Goal: Task Accomplishment & Management: Use online tool/utility

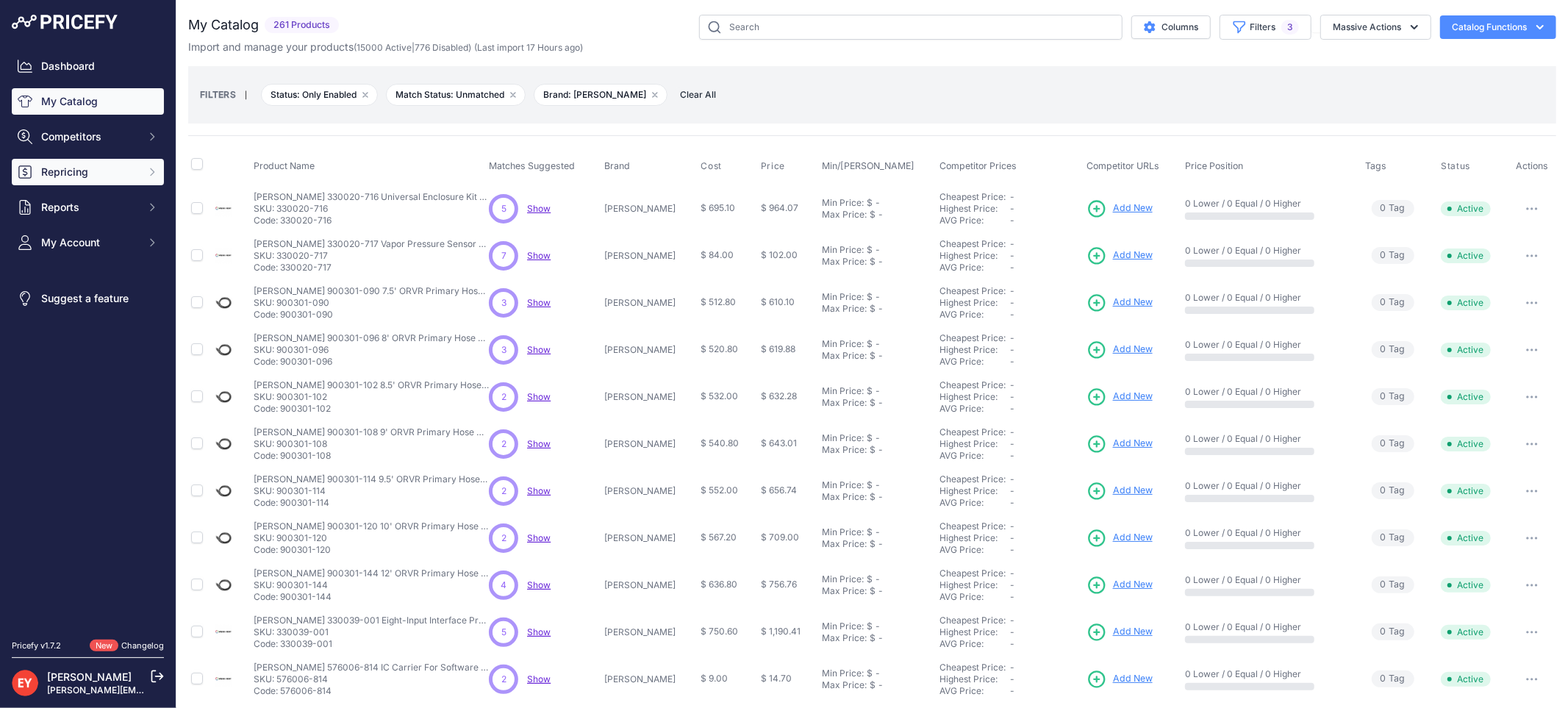
click at [90, 181] on button "Repricing" at bounding box center [87, 172] width 152 height 27
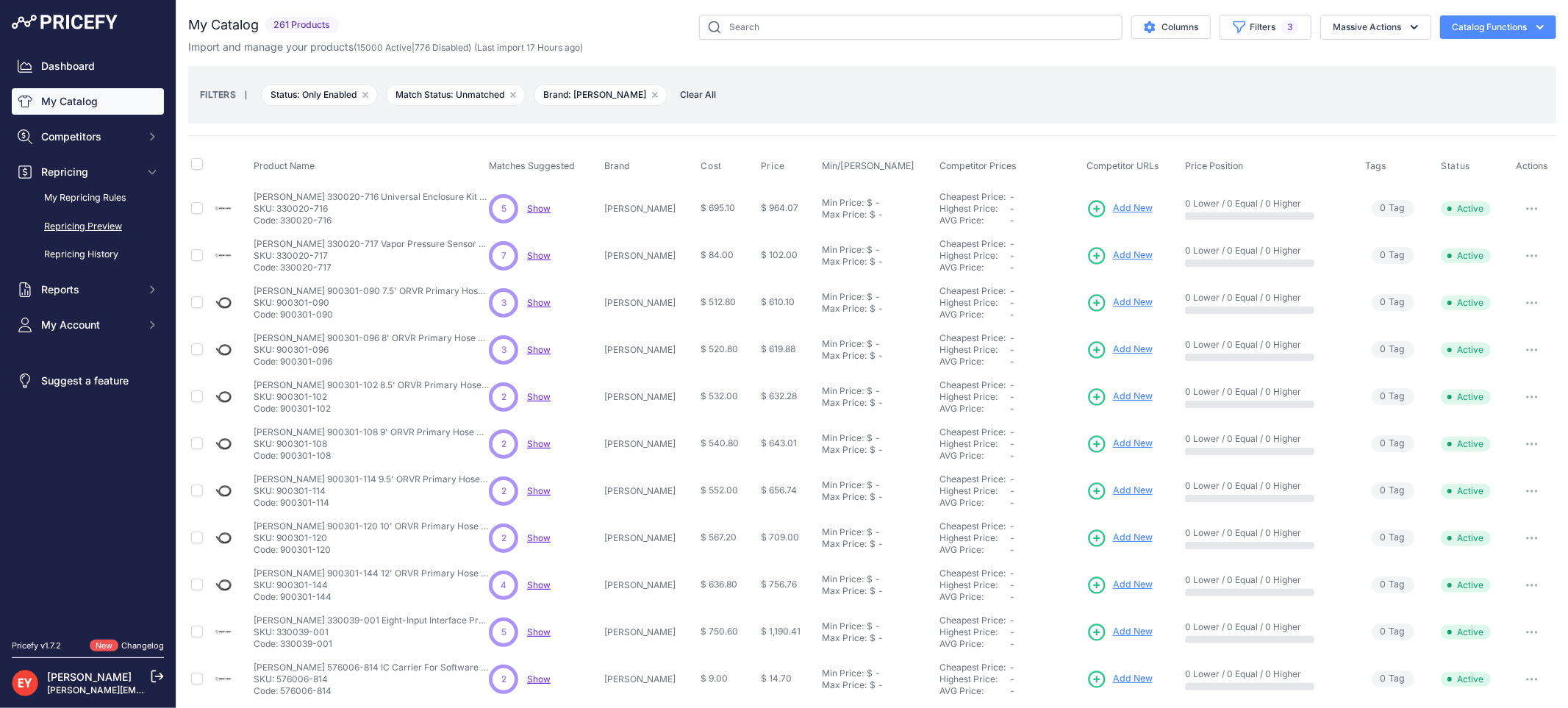
click at [78, 224] on link "Repricing Preview" at bounding box center [87, 227] width 152 height 26
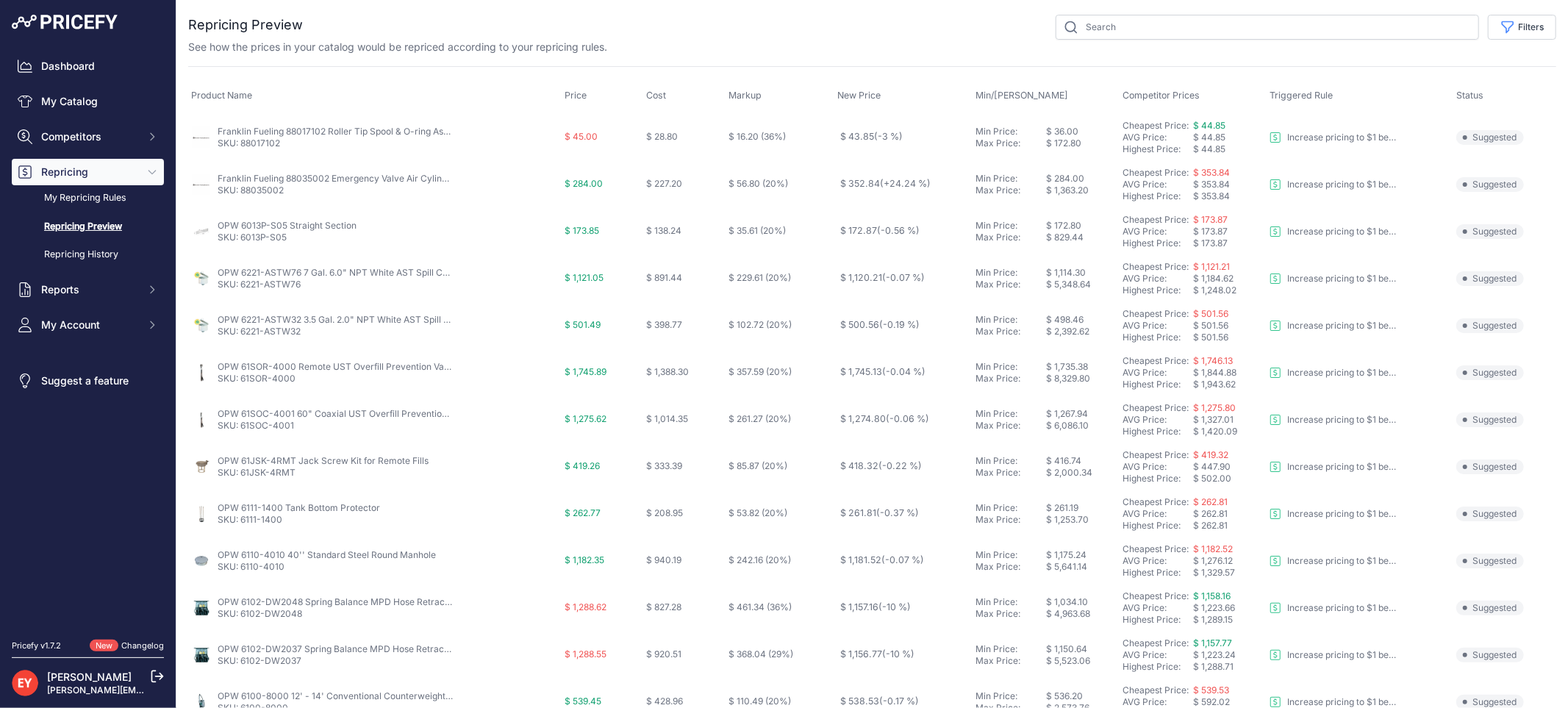
click at [1518, 13] on div "You are not connected to the internet. Repricing Preview" at bounding box center [873, 557] width 1368 height 1115
click at [1517, 20] on button "Filters" at bounding box center [1522, 27] width 68 height 25
click at [1473, 79] on select "Select an option Reprice 1 cent below my cheapest competitor Increase pricing t…" at bounding box center [1473, 84] width 141 height 25
select select "3390"
click at [1403, 72] on select "Select an option Reprice 1 cent below my cheapest competitor Increase pricing t…" at bounding box center [1473, 84] width 141 height 25
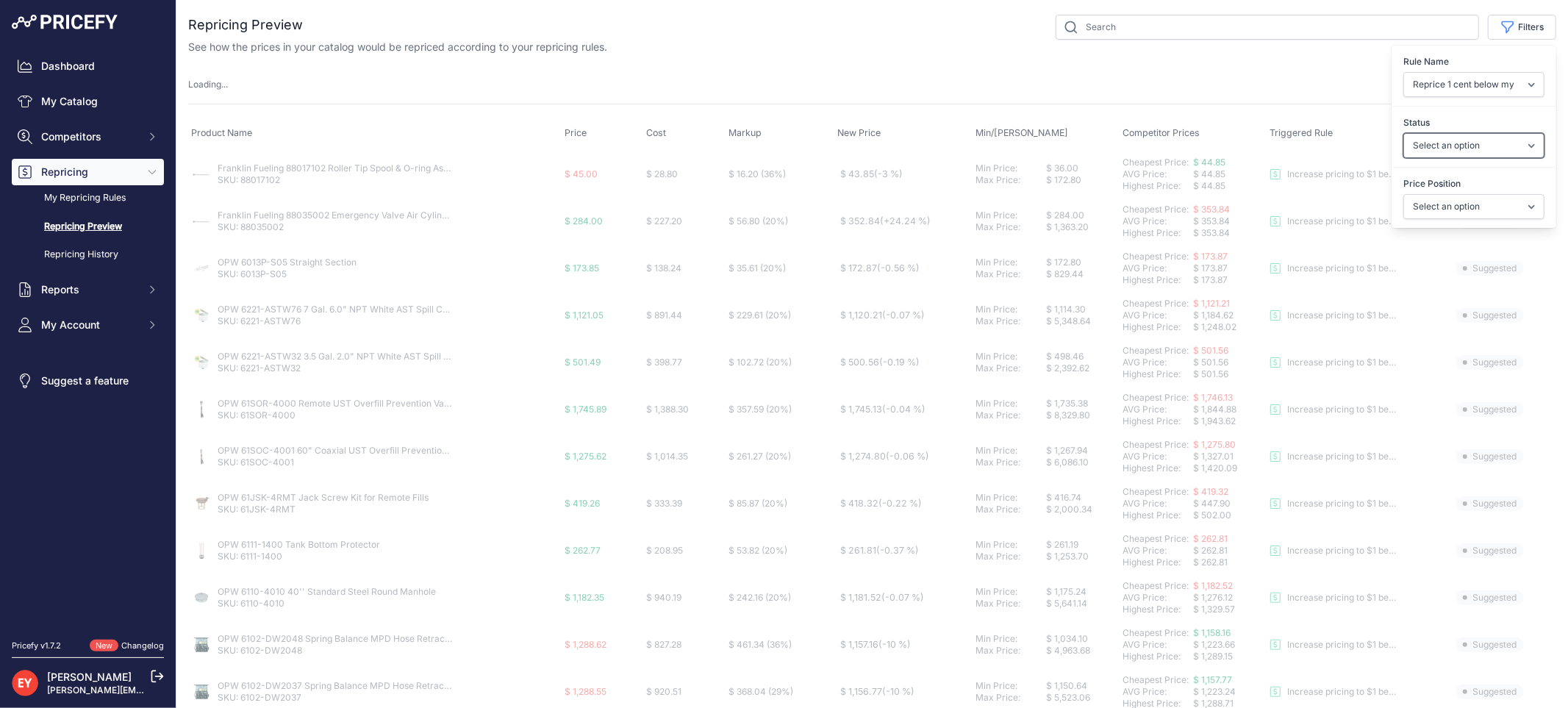
click at [1446, 143] on select "Select an option Skipped Repriced Suggested In Error" at bounding box center [1473, 145] width 141 height 25
select select "suggested"
click at [1403, 133] on select "Select an option Skipped Repriced Suggested In Error" at bounding box center [1473, 145] width 141 height 25
click at [1436, 207] on select "Select an option I am higher Same price I am lower" at bounding box center [1473, 206] width 141 height 25
select select "1"
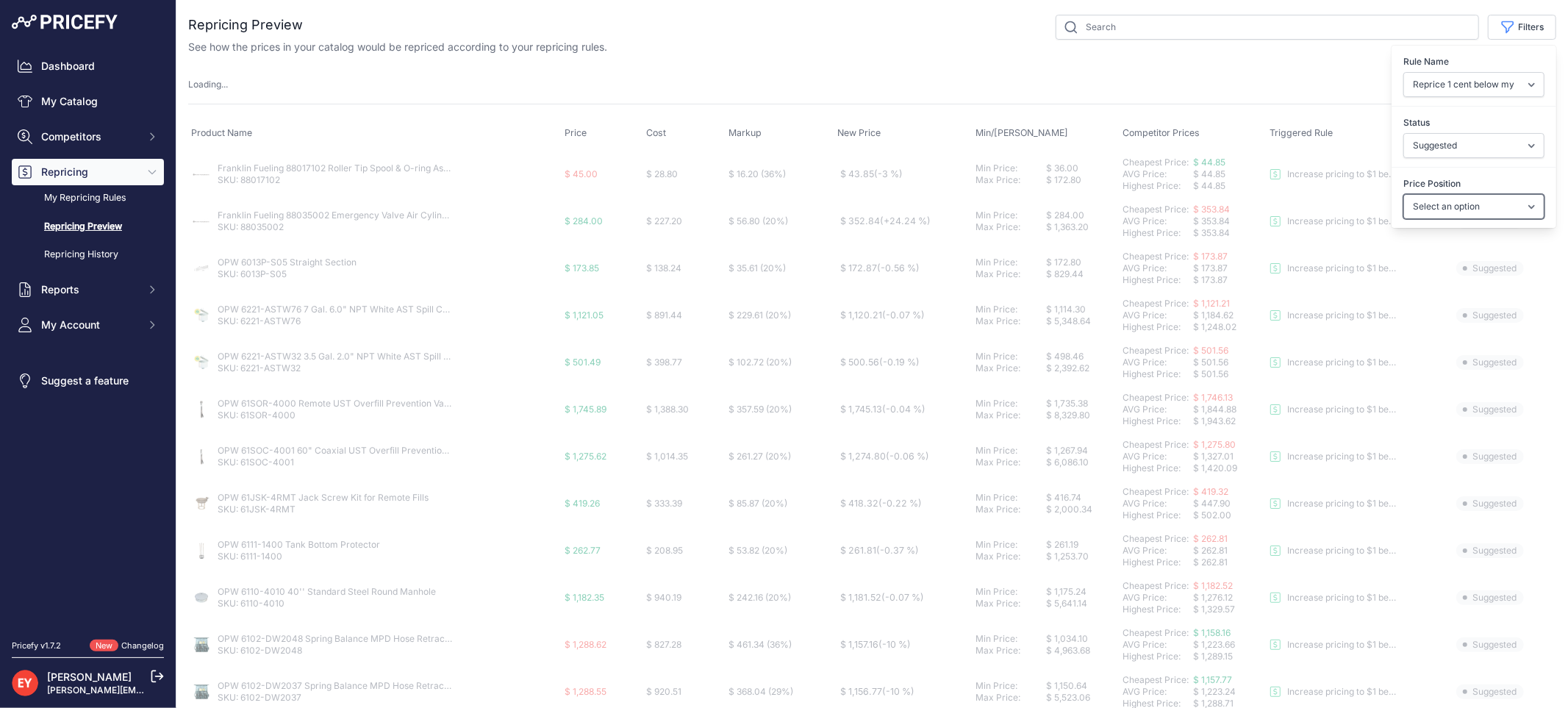
click at [1403, 194] on select "Select an option I am higher Same price I am lower" at bounding box center [1473, 206] width 141 height 25
select select
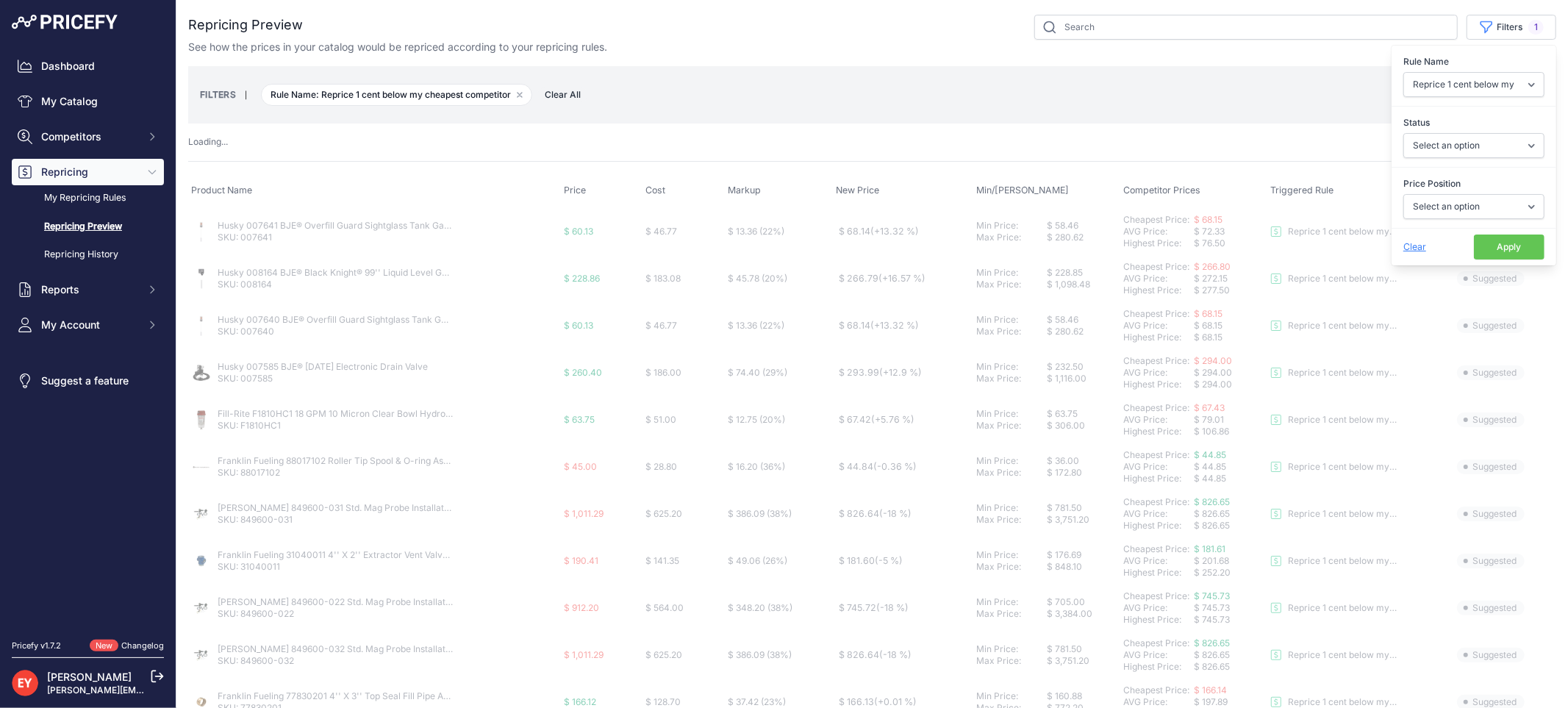
click at [1480, 250] on button "Apply" at bounding box center [1509, 246] width 71 height 25
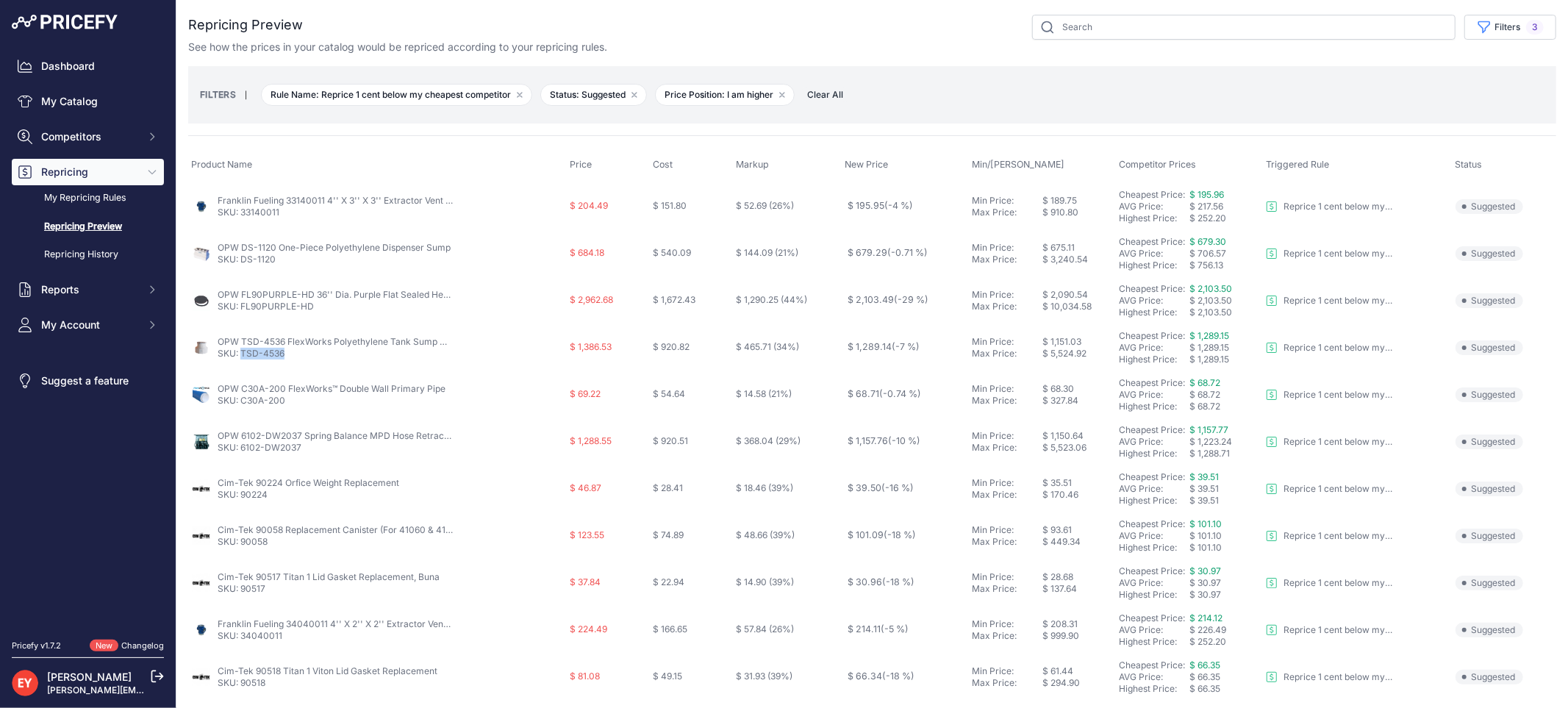
drag, startPoint x: 295, startPoint y: 363, endPoint x: 244, endPoint y: 360, distance: 51.1
click at [244, 360] on td "OPW TSD-4536 FlexWorks Polyethylene Tank Sump with Mechanically Fastened Cover …" at bounding box center [378, 348] width 379 height 47
copy link "TSD-4536"
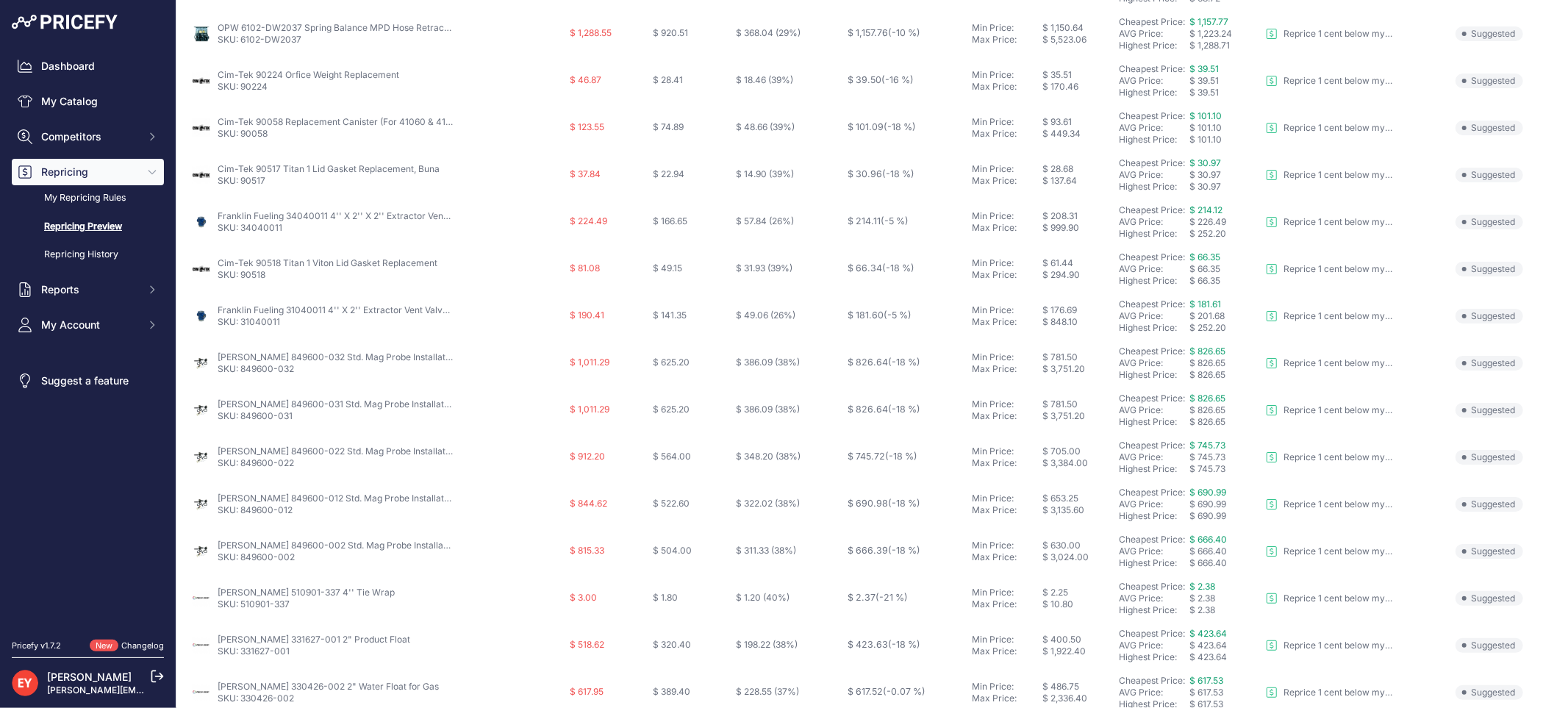
scroll to position [476, 0]
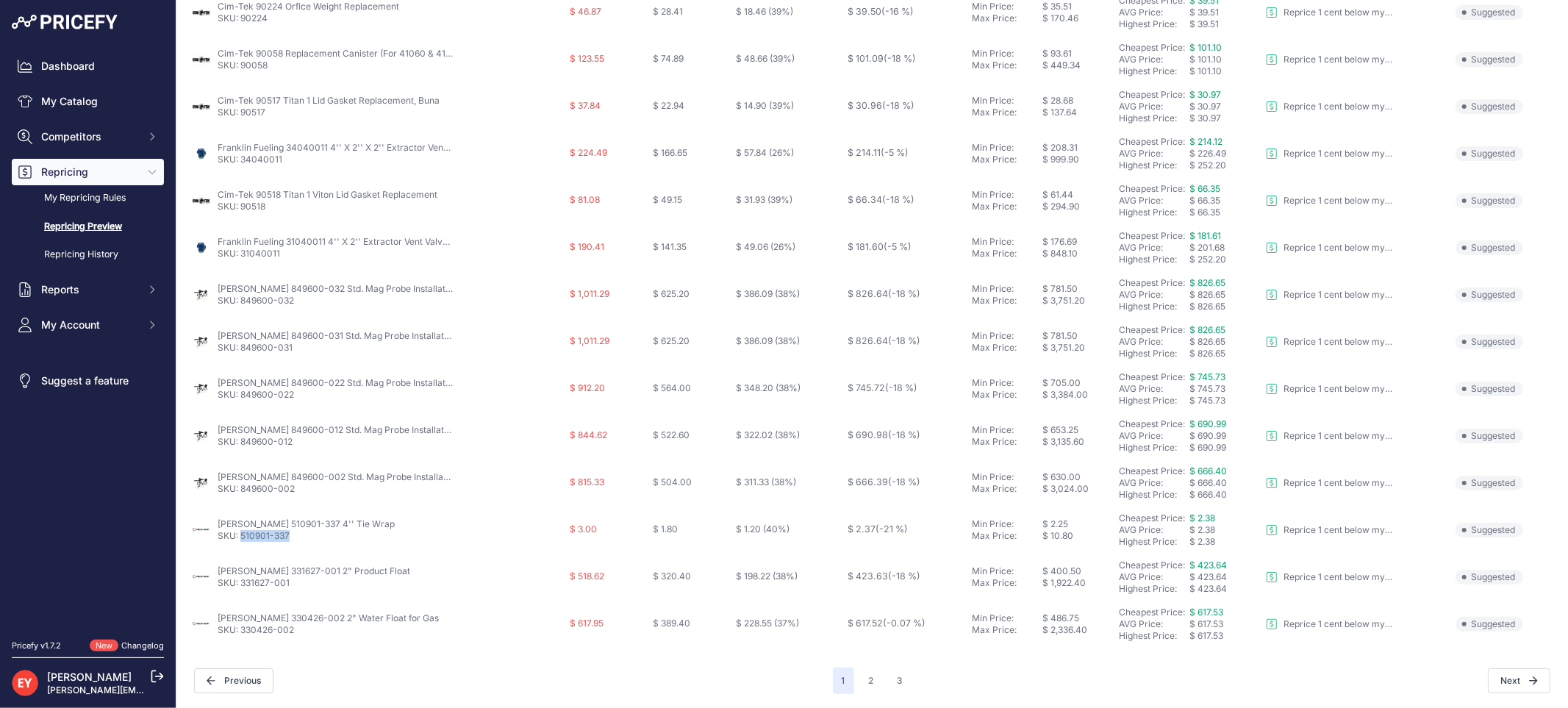
drag, startPoint x: 299, startPoint y: 542, endPoint x: 240, endPoint y: 538, distance: 59.1
click at [240, 538] on td "Veeder-Root 510901-337 4'' Tie Wrap SKU: 510901-337" at bounding box center [378, 530] width 379 height 47
copy link "510901-337"
drag, startPoint x: 299, startPoint y: 589, endPoint x: 244, endPoint y: 591, distance: 55.0
click at [244, 591] on td "Veeder-Root 331627-001 2" Product Float SKU: 331627-001" at bounding box center [378, 577] width 379 height 47
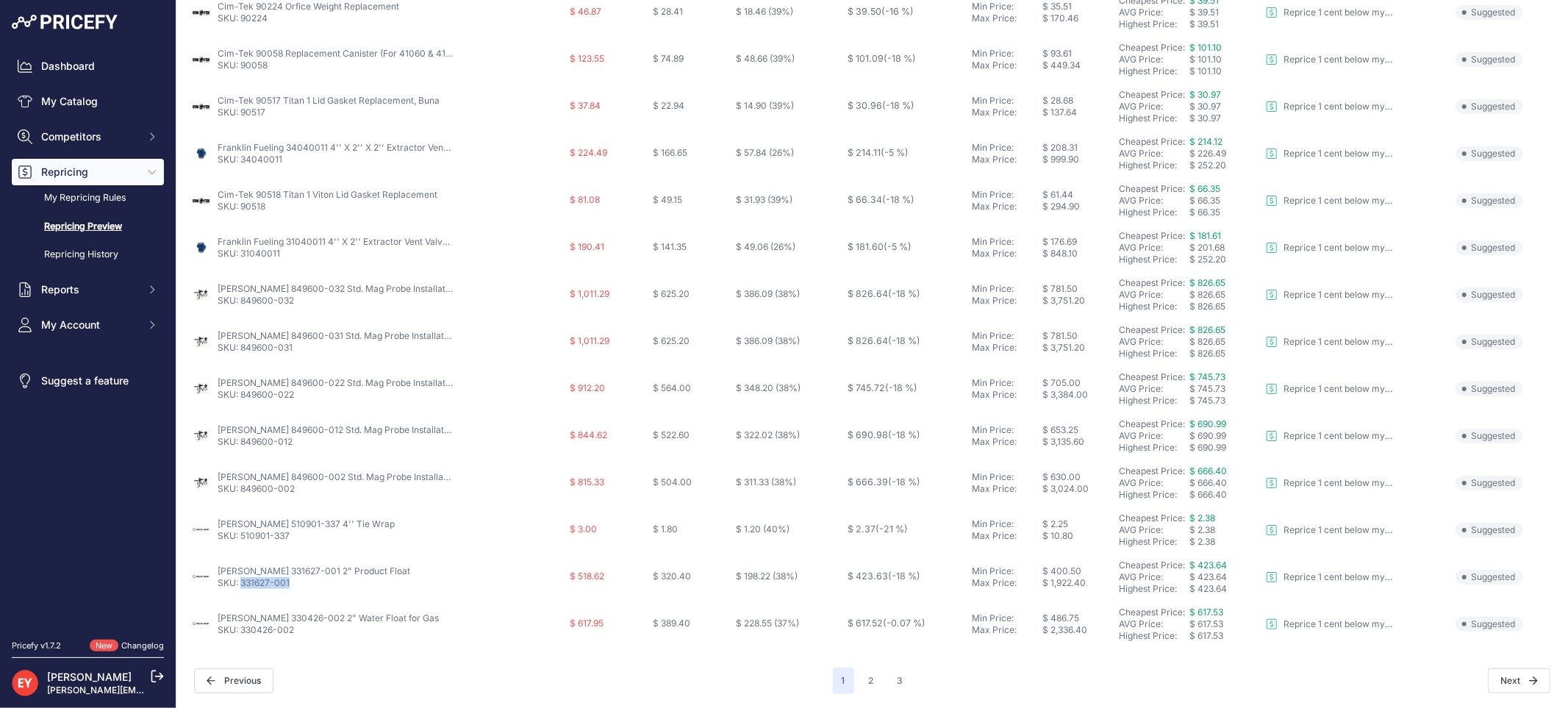
copy link "331627-001"
drag, startPoint x: 314, startPoint y: 632, endPoint x: 243, endPoint y: 629, distance: 71.1
click at [243, 629] on p "SKU: 330426-002" at bounding box center [328, 630] width 222 height 12
copy link "330426-002"
click at [860, 682] on button "2" at bounding box center [871, 680] width 23 height 27
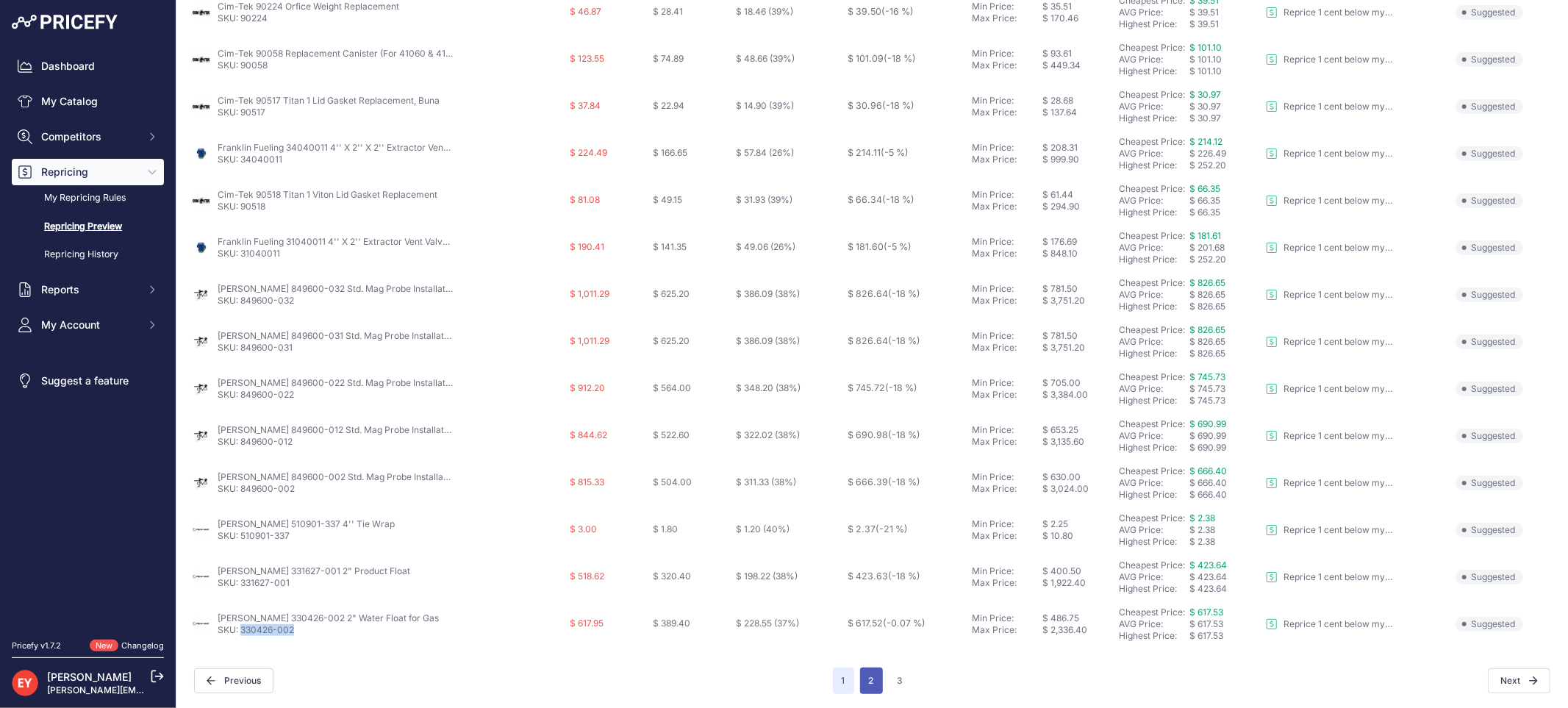
scroll to position [502, 0]
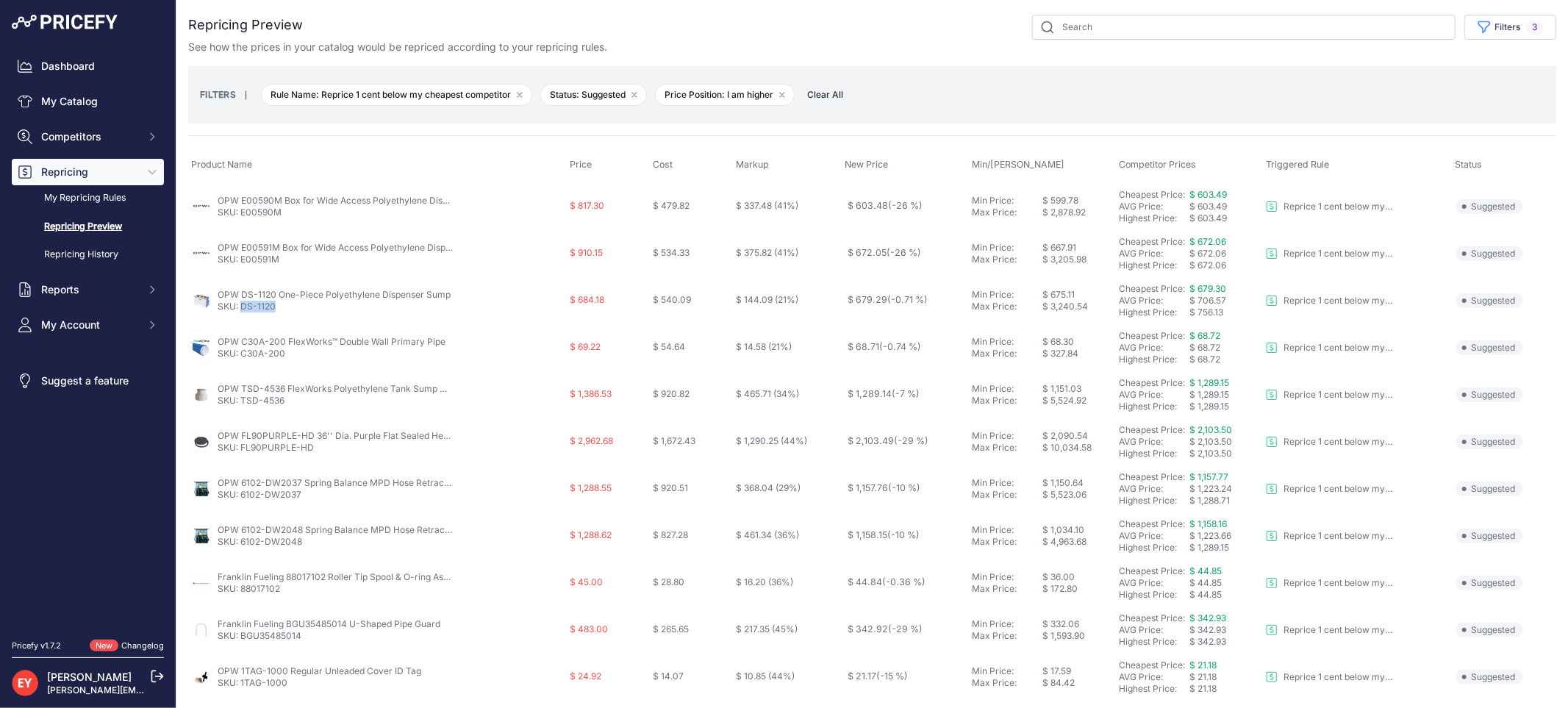
drag, startPoint x: 280, startPoint y: 311, endPoint x: 243, endPoint y: 314, distance: 37.1
click at [243, 314] on td "OPW DS-1120 One-Piece Polyethylene Dispenser Sump SKU: DS-1120" at bounding box center [378, 300] width 379 height 47
copy link "DS-1120"
drag, startPoint x: 291, startPoint y: 405, endPoint x: 240, endPoint y: 407, distance: 51.0
click at [240, 407] on td "OPW TSD-4536 FlexWorks Polyethylene Tank Sump with Mechanically Fastened Cover …" at bounding box center [378, 394] width 379 height 47
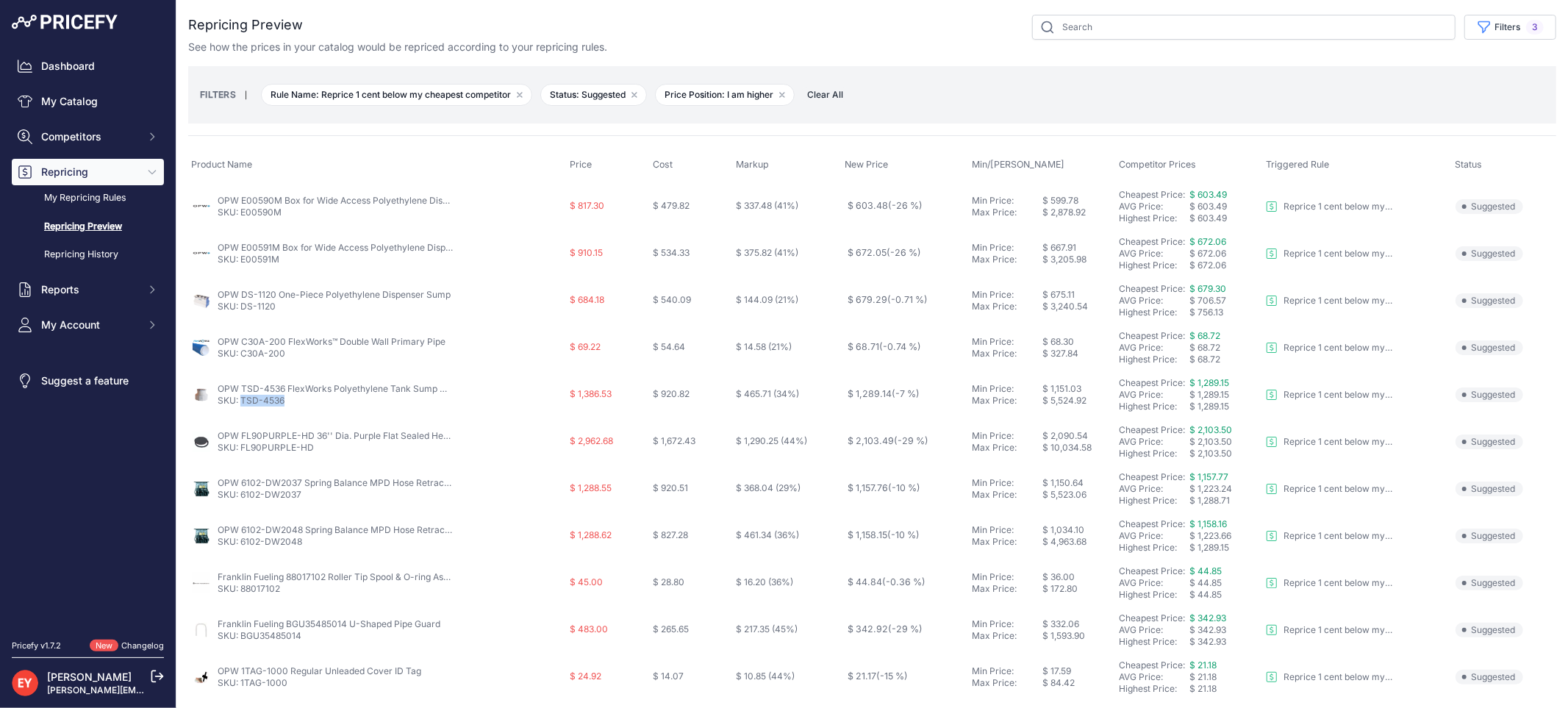
copy link "TSD-4536"
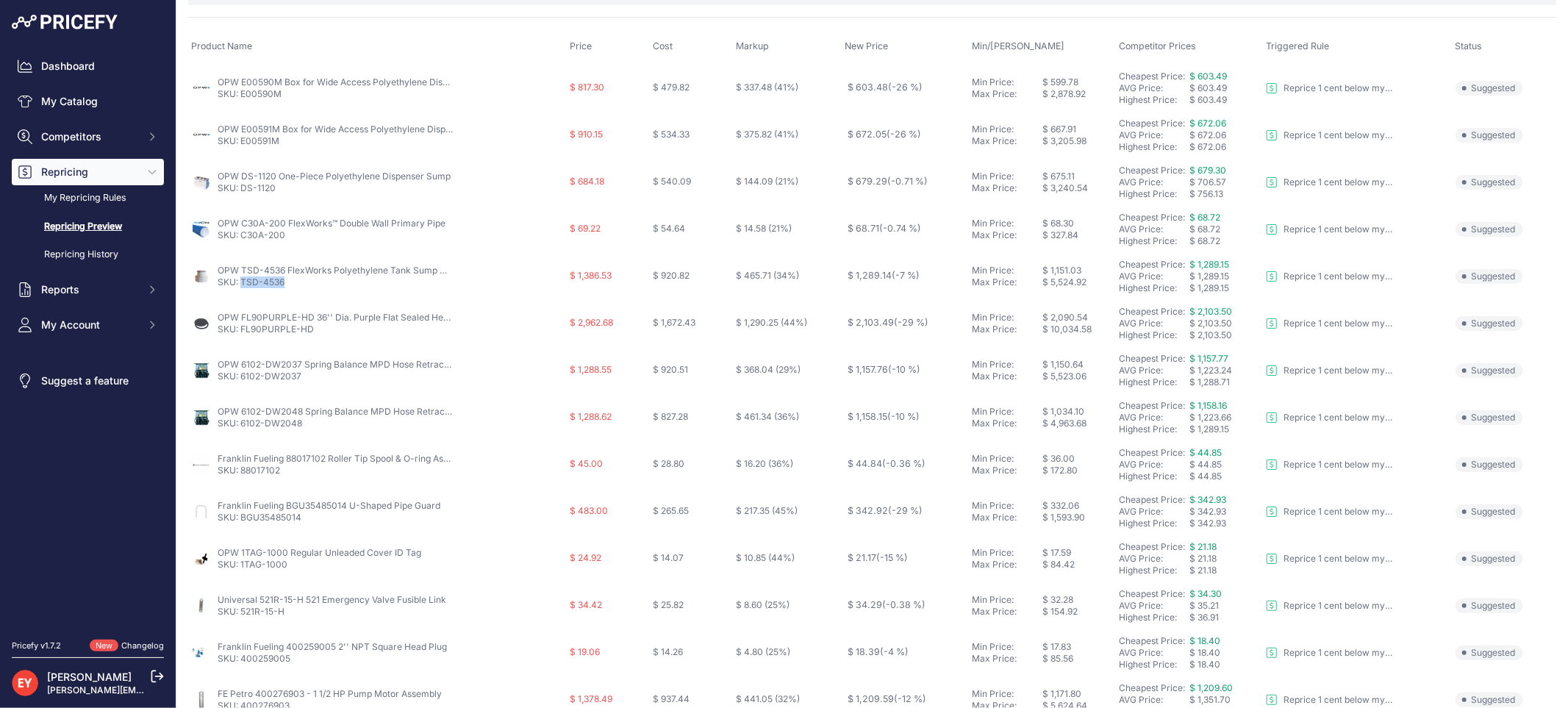
scroll to position [245, 0]
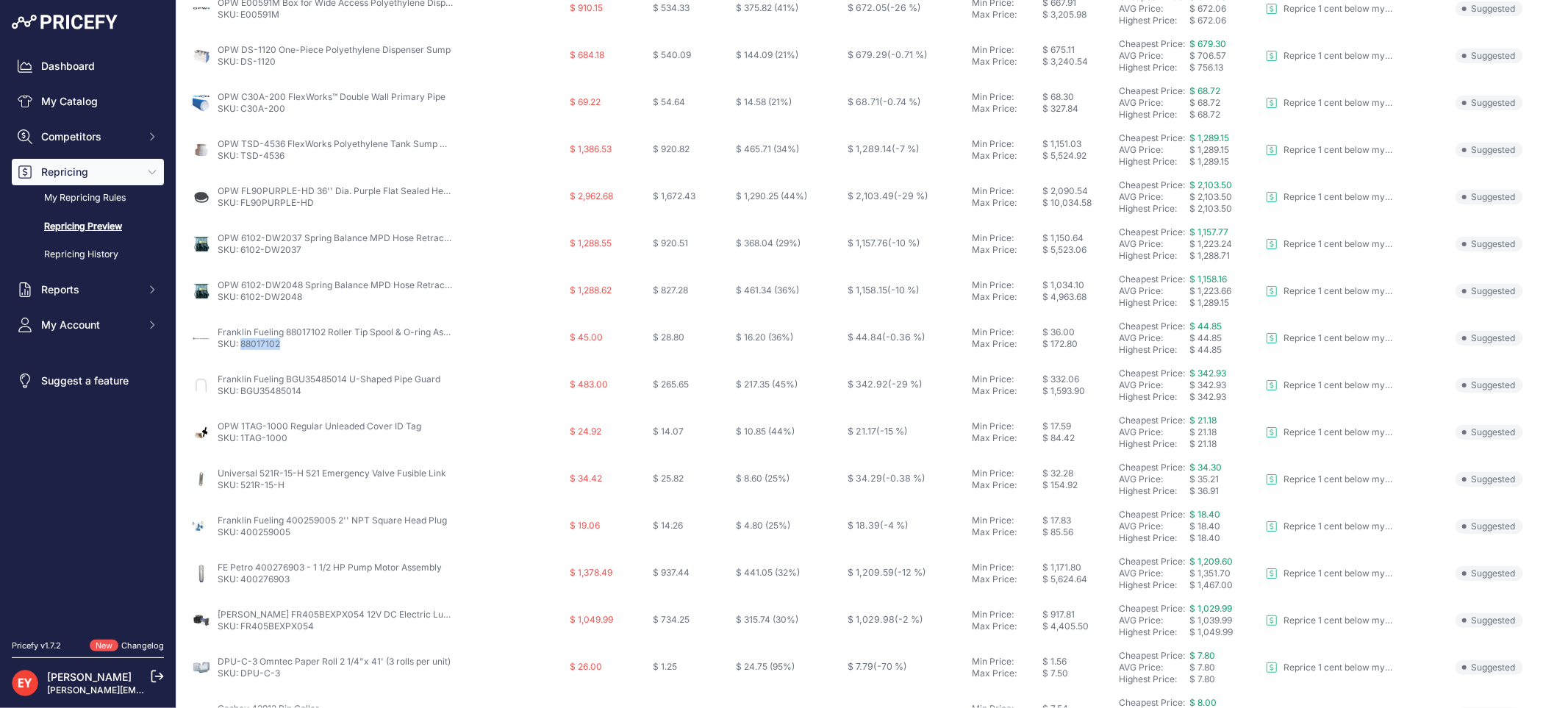
drag, startPoint x: 284, startPoint y: 348, endPoint x: 241, endPoint y: 349, distance: 43.0
click at [241, 349] on p "SKU: 88017102" at bounding box center [336, 344] width 235 height 12
copy link "88017102"
click at [177, 665] on div "You are not connected to the internet. Repricing Preview" at bounding box center [872, 348] width 1391 height 1185
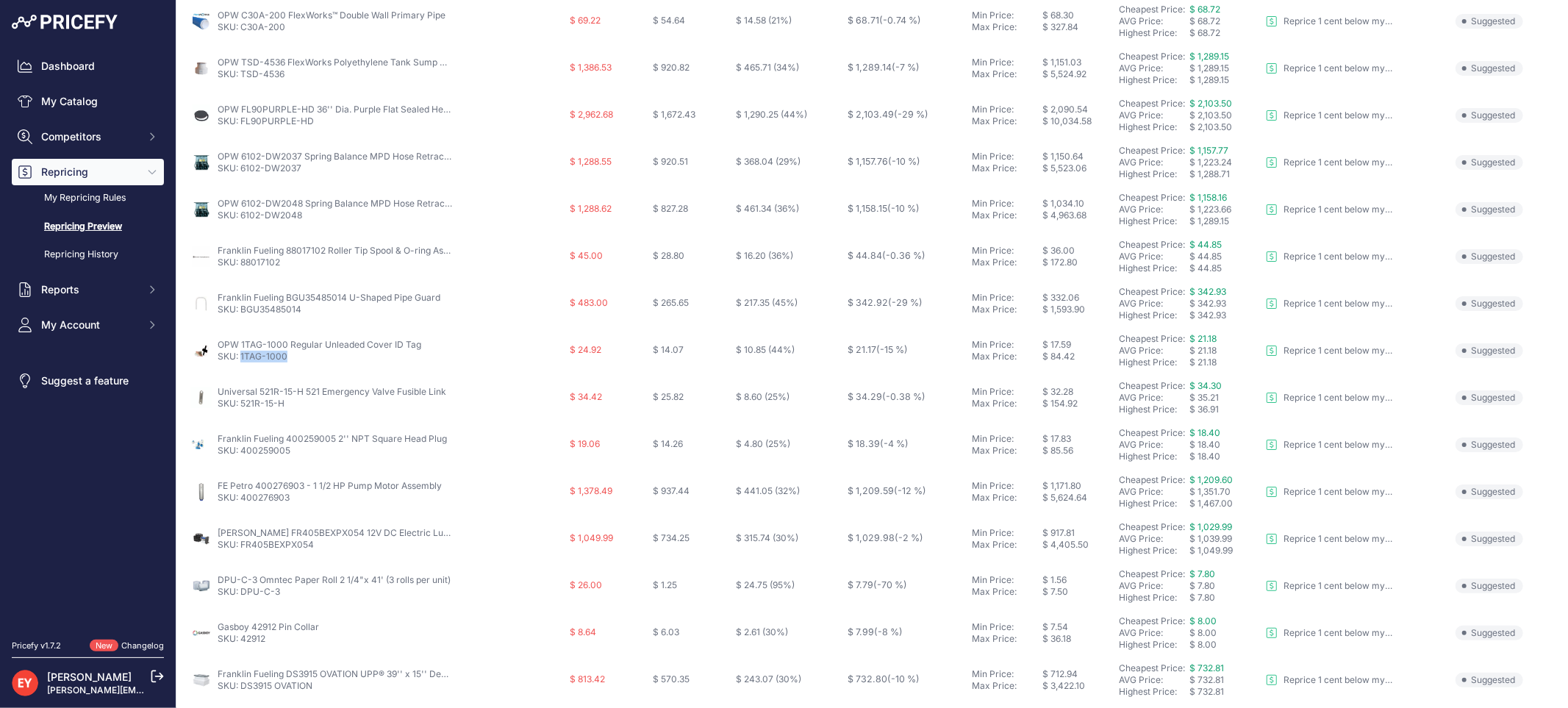
drag, startPoint x: 292, startPoint y: 361, endPoint x: 240, endPoint y: 360, distance: 52.0
click at [240, 360] on p "SKU: 1TAG-1000" at bounding box center [319, 356] width 203 height 12
click at [240, 360] on link "SKU: 1TAG-1000" at bounding box center [253, 356] width 70 height 11
copy link "1TAG-1000"
drag, startPoint x: 288, startPoint y: 407, endPoint x: 240, endPoint y: 412, distance: 48.3
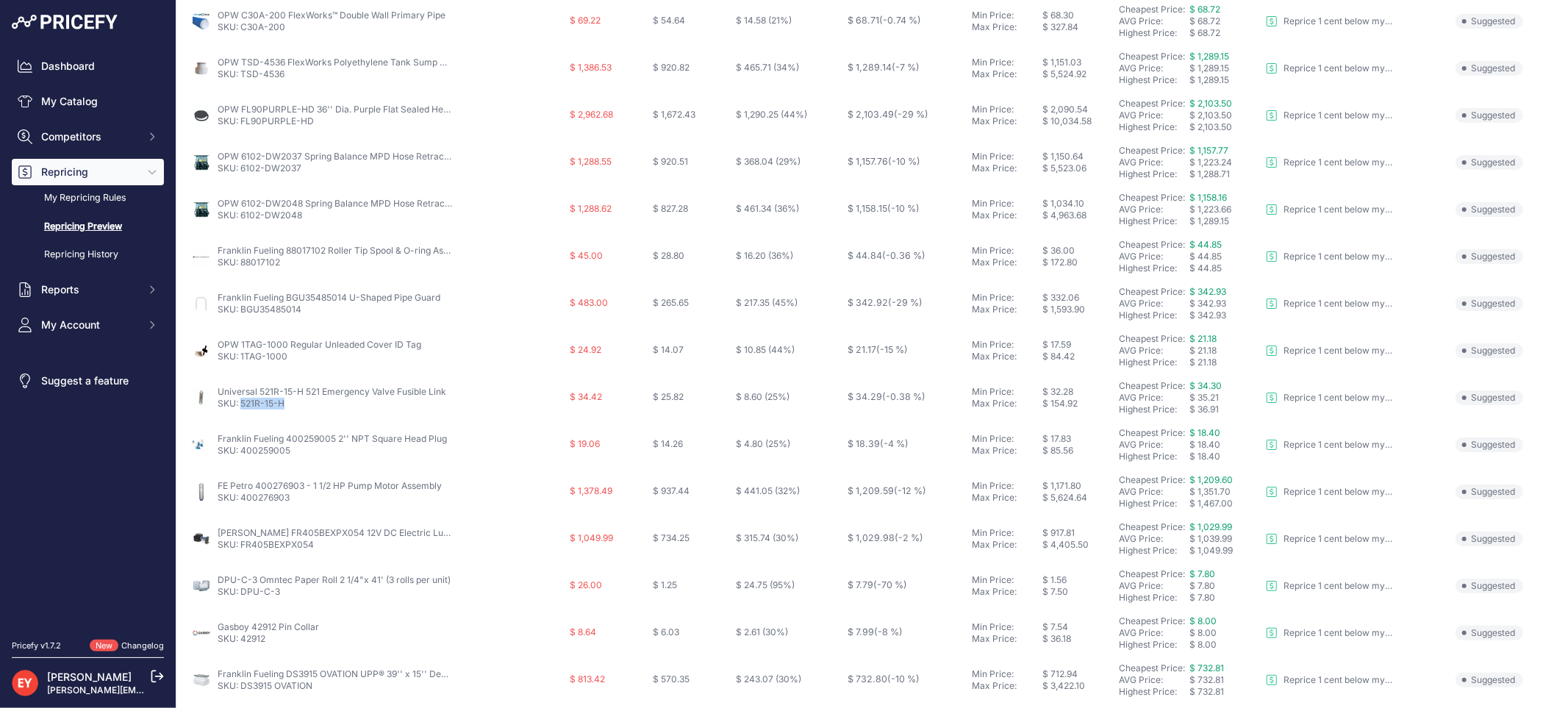
click at [240, 412] on td "Universal 521R-15-H 521 Emergency Valve Fusible Link SKU: 521R-15-H" at bounding box center [378, 397] width 379 height 47
copy link "521R-15-H"
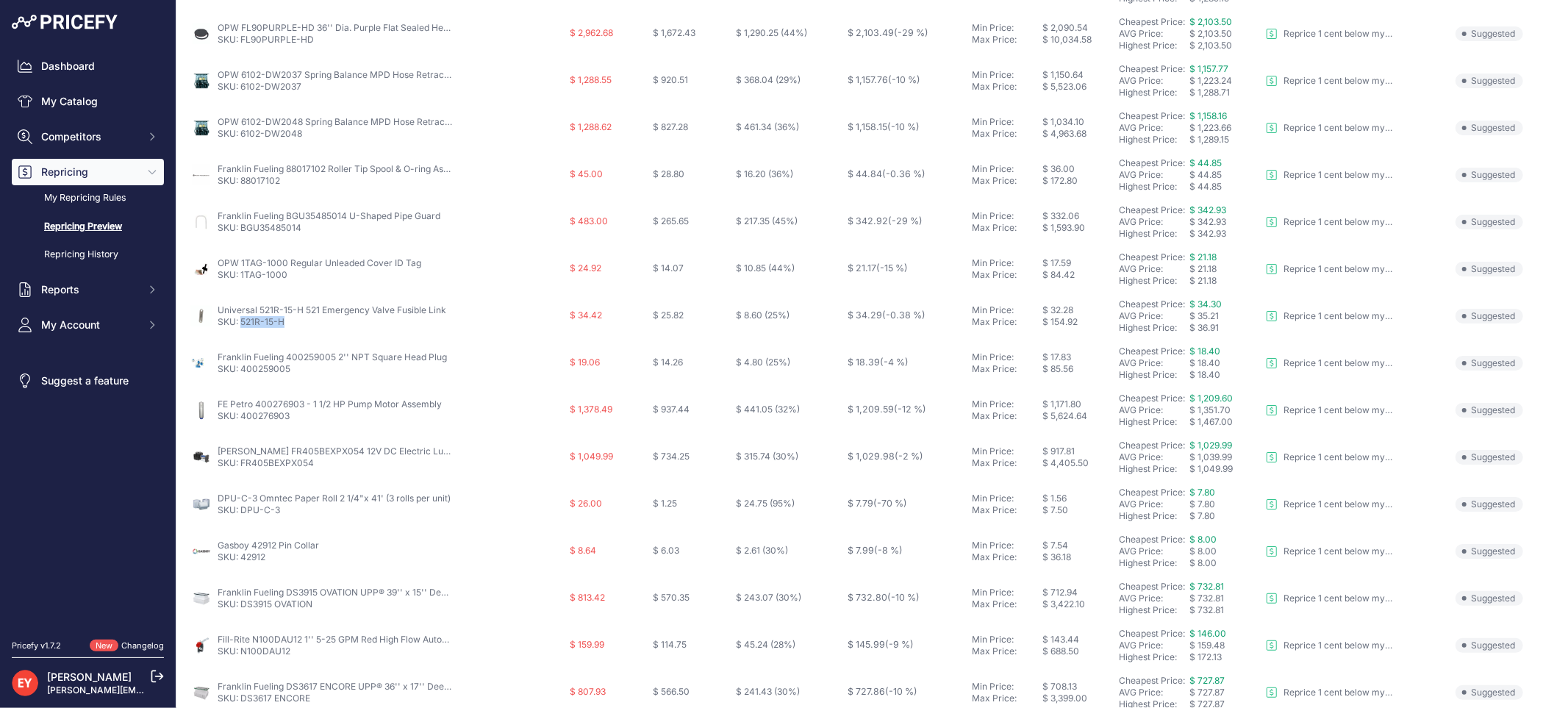
scroll to position [476, 0]
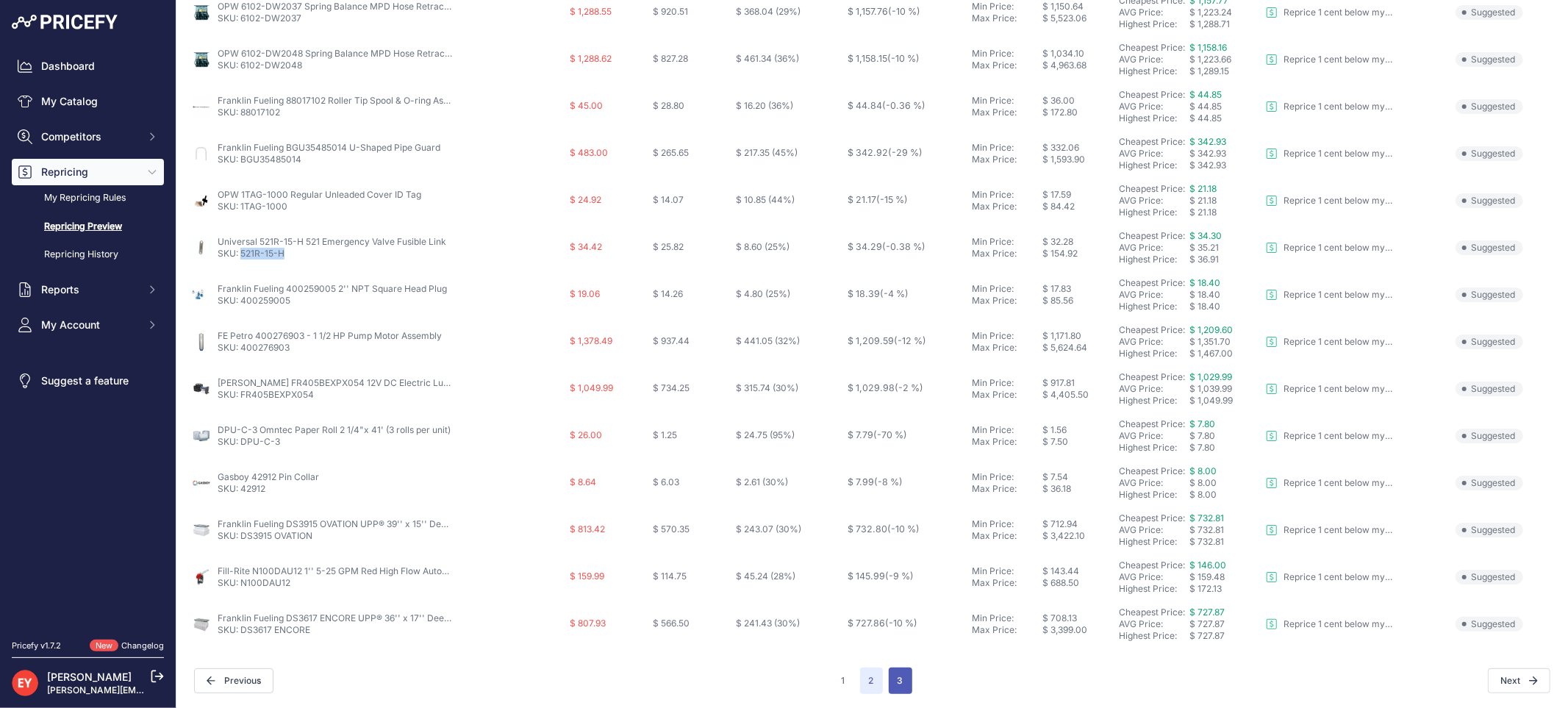
click at [888, 679] on button "3" at bounding box center [900, 680] width 24 height 27
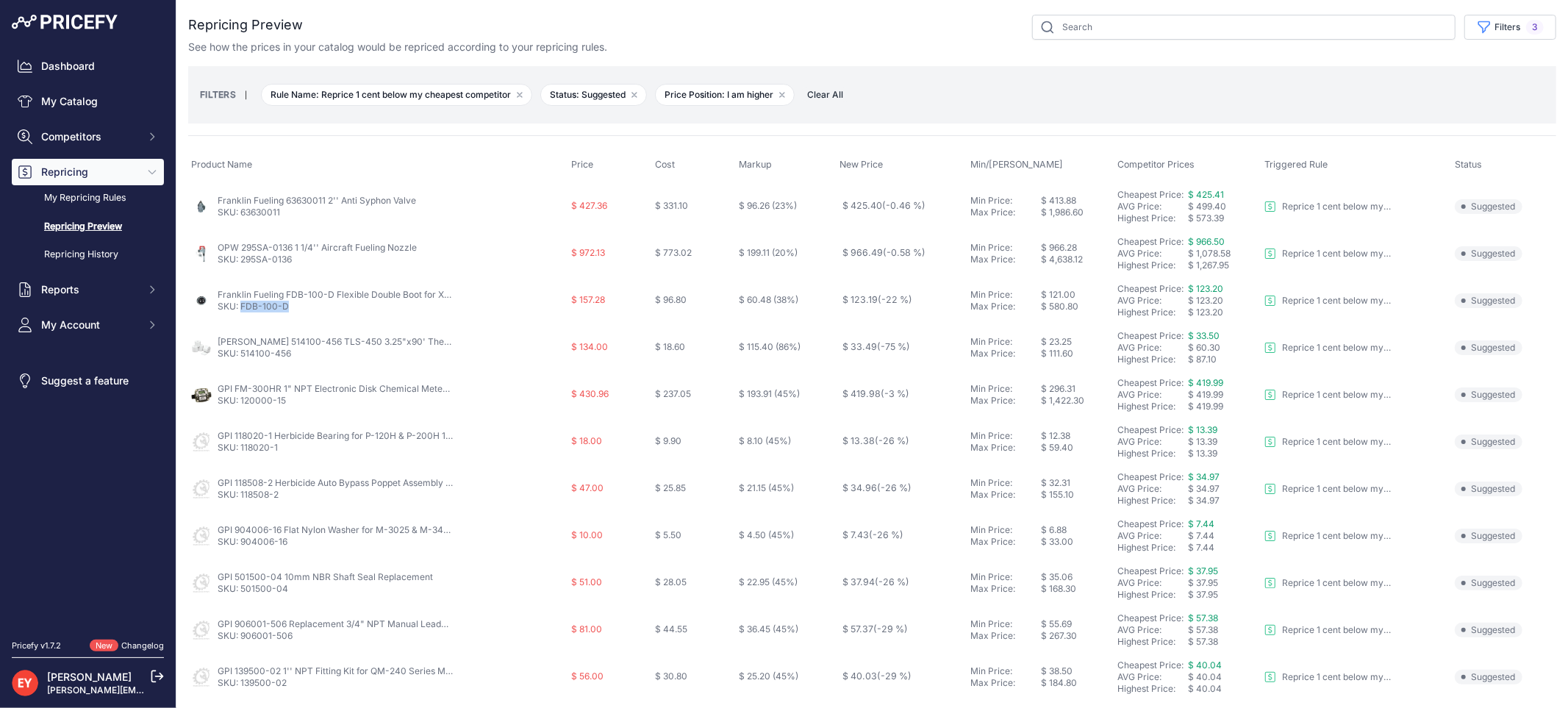
drag, startPoint x: 291, startPoint y: 316, endPoint x: 243, endPoint y: 314, distance: 48.0
click at [243, 314] on td "Franklin Fueling FDB-100-D Flexible Double Boot for XP-100-D/1" Electrical Cond…" at bounding box center [378, 300] width 380 height 47
copy link "FDB-100-D"
drag, startPoint x: 147, startPoint y: 707, endPoint x: 171, endPoint y: 688, distance: 30.6
click at [171, 688] on div "Dashboard My Catalog Competitors Competitors Monitored URLs Repricing My Repric…" at bounding box center [88, 354] width 177 height 708
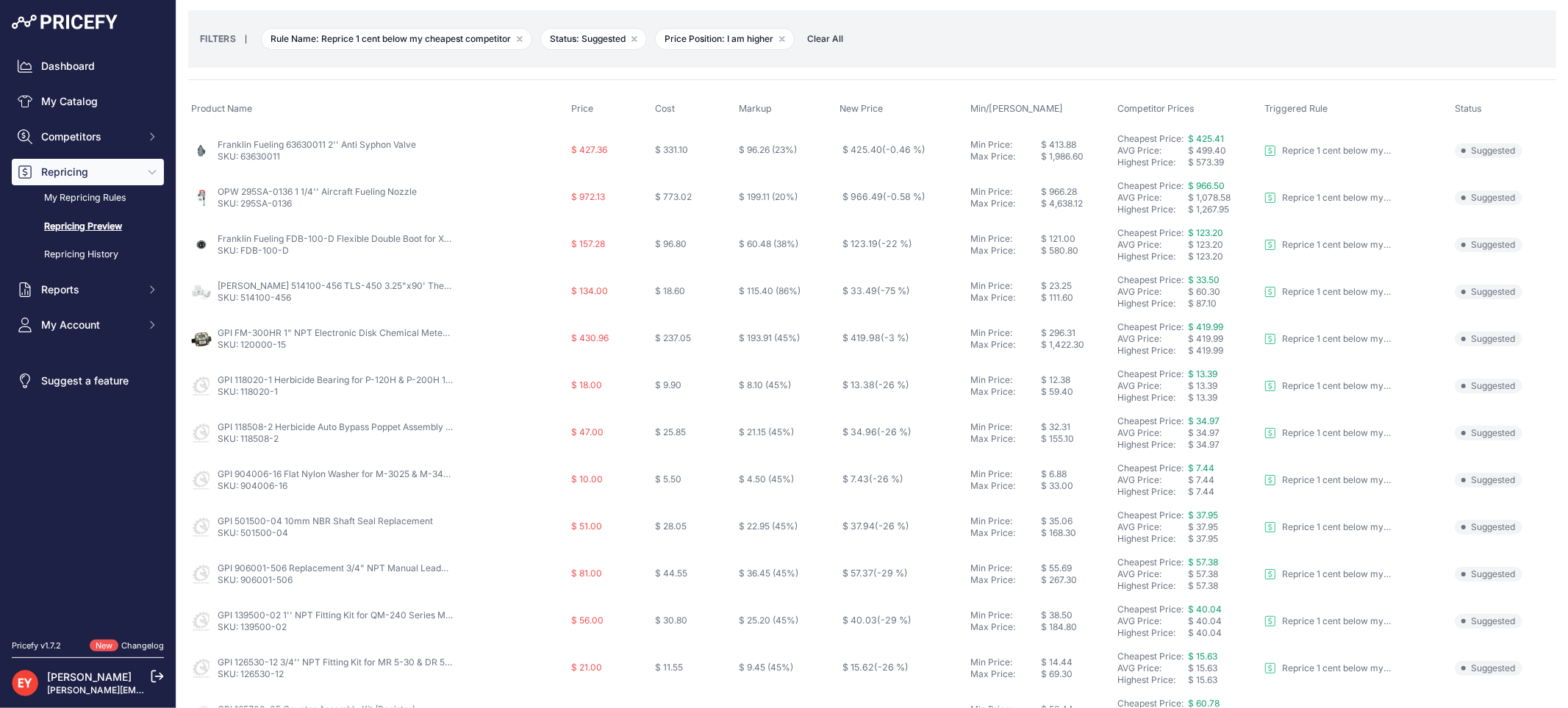
scroll to position [82, 0]
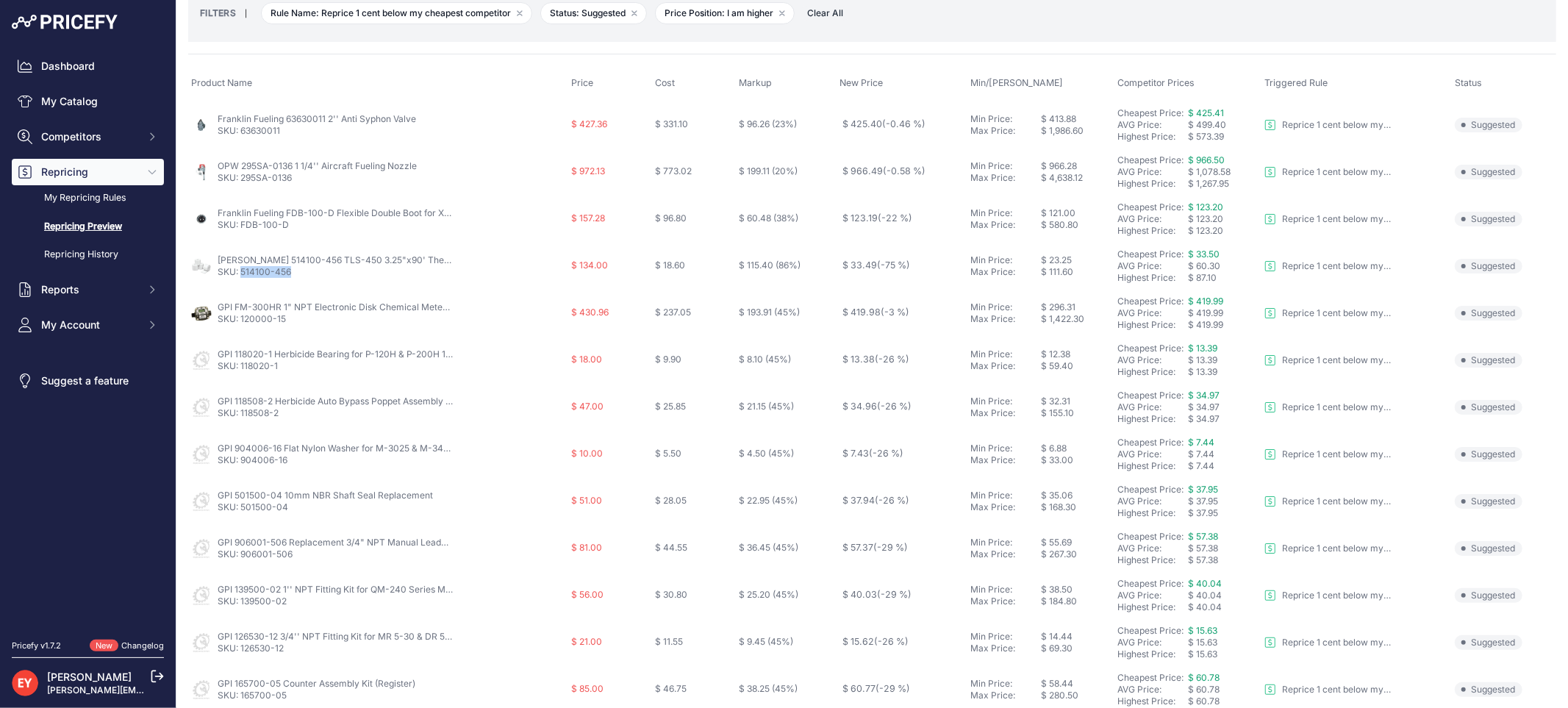
drag, startPoint x: 292, startPoint y: 278, endPoint x: 240, endPoint y: 280, distance: 52.0
click at [240, 280] on td "Veeder-Root 514100-456 TLS-450 3.25"x90' Thermal Paper Rolls (Pack of 4) SKU: 5…" at bounding box center [378, 266] width 380 height 47
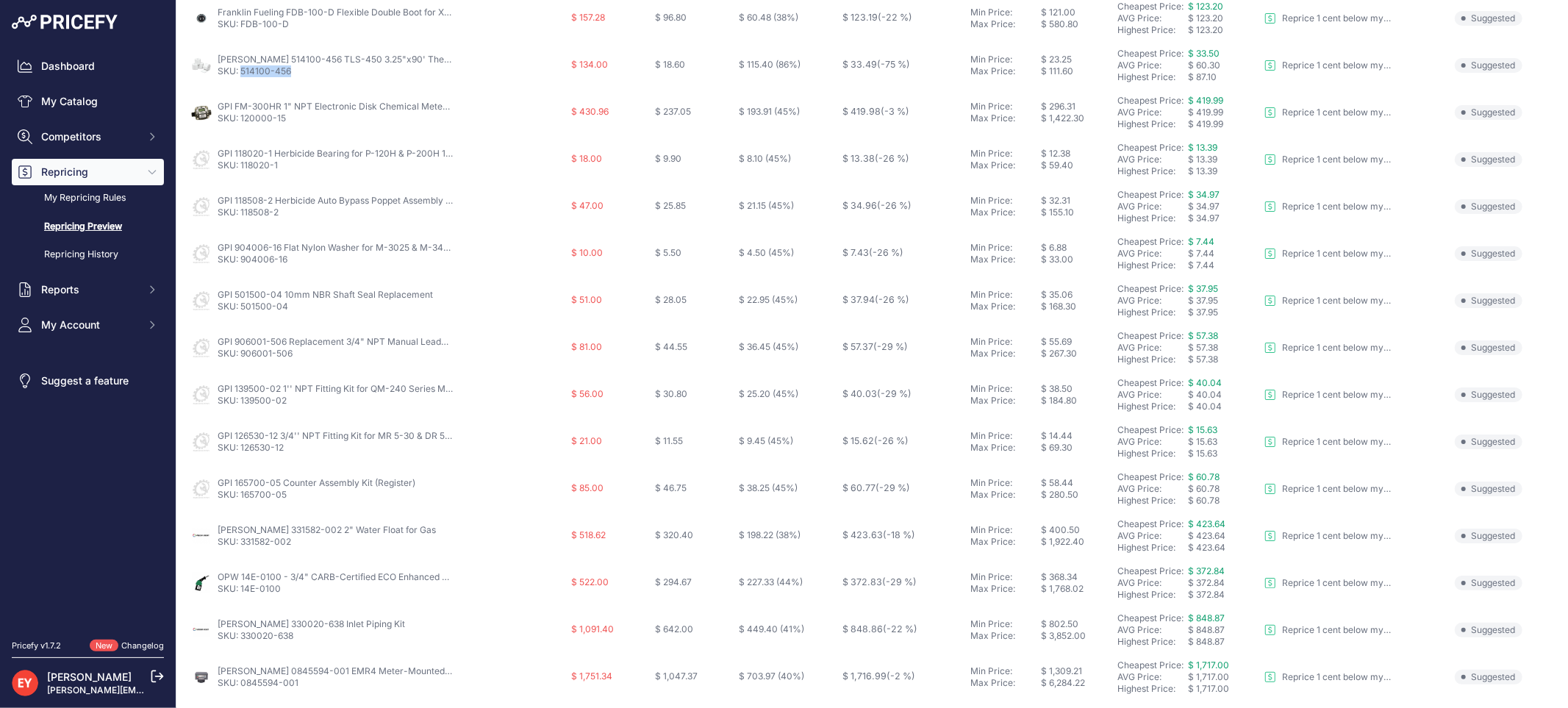
scroll to position [335, 0]
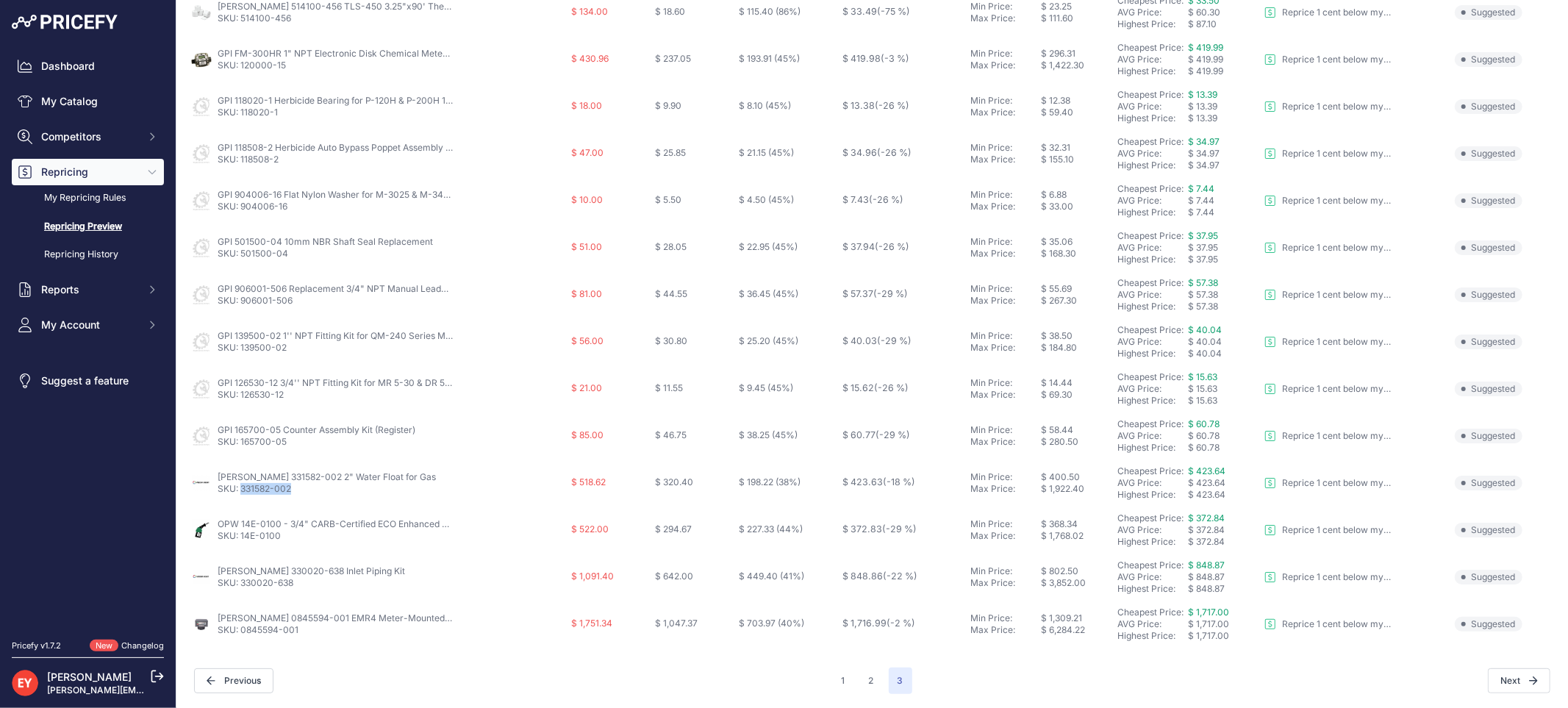
drag, startPoint x: 302, startPoint y: 497, endPoint x: 240, endPoint y: 496, distance: 62.0
click at [240, 496] on td "Veeder-Root 331582-002 2" Water Float for Gas SKU: 331582-002" at bounding box center [378, 483] width 380 height 47
drag, startPoint x: 310, startPoint y: 588, endPoint x: 244, endPoint y: 592, distance: 66.1
click at [244, 592] on td "Veeder-Root 330020-638 Inlet Piping Kit SKU: 330020-638" at bounding box center [378, 577] width 380 height 47
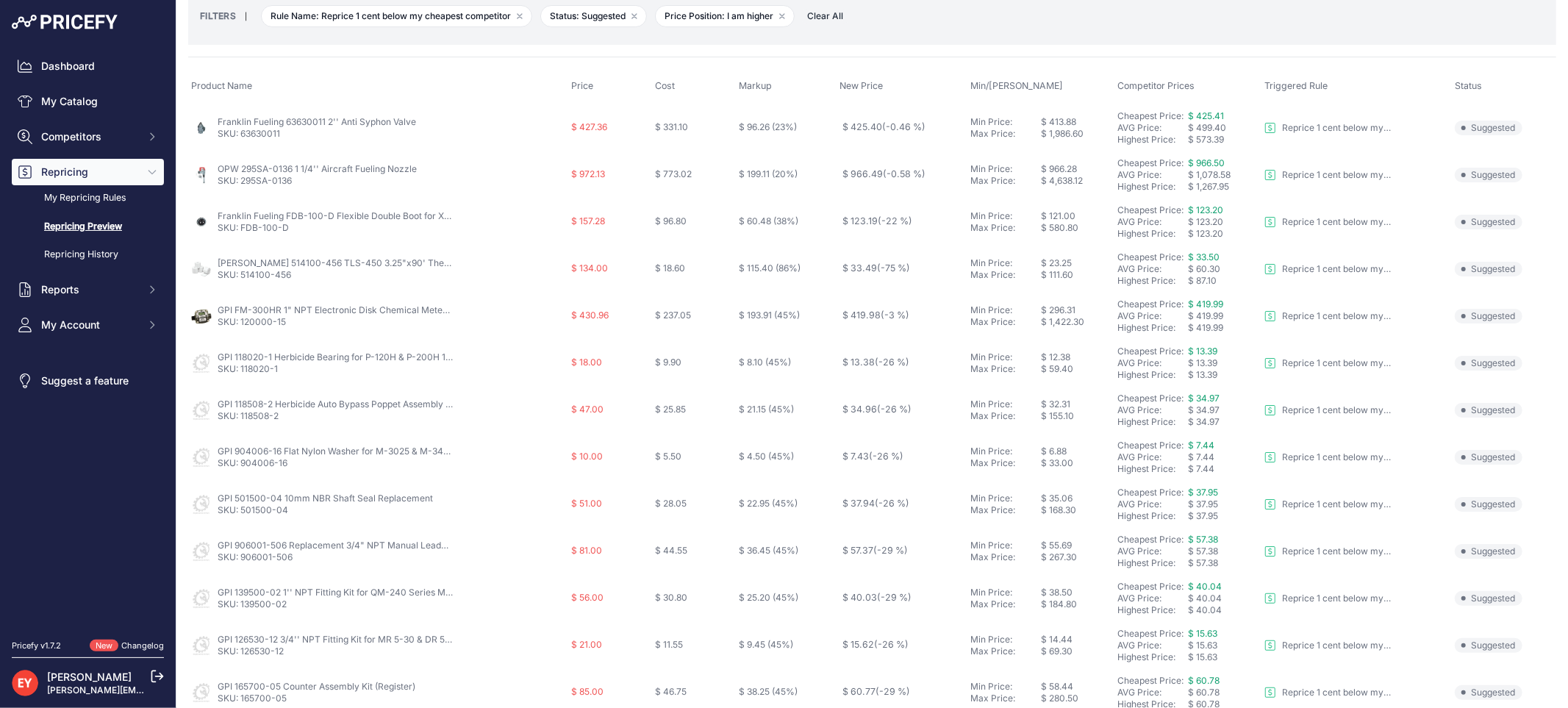
scroll to position [0, 0]
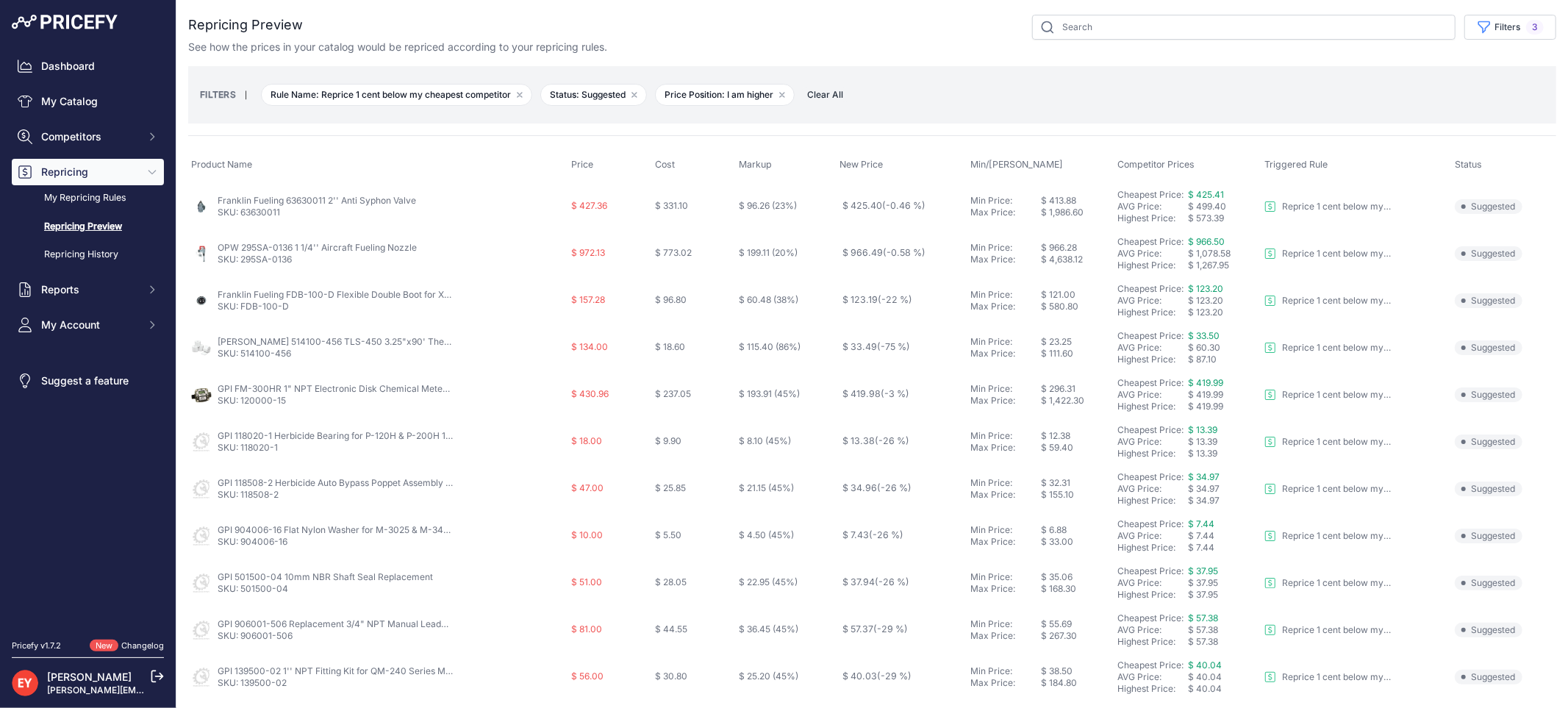
click at [824, 92] on span "Clear All" at bounding box center [825, 95] width 51 height 15
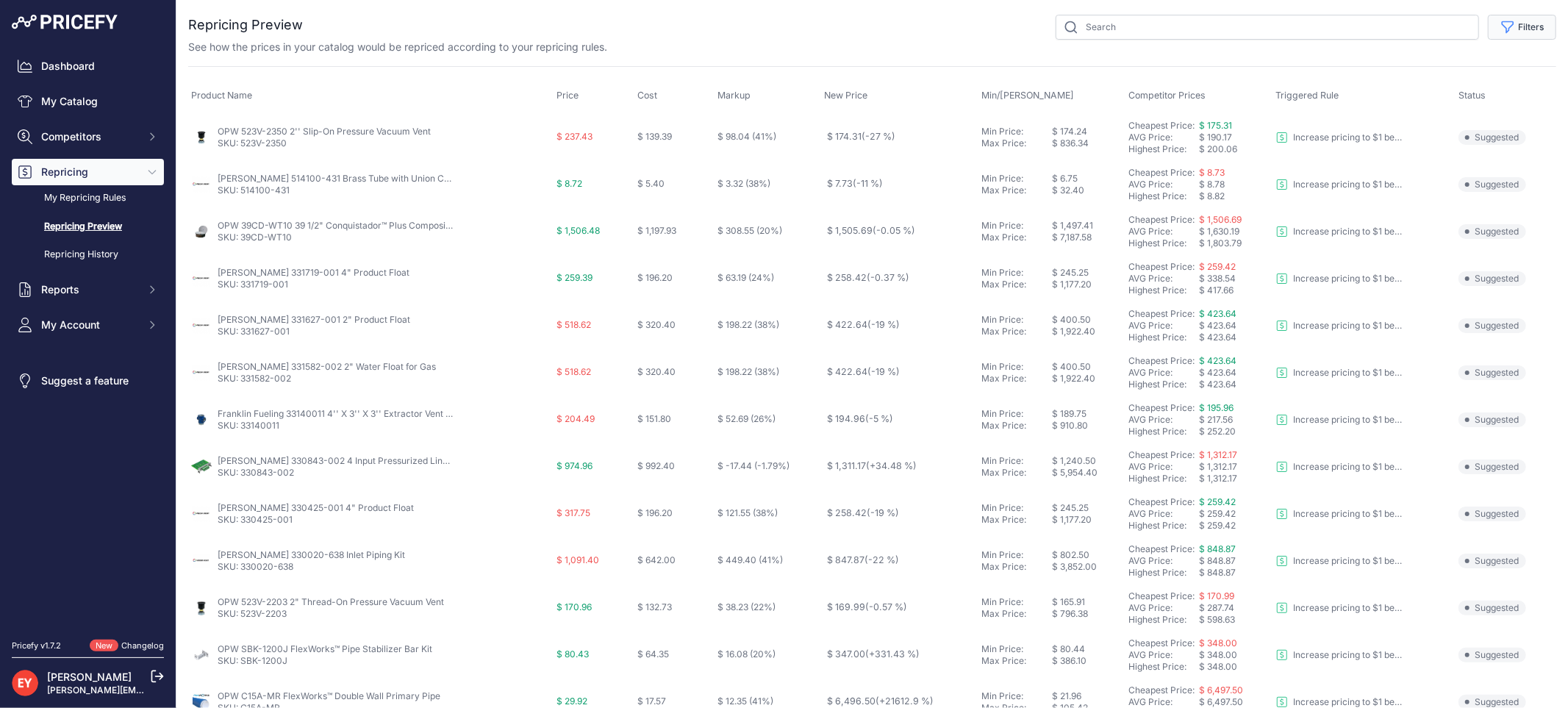
click at [1512, 34] on button "Filters" at bounding box center [1522, 27] width 68 height 25
click at [1481, 84] on select "Select an option Reprice 1 cent below my cheapest competitor Increase pricing t…" at bounding box center [1473, 84] width 141 height 25
select select "6699"
click at [1403, 72] on select "Select an option Reprice 1 cent below my cheapest competitor Increase pricing t…" at bounding box center [1473, 84] width 141 height 25
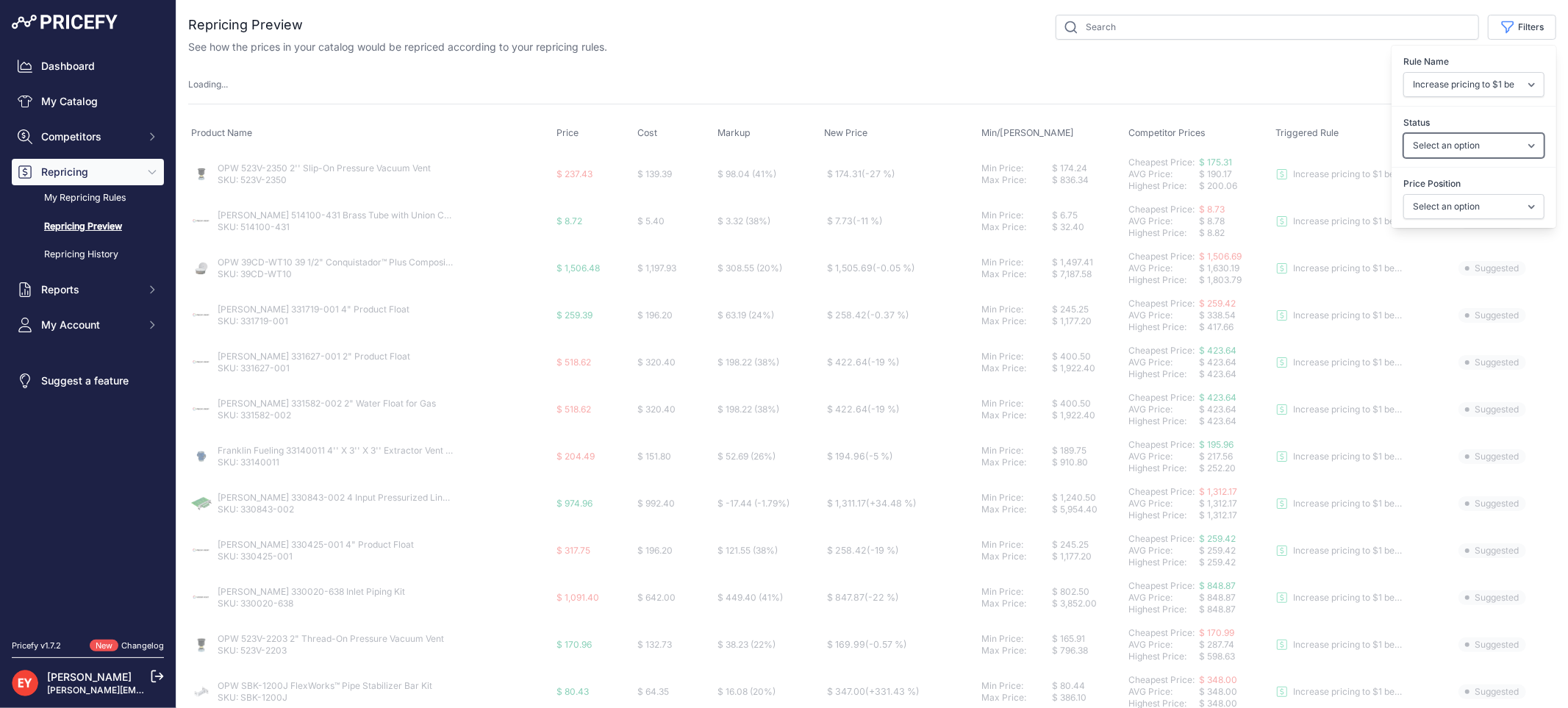
click at [1448, 145] on select "Select an option Skipped Repriced Suggested In Error" at bounding box center [1473, 145] width 141 height 25
select select "suggested"
click at [1403, 133] on select "Select an option Skipped Repriced Suggested In Error" at bounding box center [1473, 145] width 141 height 25
click at [1450, 211] on select "Select an option I am higher Same price I am lower" at bounding box center [1473, 206] width 141 height 25
select select "0"
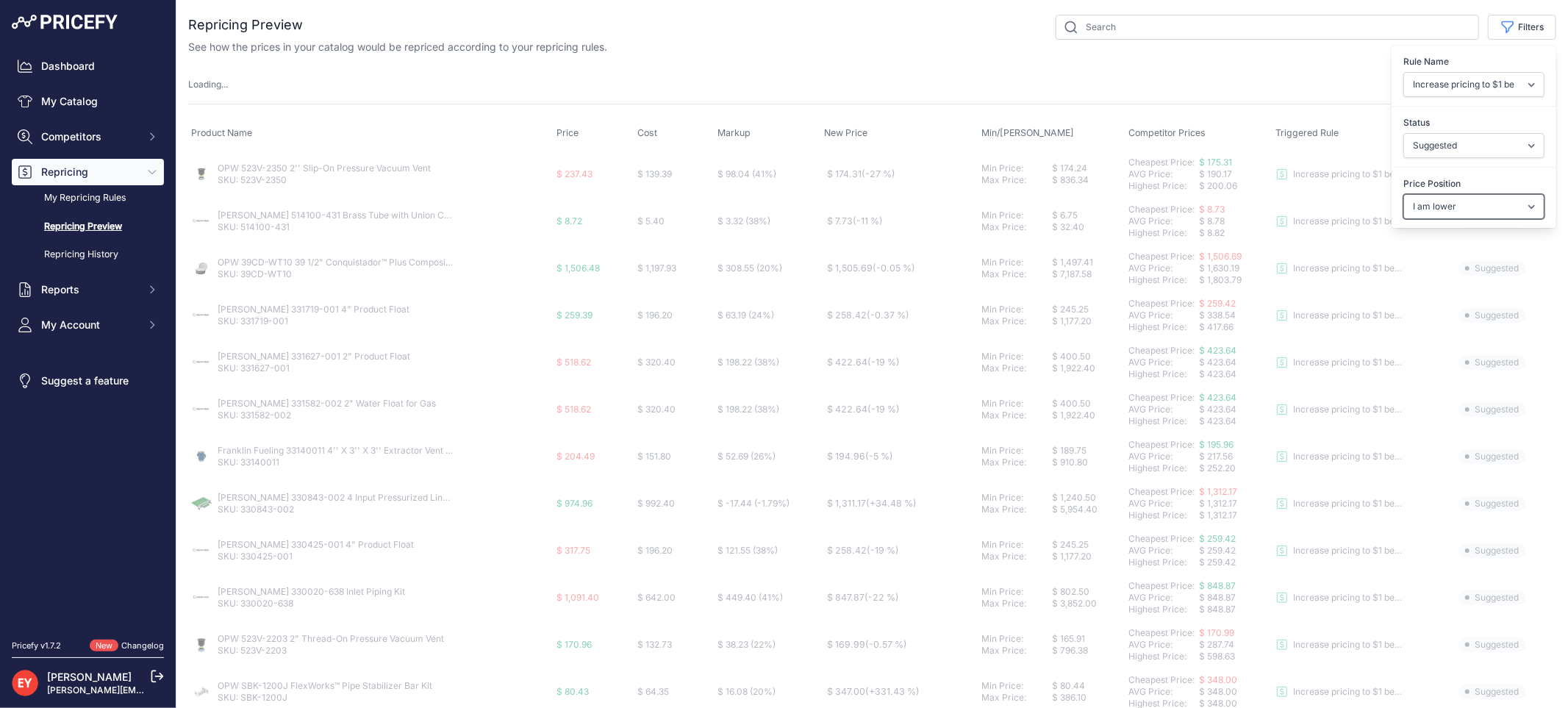
click at [1403, 194] on select "Select an option I am higher Same price I am lower" at bounding box center [1473, 206] width 141 height 25
select select
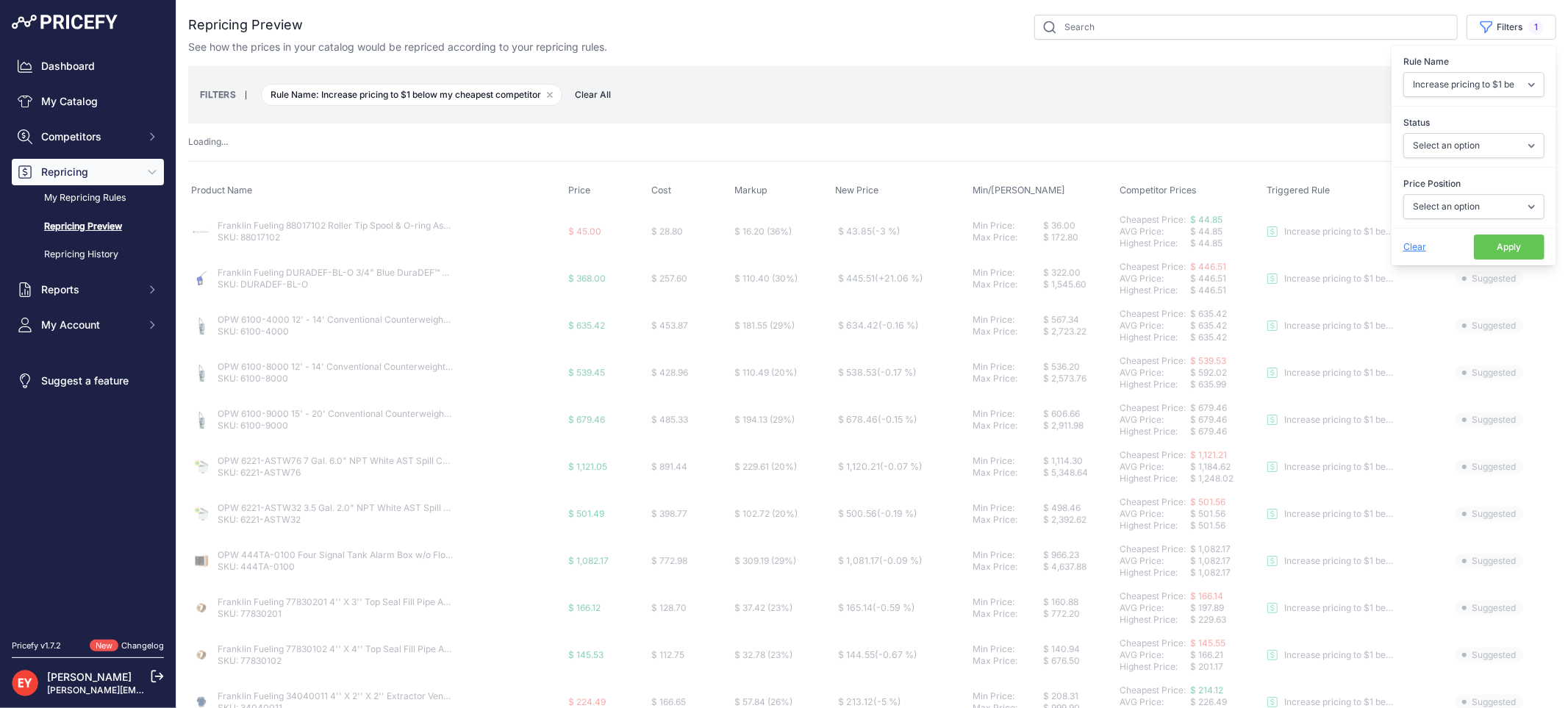
click at [1476, 247] on button "Apply" at bounding box center [1509, 246] width 71 height 25
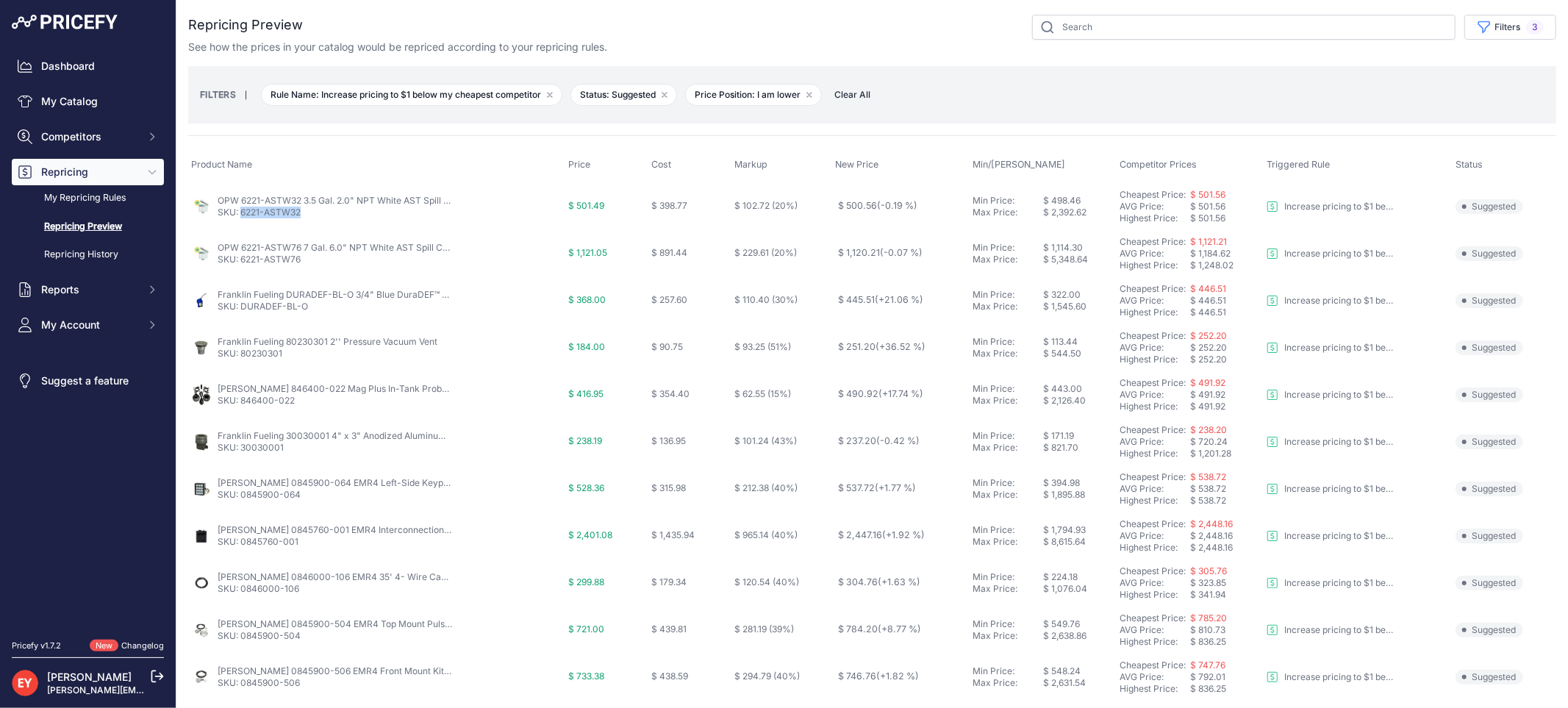
drag, startPoint x: 306, startPoint y: 219, endPoint x: 243, endPoint y: 222, distance: 63.1
click at [243, 222] on td "OPW 6221-ASTW32 3.5 Gal. 2.0" NPT White AST Spill Container SKU: 6221-ASTW32" at bounding box center [377, 206] width 377 height 48
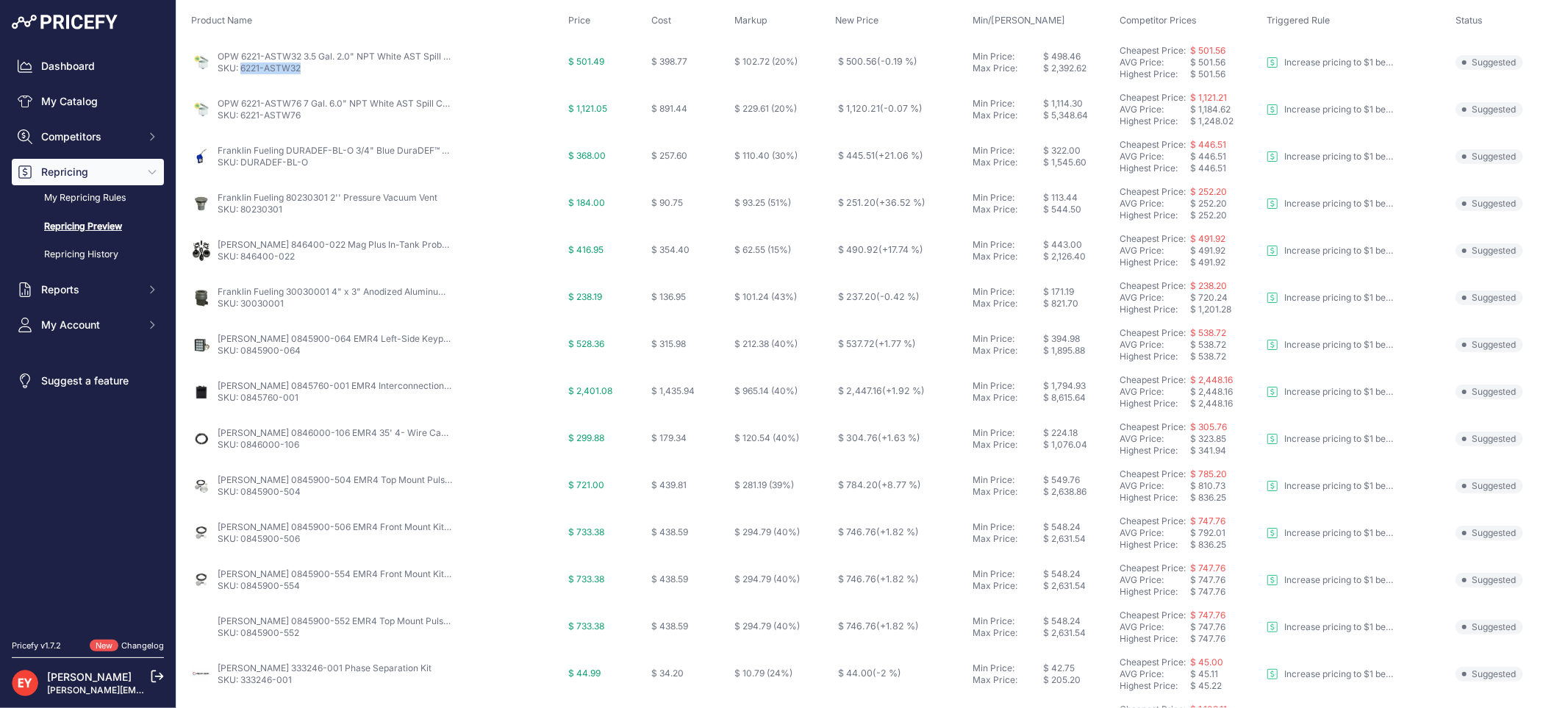
scroll to position [163, 0]
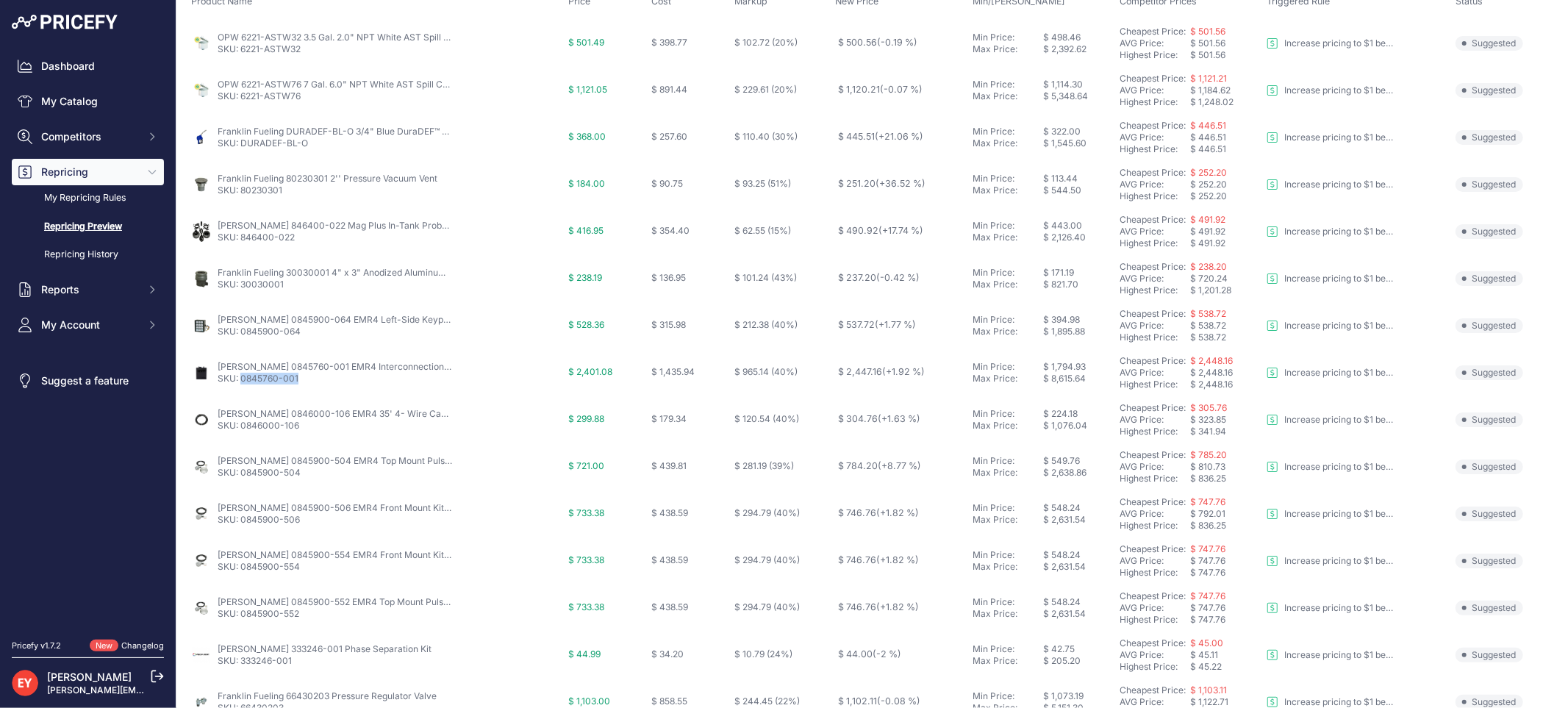
drag, startPoint x: 296, startPoint y: 383, endPoint x: 243, endPoint y: 383, distance: 53.0
click at [243, 383] on p "SKU: 0845760-001" at bounding box center [336, 378] width 235 height 12
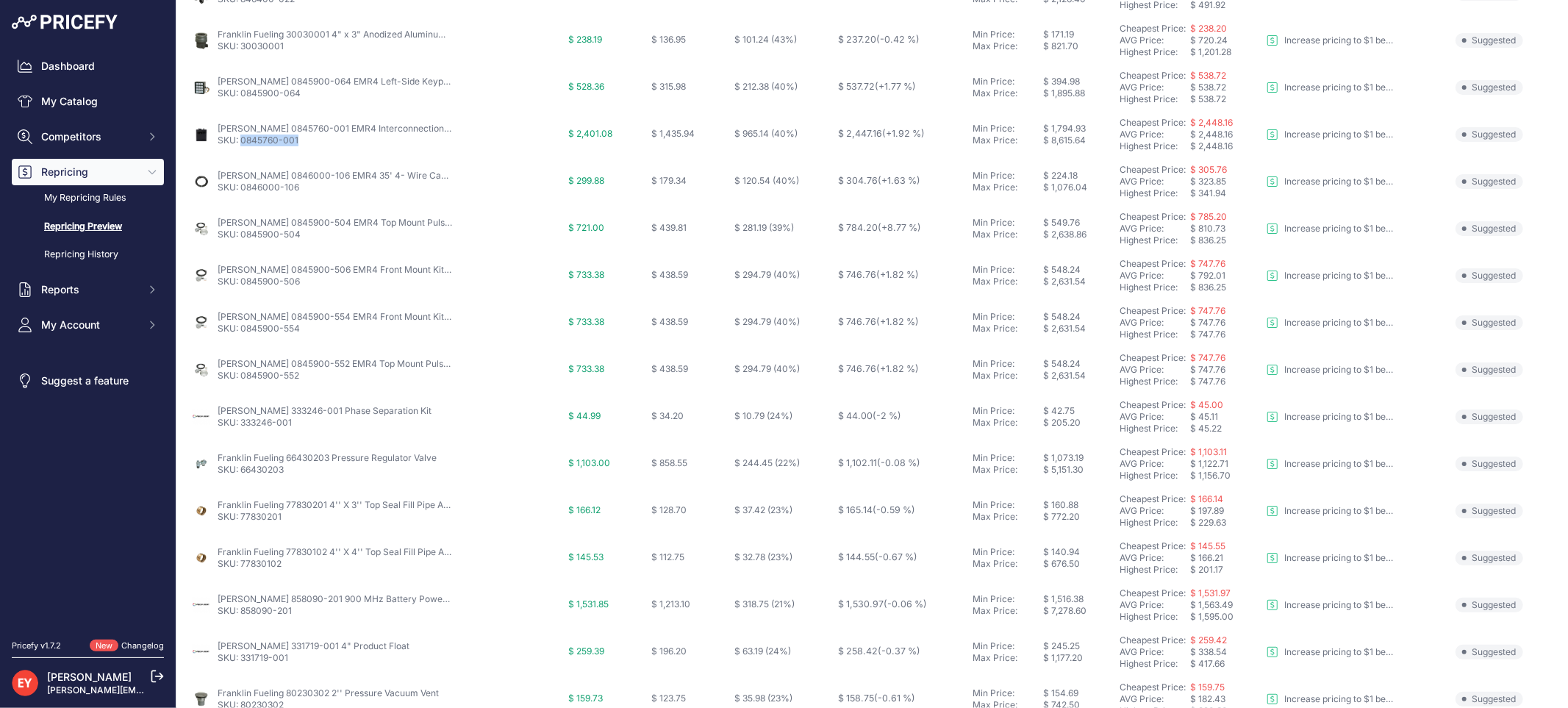
scroll to position [408, 0]
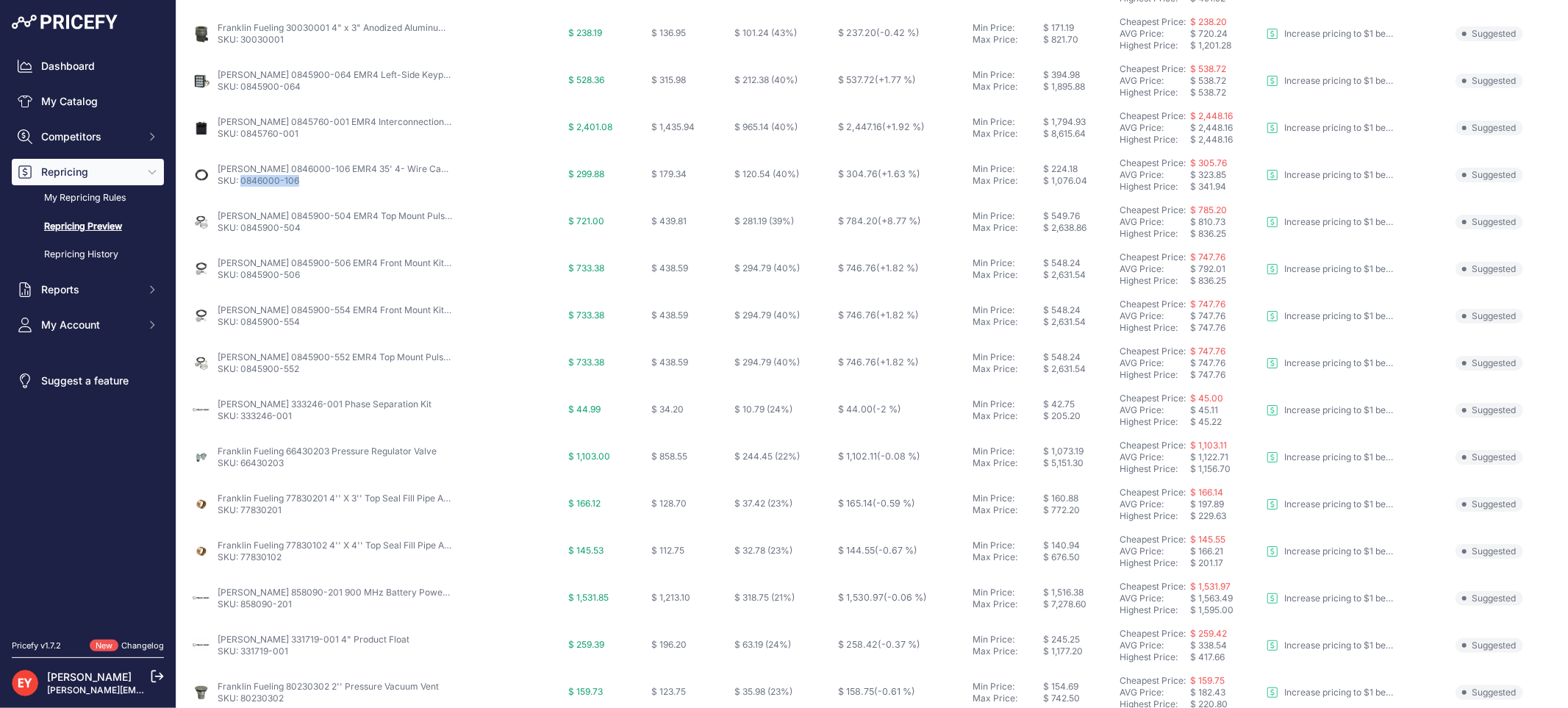
drag, startPoint x: 307, startPoint y: 191, endPoint x: 240, endPoint y: 185, distance: 67.3
click at [240, 185] on td "Veeder-Root 0846000-106 EMR4 35' 4- Wire Cable with Drain and Armored SKU: 0846…" at bounding box center [377, 175] width 377 height 47
drag, startPoint x: 303, startPoint y: 229, endPoint x: 244, endPoint y: 232, distance: 59.1
click at [244, 232] on p "SKU: 0845900-504" at bounding box center [336, 227] width 235 height 12
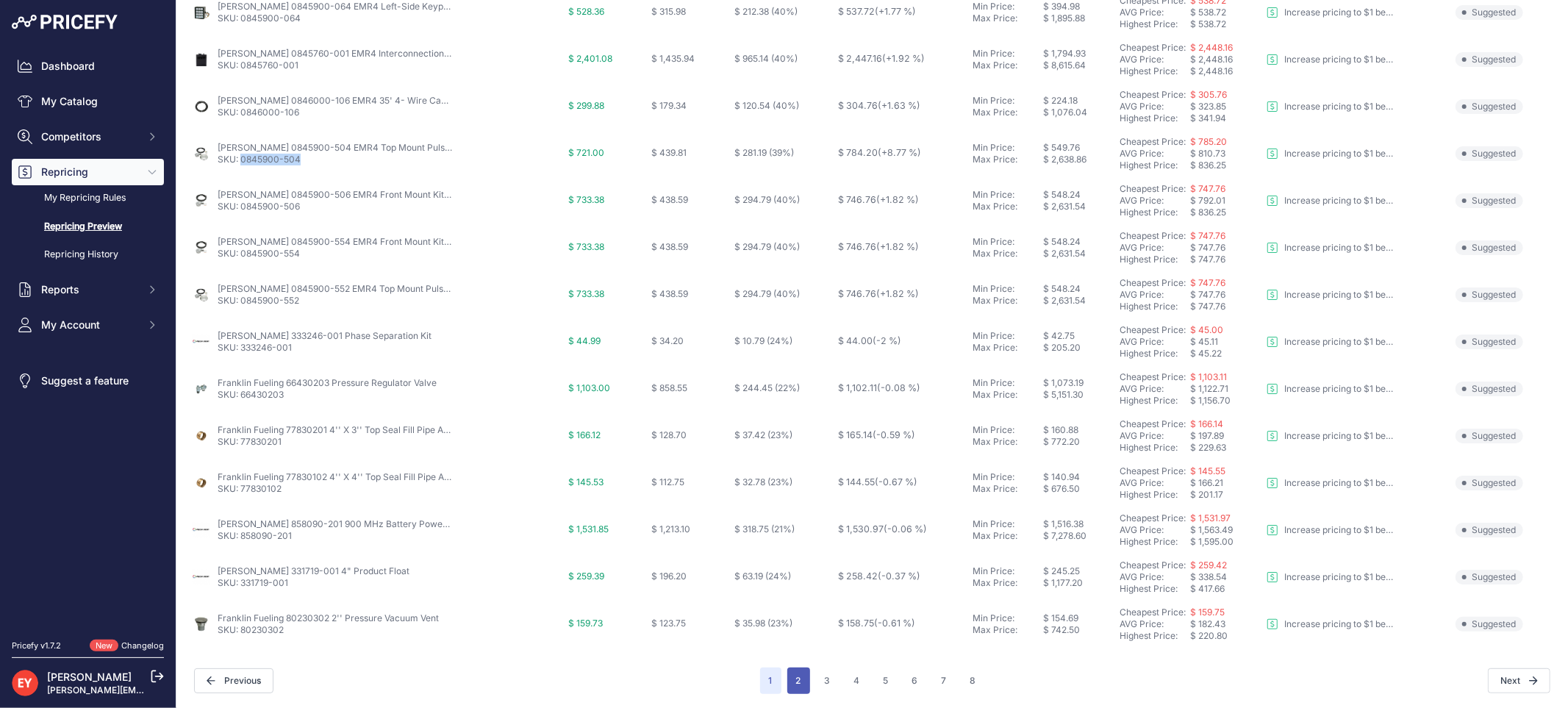
click at [799, 679] on button "2" at bounding box center [798, 680] width 23 height 27
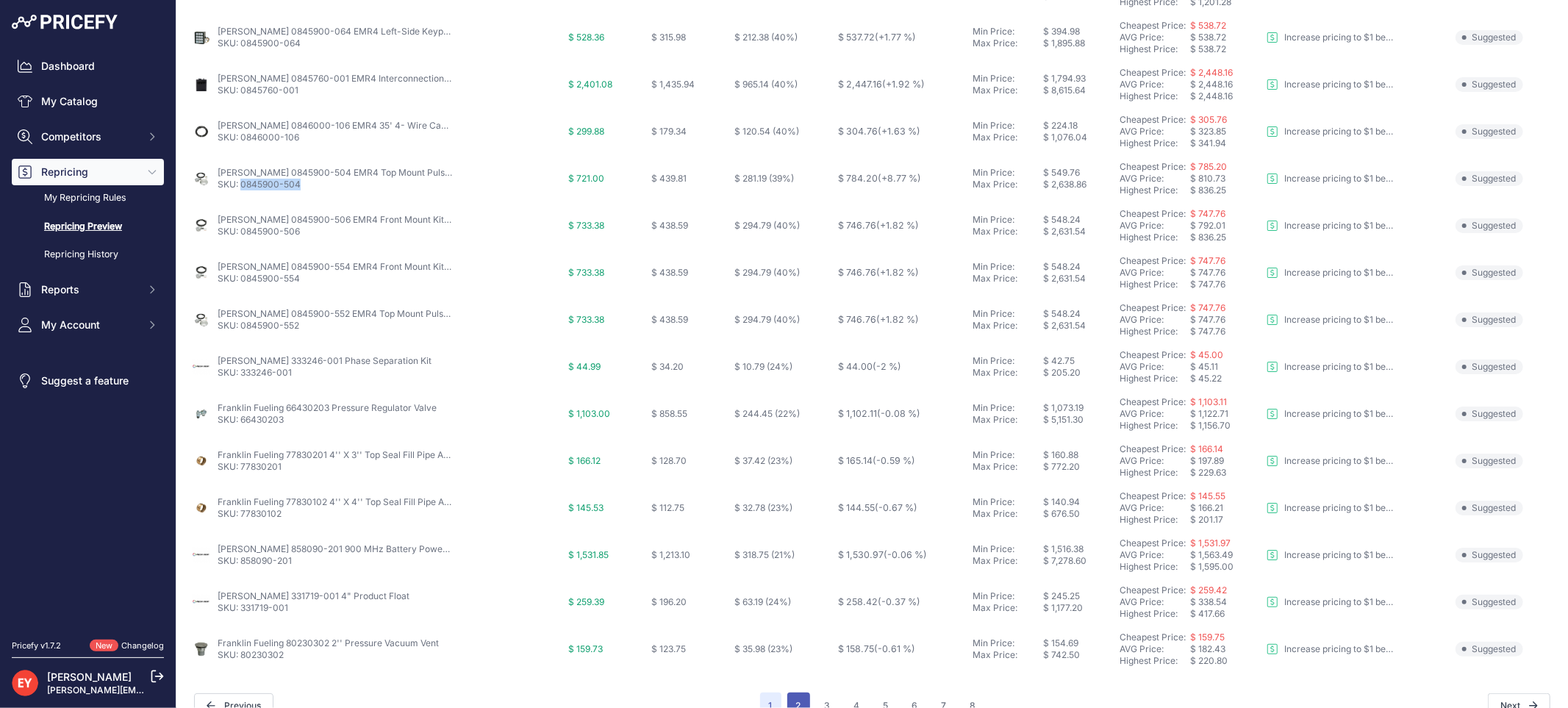
scroll to position [502, 0]
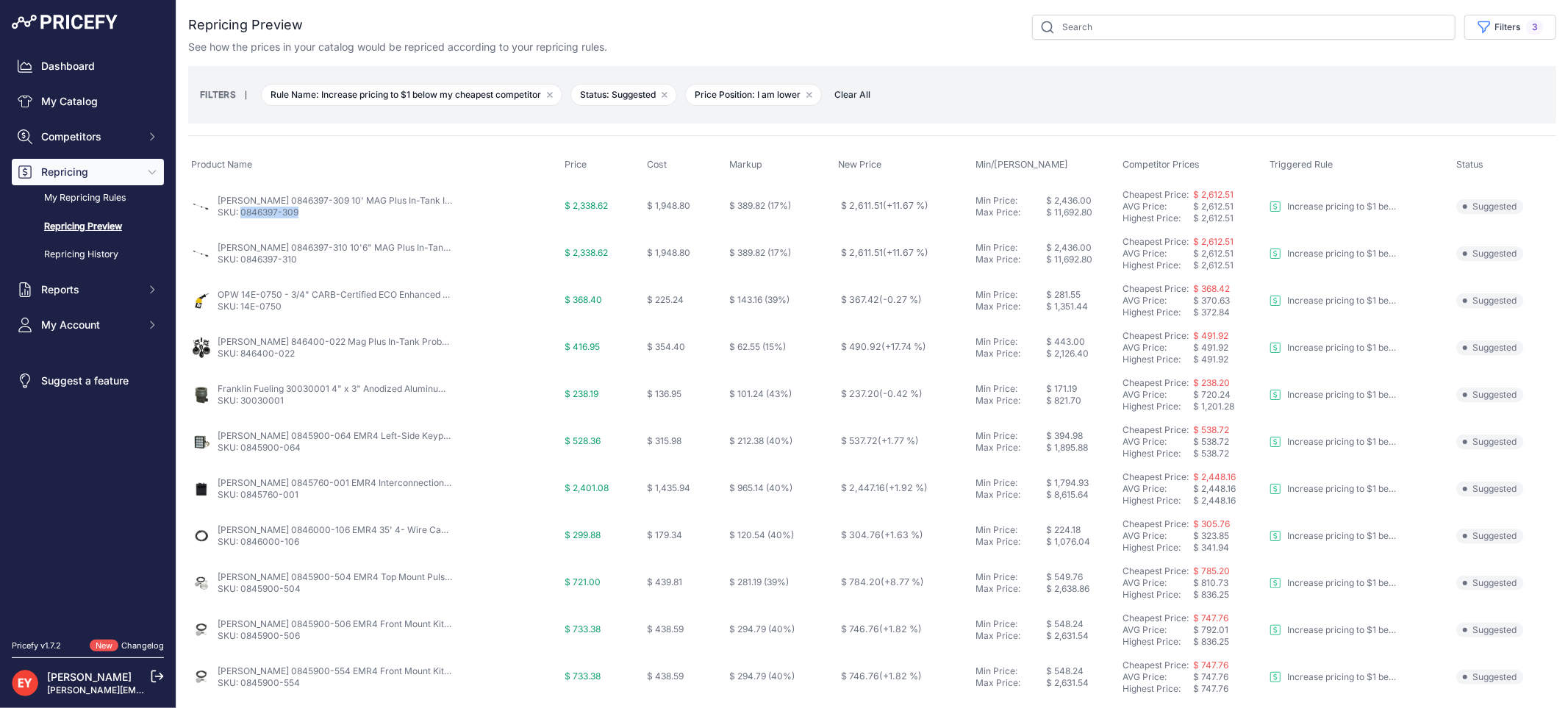
drag, startPoint x: 306, startPoint y: 217, endPoint x: 244, endPoint y: 215, distance: 62.0
click at [244, 215] on p "SKU: 0846397-309" at bounding box center [336, 212] width 235 height 12
drag, startPoint x: 283, startPoint y: 262, endPoint x: 241, endPoint y: 263, distance: 42.0
click at [241, 263] on p "SKU: 0846397-310" at bounding box center [336, 259] width 235 height 12
drag, startPoint x: 285, startPoint y: 314, endPoint x: 241, endPoint y: 312, distance: 44.0
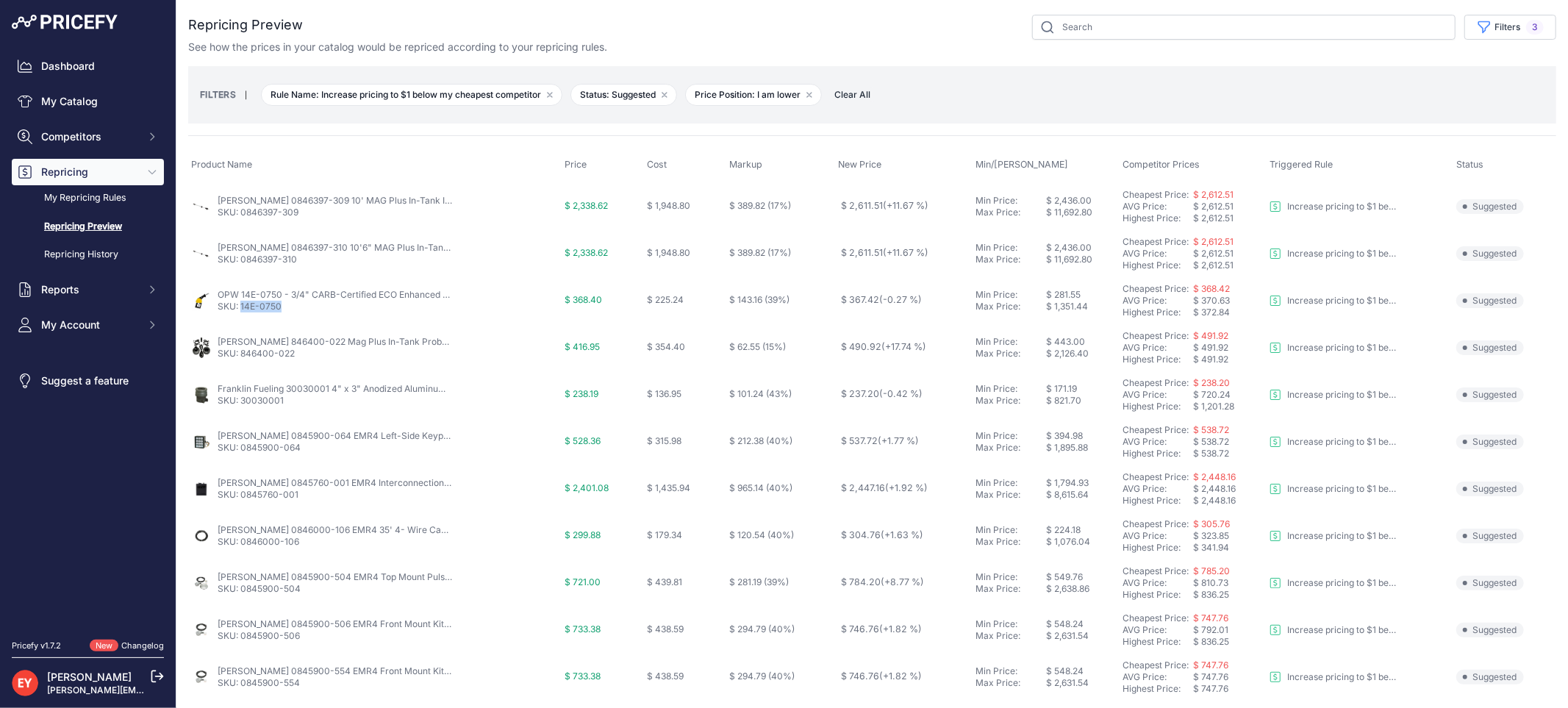
click at [241, 312] on td "OPW 14E-0750 - 3/4" CARB-Certified ECO Enhanced Conventional Gasoline Nozzle SK…" at bounding box center [375, 300] width 373 height 47
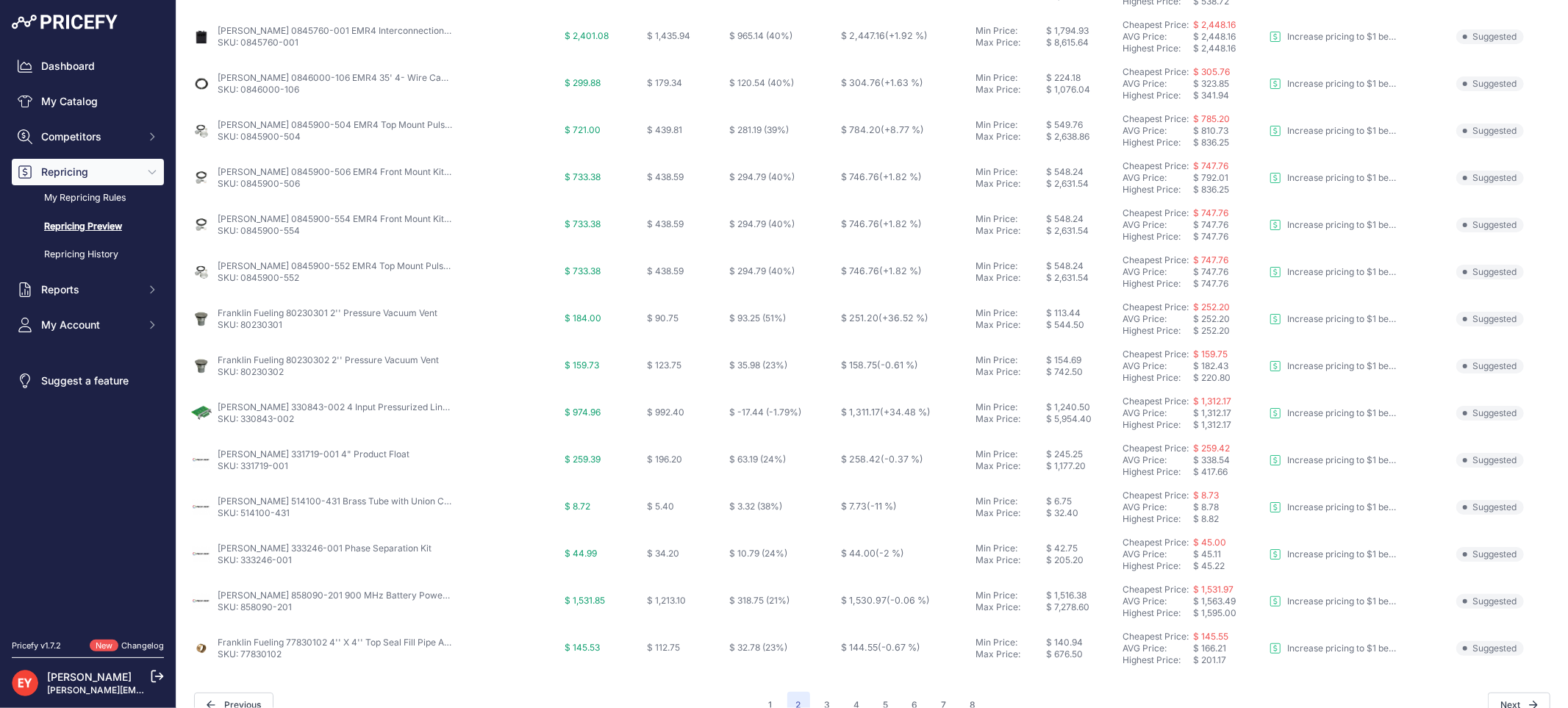
scroll to position [476, 0]
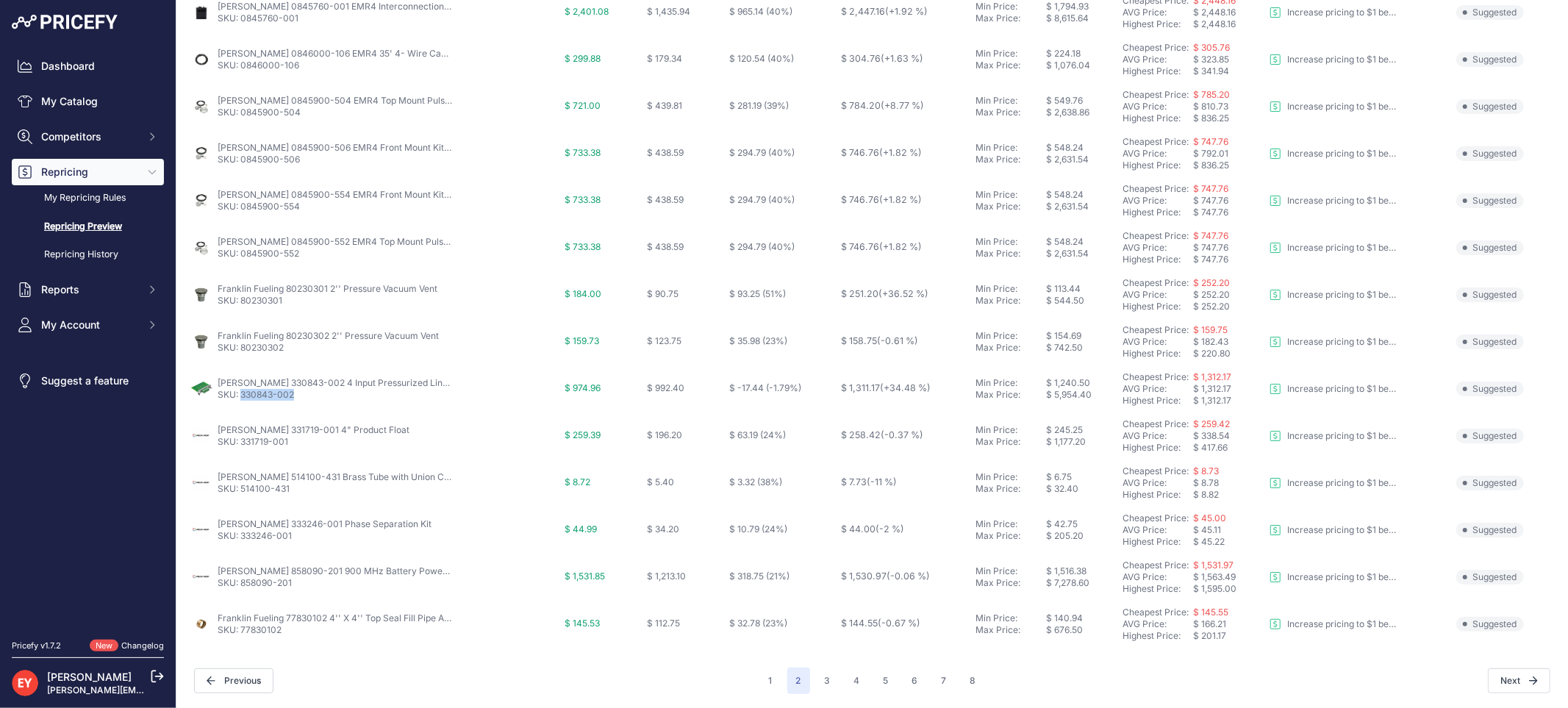
drag, startPoint x: 298, startPoint y: 398, endPoint x: 241, endPoint y: 397, distance: 57.0
click at [241, 397] on p "SKU: 330843-002" at bounding box center [336, 394] width 235 height 12
click at [835, 676] on div "1 2 3 4 5 6 7" at bounding box center [873, 680] width 225 height 27
click at [822, 684] on button "3" at bounding box center [828, 680] width 24 height 27
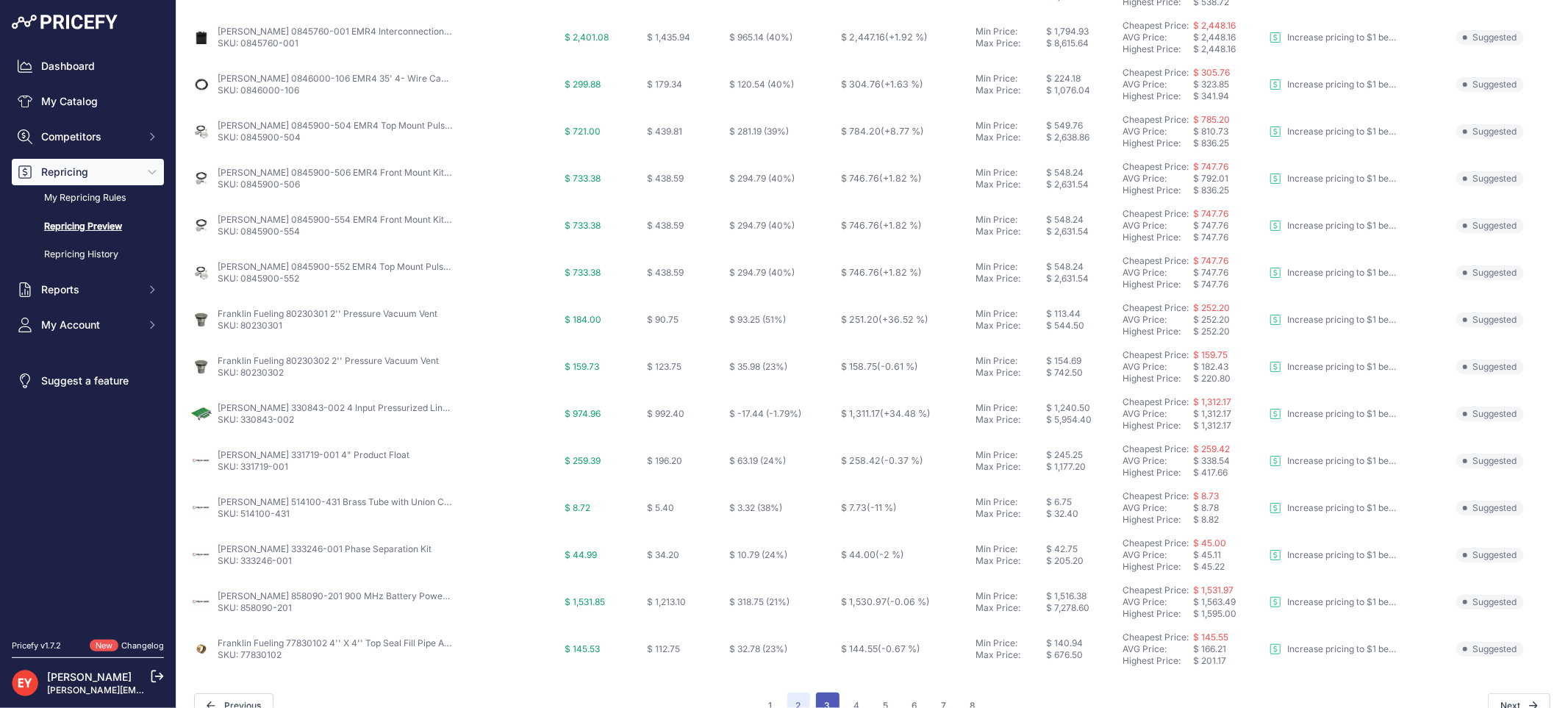
scroll to position [502, 0]
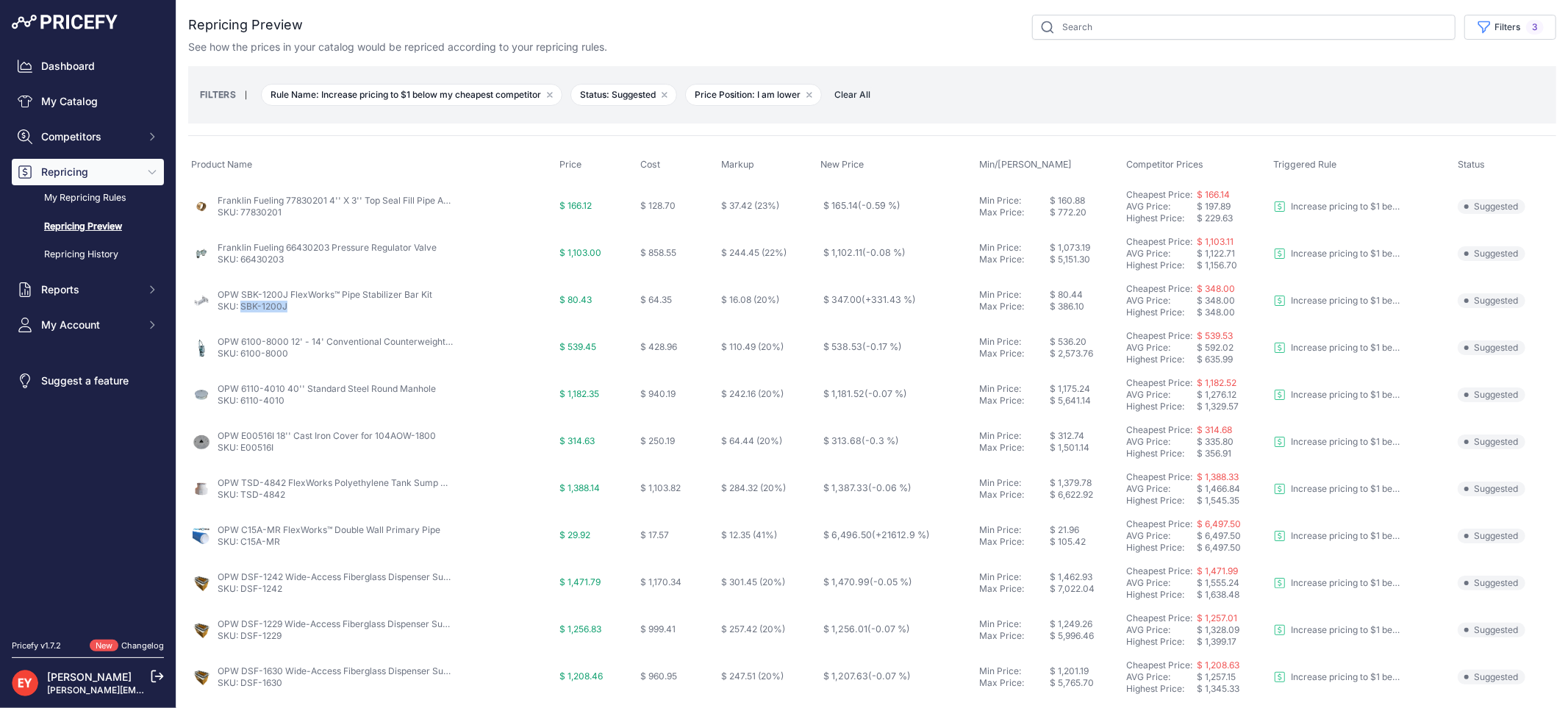
drag, startPoint x: 292, startPoint y: 306, endPoint x: 240, endPoint y: 306, distance: 52.0
click at [240, 306] on p "SKU: SBK-1200J" at bounding box center [325, 306] width 214 height 12
drag, startPoint x: 287, startPoint y: 358, endPoint x: 240, endPoint y: 357, distance: 47.0
click at [240, 357] on p "SKU: 6100-8000" at bounding box center [336, 353] width 235 height 12
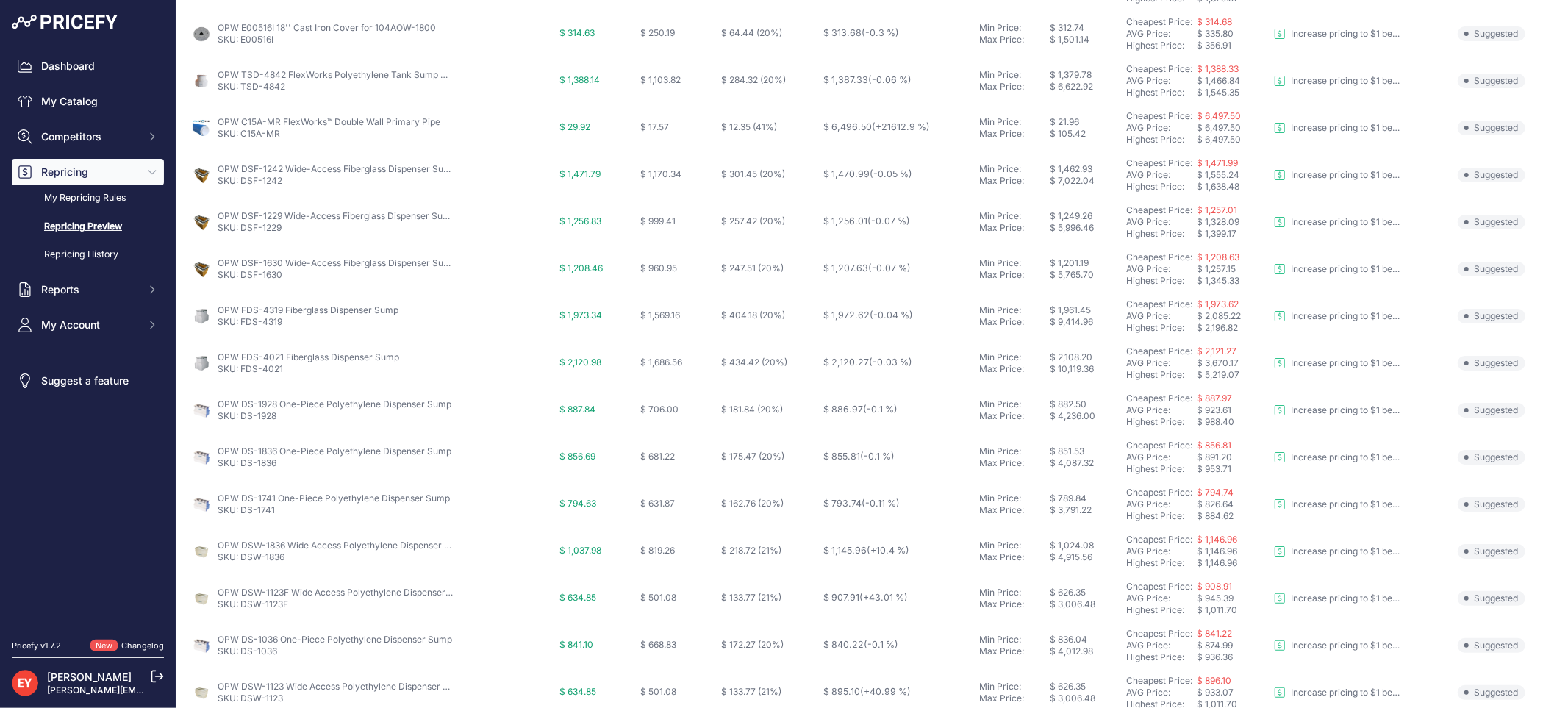
scroll to position [476, 0]
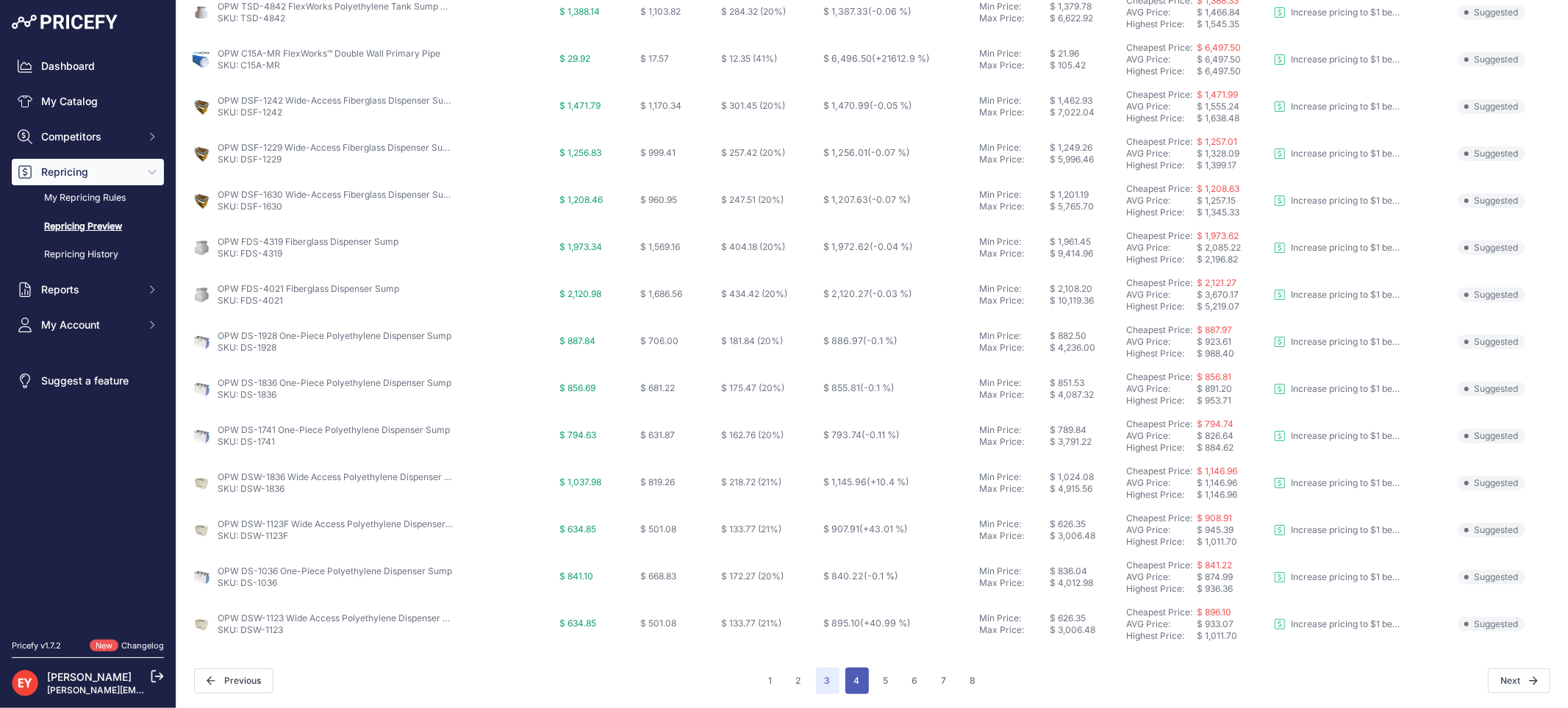
click at [847, 669] on button "4" at bounding box center [857, 680] width 24 height 27
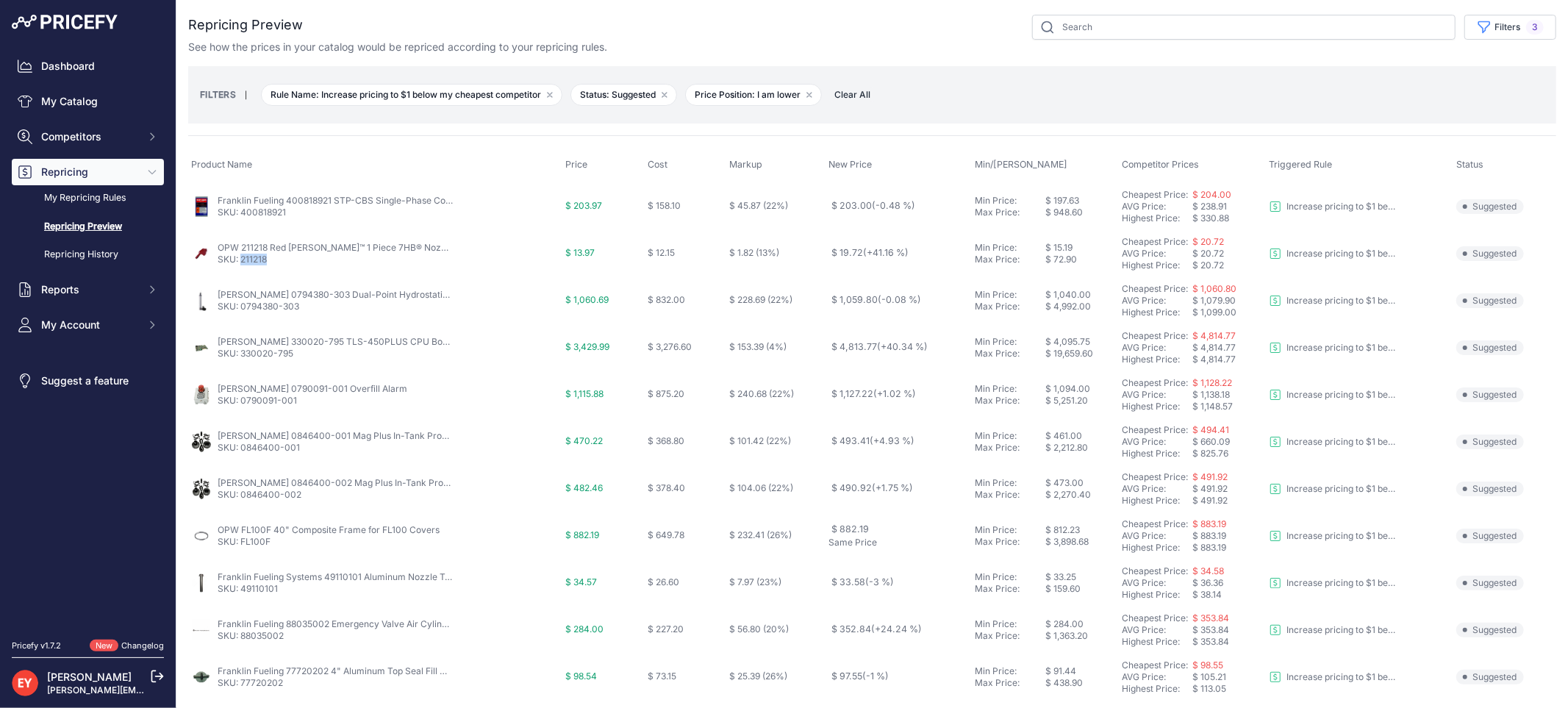
drag, startPoint x: 272, startPoint y: 266, endPoint x: 243, endPoint y: 266, distance: 29.0
click at [243, 266] on td "OPW 211218 Red NEWGARD™ 1 Piece 7HB® Nozzle Hand Insulator SKU: 211218" at bounding box center [375, 253] width 374 height 47
drag, startPoint x: 303, startPoint y: 359, endPoint x: 243, endPoint y: 362, distance: 60.1
click at [243, 362] on td "Veeder-Root 330020-795 TLS-450PLUS CPU Board Kit SKU: 330020-795" at bounding box center [375, 348] width 374 height 47
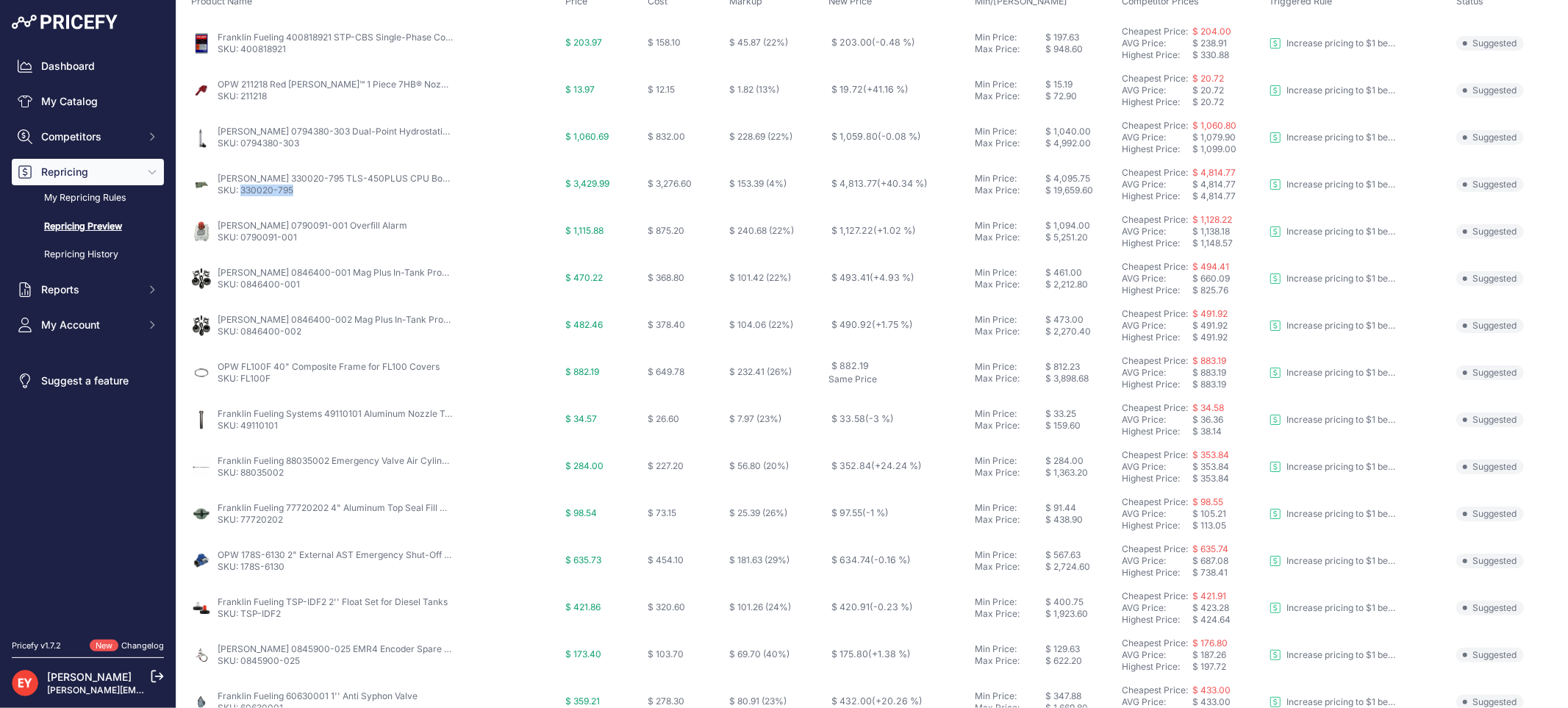
scroll to position [245, 0]
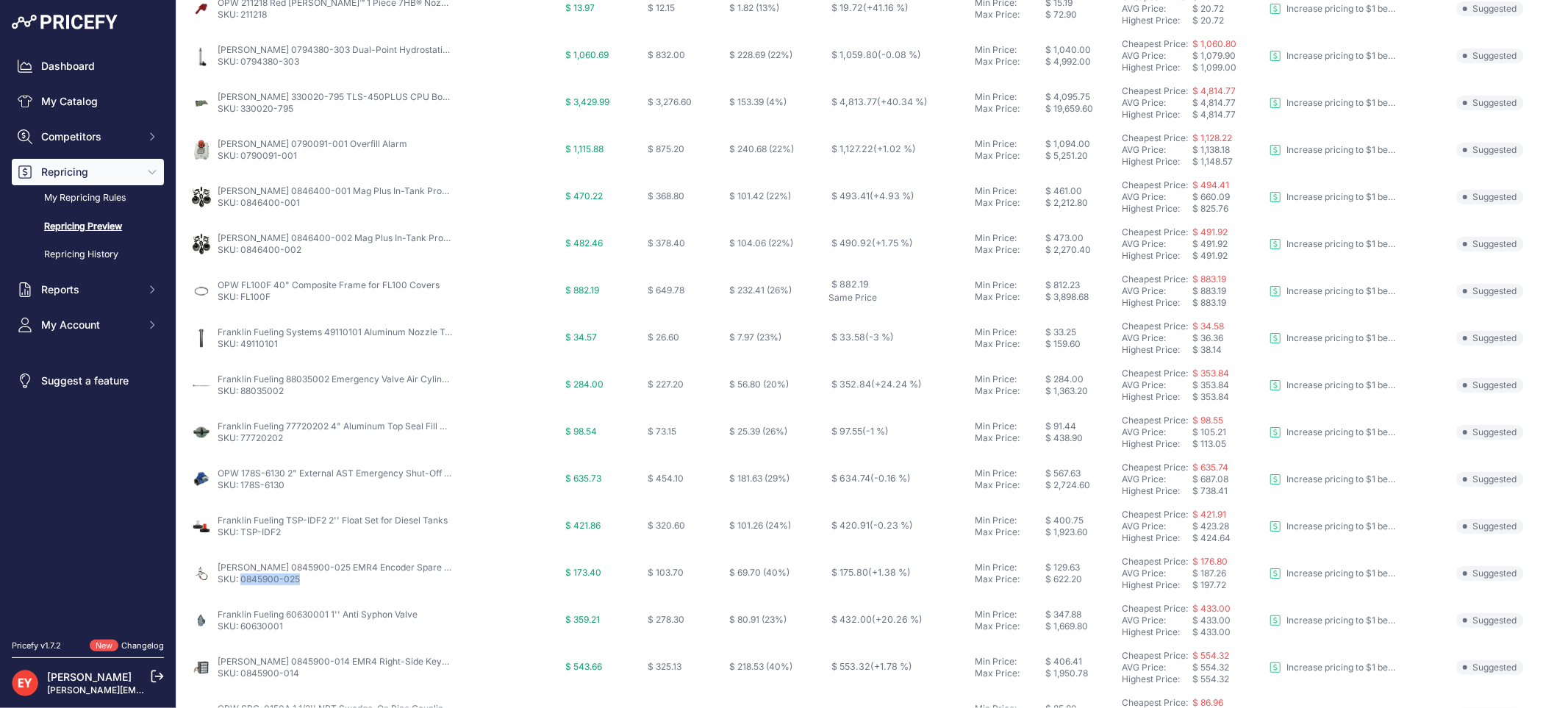
drag, startPoint x: 309, startPoint y: 579, endPoint x: 243, endPoint y: 579, distance: 66.0
click at [243, 579] on p "SKU: 0845900-025" at bounding box center [336, 578] width 235 height 12
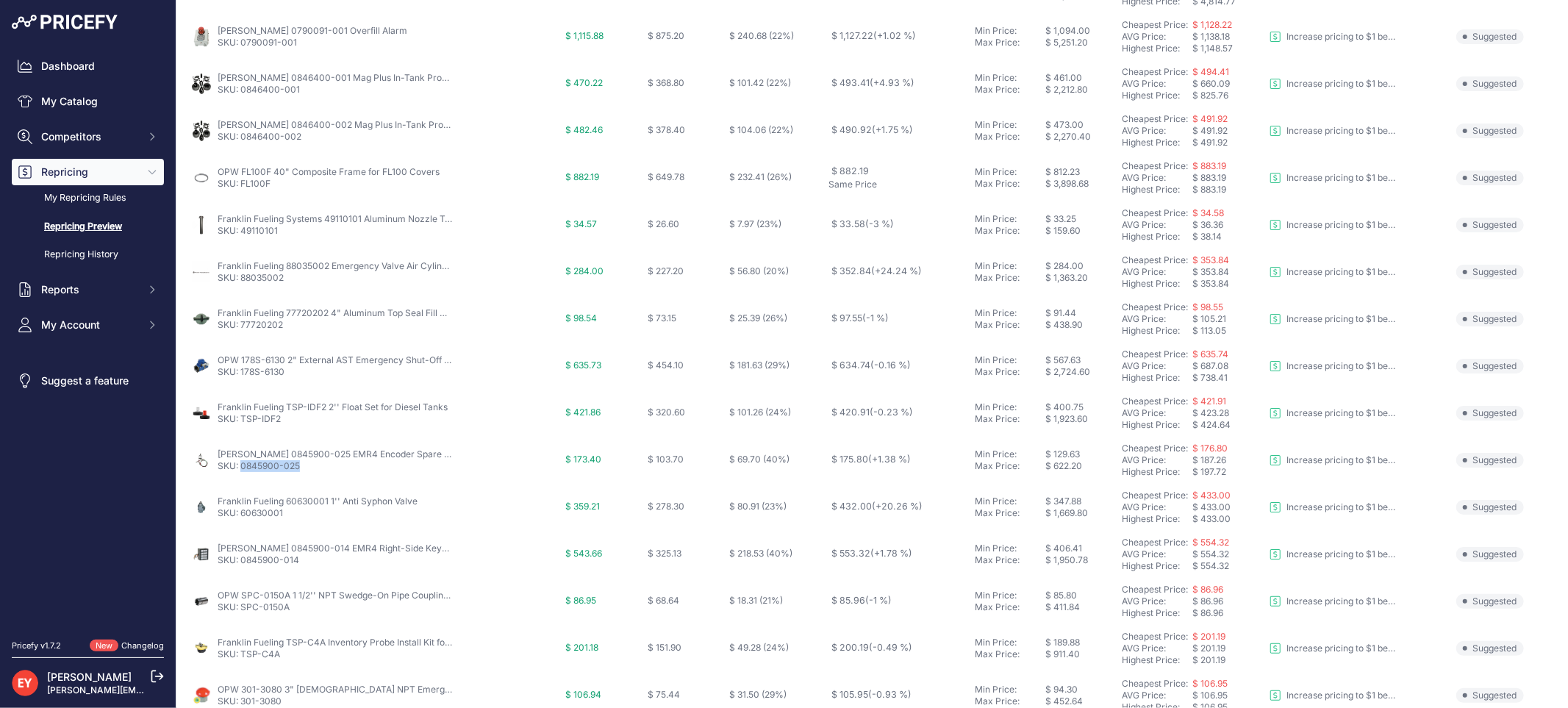
scroll to position [476, 0]
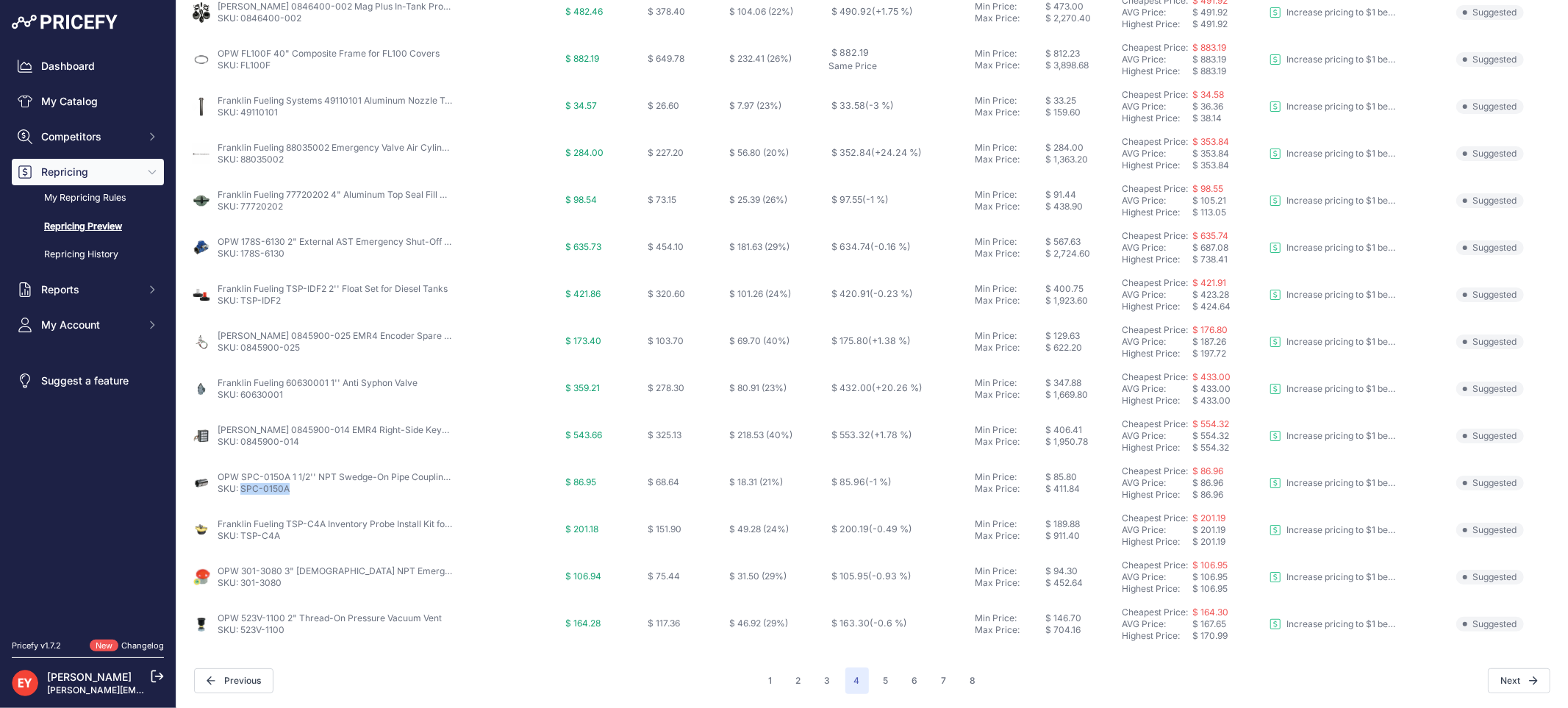
drag, startPoint x: 291, startPoint y: 495, endPoint x: 244, endPoint y: 489, distance: 47.4
click at [244, 489] on td "OPW SPC-0150A 1 1/2'' NPT Swedge-On Pipe Coupling w/ Flat Gasket SKU: SPC-0150A" at bounding box center [375, 483] width 374 height 47
click at [875, 674] on button "5" at bounding box center [886, 680] width 23 height 27
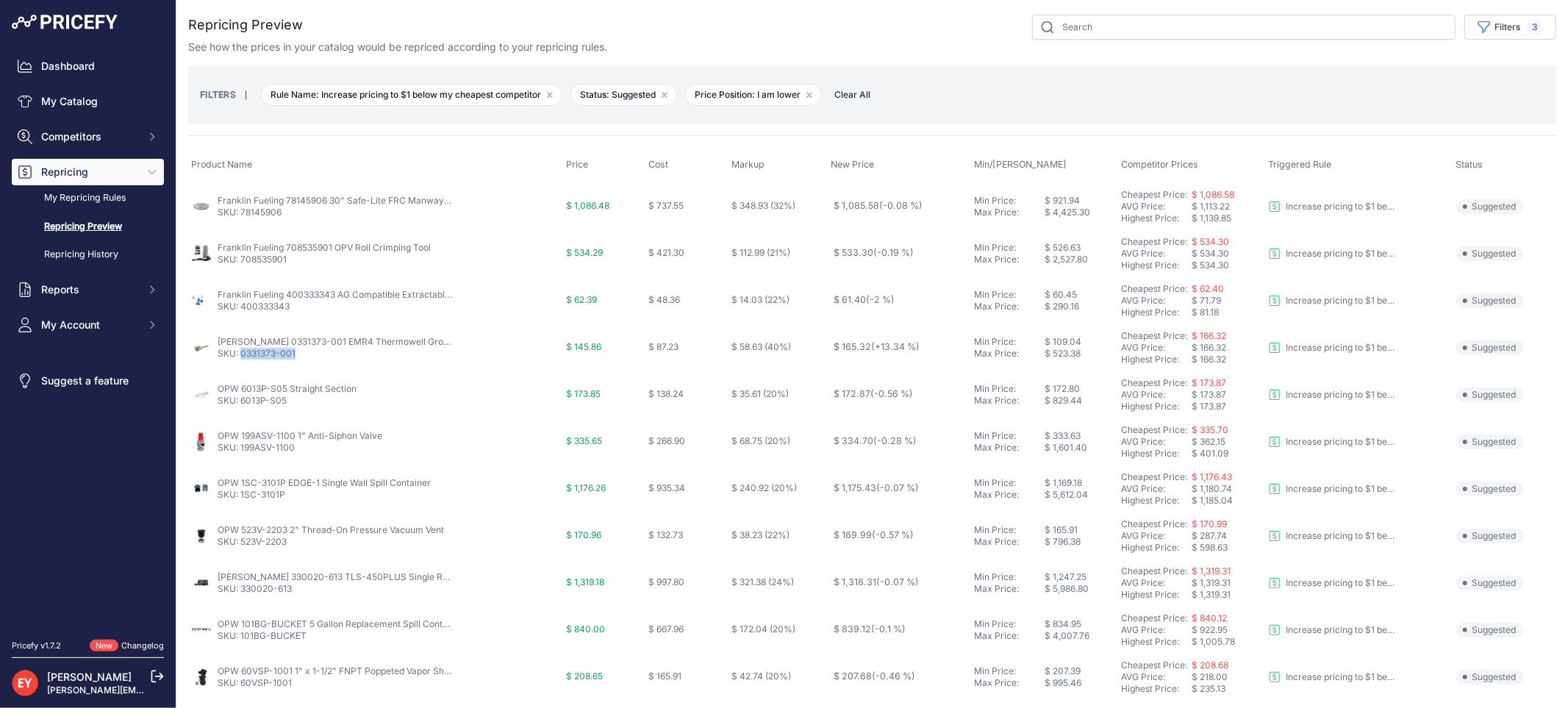
drag, startPoint x: 303, startPoint y: 359, endPoint x: 240, endPoint y: 357, distance: 63.0
click at [240, 357] on p "SKU: 0331373-001" at bounding box center [336, 353] width 235 height 12
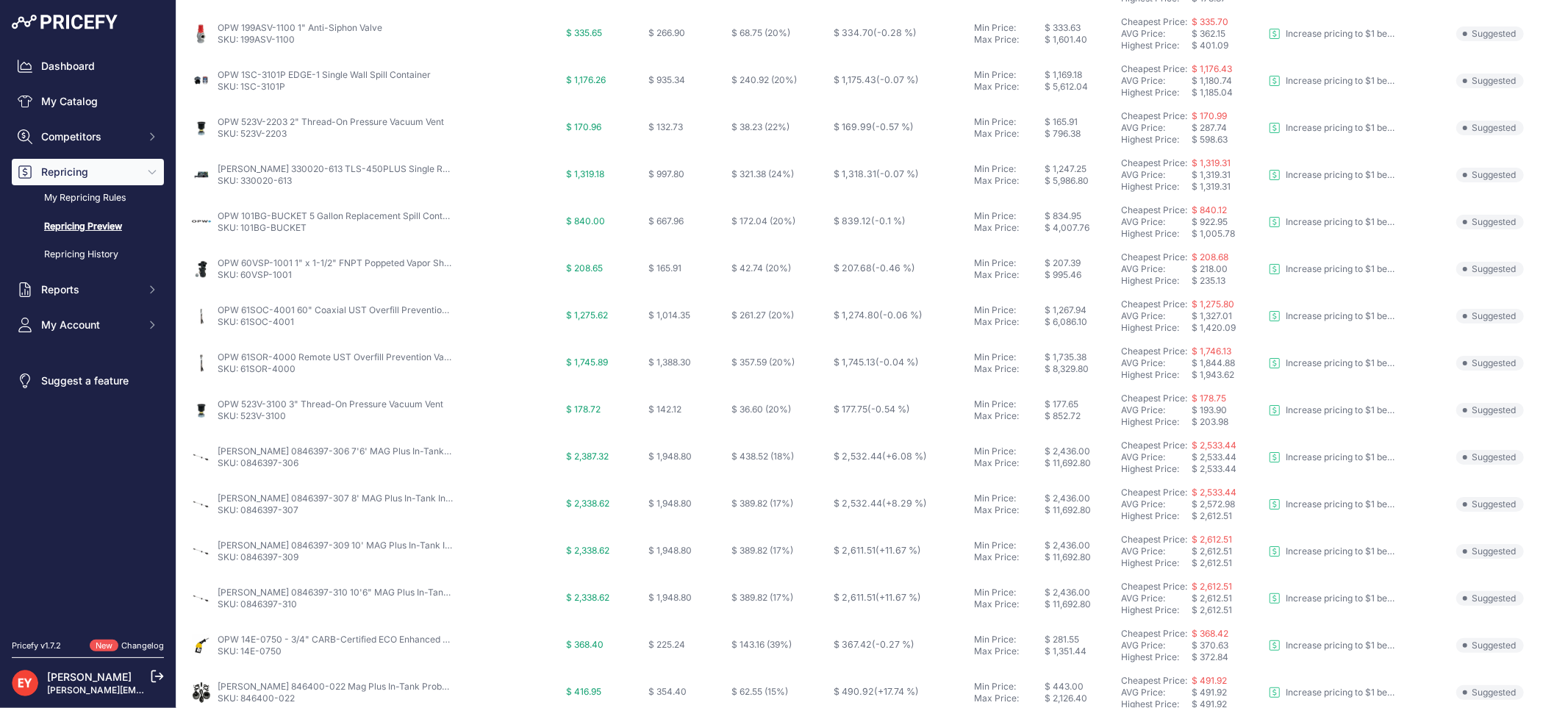
scroll to position [476, 0]
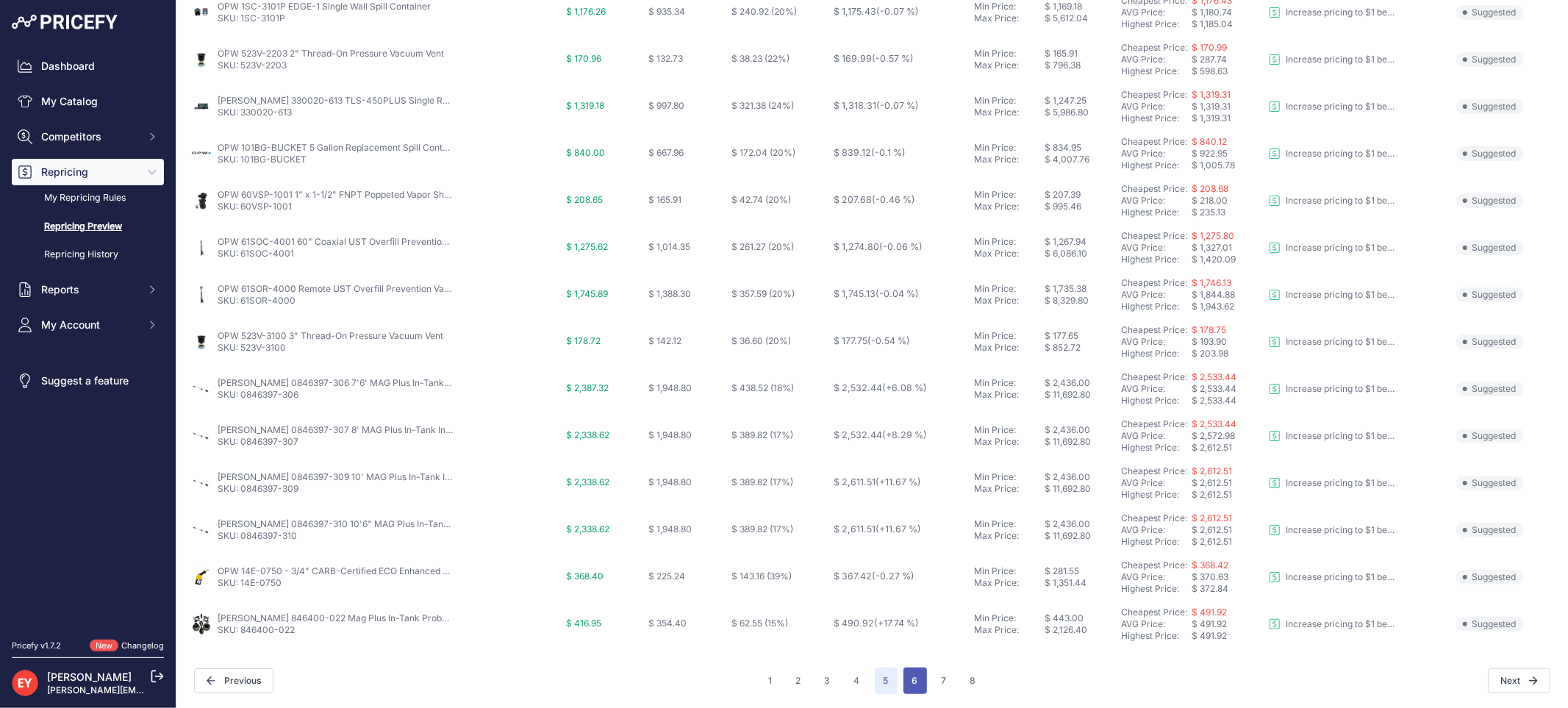
click at [906, 679] on button "6" at bounding box center [915, 680] width 24 height 27
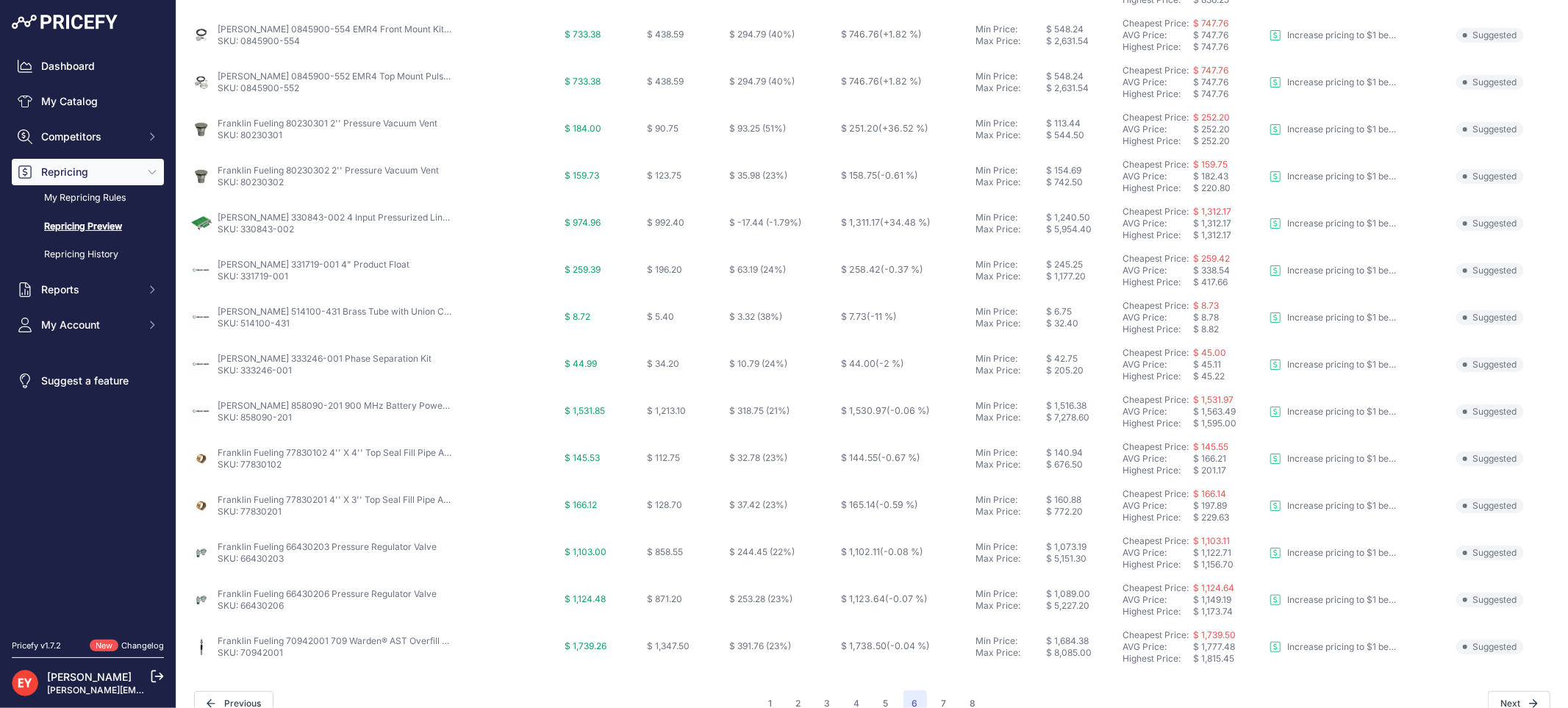
scroll to position [476, 0]
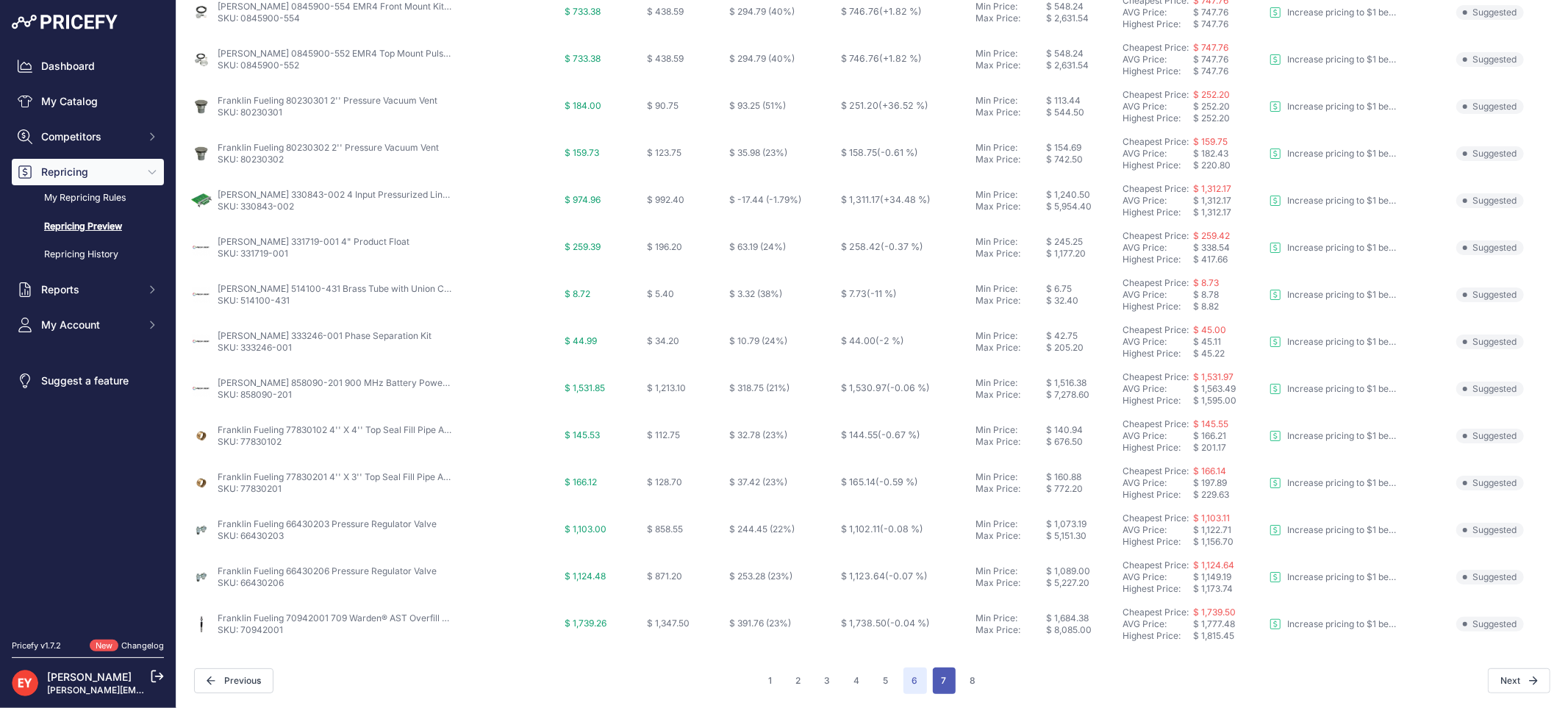
click at [935, 672] on button "7" at bounding box center [944, 680] width 23 height 27
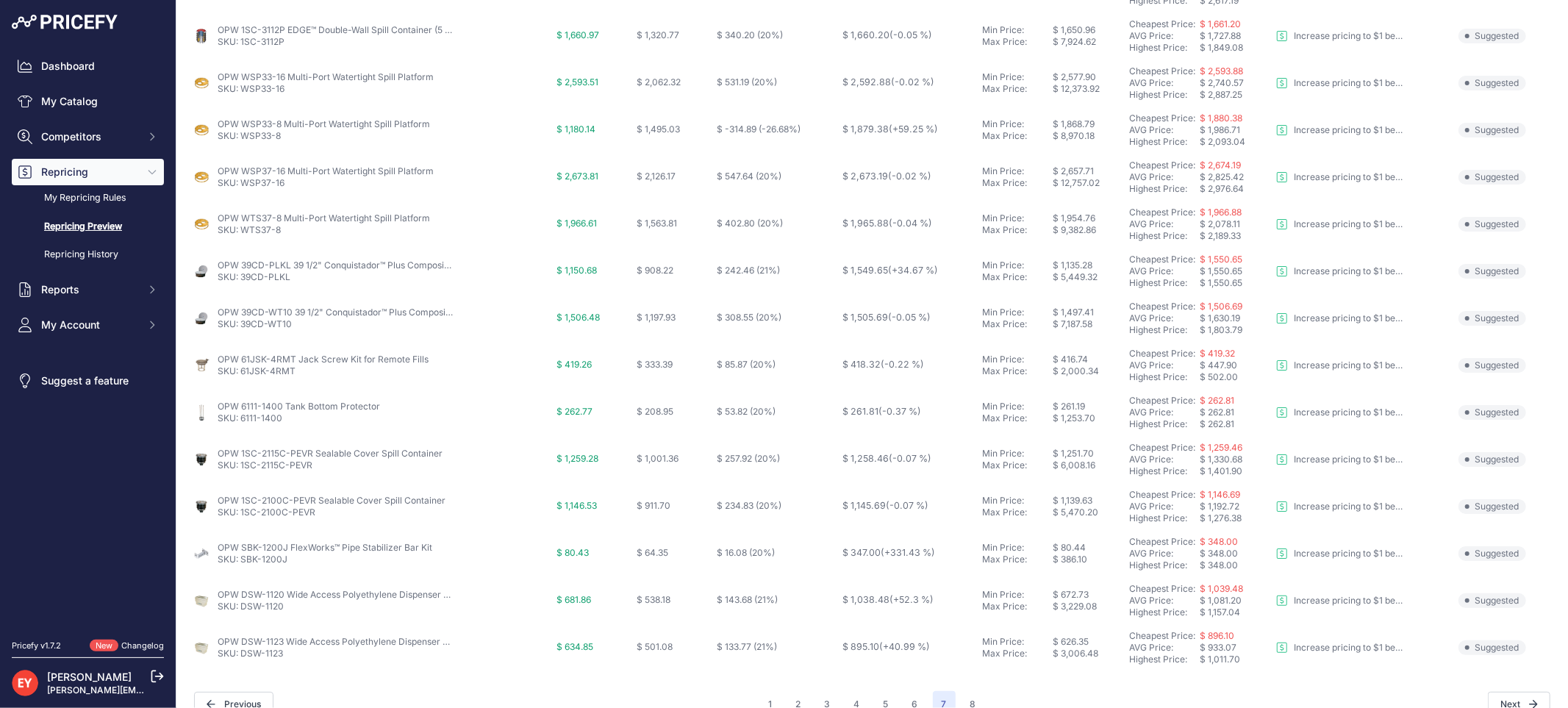
scroll to position [476, 0]
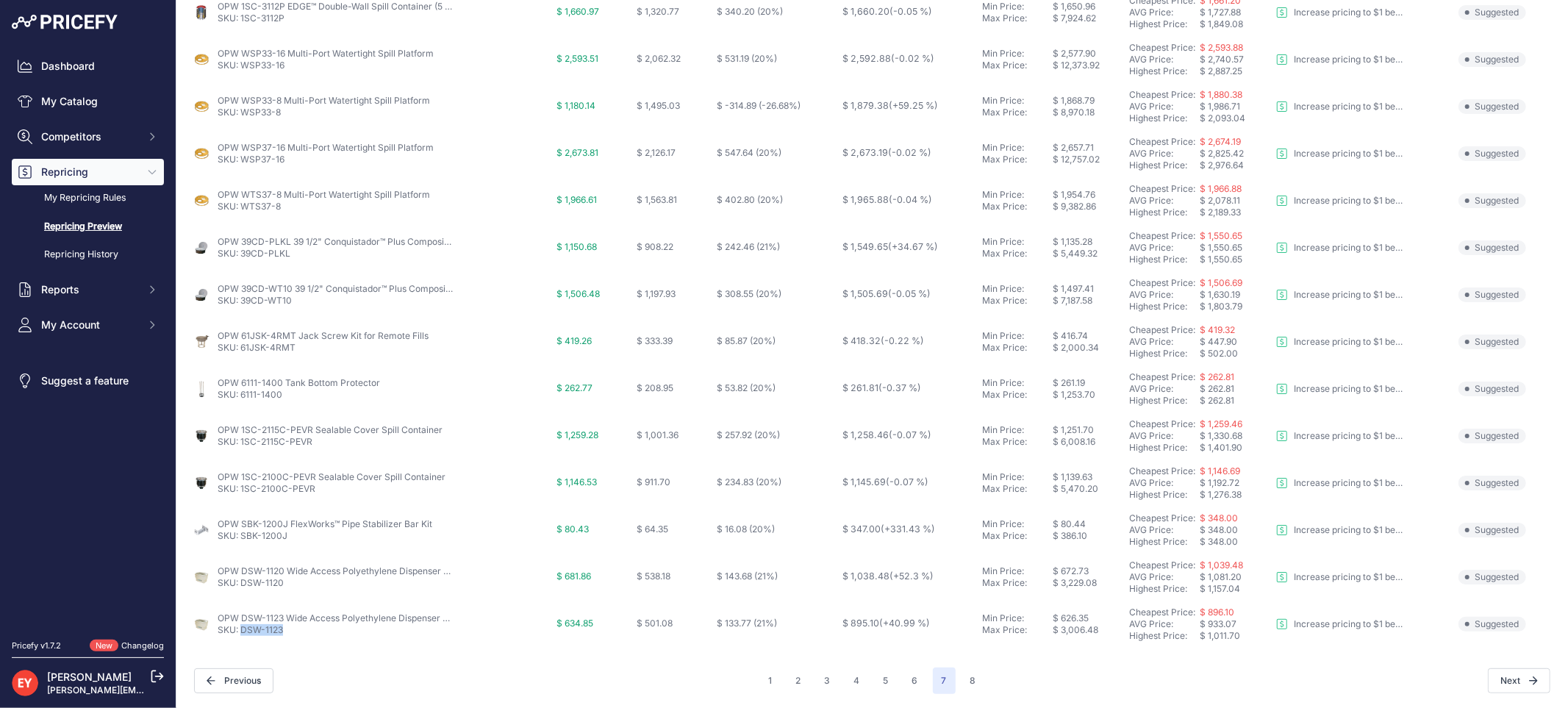
drag, startPoint x: 283, startPoint y: 632, endPoint x: 240, endPoint y: 629, distance: 43.1
click at [240, 629] on p "SKU: DSW-1123" at bounding box center [336, 630] width 235 height 12
click at [962, 668] on button "8" at bounding box center [974, 680] width 24 height 27
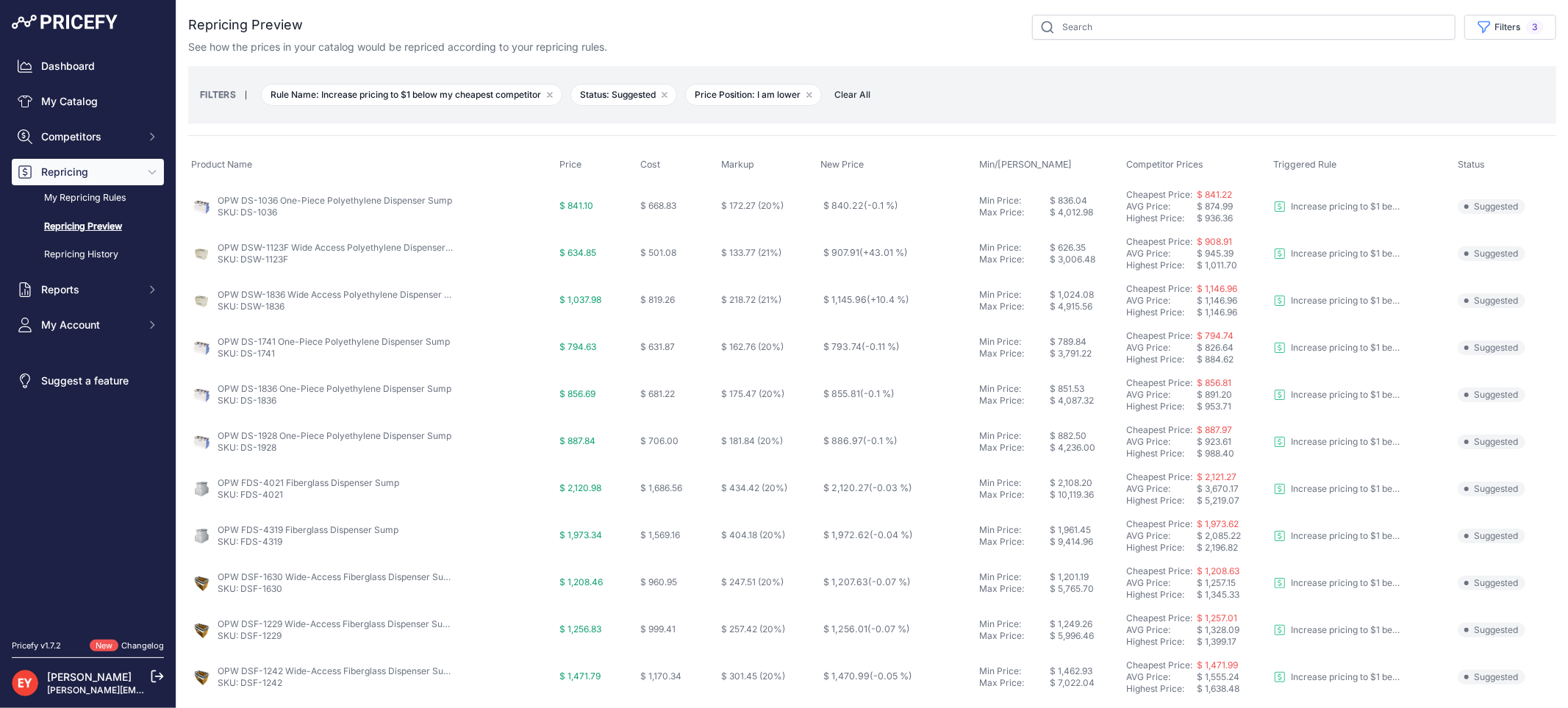
click at [852, 86] on div "FILTERS | Rule Name: Increase pricing to $1 below my cheapest competitor Remove…" at bounding box center [872, 95] width 1345 height 40
click at [851, 90] on span "Clear All" at bounding box center [852, 95] width 51 height 15
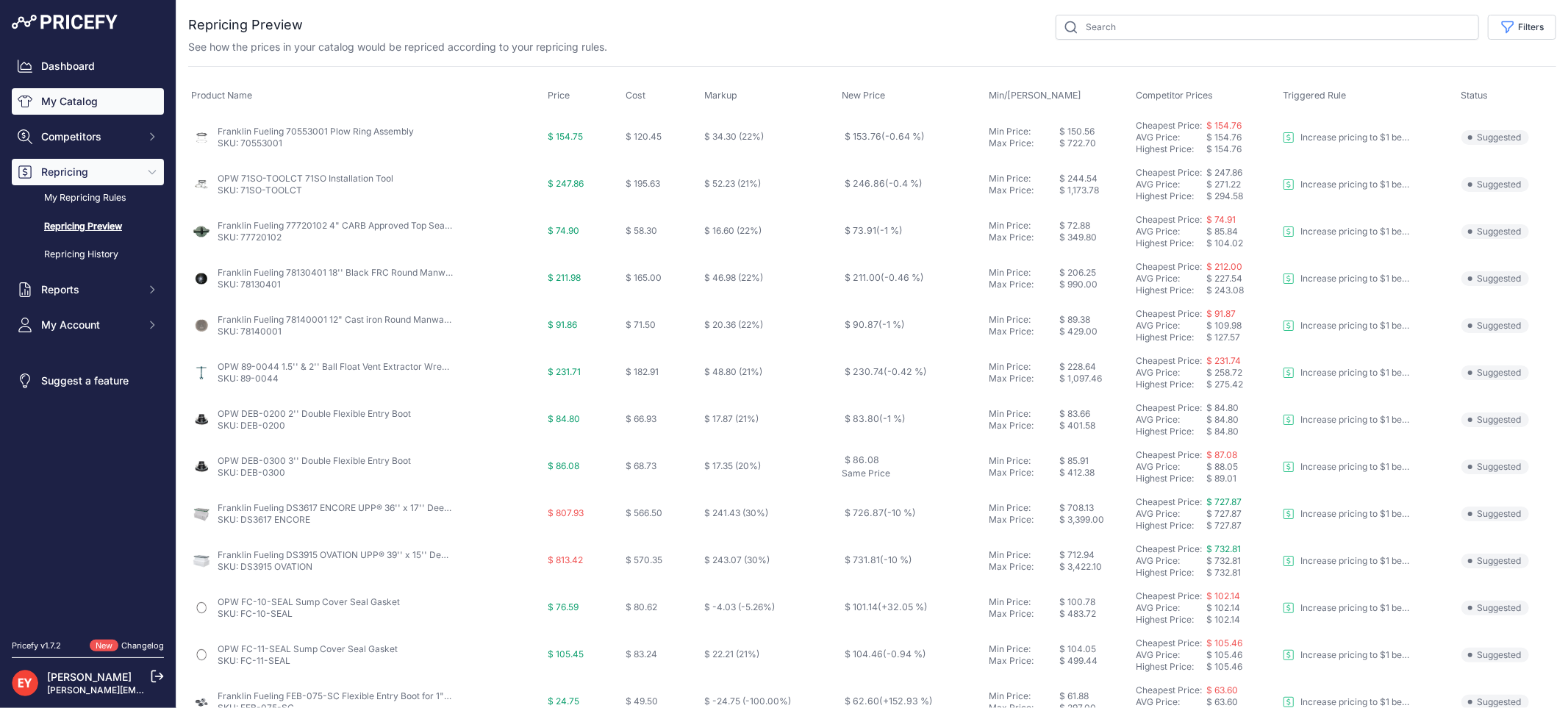
click at [75, 105] on link "My Catalog" at bounding box center [87, 101] width 152 height 27
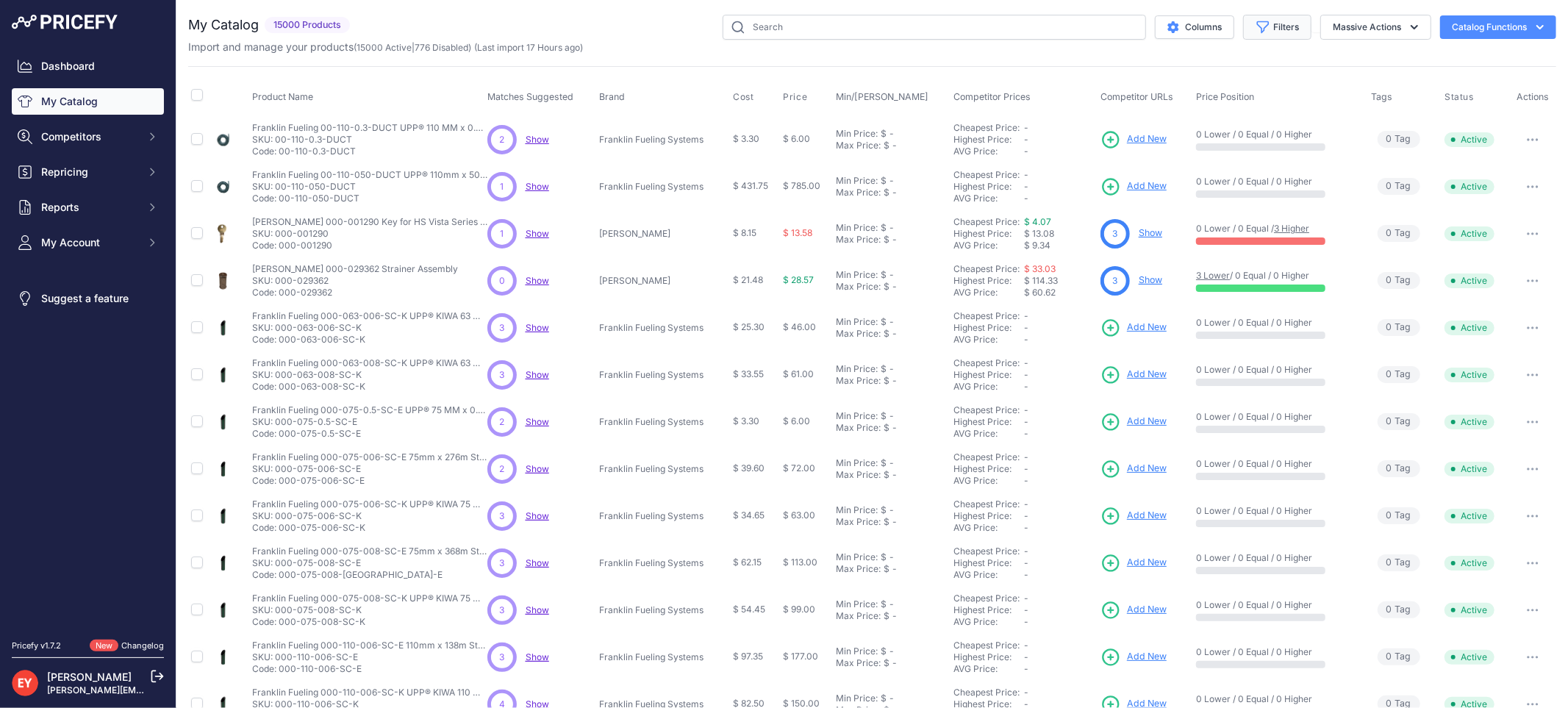
click at [1276, 20] on button "Filters" at bounding box center [1277, 27] width 68 height 25
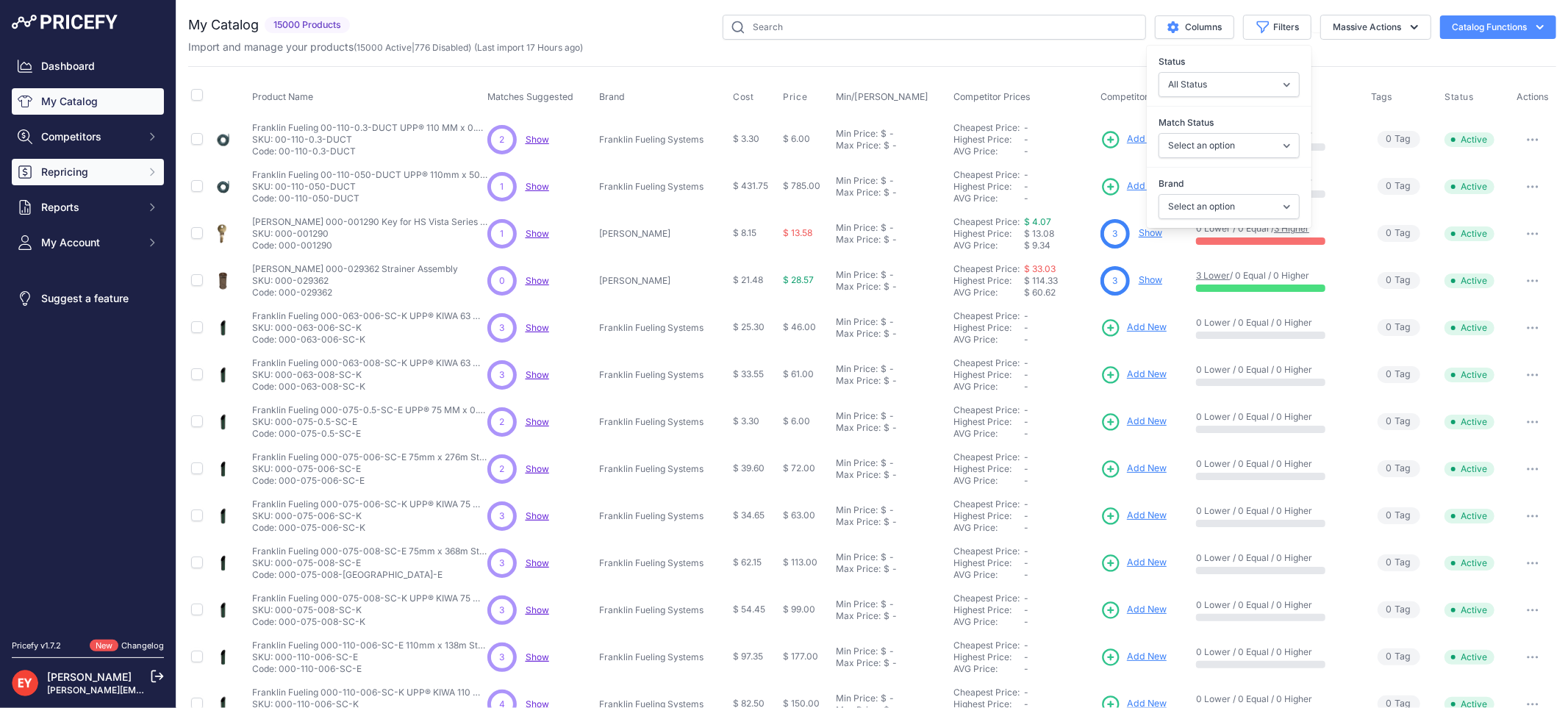
click at [83, 177] on span "Repricing" at bounding box center [89, 172] width 97 height 15
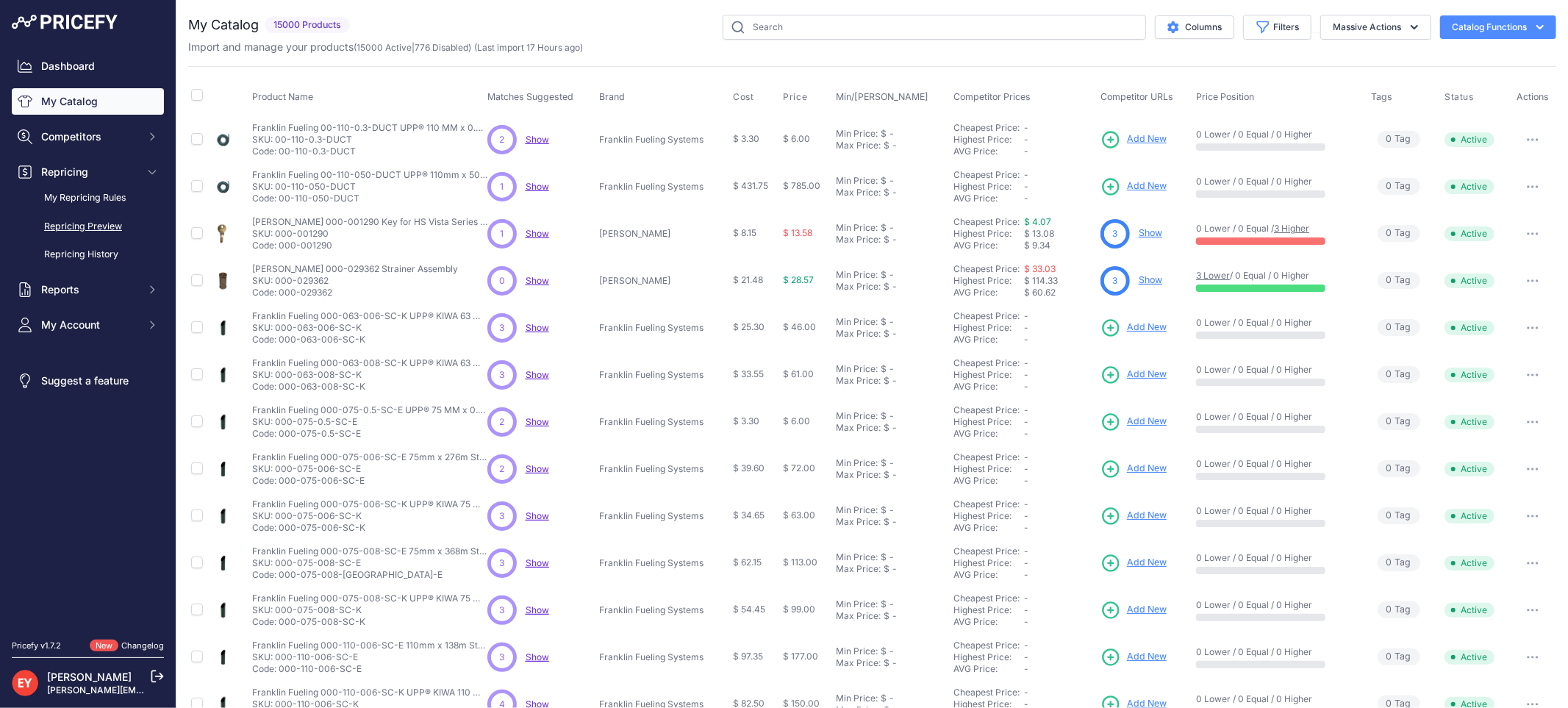
click at [75, 225] on link "Repricing Preview" at bounding box center [87, 227] width 152 height 26
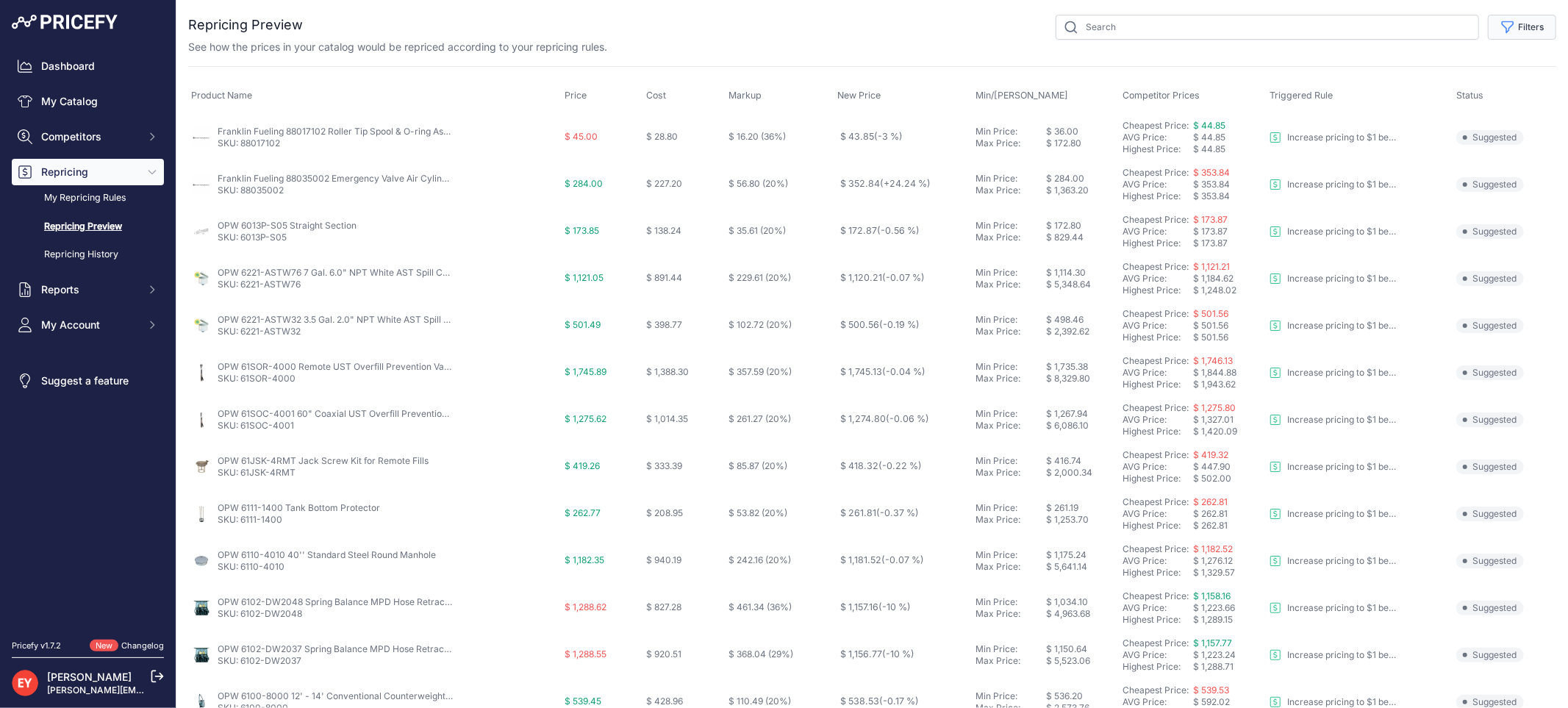
click at [1508, 35] on button "Filters" at bounding box center [1522, 27] width 68 height 25
click at [1478, 86] on select "Select an option Reprice 1 cent below my cheapest competitor Increase pricing t…" at bounding box center [1473, 84] width 141 height 25
select select "3390"
click at [1403, 72] on select "Select an option Reprice 1 cent below my cheapest competitor Increase pricing t…" at bounding box center [1473, 84] width 141 height 25
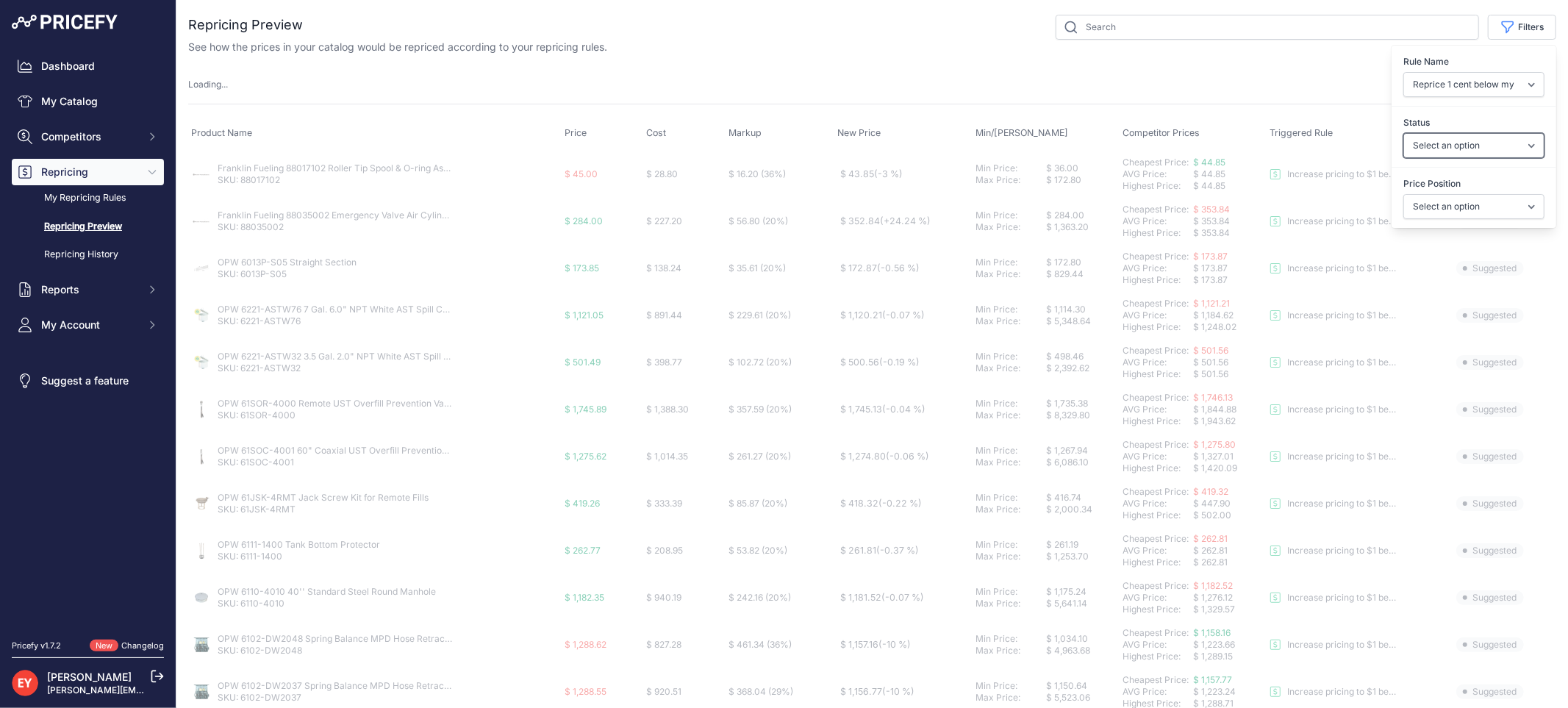
click at [1429, 148] on select "Select an option Skipped Repriced Suggested In Error" at bounding box center [1473, 145] width 141 height 25
select select "suggested"
click at [1403, 133] on select "Select an option Skipped Repriced Suggested In Error" at bounding box center [1473, 145] width 141 height 25
click at [1421, 216] on select "Select an option I am higher Same price I am lower" at bounding box center [1473, 206] width 141 height 25
select select "1"
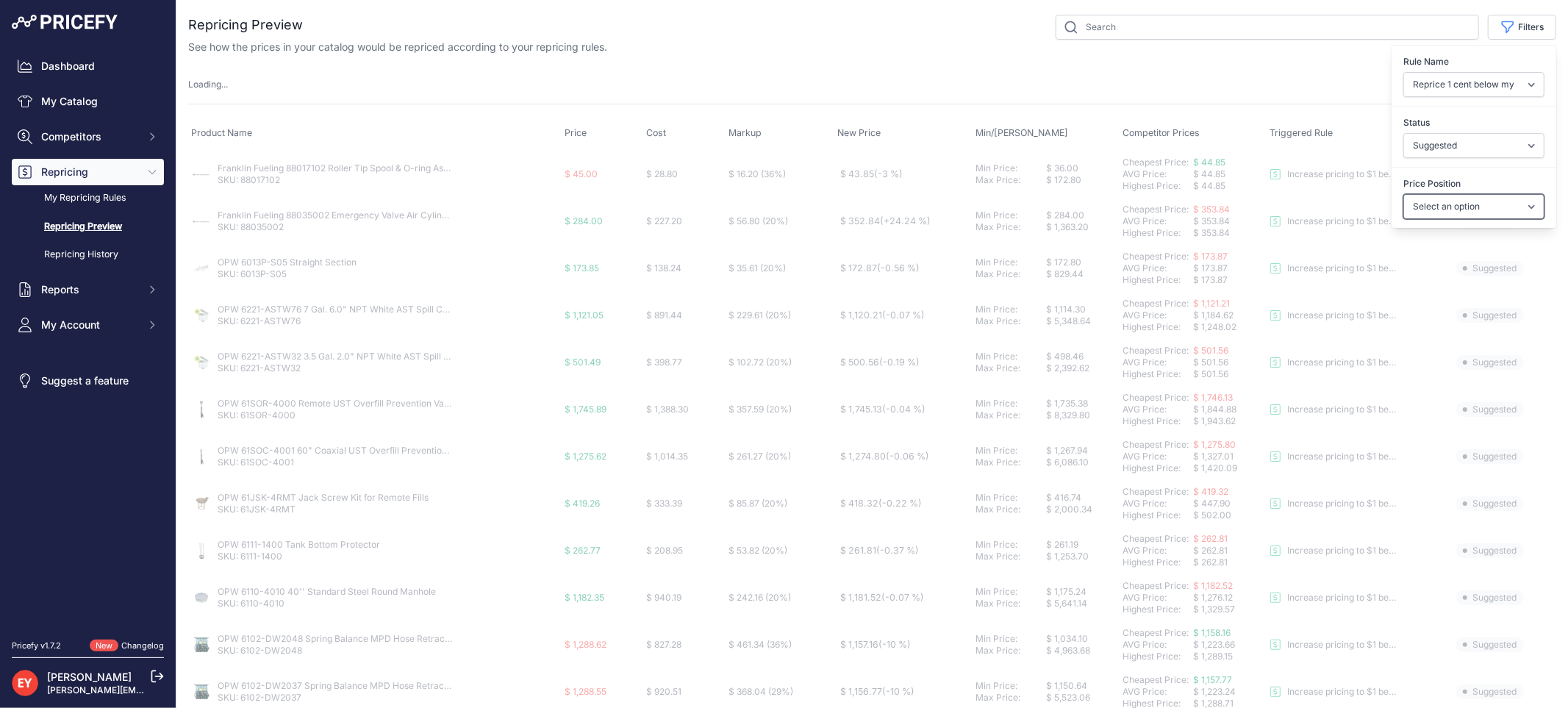
click at [1403, 194] on select "Select an option I am higher Same price I am lower" at bounding box center [1473, 206] width 141 height 25
select select
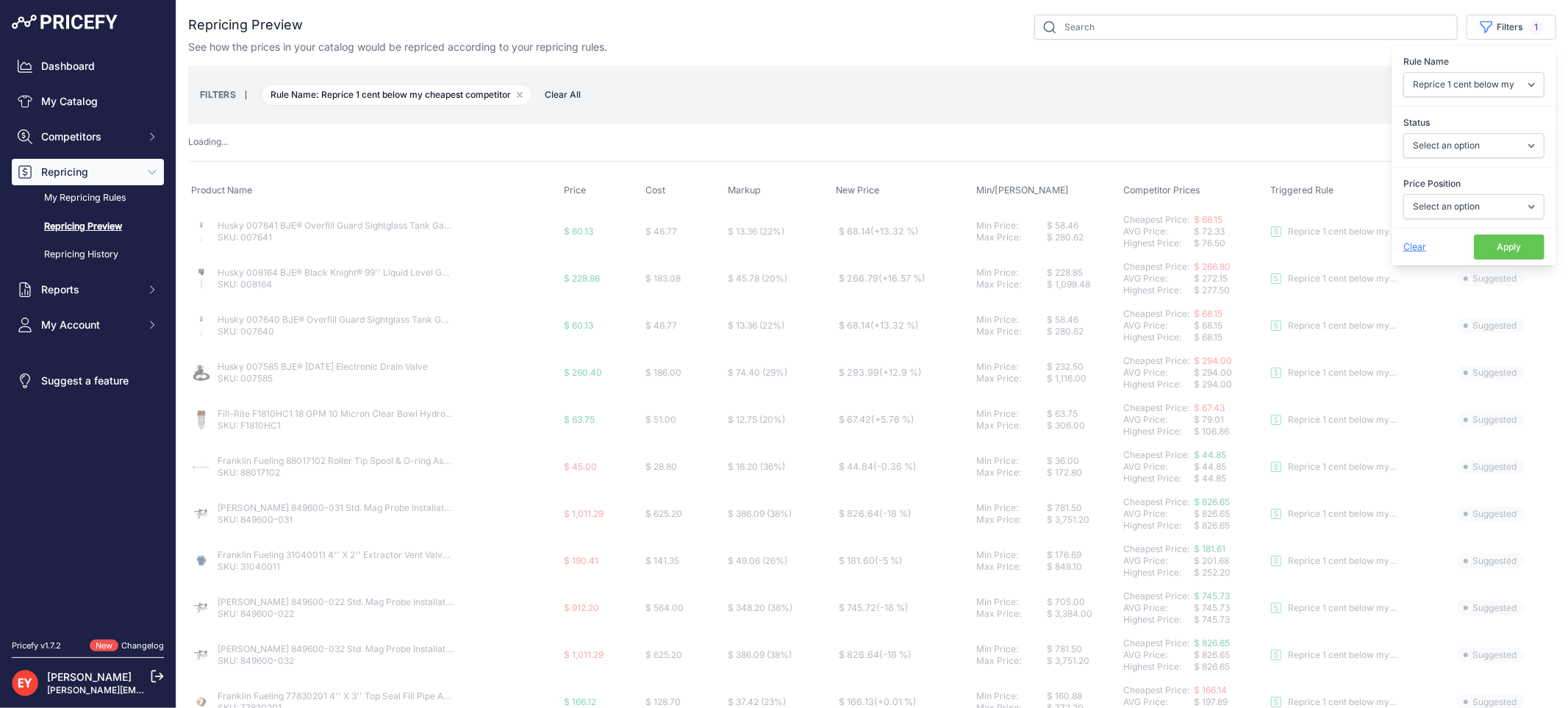
click at [1478, 250] on button "Apply" at bounding box center [1509, 246] width 71 height 25
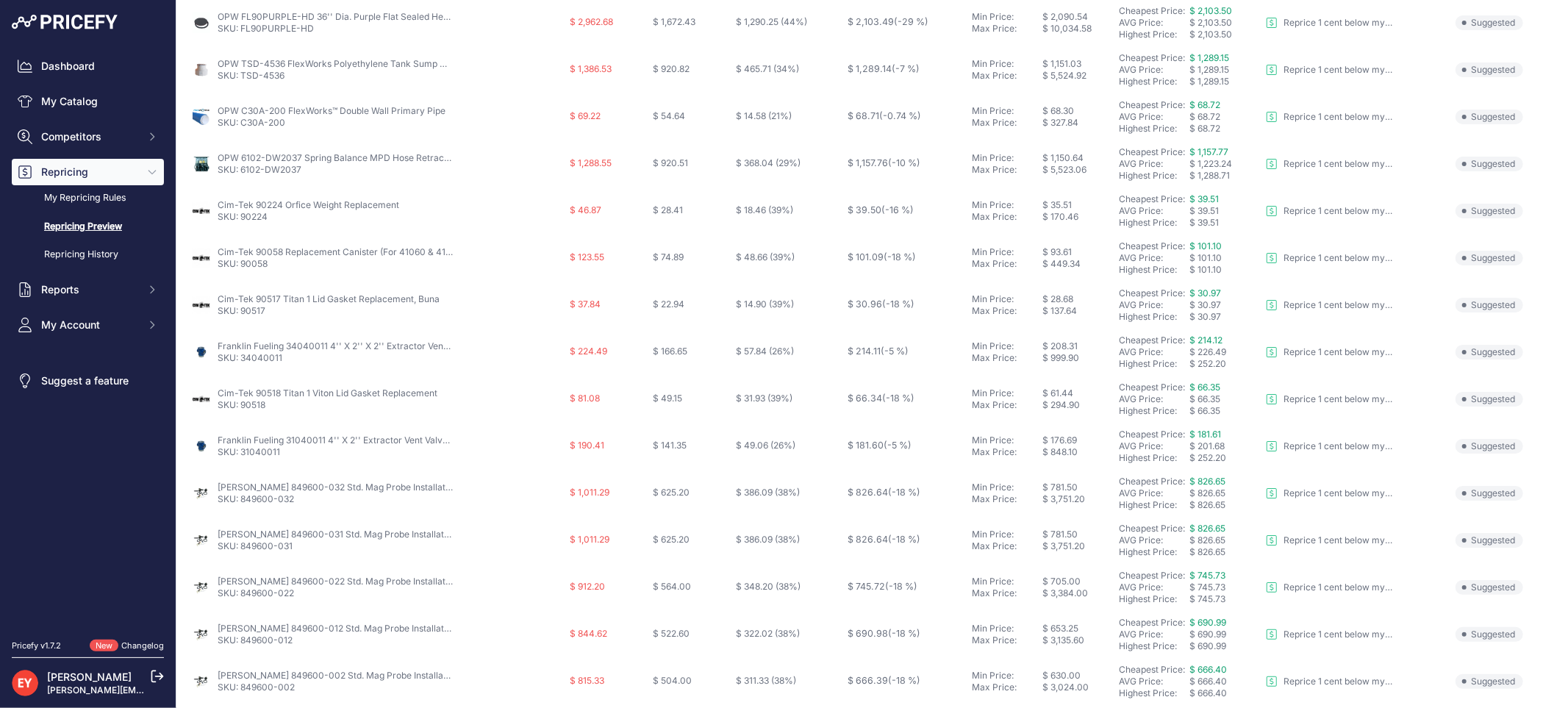
scroll to position [476, 0]
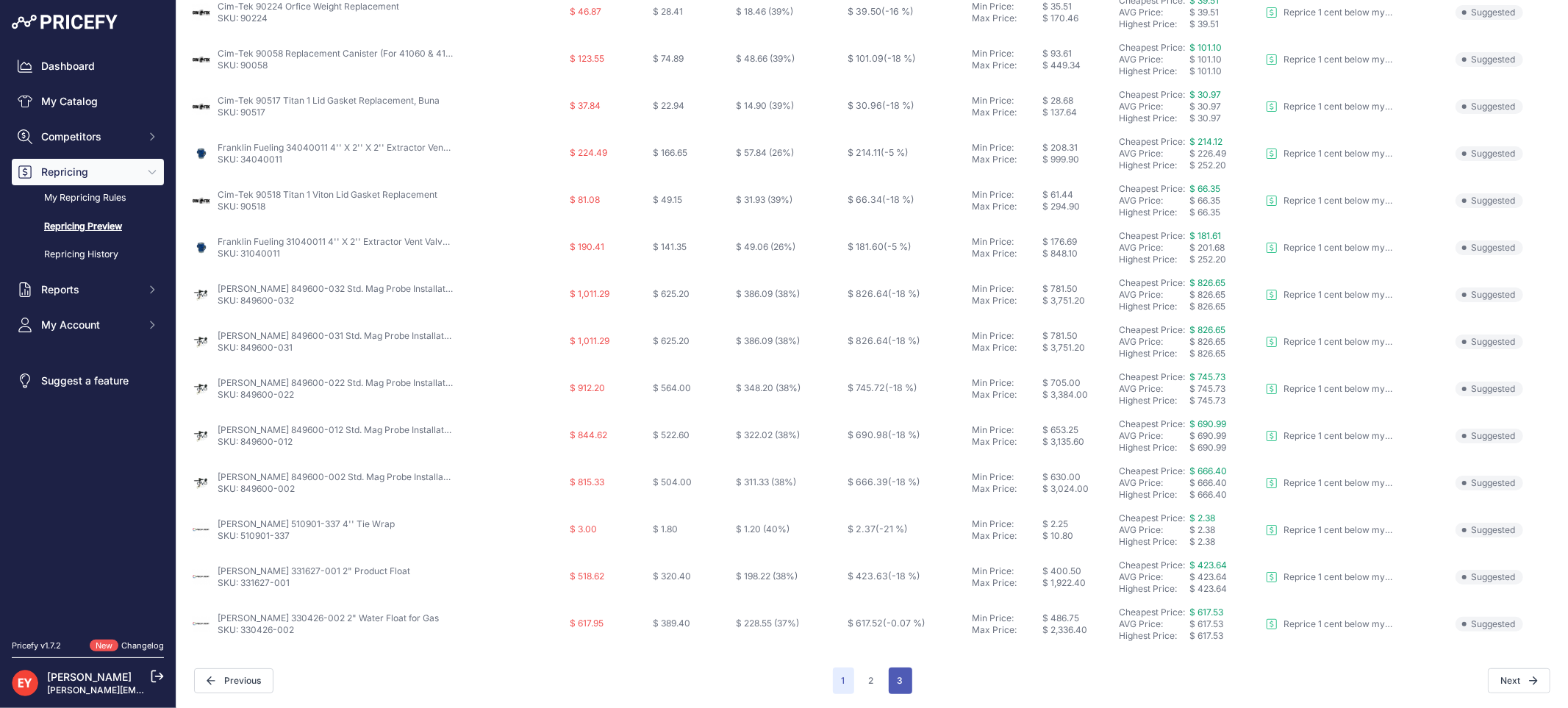
click at [891, 673] on button "3" at bounding box center [900, 680] width 24 height 27
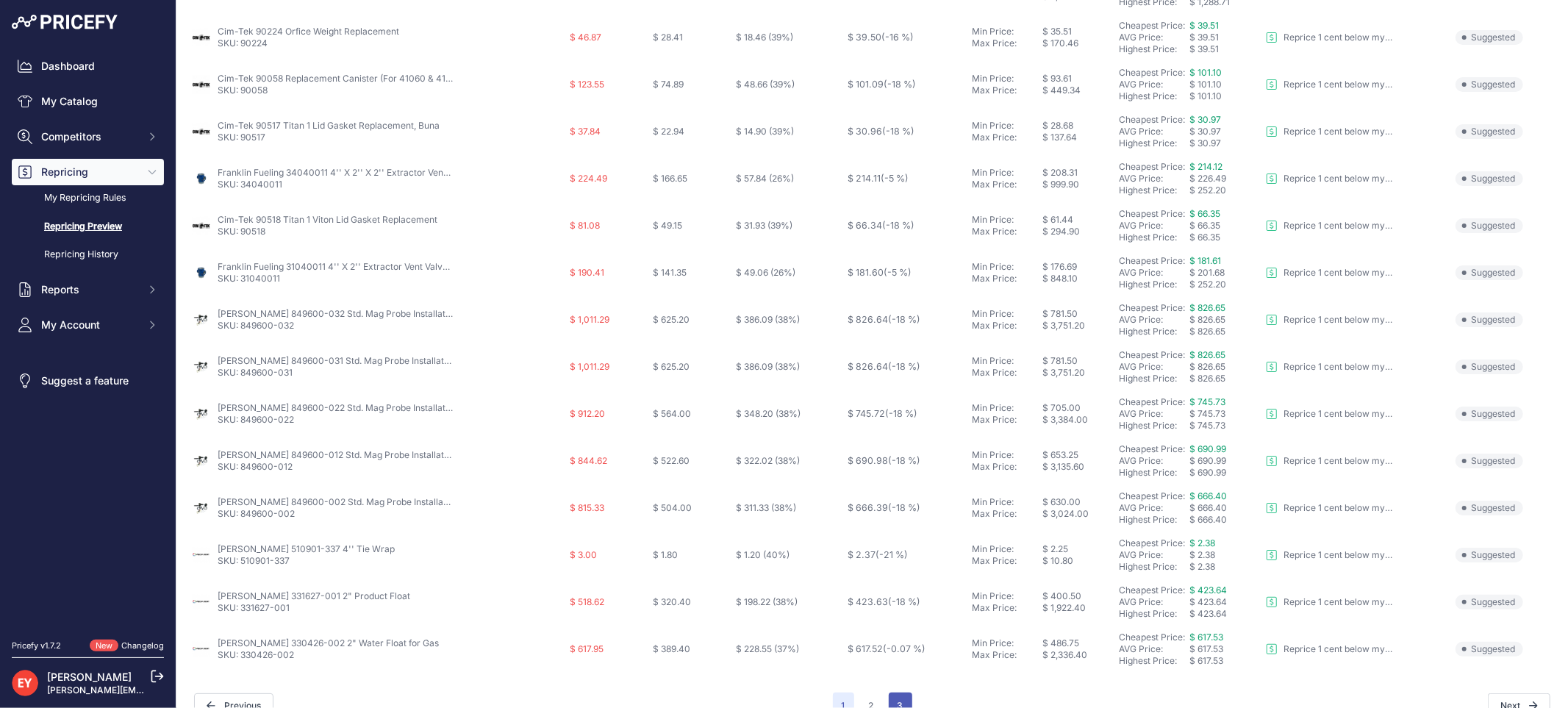
scroll to position [502, 0]
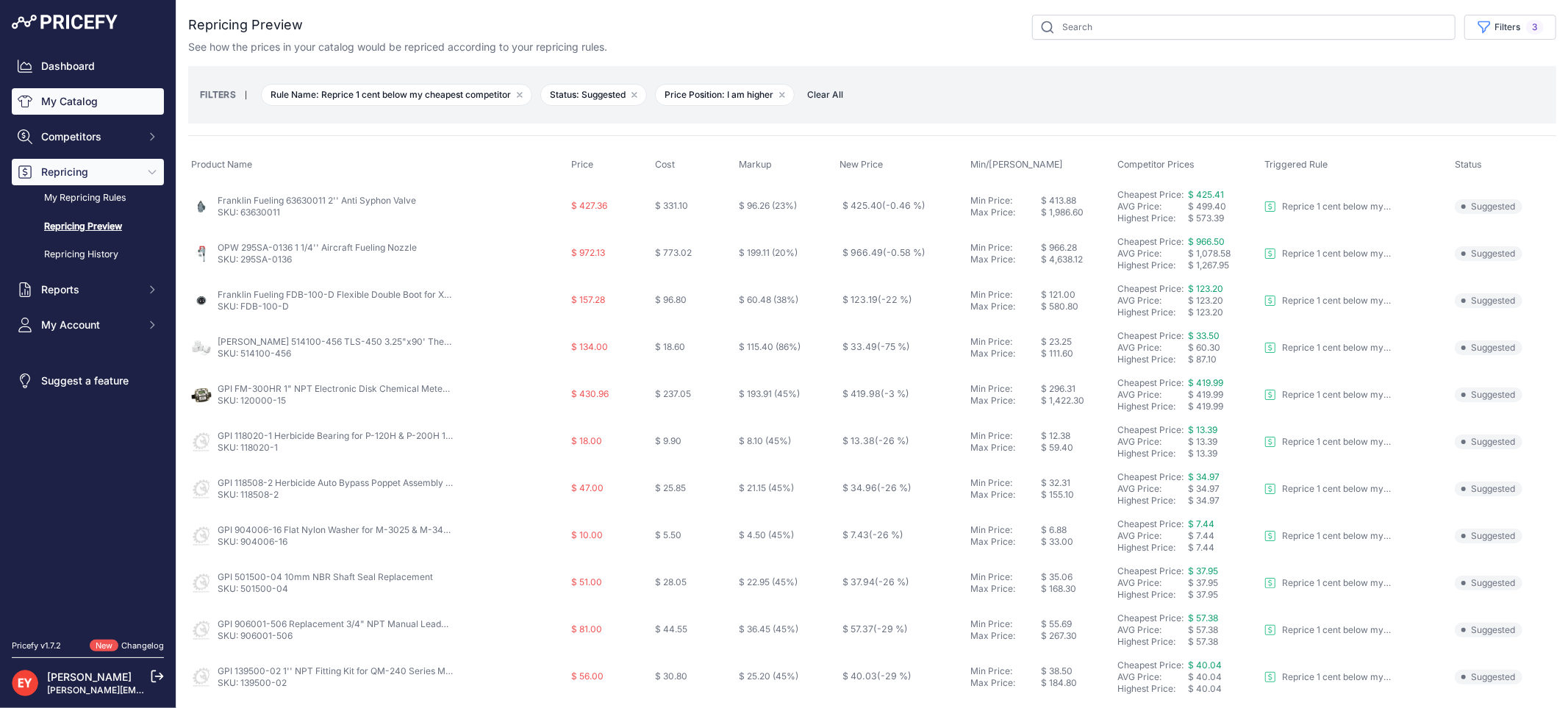
click at [66, 106] on link "My Catalog" at bounding box center [87, 101] width 152 height 27
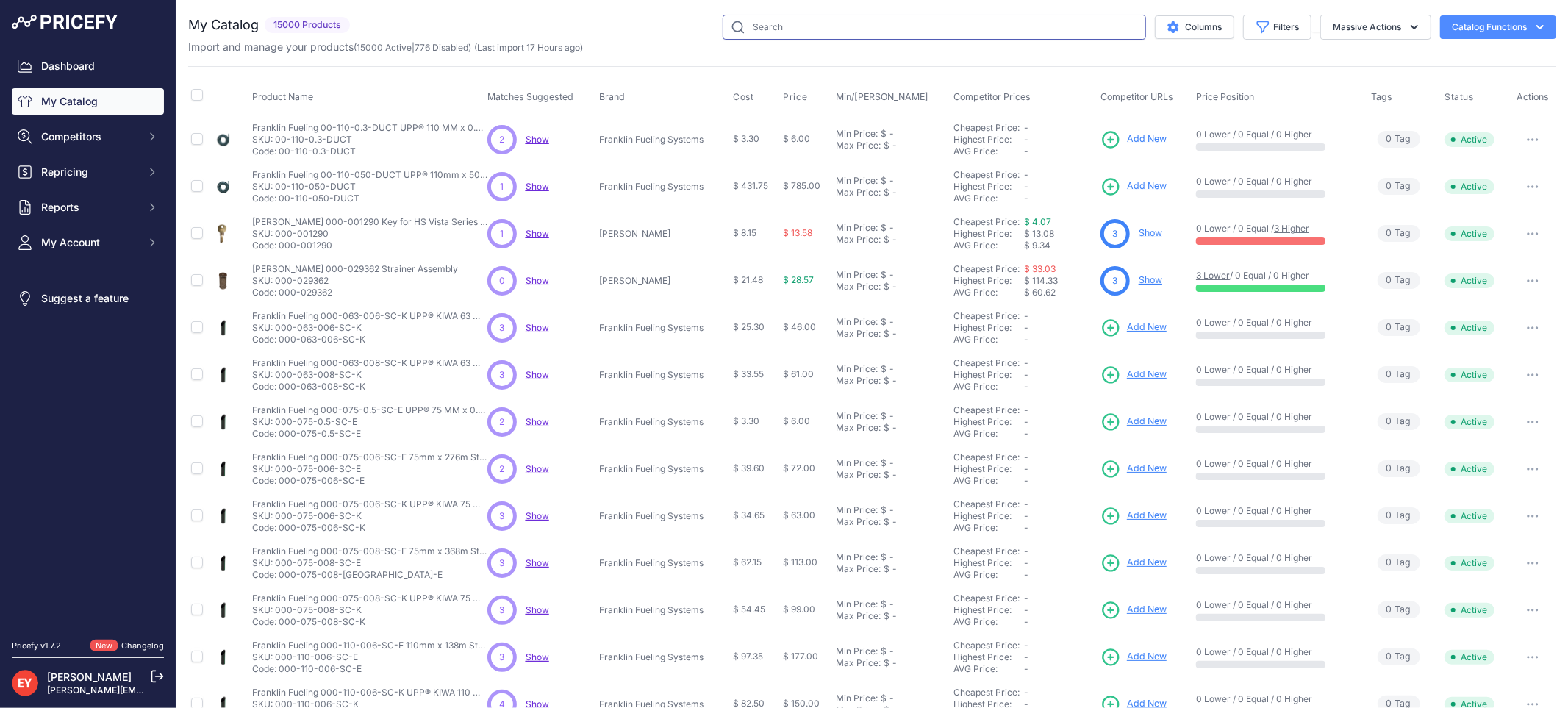
click at [735, 17] on input "text" at bounding box center [934, 27] width 423 height 25
paste input "0846000-106"
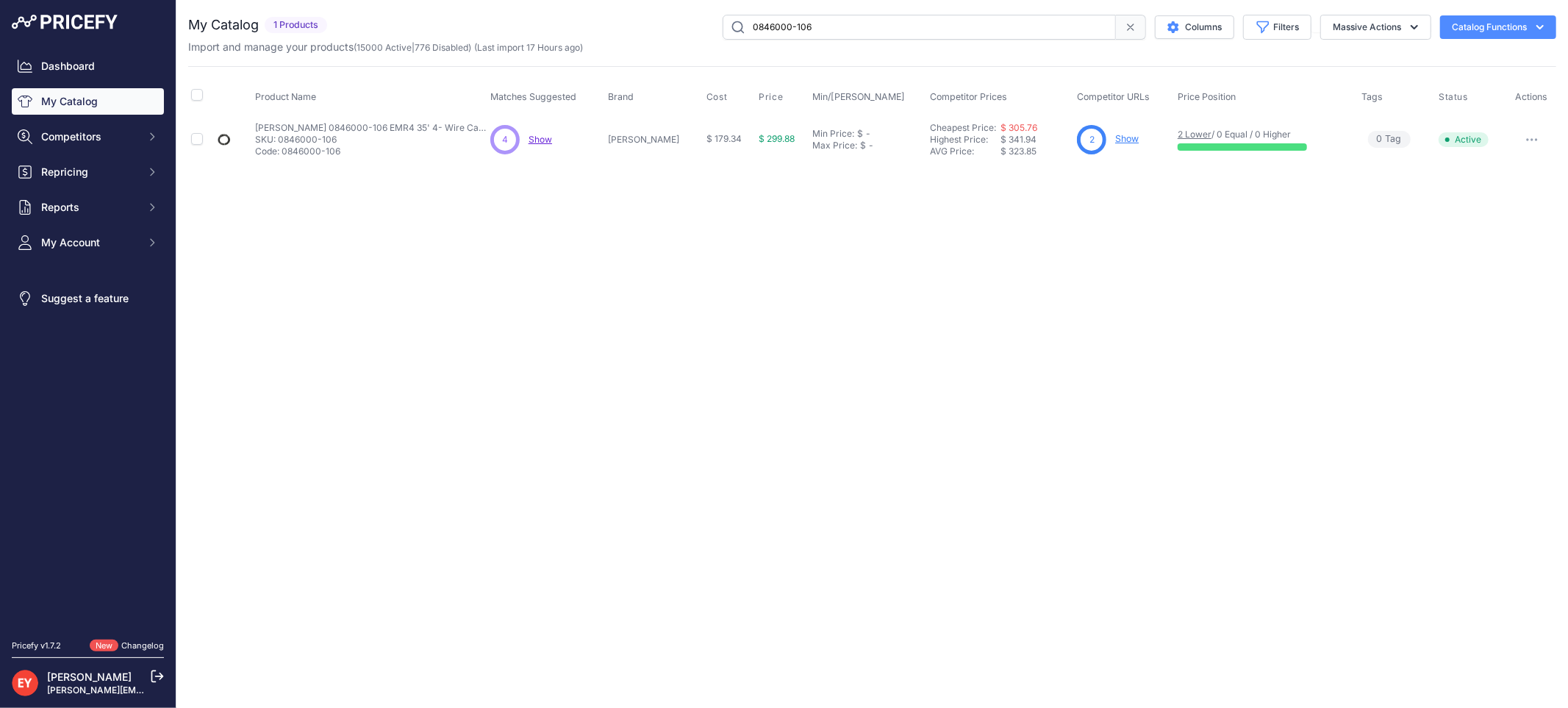
drag, startPoint x: 866, startPoint y: 22, endPoint x: 600, endPoint y: 38, distance: 266.5
click at [600, 38] on div "0846000-106 Columns Filters Status All Status Only Enabled Only Disabled" at bounding box center [944, 27] width 1223 height 25
paste input "5900-504"
paste input "SBK-1200J"
drag, startPoint x: 832, startPoint y: 28, endPoint x: 656, endPoint y: 34, distance: 176.1
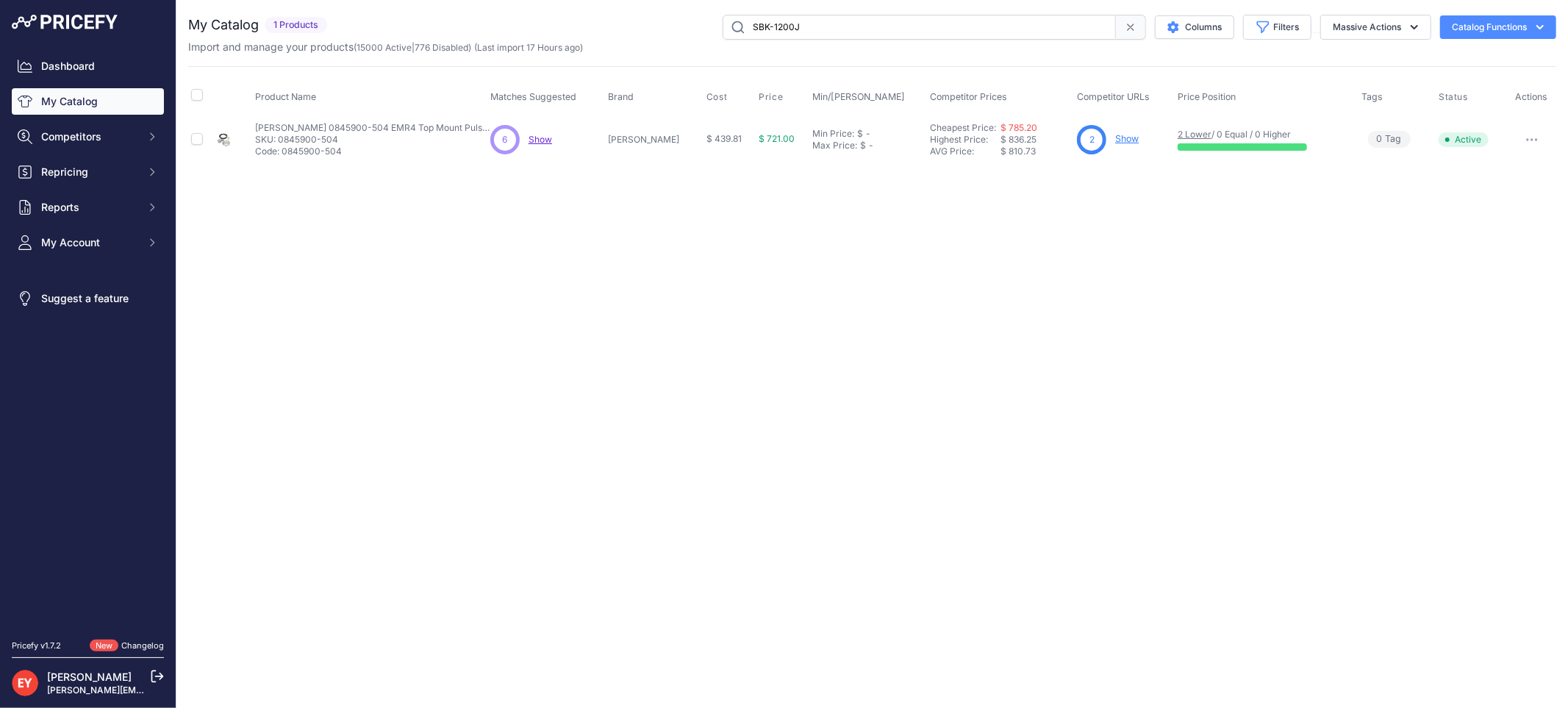
click at [638, 32] on div "SBK-1200J Columns Filters Status All Status Only Enabled Only Disabled" at bounding box center [944, 27] width 1223 height 25
type input "SBK-1200J"
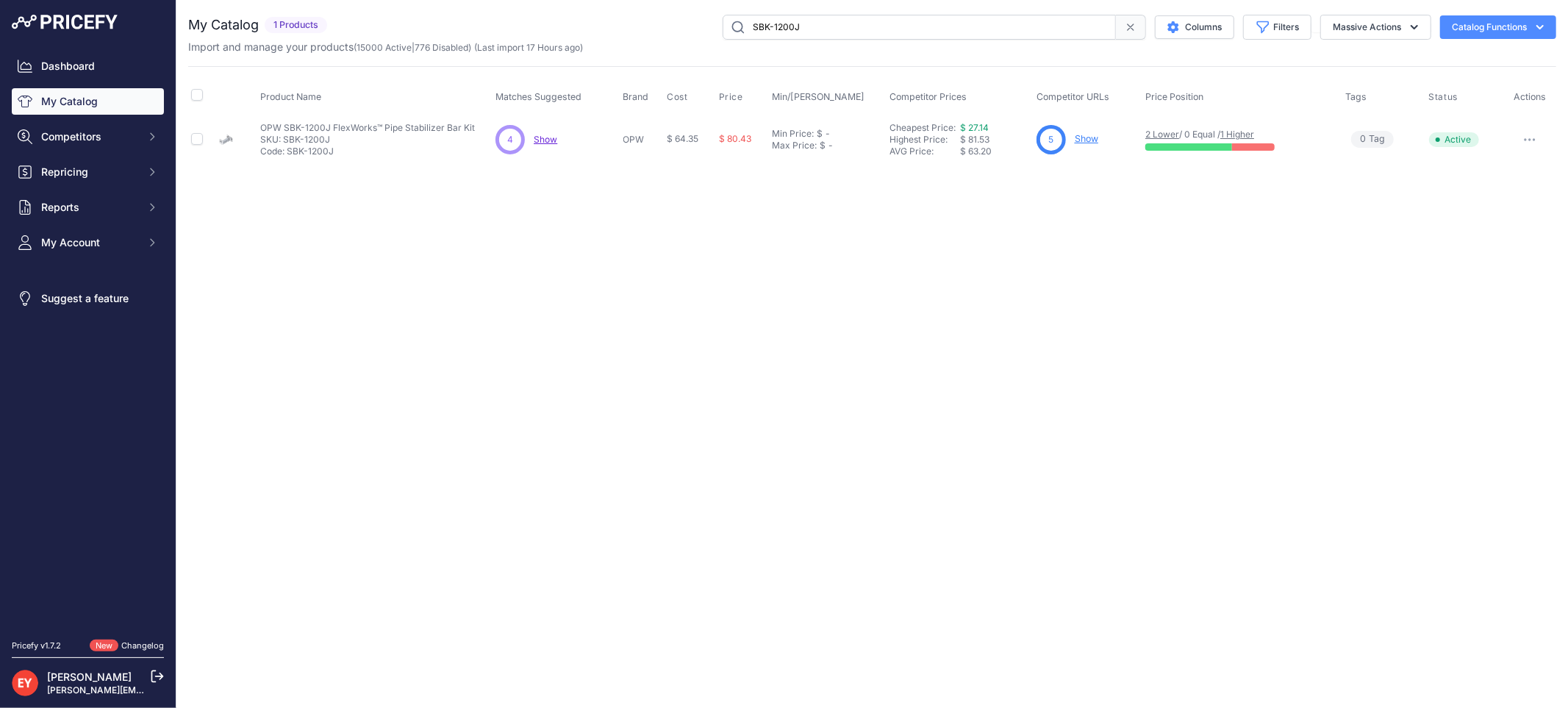
click at [1091, 137] on link "Show" at bounding box center [1087, 139] width 24 height 11
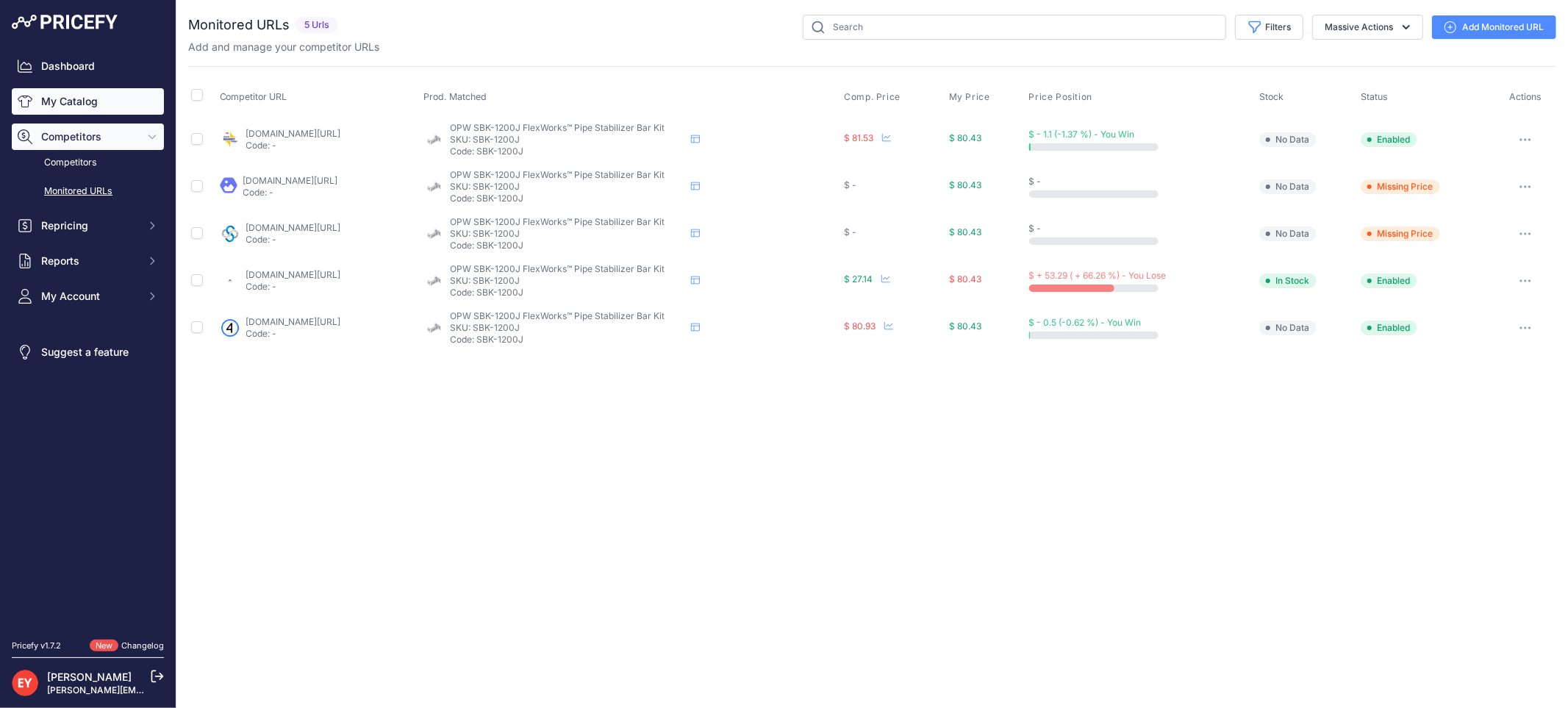
click at [83, 105] on link "My Catalog" at bounding box center [87, 101] width 152 height 27
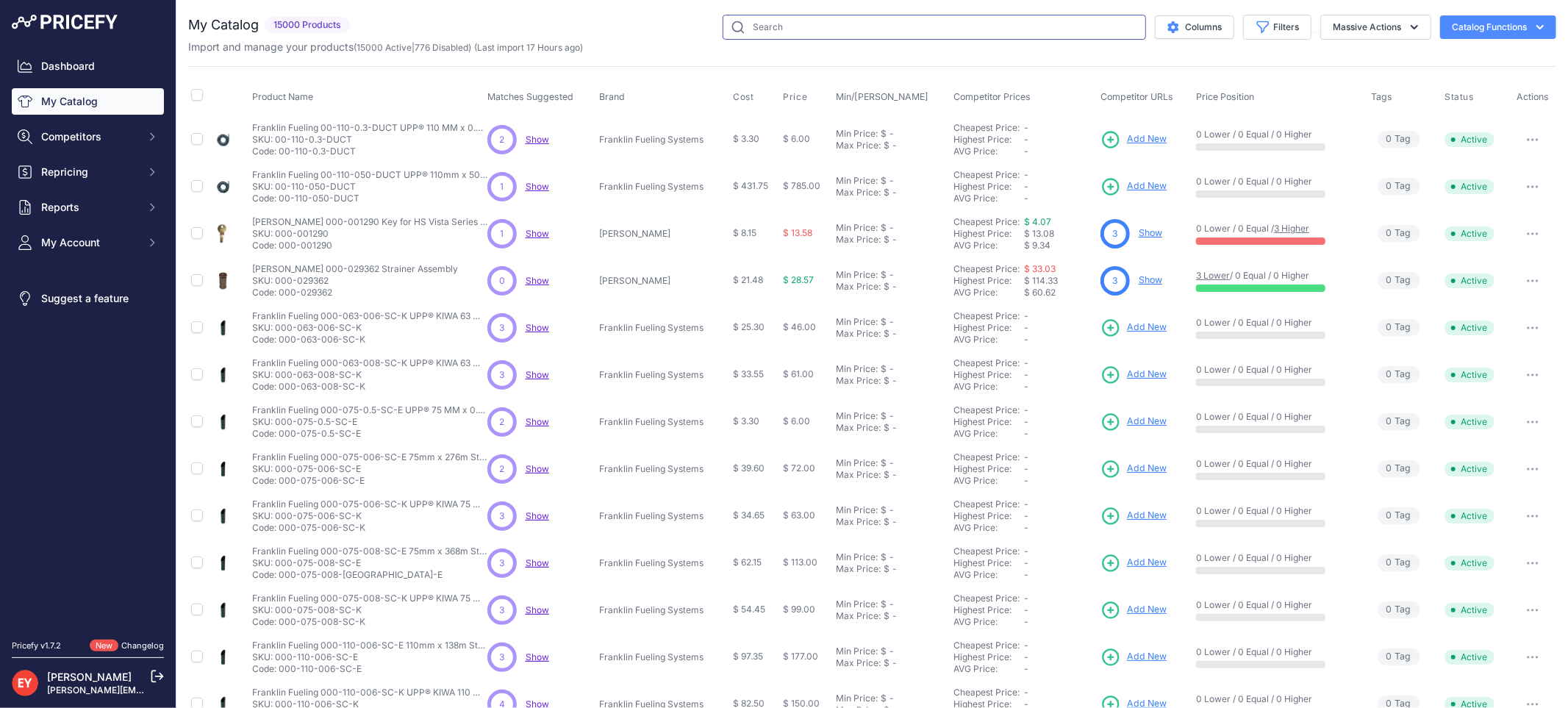
click at [848, 31] on input "text" at bounding box center [934, 27] width 423 height 25
paste input "330020-716"
type input "330020-716"
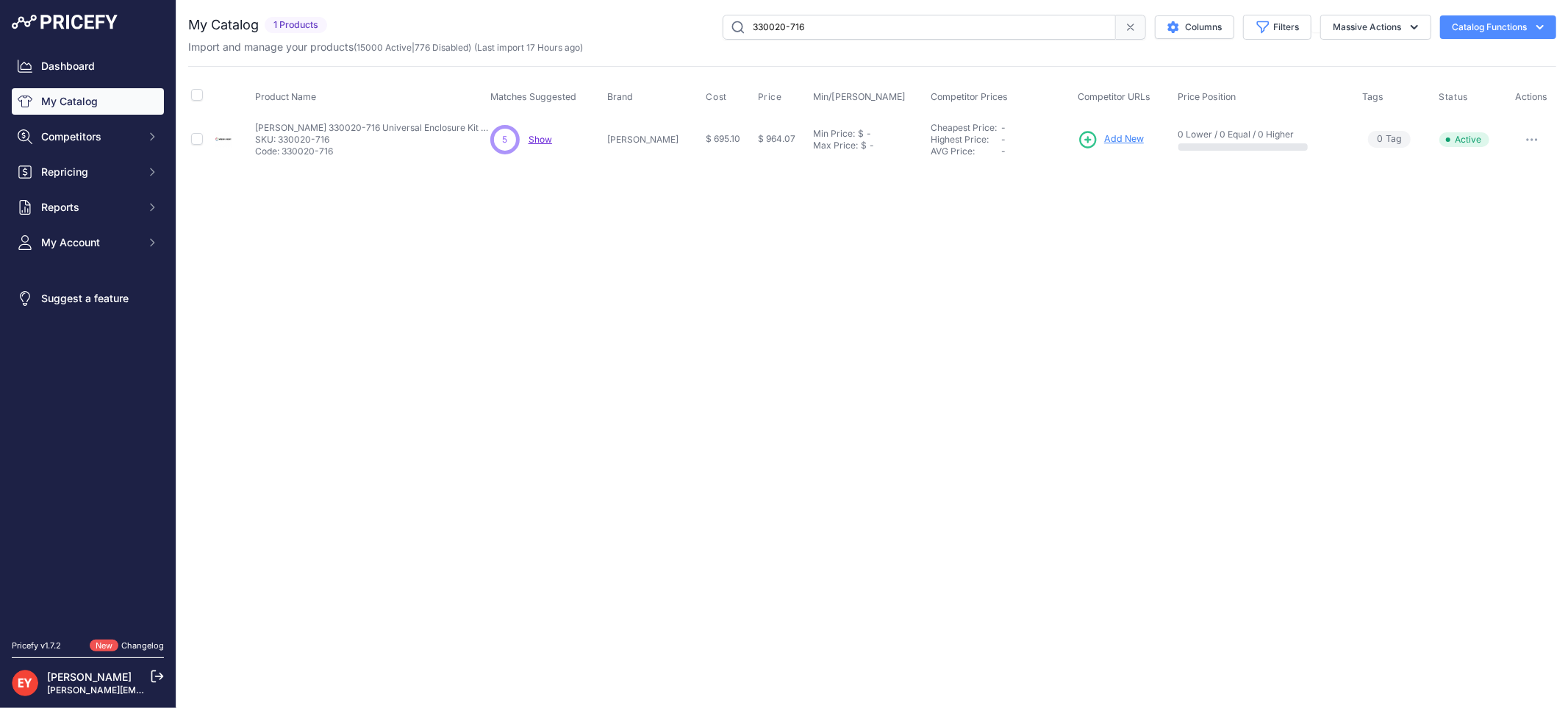
click at [1104, 138] on span "Add New" at bounding box center [1124, 139] width 40 height 14
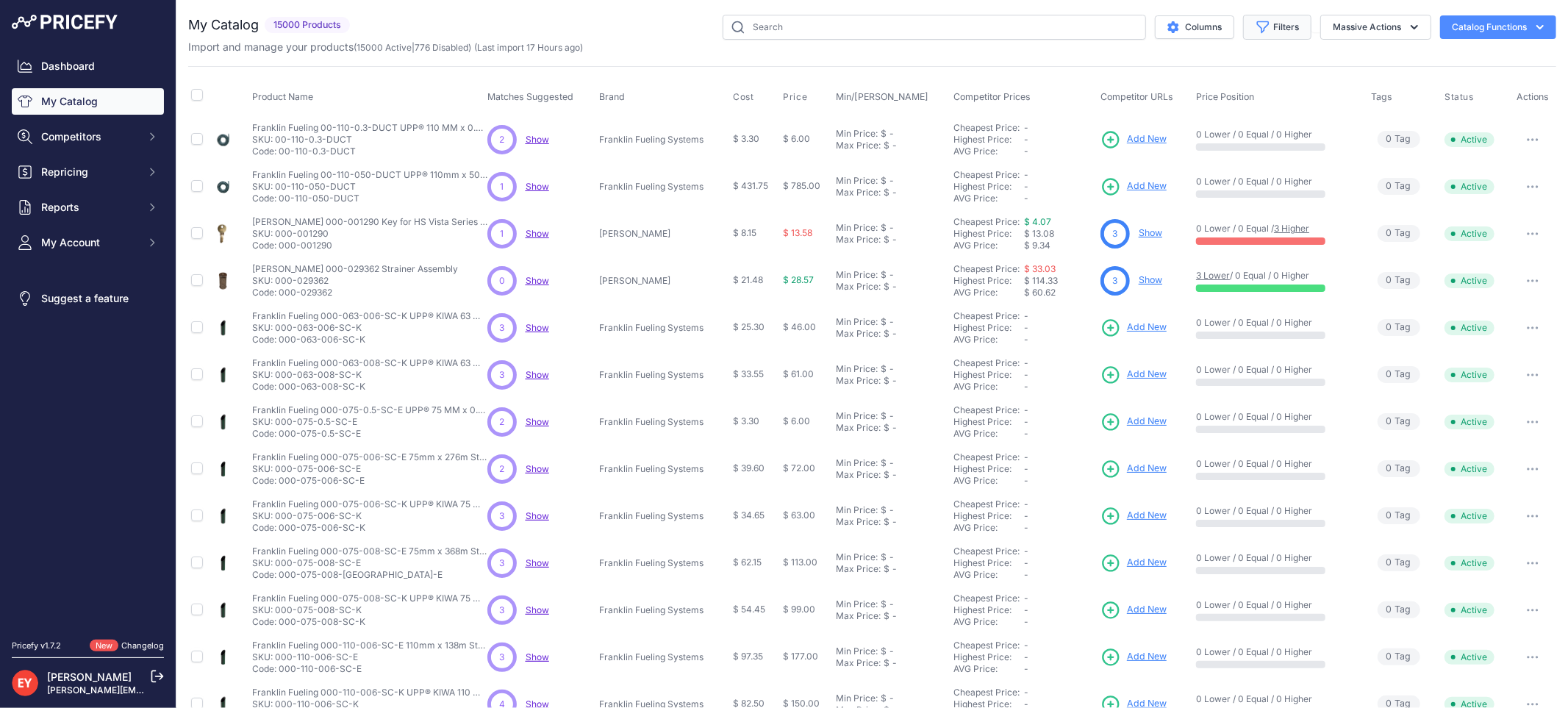
click at [1262, 35] on button "Filters" at bounding box center [1277, 27] width 68 height 25
click at [1228, 83] on select "All Status Only Enabled Only Disabled" at bounding box center [1229, 84] width 141 height 25
select select "1"
click at [1159, 72] on select "All Status Only Enabled Only Disabled" at bounding box center [1229, 84] width 141 height 25
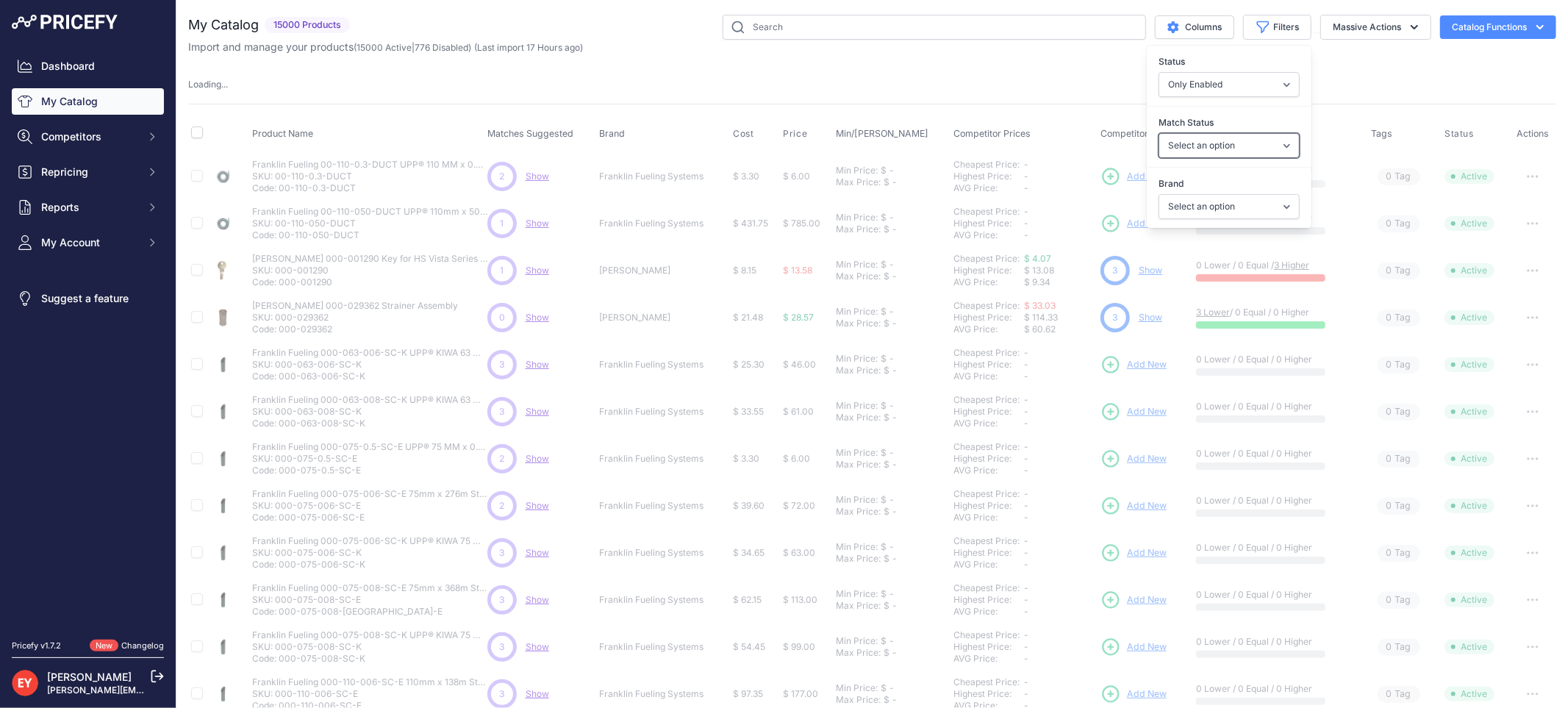
click at [1213, 144] on select "Select an option Matched Unmatched" at bounding box center [1229, 145] width 141 height 25
select select "0"
click at [1159, 133] on select "Select an option Matched Unmatched" at bounding box center [1229, 145] width 141 height 25
click at [1188, 213] on select "Select an option Ameron ATI B&K Balcrank Beckett Catlow Cimtek CNI Manufacturin…" at bounding box center [1229, 206] width 141 height 25
select select
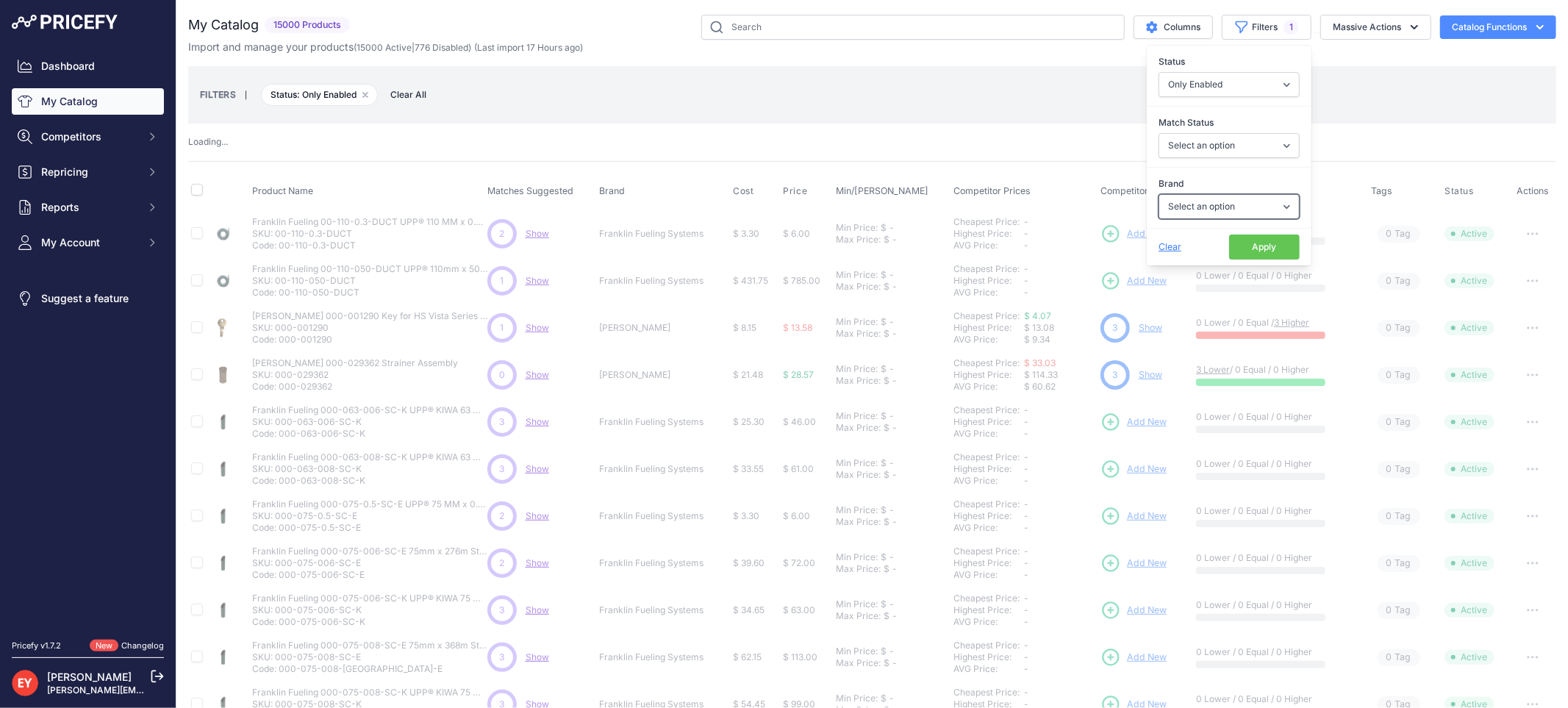
select select "[PERSON_NAME]"
click at [1159, 194] on select "Select an option Ameron ATI B&K Balcrank Beckett Catlow Cimtek CNI Manufacturin…" at bounding box center [1229, 206] width 141 height 25
click at [1238, 251] on button "Apply" at bounding box center [1264, 246] width 71 height 25
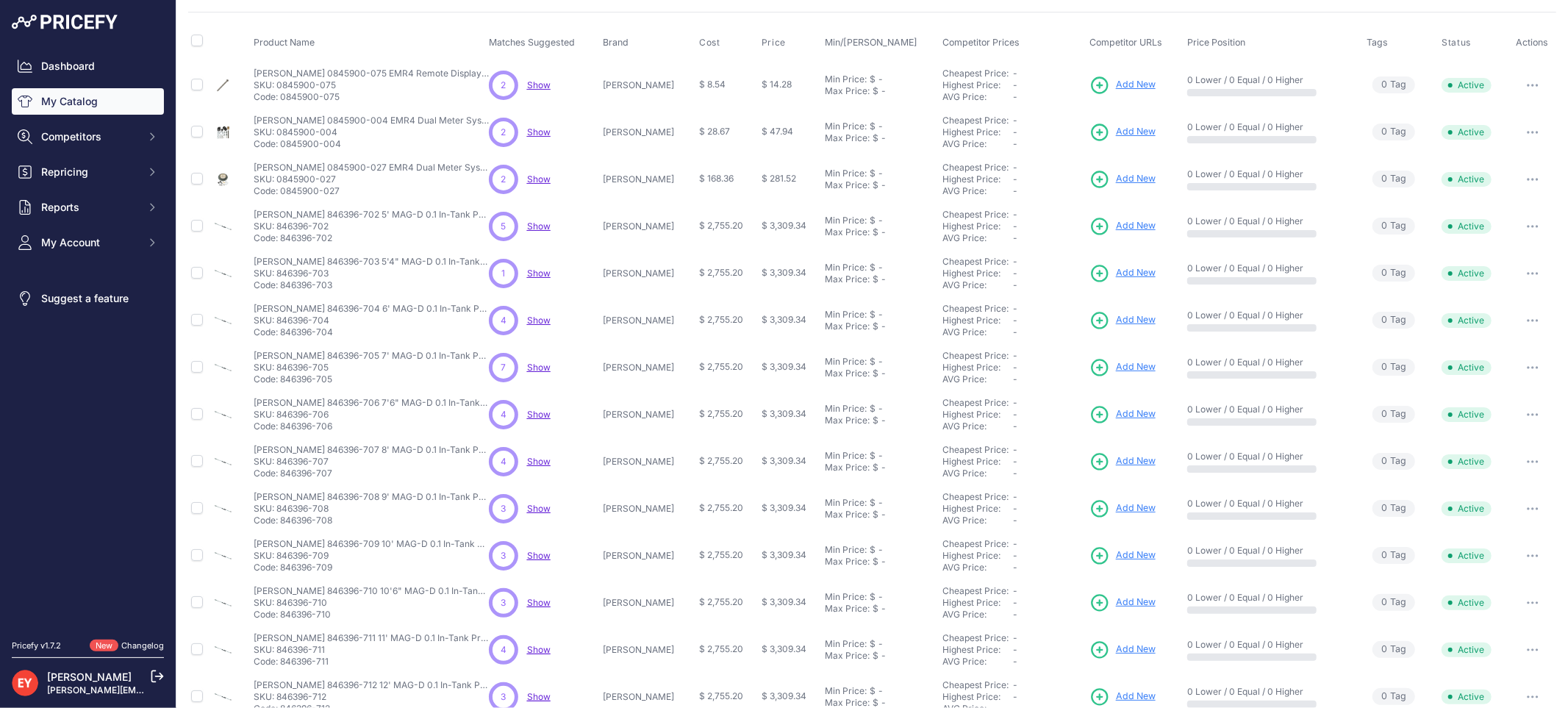
scroll to position [244, 0]
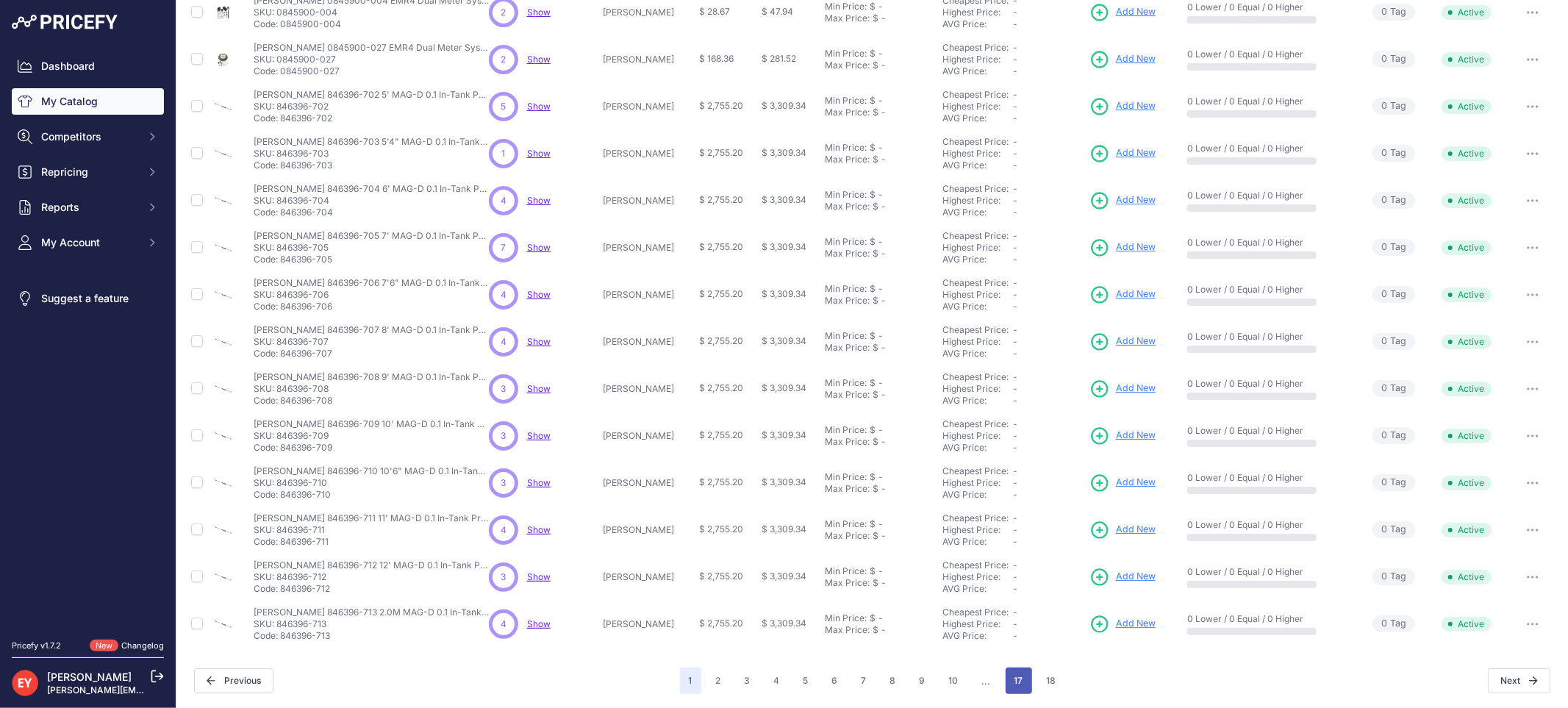
click at [1017, 677] on button "17" at bounding box center [1018, 680] width 27 height 27
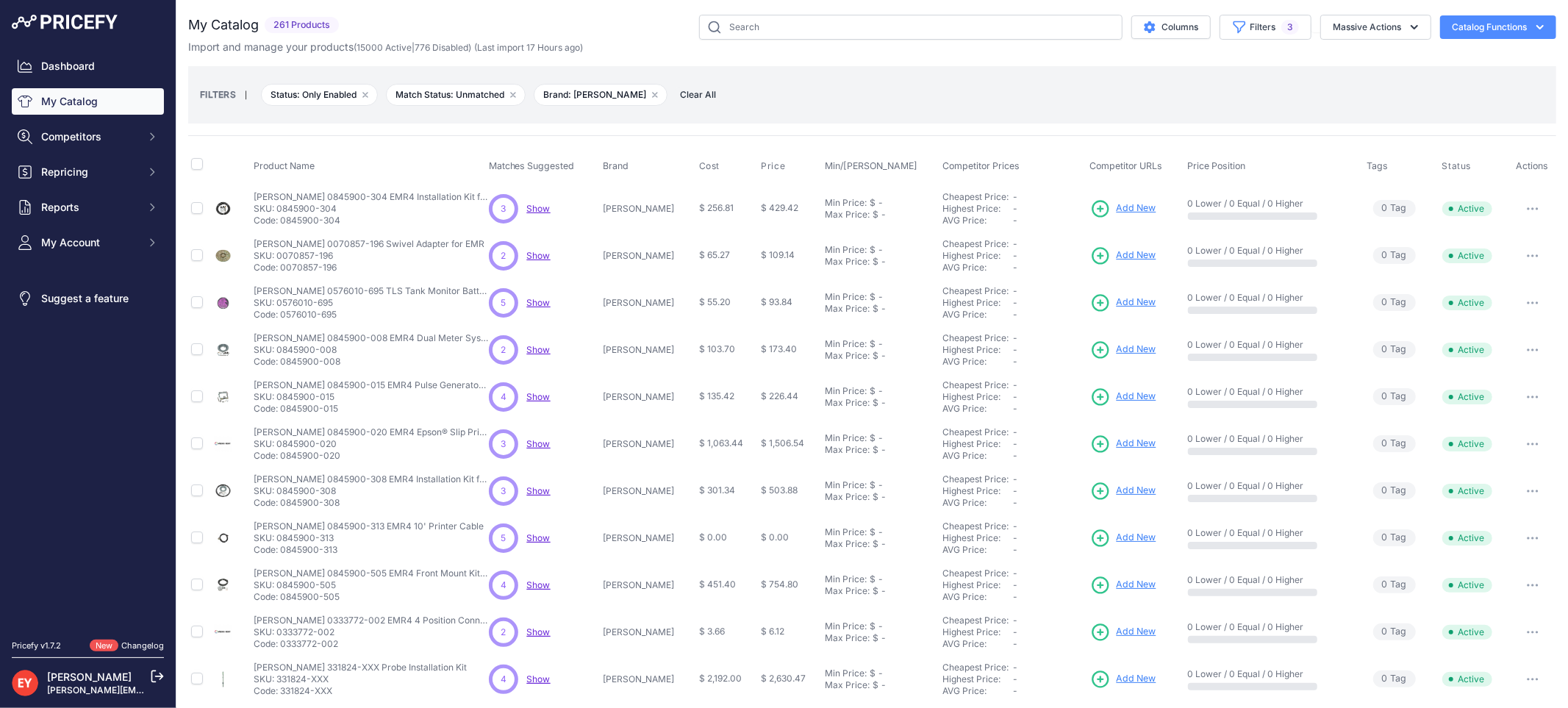
drag, startPoint x: 343, startPoint y: 223, endPoint x: 282, endPoint y: 218, distance: 61.2
click at [282, 218] on p "Code: 0845900-304" at bounding box center [372, 220] width 235 height 12
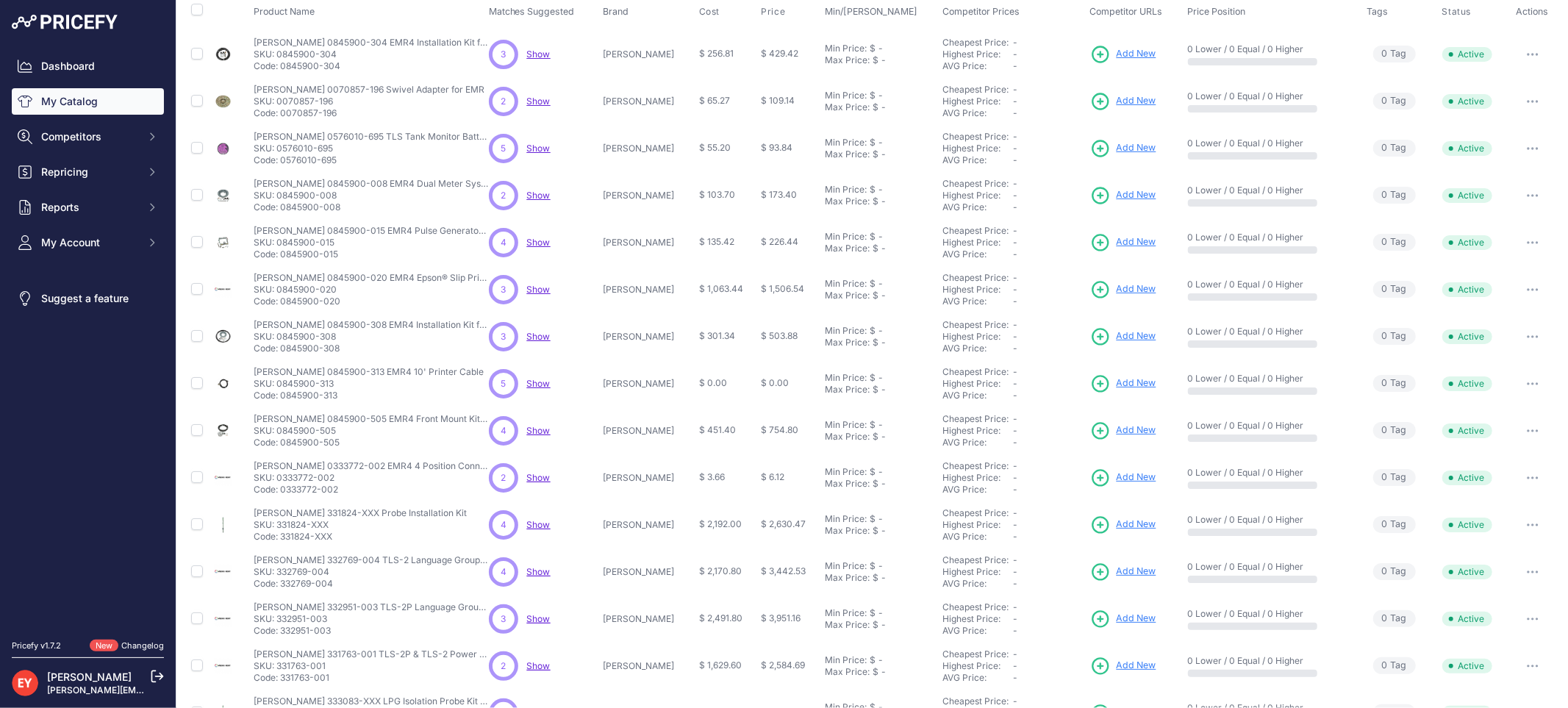
scroll to position [244, 0]
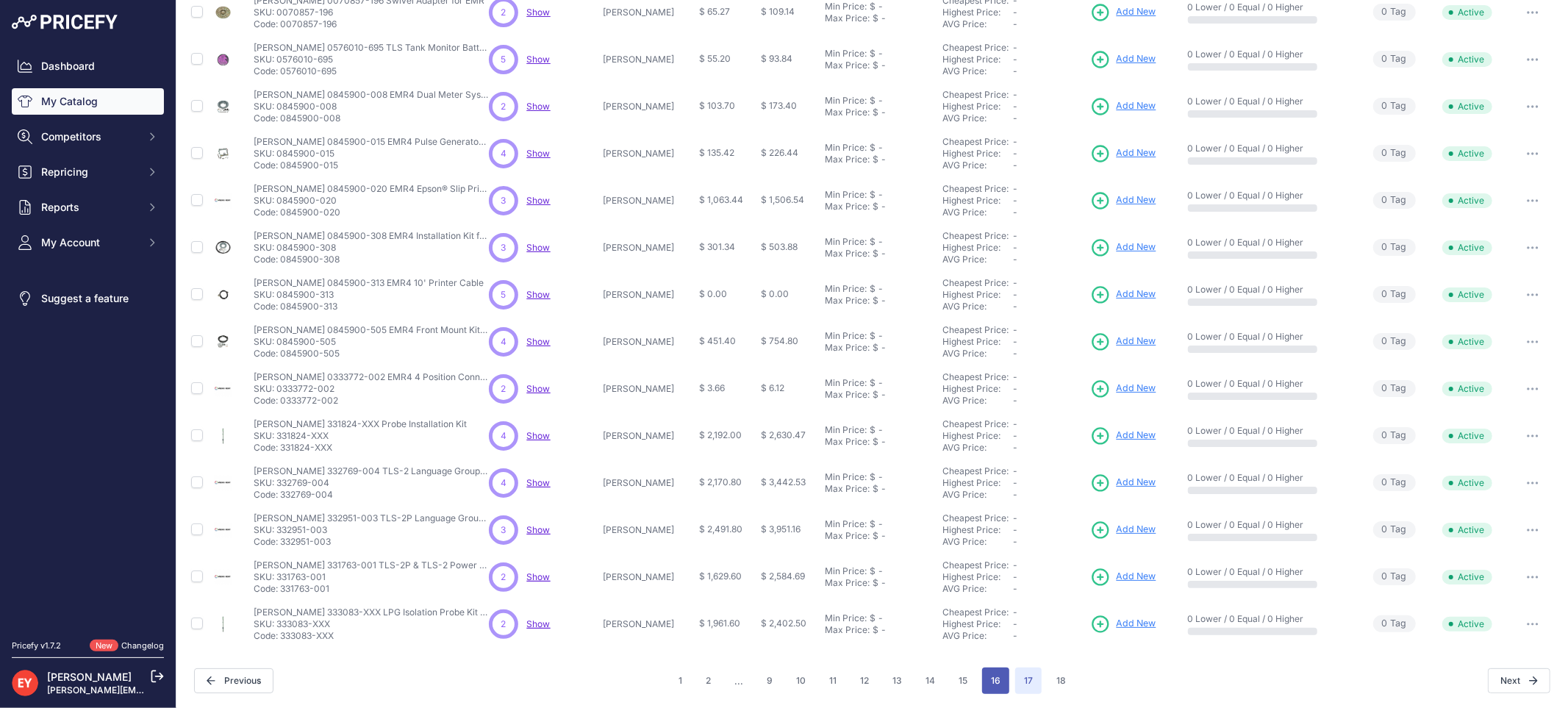
click at [994, 678] on button "16" at bounding box center [996, 680] width 28 height 27
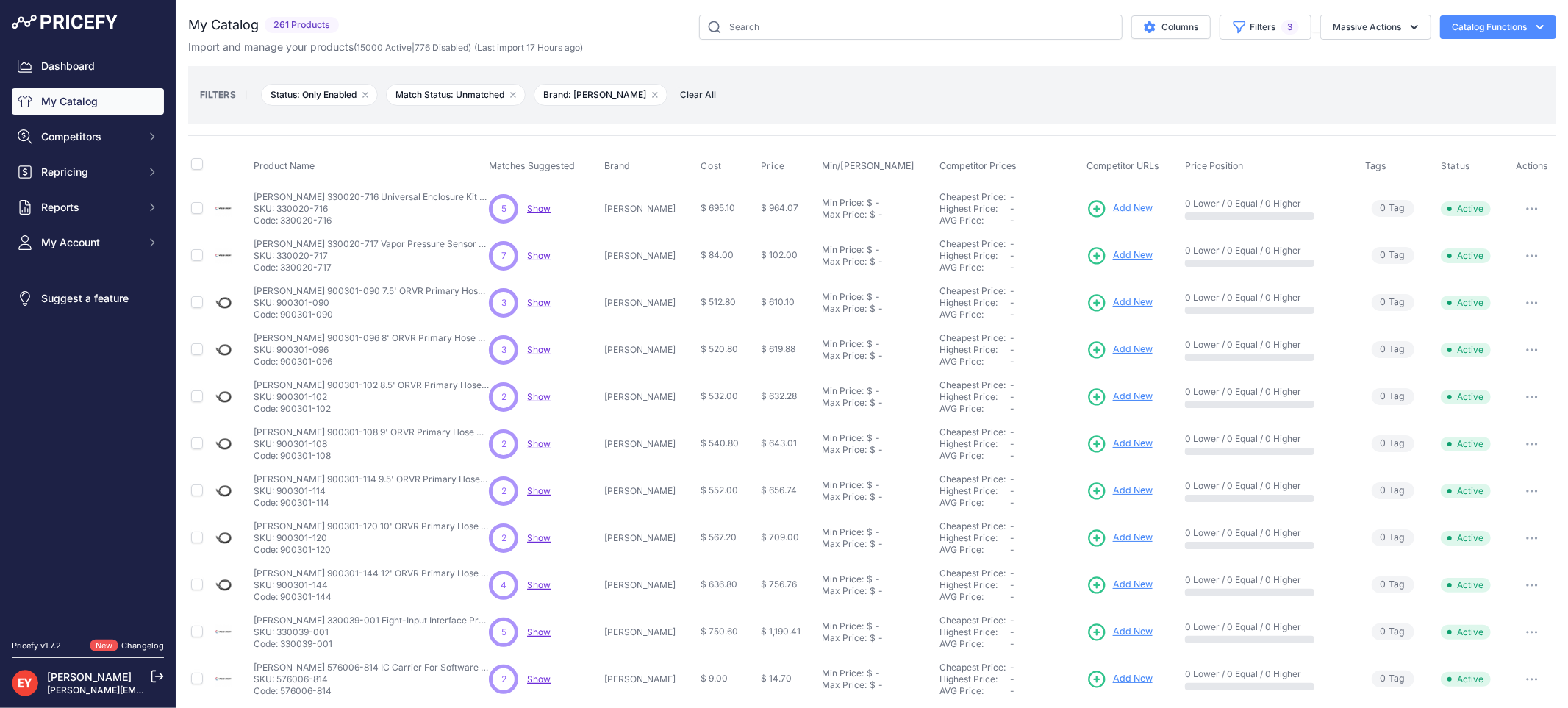
drag, startPoint x: 282, startPoint y: 218, endPoint x: 349, endPoint y: 221, distance: 67.1
click at [349, 221] on p "Code: 330020-716" at bounding box center [372, 220] width 235 height 12
copy p "330020-716"
drag, startPoint x: 337, startPoint y: 269, endPoint x: 280, endPoint y: 267, distance: 57.0
click at [280, 267] on p "Code: 330020-717" at bounding box center [372, 268] width 235 height 12
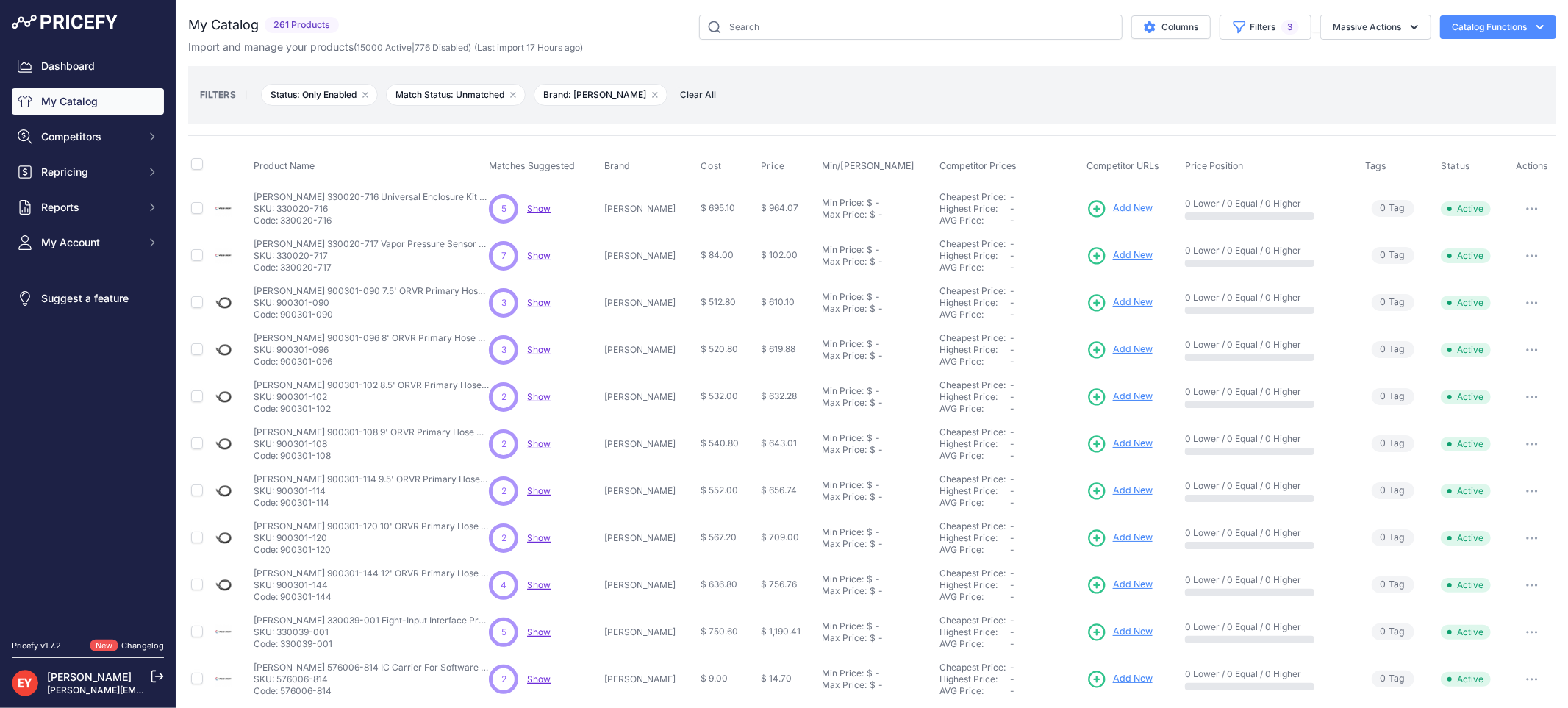
click at [280, 267] on p "Code: 330020-717" at bounding box center [372, 268] width 235 height 12
copy p "330020-717"
drag, startPoint x: 280, startPoint y: 268, endPoint x: 339, endPoint y: 267, distance: 59.0
click at [339, 267] on p "Code: 330020-717" at bounding box center [372, 268] width 235 height 12
drag, startPoint x: 338, startPoint y: 319, endPoint x: 281, endPoint y: 317, distance: 57.0
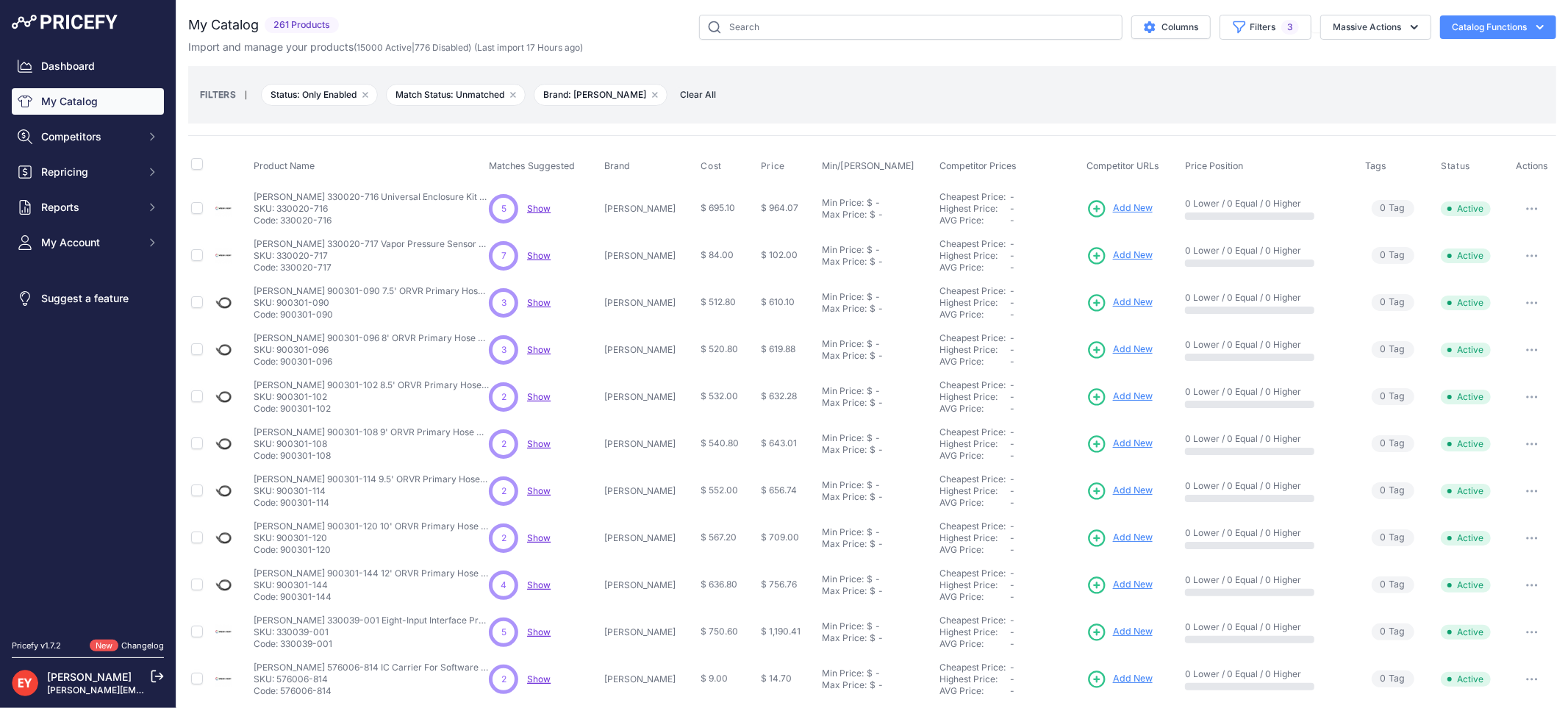
click at [281, 317] on p "Code: 900301-090" at bounding box center [372, 314] width 235 height 12
copy p "900301-090"
drag, startPoint x: 334, startPoint y: 362, endPoint x: 281, endPoint y: 360, distance: 53.0
click at [281, 360] on p "Code: 900301-096" at bounding box center [372, 361] width 235 height 12
copy p "900301-096"
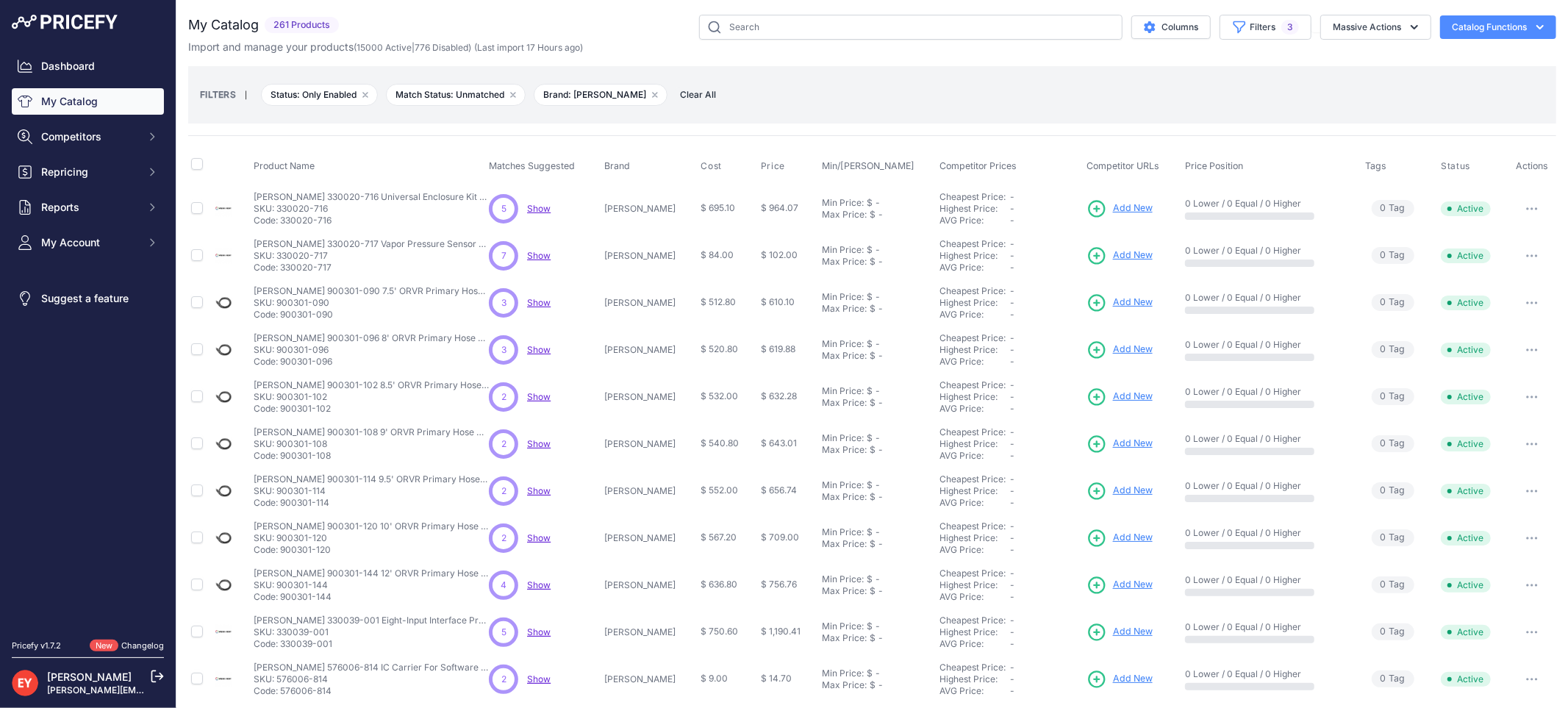
drag, startPoint x: 331, startPoint y: 410, endPoint x: 282, endPoint y: 410, distance: 49.0
click at [282, 410] on p "Code: 900301-102" at bounding box center [372, 408] width 235 height 12
copy p "900301-102"
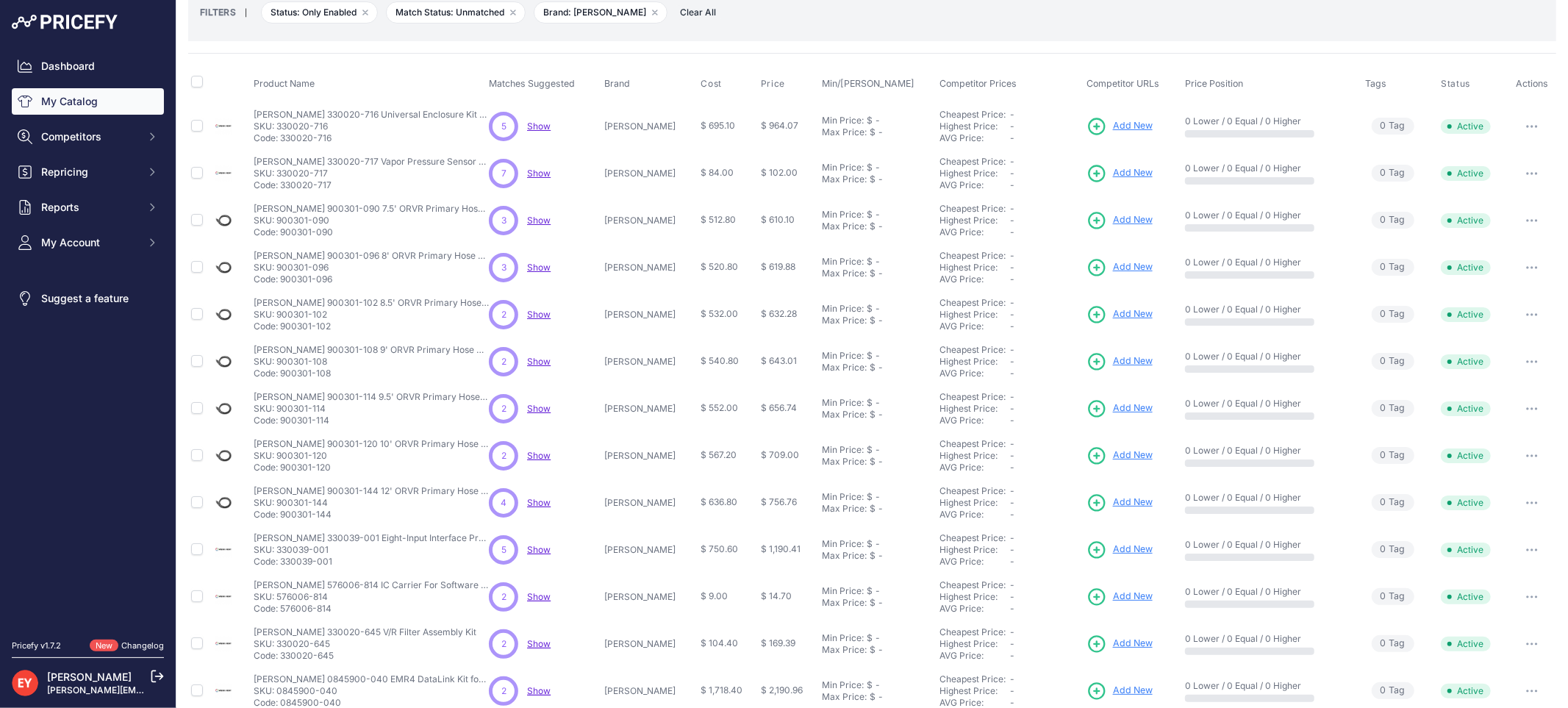
scroll to position [244, 0]
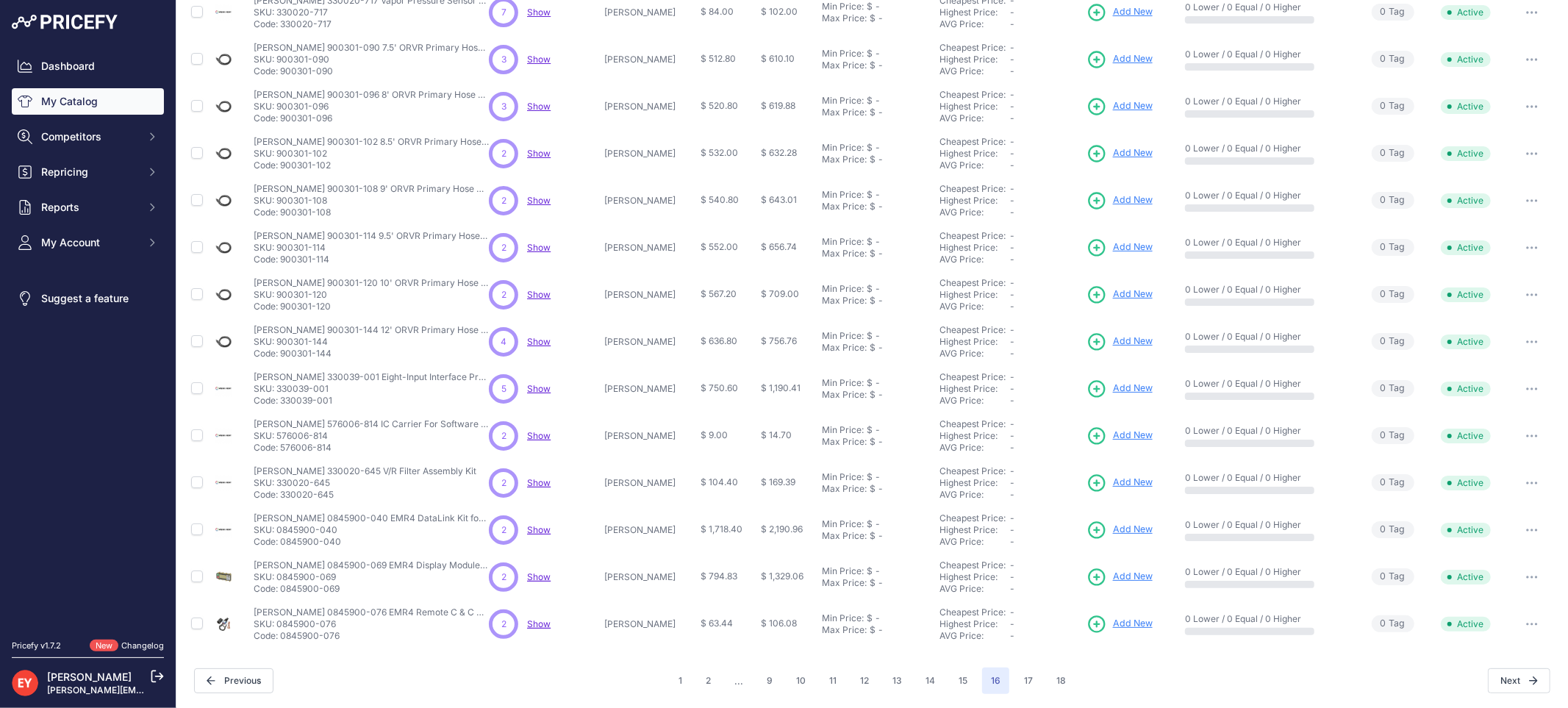
drag, startPoint x: 333, startPoint y: 210, endPoint x: 282, endPoint y: 214, distance: 51.2
click at [282, 214] on p "Code: 900301-108" at bounding box center [372, 212] width 235 height 12
copy p "900301-108"
drag, startPoint x: 334, startPoint y: 258, endPoint x: 282, endPoint y: 261, distance: 52.1
click at [282, 261] on p "Code: 900301-114" at bounding box center [372, 259] width 235 height 12
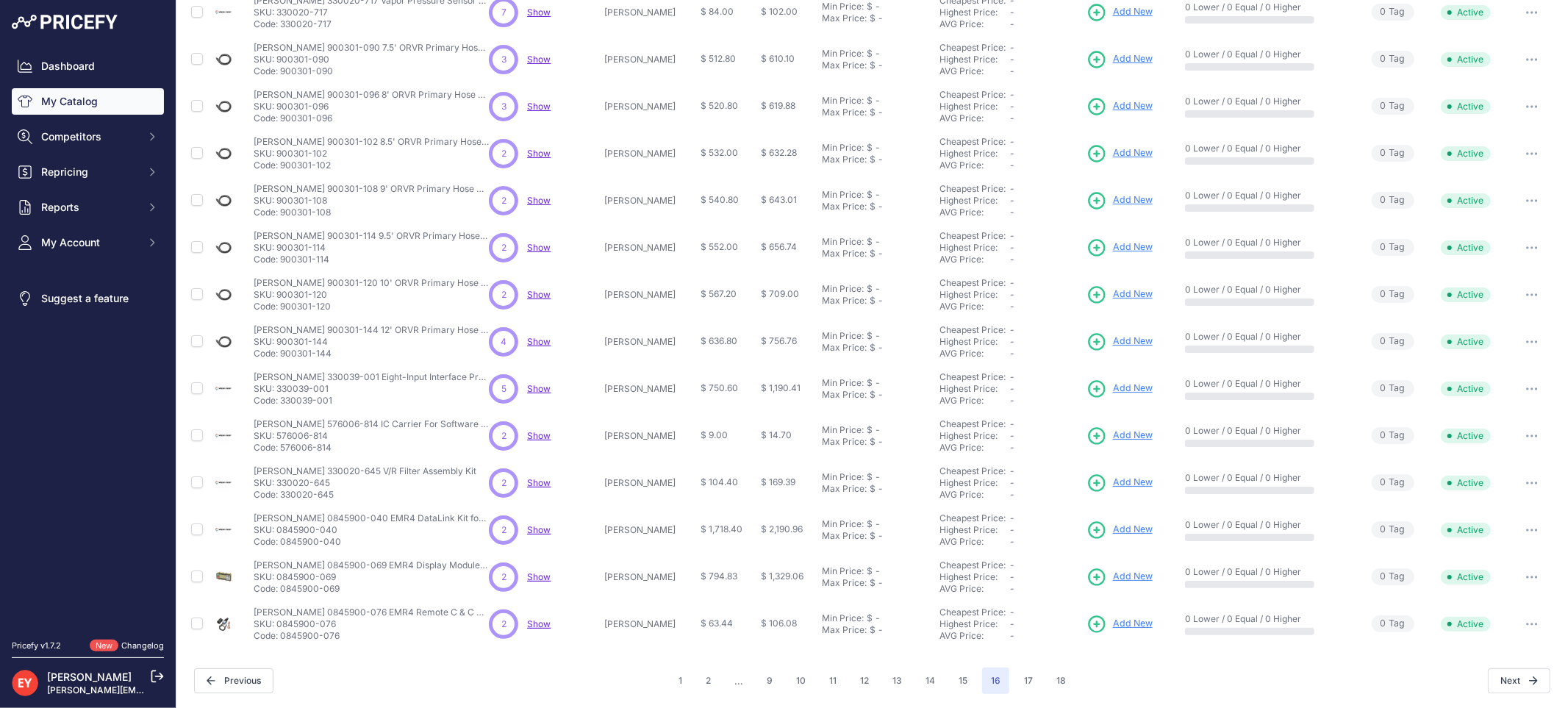
click at [282, 261] on p "Code: 900301-114" at bounding box center [372, 259] width 235 height 12
copy p "900301-114"
drag, startPoint x: 335, startPoint y: 258, endPoint x: 282, endPoint y: 258, distance: 53.0
click at [282, 258] on p "Code: 900301-114" at bounding box center [372, 259] width 235 height 12
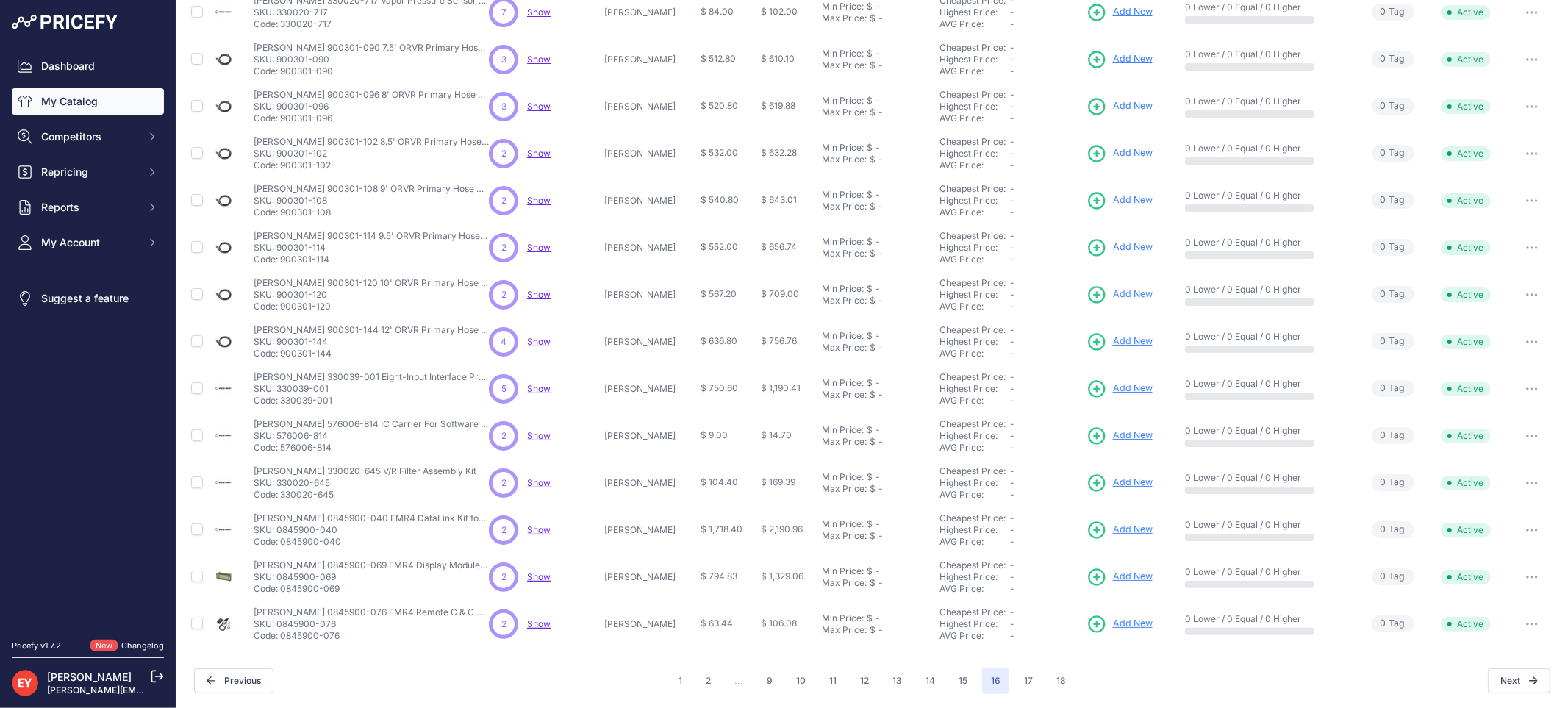
drag, startPoint x: 328, startPoint y: 307, endPoint x: 282, endPoint y: 306, distance: 46.0
click at [282, 306] on p "Code: 900301-120" at bounding box center [372, 306] width 235 height 12
copy p "900301-120"
drag, startPoint x: 334, startPoint y: 353, endPoint x: 284, endPoint y: 356, distance: 50.1
click at [284, 356] on p "Code: 900301-144" at bounding box center [372, 353] width 235 height 12
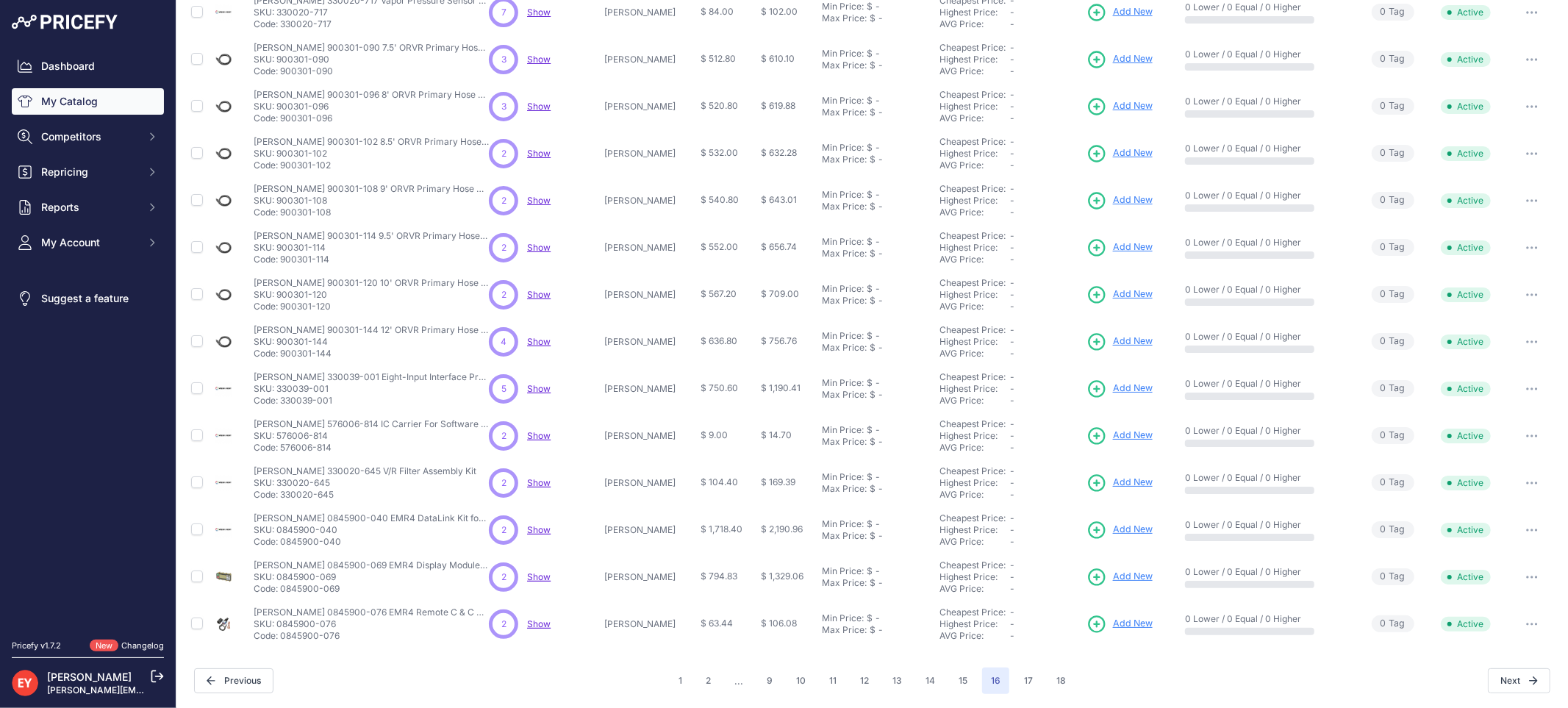
copy p "900301-144"
drag, startPoint x: 334, startPoint y: 407, endPoint x: 283, endPoint y: 406, distance: 51.0
click at [283, 406] on td "Veeder-Root 330039-001 Eight-Input Interface Probe Module for TLS-300 Veeder-Ro…" at bounding box center [369, 388] width 235 height 47
copy p "330039-001"
click at [963, 683] on button "15" at bounding box center [963, 680] width 27 height 27
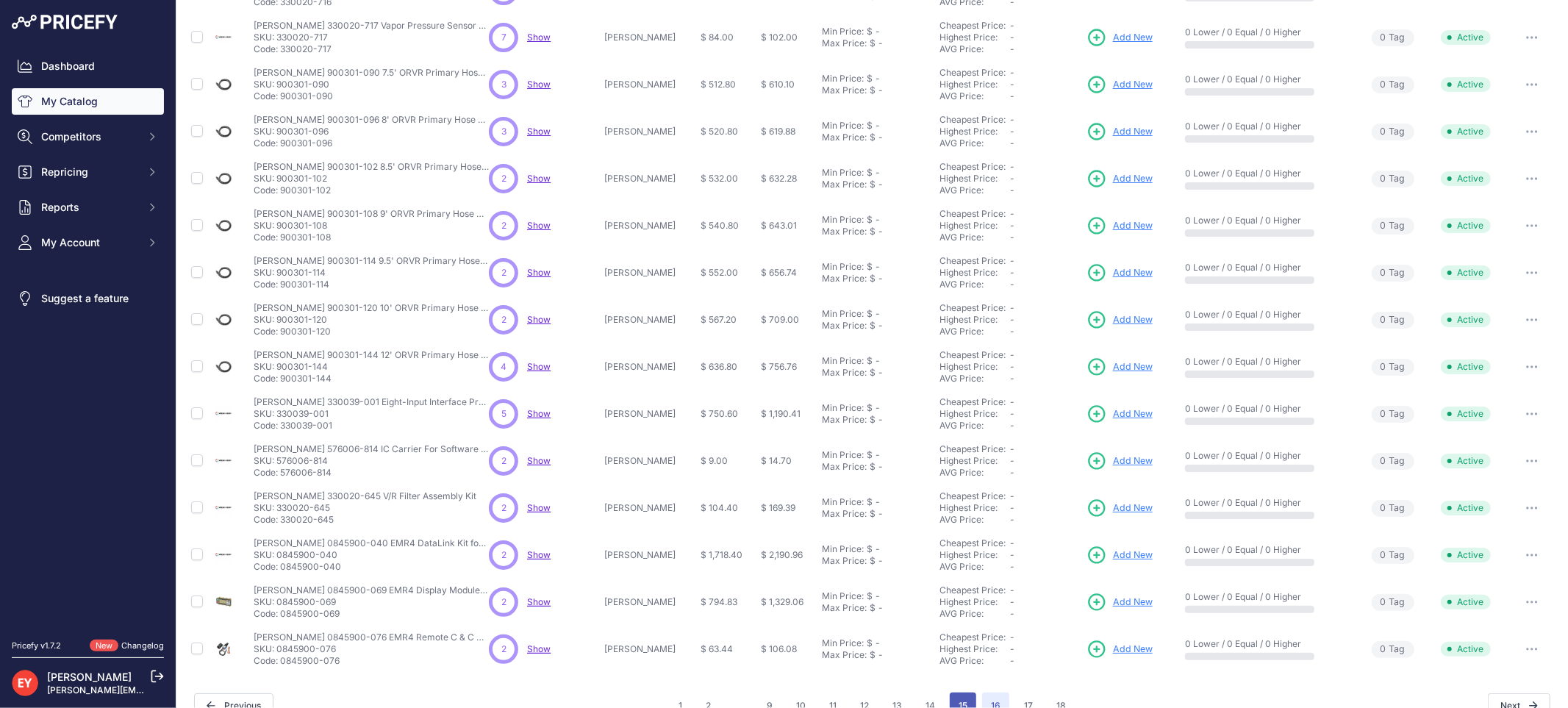
scroll to position [268, 0]
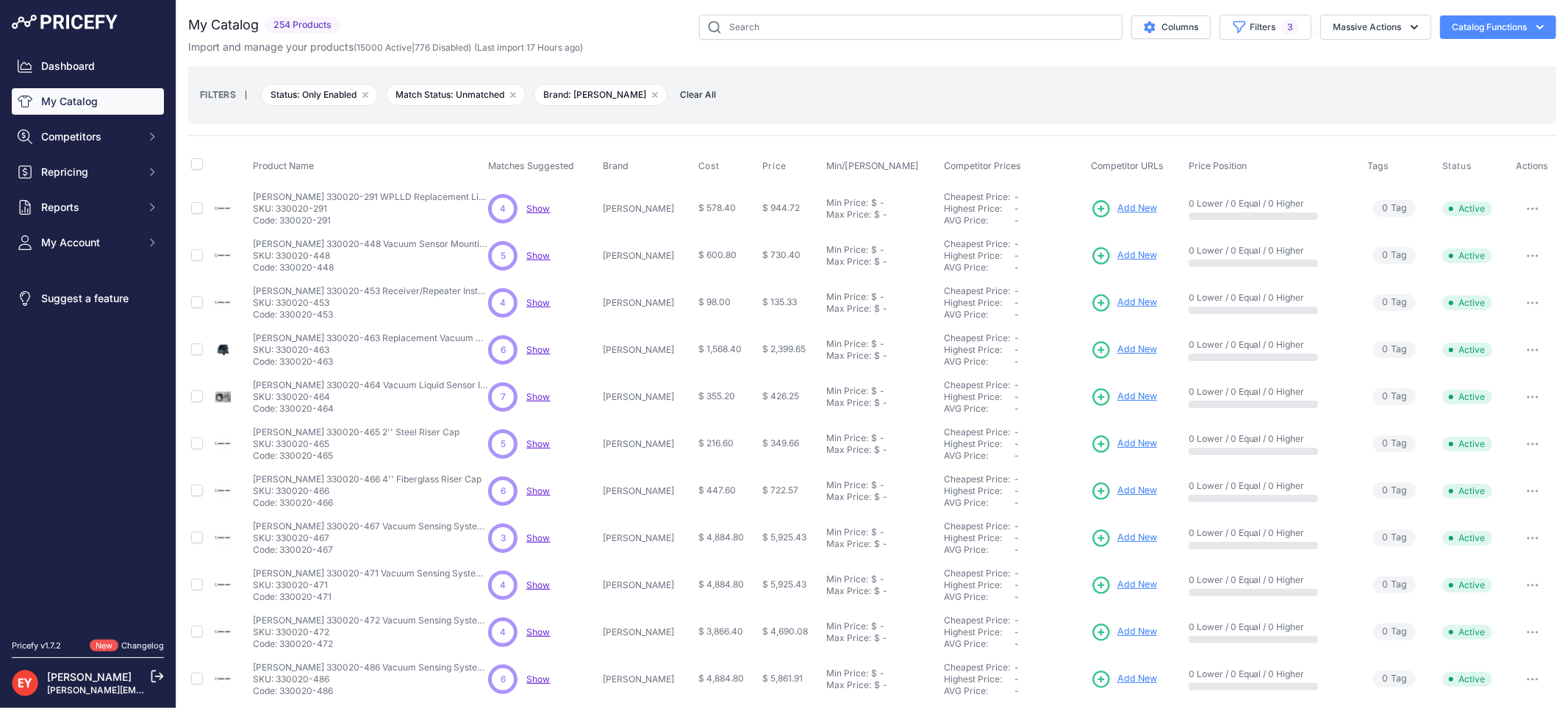
drag, startPoint x: 336, startPoint y: 223, endPoint x: 280, endPoint y: 222, distance: 56.0
click at [280, 222] on p "Code: 330020-291" at bounding box center [371, 220] width 235 height 12
drag, startPoint x: 342, startPoint y: 268, endPoint x: 283, endPoint y: 270, distance: 59.0
click at [283, 270] on p "Code: 330020-448" at bounding box center [371, 268] width 235 height 12
drag, startPoint x: 342, startPoint y: 316, endPoint x: 280, endPoint y: 314, distance: 62.0
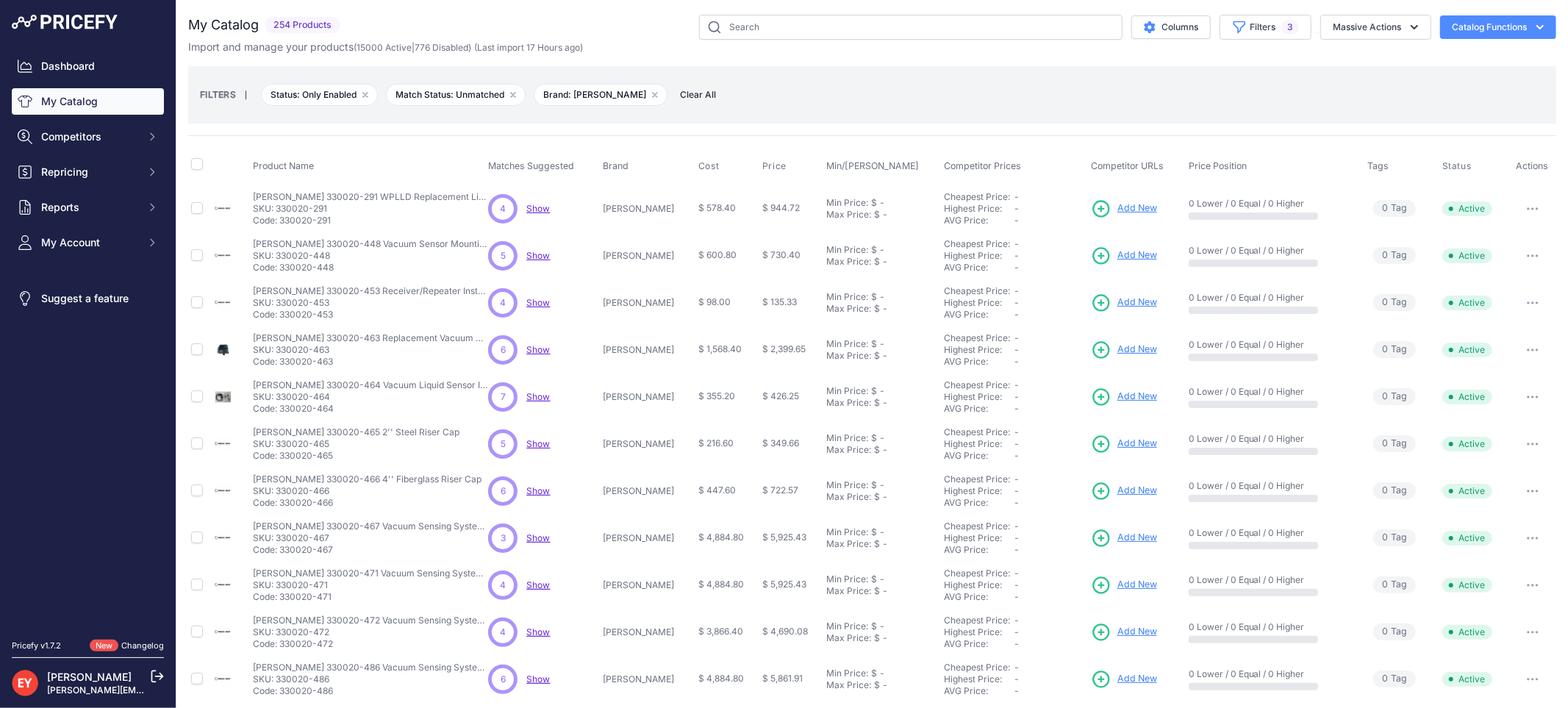
click at [280, 314] on p "Code: 330020-453" at bounding box center [371, 314] width 235 height 12
drag, startPoint x: 335, startPoint y: 366, endPoint x: 280, endPoint y: 364, distance: 55.0
click at [280, 364] on p "Code: 330020-463" at bounding box center [371, 361] width 235 height 12
drag, startPoint x: 336, startPoint y: 412, endPoint x: 281, endPoint y: 412, distance: 55.0
click at [281, 412] on p "Code: 330020-464" at bounding box center [371, 408] width 235 height 12
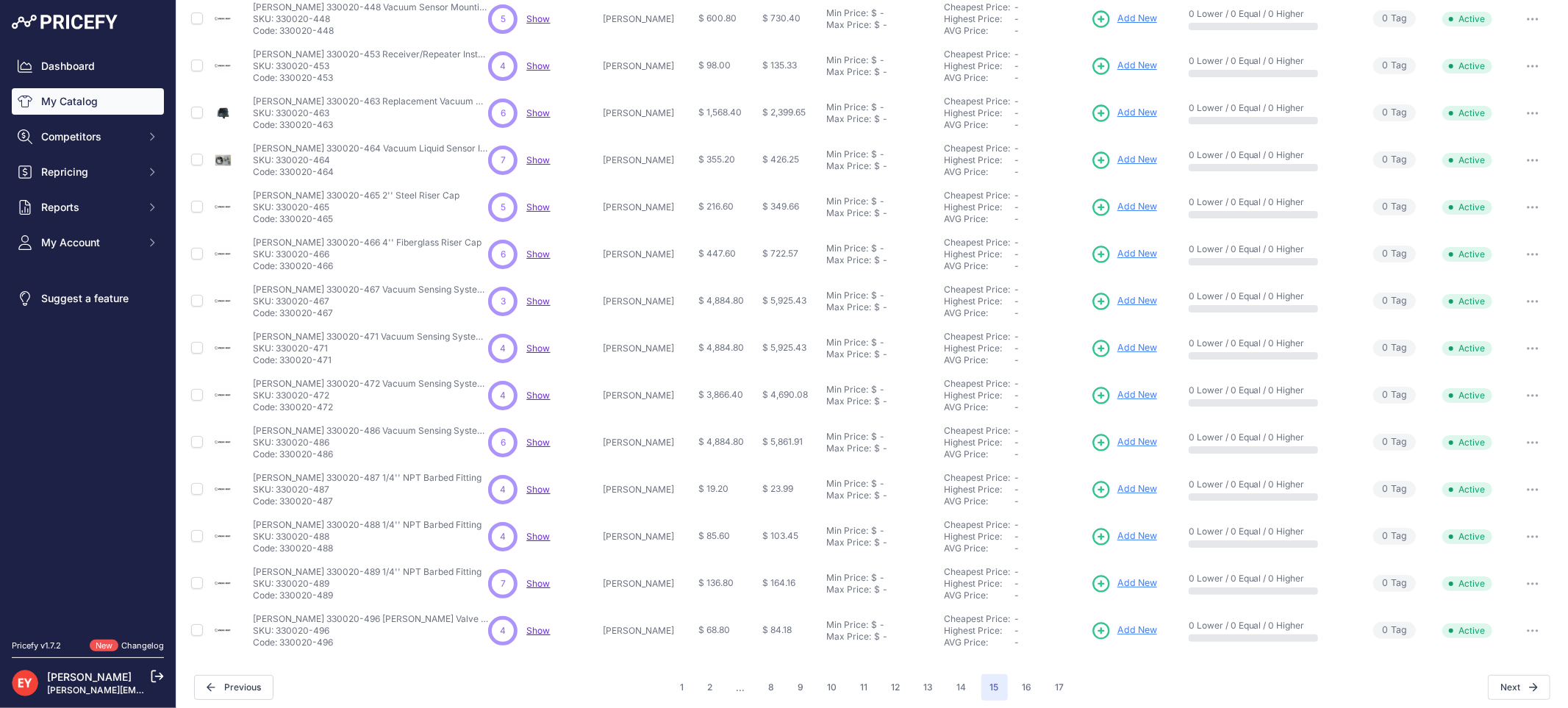
scroll to position [244, 0]
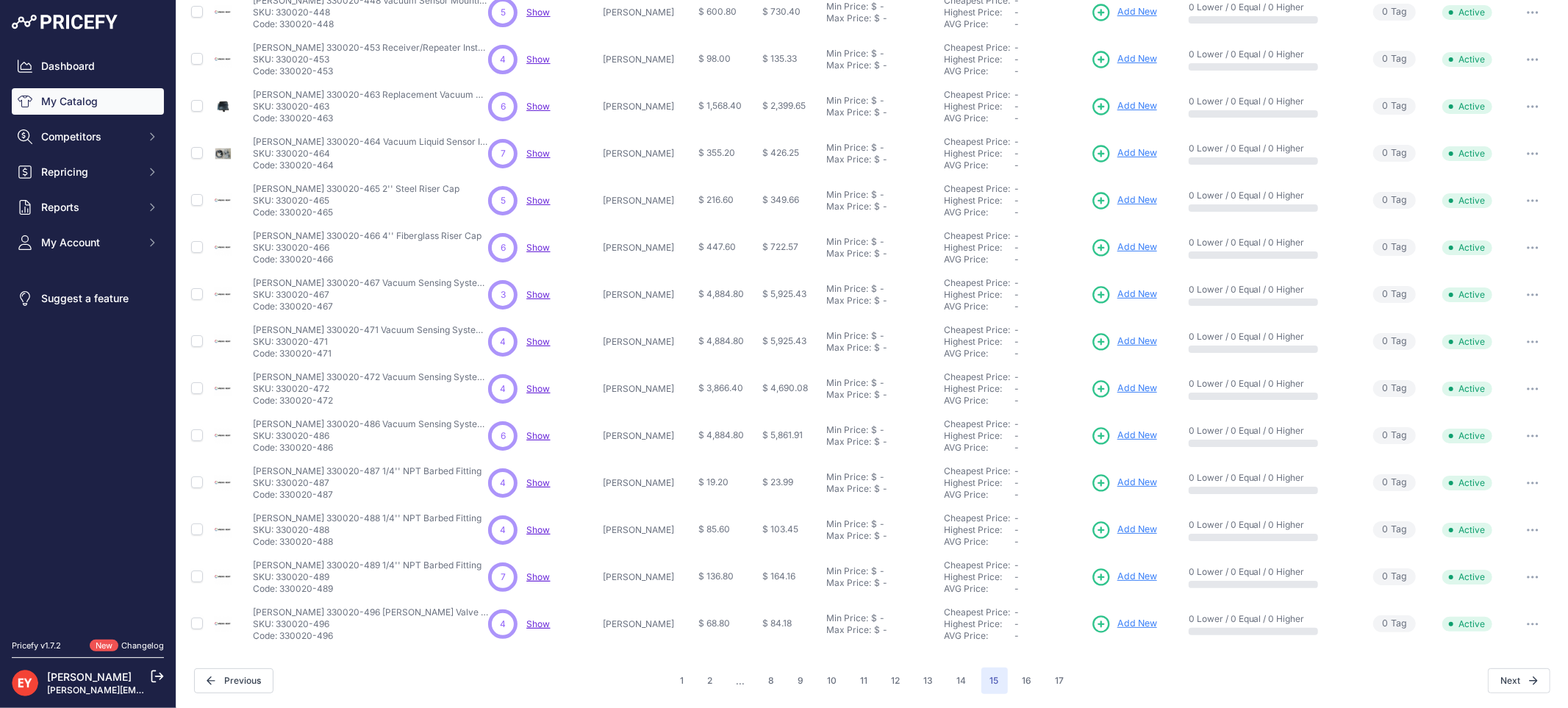
drag, startPoint x: 337, startPoint y: 213, endPoint x: 282, endPoint y: 211, distance: 55.0
click at [282, 211] on p "Code: 330020-465" at bounding box center [356, 212] width 207 height 12
drag, startPoint x: 335, startPoint y: 256, endPoint x: 283, endPoint y: 256, distance: 52.0
click at [283, 256] on p "Code: 330020-466" at bounding box center [367, 259] width 229 height 12
drag, startPoint x: 334, startPoint y: 307, endPoint x: 282, endPoint y: 305, distance: 52.0
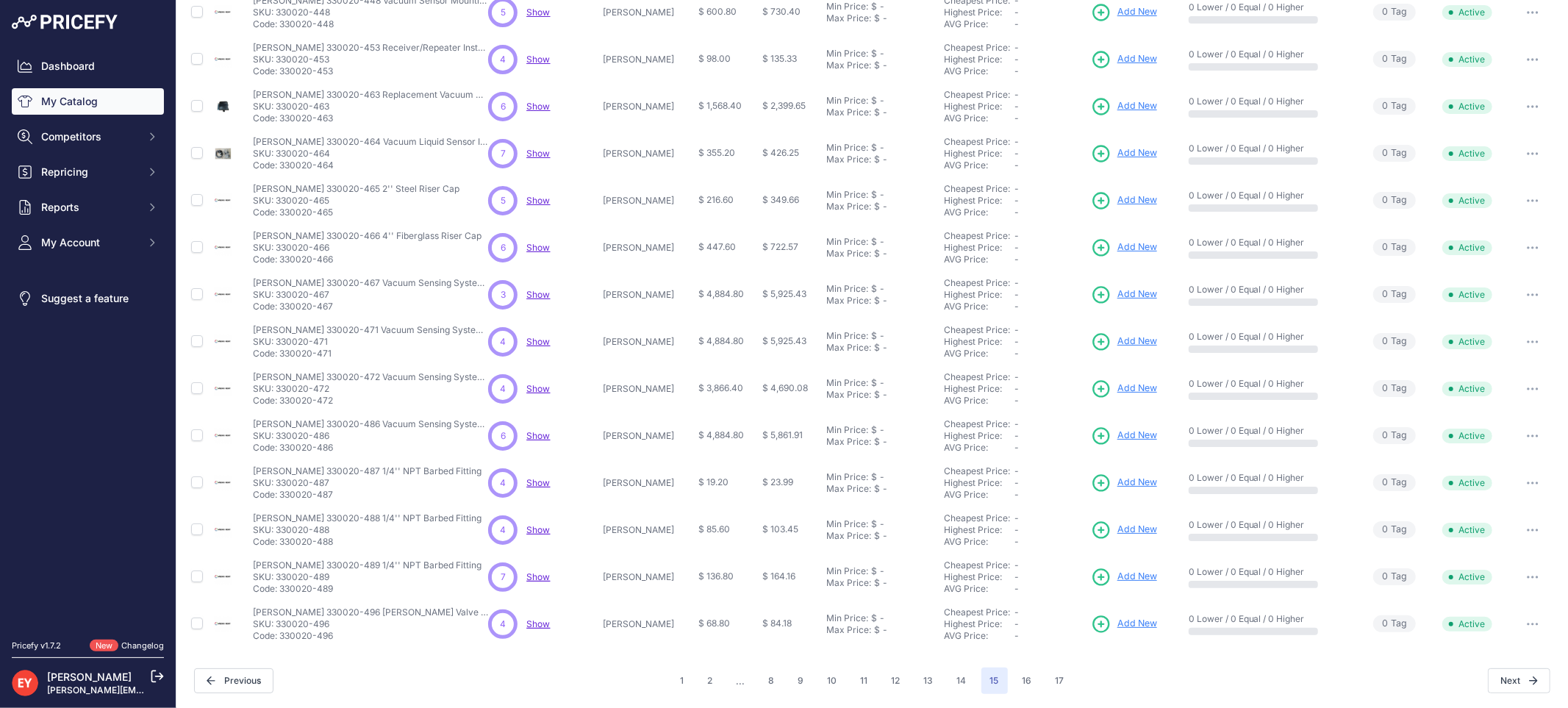
click at [282, 305] on p "Code: 330020-467" at bounding box center [371, 306] width 235 height 12
drag, startPoint x: 338, startPoint y: 361, endPoint x: 281, endPoint y: 357, distance: 57.1
click at [281, 357] on td "Veeder-Root 330020-471 Vacuum Sensing System (SCVS) 4 Vacuum Sensor kit Veeder-…" at bounding box center [368, 341] width 235 height 47
drag, startPoint x: 334, startPoint y: 402, endPoint x: 281, endPoint y: 403, distance: 53.0
click at [281, 403] on p "Code: 330020-472" at bounding box center [371, 400] width 235 height 12
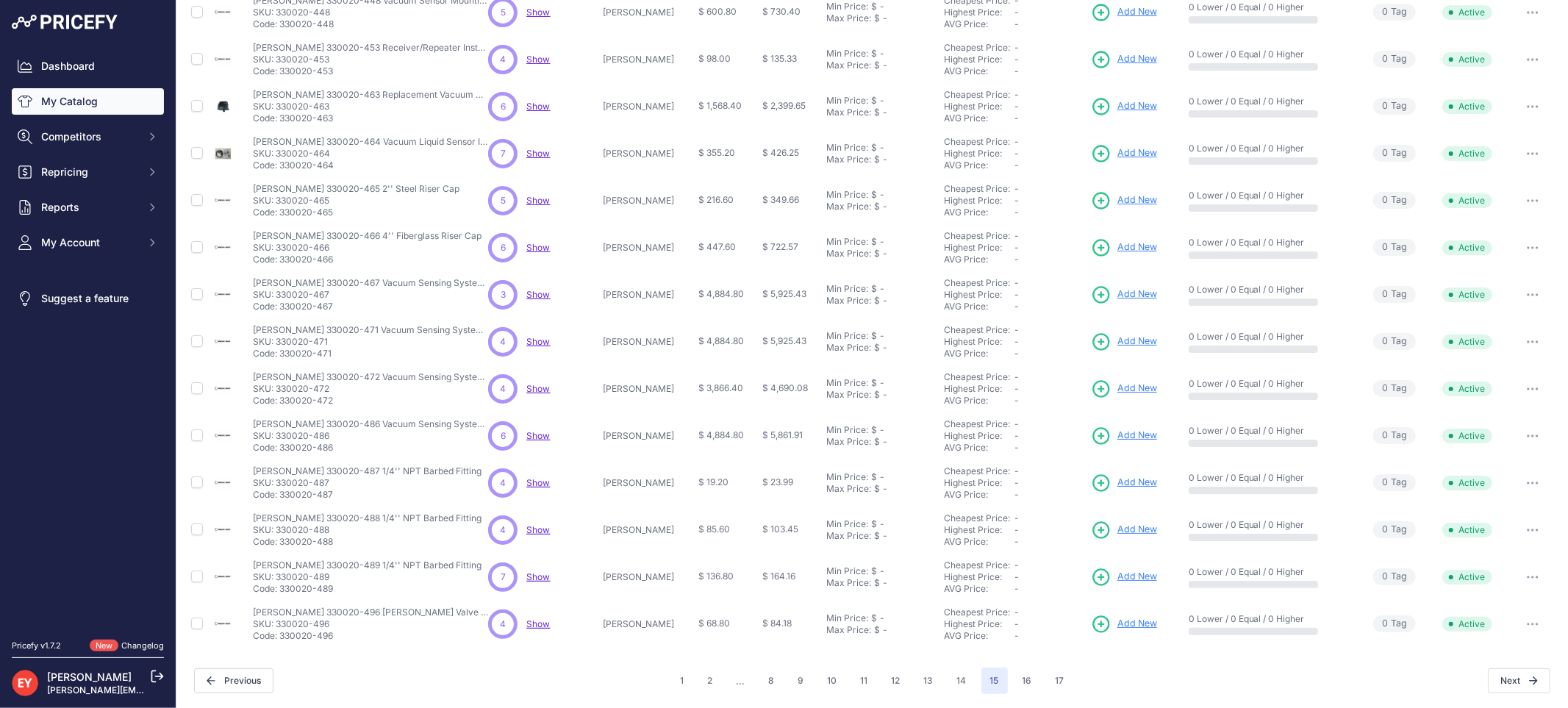
drag, startPoint x: 329, startPoint y: 450, endPoint x: 281, endPoint y: 447, distance: 48.1
click at [281, 447] on p "Code: 330020-486" at bounding box center [371, 447] width 235 height 12
drag, startPoint x: 339, startPoint y: 493, endPoint x: 282, endPoint y: 489, distance: 57.1
click at [282, 489] on p "Code: 330020-487" at bounding box center [367, 495] width 229 height 12
drag, startPoint x: 338, startPoint y: 541, endPoint x: 280, endPoint y: 544, distance: 58.1
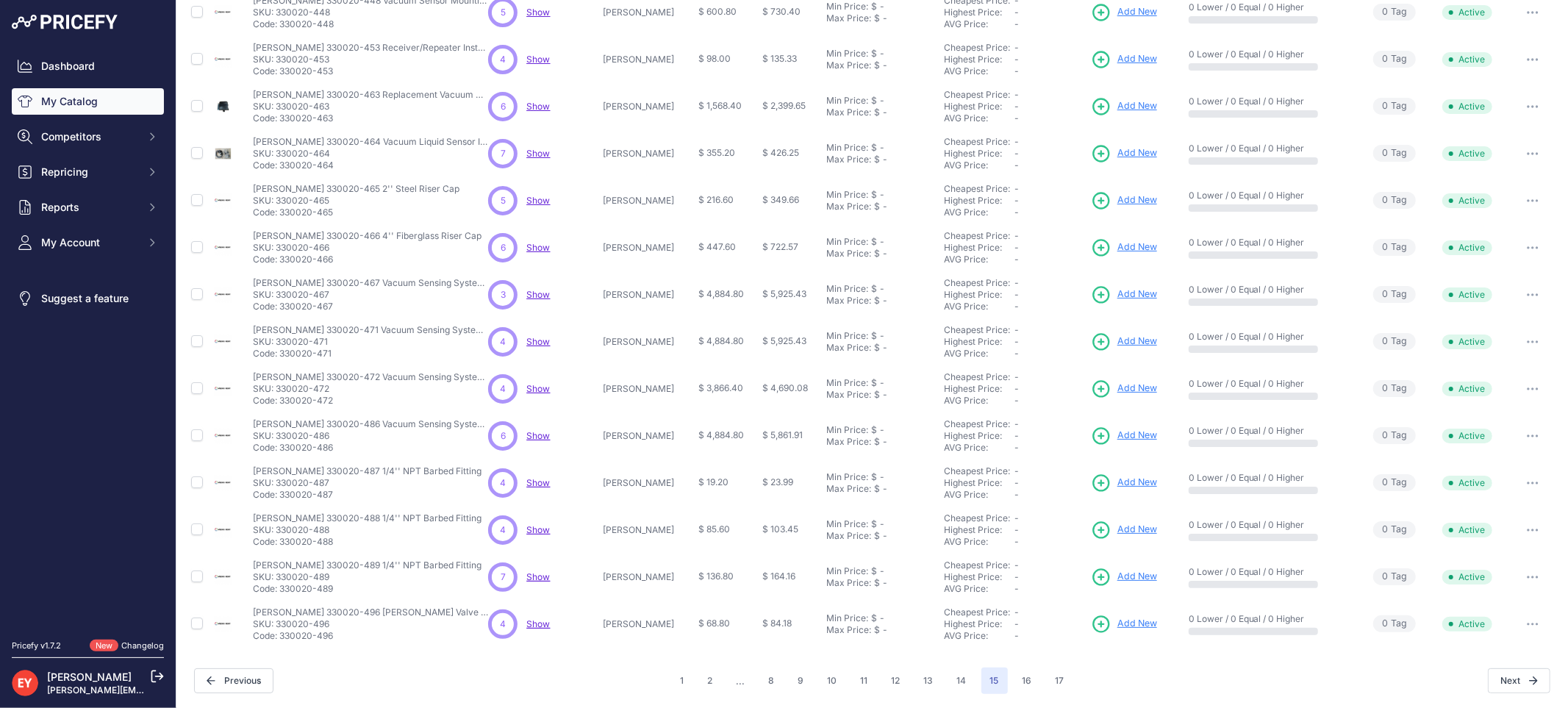
click at [280, 544] on p "Code: 330020-488" at bounding box center [367, 542] width 229 height 12
drag, startPoint x: 341, startPoint y: 591, endPoint x: 283, endPoint y: 590, distance: 58.0
click at [283, 590] on p "Code: 330020-489" at bounding box center [367, 588] width 229 height 12
drag, startPoint x: 338, startPoint y: 634, endPoint x: 281, endPoint y: 636, distance: 57.0
click at [281, 636] on p "Code: 330020-496" at bounding box center [371, 635] width 235 height 12
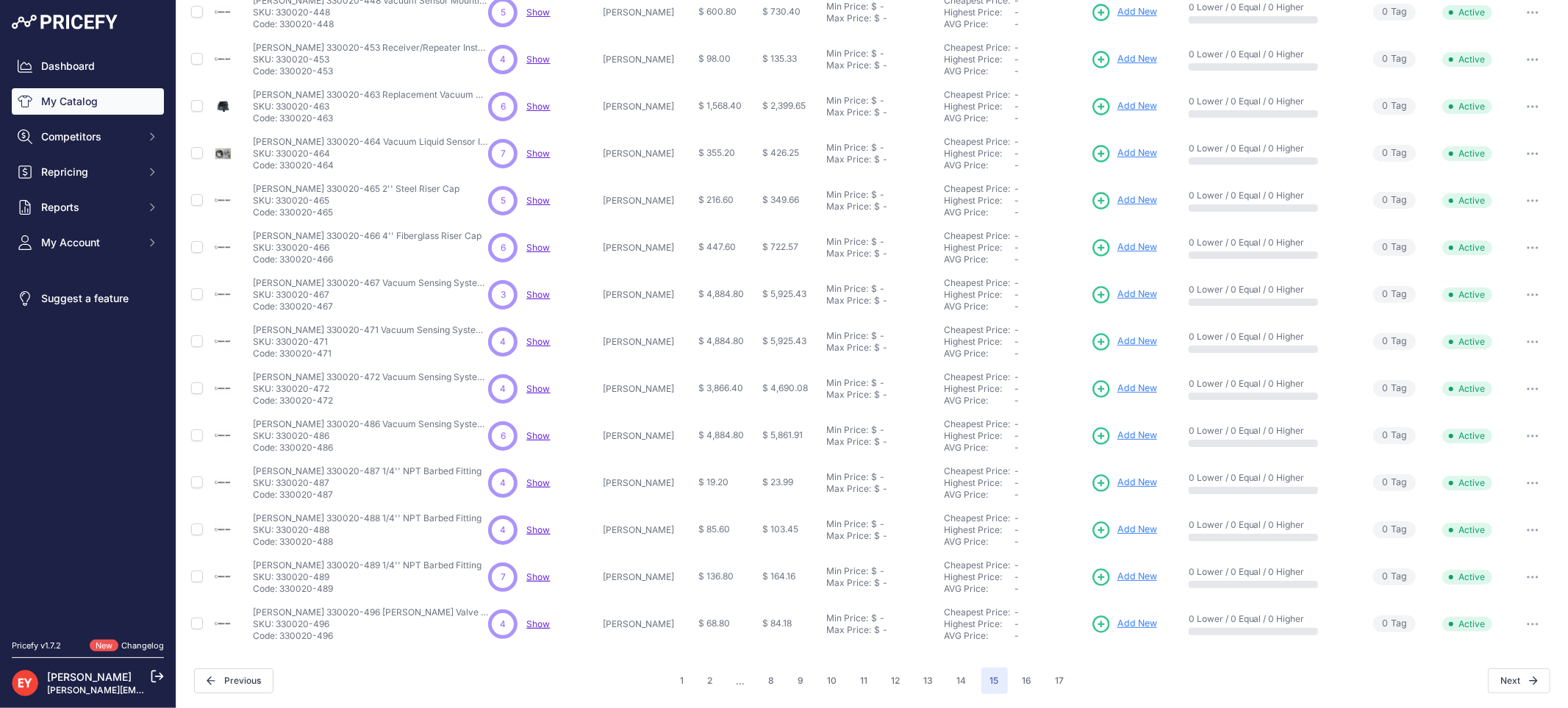
click at [281, 636] on p "Code: 330020-496" at bounding box center [371, 635] width 235 height 12
drag, startPoint x: 335, startPoint y: 643, endPoint x: 282, endPoint y: 642, distance: 53.0
click at [282, 642] on td "Veeder-Root 330020-496 Schrader Valve Barbed Fitting Veeder-Root 330020-496 Sch…" at bounding box center [368, 623] width 235 height 47
click at [962, 682] on button "14" at bounding box center [962, 680] width 28 height 27
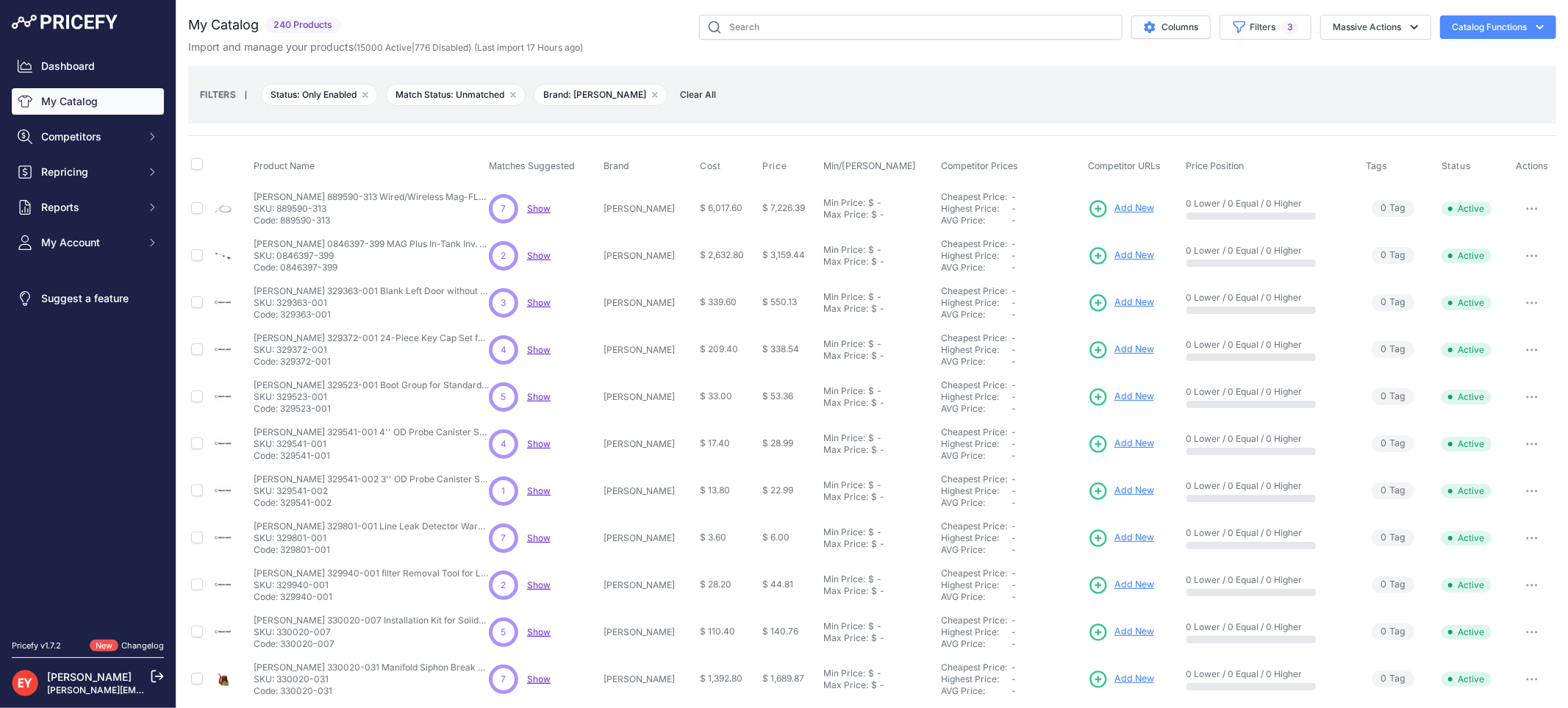
drag, startPoint x: 331, startPoint y: 223, endPoint x: 283, endPoint y: 222, distance: 48.0
click at [283, 222] on p "Code: 889590-313" at bounding box center [372, 220] width 235 height 12
drag, startPoint x: 342, startPoint y: 266, endPoint x: 283, endPoint y: 268, distance: 59.0
click at [283, 268] on p "Code: 0846397-399" at bounding box center [372, 268] width 235 height 12
drag, startPoint x: 335, startPoint y: 314, endPoint x: 281, endPoint y: 317, distance: 54.1
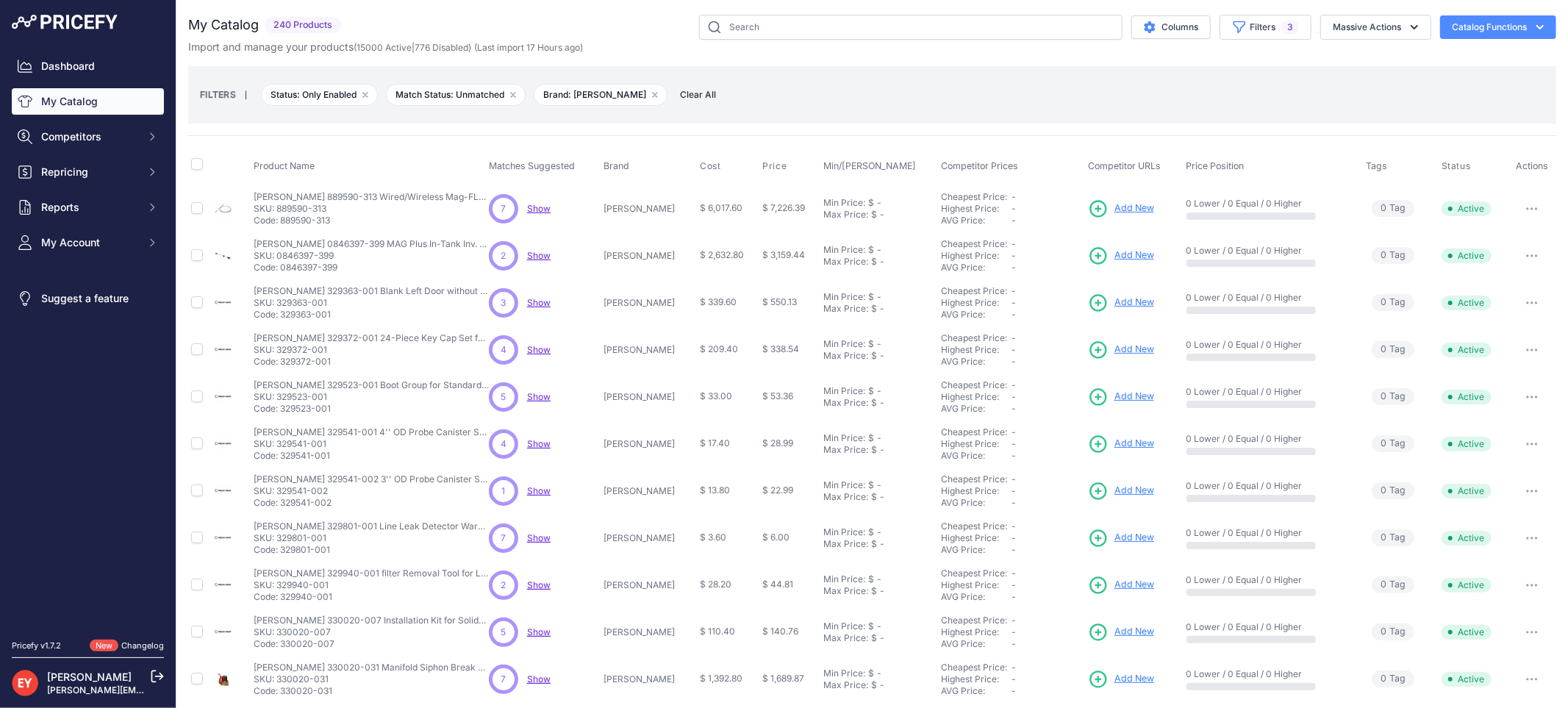
click at [281, 317] on p "Code: 329363-001" at bounding box center [372, 314] width 235 height 12
drag, startPoint x: 326, startPoint y: 318, endPoint x: 282, endPoint y: 314, distance: 44.2
click at [282, 314] on p "Code: 329363-001" at bounding box center [372, 314] width 235 height 12
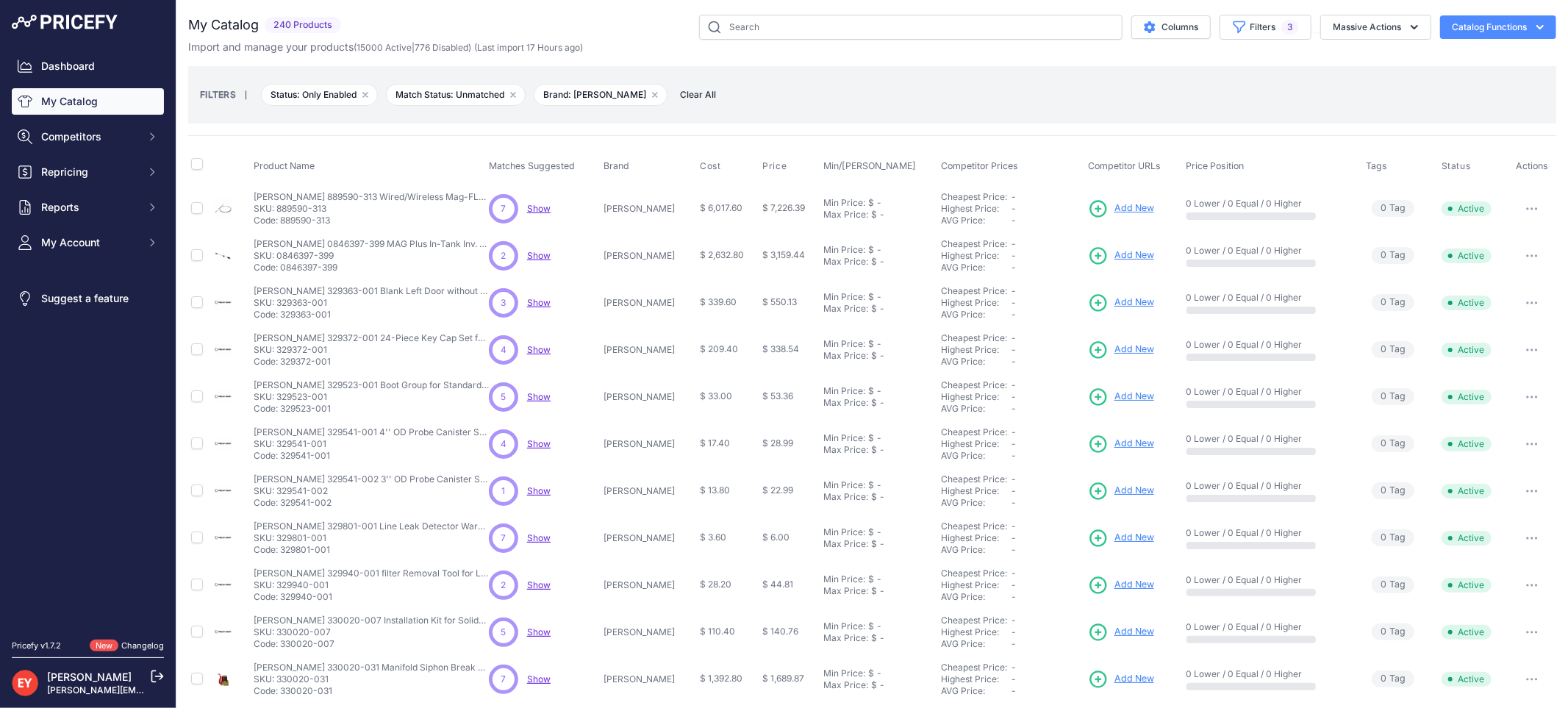
drag, startPoint x: 332, startPoint y: 314, endPoint x: 283, endPoint y: 313, distance: 49.0
click at [283, 313] on p "Code: 329363-001" at bounding box center [372, 314] width 235 height 12
drag, startPoint x: 282, startPoint y: 313, endPoint x: 342, endPoint y: 314, distance: 60.0
click at [342, 314] on p "Code: 329363-001" at bounding box center [372, 314] width 235 height 12
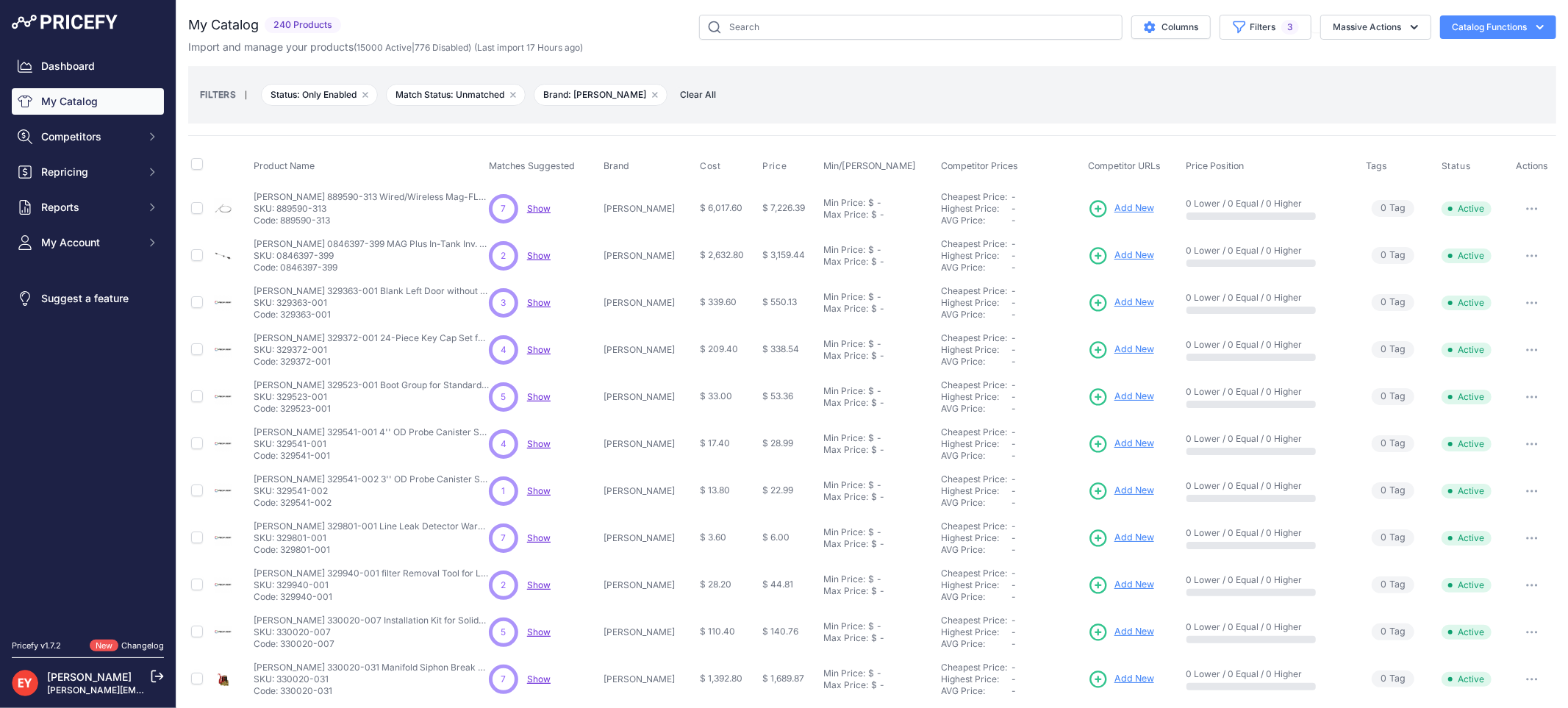
click at [342, 314] on p "Code: 329363-001" at bounding box center [372, 314] width 235 height 12
drag, startPoint x: 334, startPoint y: 363, endPoint x: 282, endPoint y: 364, distance: 52.0
click at [282, 364] on p "Code: 329372-001" at bounding box center [372, 361] width 235 height 12
drag, startPoint x: 335, startPoint y: 412, endPoint x: 283, endPoint y: 412, distance: 52.0
click at [283, 412] on p "Code: 329523-001" at bounding box center [372, 408] width 235 height 12
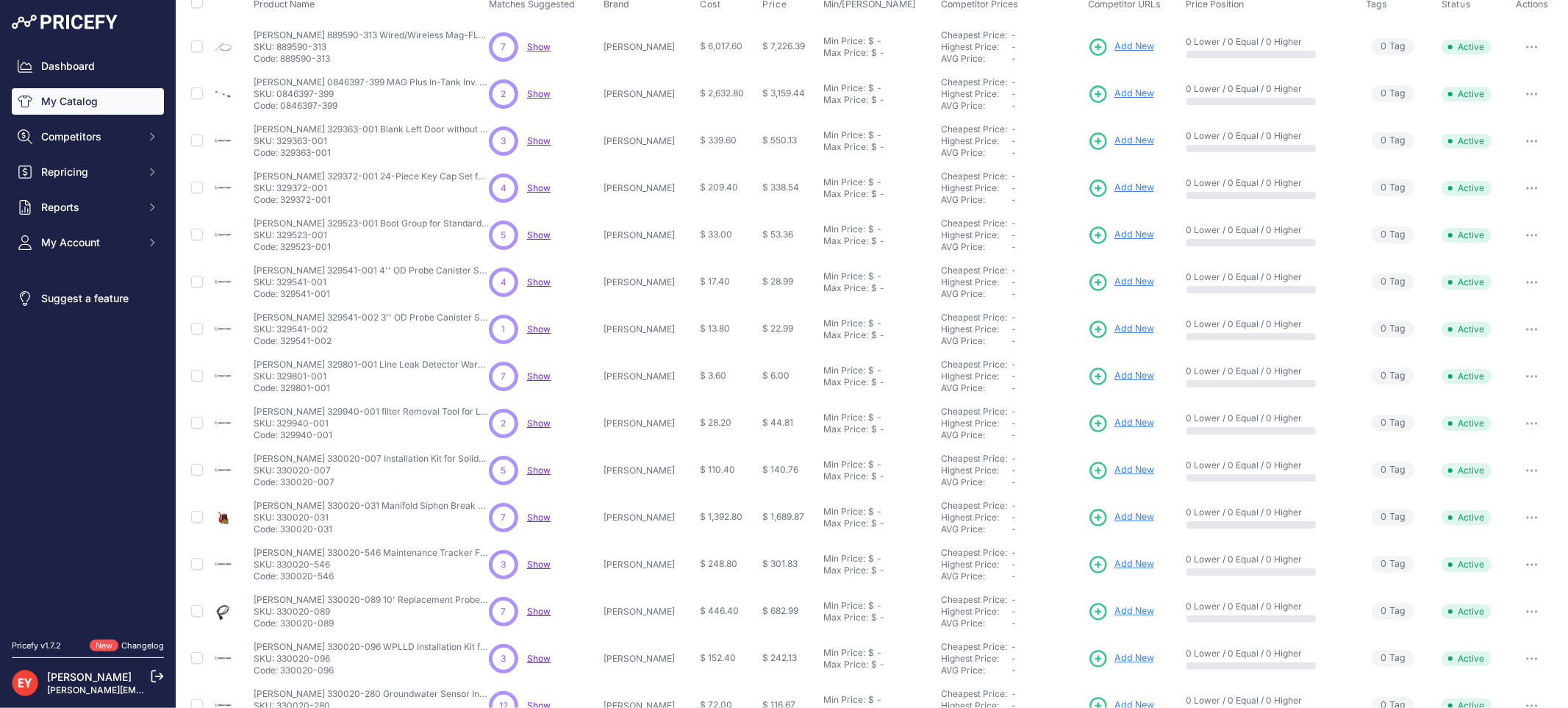
scroll to position [163, 0]
drag, startPoint x: 335, startPoint y: 299, endPoint x: 282, endPoint y: 291, distance: 53.6
click at [282, 291] on td "Veeder-Root 329541-001 4'' OD Probe Canister Spacer Ring Veeder-Root 329541-001…" at bounding box center [369, 280] width 235 height 47
drag, startPoint x: 336, startPoint y: 346, endPoint x: 280, endPoint y: 348, distance: 56.0
click at [280, 348] on td "Veeder-Root 329541-002 3'' OD Probe Canister Spacer Ring Veeder-Root 329541-002…" at bounding box center [369, 327] width 235 height 47
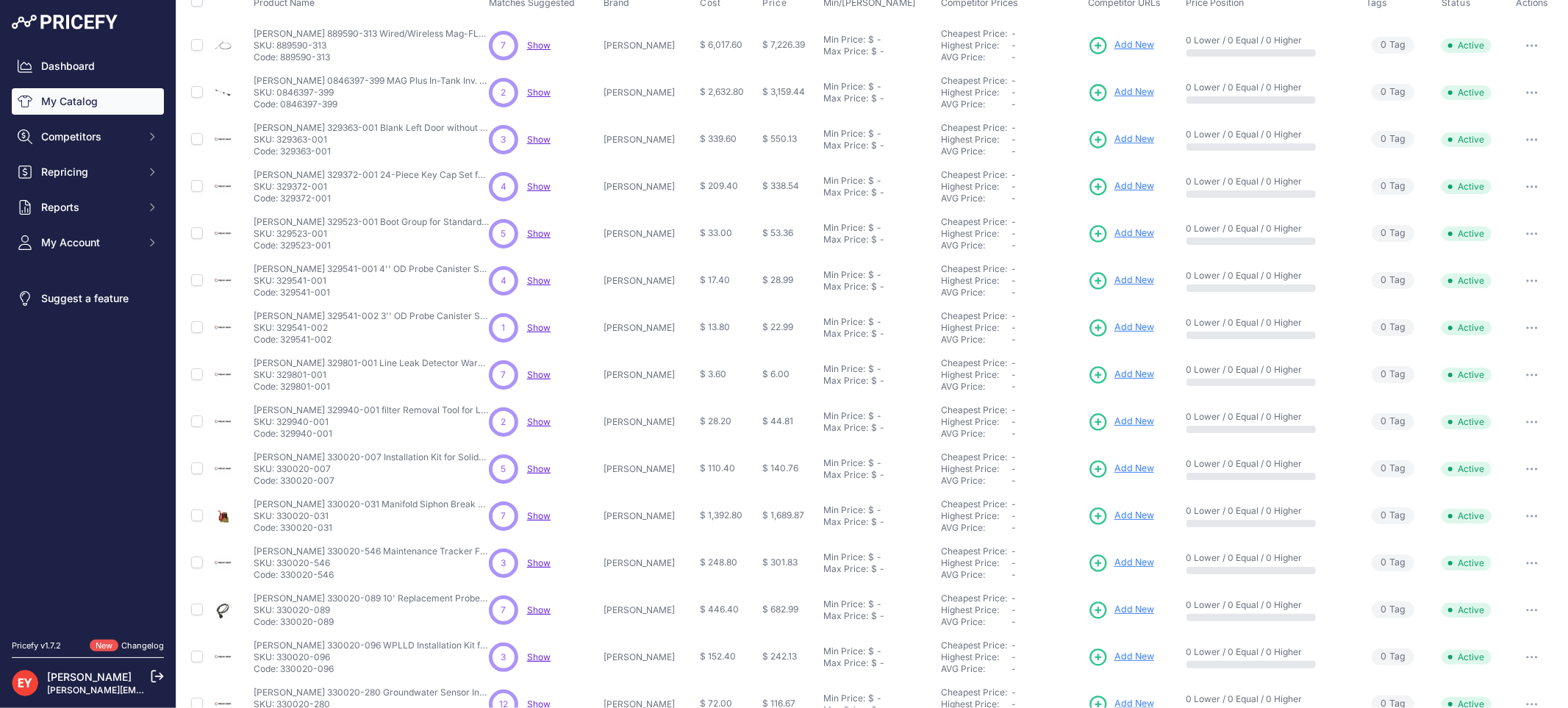
drag, startPoint x: 334, startPoint y: 387, endPoint x: 283, endPoint y: 388, distance: 51.0
click at [283, 388] on p "Code: 329801-001" at bounding box center [372, 386] width 235 height 12
drag, startPoint x: 283, startPoint y: 386, endPoint x: 339, endPoint y: 386, distance: 56.0
click at [339, 386] on p "Code: 329801-001" at bounding box center [372, 386] width 235 height 12
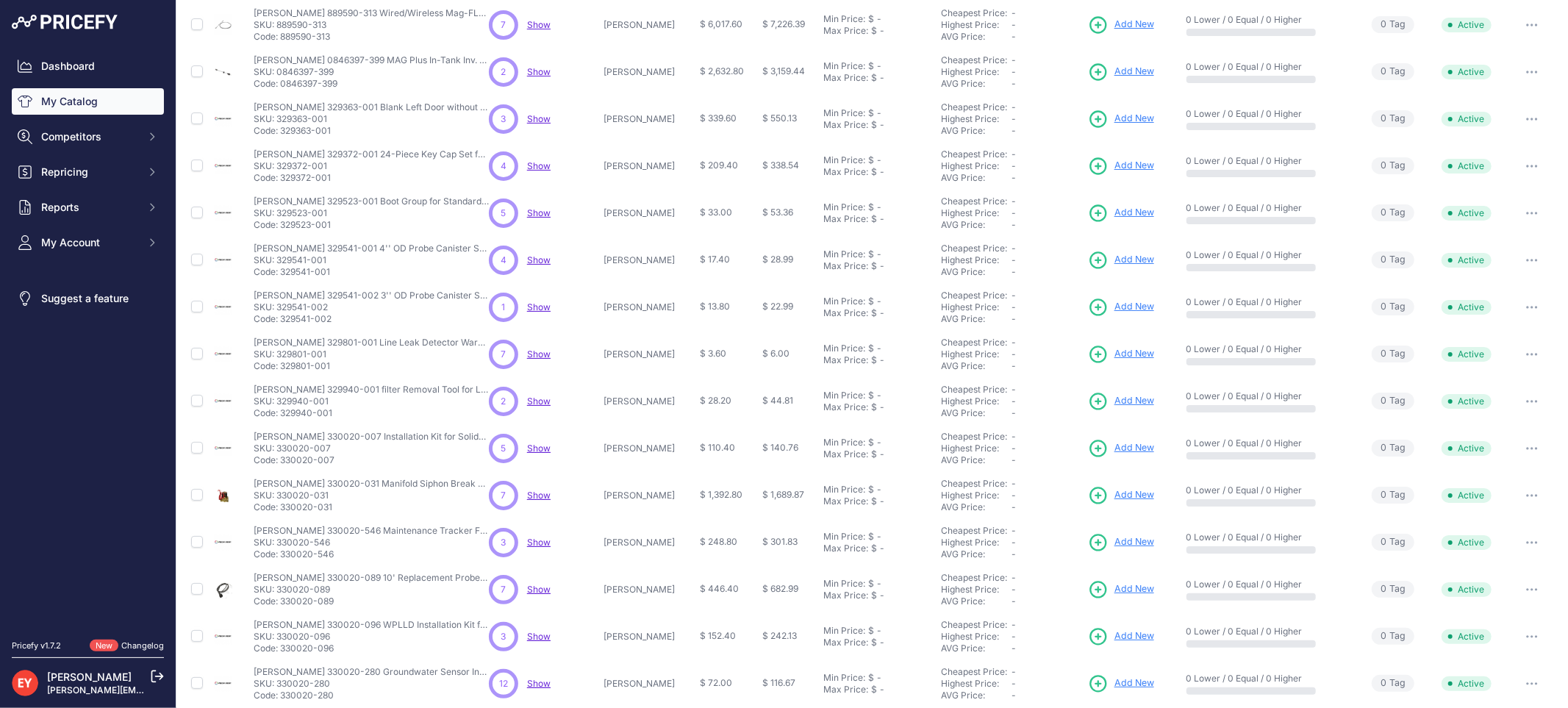
scroll to position [244, 0]
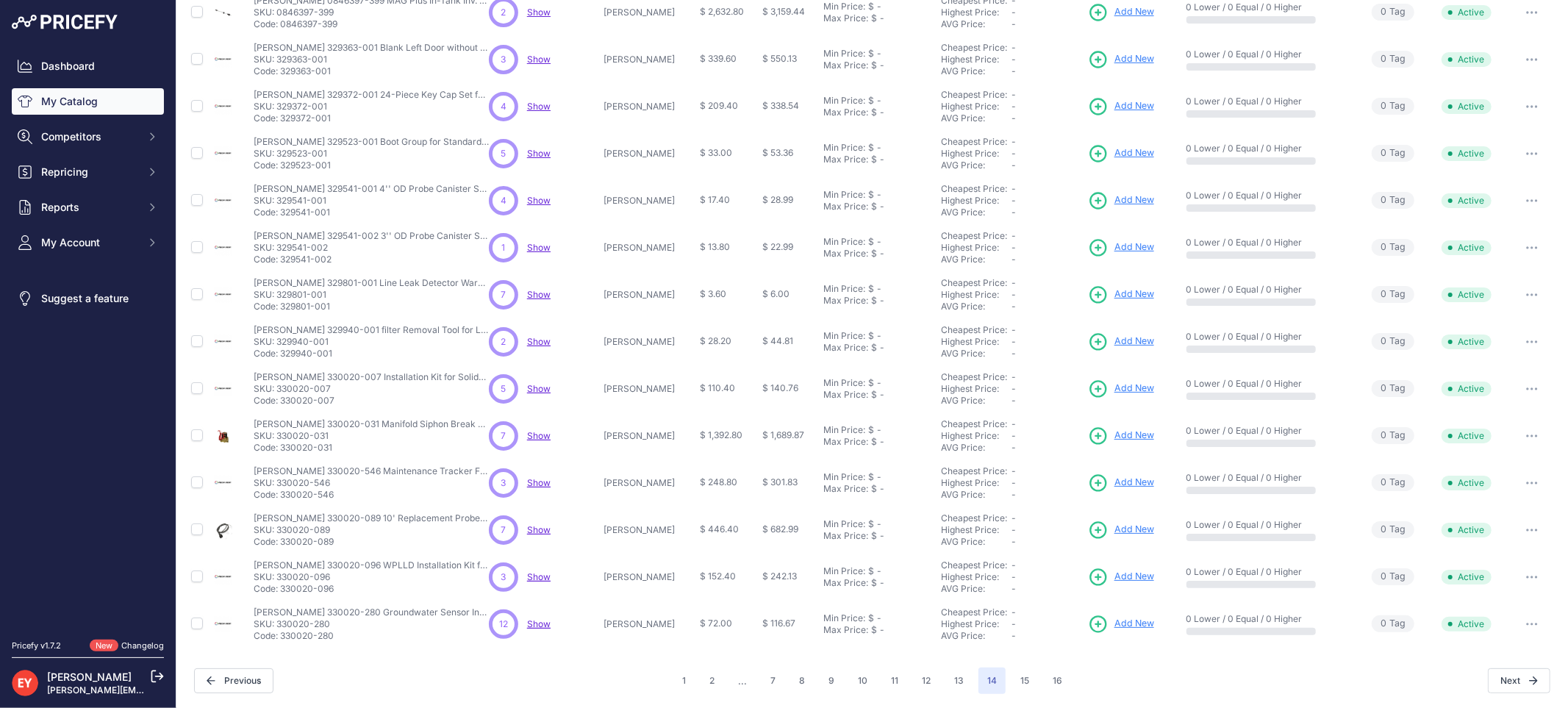
drag, startPoint x: 331, startPoint y: 356, endPoint x: 281, endPoint y: 356, distance: 50.0
click at [281, 356] on p "Code: 329940-001" at bounding box center [372, 353] width 235 height 12
drag, startPoint x: 340, startPoint y: 400, endPoint x: 281, endPoint y: 395, distance: 59.2
click at [281, 395] on p "Code: 330020-007" at bounding box center [372, 400] width 235 height 12
drag, startPoint x: 337, startPoint y: 447, endPoint x: 282, endPoint y: 451, distance: 55.1
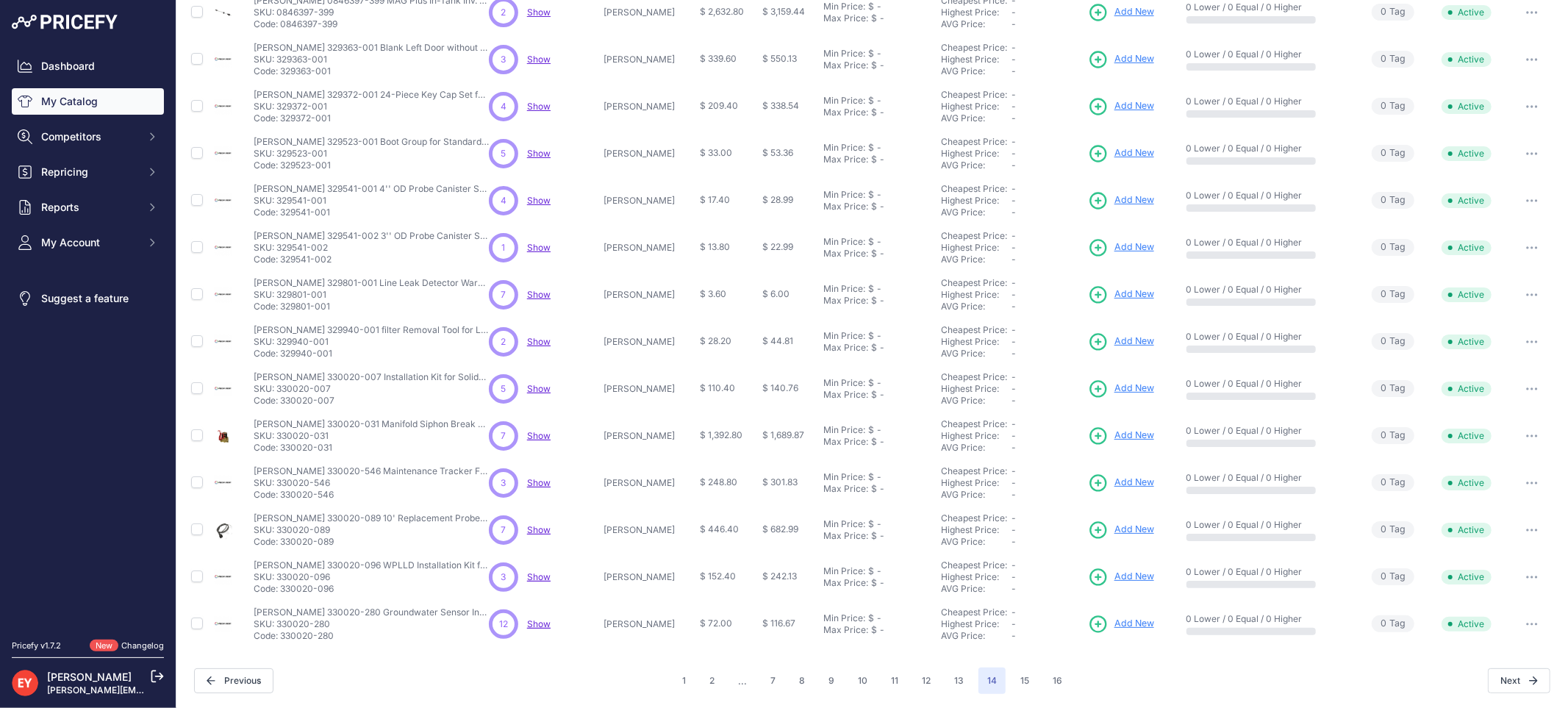
click at [282, 451] on p "Code: 330020-031" at bounding box center [372, 447] width 235 height 12
drag, startPoint x: 341, startPoint y: 497, endPoint x: 281, endPoint y: 496, distance: 60.0
click at [281, 496] on p "Code: 330020-546" at bounding box center [372, 495] width 235 height 12
drag, startPoint x: 338, startPoint y: 537, endPoint x: 283, endPoint y: 544, distance: 55.4
click at [283, 544] on p "Code: 330020-089" at bounding box center [372, 542] width 235 height 12
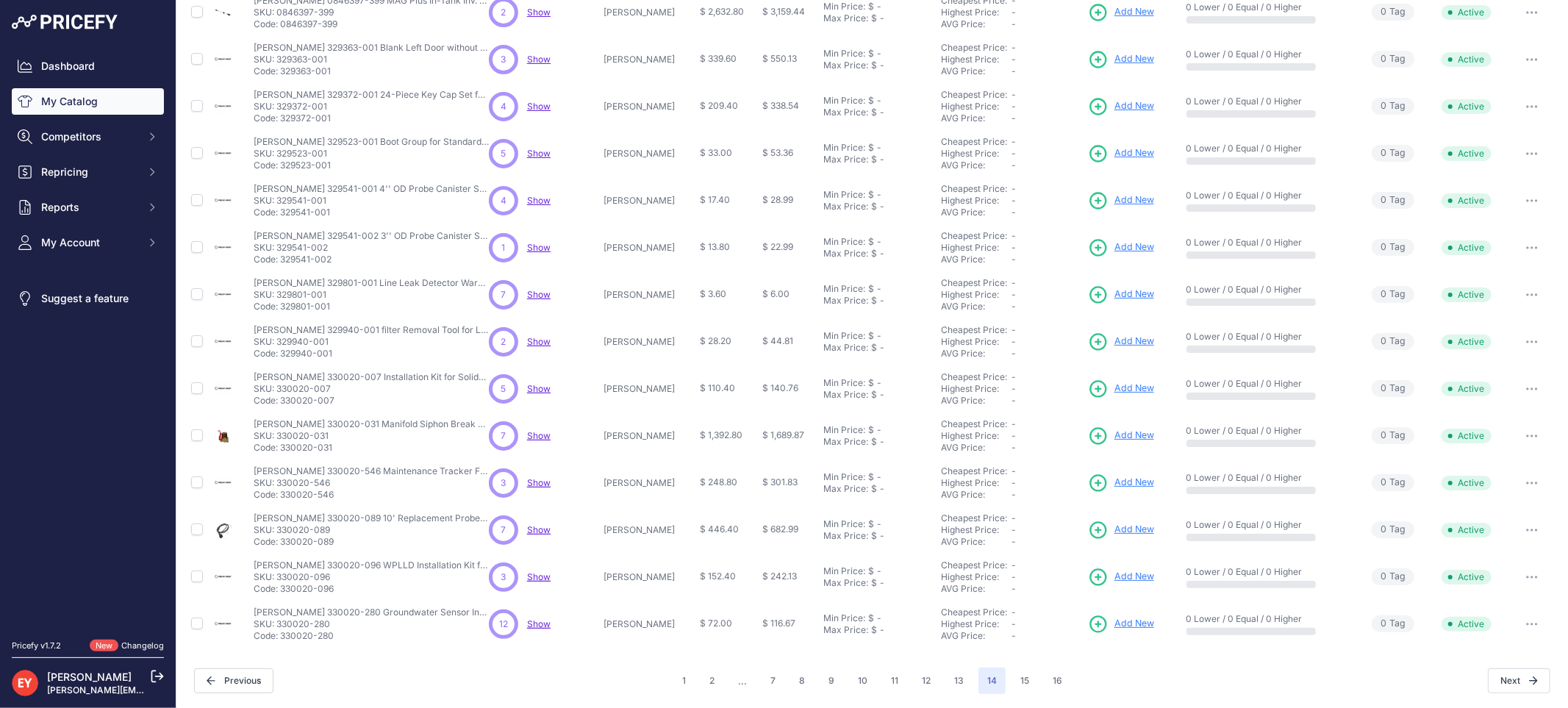
drag, startPoint x: 335, startPoint y: 585, endPoint x: 281, endPoint y: 589, distance: 54.1
click at [281, 589] on p "Code: 330020-096" at bounding box center [372, 588] width 235 height 12
drag, startPoint x: 340, startPoint y: 643, endPoint x: 282, endPoint y: 633, distance: 58.9
click at [282, 633] on td "Veeder-Root 330020-280 Groundwater Sensor Installation Kit Veeder-Root 330020-2…" at bounding box center [369, 623] width 235 height 47
click at [955, 675] on button "13" at bounding box center [959, 680] width 28 height 27
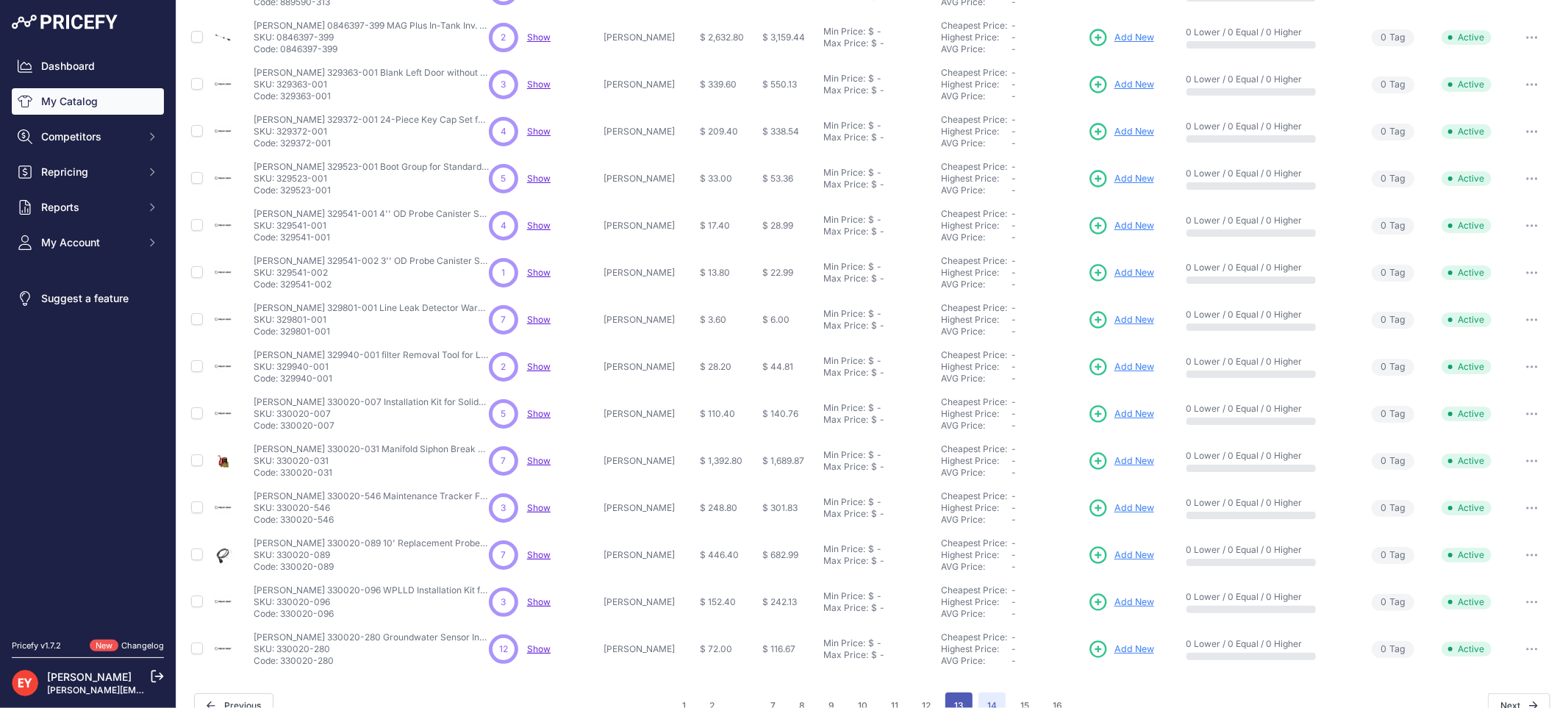
scroll to position [268, 0]
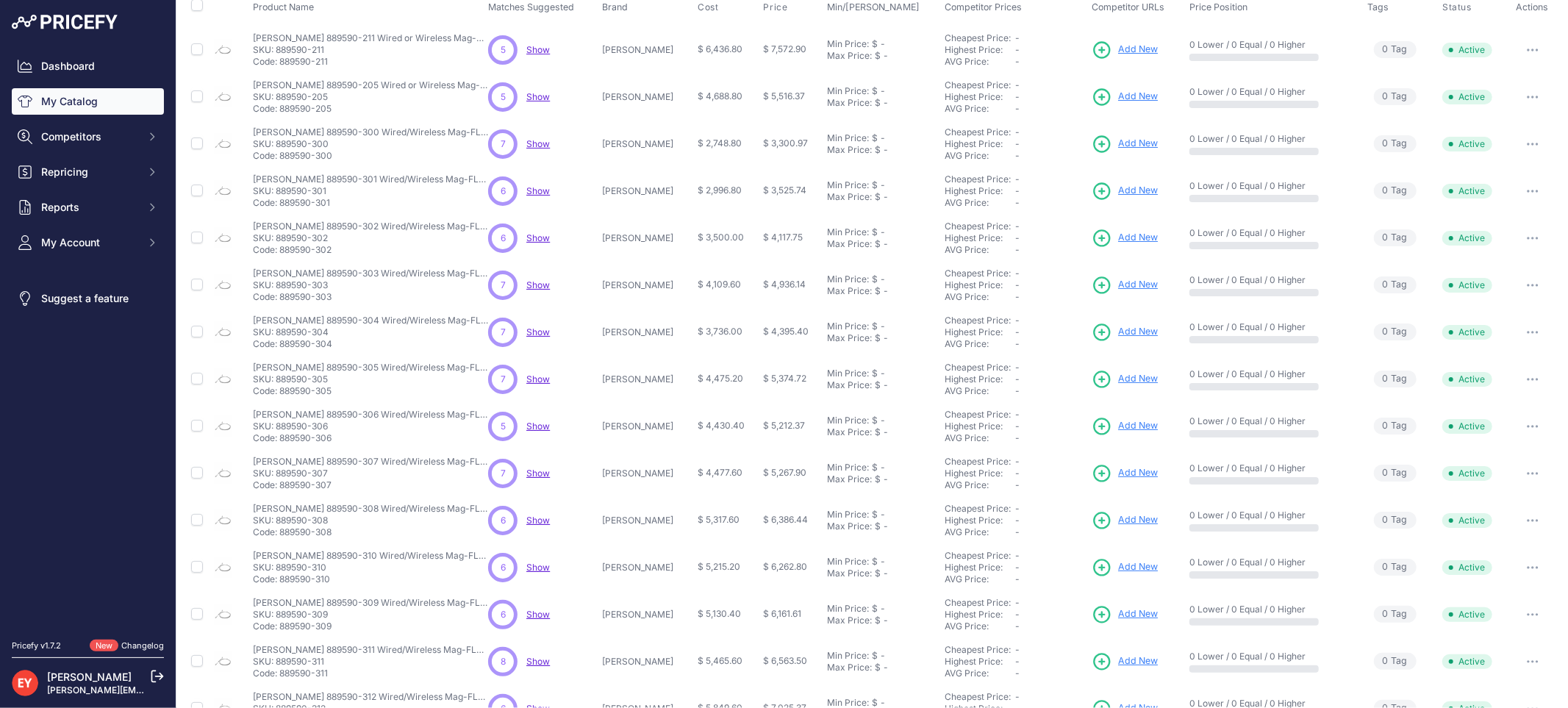
scroll to position [244, 0]
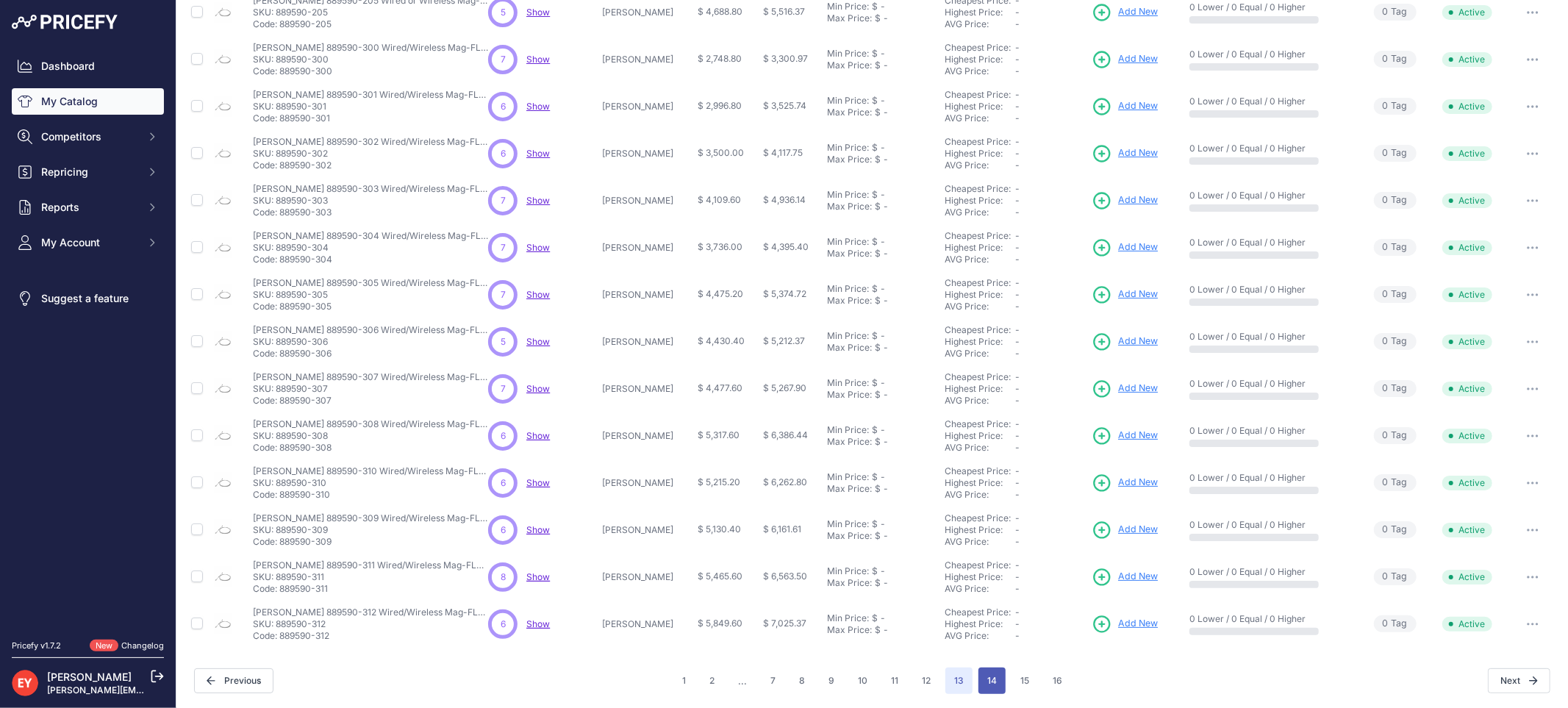
click at [994, 684] on button "14" at bounding box center [992, 680] width 28 height 27
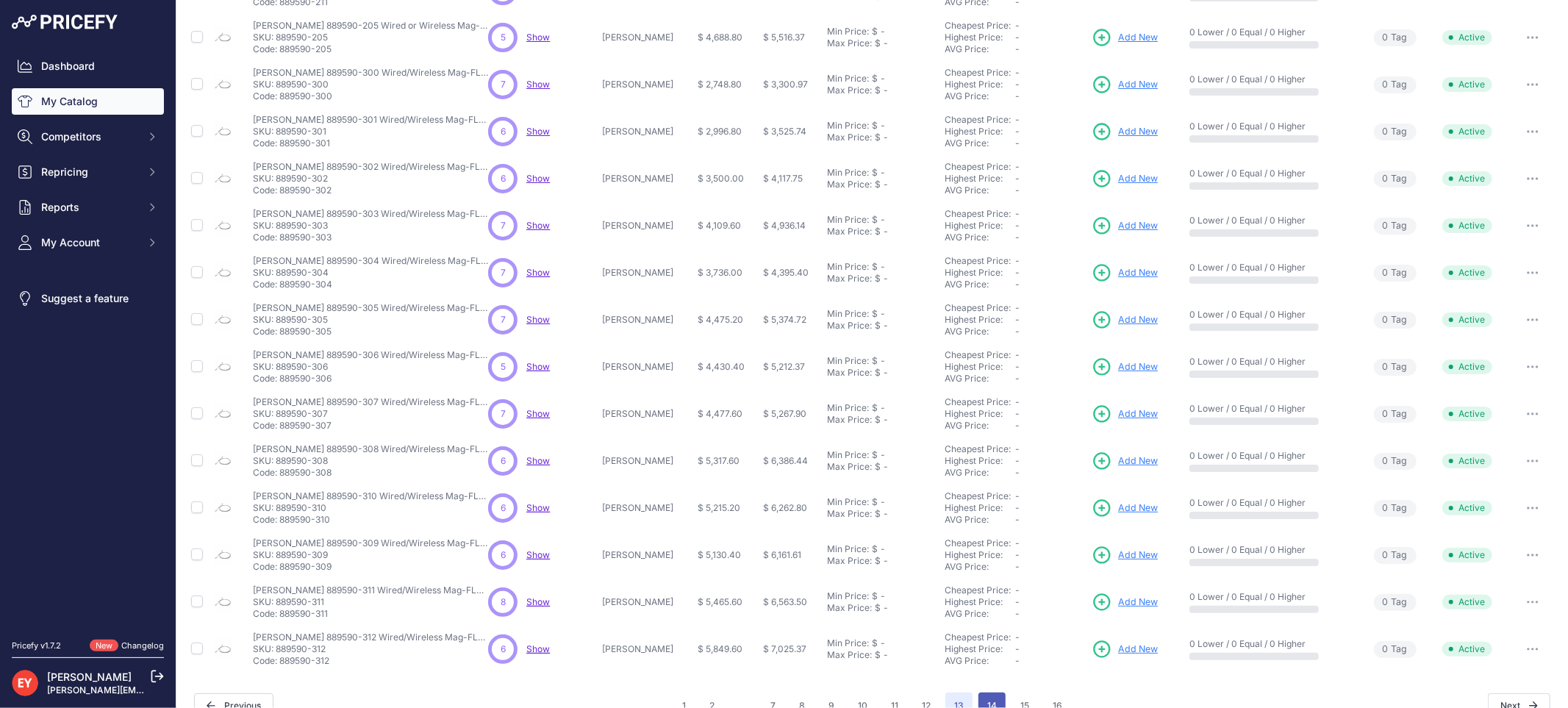
scroll to position [268, 0]
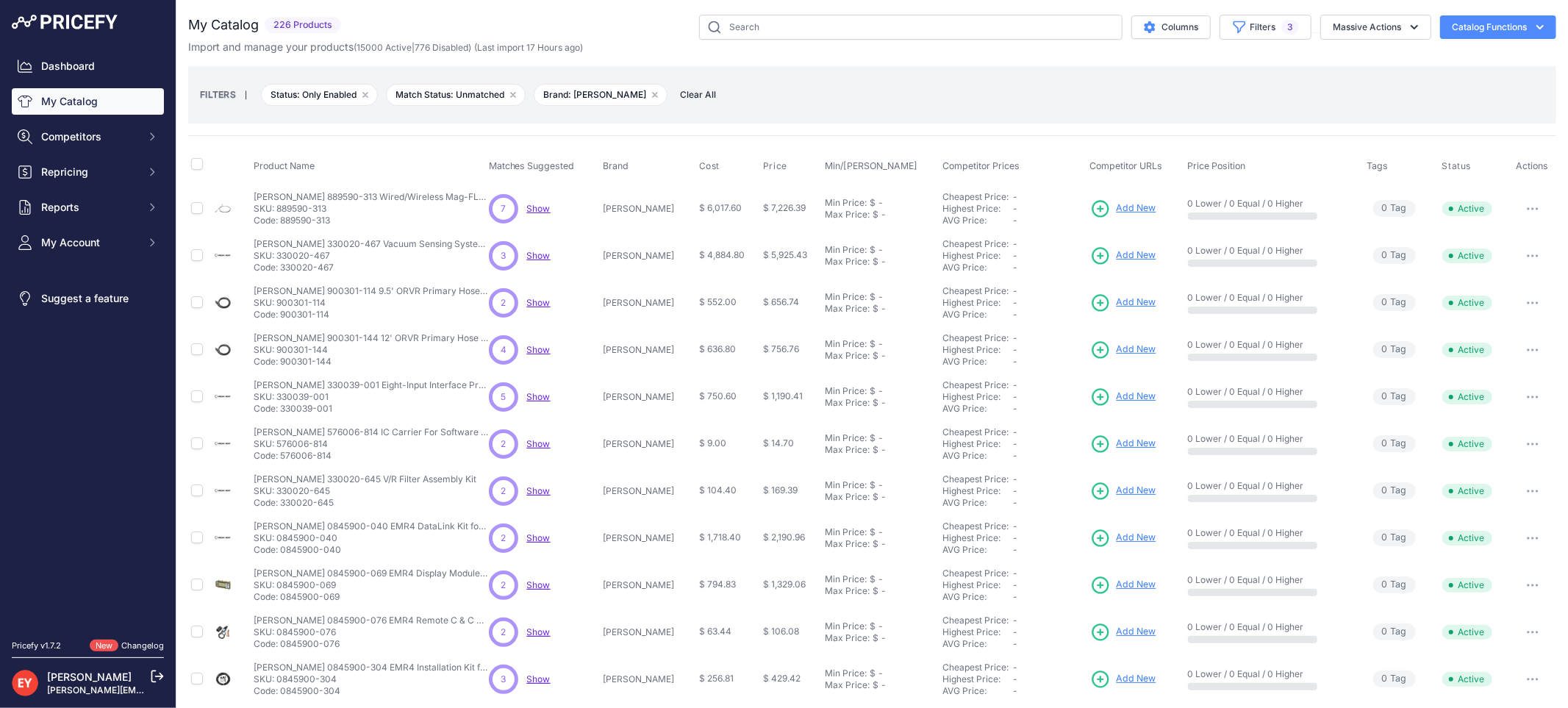
drag, startPoint x: 335, startPoint y: 223, endPoint x: 281, endPoint y: 218, distance: 54.2
click at [281, 218] on p "Code: 889590-313" at bounding box center [372, 220] width 235 height 12
drag, startPoint x: 338, startPoint y: 263, endPoint x: 282, endPoint y: 262, distance: 56.0
click at [282, 262] on p "Code: 330020-467" at bounding box center [372, 268] width 235 height 12
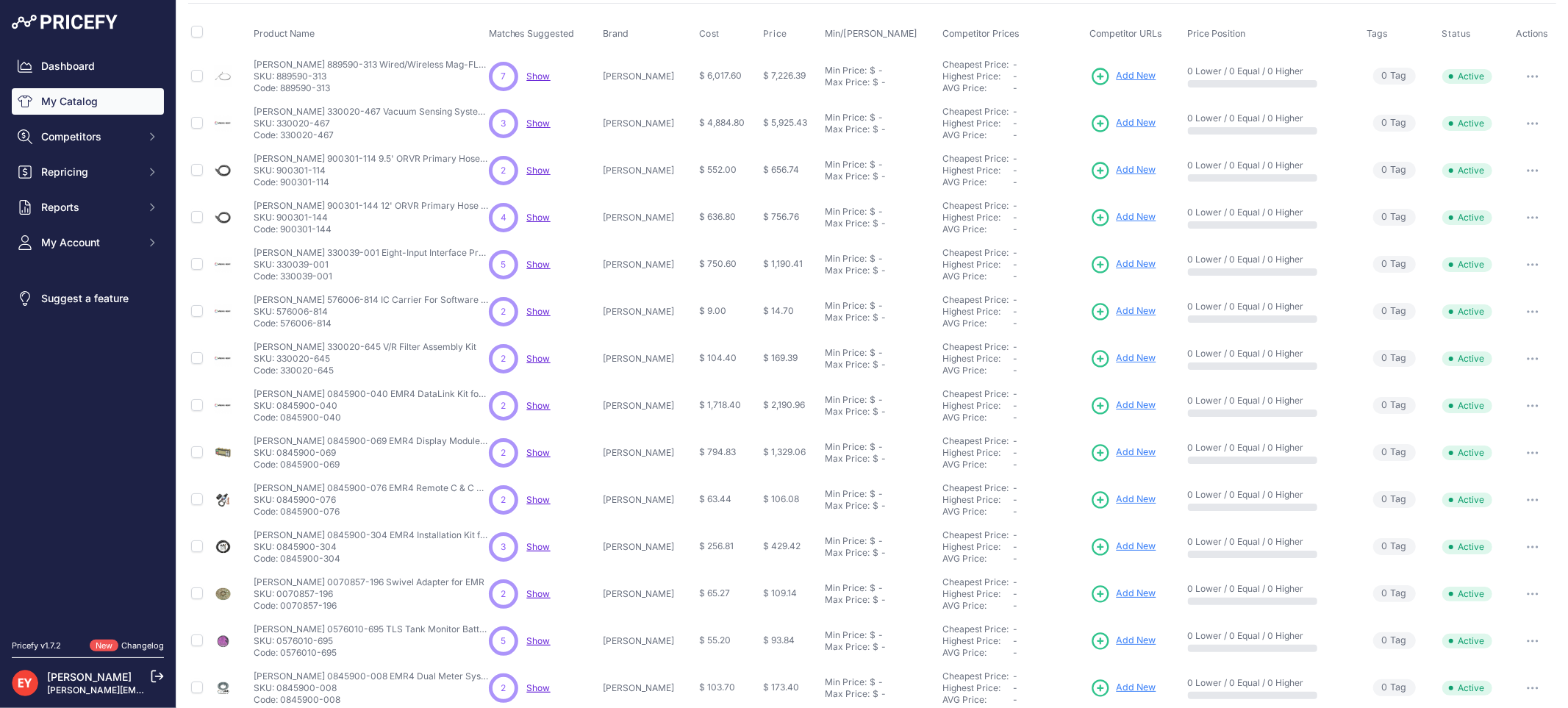
scroll to position [244, 0]
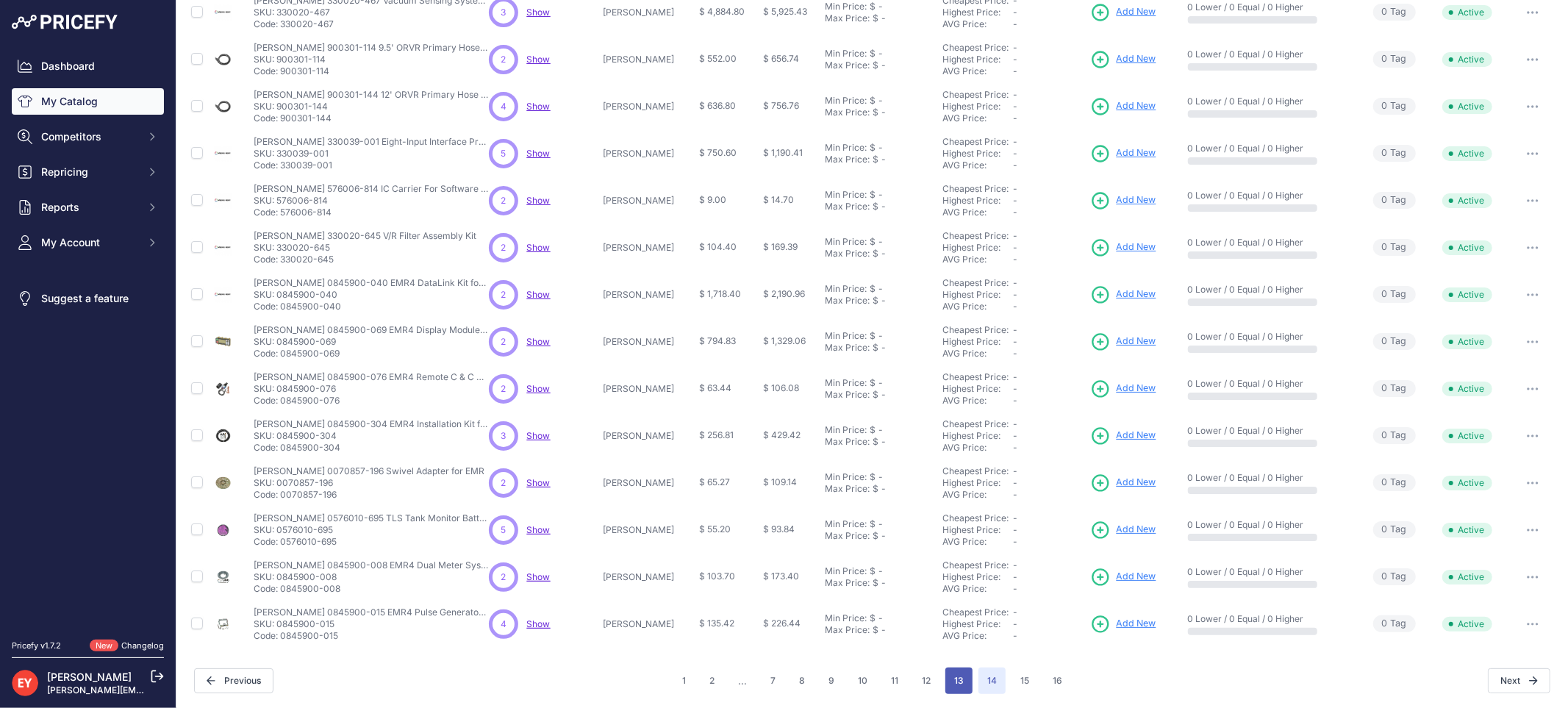
click at [945, 683] on button "13" at bounding box center [959, 680] width 28 height 27
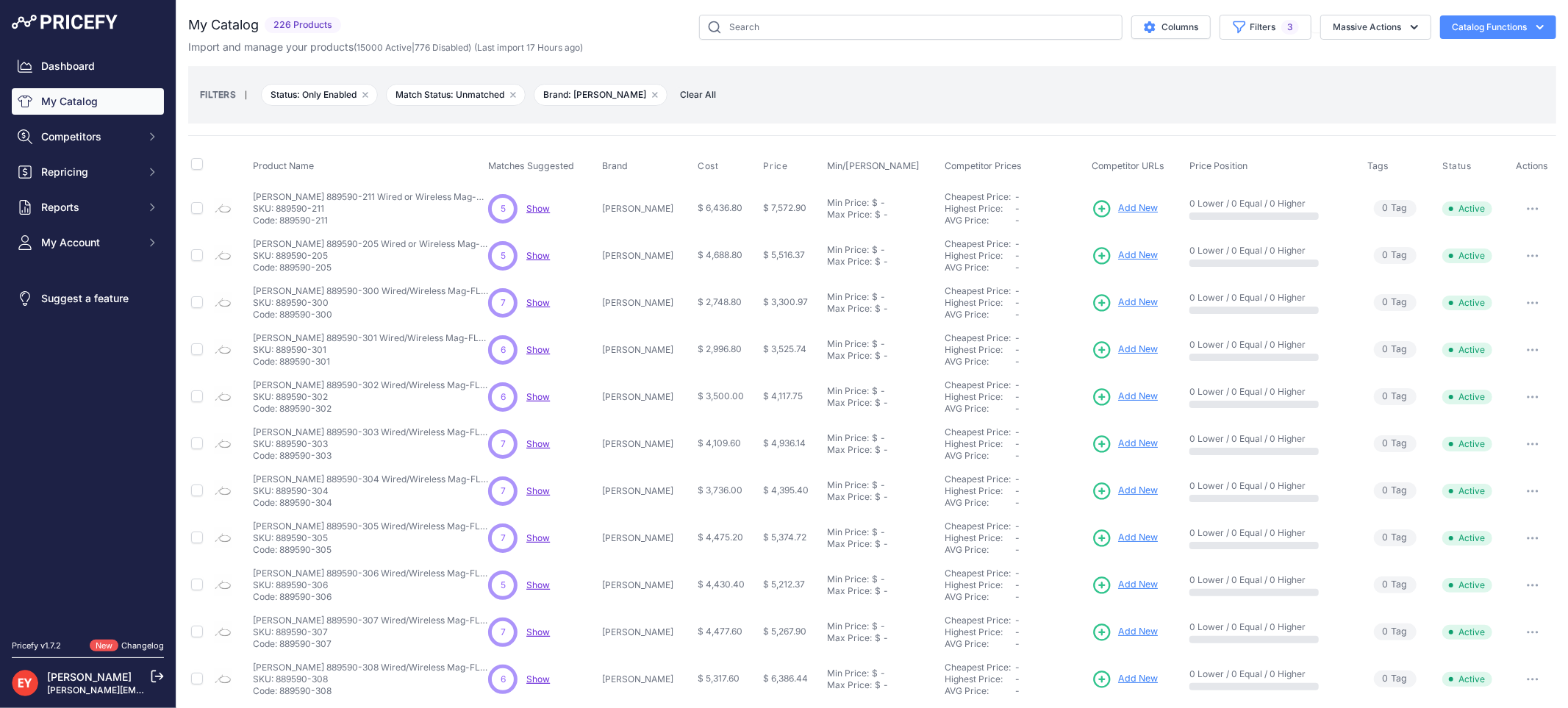
drag, startPoint x: 328, startPoint y: 218, endPoint x: 282, endPoint y: 228, distance: 47.1
click at [282, 228] on td "Veeder-Root 889590-211 Wired or Wireless Mag-FLEX SS Probe with SS Water & Prod…" at bounding box center [368, 209] width 235 height 48
drag, startPoint x: 280, startPoint y: 221, endPoint x: 333, endPoint y: 221, distance: 53.0
click at [333, 221] on p "Code: 889590-211" at bounding box center [371, 220] width 235 height 12
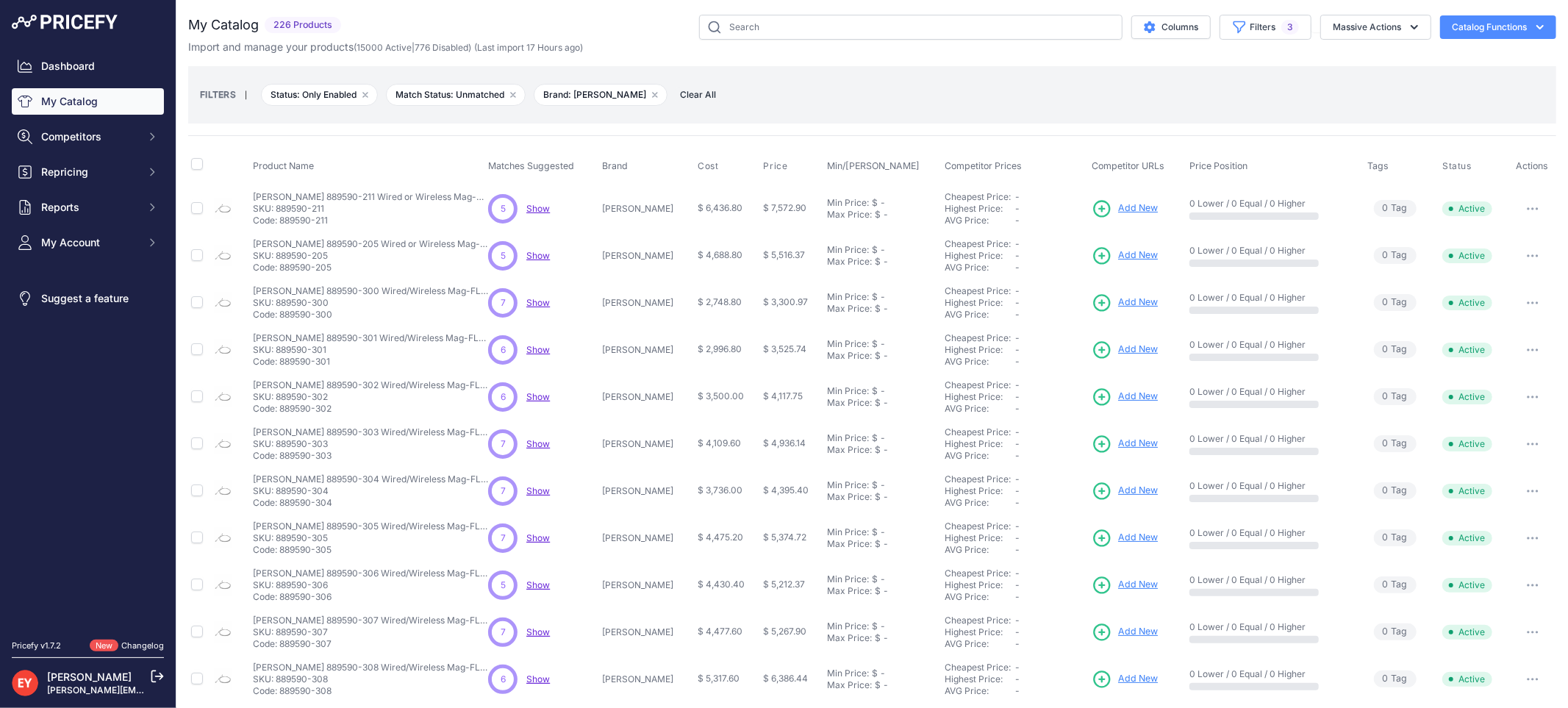
drag, startPoint x: 335, startPoint y: 267, endPoint x: 282, endPoint y: 267, distance: 53.0
click at [282, 267] on p "Code: 889590-205" at bounding box center [371, 268] width 235 height 12
drag, startPoint x: 333, startPoint y: 317, endPoint x: 282, endPoint y: 317, distance: 51.0
click at [282, 317] on p "Code: 889590-300" at bounding box center [371, 314] width 235 height 12
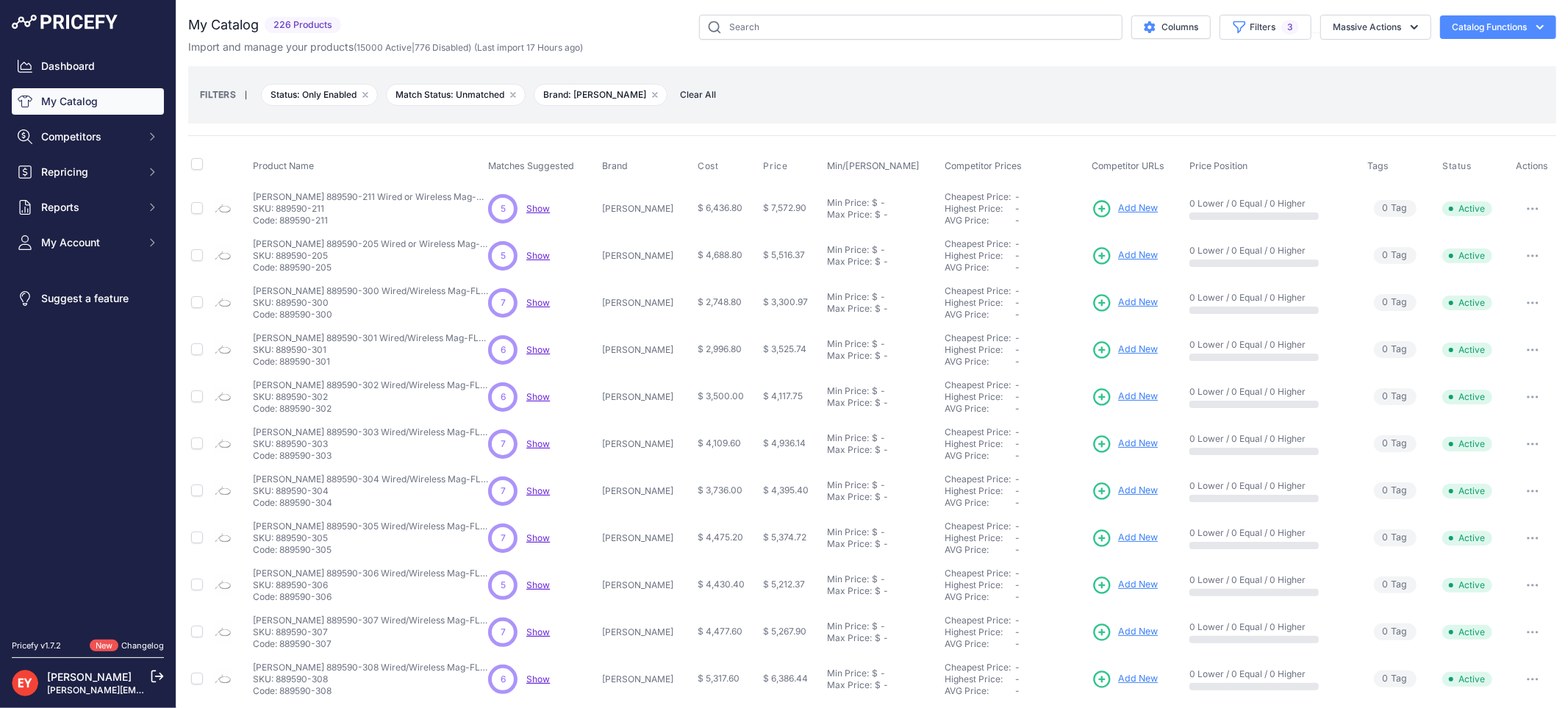
drag, startPoint x: 334, startPoint y: 316, endPoint x: 281, endPoint y: 317, distance: 53.0
click at [281, 317] on p "Code: 889590-300" at bounding box center [371, 314] width 235 height 12
drag, startPoint x: 335, startPoint y: 359, endPoint x: 281, endPoint y: 362, distance: 54.1
click at [281, 362] on p "Code: 889590-301" at bounding box center [371, 361] width 235 height 12
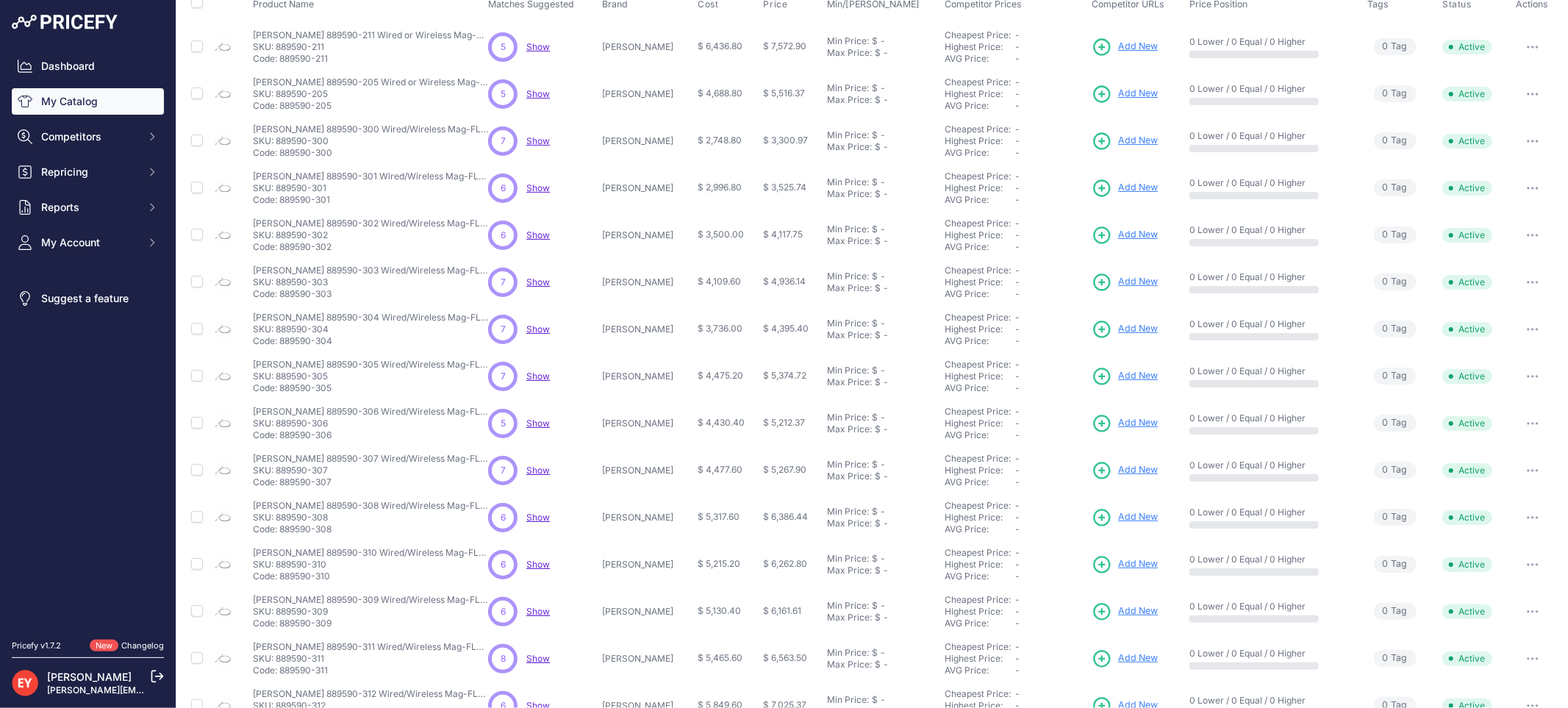
scroll to position [163, 0]
drag, startPoint x: 338, startPoint y: 246, endPoint x: 283, endPoint y: 244, distance: 55.0
click at [283, 244] on p "Code: 889590-302" at bounding box center [371, 246] width 235 height 12
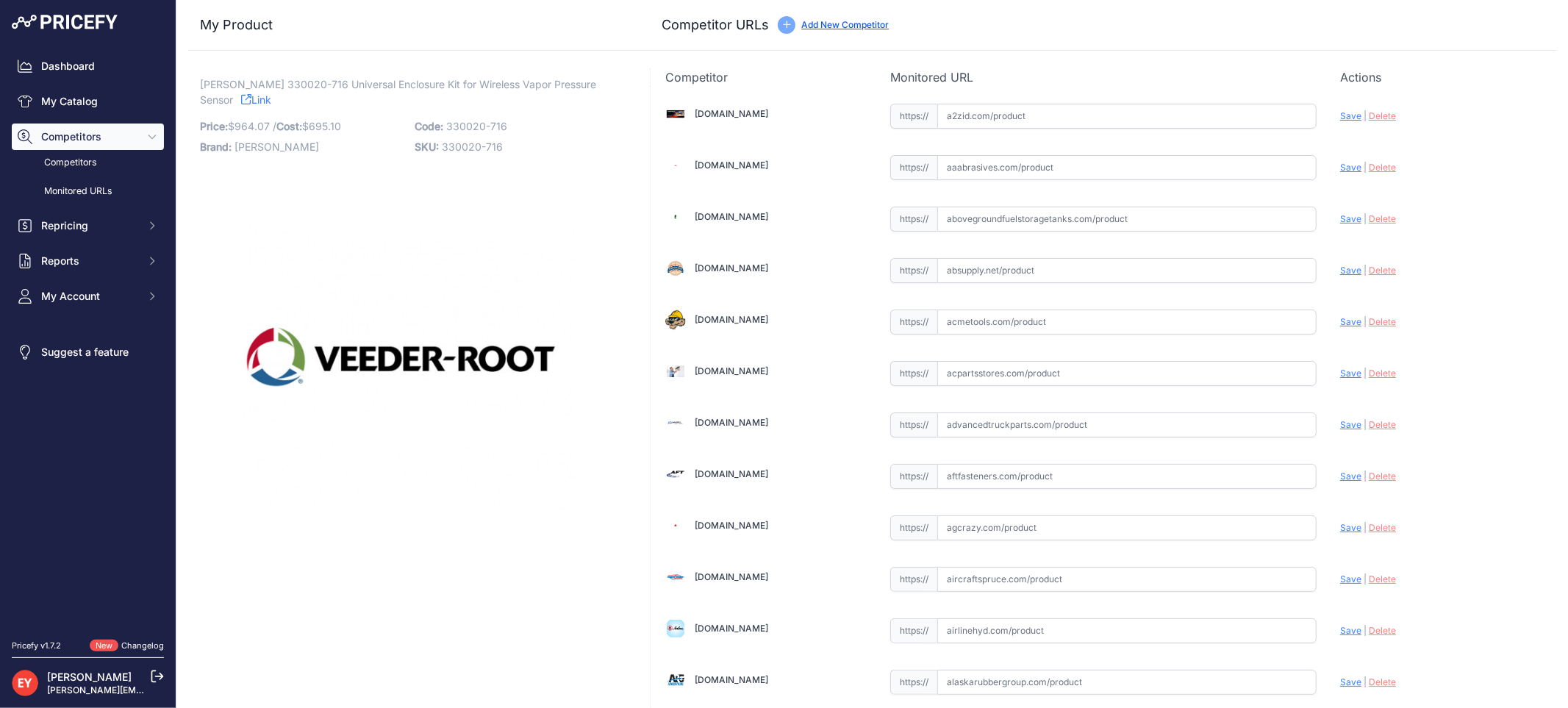
scroll to position [1360, 0]
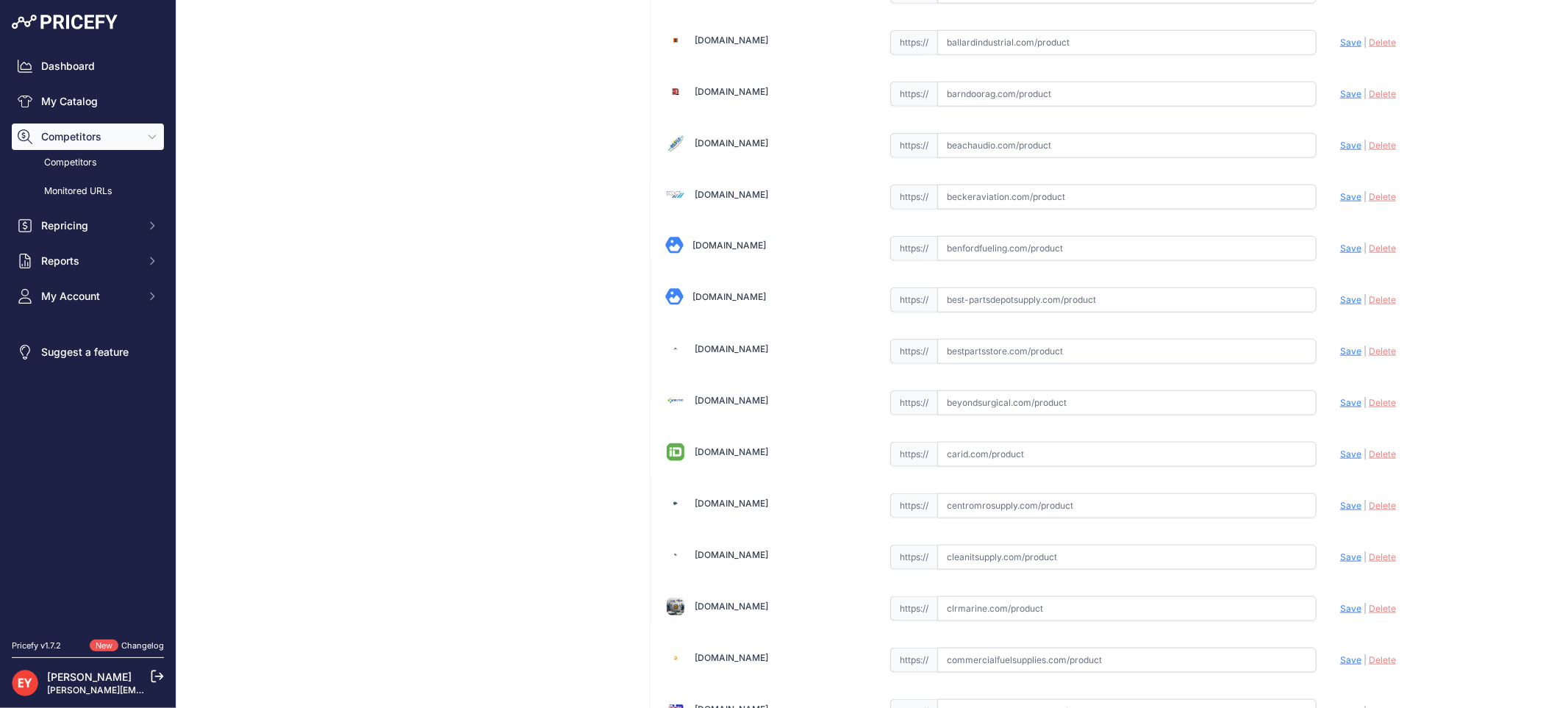
click at [967, 357] on input "text" at bounding box center [1127, 350] width 379 height 25
paste input "[URL][DOMAIN_NAME][PERSON_NAME]"
click at [1340, 356] on span "Save" at bounding box center [1350, 351] width 21 height 11
type input "https://www.bestpartsstore.com/product/veeder-root-330020-716-universal-enclosu…"
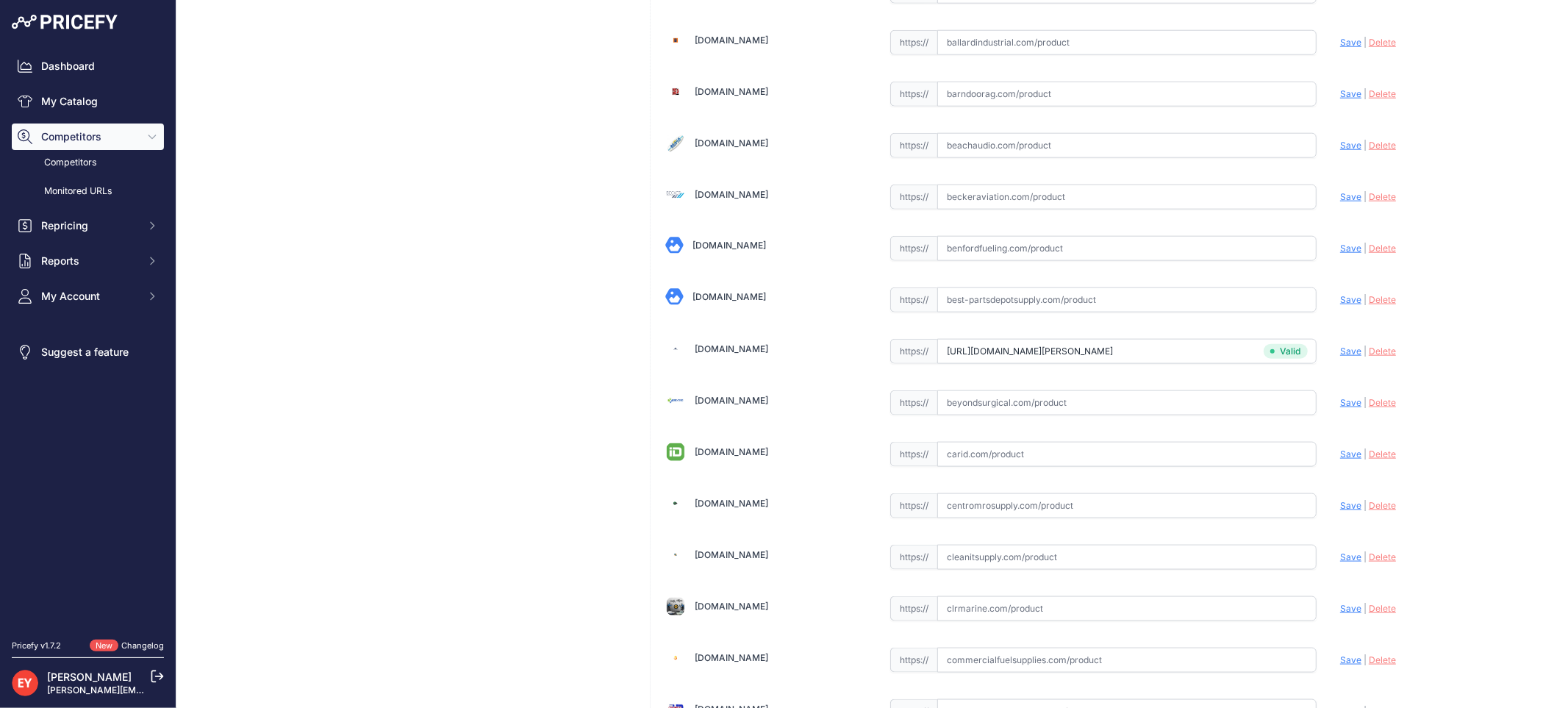
scroll to position [4402, 0]
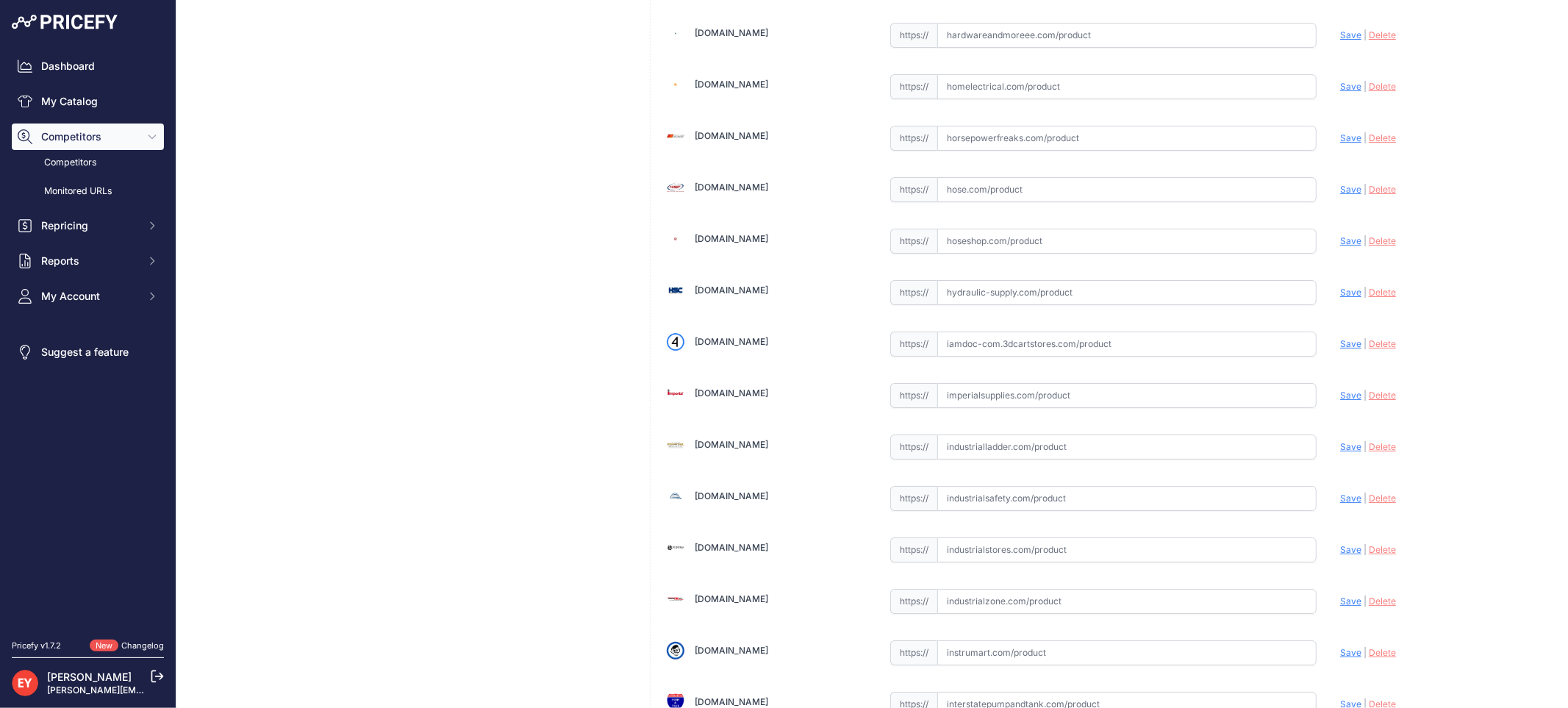
click at [1029, 356] on input "text" at bounding box center [1127, 343] width 379 height 25
paste input "https://iamdoc-com.3dcartstores.com/Universal-Enclosure-Kit-For-Wireless-Vapor-…"
click at [1340, 349] on span "Save" at bounding box center [1350, 344] width 21 height 11
type input "https://iamdoc-com.3dcartstores.com/Universal-Enclosure-Kit-For-Wireless-Vapor-…"
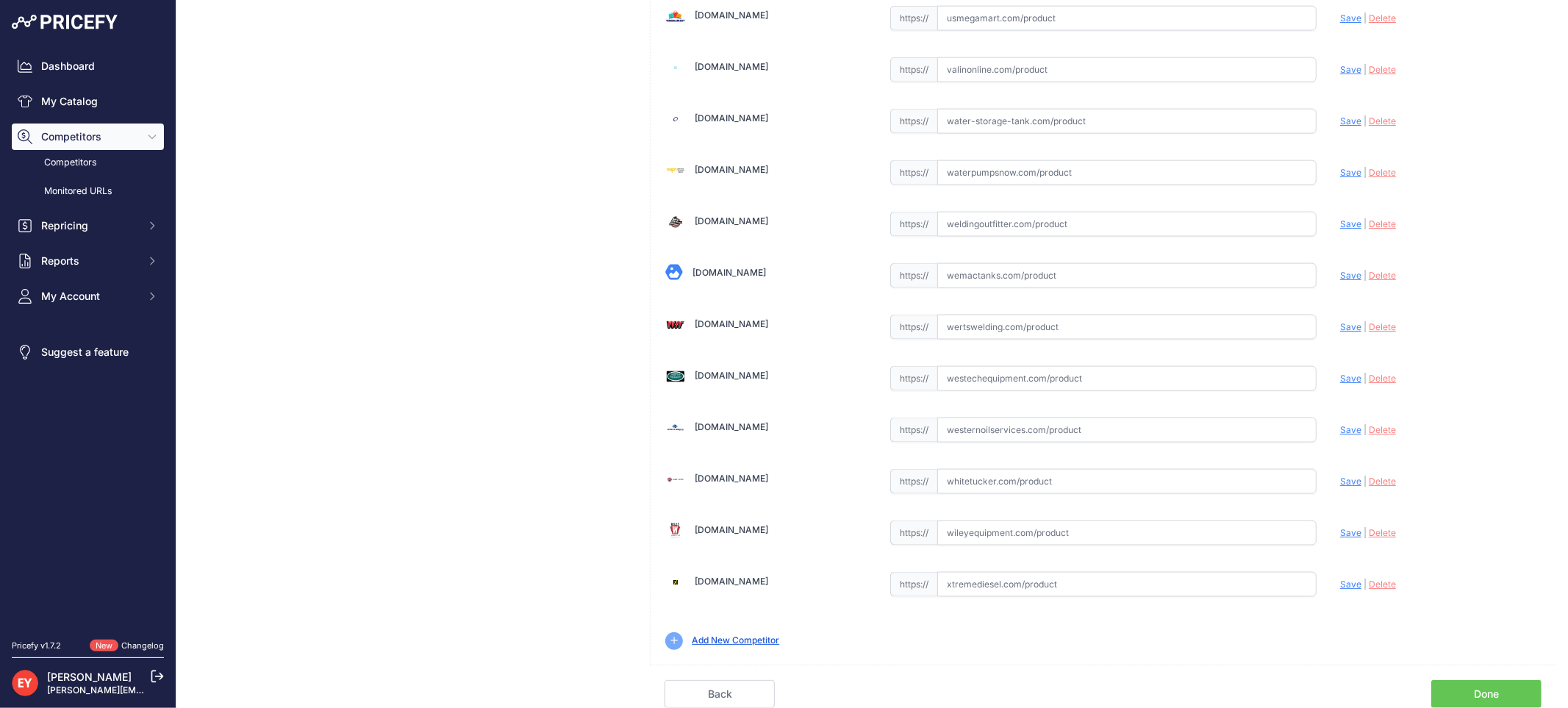
scroll to position [11074, 0]
click at [1489, 687] on link "Done" at bounding box center [1486, 693] width 110 height 28
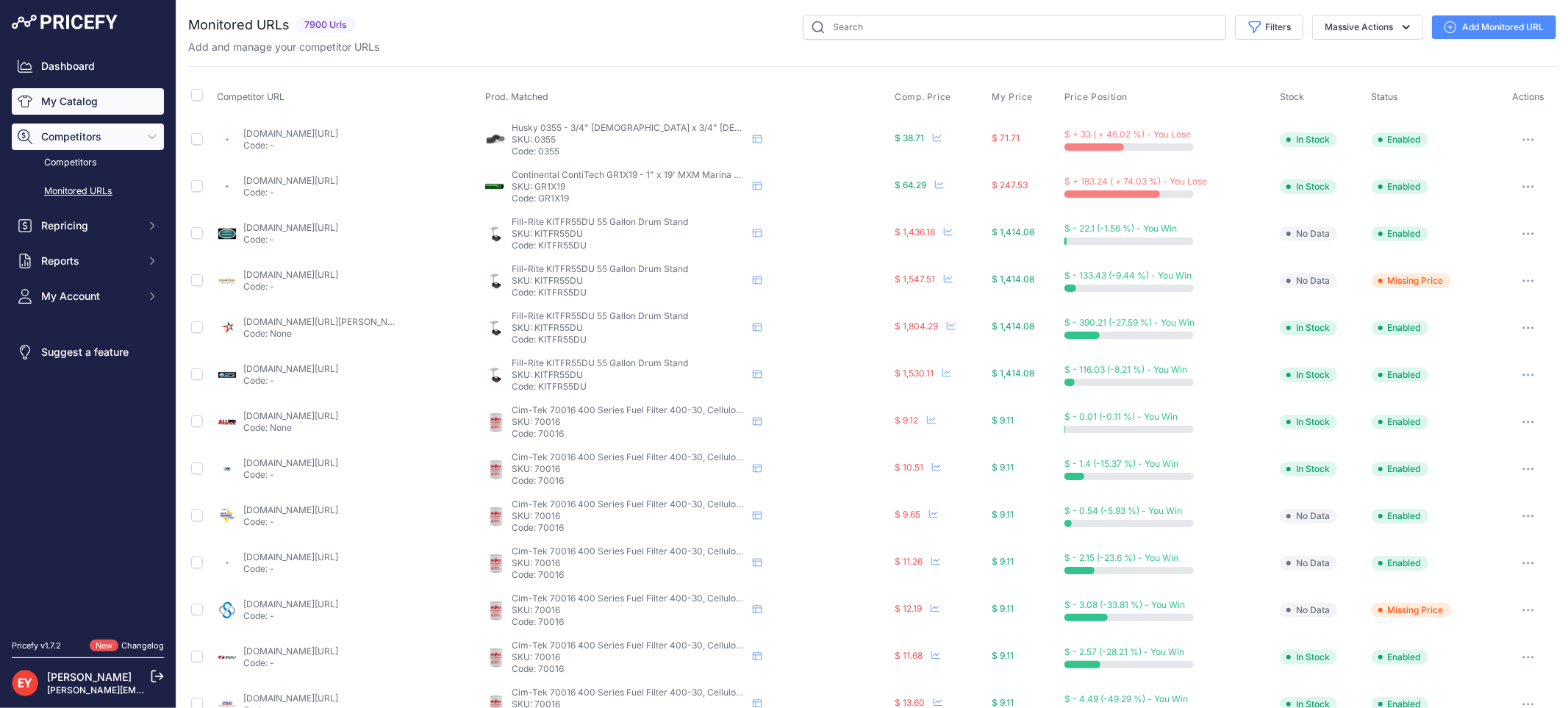
click at [79, 108] on link "My Catalog" at bounding box center [87, 101] width 152 height 27
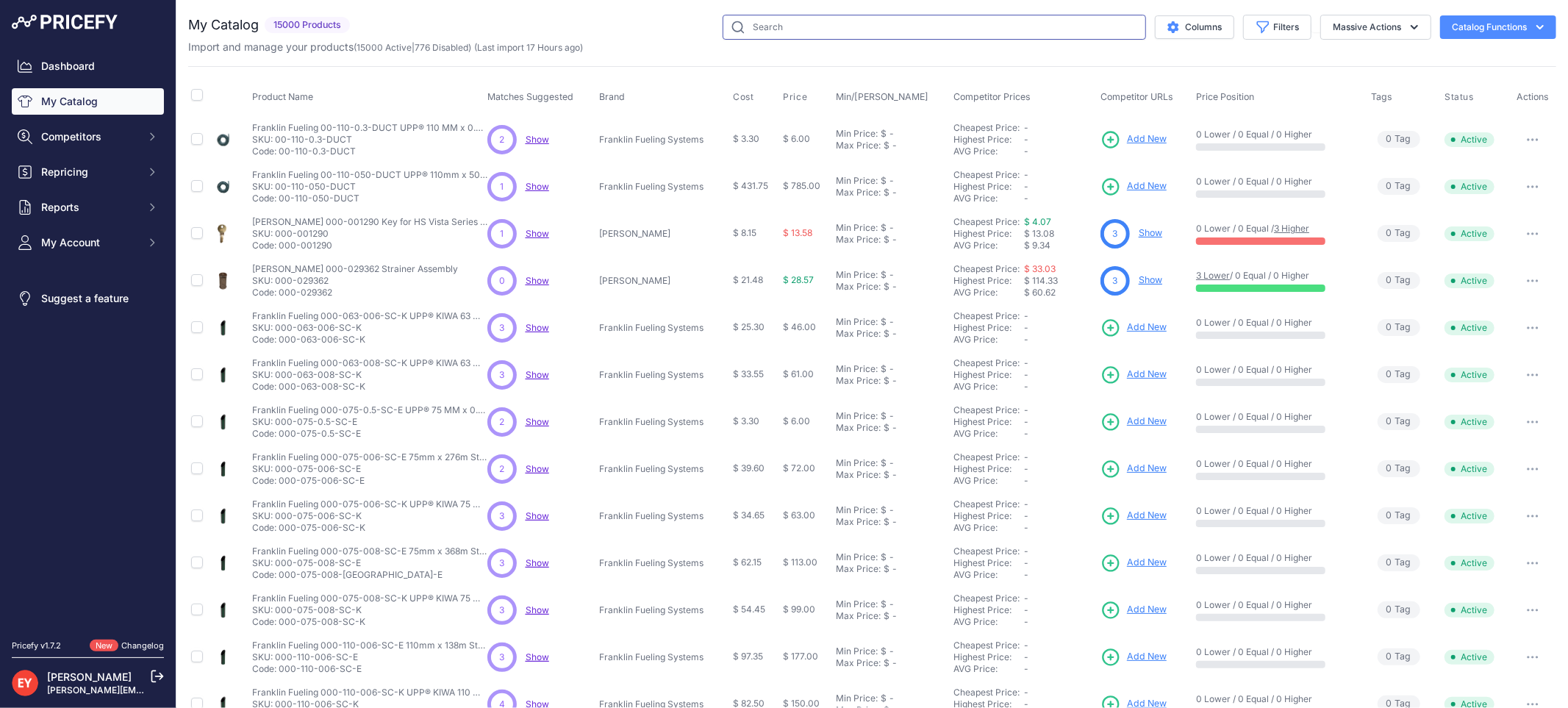
click at [745, 24] on input "text" at bounding box center [934, 27] width 423 height 25
paste input "330020-717"
type input "330020-717"
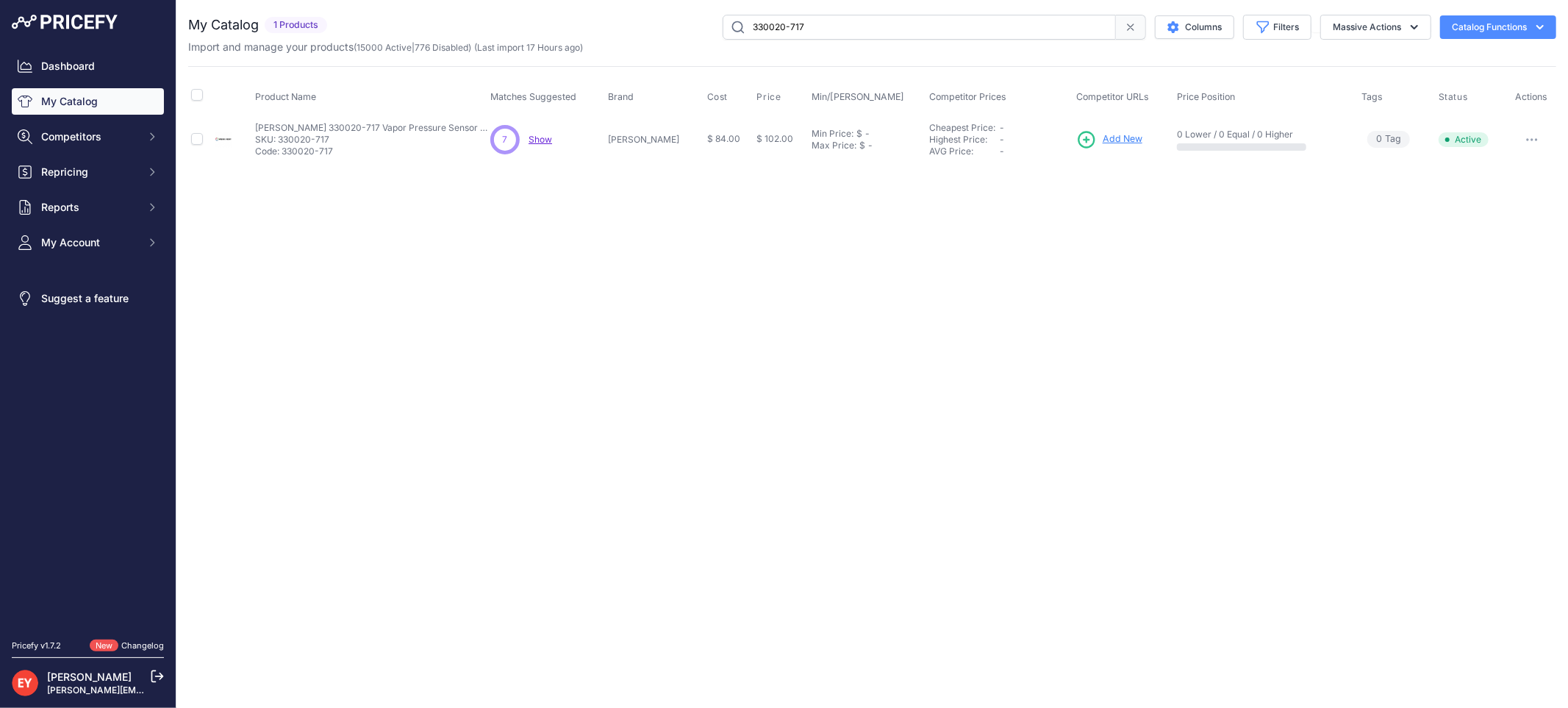
click at [1108, 136] on span "Add New" at bounding box center [1122, 139] width 40 height 14
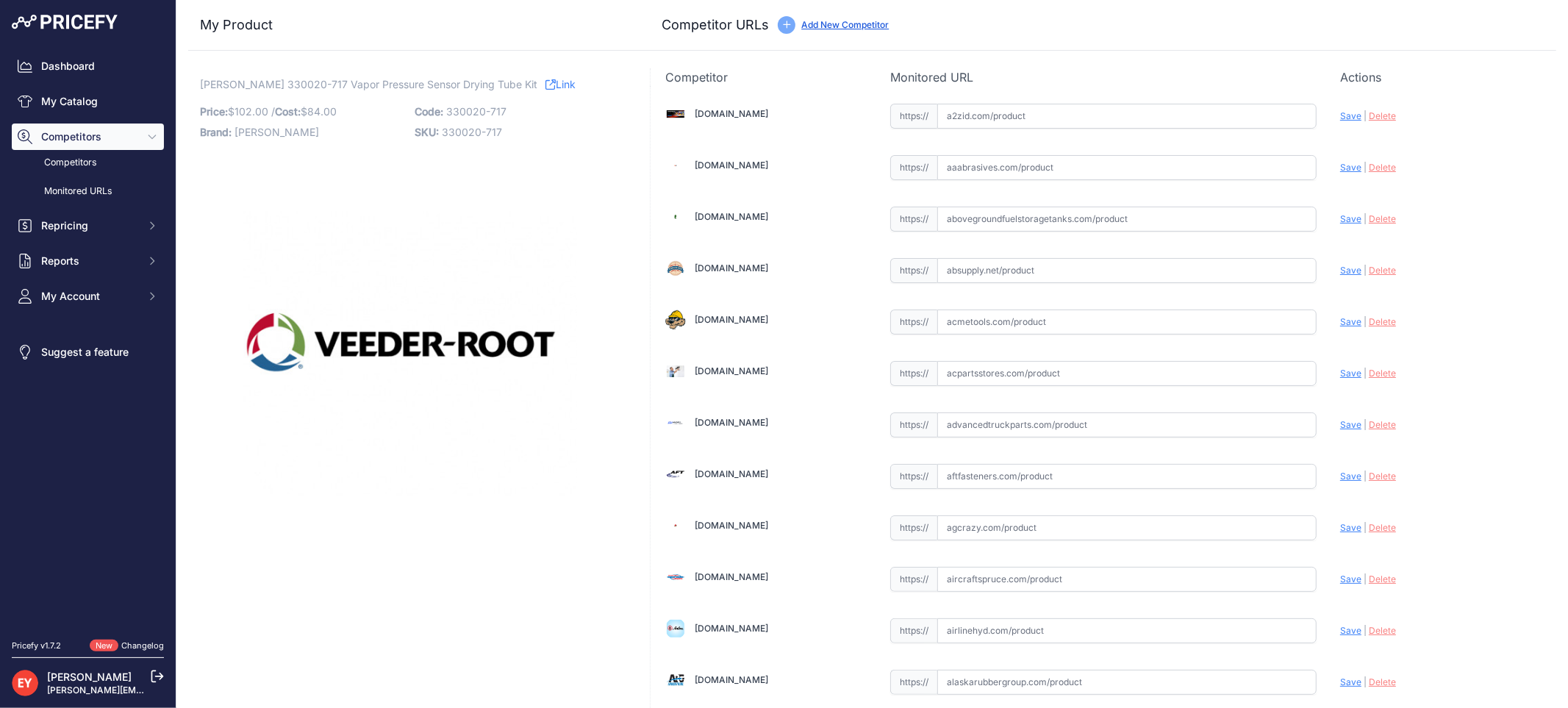
scroll to position [4402, 0]
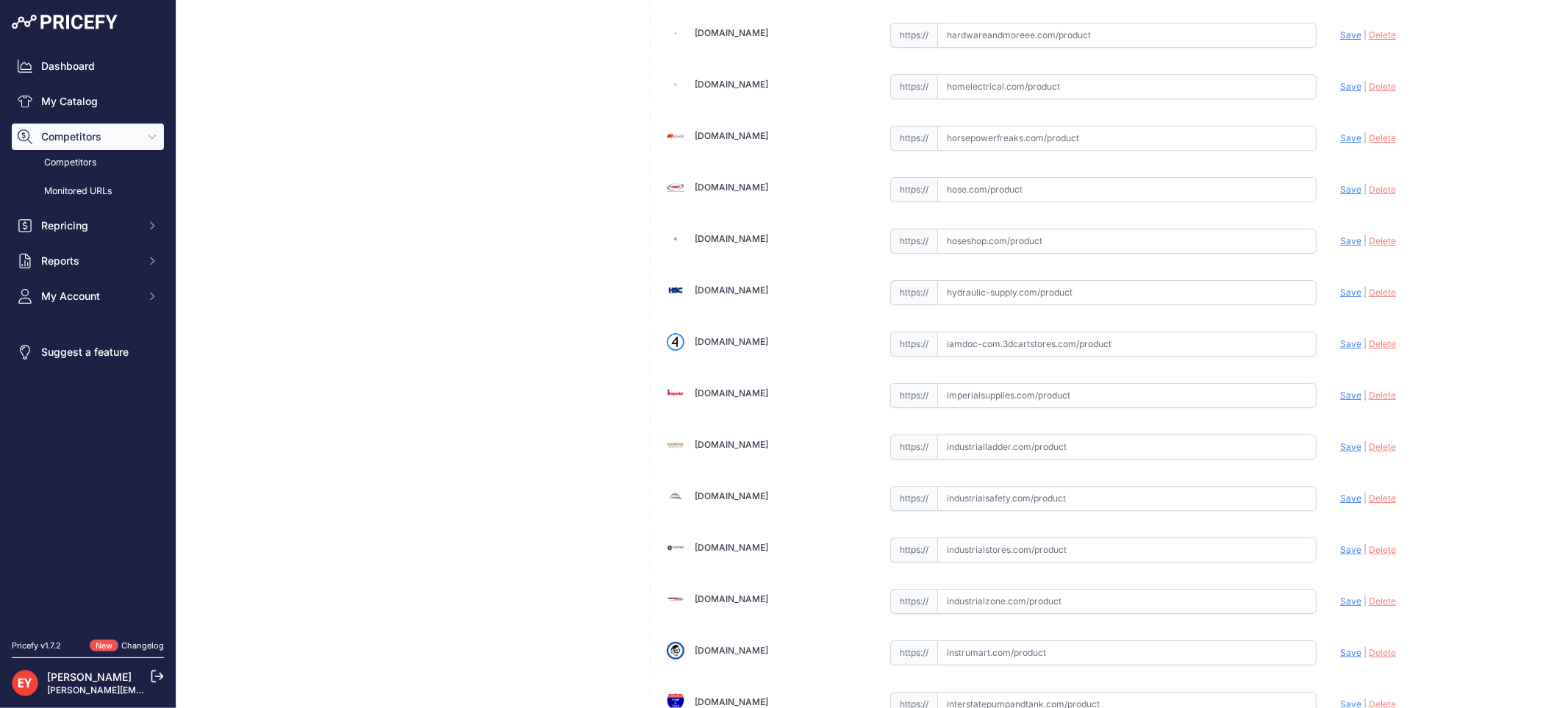
click at [1014, 357] on input "text" at bounding box center [1127, 343] width 379 height 25
paste input "[URL][DOMAIN_NAME]"
click at [1340, 349] on span "Save" at bounding box center [1350, 344] width 21 height 11
type input "https://iamdoc-com.3dcartstores.com/Pressure-Sensor-Drying-Tube-Isd-Kit_p_10576…"
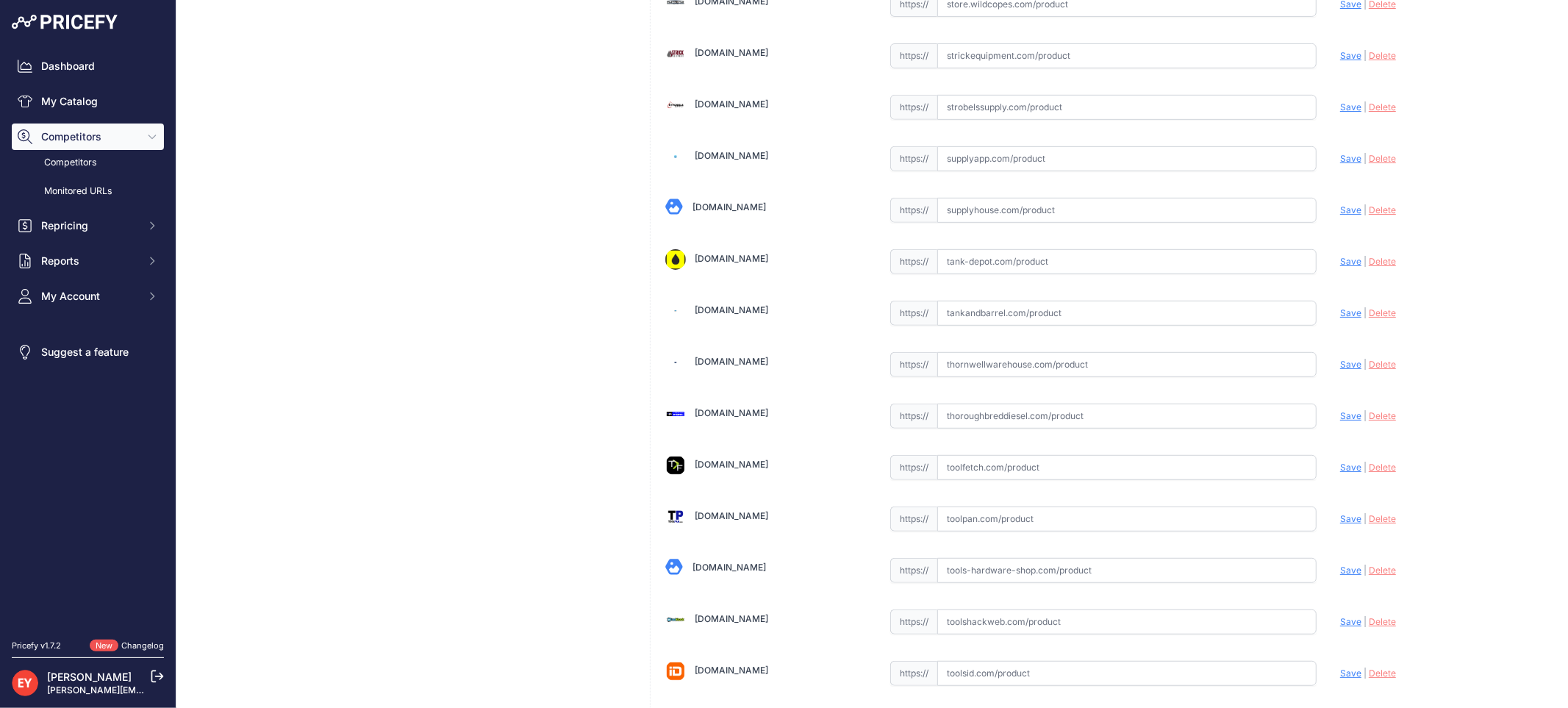
scroll to position [11108, 0]
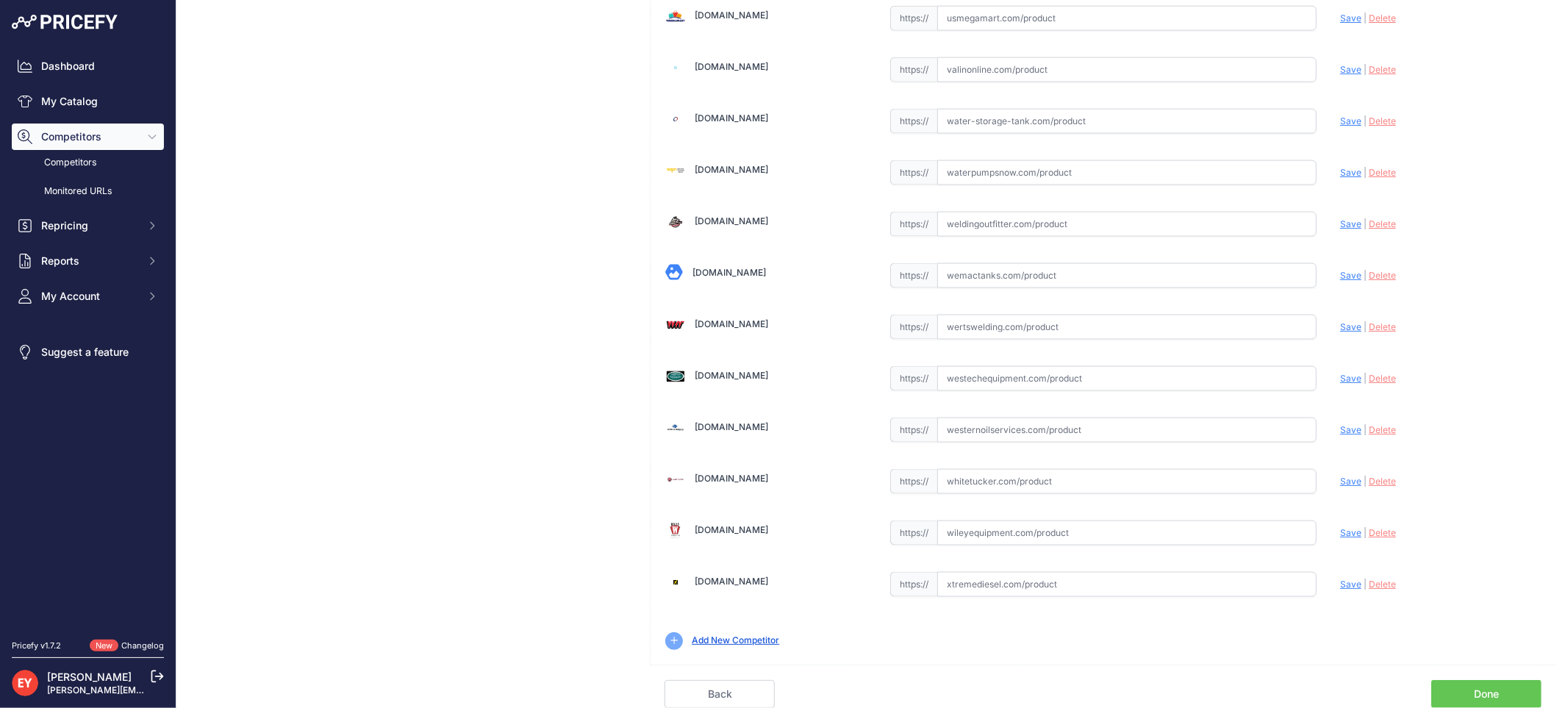
click at [1490, 693] on link "Done" at bounding box center [1486, 693] width 110 height 28
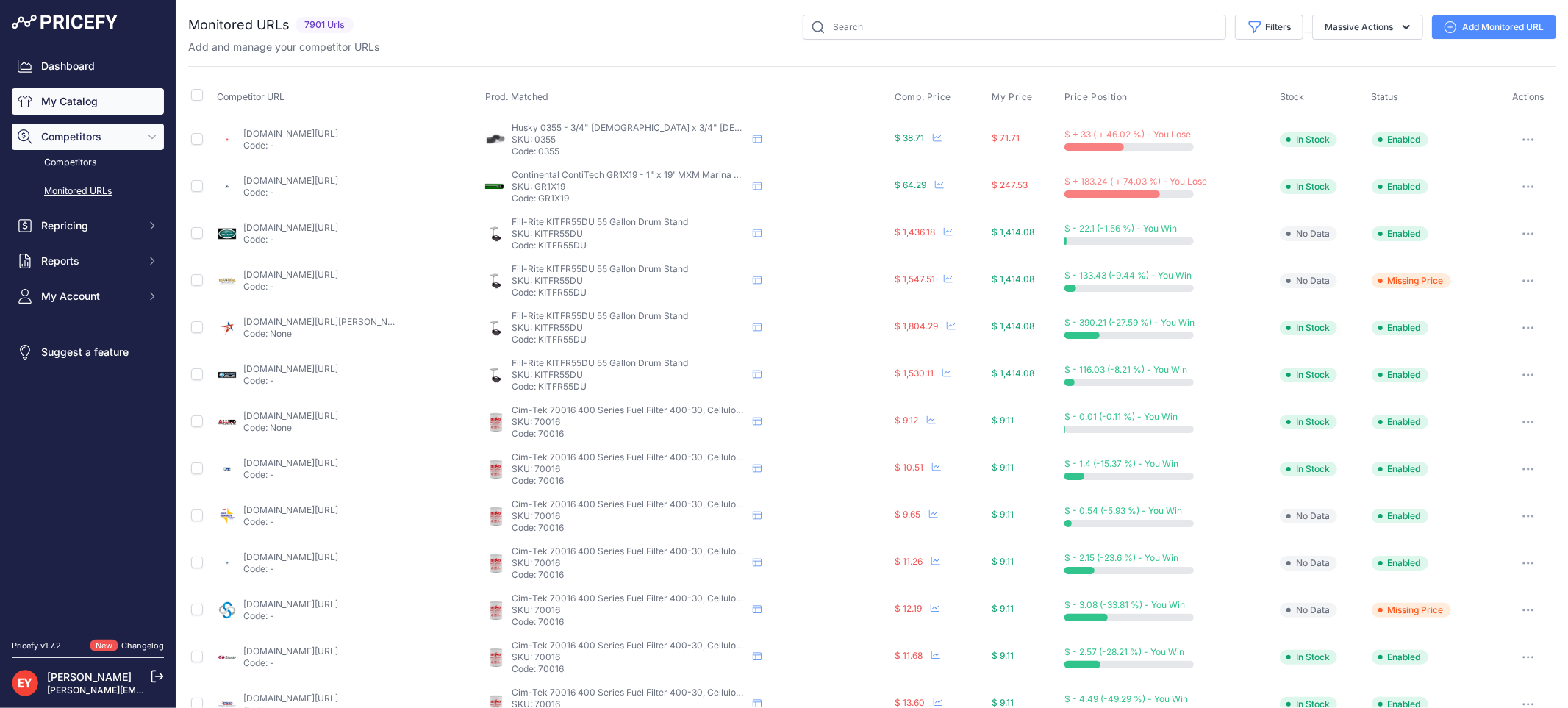
click at [125, 90] on link "My Catalog" at bounding box center [87, 101] width 152 height 27
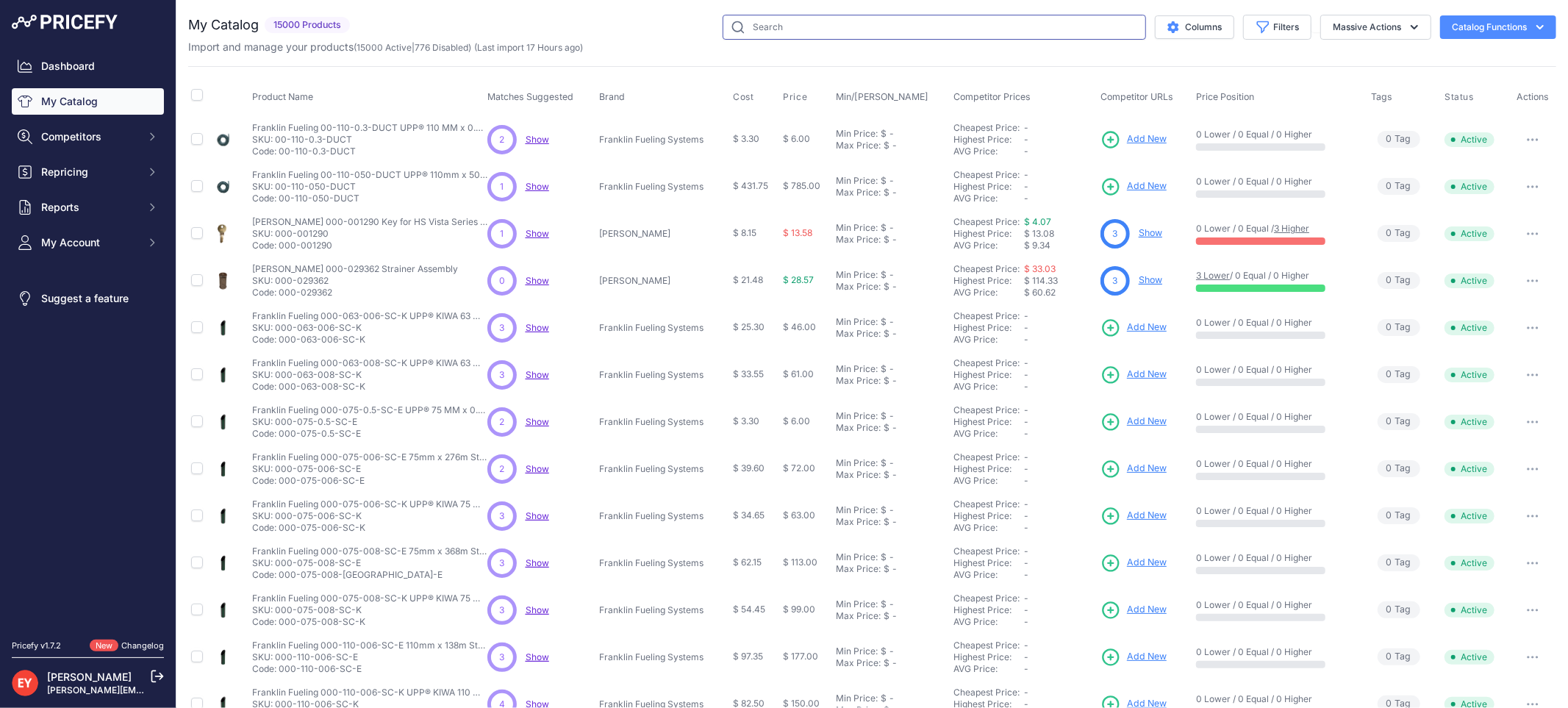
click at [847, 20] on input "text" at bounding box center [934, 27] width 423 height 25
paste input "900301-090"
type input "900301-090"
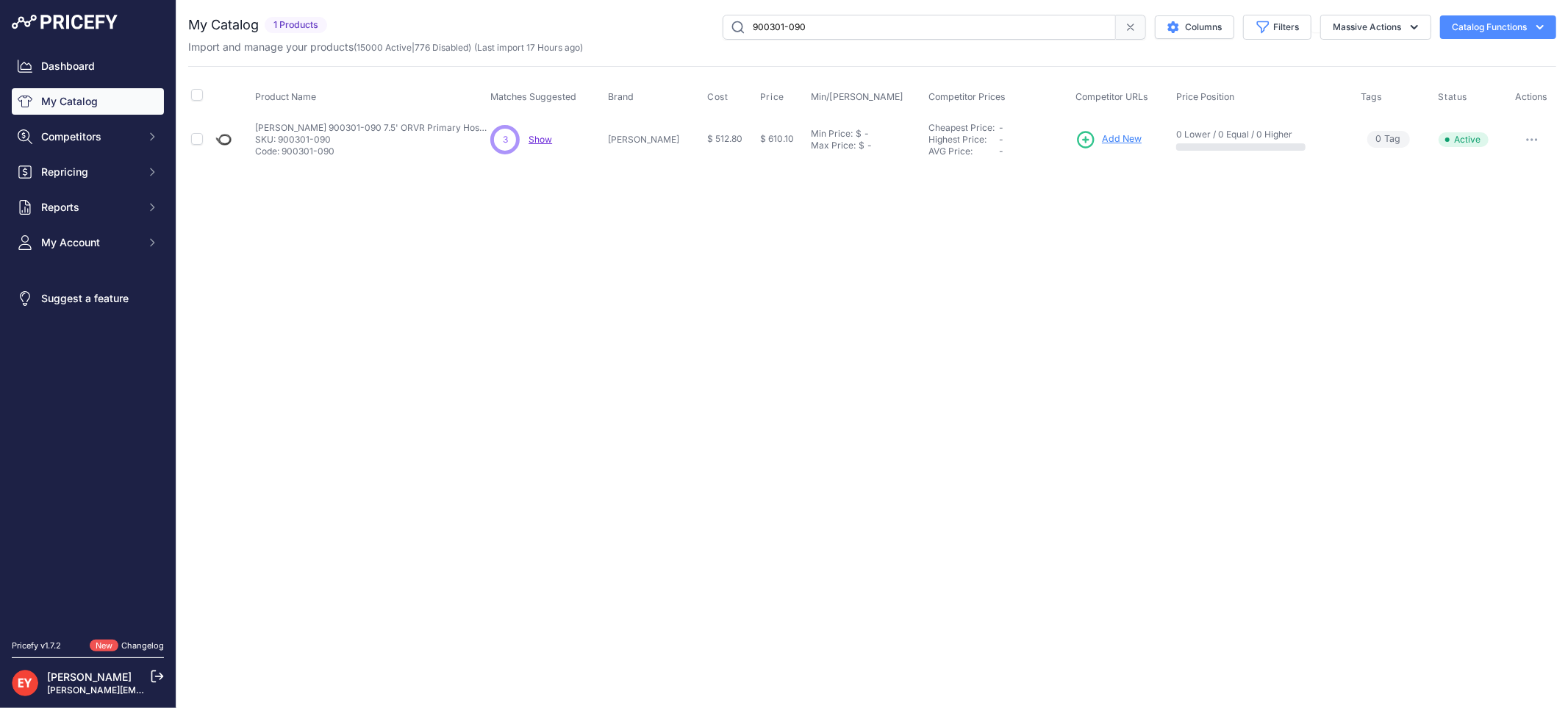
click at [1112, 135] on span "Add New" at bounding box center [1121, 139] width 40 height 14
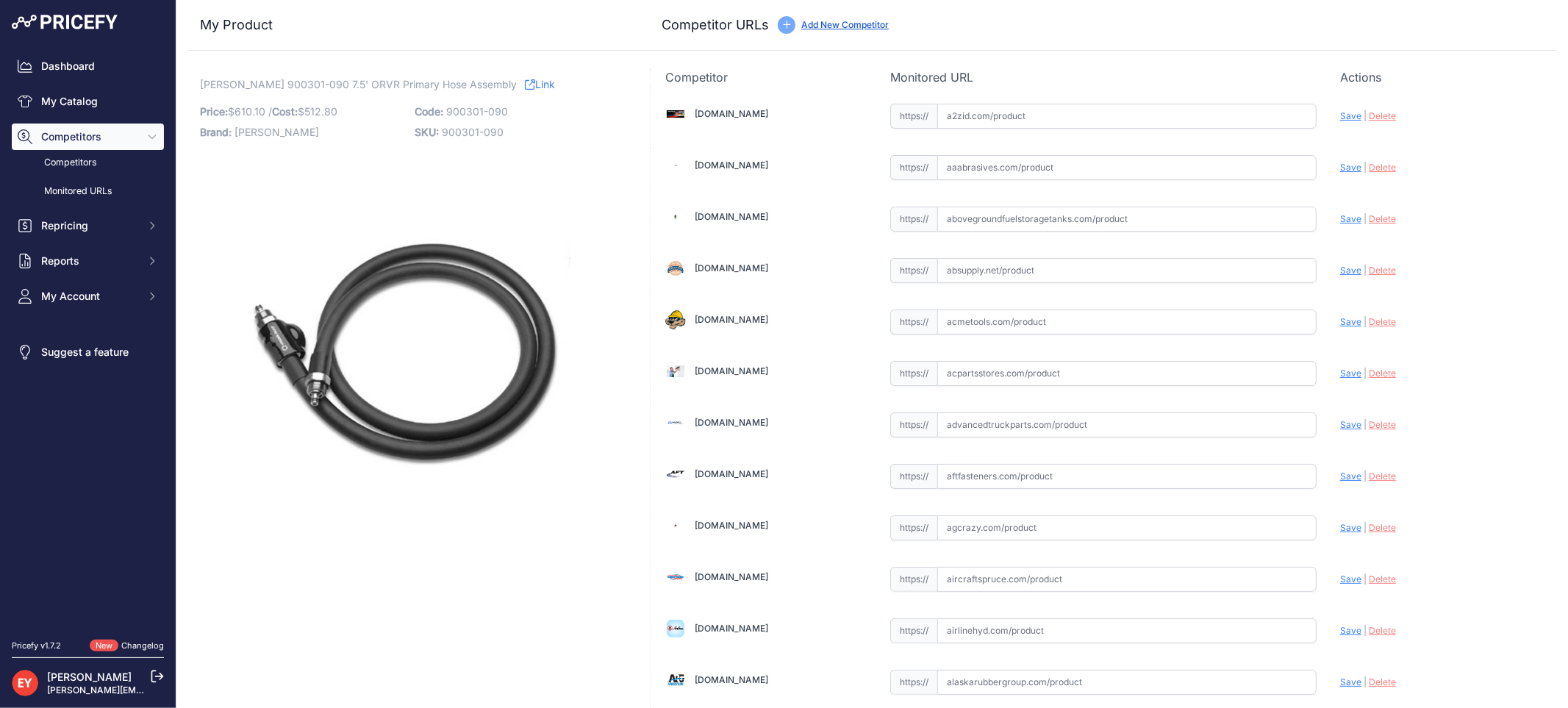
scroll to position [10272, 0]
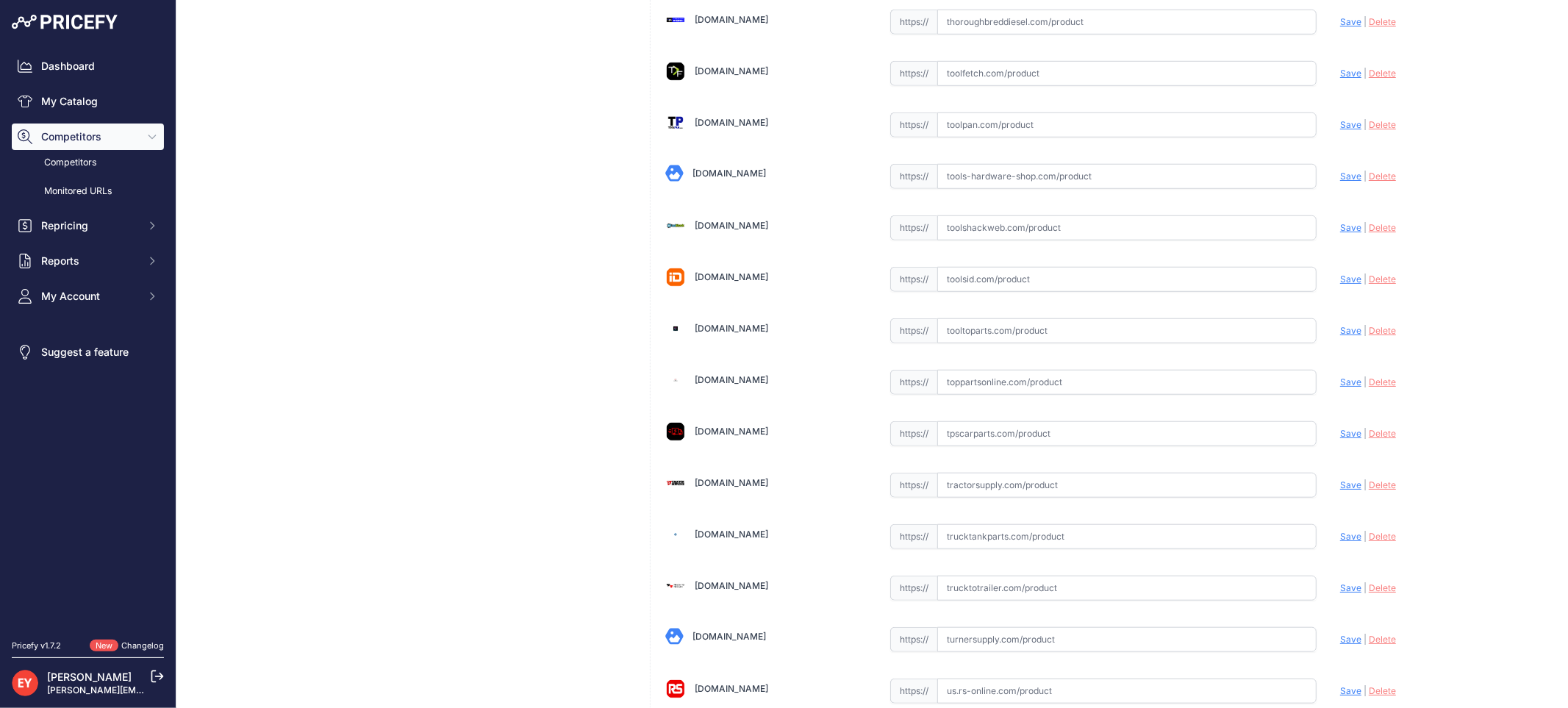
click at [968, 343] on input "text" at bounding box center [1127, 330] width 379 height 25
paste input "https://www.tooltoparts.com/product/veeder-root-900301-090-7-5-orvr-primary-hos…"
click at [1340, 336] on span "Save" at bounding box center [1350, 330] width 21 height 11
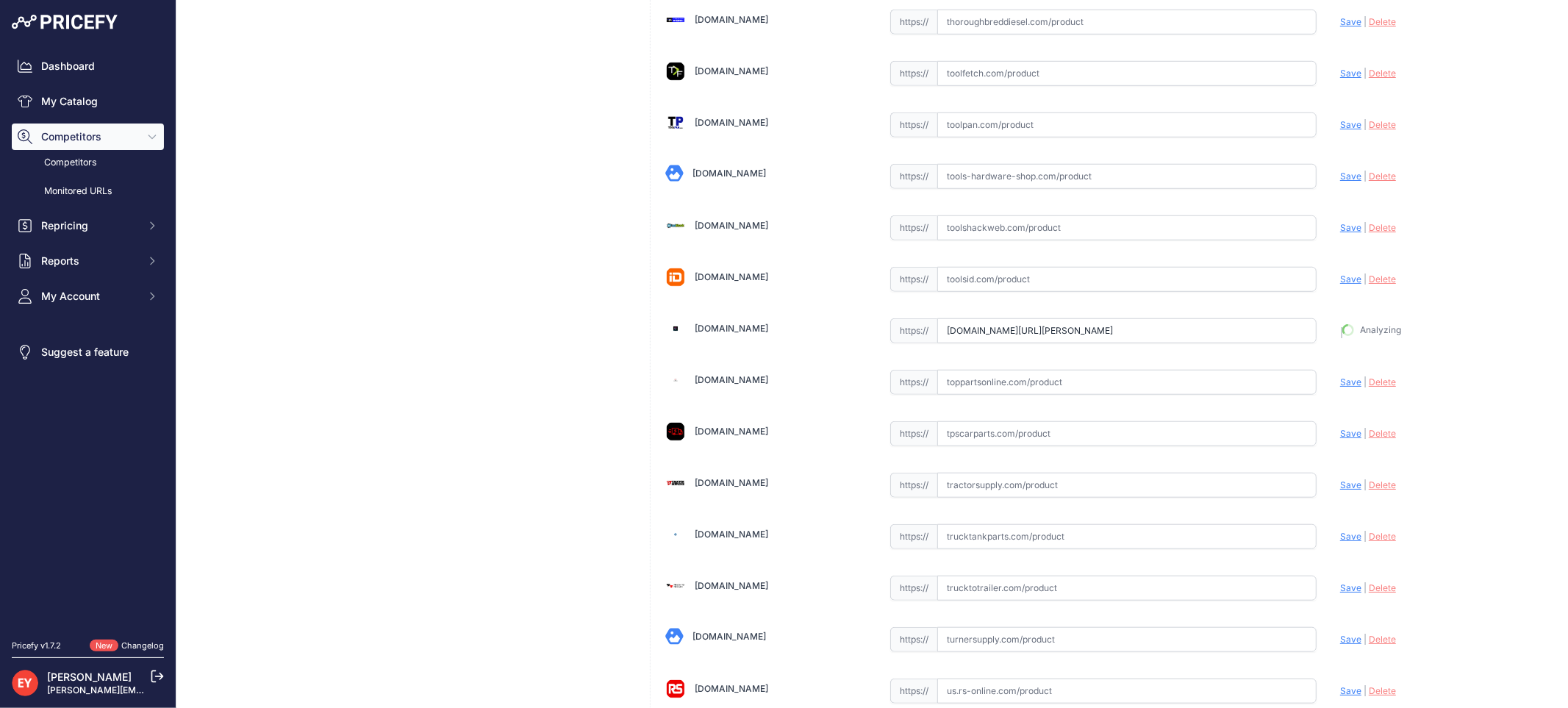
type input "https://www.tooltoparts.com/product/veeder-root-900301-090-7-5-orvr-primary-hos…"
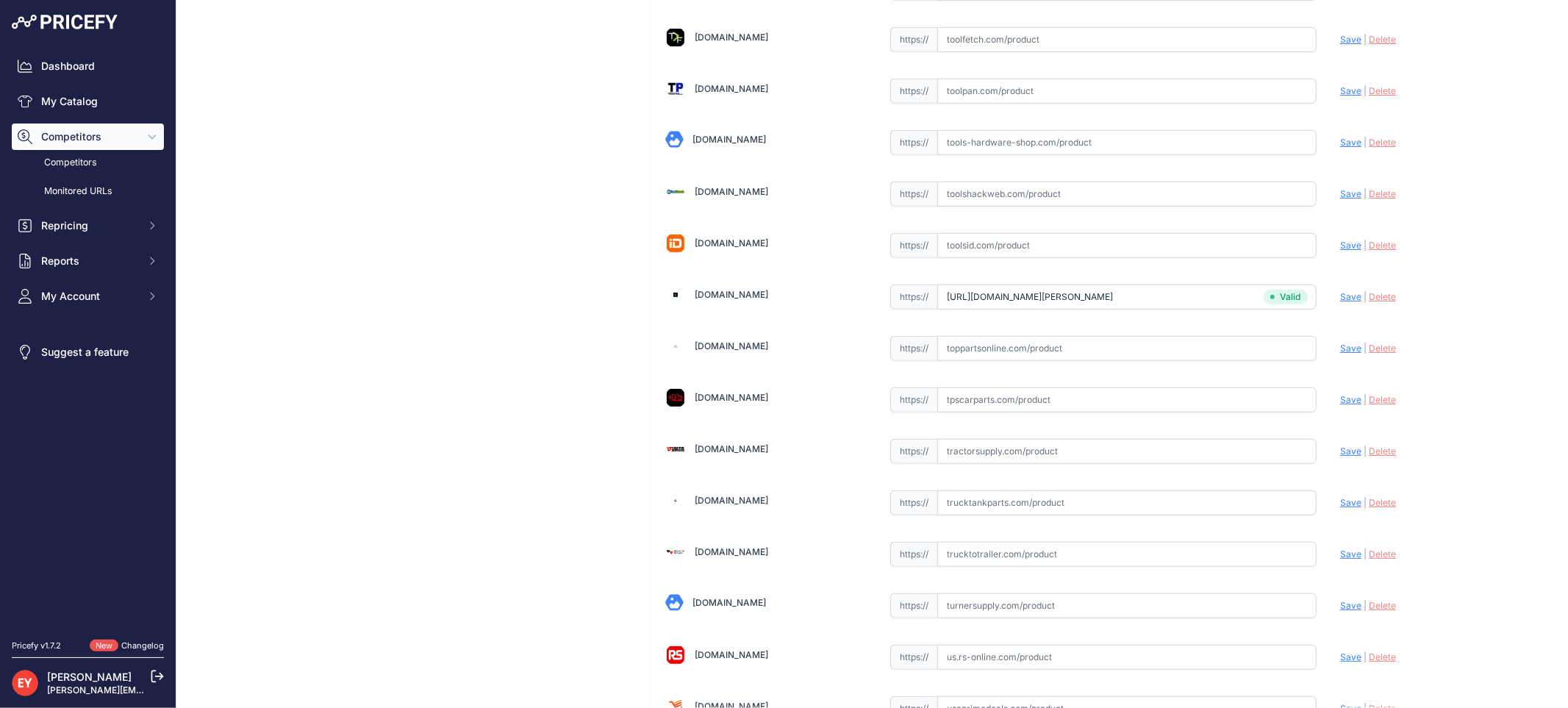
scroll to position [10272, 0]
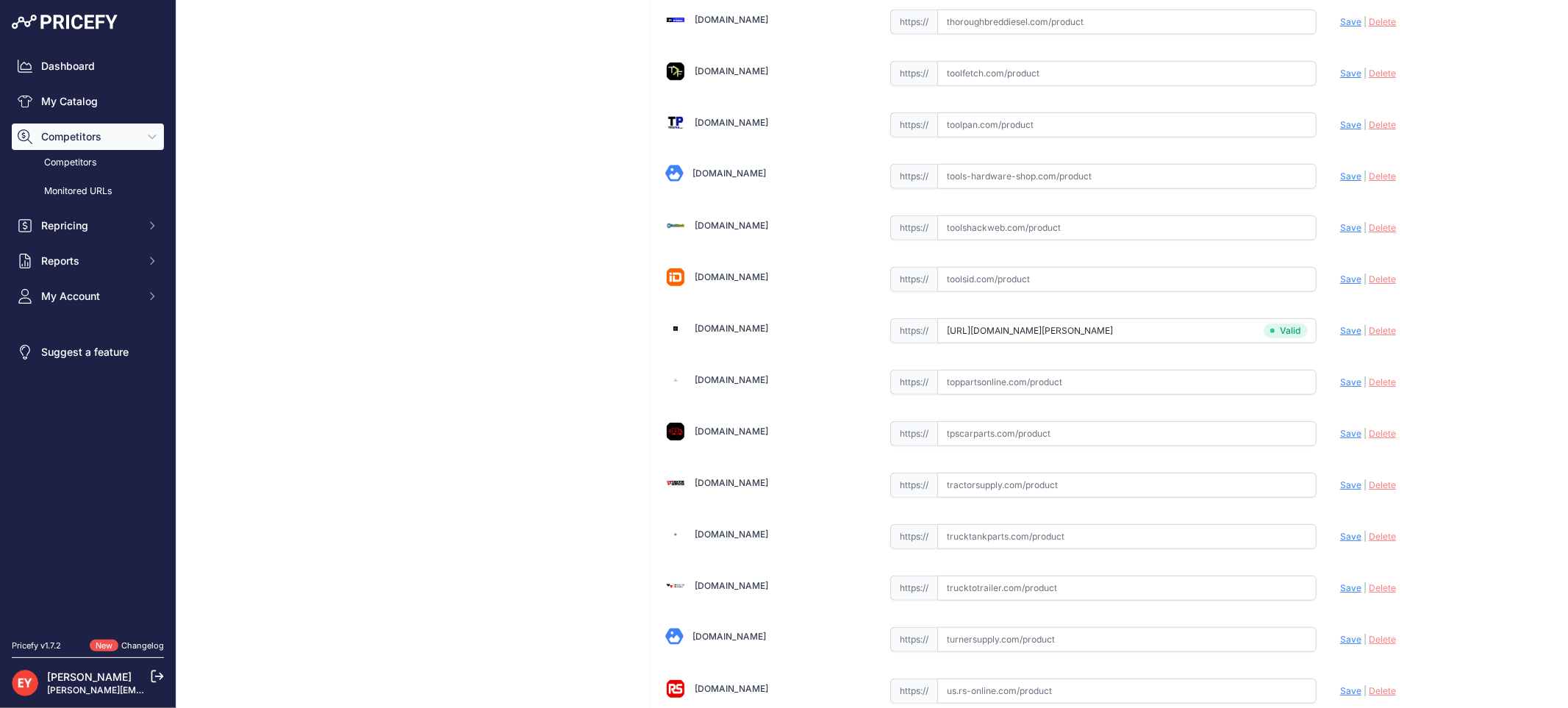
click at [956, 394] on input "text" at bounding box center [1127, 382] width 379 height 25
paste input "https://www.toppartsonline.com/product/veeder-root-900301-090-7-5-orvr-primary-…"
click at [1340, 387] on span "Save" at bounding box center [1350, 382] width 21 height 11
type input "https://www.toppartsonline.com/product/veeder-root-900301-090-7-5-orvr-primary-…"
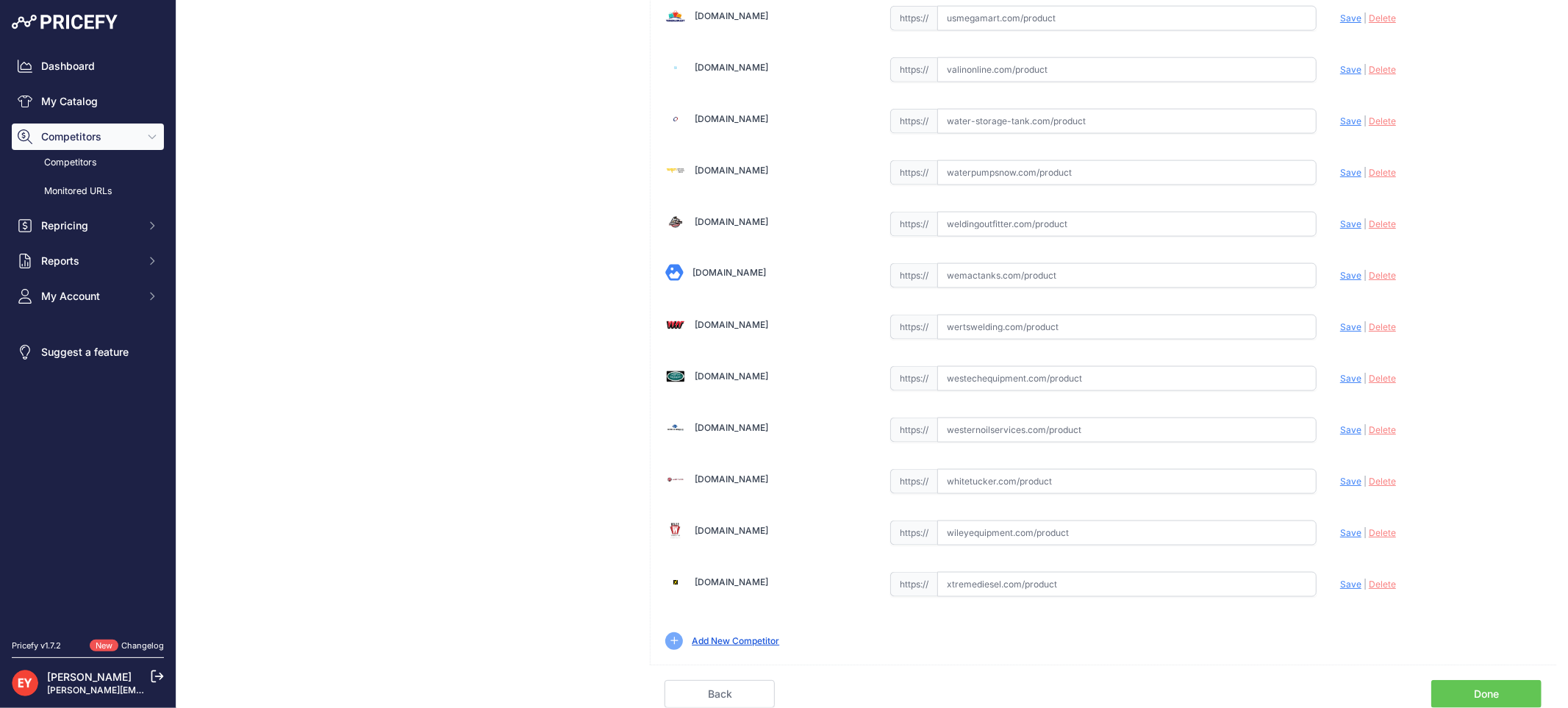
scroll to position [11074, 0]
click at [1511, 682] on link "Done" at bounding box center [1486, 693] width 110 height 28
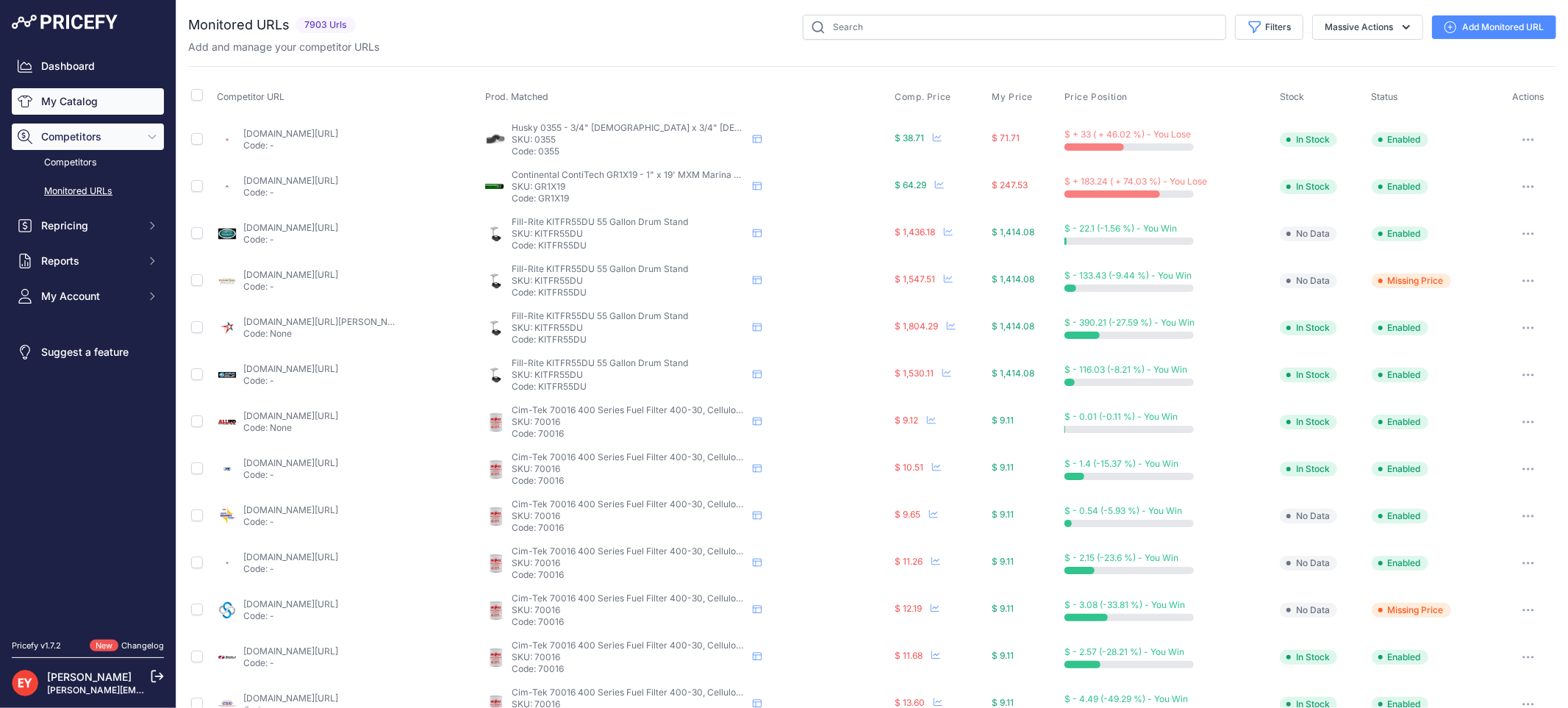
click at [79, 101] on link "My Catalog" at bounding box center [87, 101] width 152 height 27
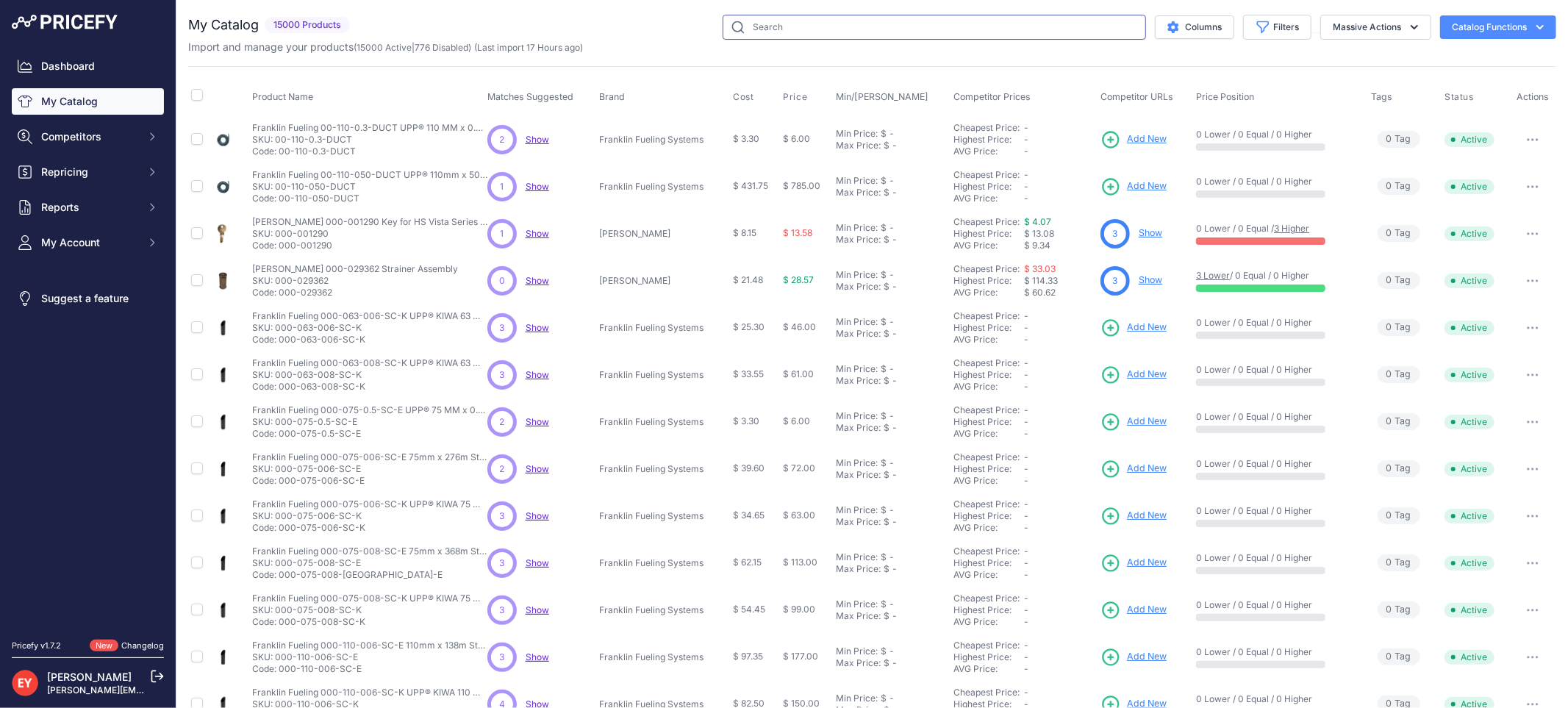
click at [910, 31] on input "text" at bounding box center [934, 27] width 423 height 25
paste input "900301-096"
type input "900301-096"
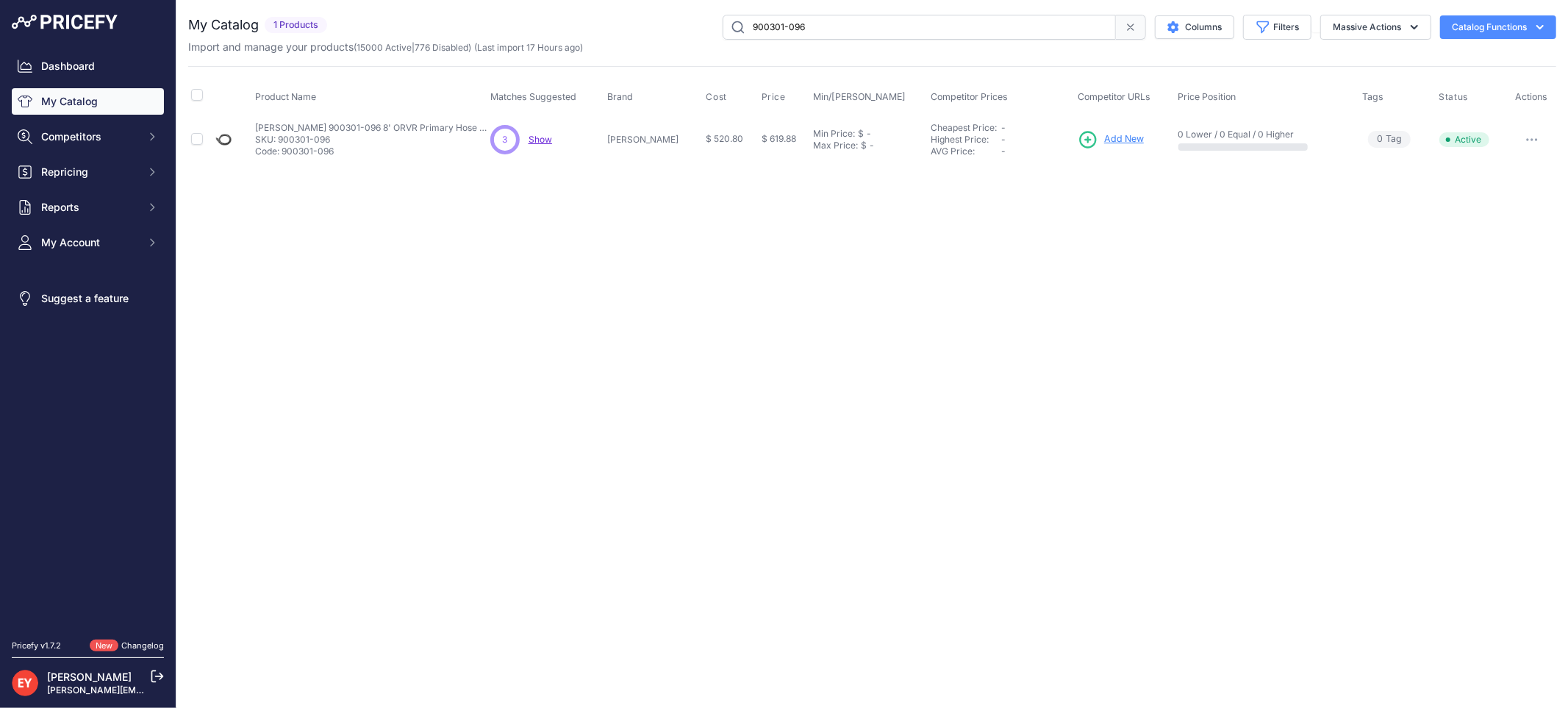
click at [1104, 142] on span "Add New" at bounding box center [1124, 139] width 40 height 14
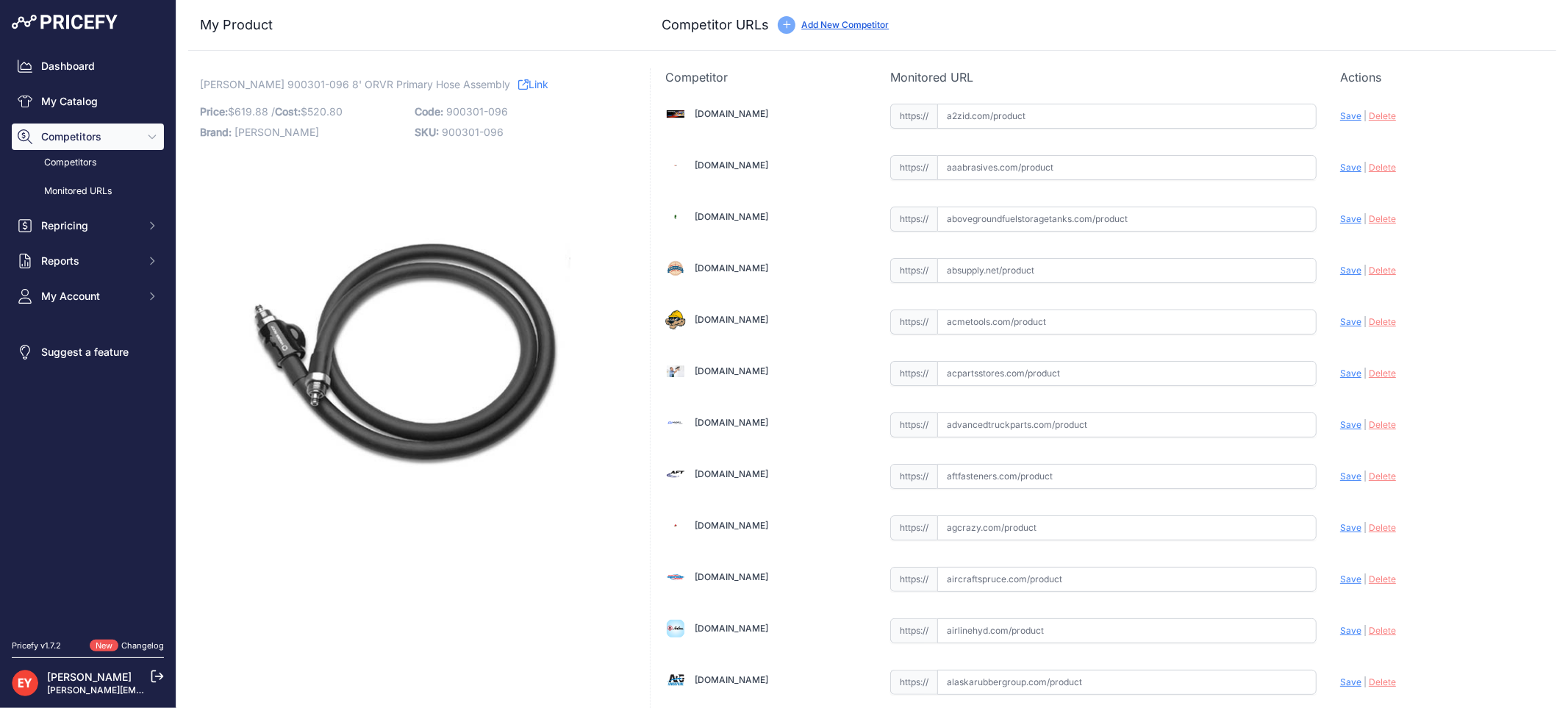
scroll to position [10324, 0]
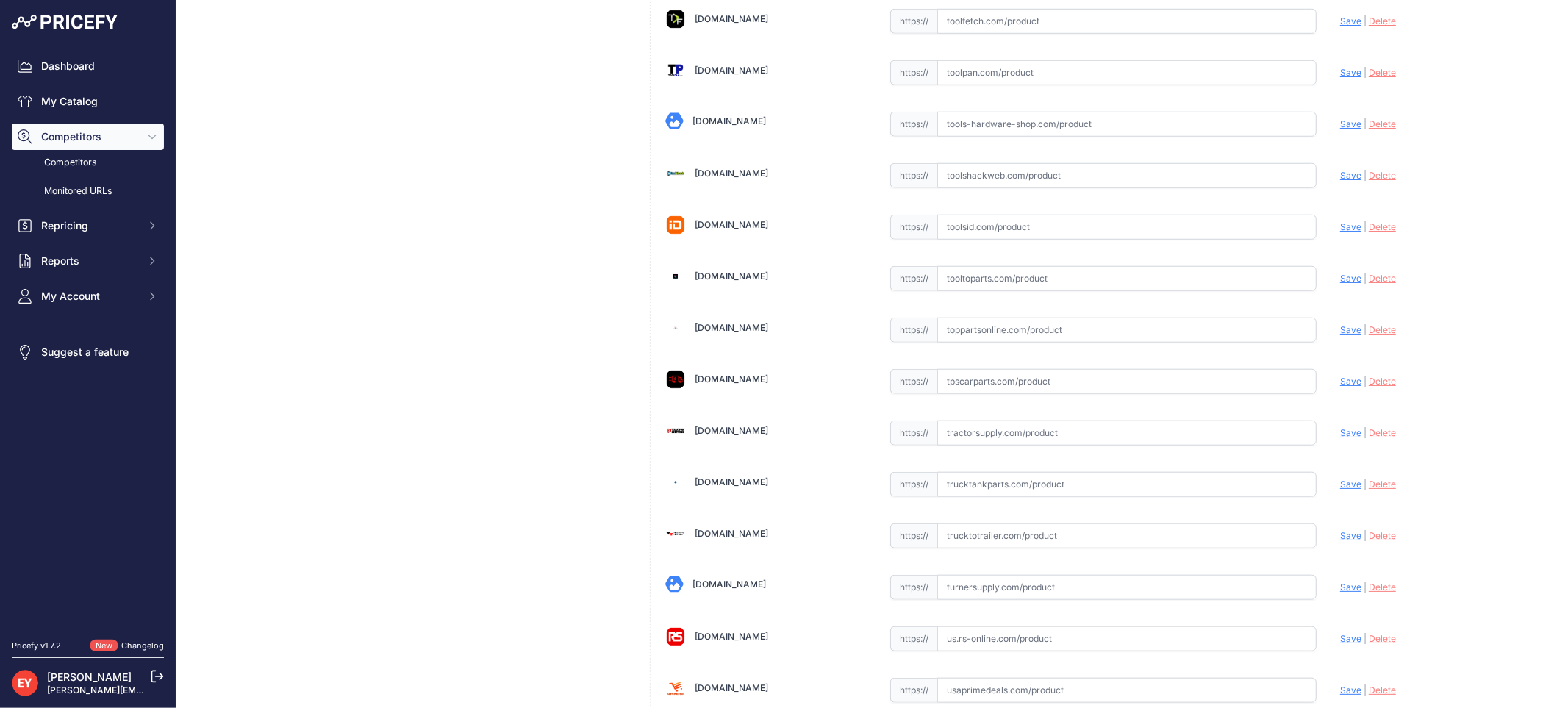
click at [974, 342] on input "text" at bounding box center [1127, 329] width 379 height 25
paste input "https://www.toppartsonline.com/product/veeder-root-900301-096-8-orvr-primary-ho…"
click at [1340, 335] on span "Save" at bounding box center [1350, 330] width 21 height 11
type input "https://www.toppartsonline.com/product/veeder-root-900301-096-8-orvr-primary-ho…"
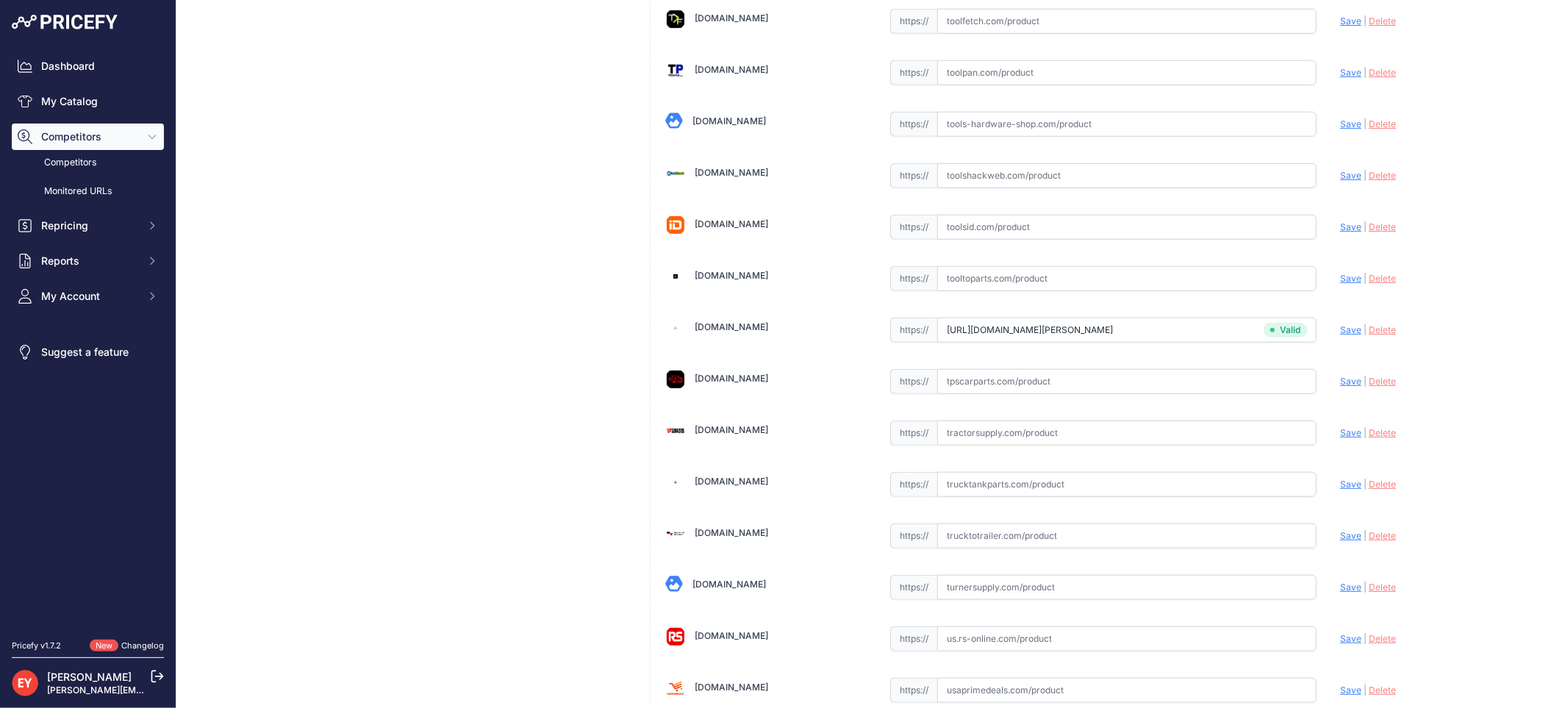
scroll to position [10324, 0]
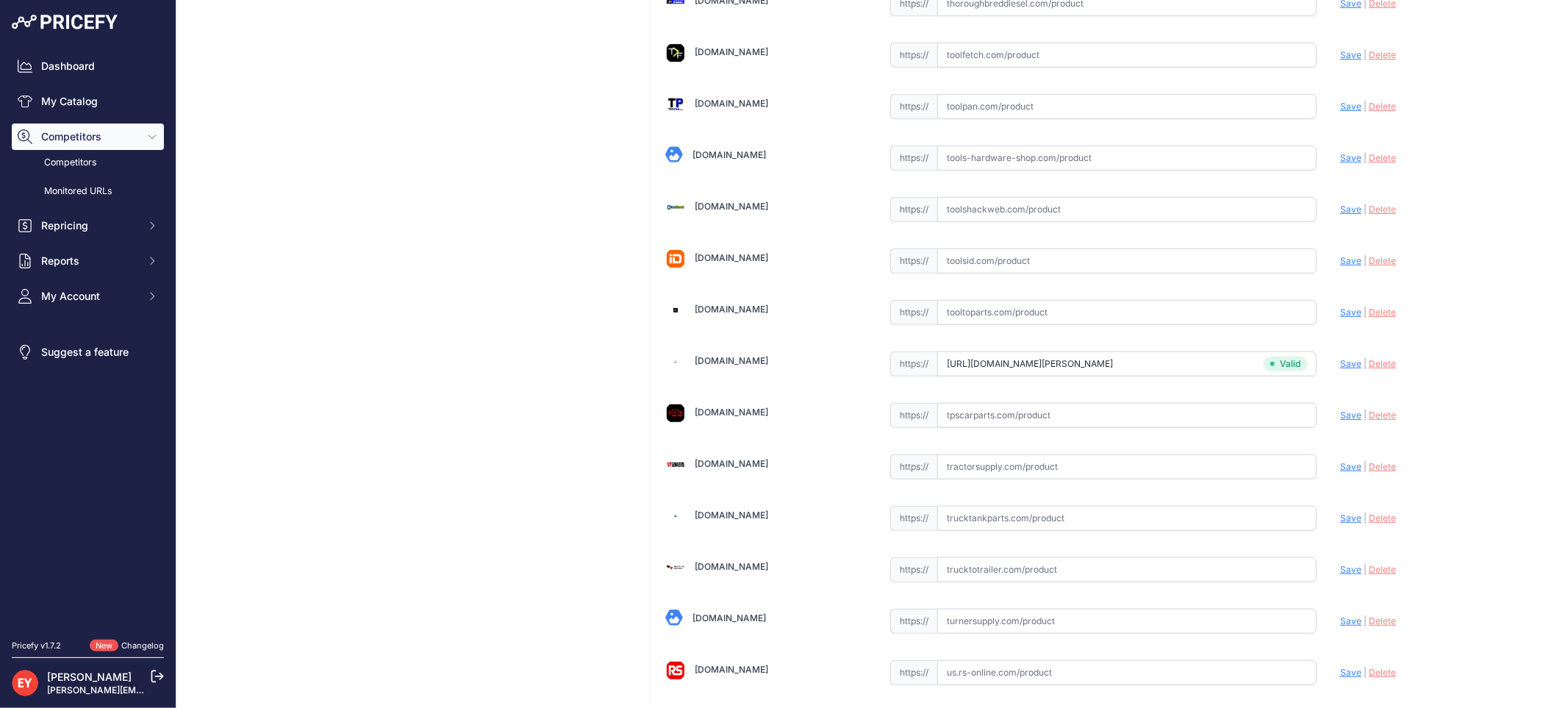
click at [959, 312] on input "text" at bounding box center [1127, 312] width 379 height 25
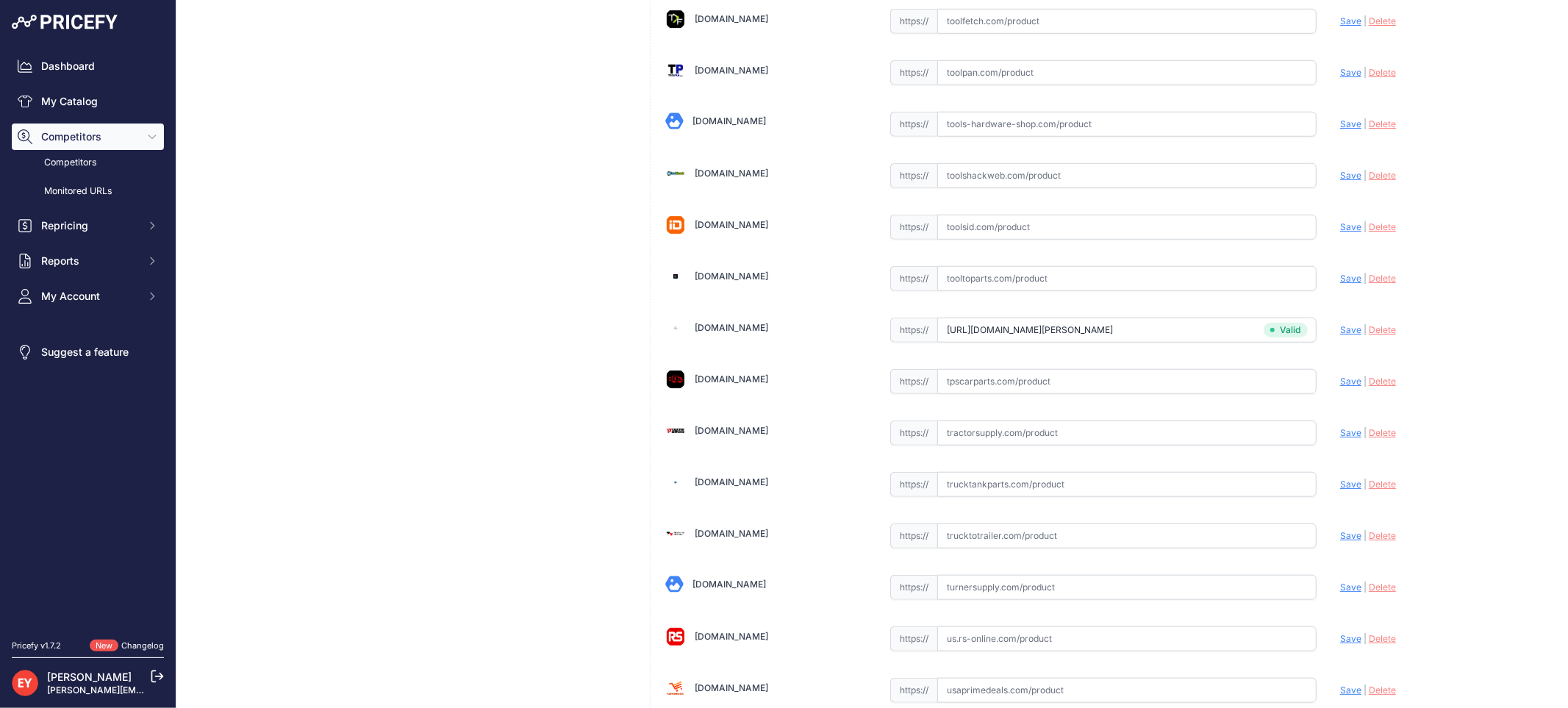
paste input "https://www.tooltoparts.com/product/veeder-root-900301-096-8-orvr-primary-hose-…"
click at [1340, 284] on span "Save" at bounding box center [1350, 279] width 21 height 11
type input "https://www.tooltoparts.com/product/veeder-root-900301-096-8-orvr-primary-hose-…"
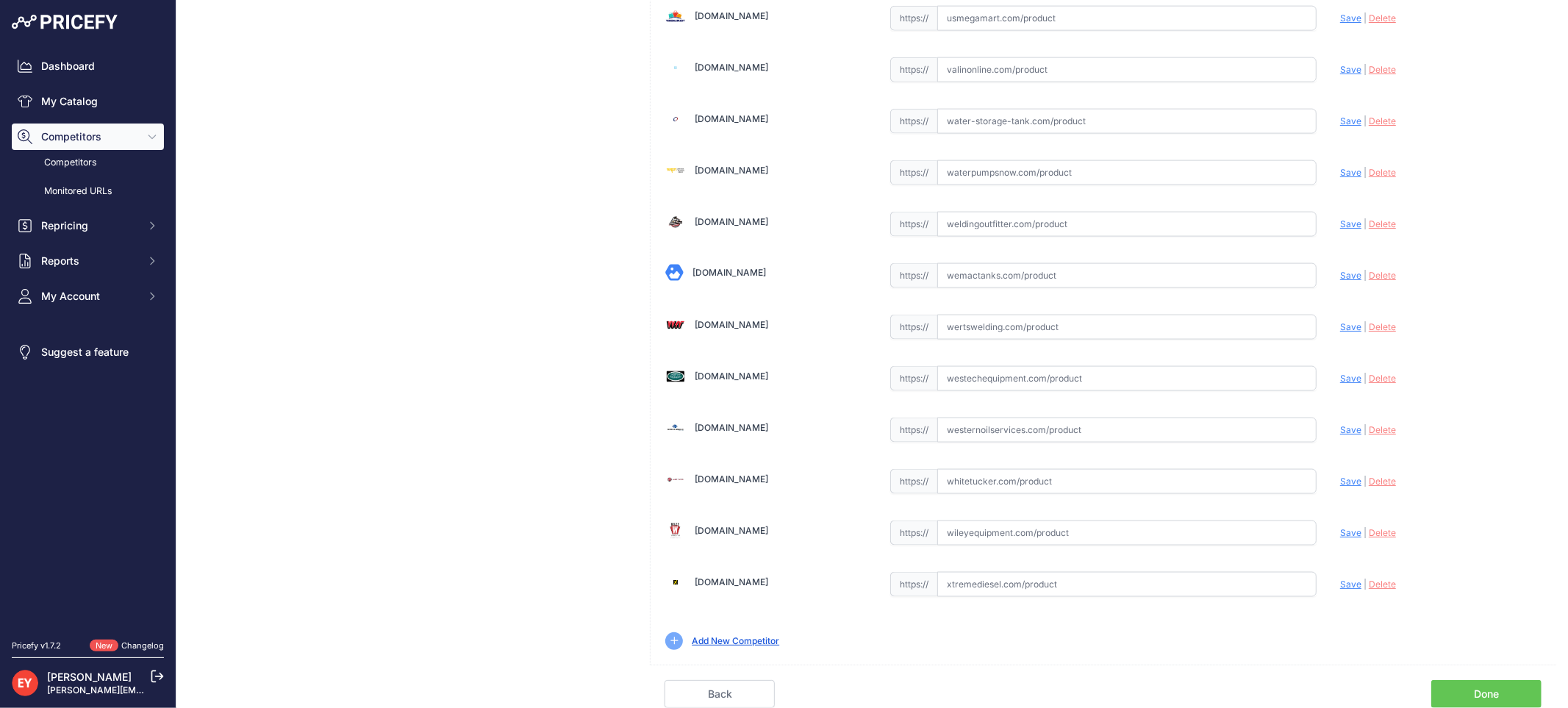
click at [1491, 695] on link "Done" at bounding box center [1486, 693] width 110 height 28
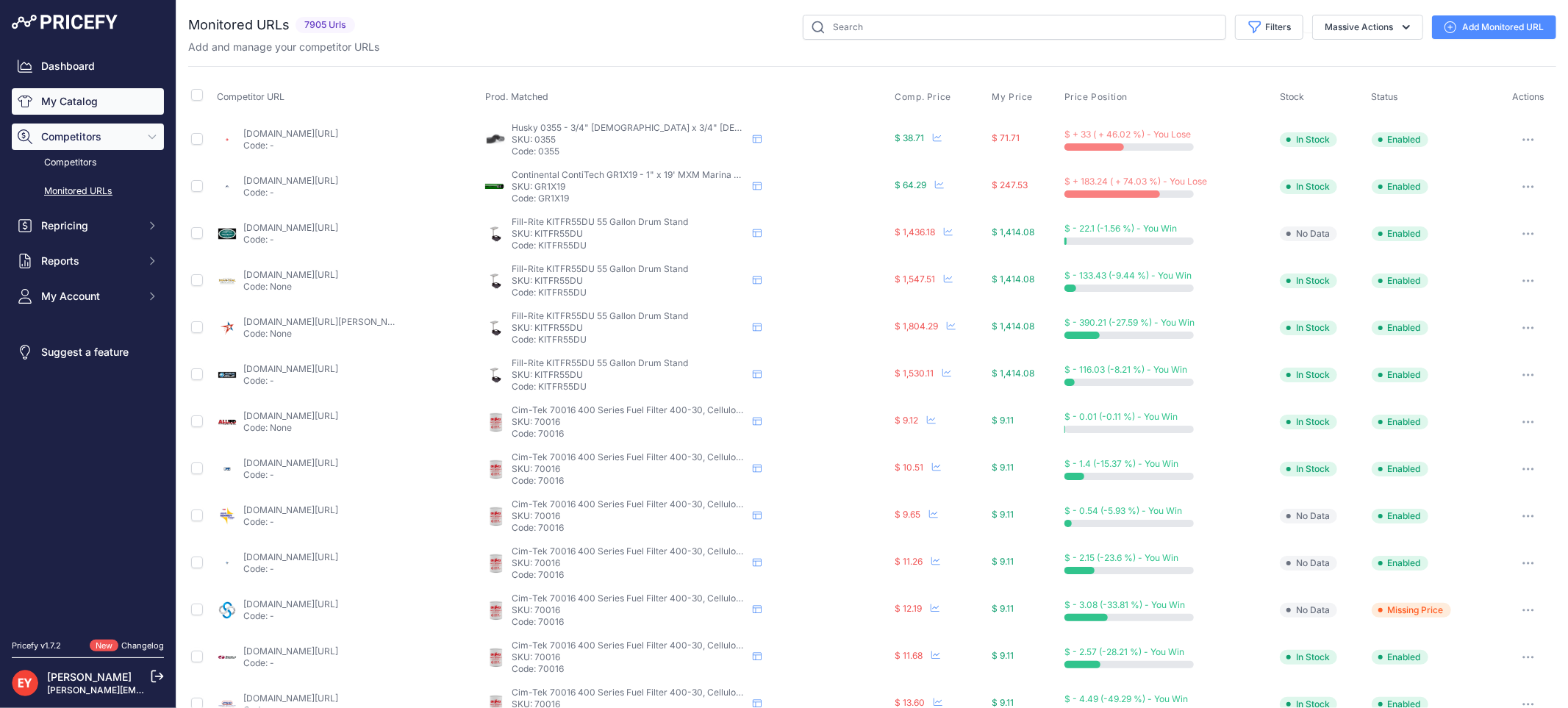
click at [72, 93] on link "My Catalog" at bounding box center [87, 101] width 152 height 27
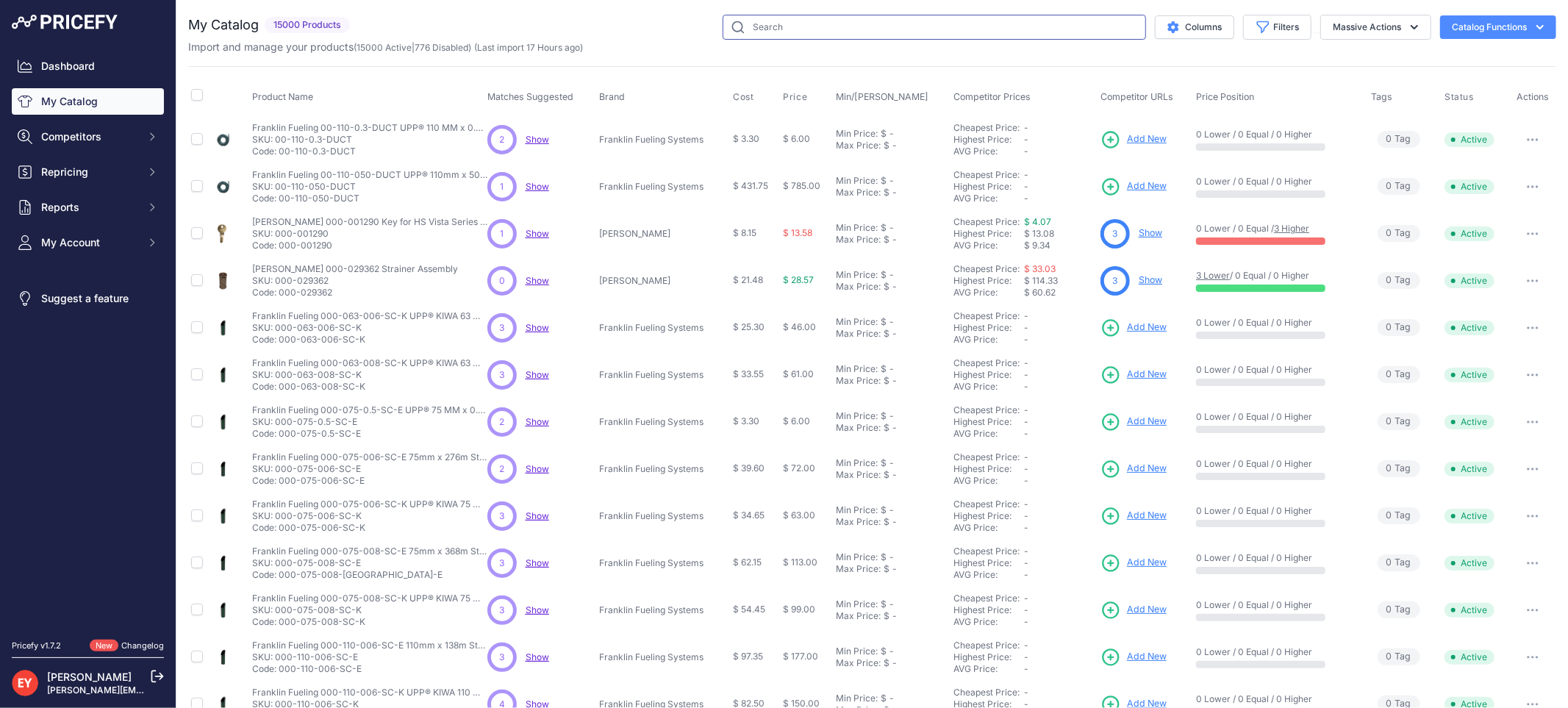
click at [890, 30] on input "text" at bounding box center [934, 27] width 423 height 25
paste input "900301-102"
type input "900301-102"
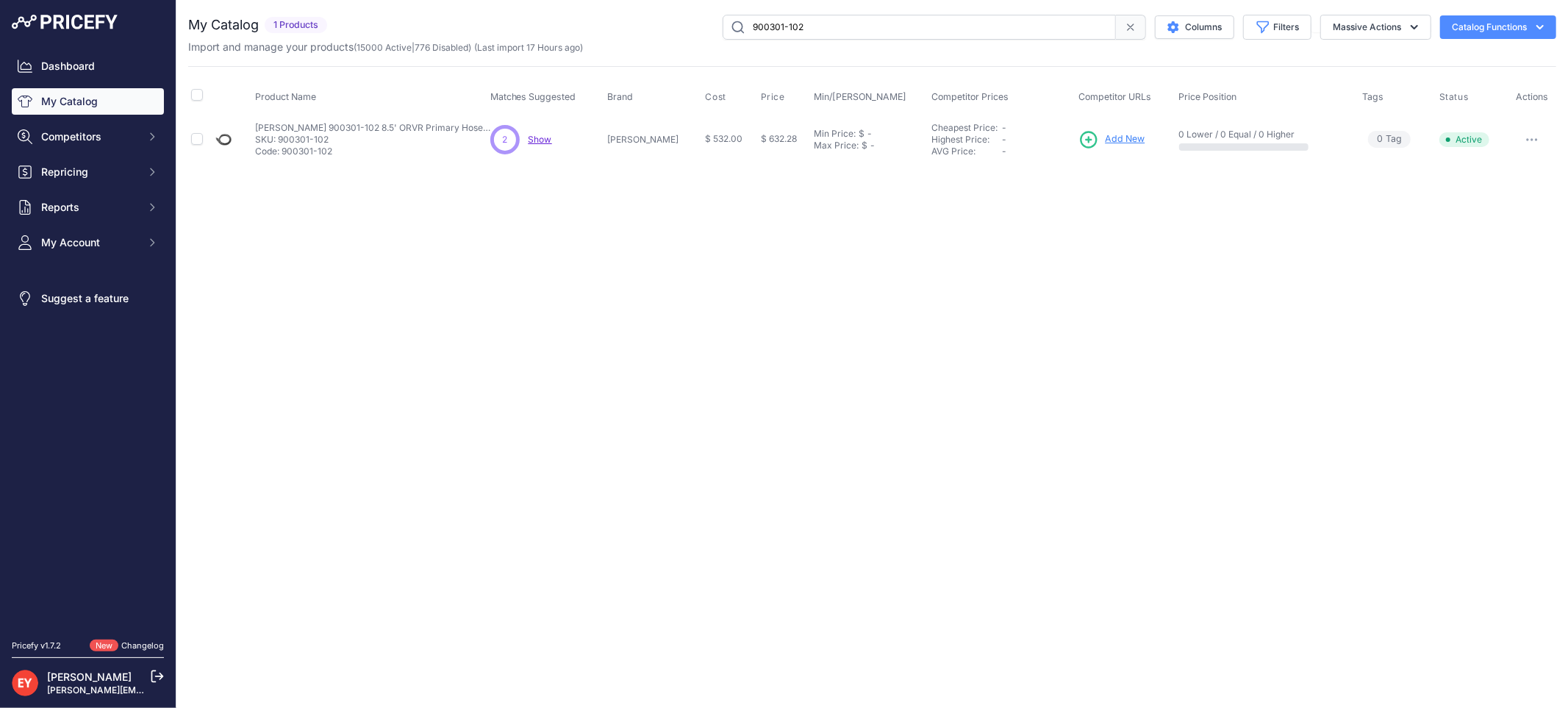
click at [1104, 138] on span "Add New" at bounding box center [1124, 139] width 40 height 14
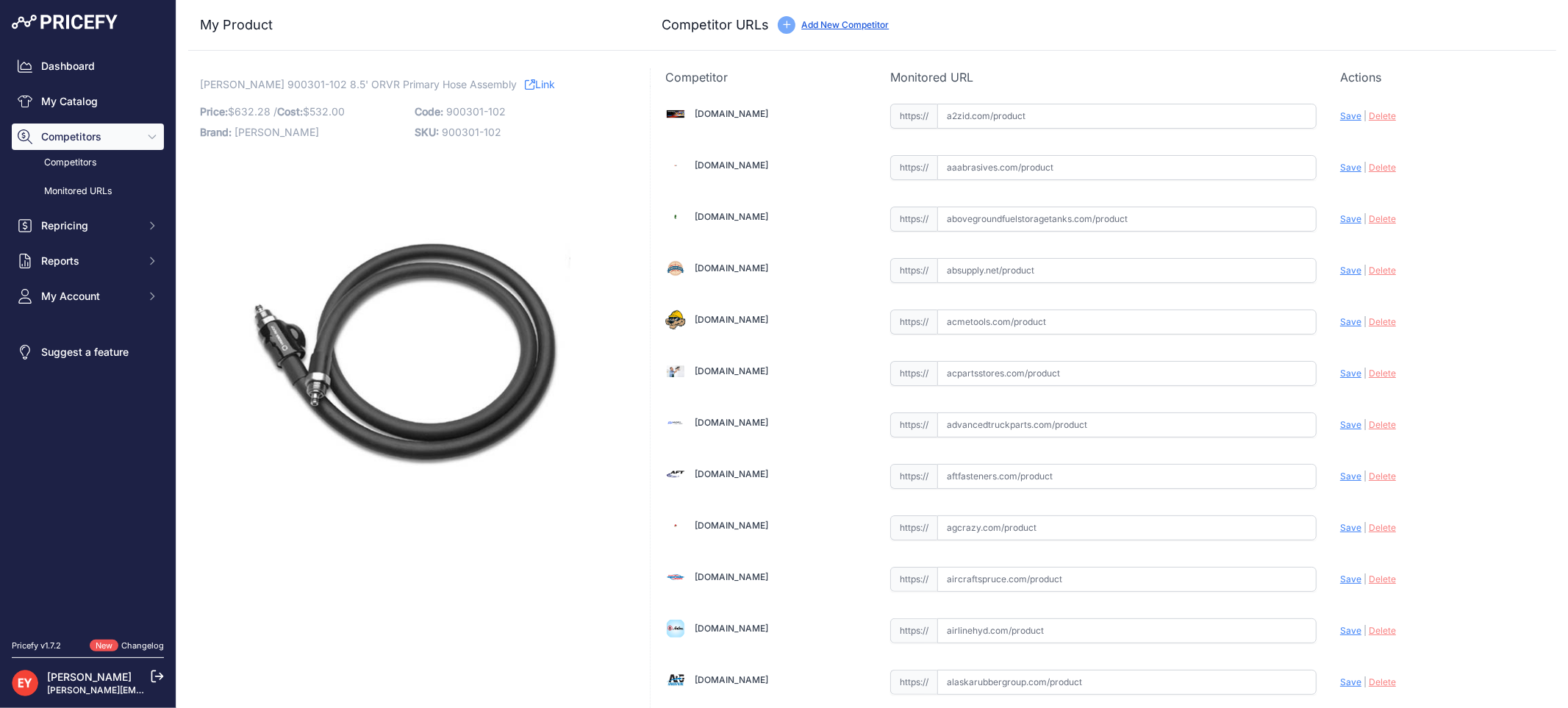
scroll to position [10324, 0]
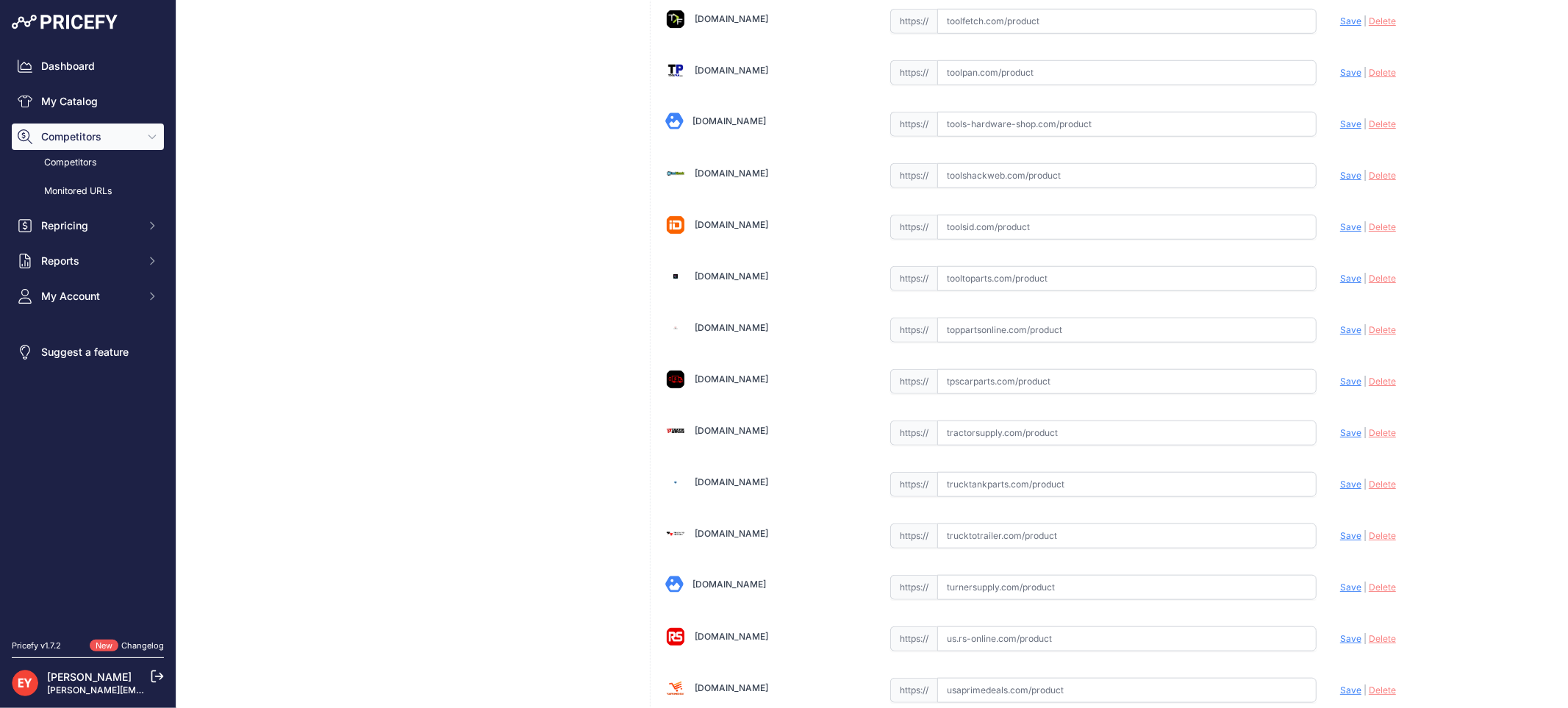
click at [984, 342] on input "text" at bounding box center [1127, 329] width 379 height 25
click at [964, 342] on input "text" at bounding box center [1127, 329] width 379 height 25
paste input "[URL][DOMAIN_NAME][PERSON_NAME]"
click at [1340, 335] on span "Save" at bounding box center [1350, 330] width 21 height 11
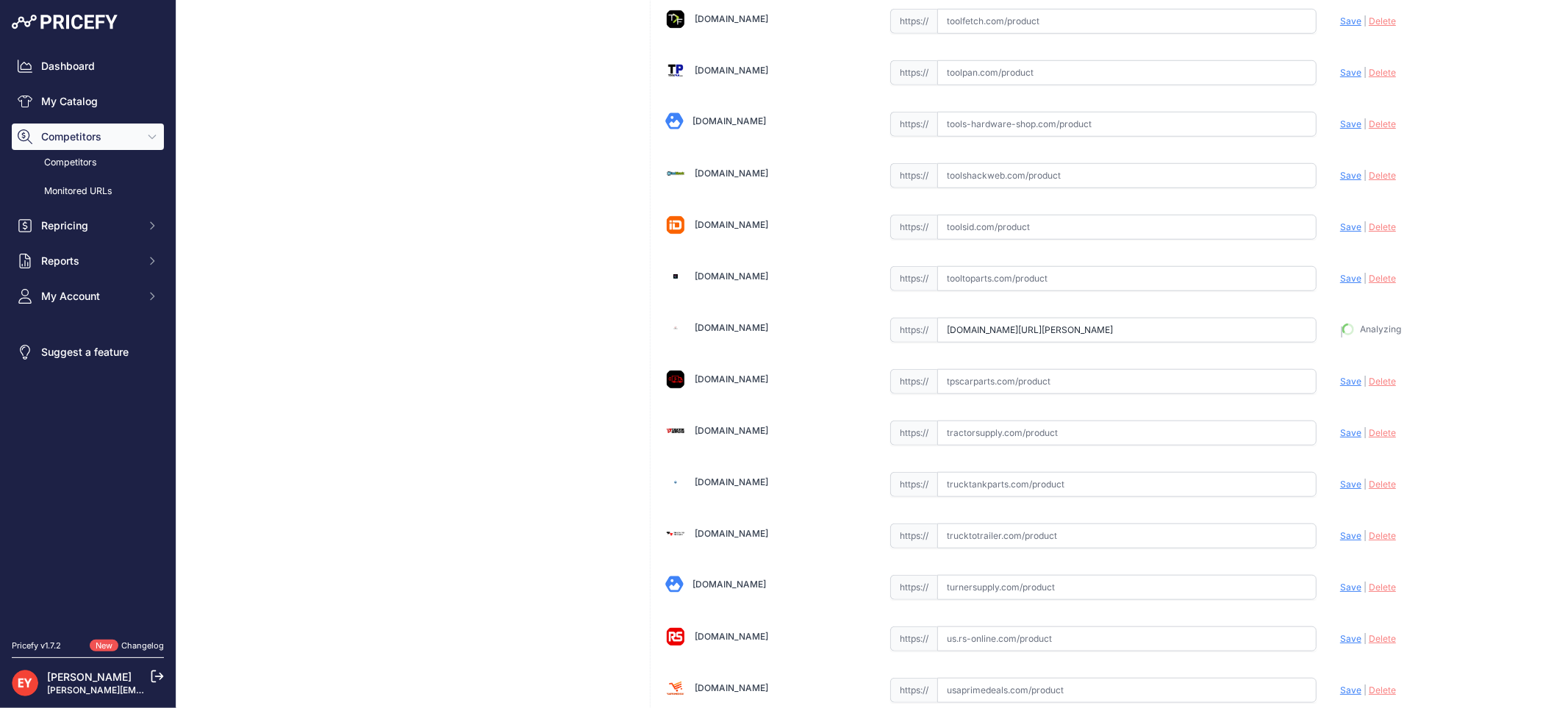
type input "[URL][DOMAIN_NAME][PERSON_NAME]"
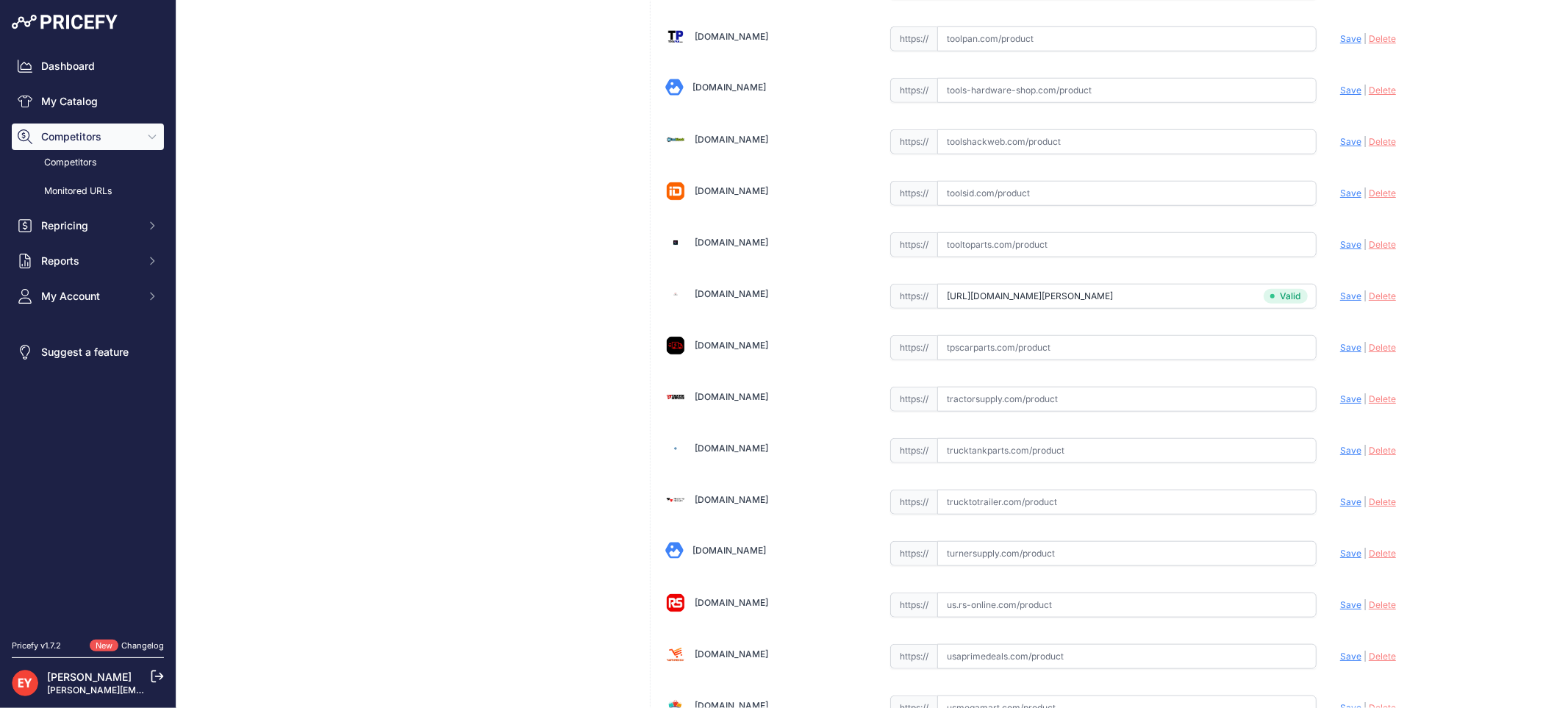
scroll to position [10324, 0]
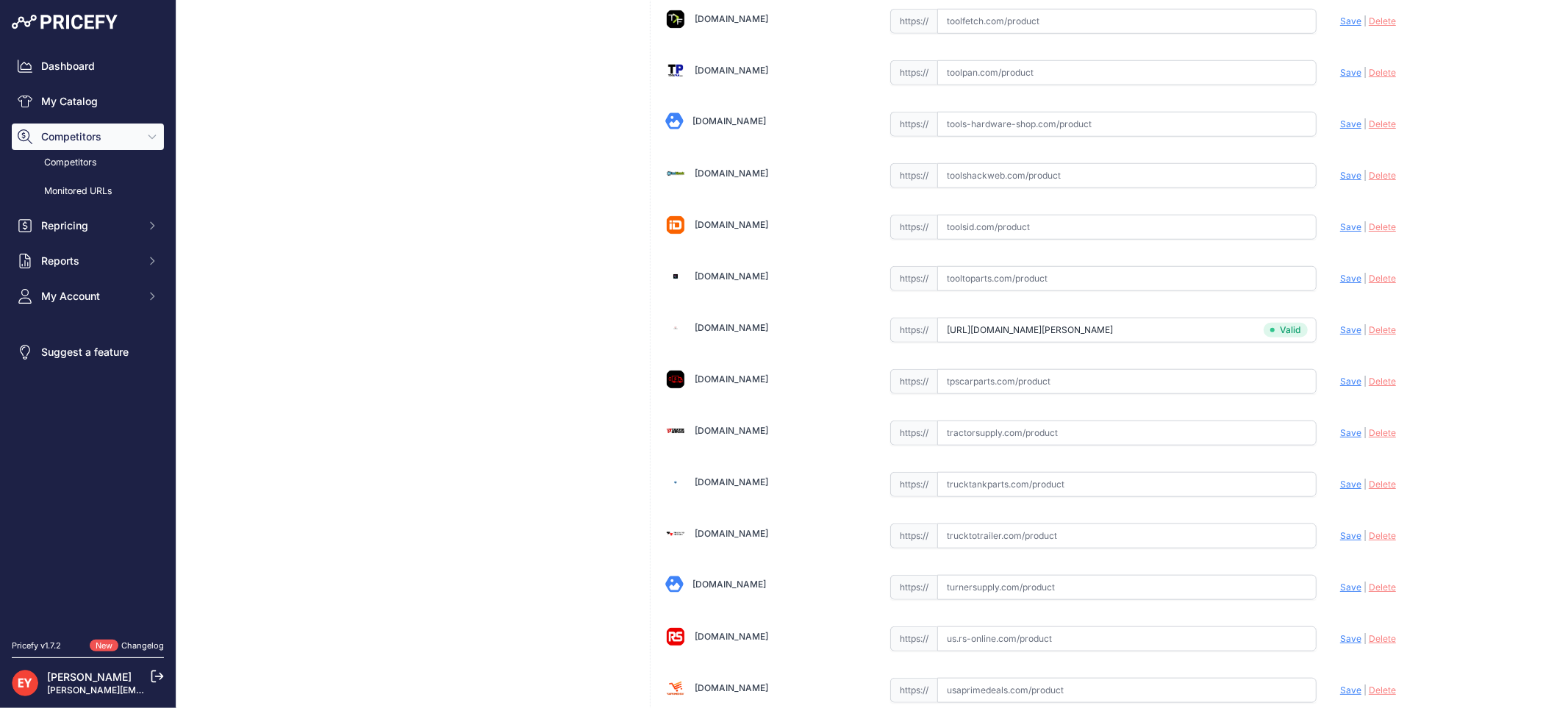
click at [968, 291] on input "text" at bounding box center [1127, 278] width 379 height 25
paste input "https://www.tooltoparts.com/product/veeder-root-900301-102-8-5-orvr-primary-hos…"
click at [1340, 284] on span "Save" at bounding box center [1350, 279] width 21 height 11
type input "https://www.tooltoparts.com/product/veeder-root-900301-102-8-5-orvr-primary-hos…"
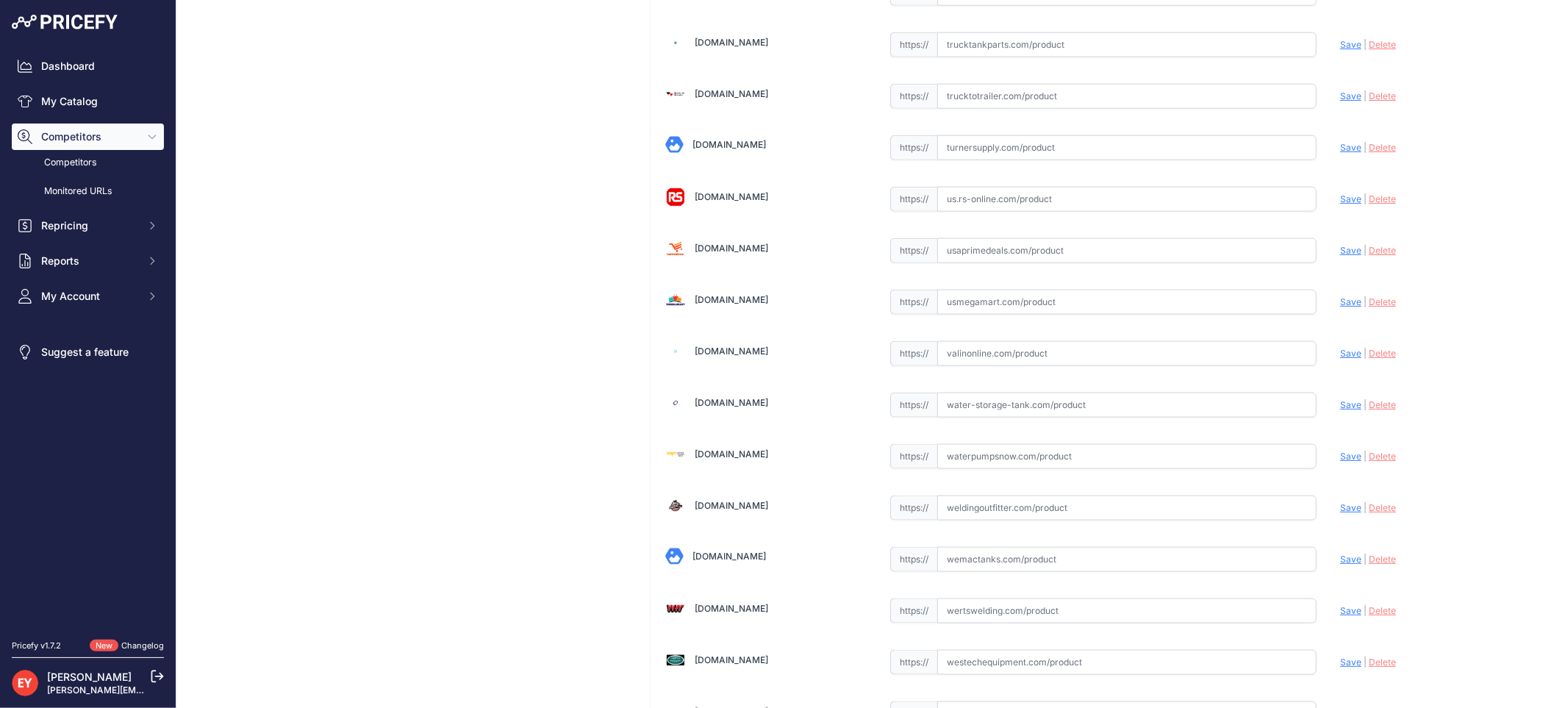
scroll to position [11076, 0]
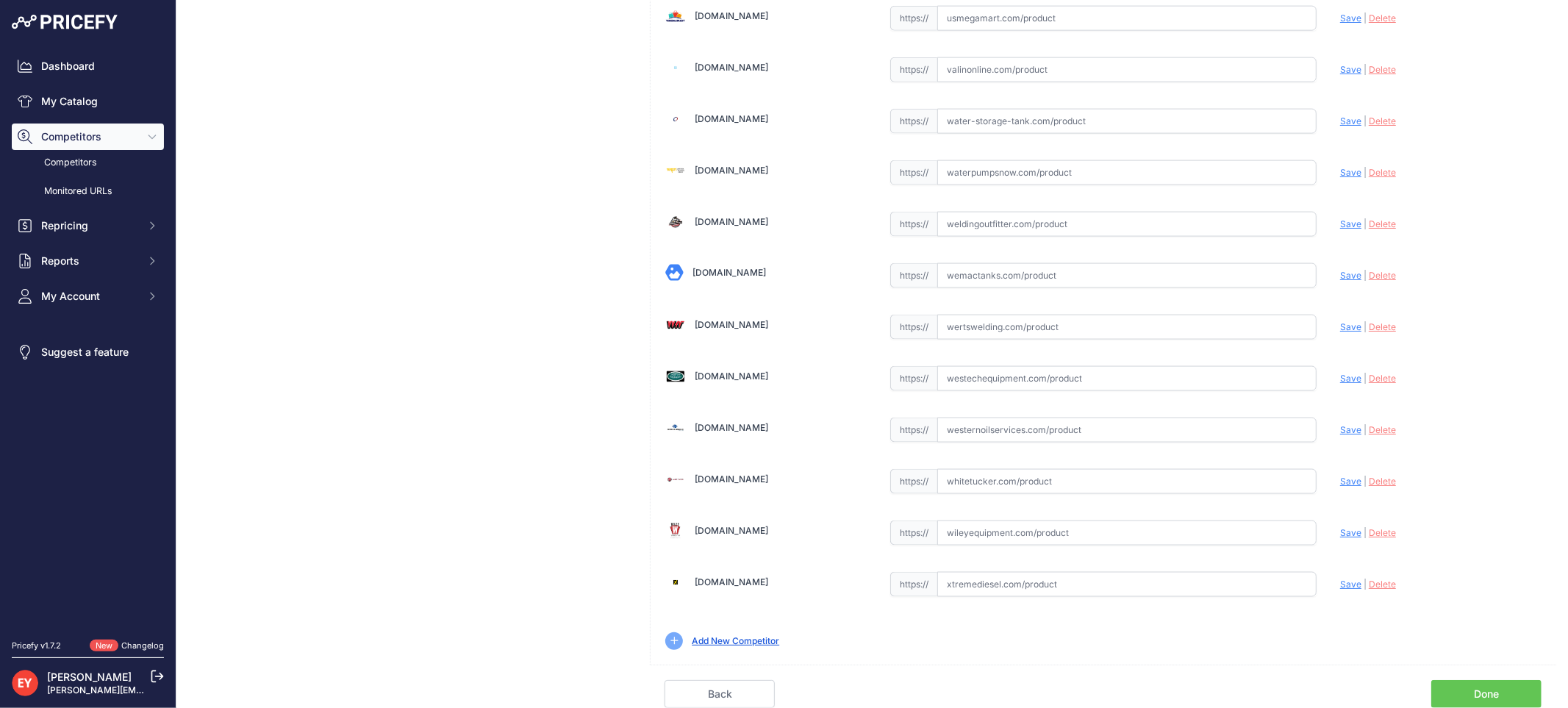
click at [1491, 681] on link "Done" at bounding box center [1486, 693] width 110 height 28
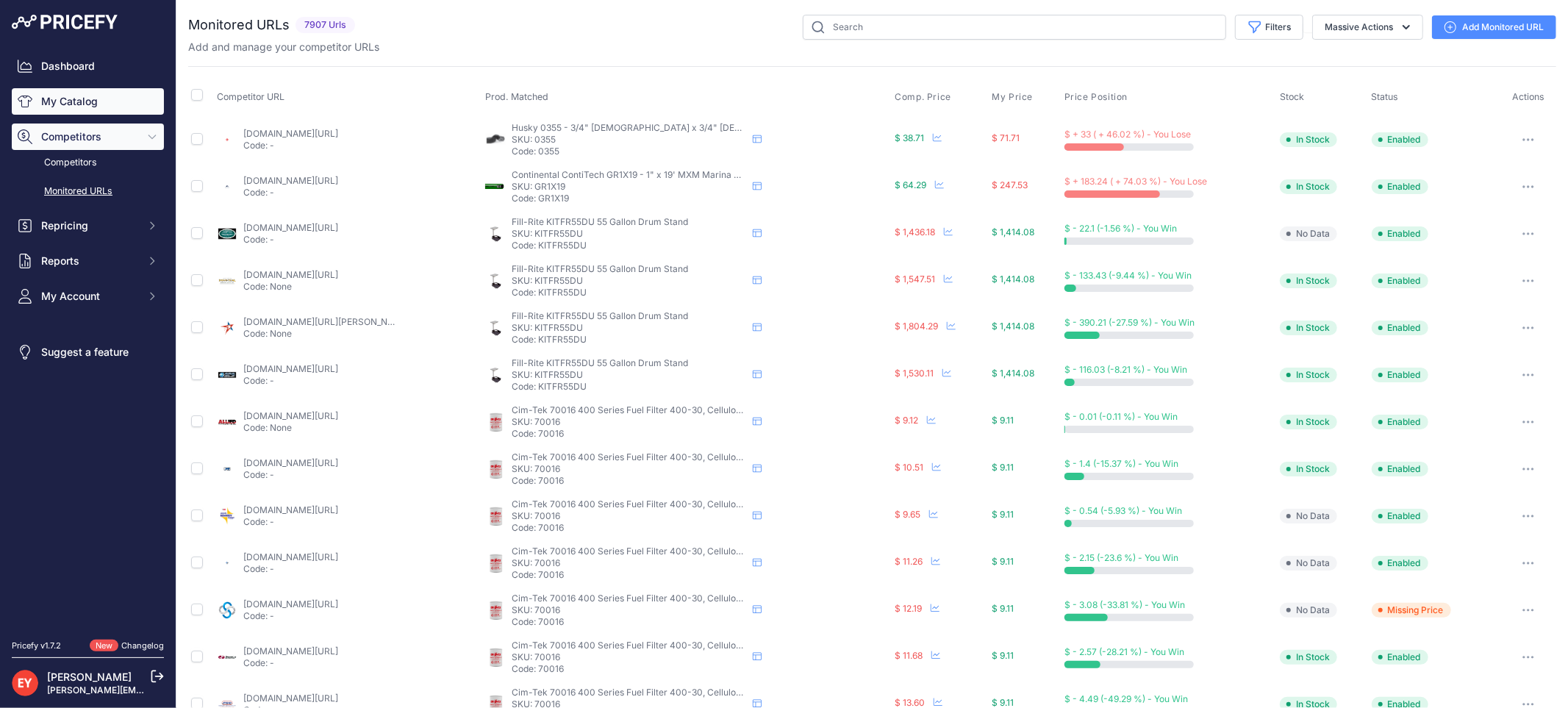
click at [68, 104] on link "My Catalog" at bounding box center [87, 101] width 152 height 27
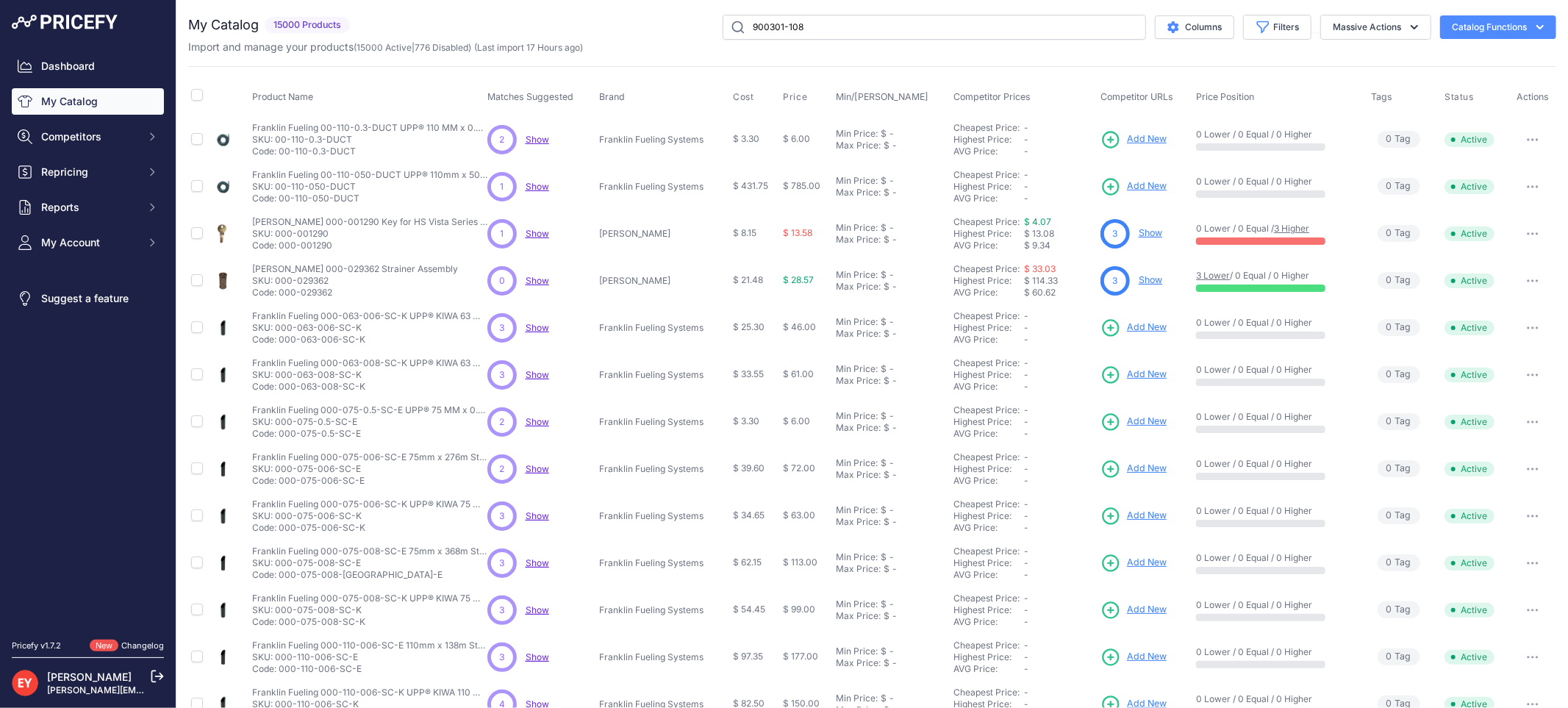
type input "900301-108"
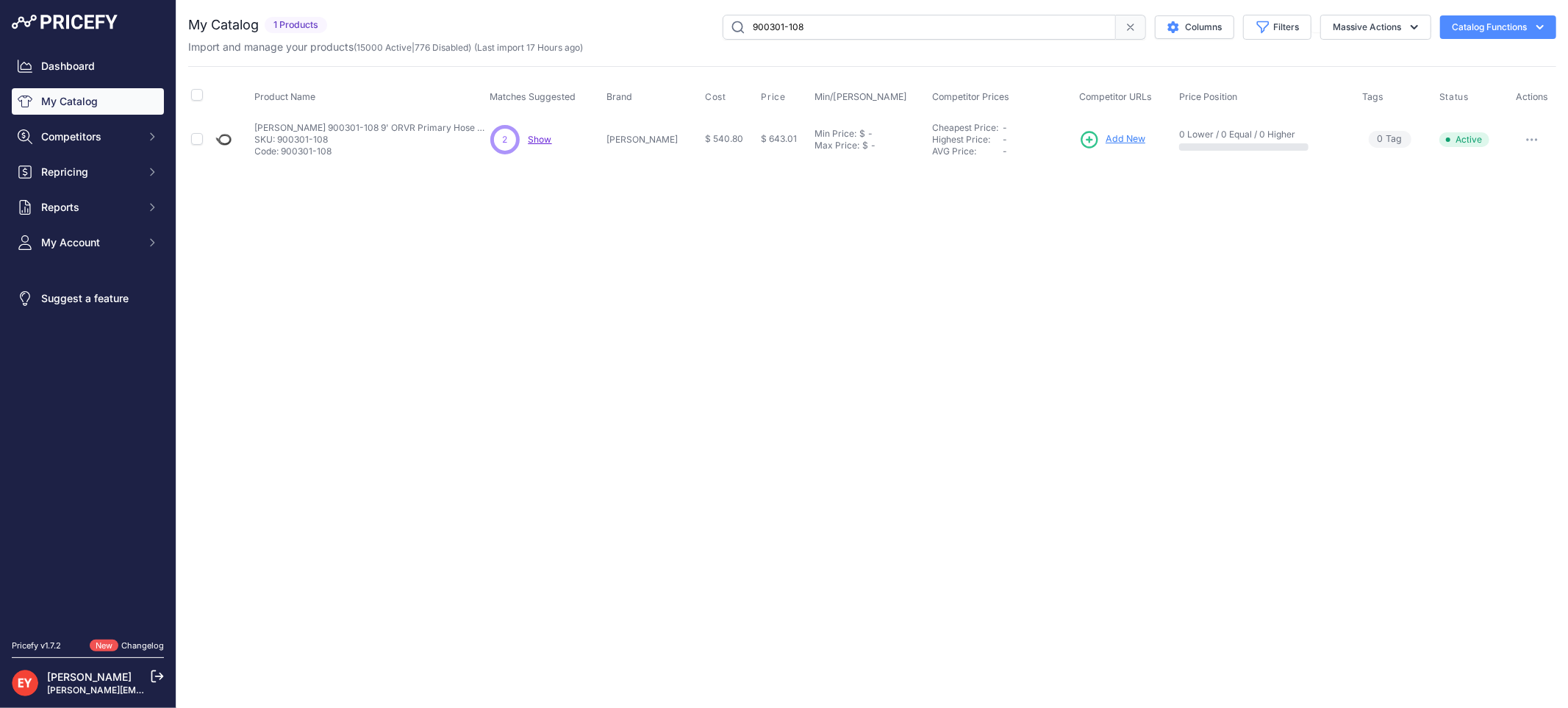
click at [1112, 137] on span "Add New" at bounding box center [1125, 139] width 40 height 14
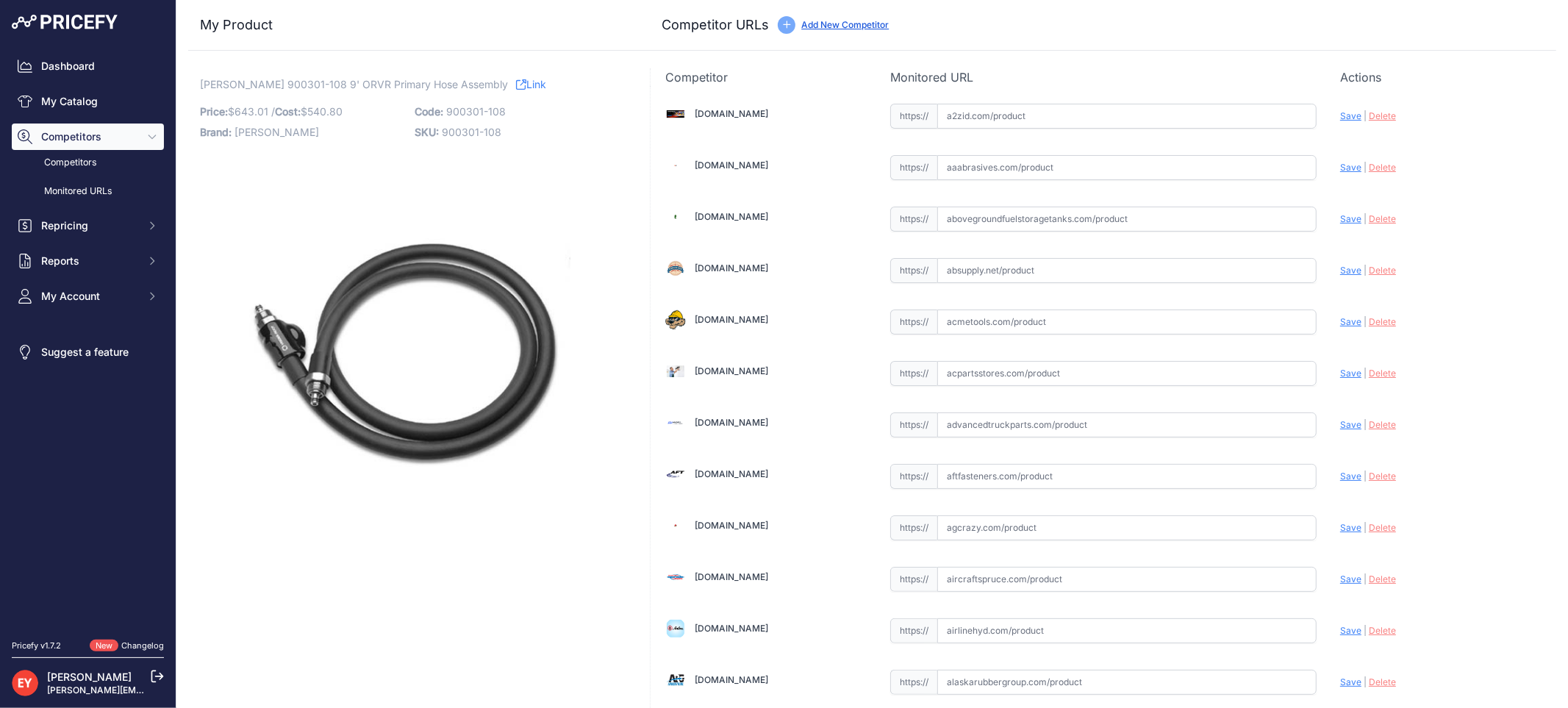
scroll to position [1360, 0]
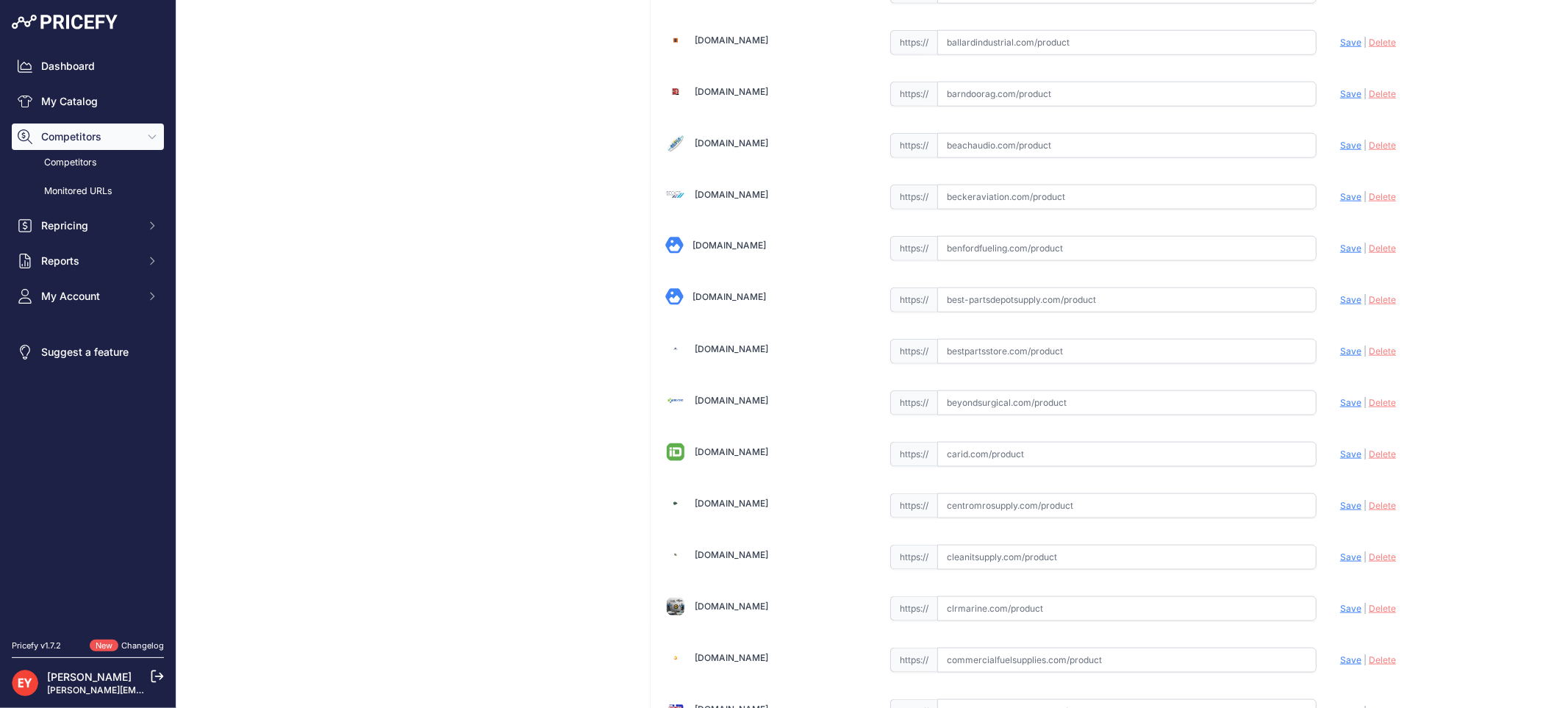
click at [982, 353] on input "text" at bounding box center [1127, 350] width 379 height 25
click at [1042, 360] on input "text" at bounding box center [1127, 350] width 379 height 25
paste input "[URL][DOMAIN_NAME][PERSON_NAME]"
click at [1340, 357] on span "Save" at bounding box center [1350, 351] width 21 height 11
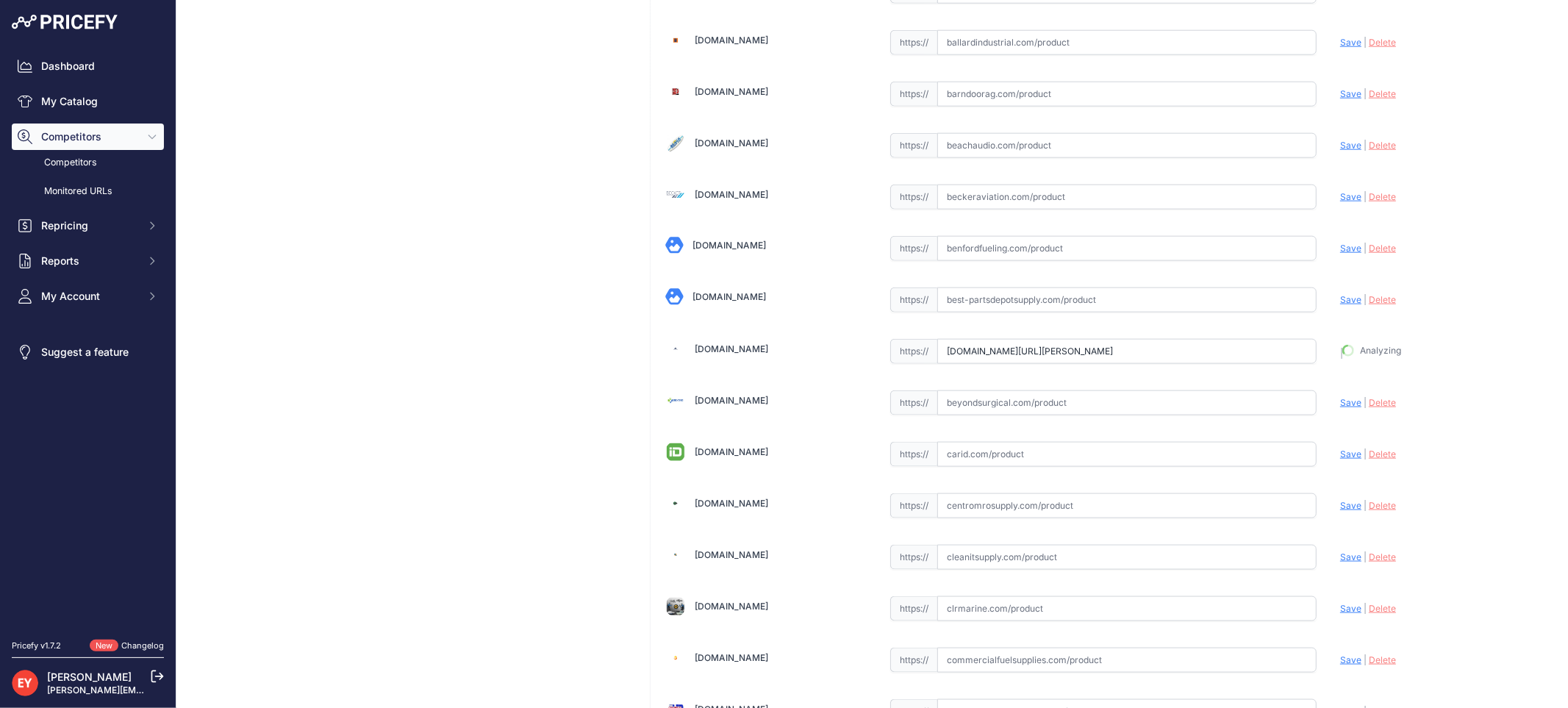
type input "[URL][DOMAIN_NAME][PERSON_NAME]"
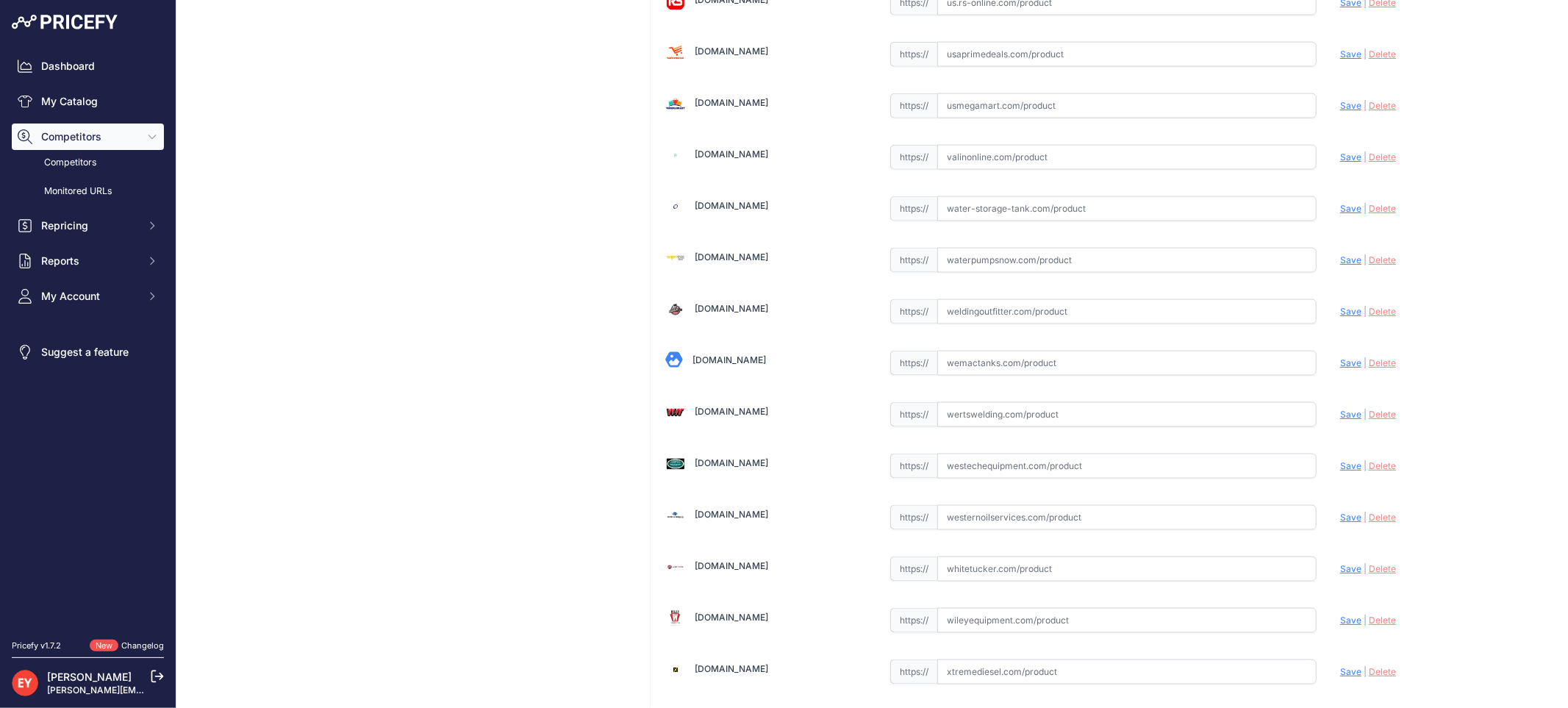
scroll to position [11108, 0]
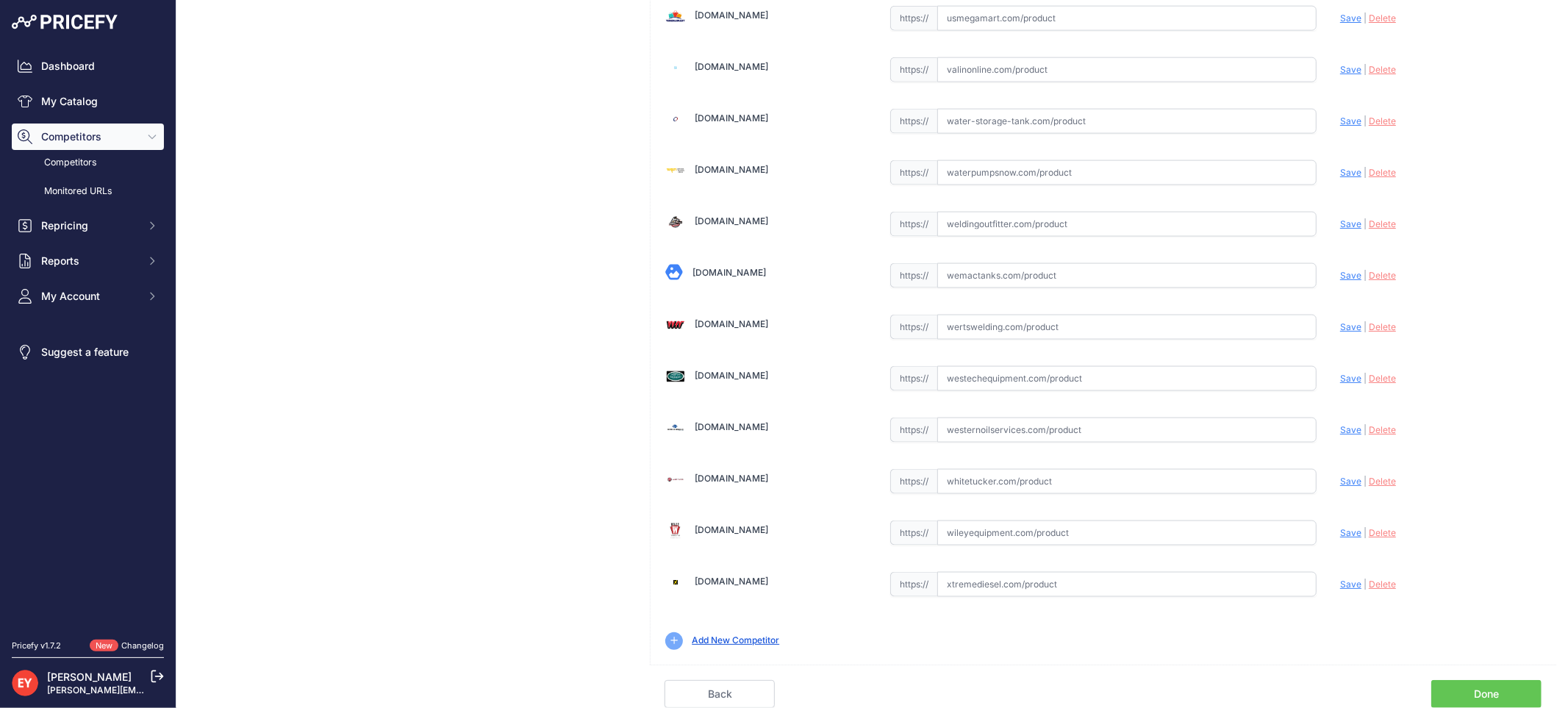
click at [1502, 690] on link "Done" at bounding box center [1486, 693] width 110 height 28
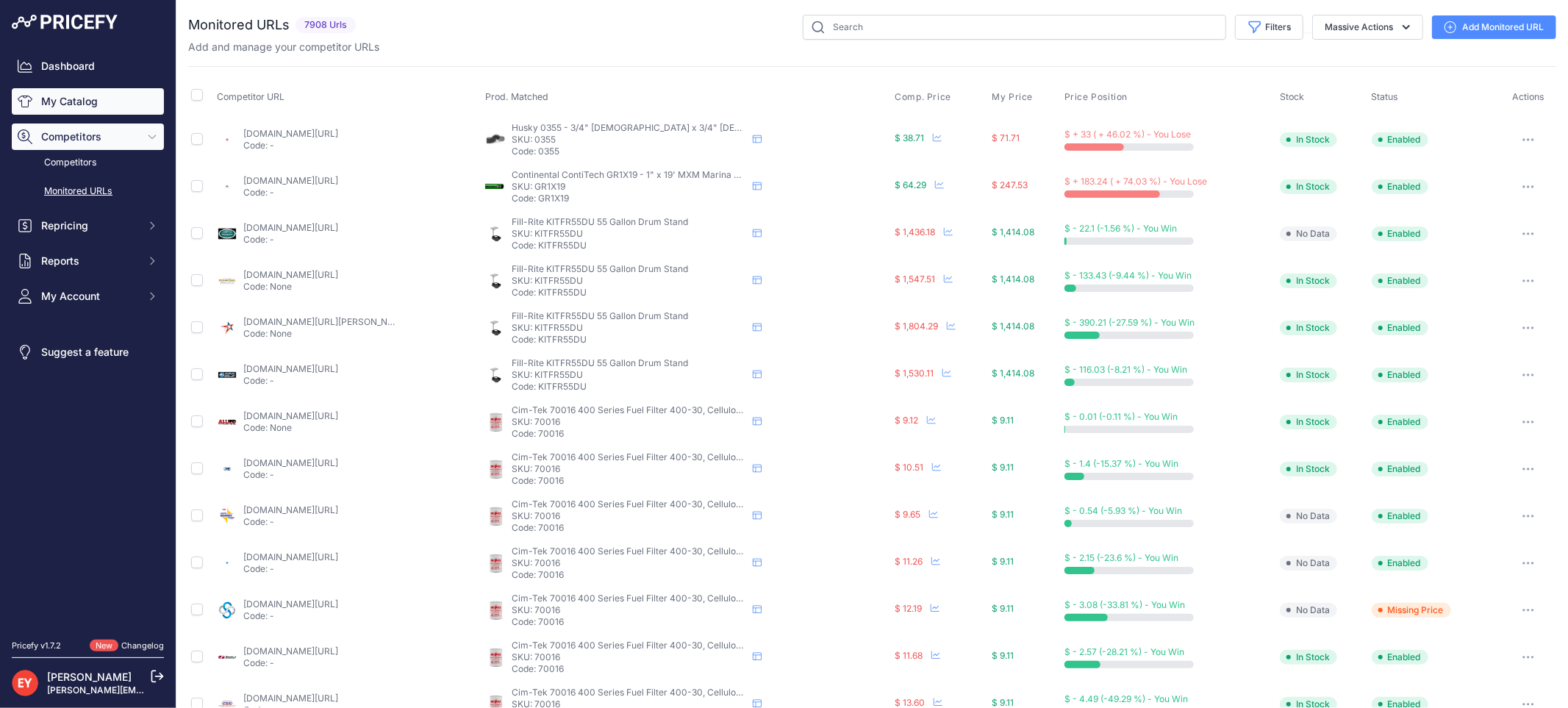
click at [74, 90] on link "My Catalog" at bounding box center [87, 101] width 152 height 27
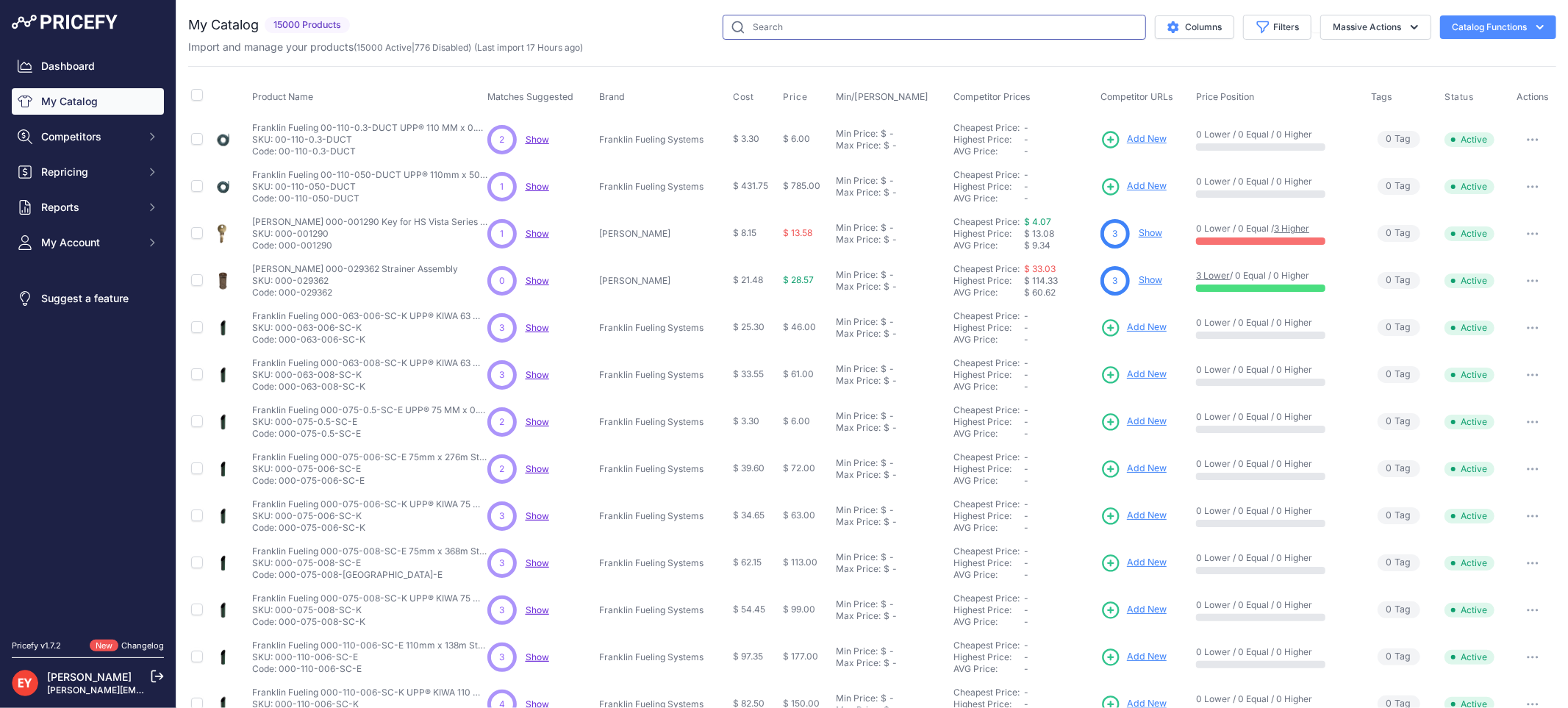
click at [735, 28] on input "text" at bounding box center [934, 27] width 423 height 25
paste input "900301-120"
type input "900301-120"
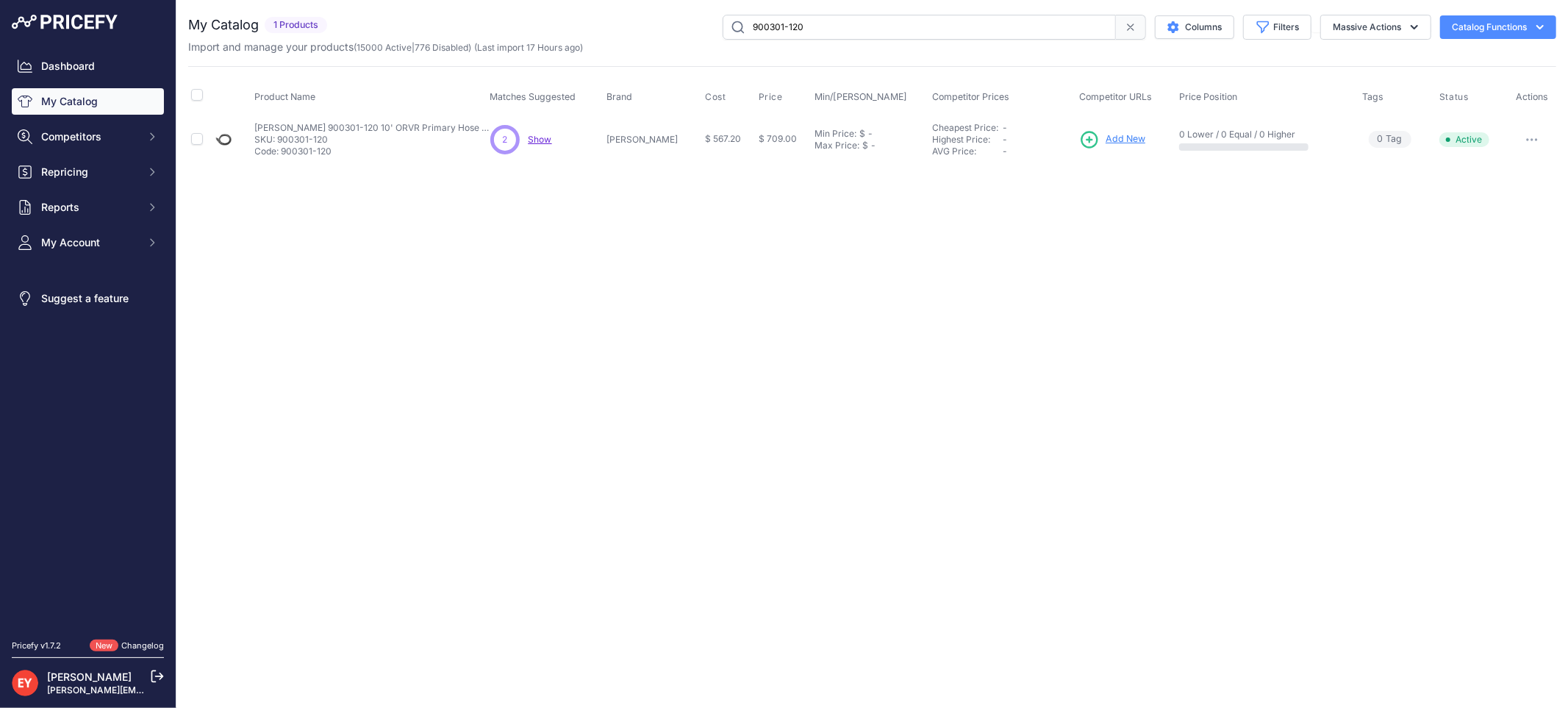
click at [1105, 141] on span "Add New" at bounding box center [1125, 139] width 40 height 14
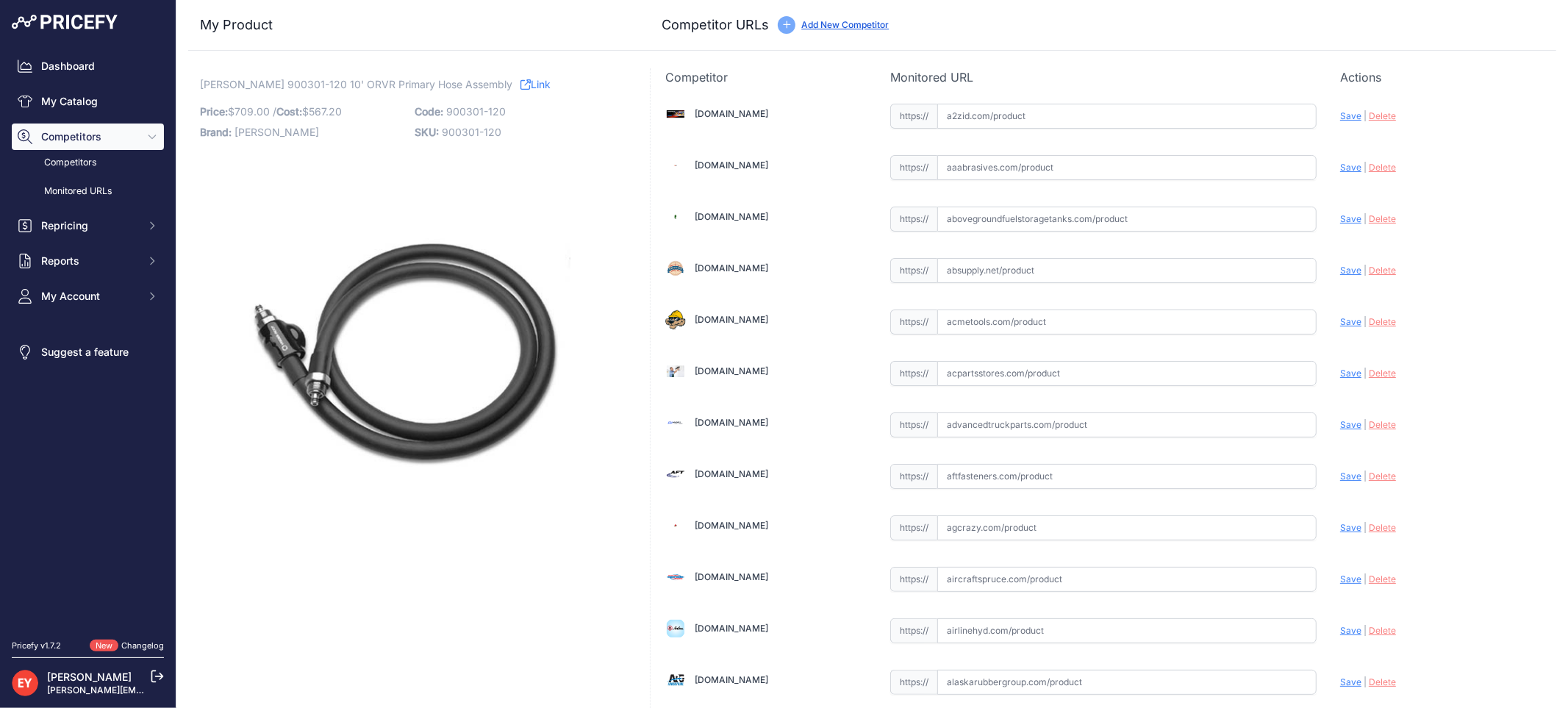
scroll to position [1360, 0]
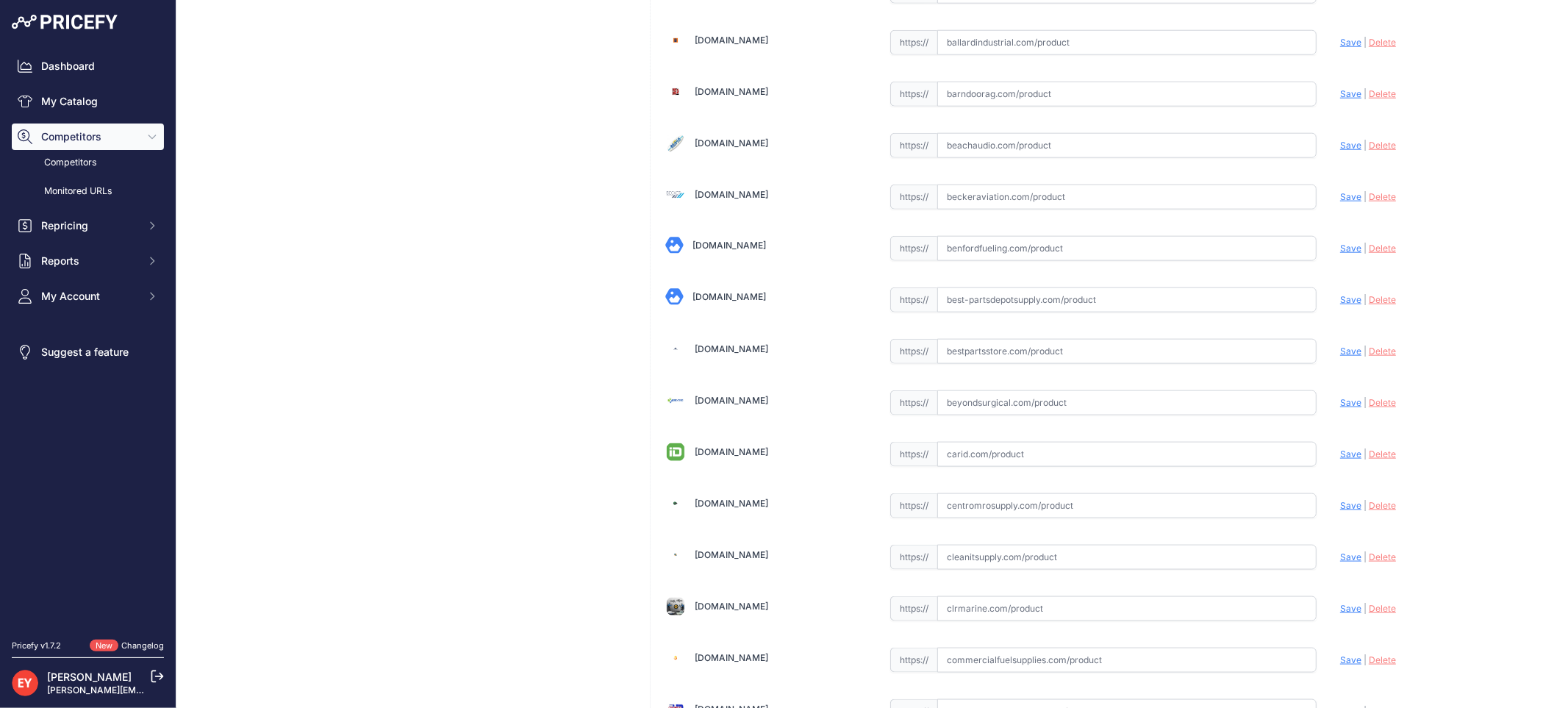
click at [981, 360] on input "text" at bounding box center [1127, 350] width 379 height 25
paste input "https://www.bestpartsstore.com/product/veeder-root-900301-120-10-orvr-primary-h…"
click at [1340, 356] on span "Save" at bounding box center [1350, 351] width 21 height 11
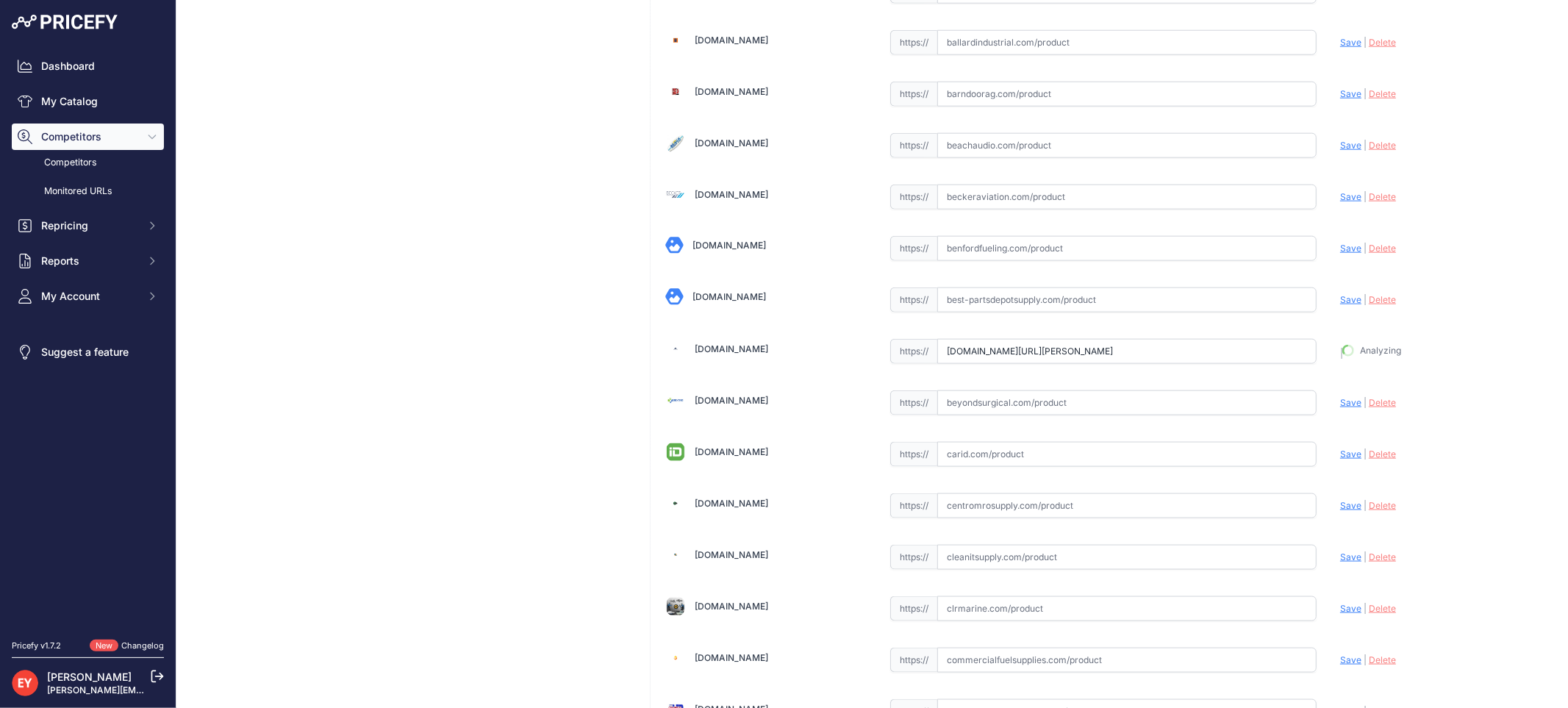
type input "https://www.bestpartsstore.com/product/veeder-root-900301-120-10-orvr-primary-h…"
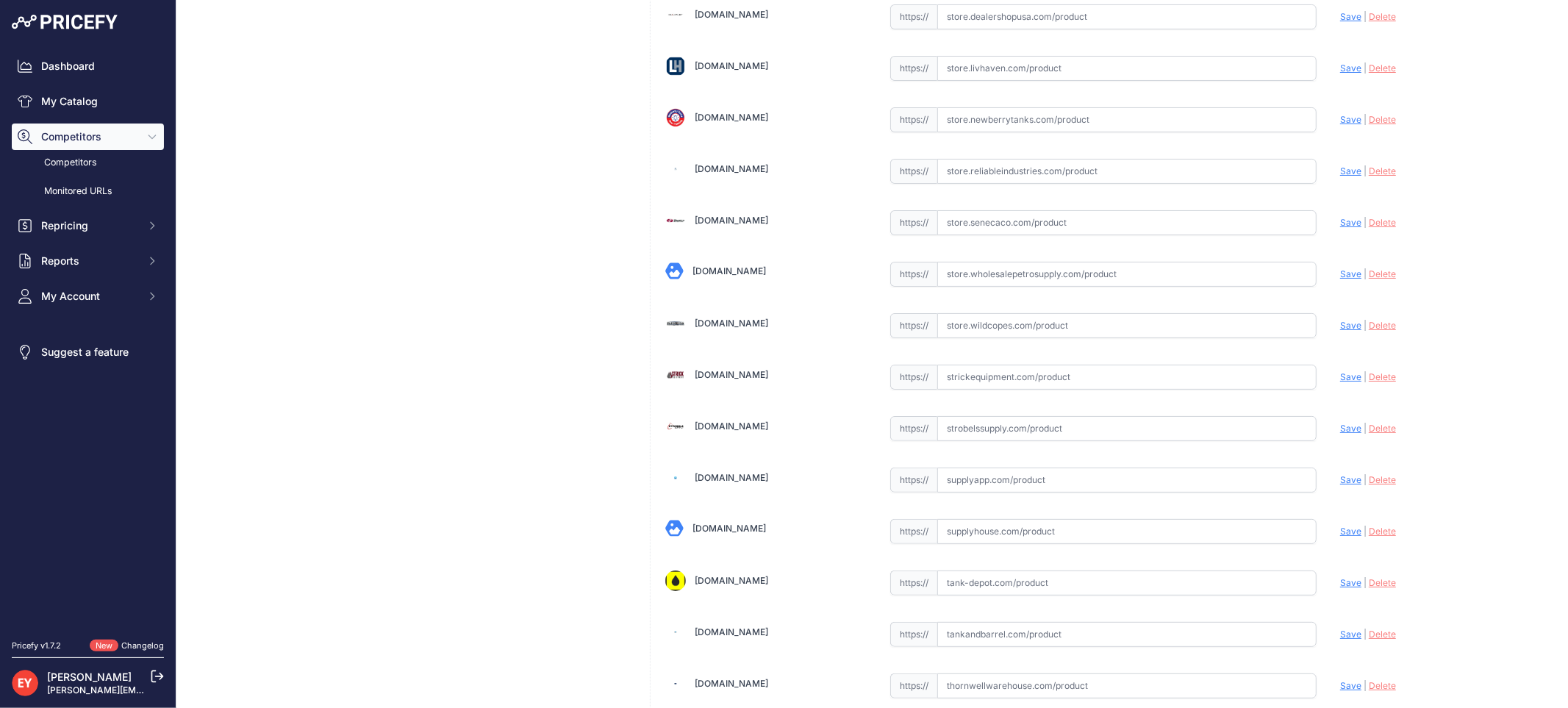
scroll to position [11076, 0]
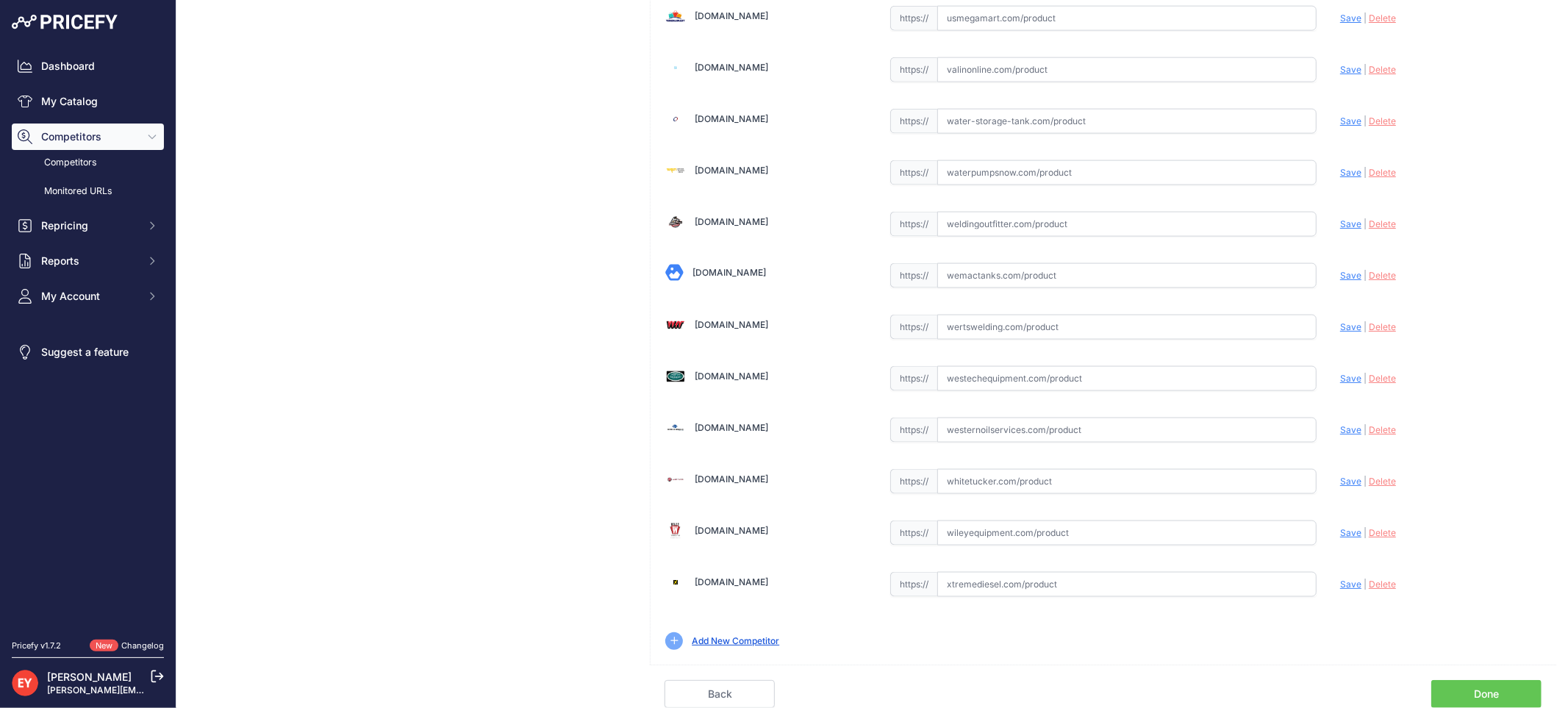
drag, startPoint x: 1466, startPoint y: 696, endPoint x: 1452, endPoint y: 682, distance: 19.8
click at [1467, 695] on link "Done" at bounding box center [1486, 693] width 110 height 28
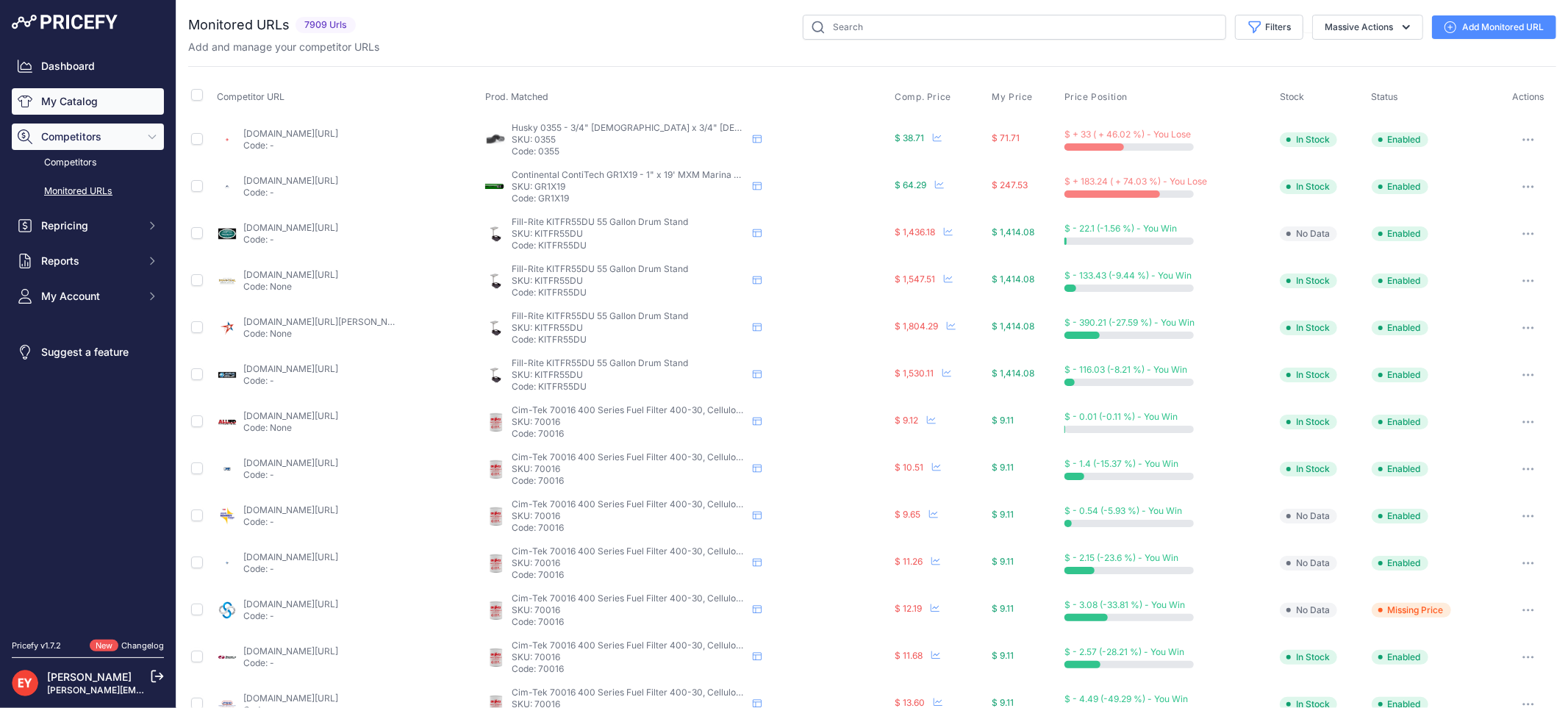
click at [90, 108] on link "My Catalog" at bounding box center [87, 101] width 152 height 27
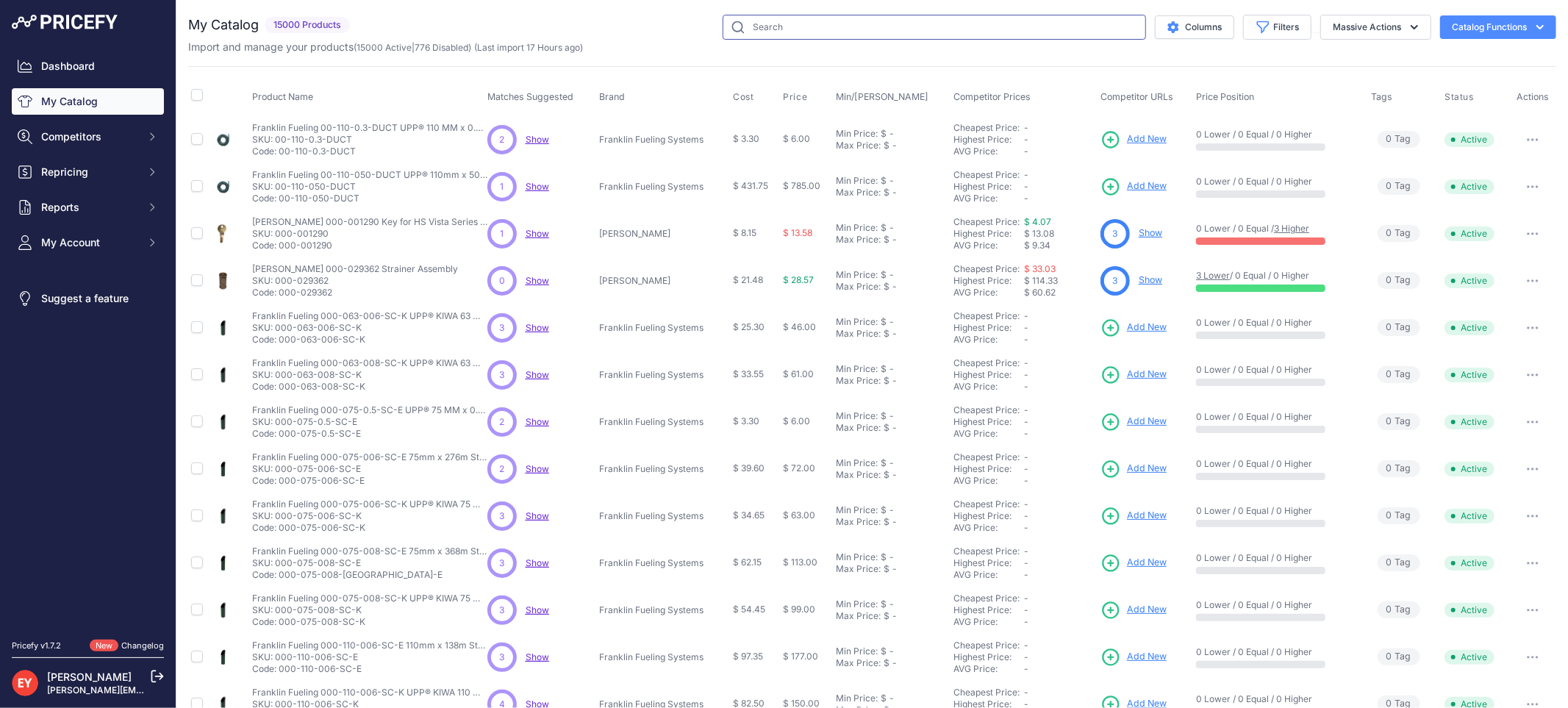
click at [780, 28] on input "text" at bounding box center [934, 27] width 423 height 25
paste input "330020-291"
type input "330020-291"
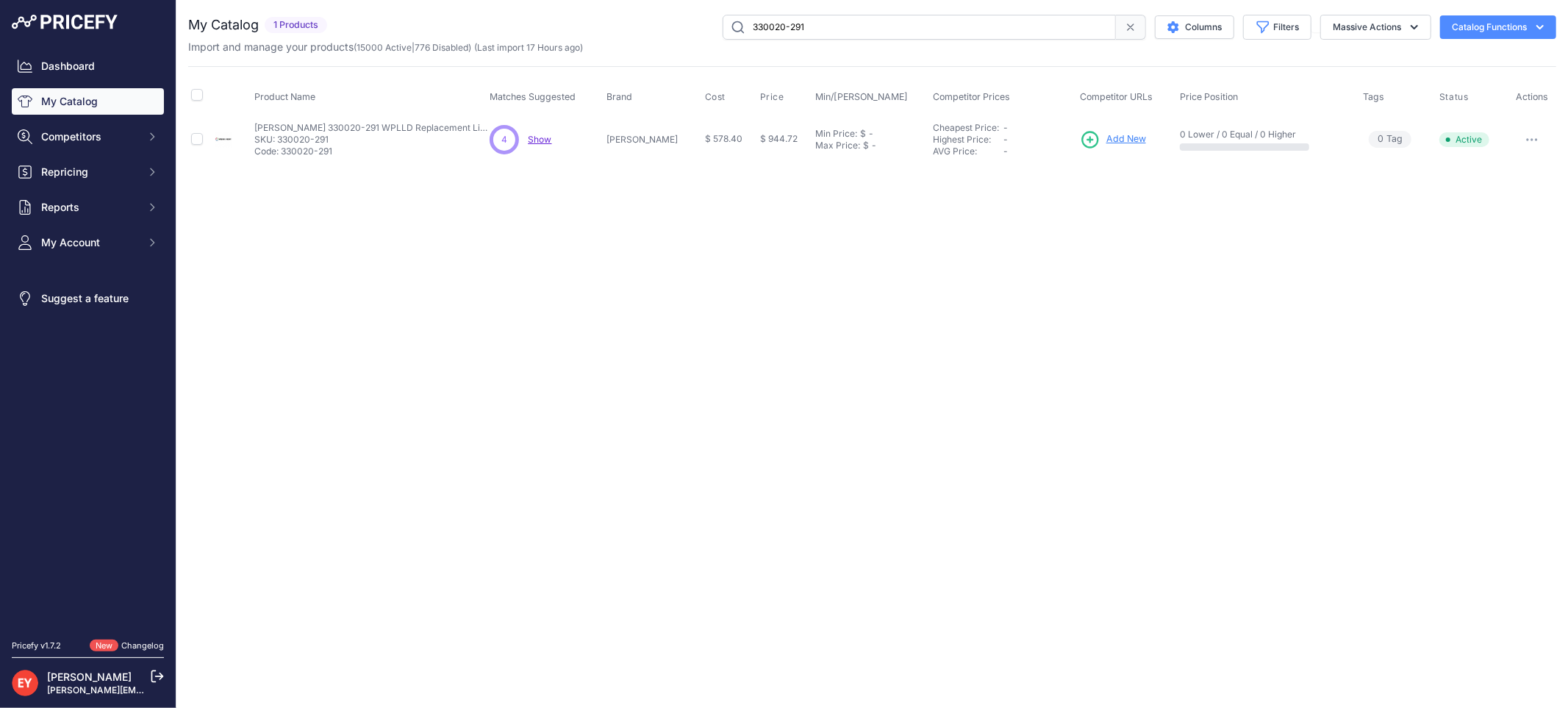
click at [1106, 136] on span "Add New" at bounding box center [1126, 139] width 40 height 14
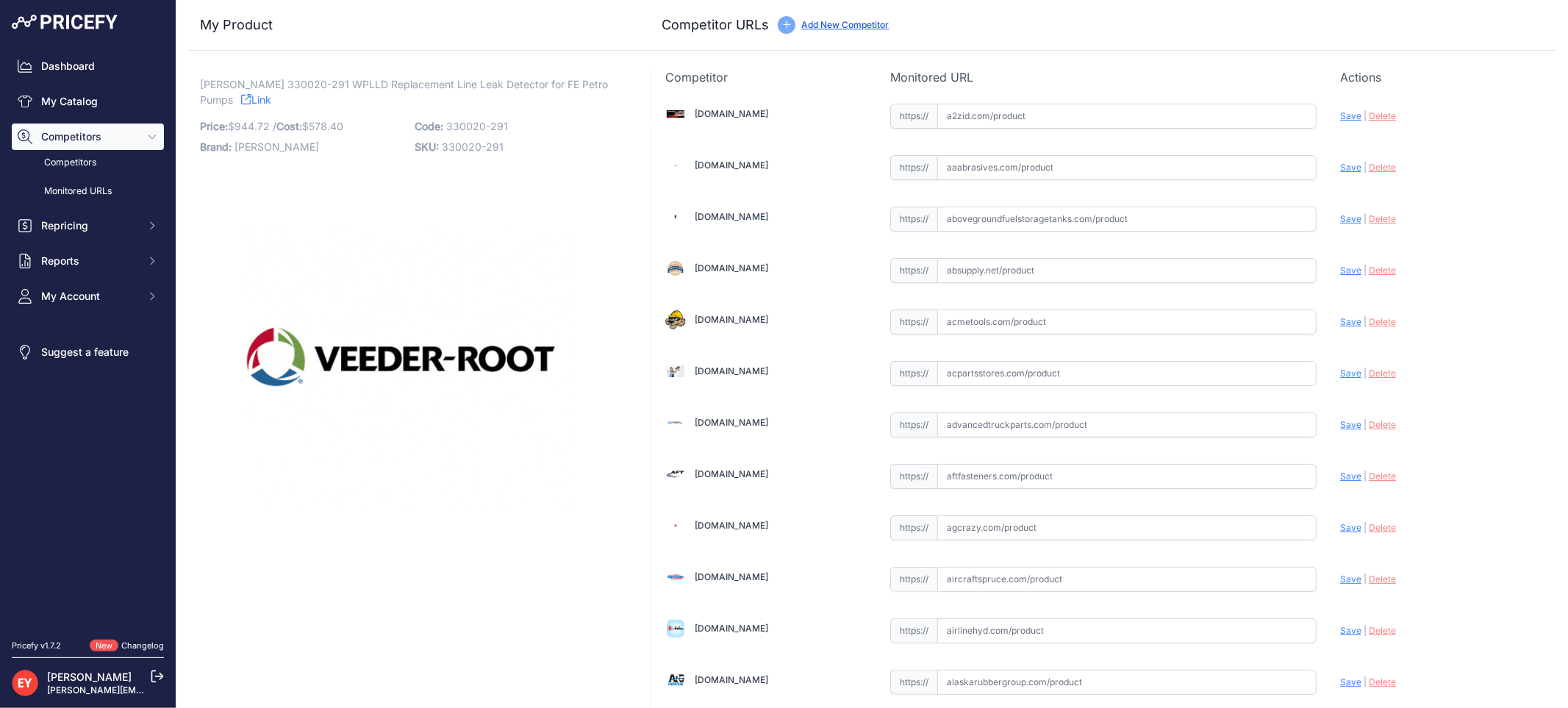
scroll to position [1360, 0]
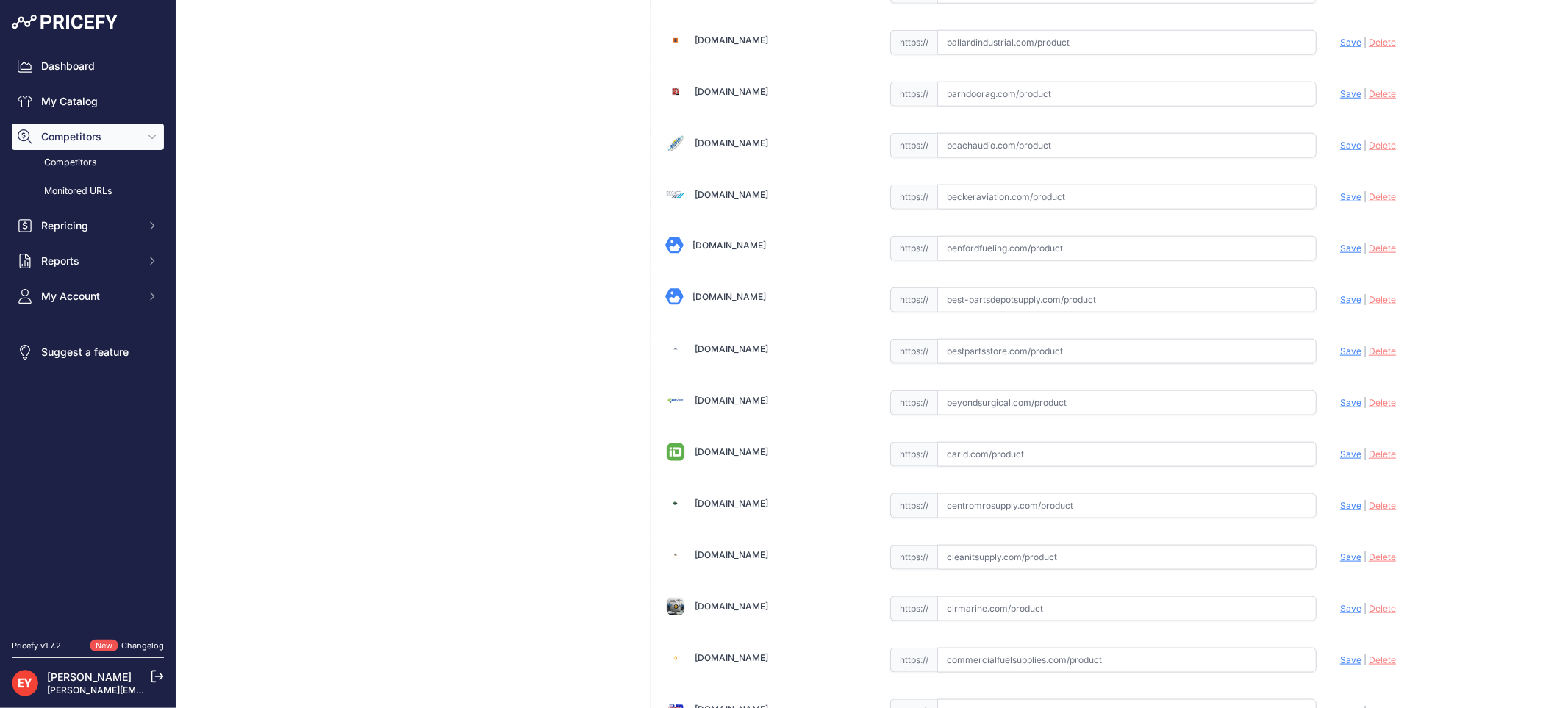
click at [1010, 363] on input "text" at bounding box center [1127, 350] width 379 height 25
click at [973, 357] on input "text" at bounding box center [1127, 350] width 379 height 25
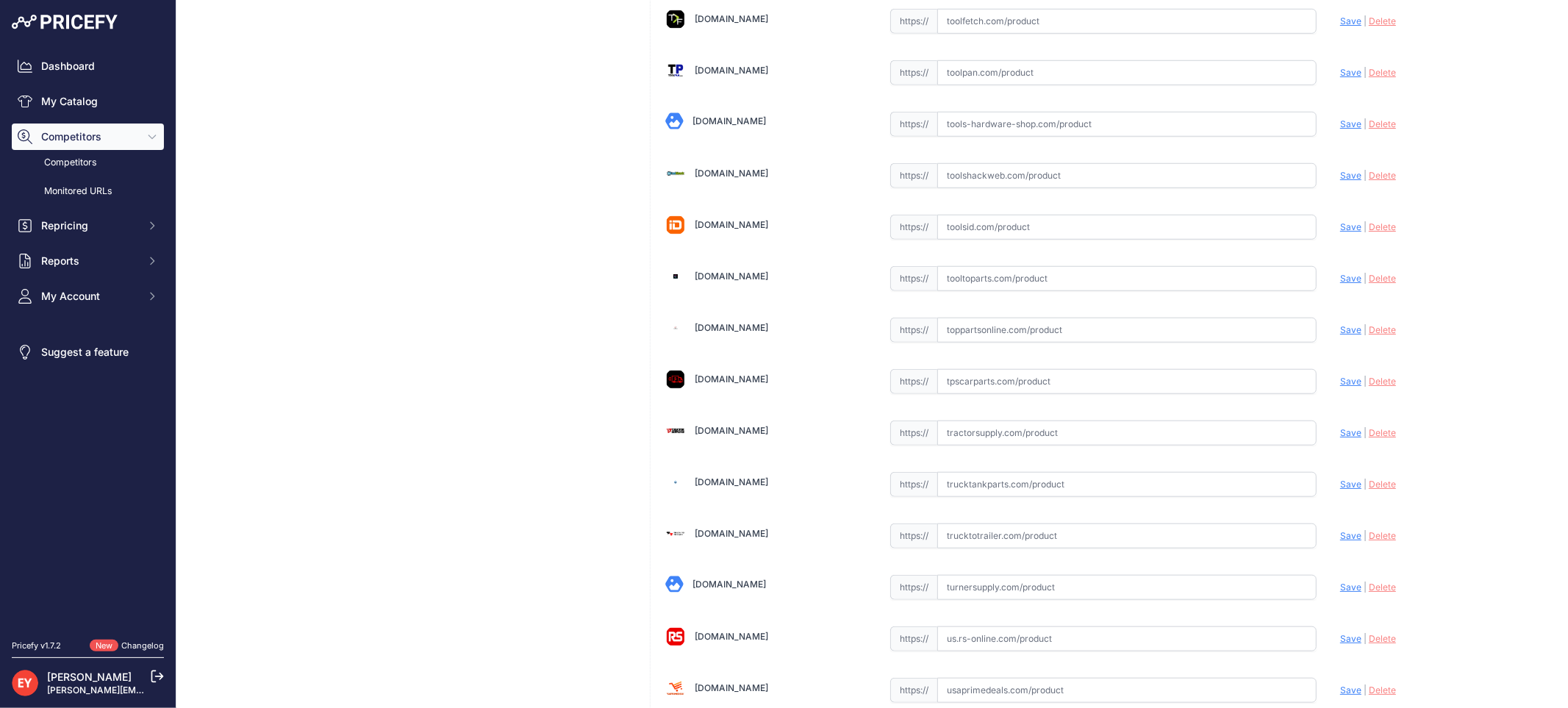
click at [974, 342] on input "text" at bounding box center [1127, 329] width 379 height 25
paste input "https://www.toppartsonline.com/product/veeder-root-330020-291-wplld-replacement…"
click at [1340, 335] on span "Save" at bounding box center [1350, 330] width 21 height 11
type input "https://www.toppartsonline.com/product/veeder-root-330020-291-wplld-replacement…"
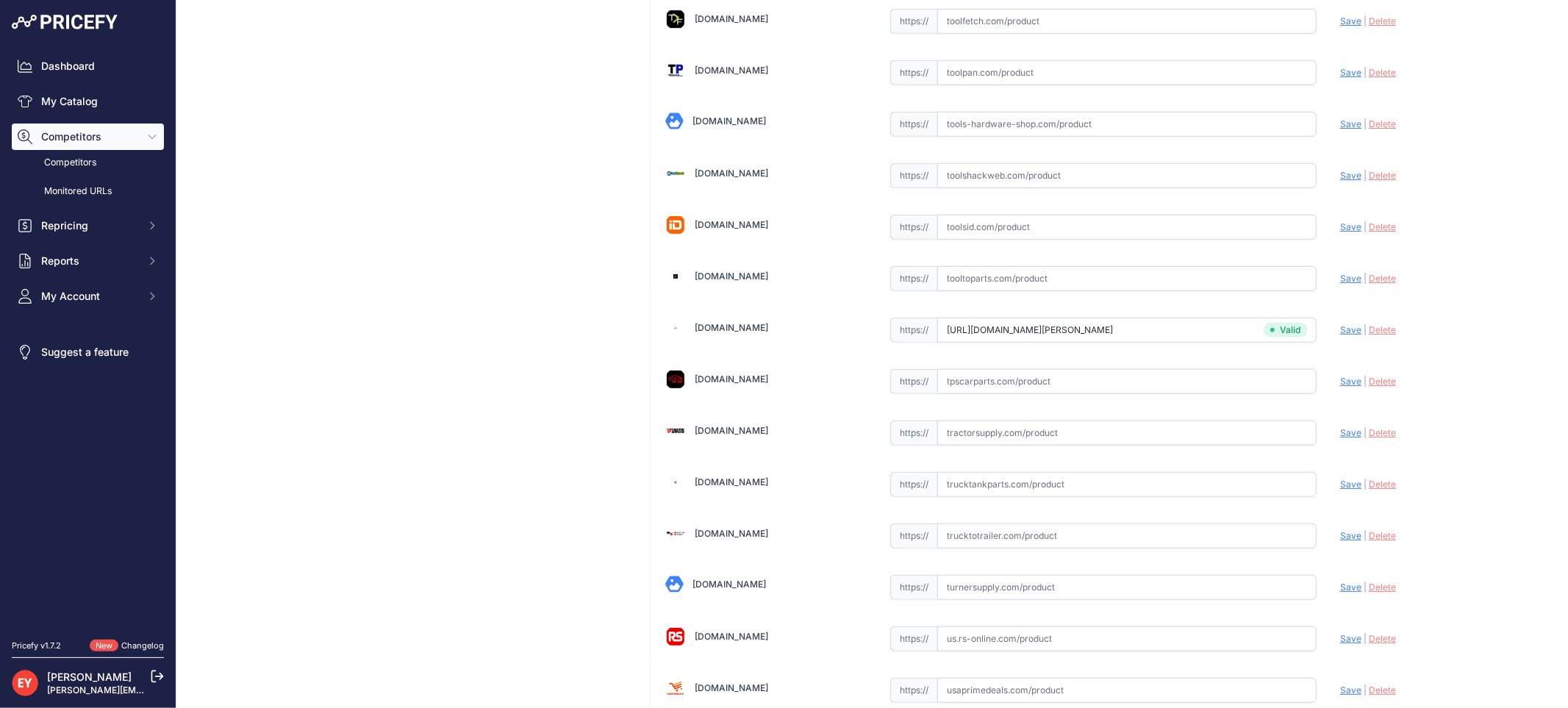
scroll to position [11076, 0]
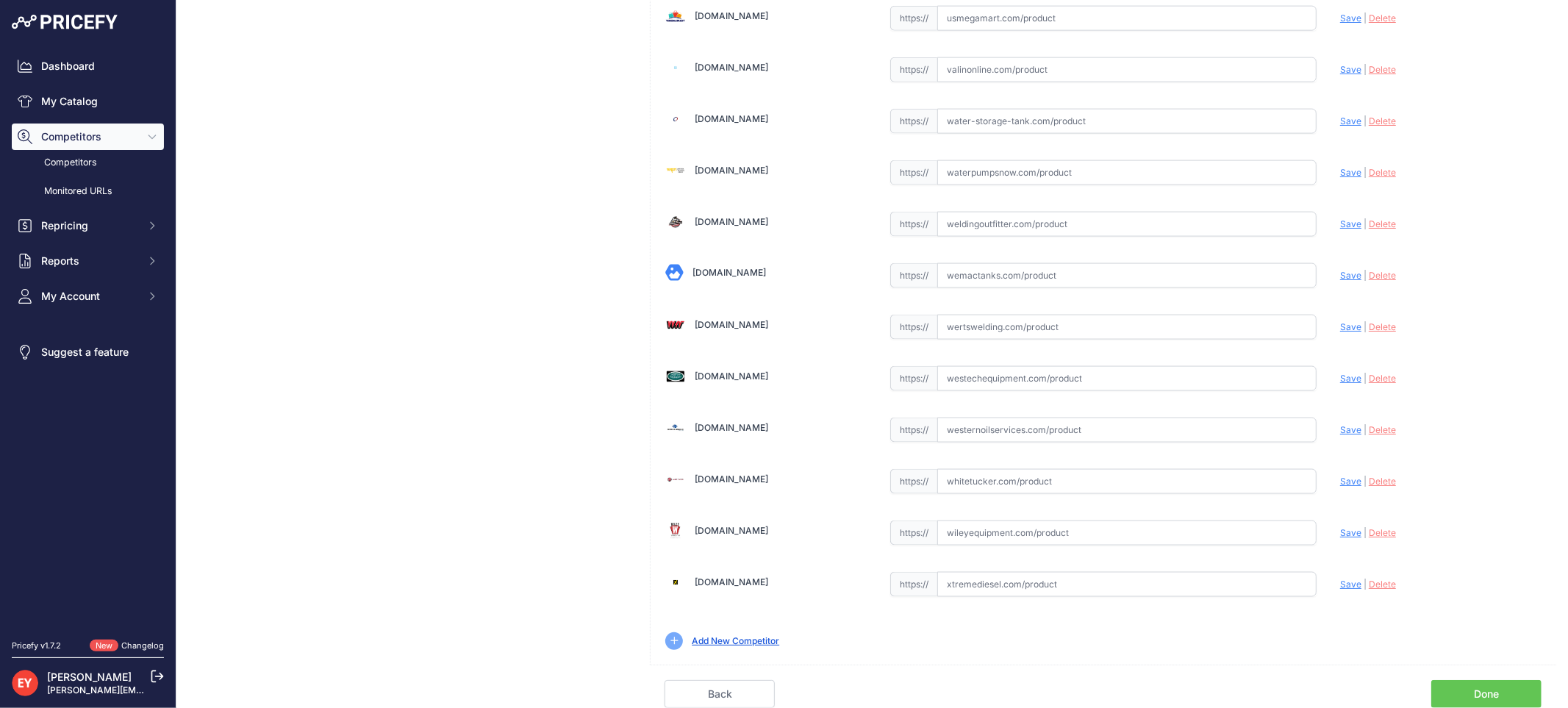
click at [1498, 682] on link "Done" at bounding box center [1486, 693] width 110 height 28
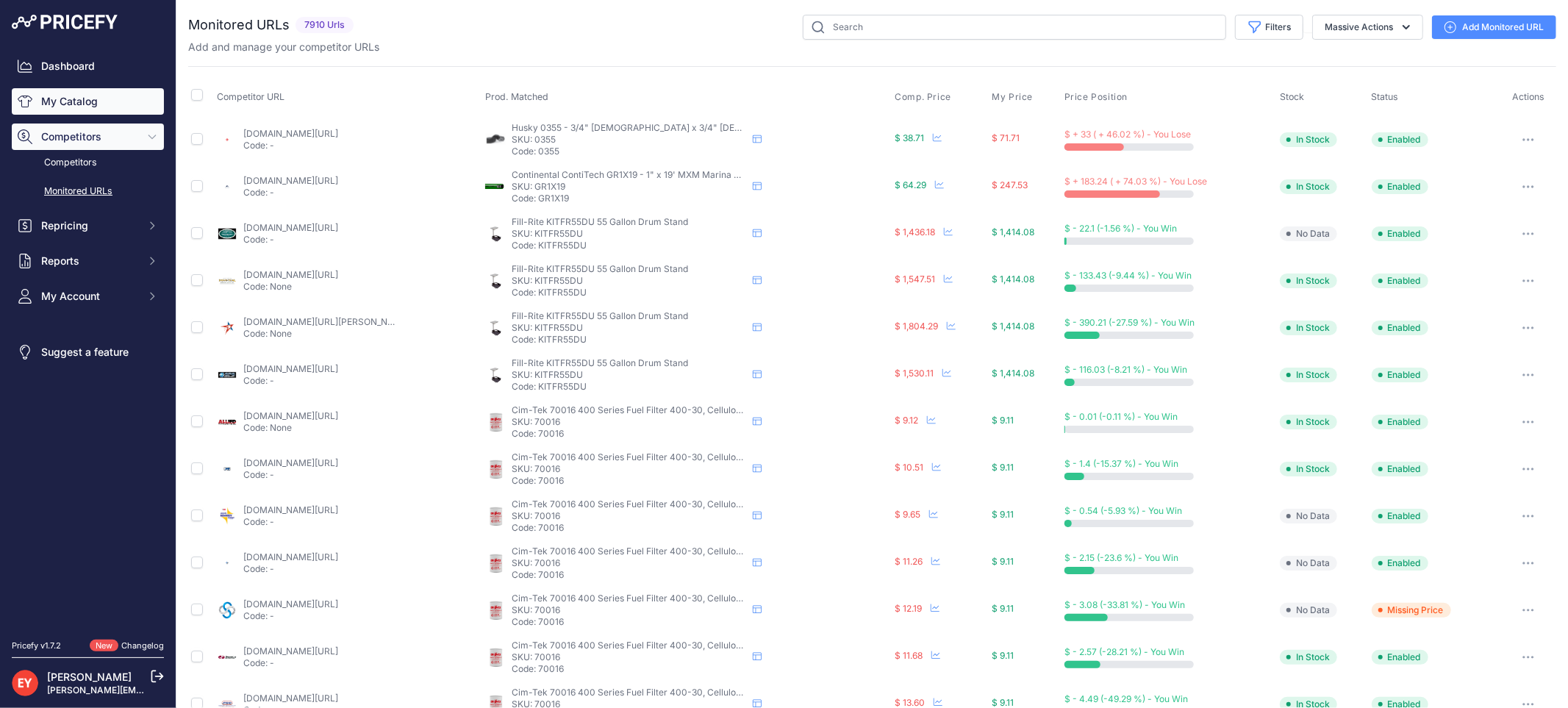
click at [71, 104] on link "My Catalog" at bounding box center [87, 101] width 152 height 27
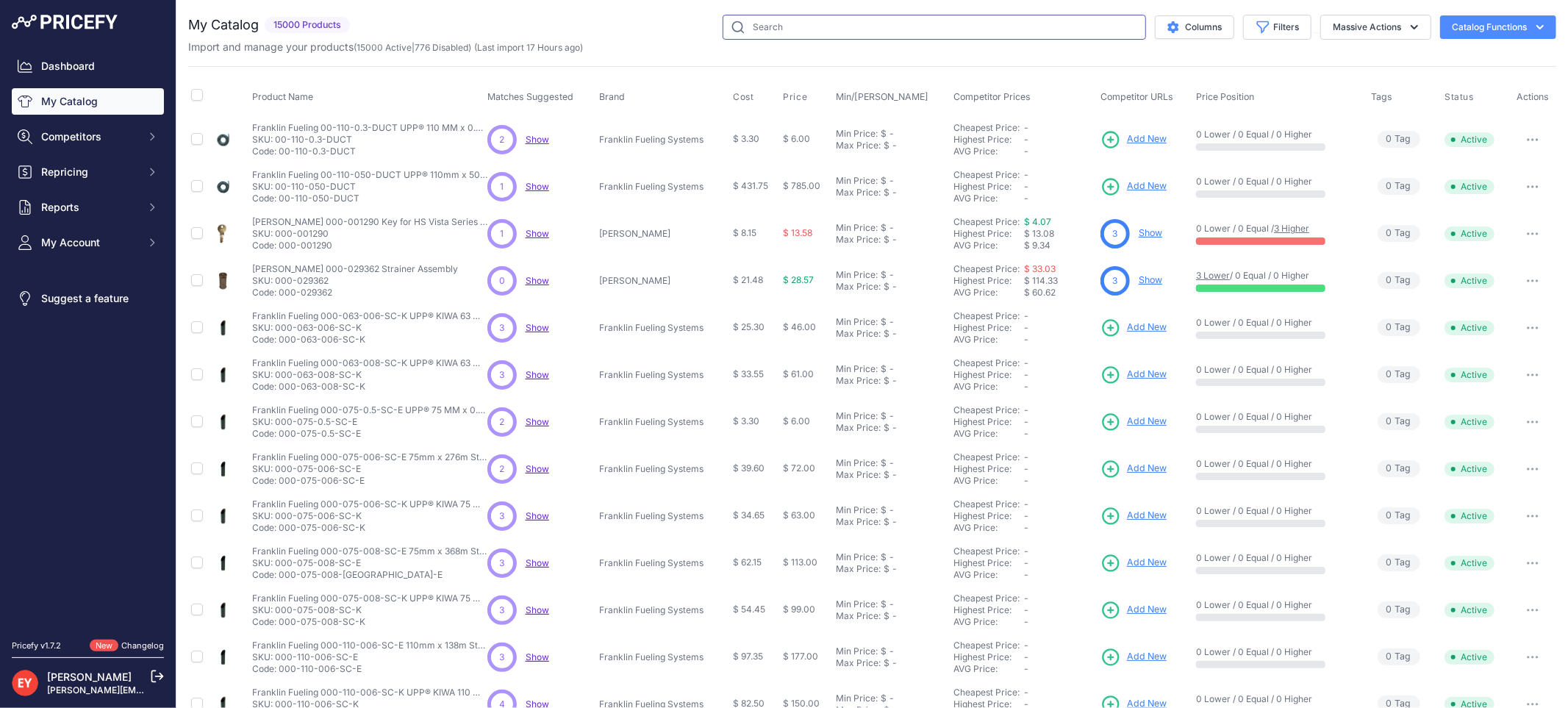
click at [788, 30] on input "text" at bounding box center [934, 27] width 423 height 25
paste input "330020-448"
type input "330020-448"
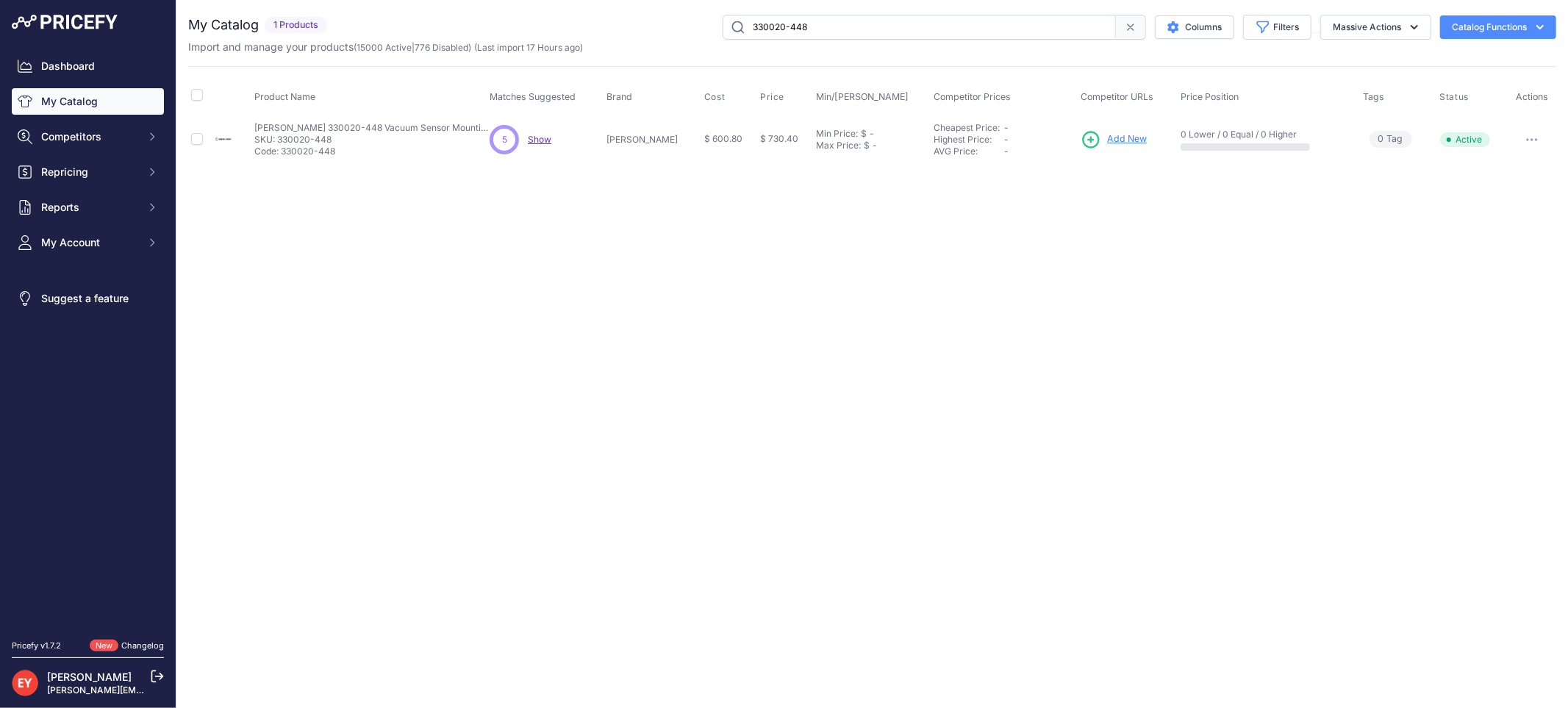
click at [1107, 136] on span "Add New" at bounding box center [1127, 139] width 40 height 14
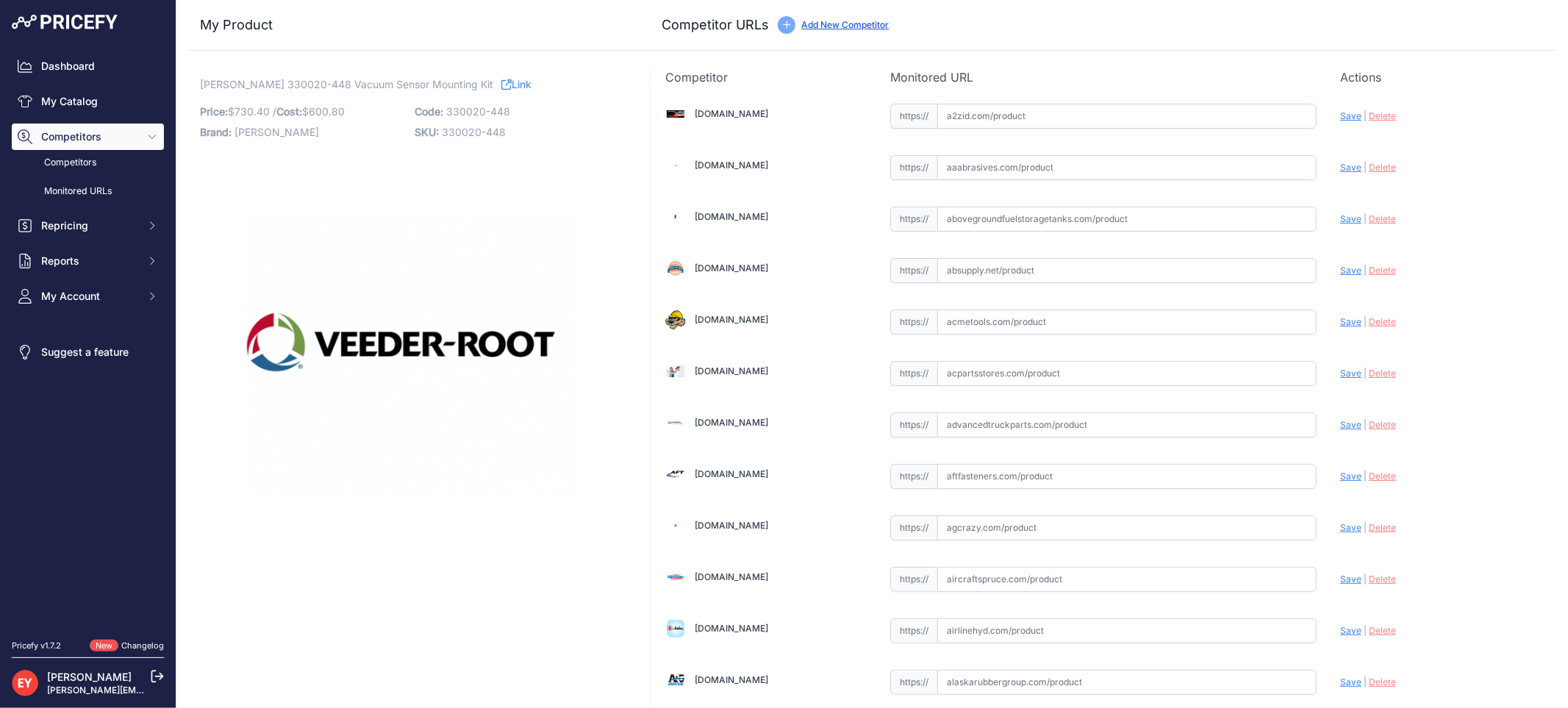
scroll to position [4402, 0]
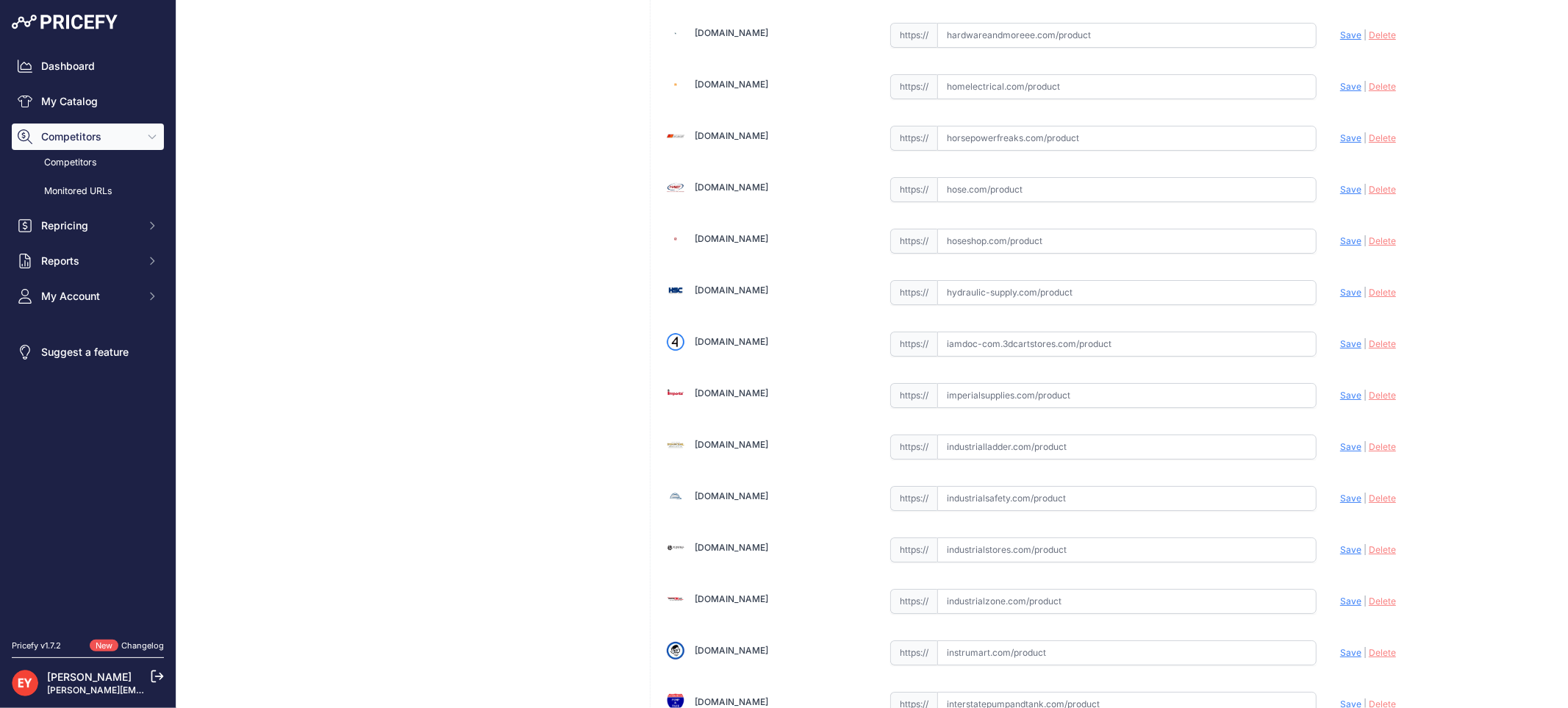
click at [1004, 346] on input "text" at bounding box center [1127, 343] width 379 height 25
paste input "https://iamdoc-com.3dcartstores.com/Vacuum-Sensor-Mounting-Kit-Up-To-4-Sensors_…"
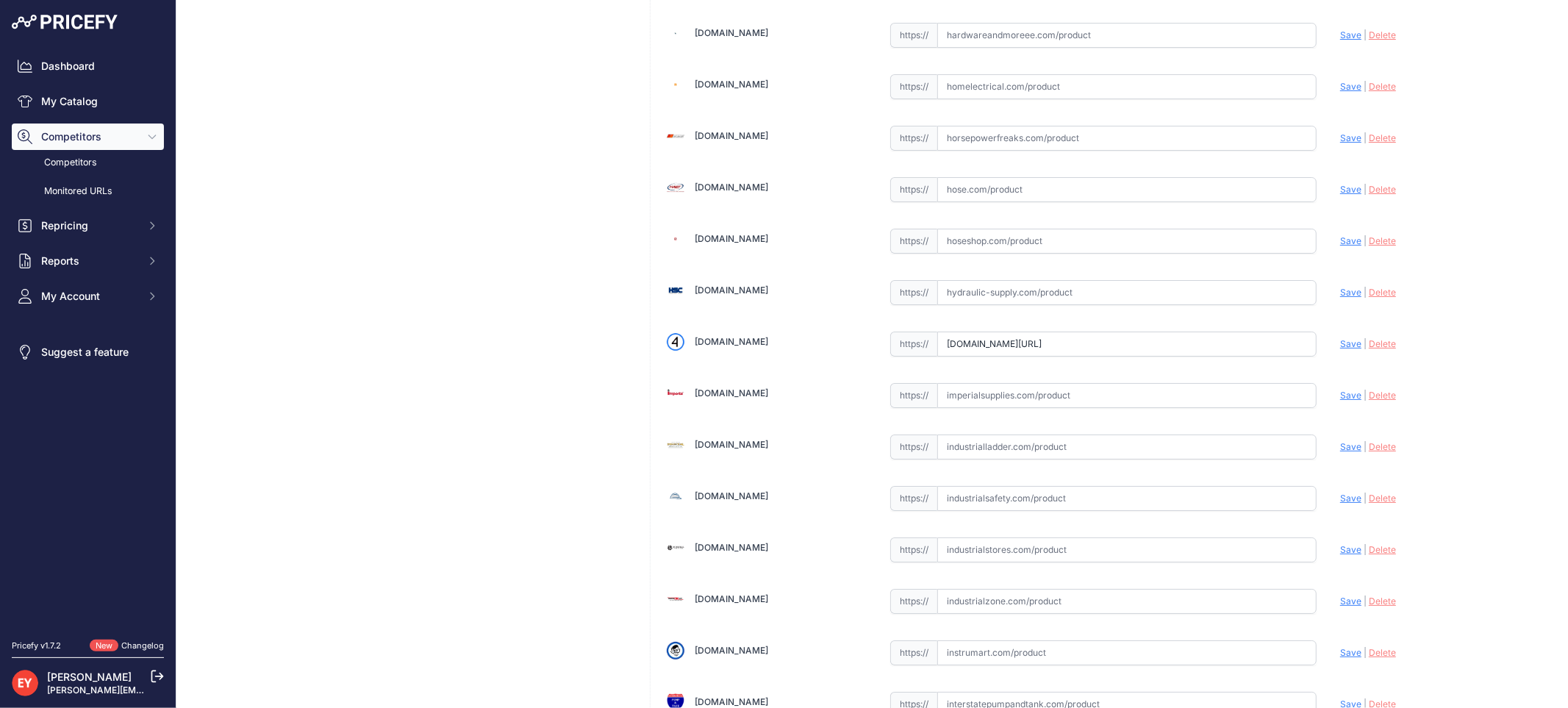
drag, startPoint x: 1335, startPoint y: 357, endPoint x: 1255, endPoint y: 328, distance: 85.1
click at [1340, 349] on span "Save" at bounding box center [1350, 344] width 21 height 11
type input "https://iamdoc-com.3dcartstores.com/Vacuum-Sensor-Mounting-Kit-Up-To-4-Sensors_…"
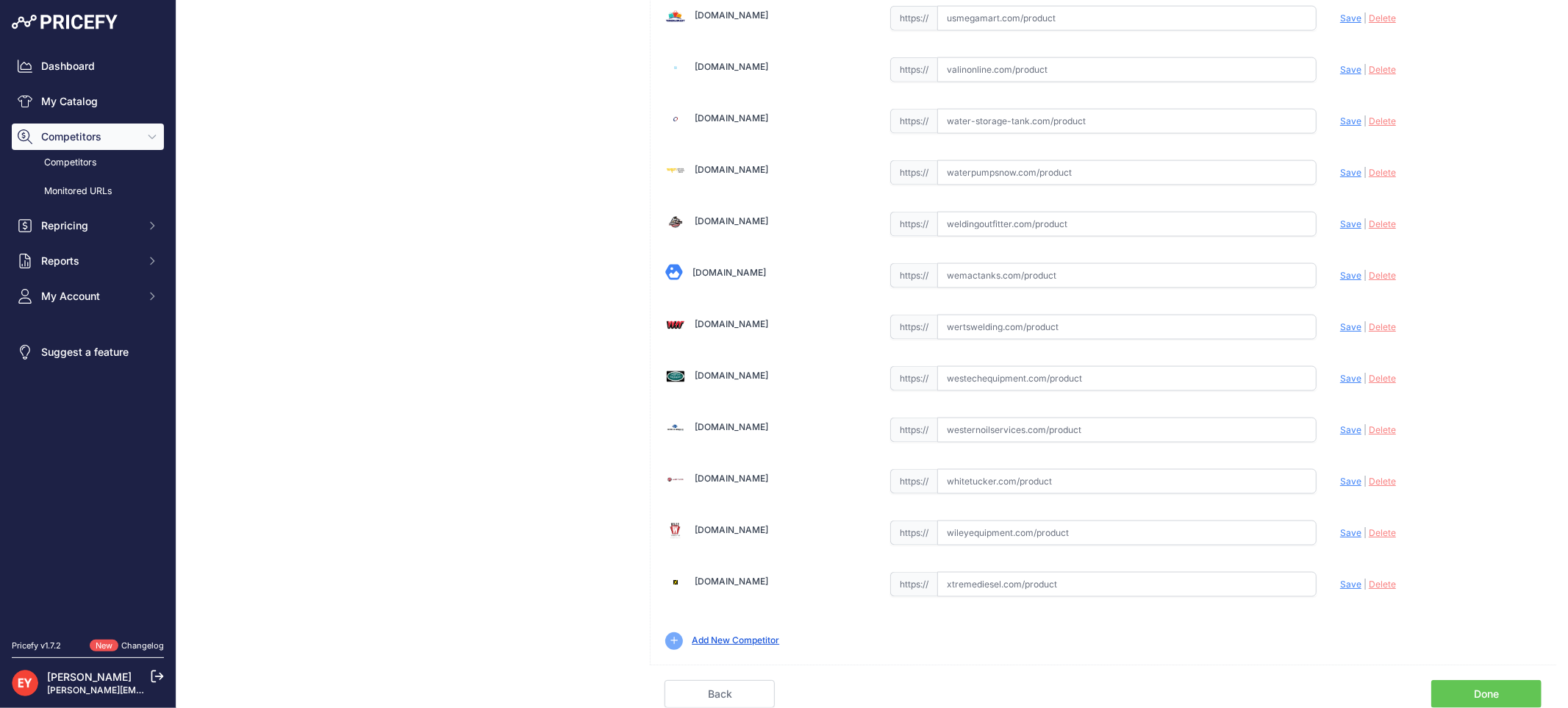
scroll to position [11074, 0]
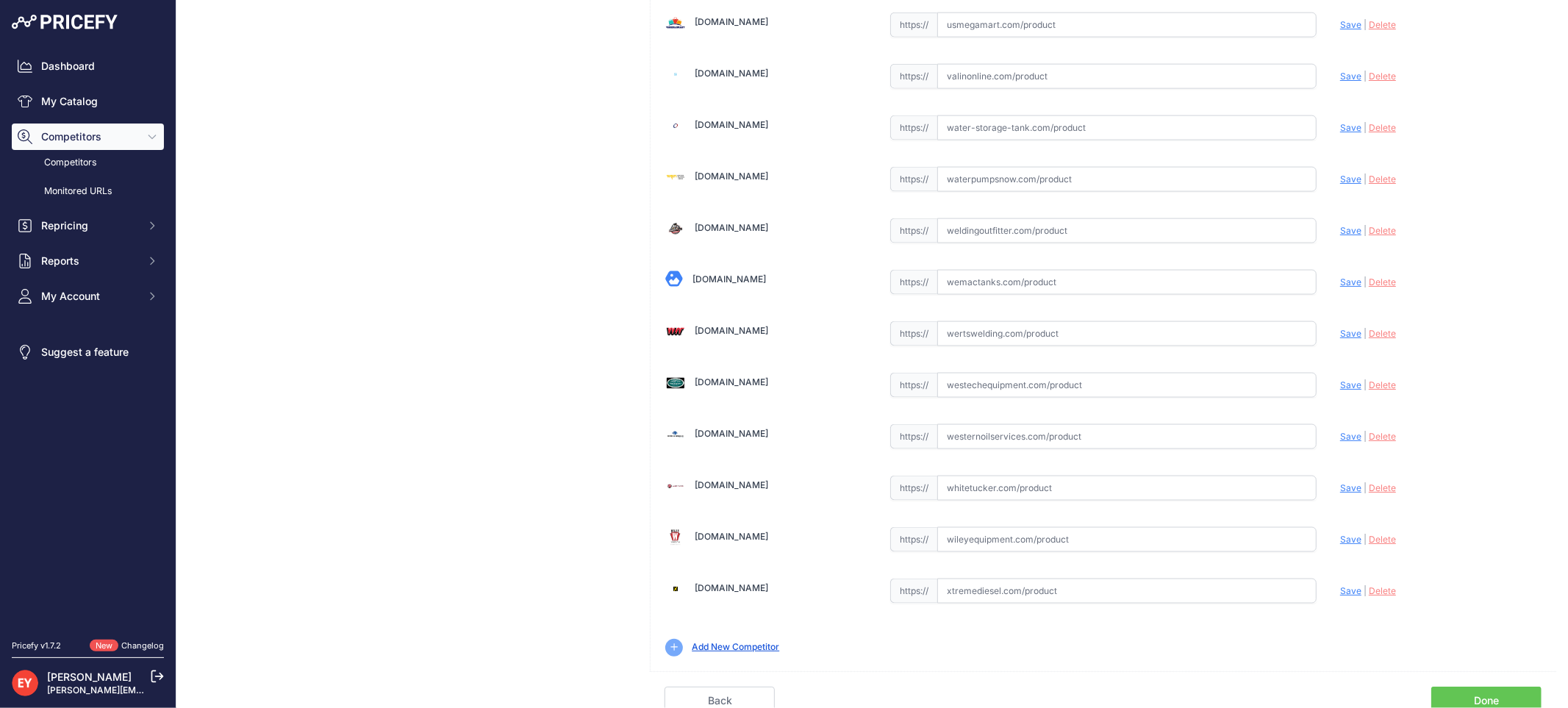
click at [1500, 687] on link "Done" at bounding box center [1486, 701] width 110 height 28
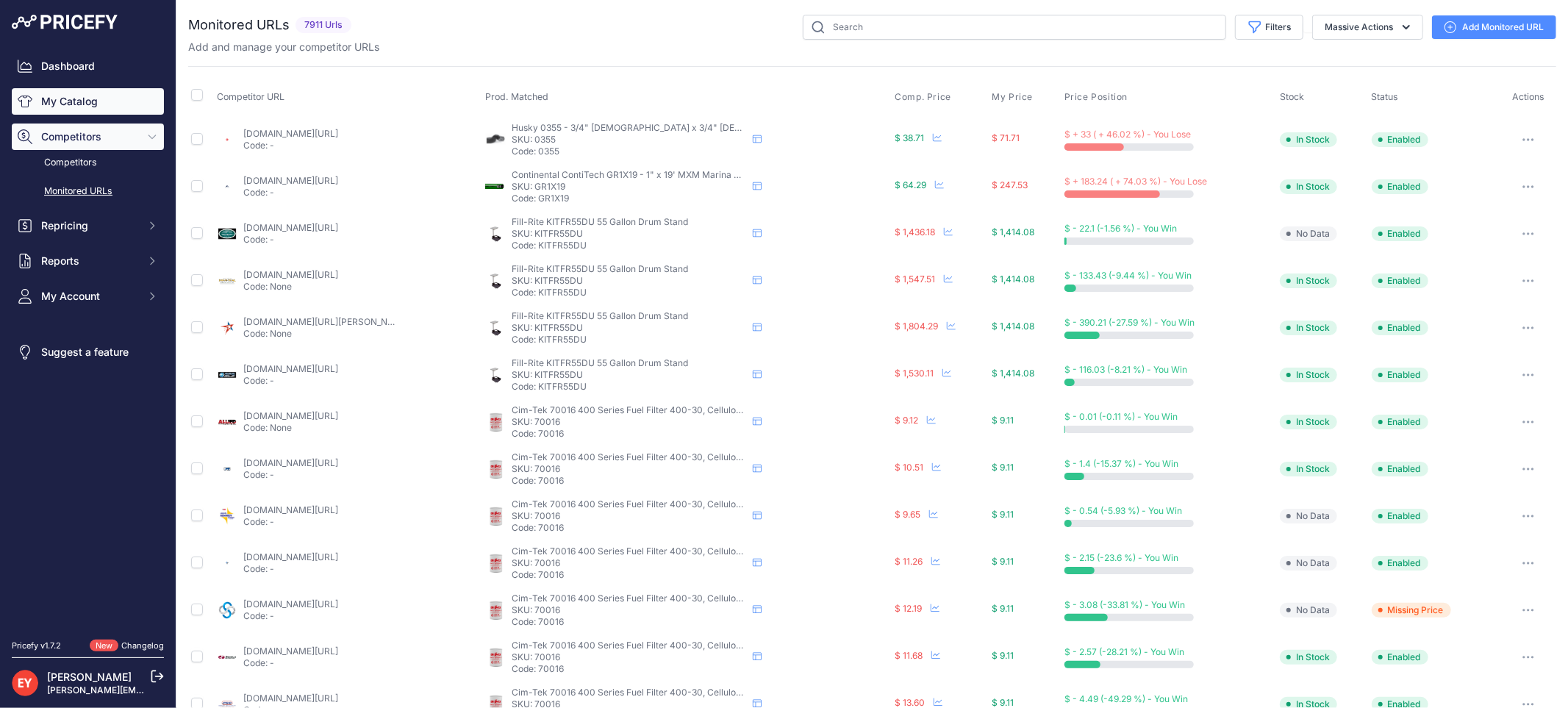
click at [99, 94] on link "My Catalog" at bounding box center [87, 101] width 152 height 27
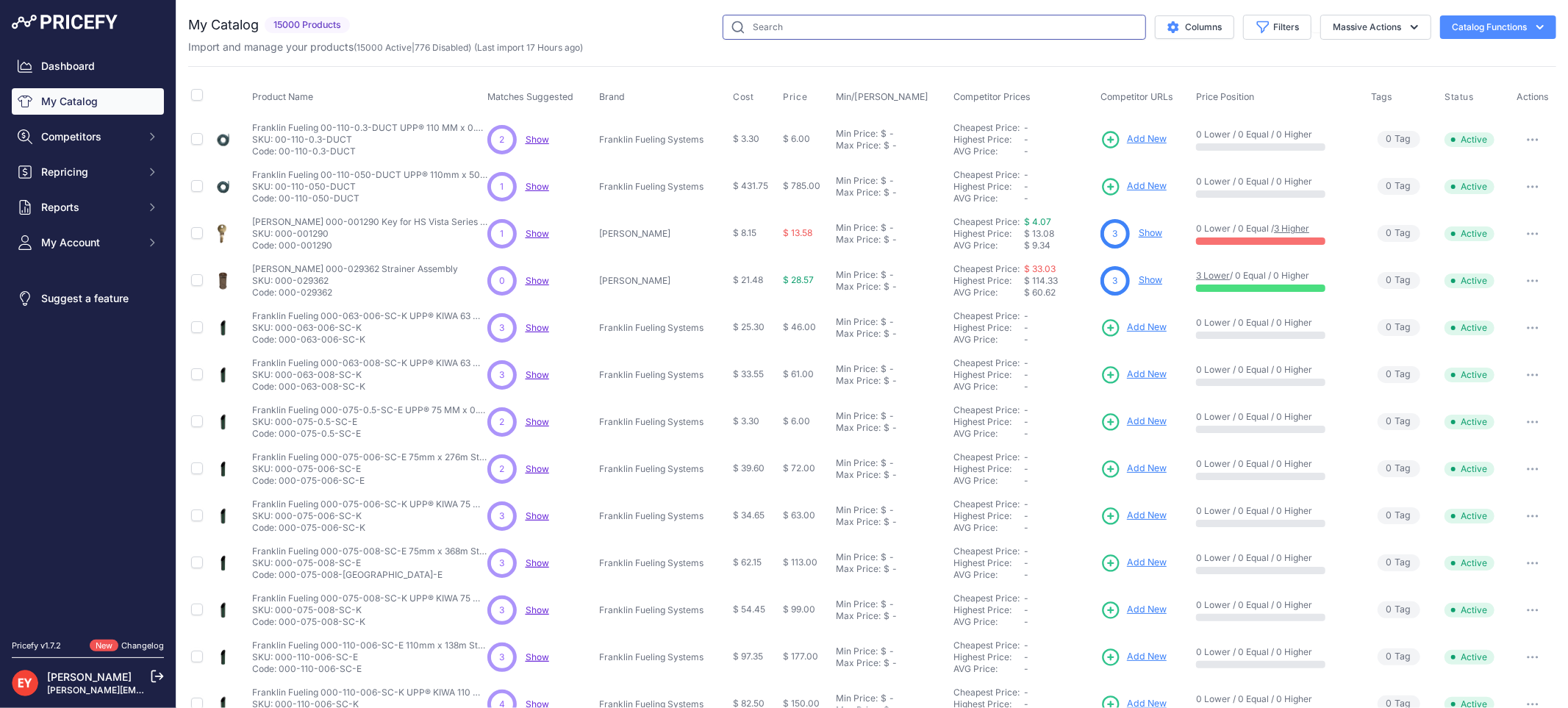
click at [795, 29] on input "text" at bounding box center [934, 27] width 423 height 25
paste input "330020-453"
type input "330020-453"
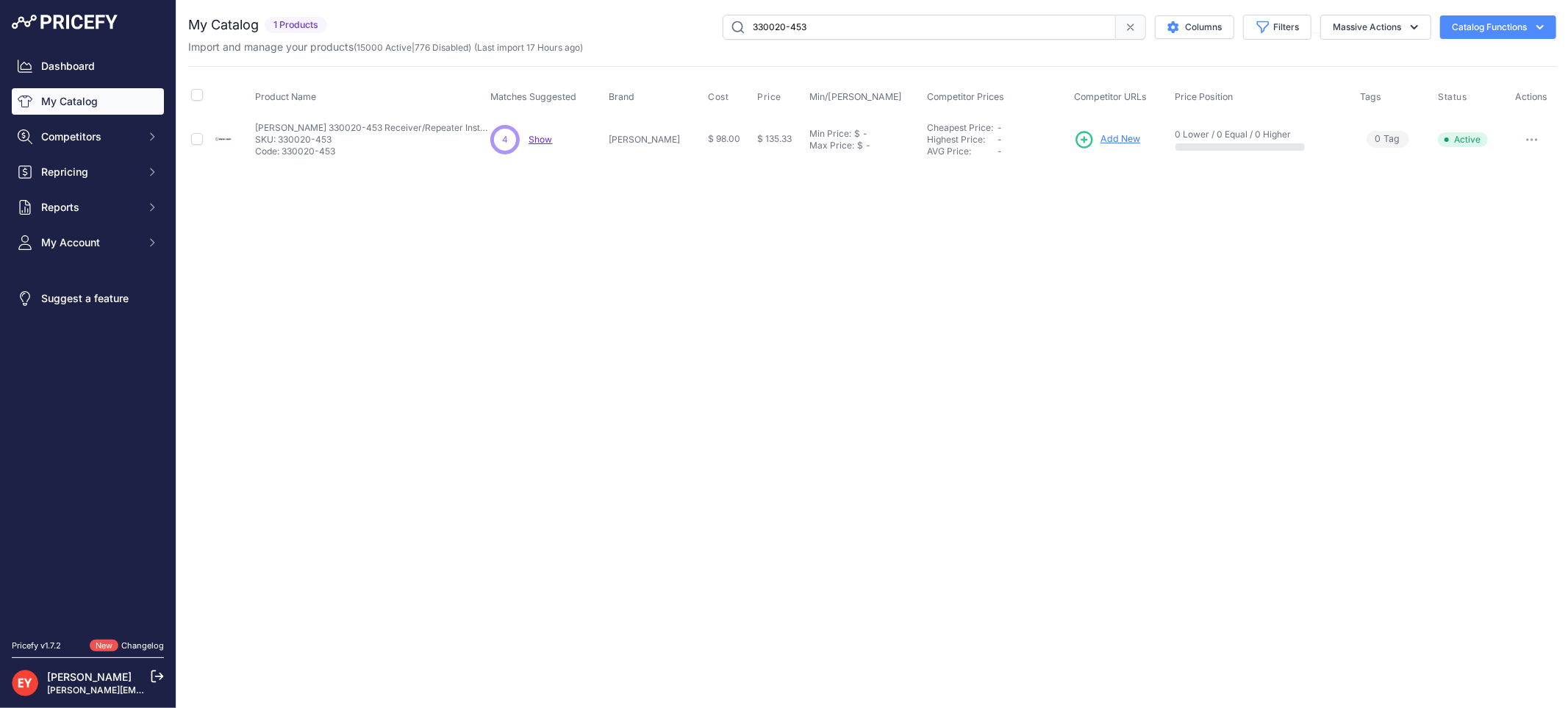
click at [1114, 138] on span "Add New" at bounding box center [1120, 139] width 40 height 14
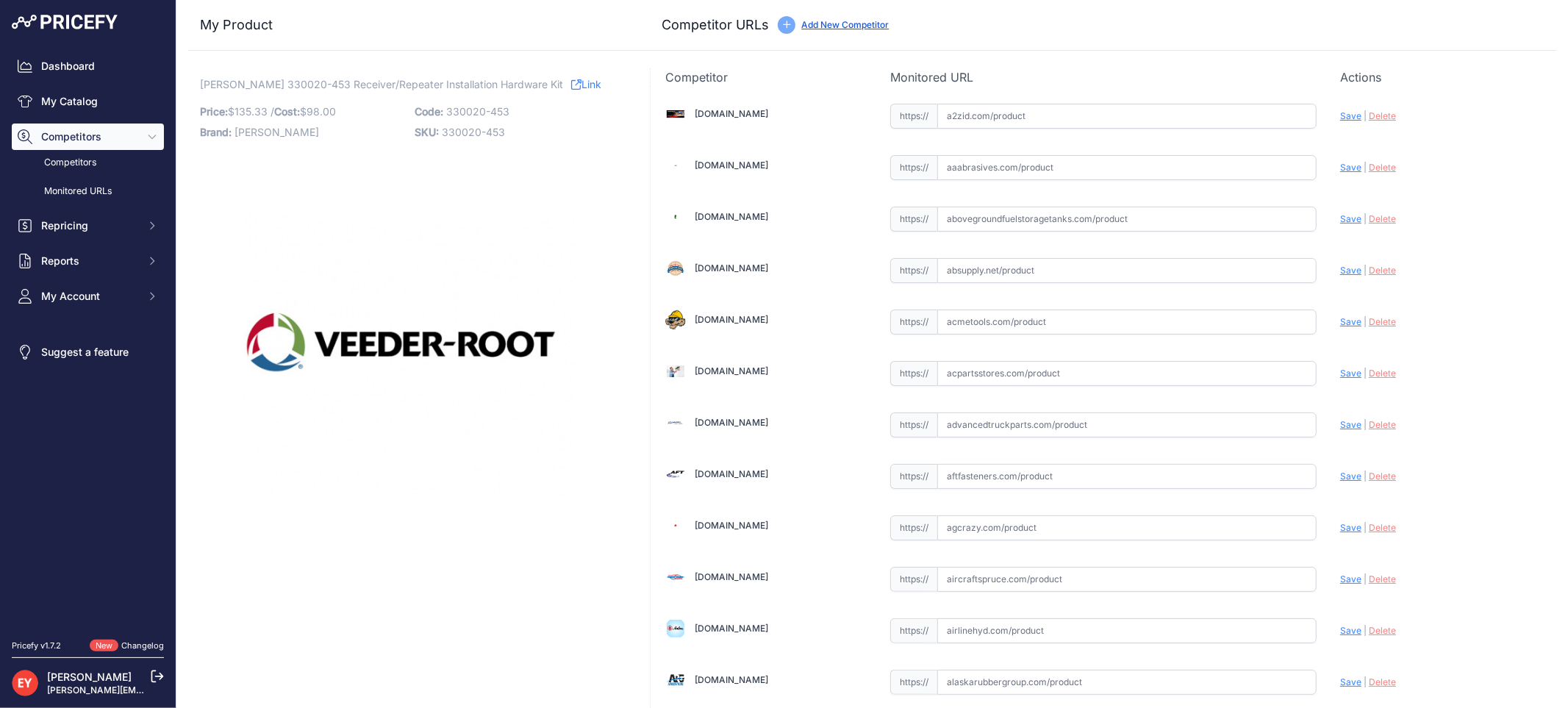
scroll to position [10324, 0]
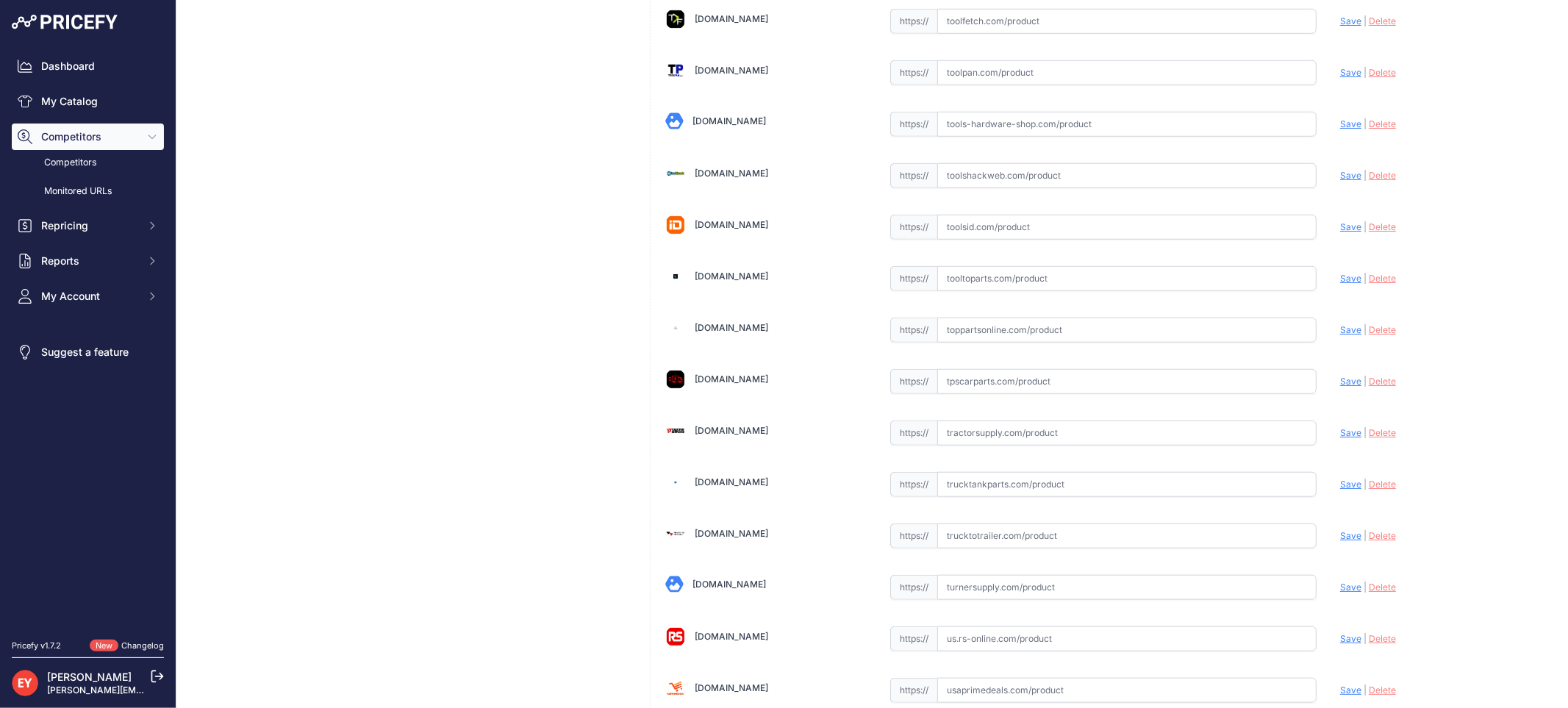
click at [984, 342] on input "text" at bounding box center [1127, 329] width 379 height 25
drag, startPoint x: 984, startPoint y: 350, endPoint x: 972, endPoint y: 341, distance: 15.0
click at [984, 342] on input "text" at bounding box center [1127, 329] width 379 height 25
paste input "https://www.toppartsonline.com/product/veeder-root-330020-453-receiver-repeater…"
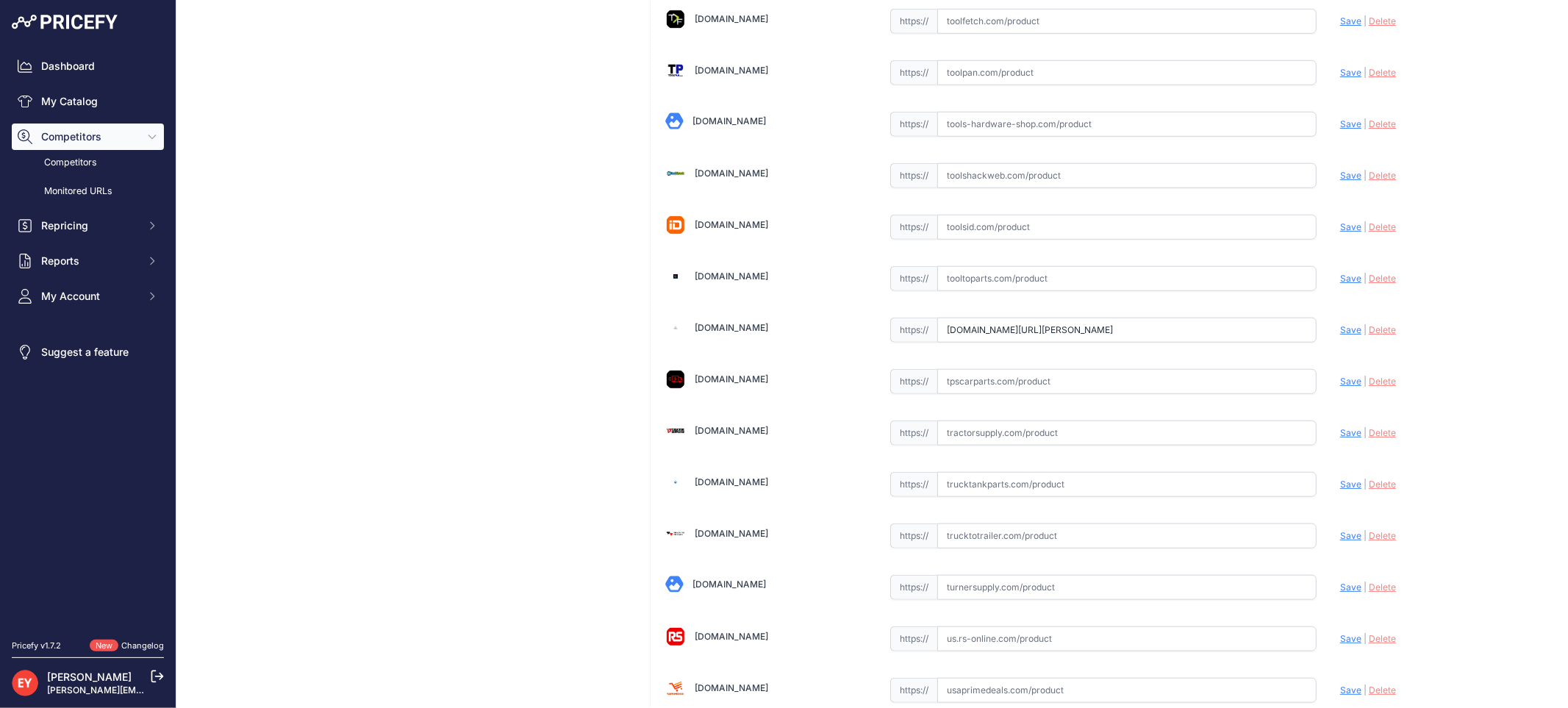
drag, startPoint x: 1340, startPoint y: 355, endPoint x: 1313, endPoint y: 357, distance: 27.1
click at [1340, 335] on span "Save" at bounding box center [1350, 330] width 21 height 11
click at [0, 0] on icon at bounding box center [0, 0] width 0 height 0
type input "https://www.toppartsonline.com/product/veeder-root-330020-453-receiver-repeater…"
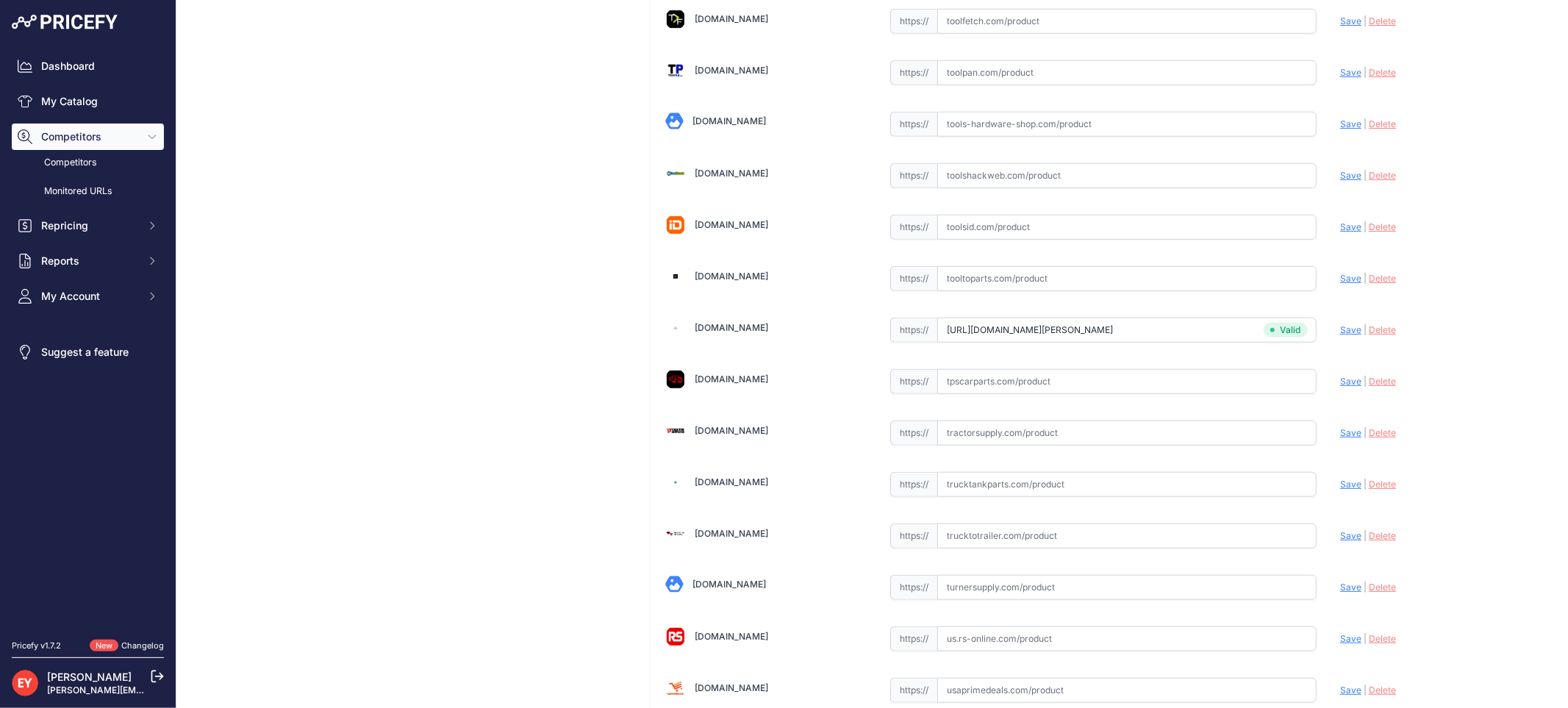
scroll to position [4402, 0]
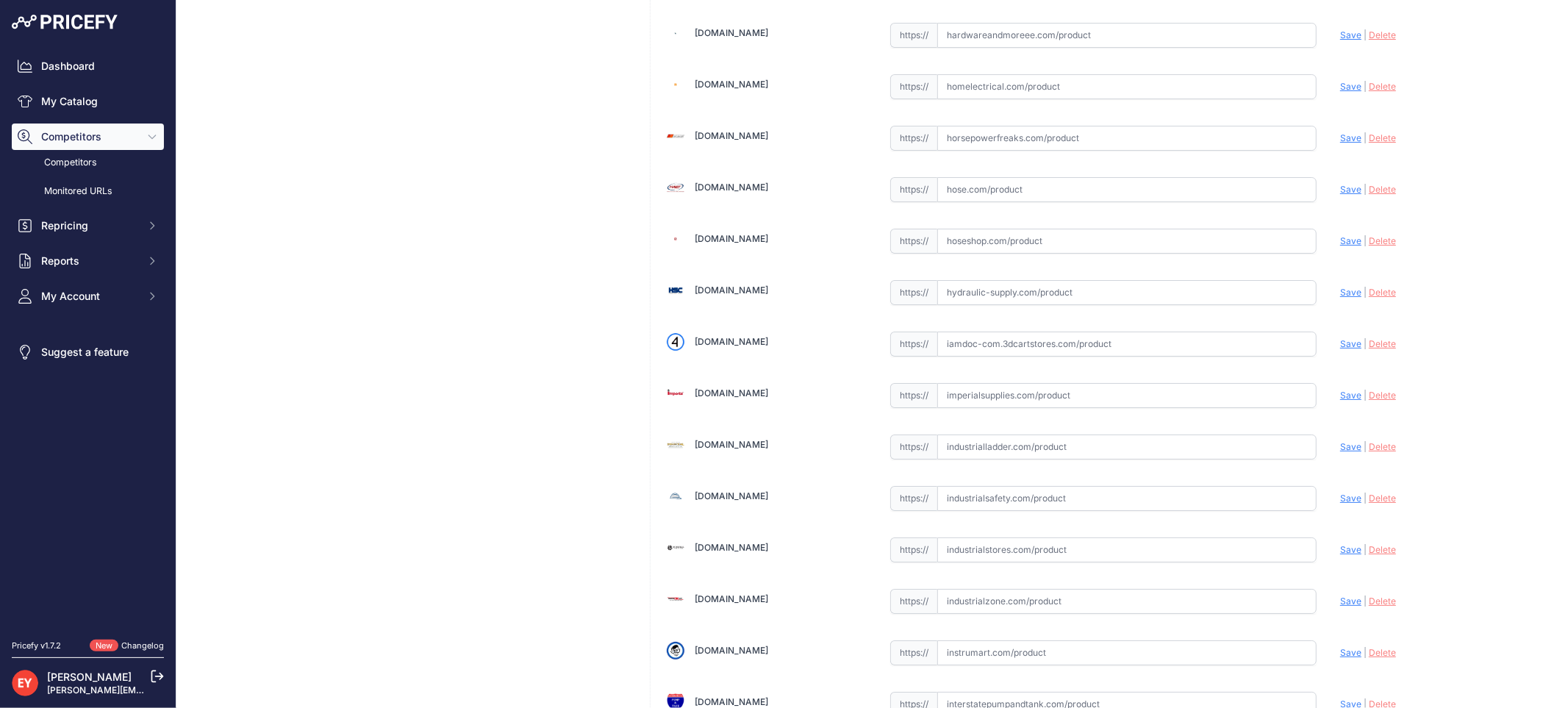
click at [970, 357] on input "text" at bounding box center [1127, 343] width 379 height 25
paste input "https://iamdoc-com.3dcartstores.com/Receiver-Repeater-Installation-Hardware-Kit…"
click at [1340, 349] on span "Save" at bounding box center [1350, 344] width 21 height 11
type input "https://iamdoc-com.3dcartstores.com/Receiver-Repeater-Installation-Hardware-Kit…"
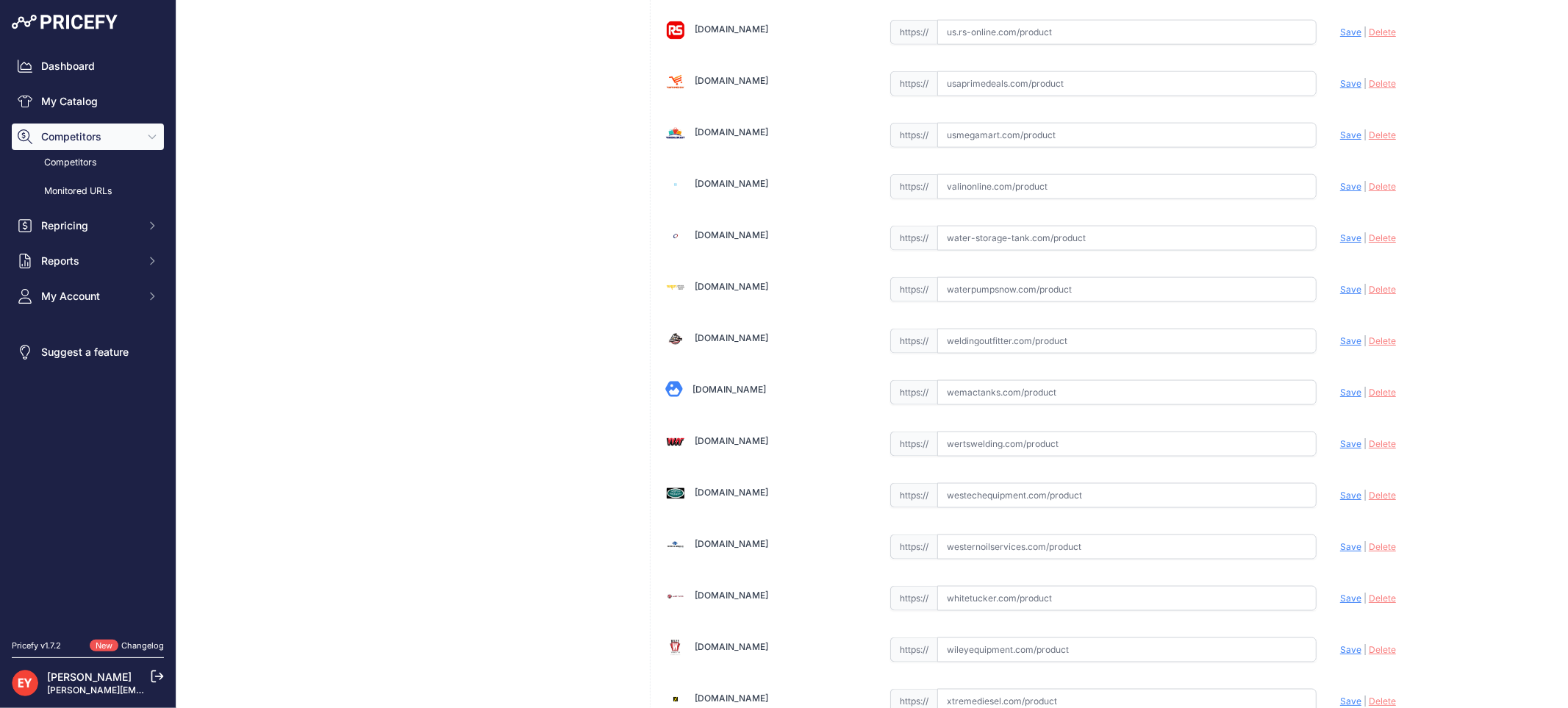
scroll to position [11108, 0]
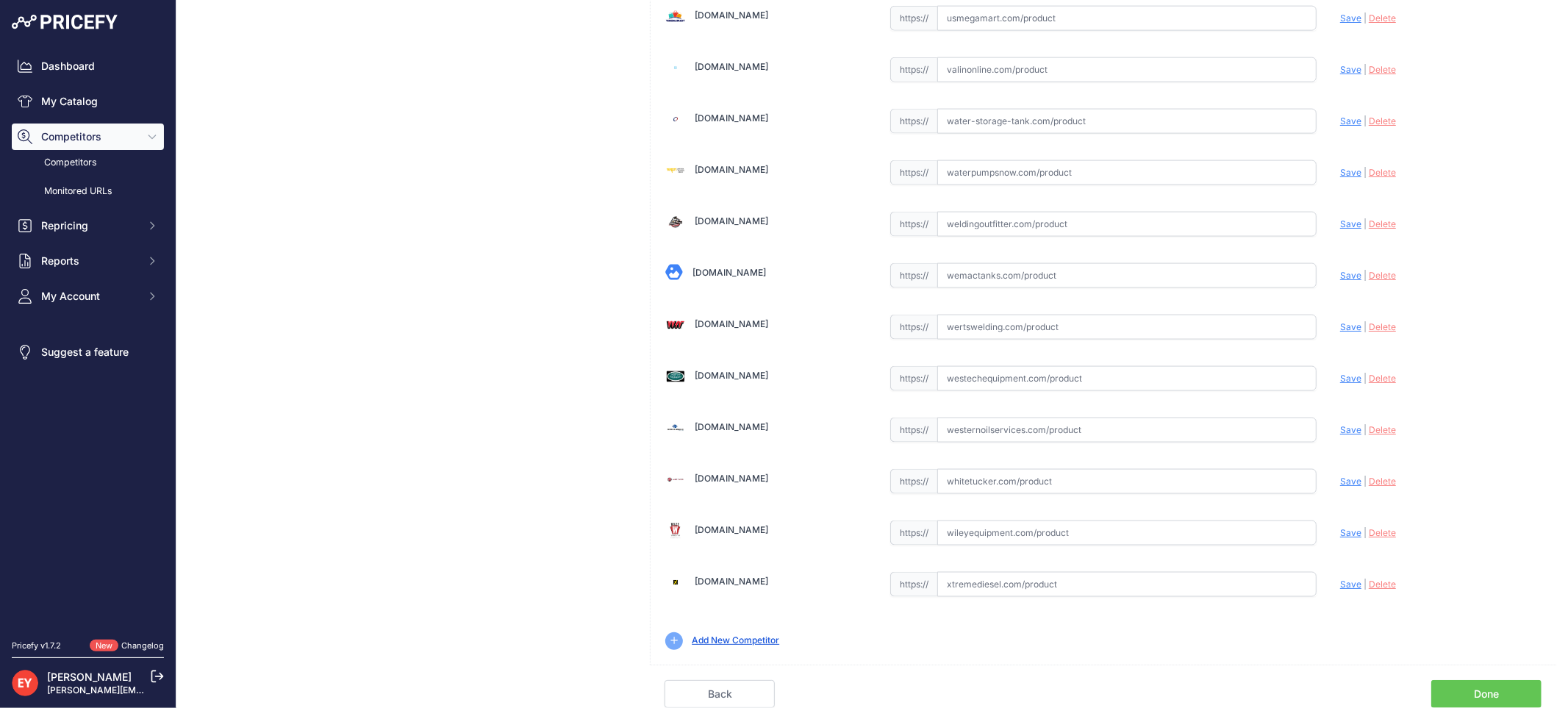
click at [1485, 682] on link "Done" at bounding box center [1486, 693] width 110 height 28
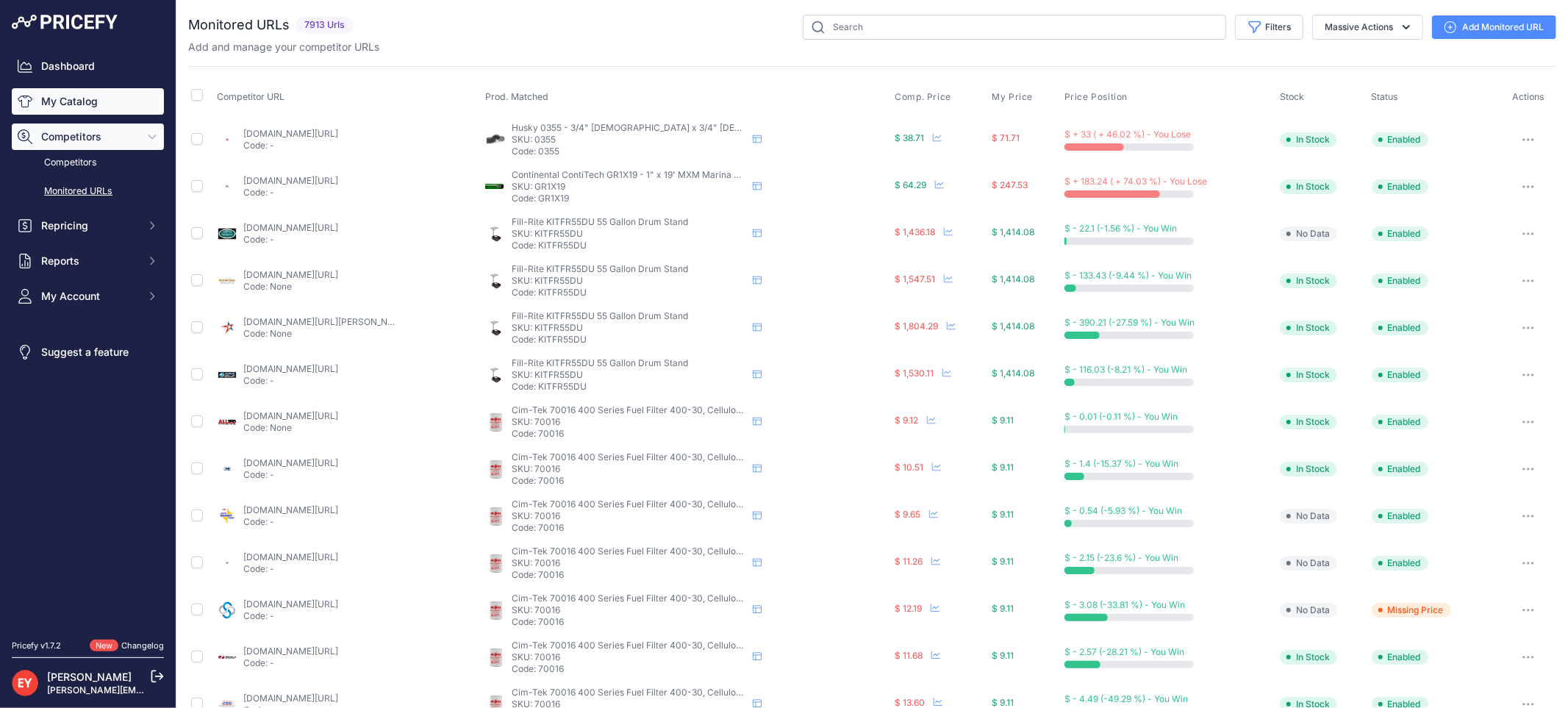
click at [28, 100] on icon "Sidebar" at bounding box center [25, 101] width 15 height 12
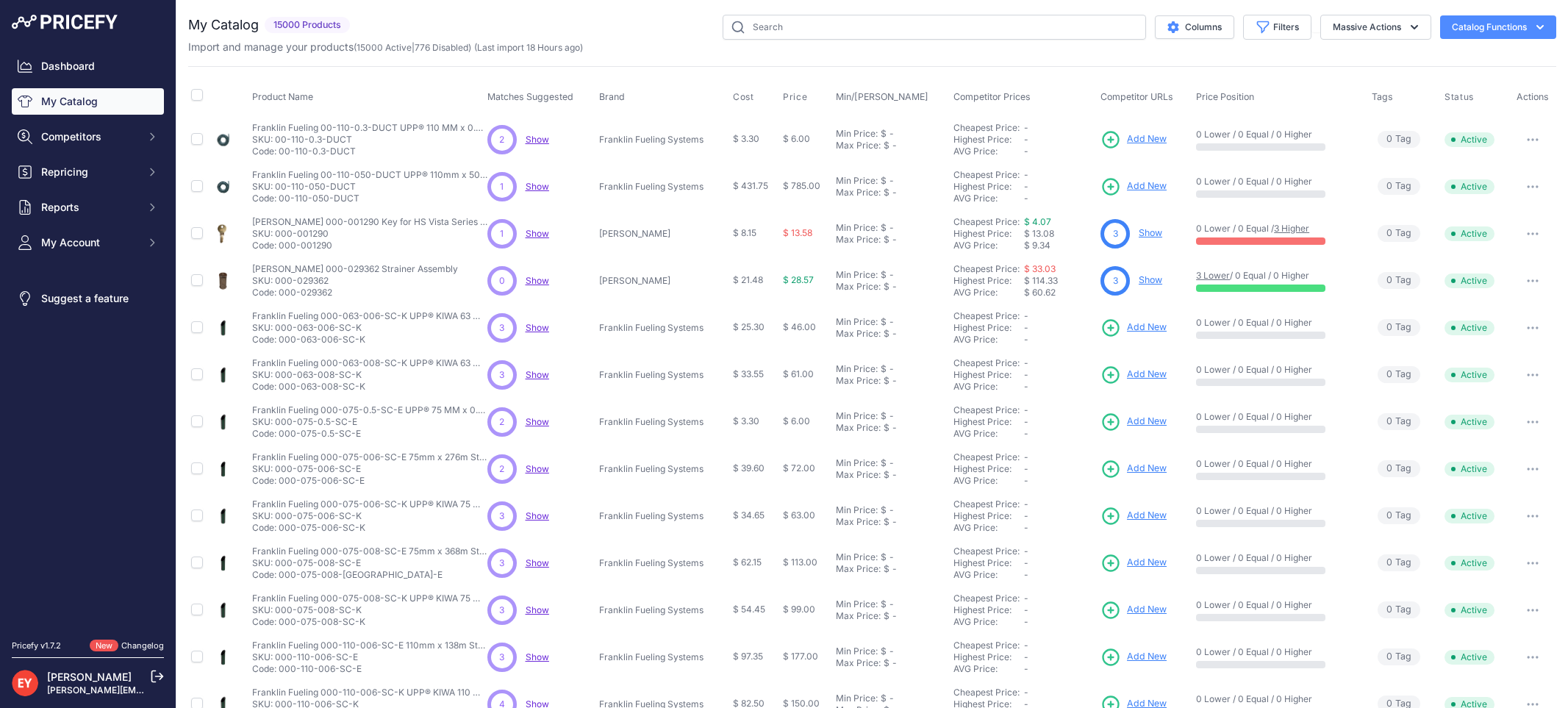
click at [770, 34] on input "text" at bounding box center [934, 27] width 423 height 25
type input "330020-463"
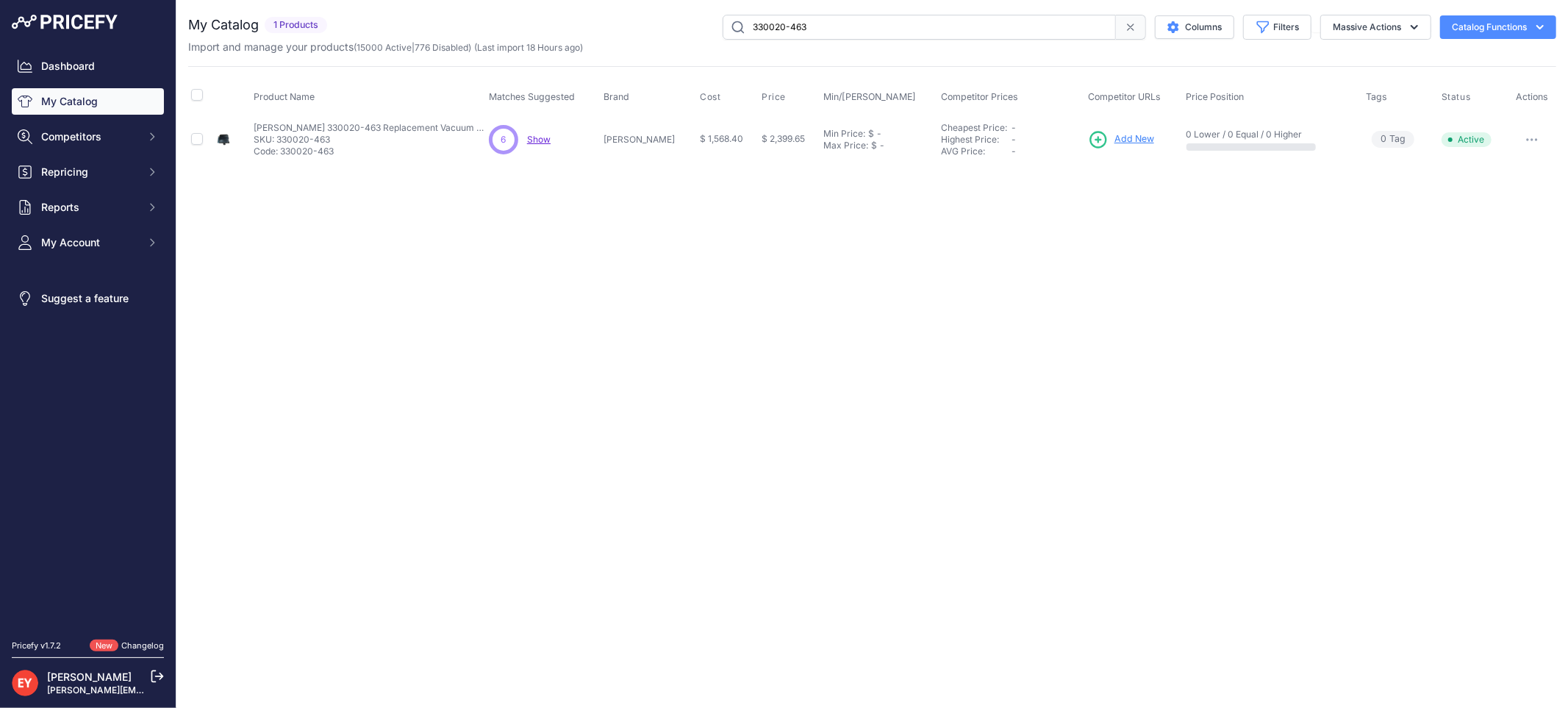
click at [1112, 130] on link "Add New" at bounding box center [1121, 140] width 66 height 20
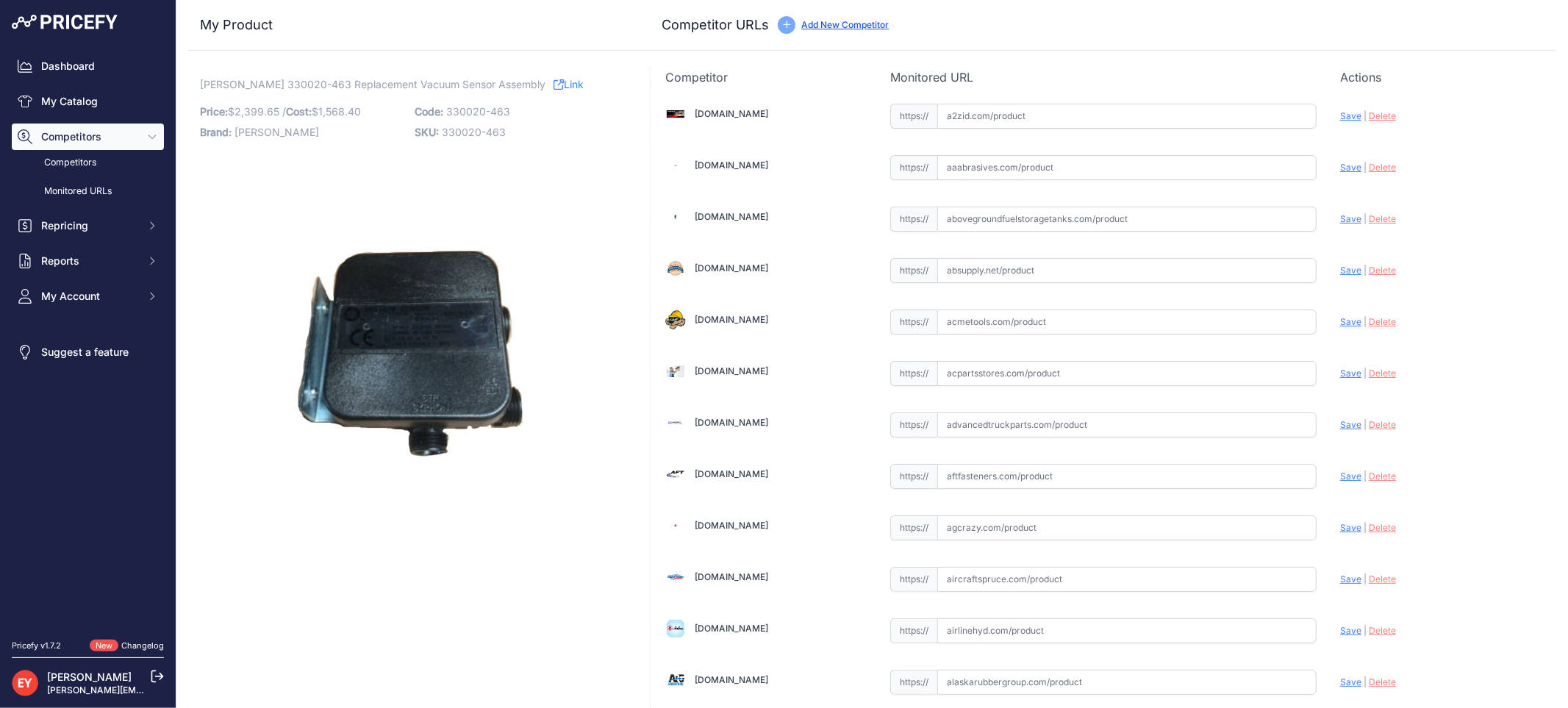
scroll to position [10324, 0]
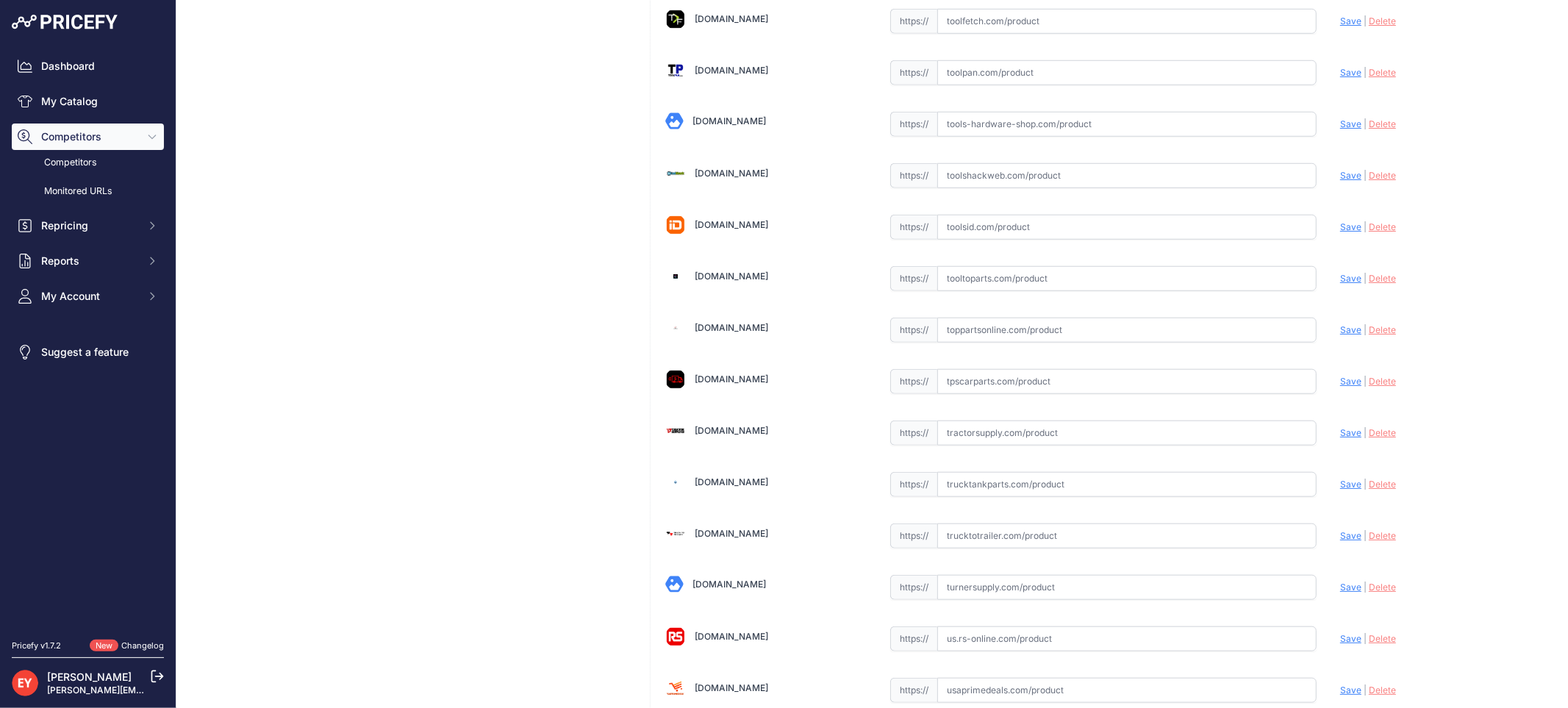
click at [1055, 342] on input "text" at bounding box center [1127, 329] width 379 height 25
paste input "[URL][DOMAIN_NAME][PERSON_NAME]"
click at [1340, 335] on span "Save" at bounding box center [1350, 330] width 21 height 11
type input "https://www.toppartsonline.com/product/veeder-root-330020-463-replacement-vacuu…"
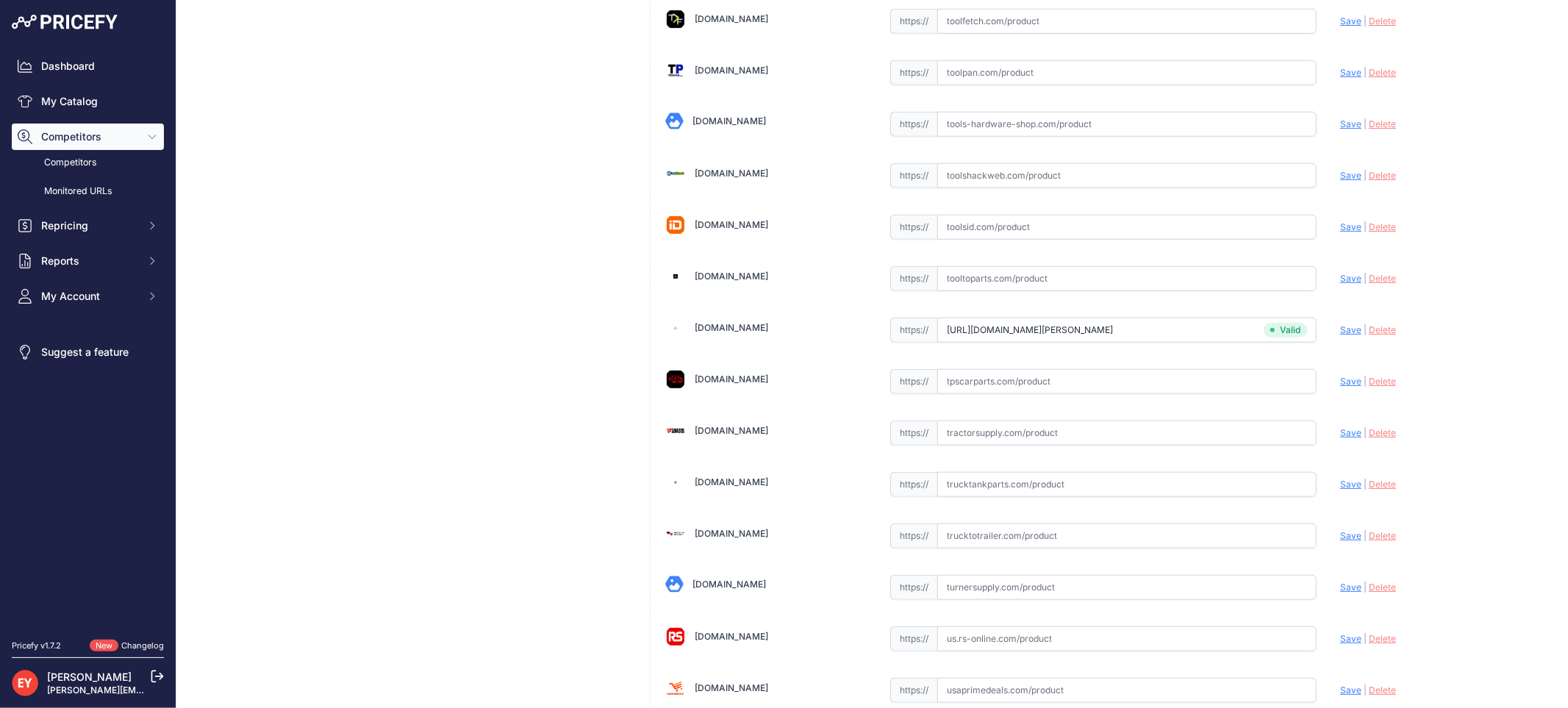
scroll to position [4402, 0]
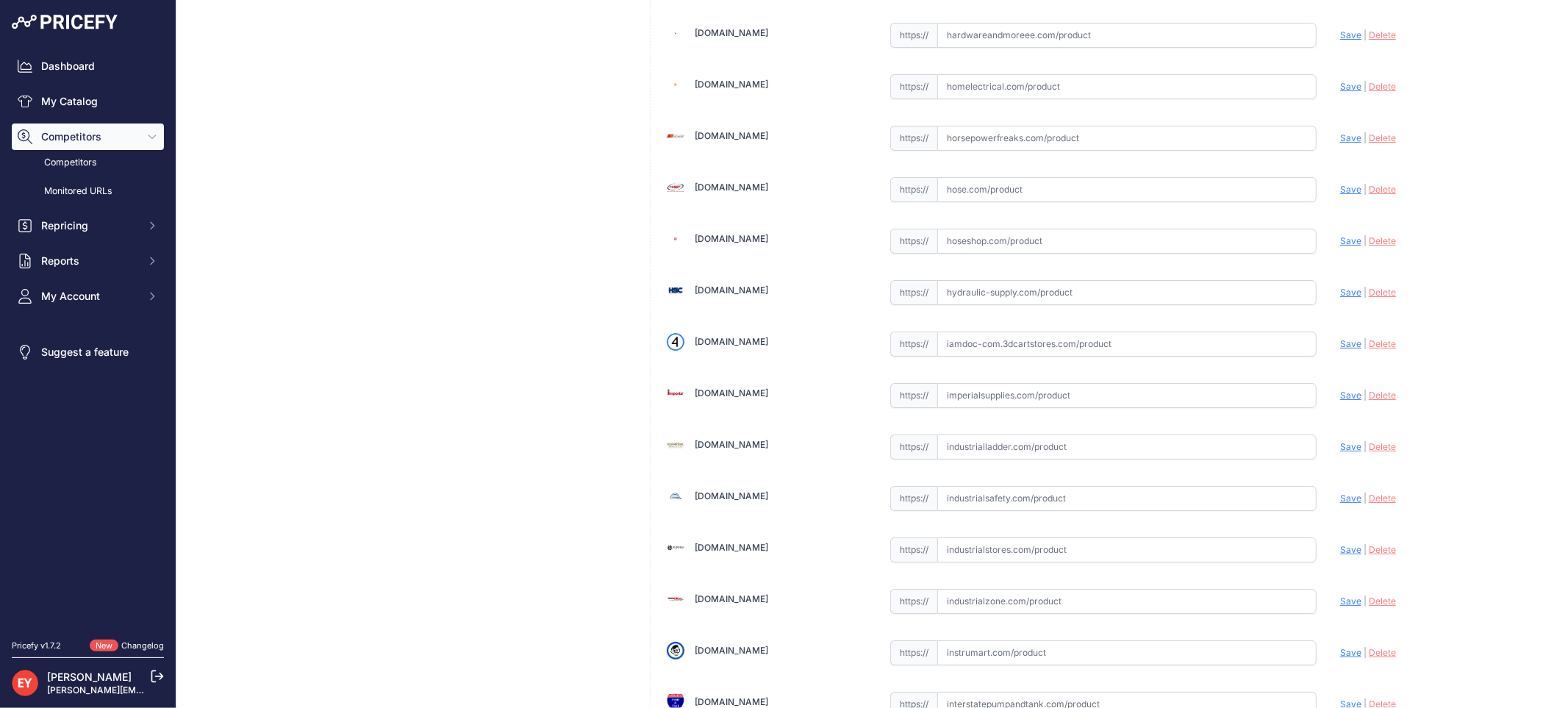
click at [1024, 355] on input "text" at bounding box center [1127, 343] width 379 height 25
paste input "https://iamdoc-com.3dcartstores.com/Replacement-Vacuum-Sensor-Assy_p_10576558.h…"
click at [1342, 349] on span "Save" at bounding box center [1350, 344] width 21 height 11
type input "https://iamdoc-com.3dcartstores.com/Replacement-Vacuum-Sensor-Assy_p_10576558.h…"
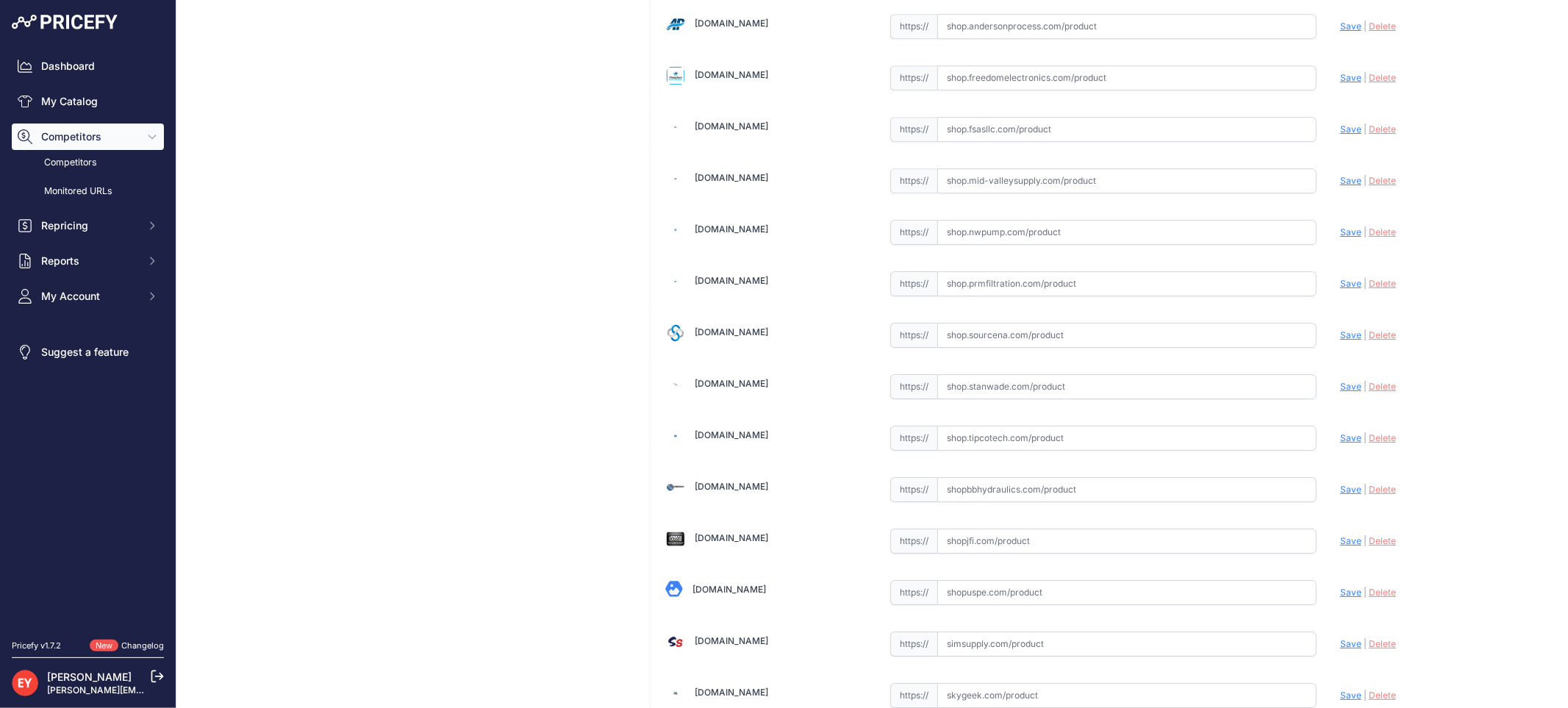
scroll to position [8571, 0]
click at [1004, 346] on input "text" at bounding box center [1127, 333] width 379 height 25
paste input "https://shop.sourcena.com/Veeder-Root/Vacuum-Sensing-System-Parts/330020-463/Ve…"
click at [1340, 338] on span "Save" at bounding box center [1350, 334] width 21 height 11
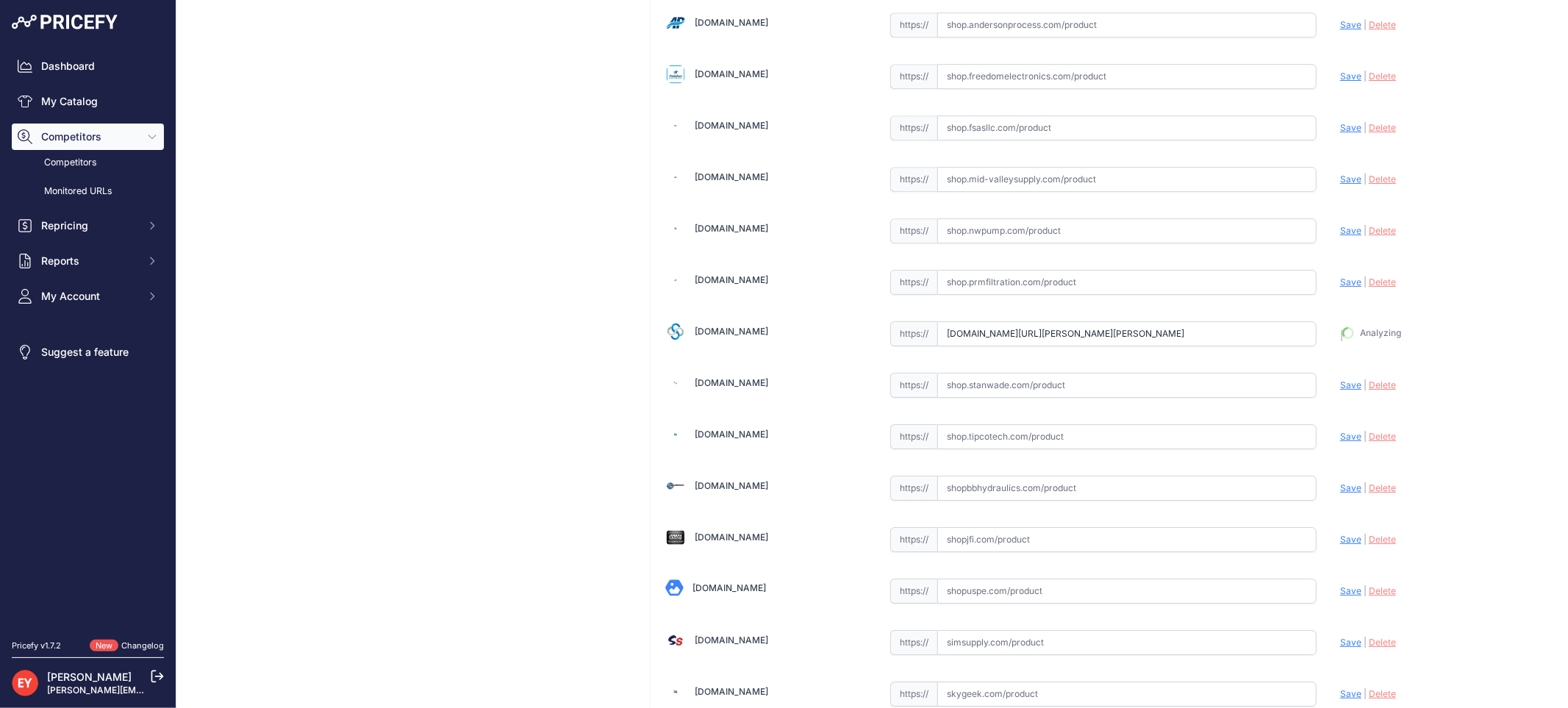
type input "https://shop.sourcena.com/Veeder-Root/Vacuum-Sensing-System-Parts/330020-463/Ve…"
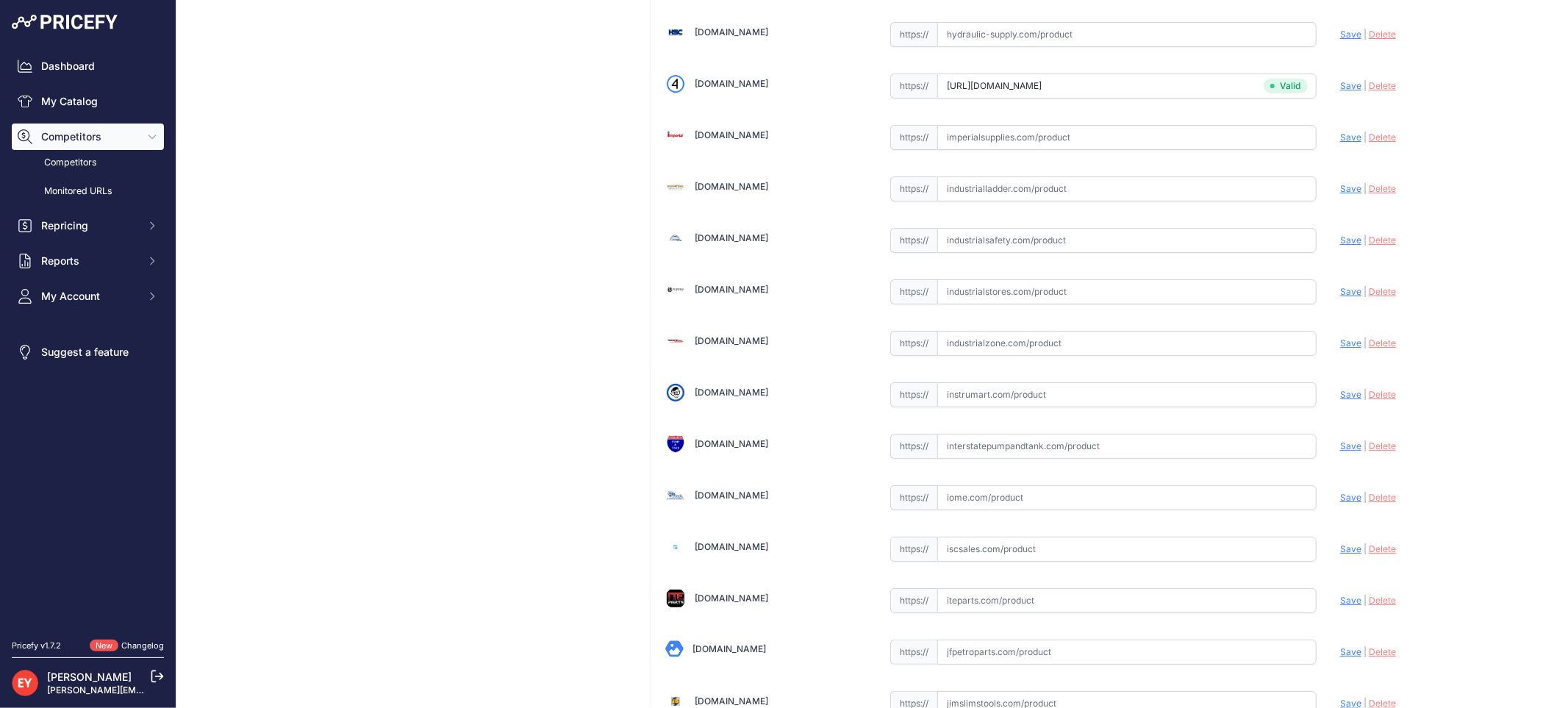
click at [1009, 349] on input "text" at bounding box center [1127, 343] width 379 height 25
paste input "https://www.industrialzone.com/390805-veeder-root-330020-463.html?srsltid=AfmBO…"
click at [1340, 348] on span "Save" at bounding box center [1350, 343] width 21 height 11
type input "https://www.industrialzone.com/390805-veeder-root-330020-463.html?prirule_jdsni…"
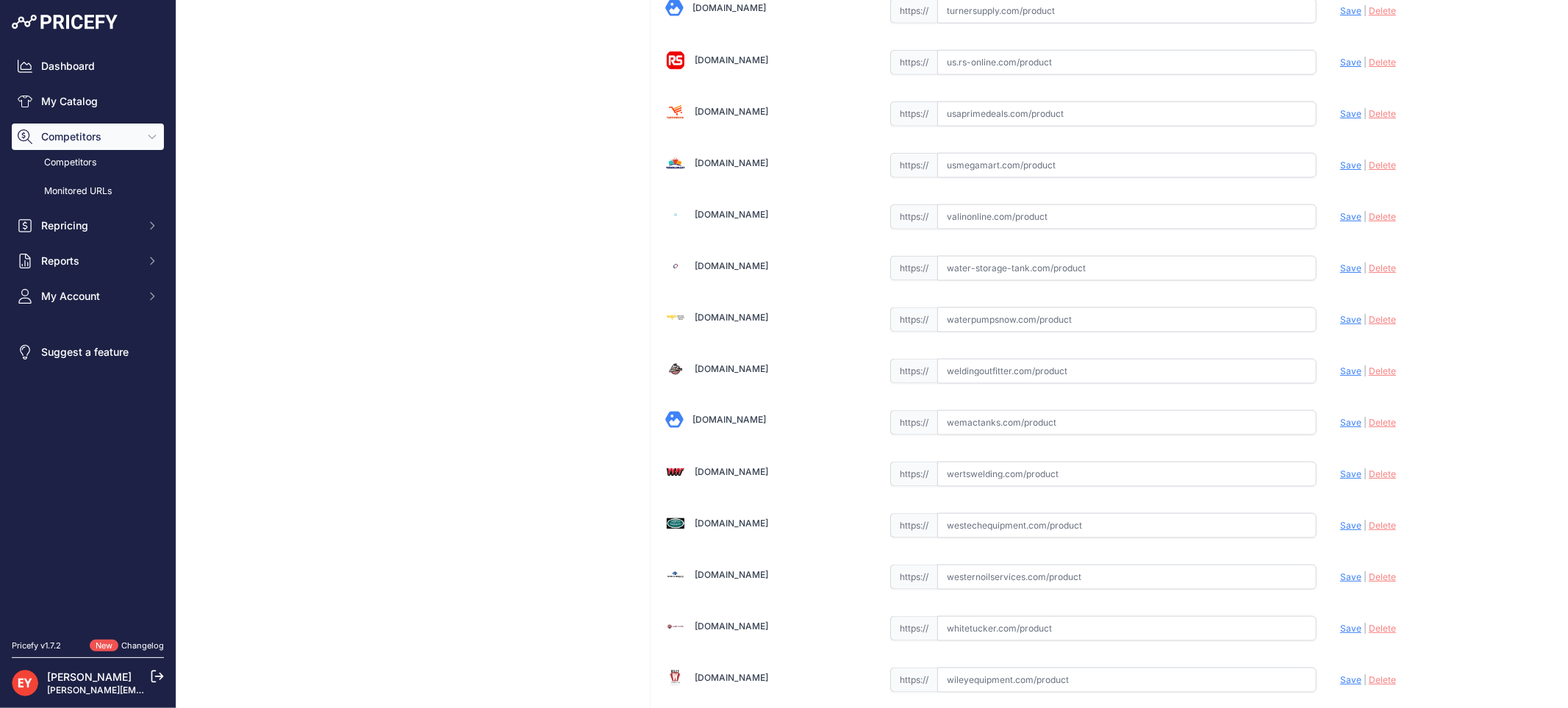
scroll to position [11076, 0]
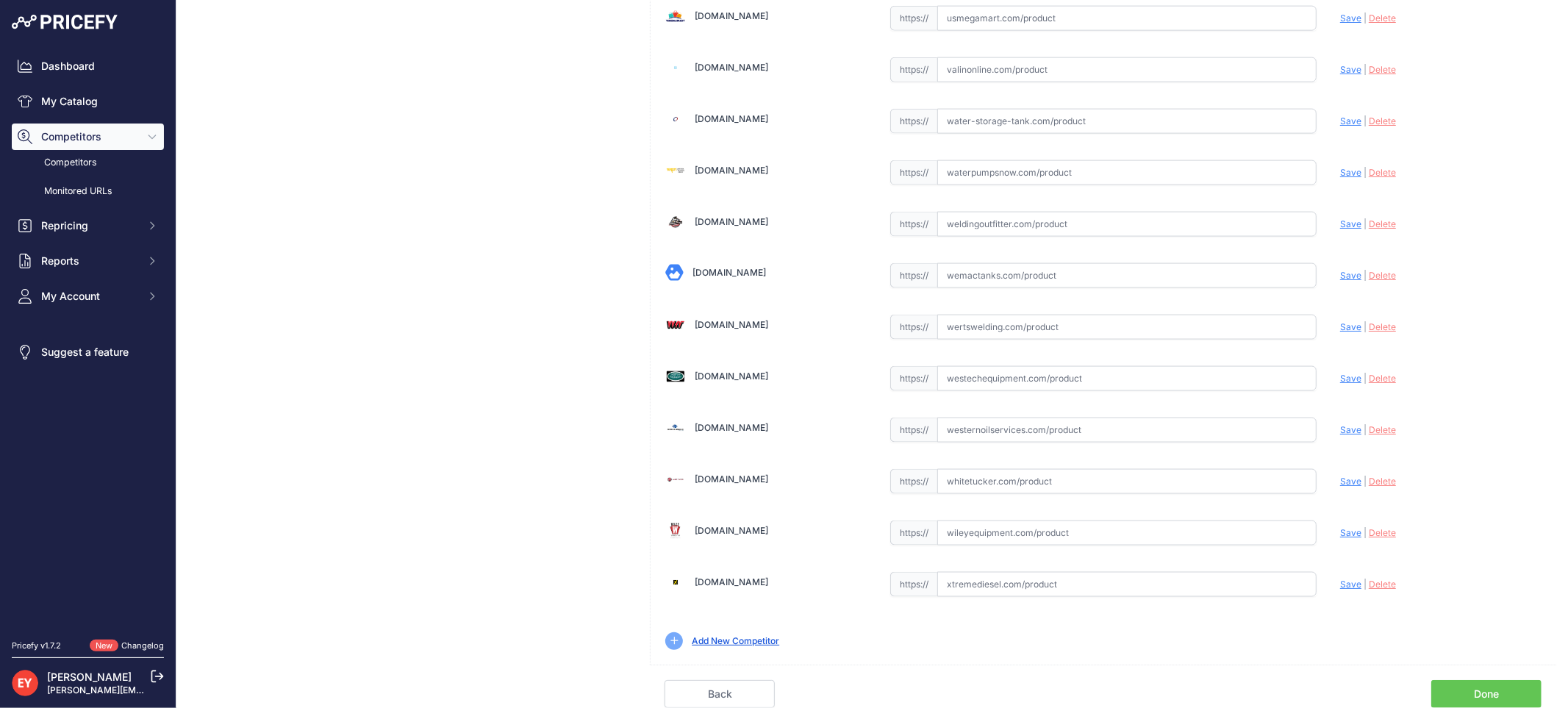
click at [1500, 684] on link "Done" at bounding box center [1486, 693] width 110 height 28
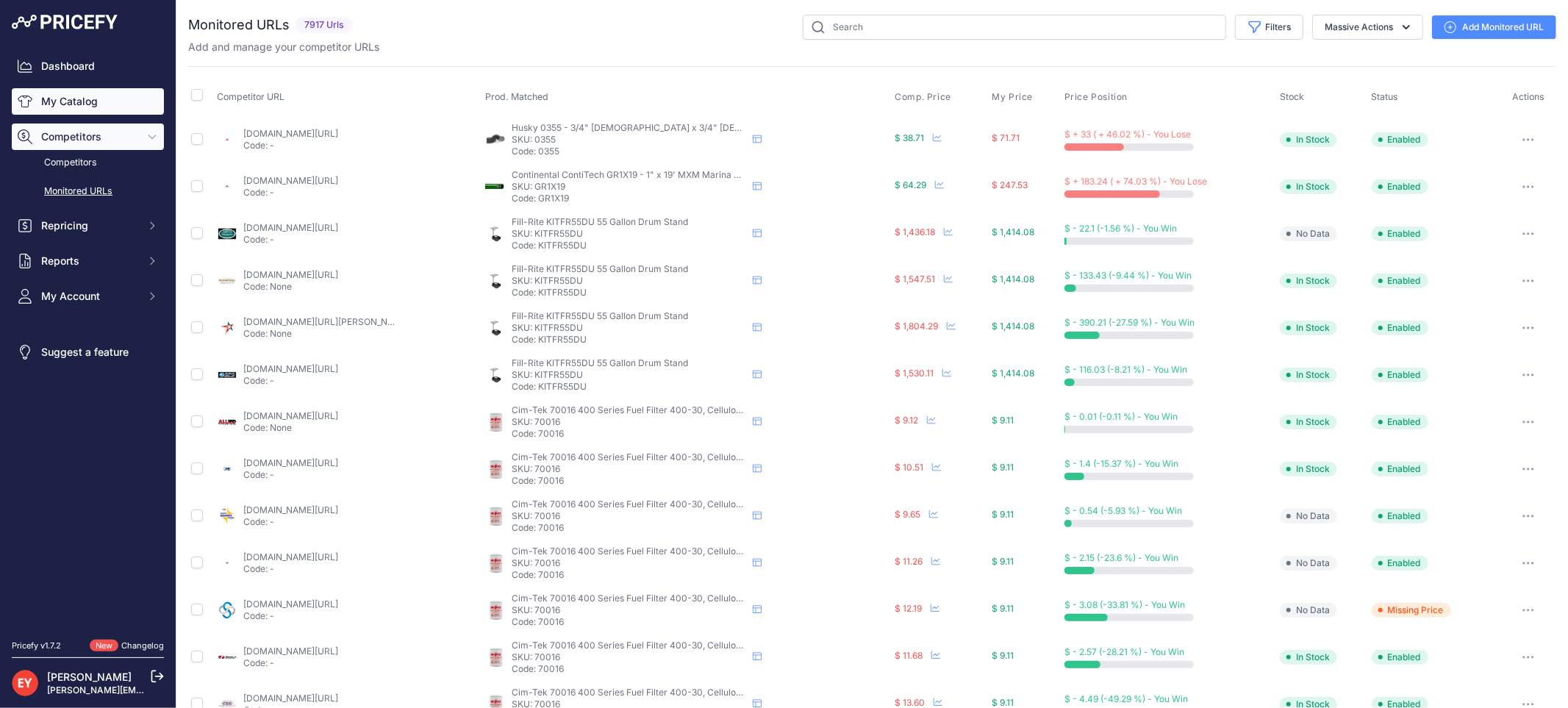
click at [113, 101] on link "My Catalog" at bounding box center [87, 101] width 152 height 27
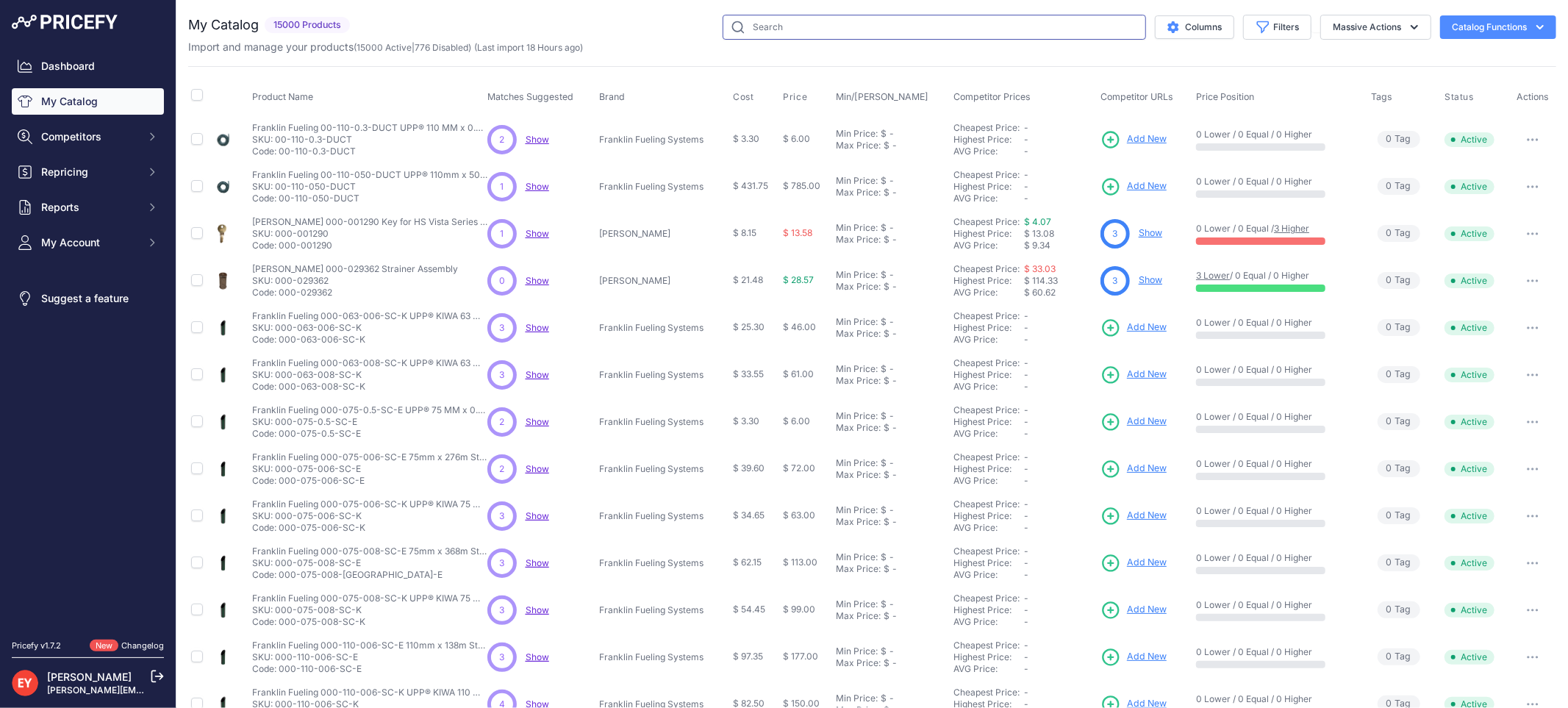
click at [784, 39] on input "text" at bounding box center [934, 27] width 423 height 25
paste input "330020-464"
type input "330020-464"
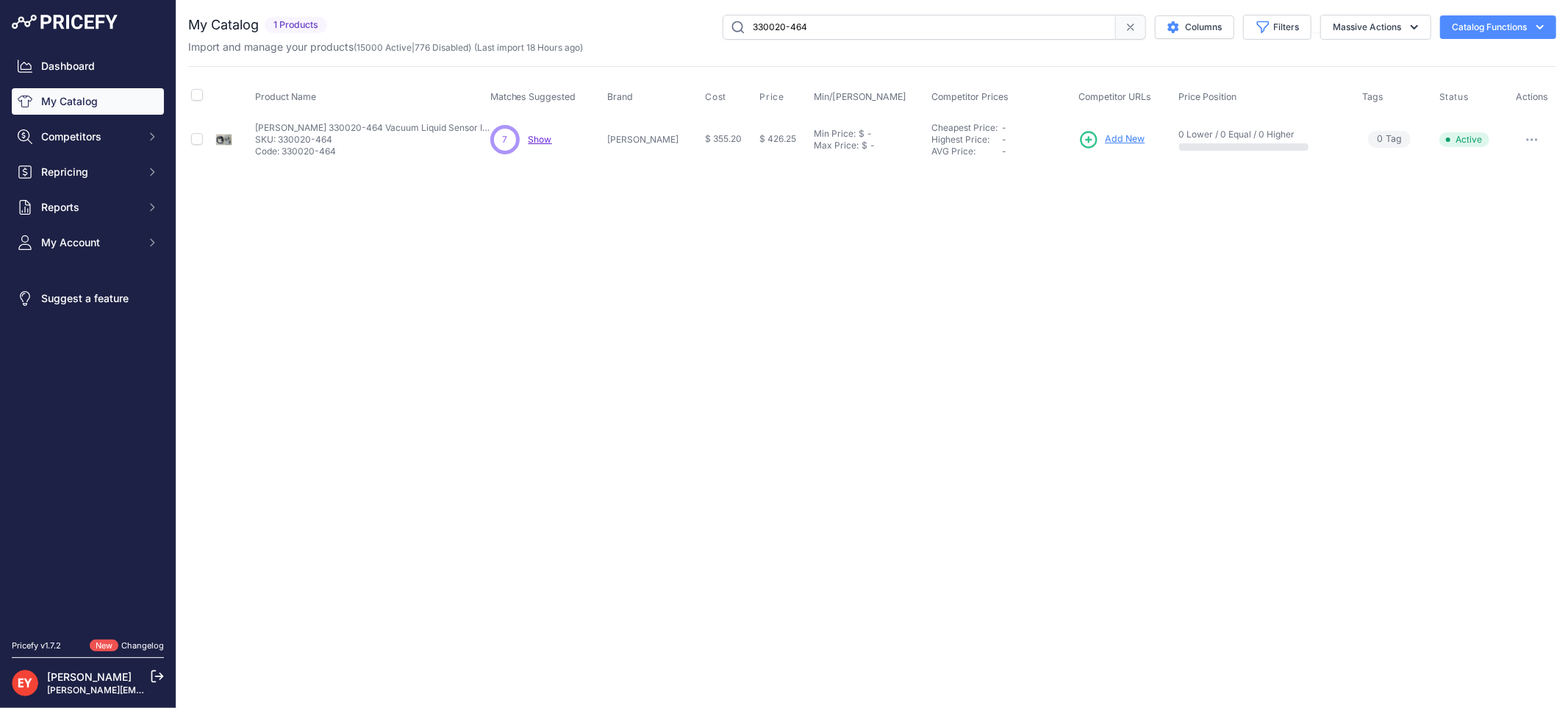
click at [1104, 140] on span "Add New" at bounding box center [1124, 139] width 40 height 14
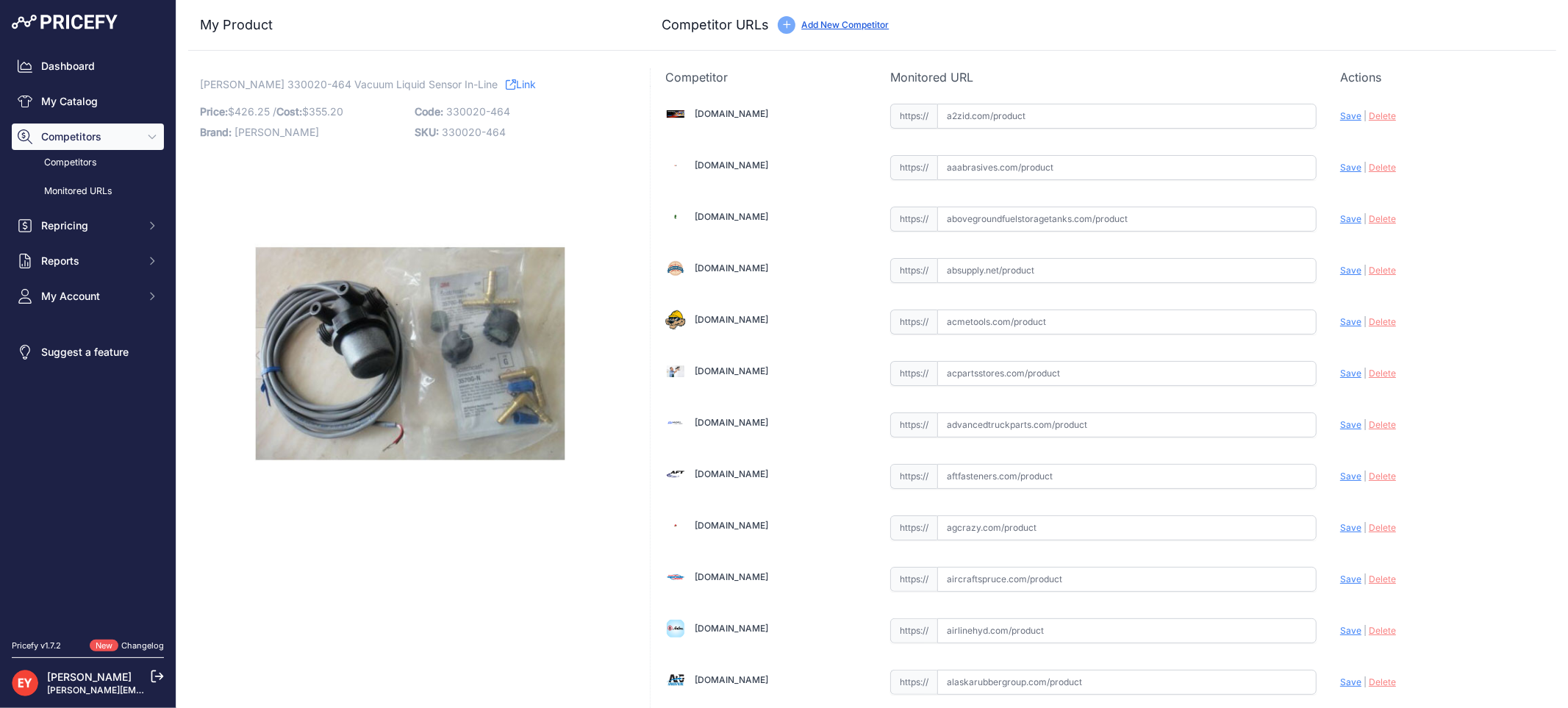
scroll to position [8570, 0]
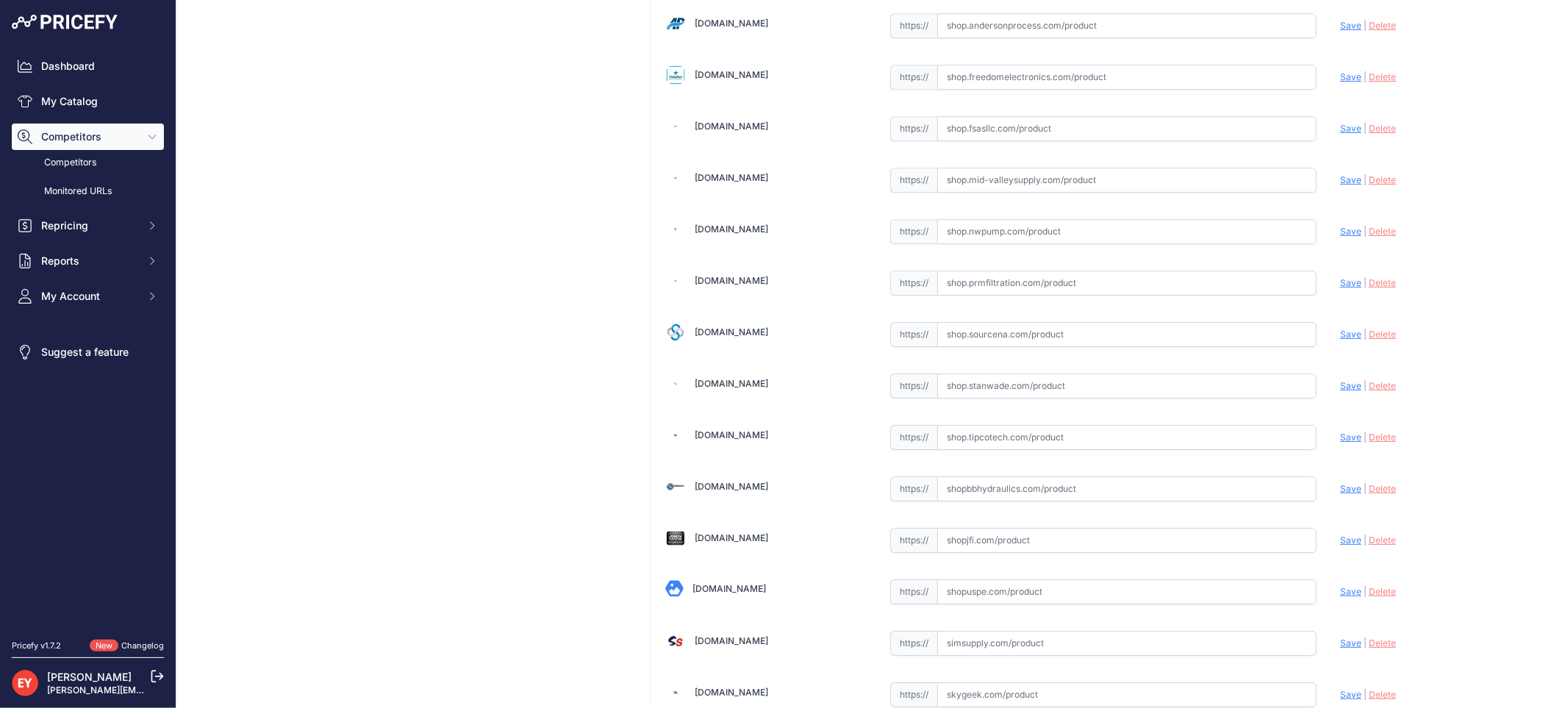
click at [981, 347] on input "text" at bounding box center [1127, 334] width 379 height 25
paste input "https://shop.sourcena.com/Veeder-Root/Sensor-parts/330020-464/Veeder-Root-33002…"
click at [1340, 339] on span "Save" at bounding box center [1350, 334] width 21 height 11
type input "https://shop.sourcena.com/Veeder-Root/Sensor-parts/330020-464/Veeder-Root-33002…"
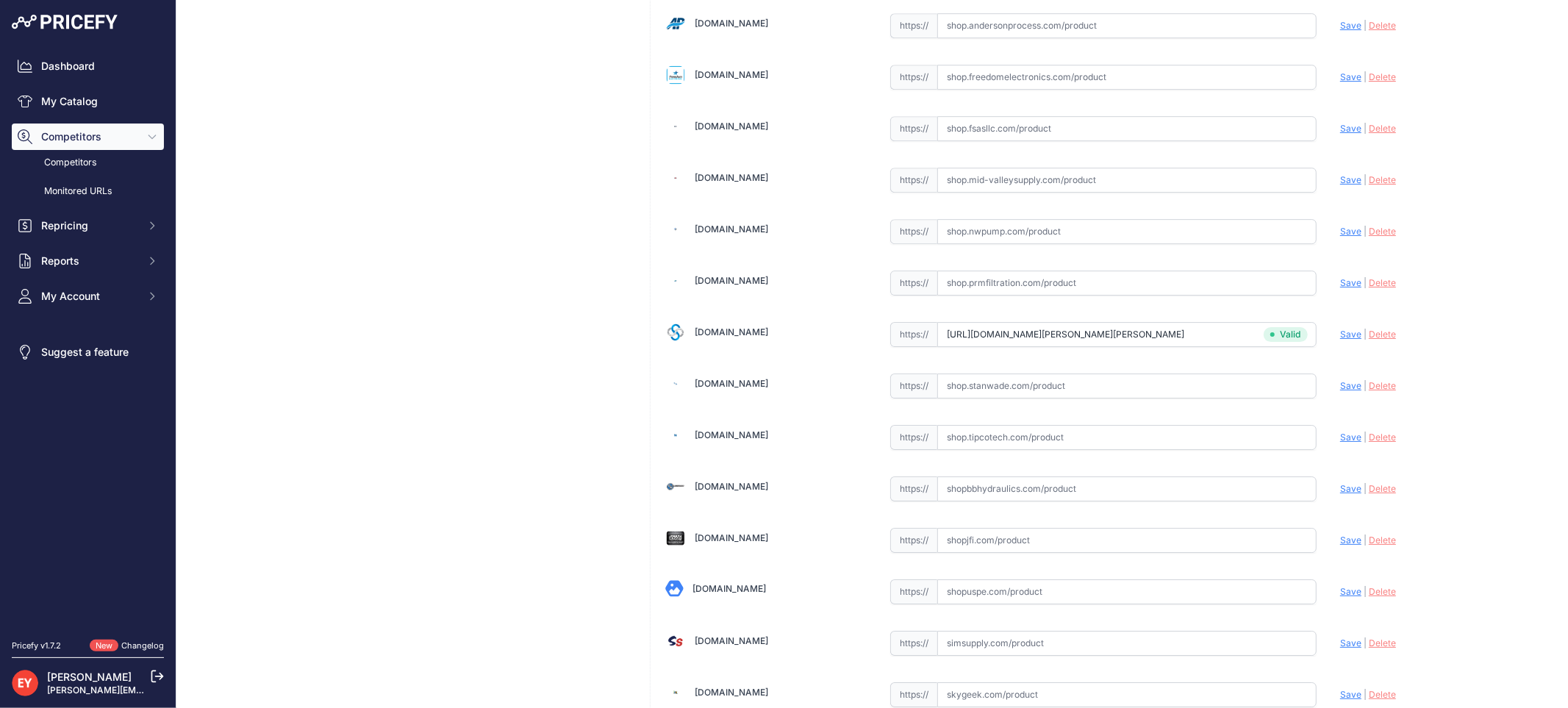
scroll to position [1360, 0]
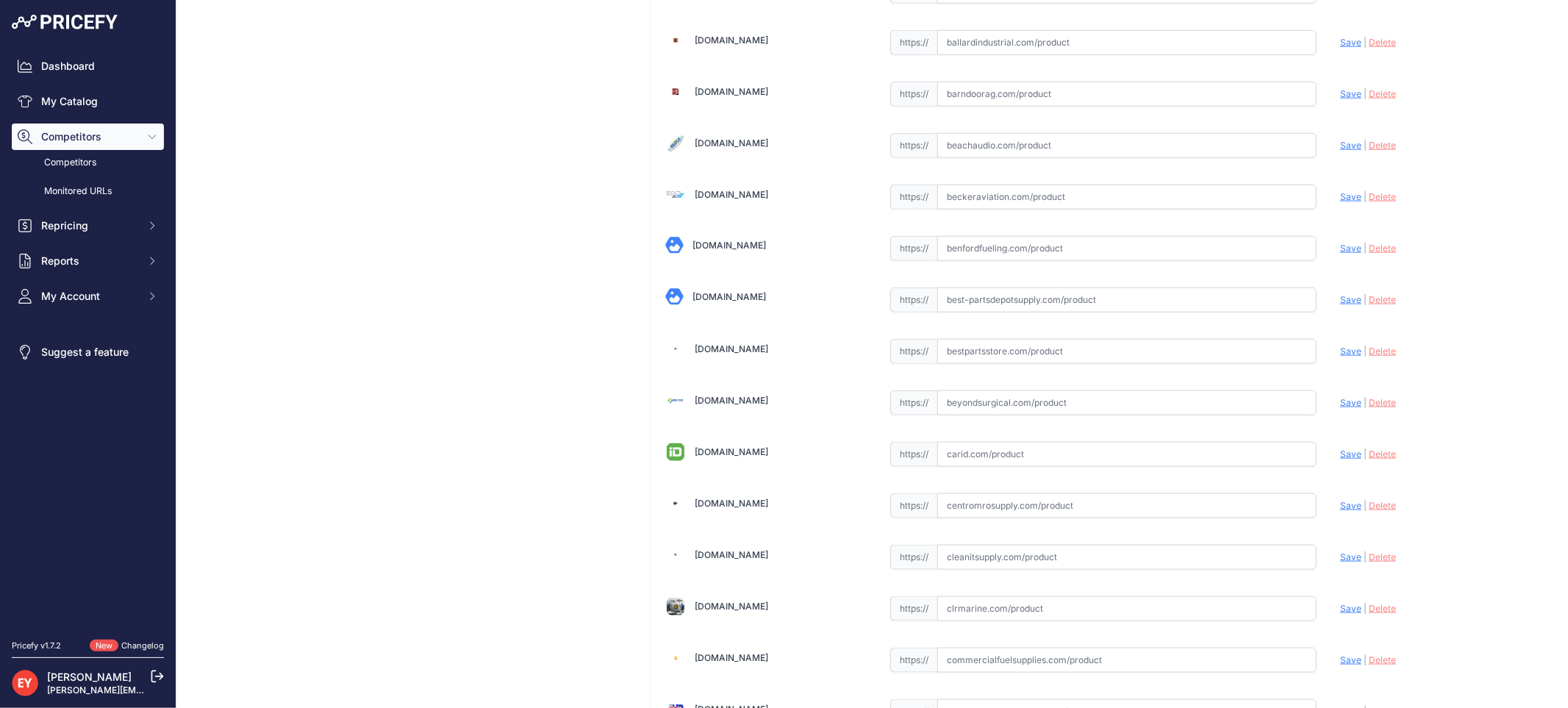
click at [992, 347] on input "text" at bounding box center [1127, 350] width 379 height 25
paste input "https://www.bestpartsstore.com/product/veeder-root-330020-464-vacuum-liquid-sen…"
click at [1343, 349] on span "Save" at bounding box center [1350, 351] width 21 height 11
type input "https://www.bestpartsstore.com/product/veeder-root-330020-464-vacuum-liquid-sen…"
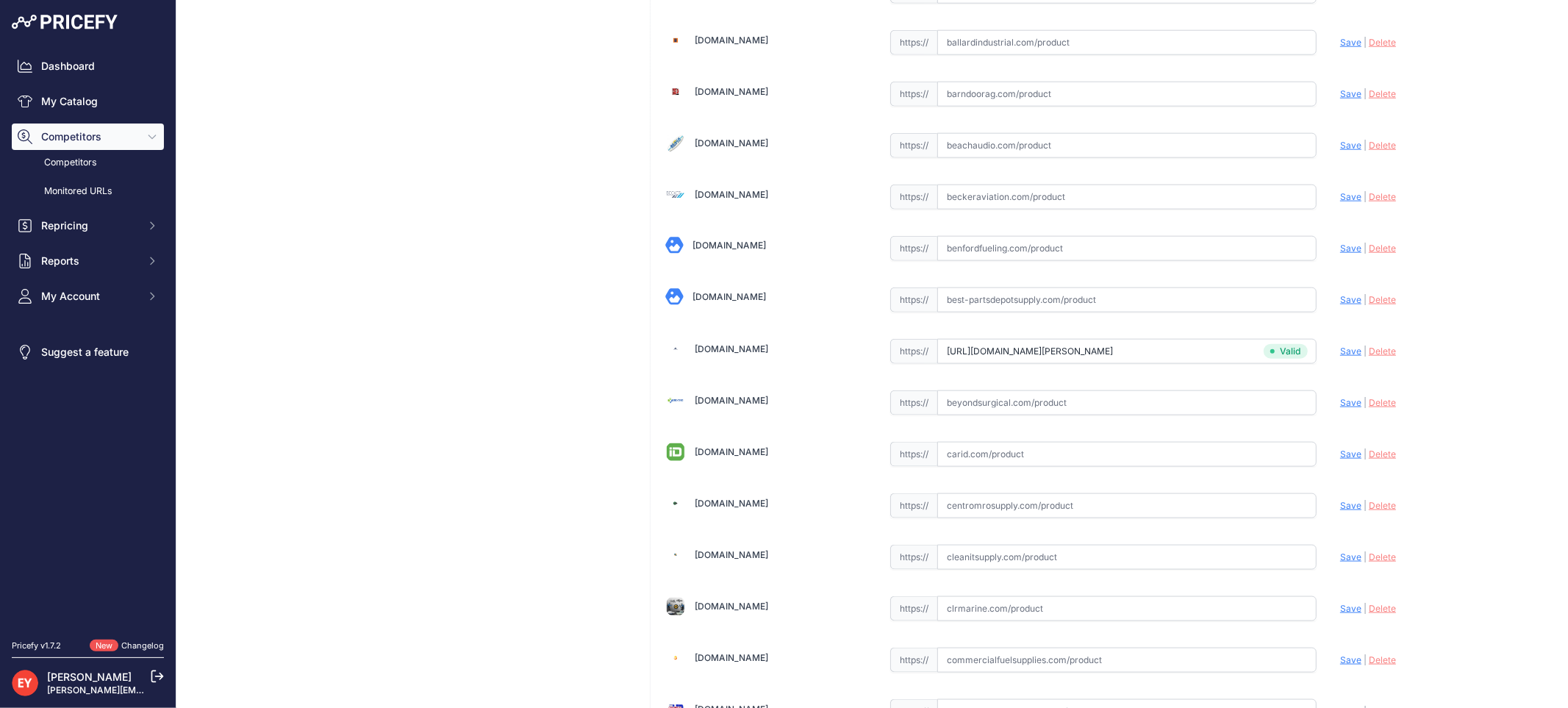
scroll to position [4402, 0]
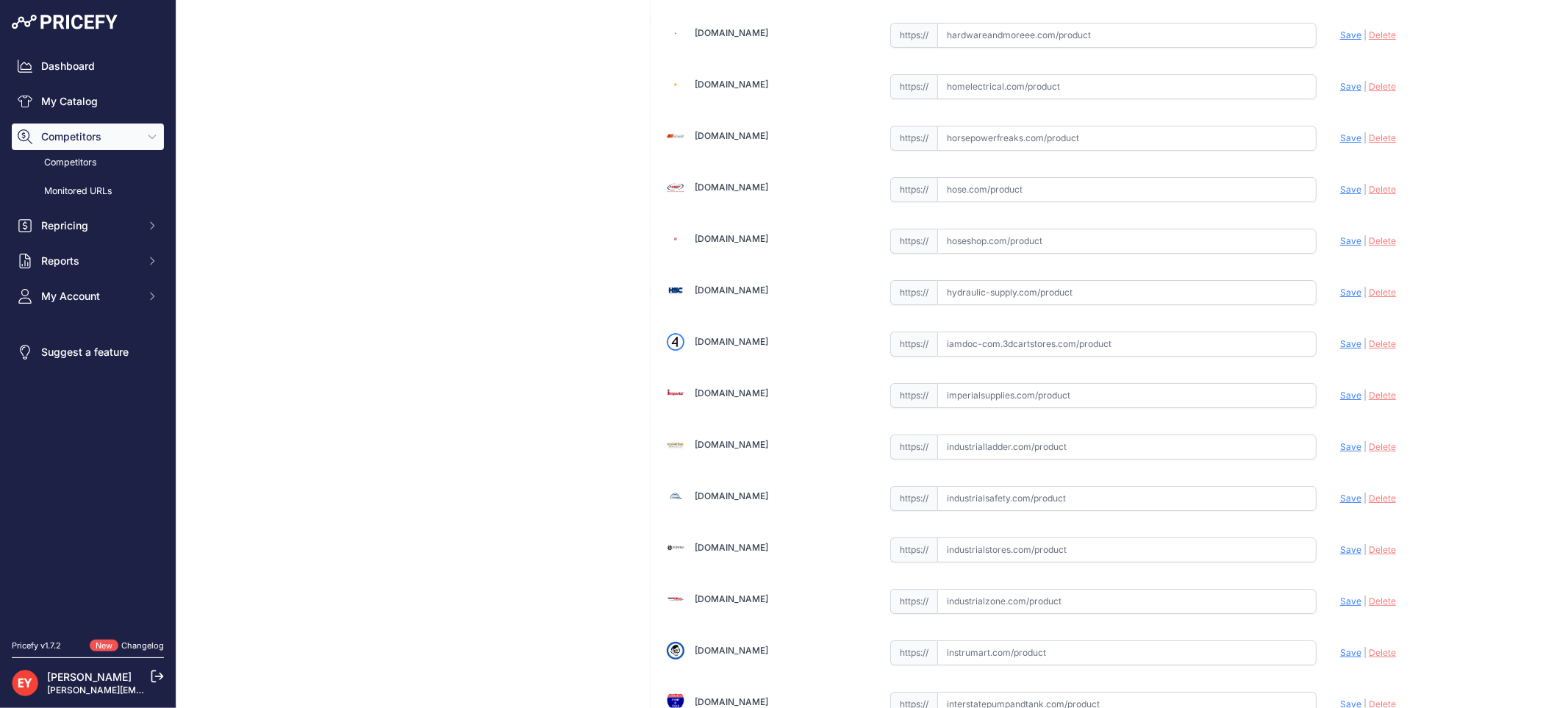
click at [996, 348] on input "text" at bounding box center [1127, 343] width 379 height 25
paste input "https://iamdoc-com.3dcartstores.com/Vacuum-Liquid-Sensor-In-Line_p_10576559.html"
click at [1340, 349] on span "Save" at bounding box center [1350, 344] width 21 height 11
type input "[URL][DOMAIN_NAME]"
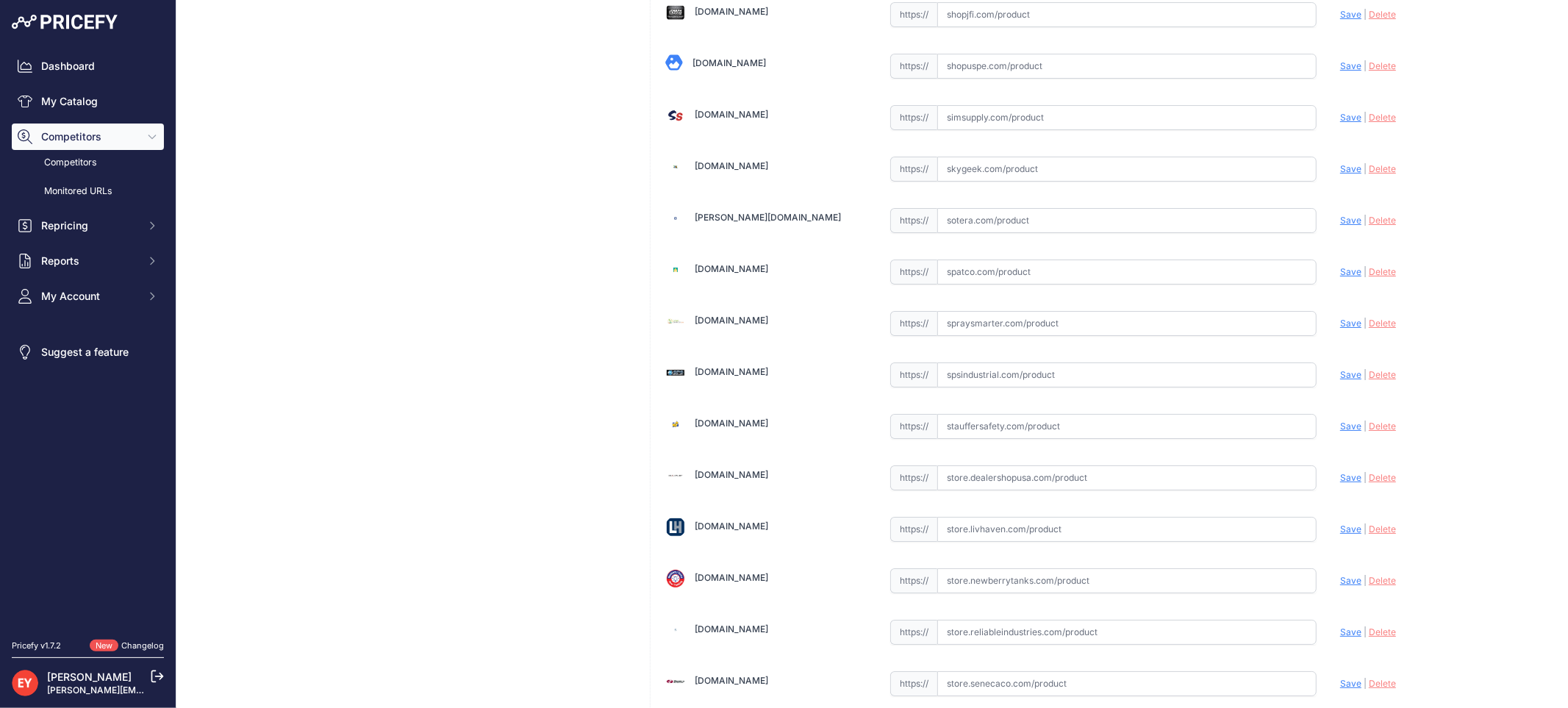
scroll to position [11108, 0]
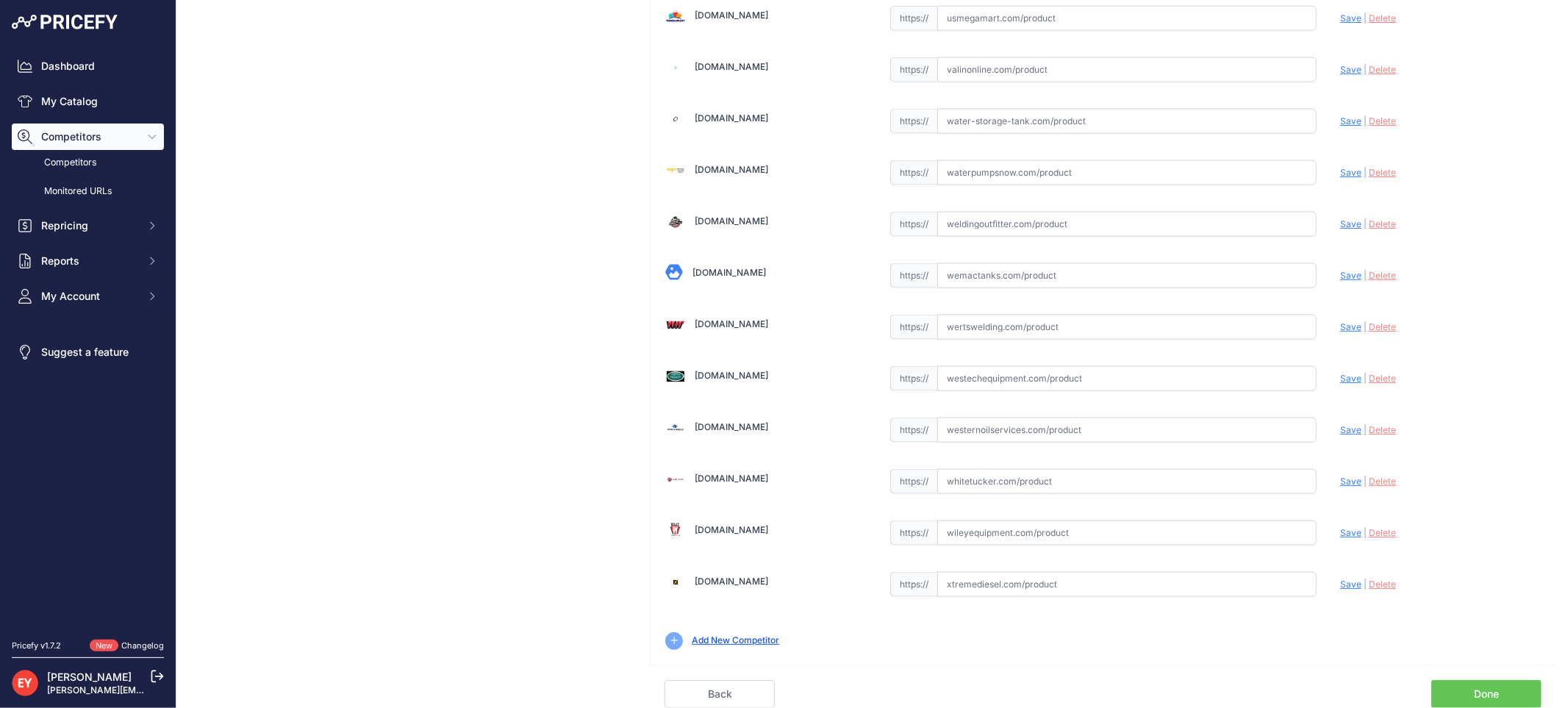
click at [1467, 676] on div "Back Done" at bounding box center [1104, 686] width 907 height 43
click at [1449, 695] on link "Done" at bounding box center [1486, 693] width 110 height 28
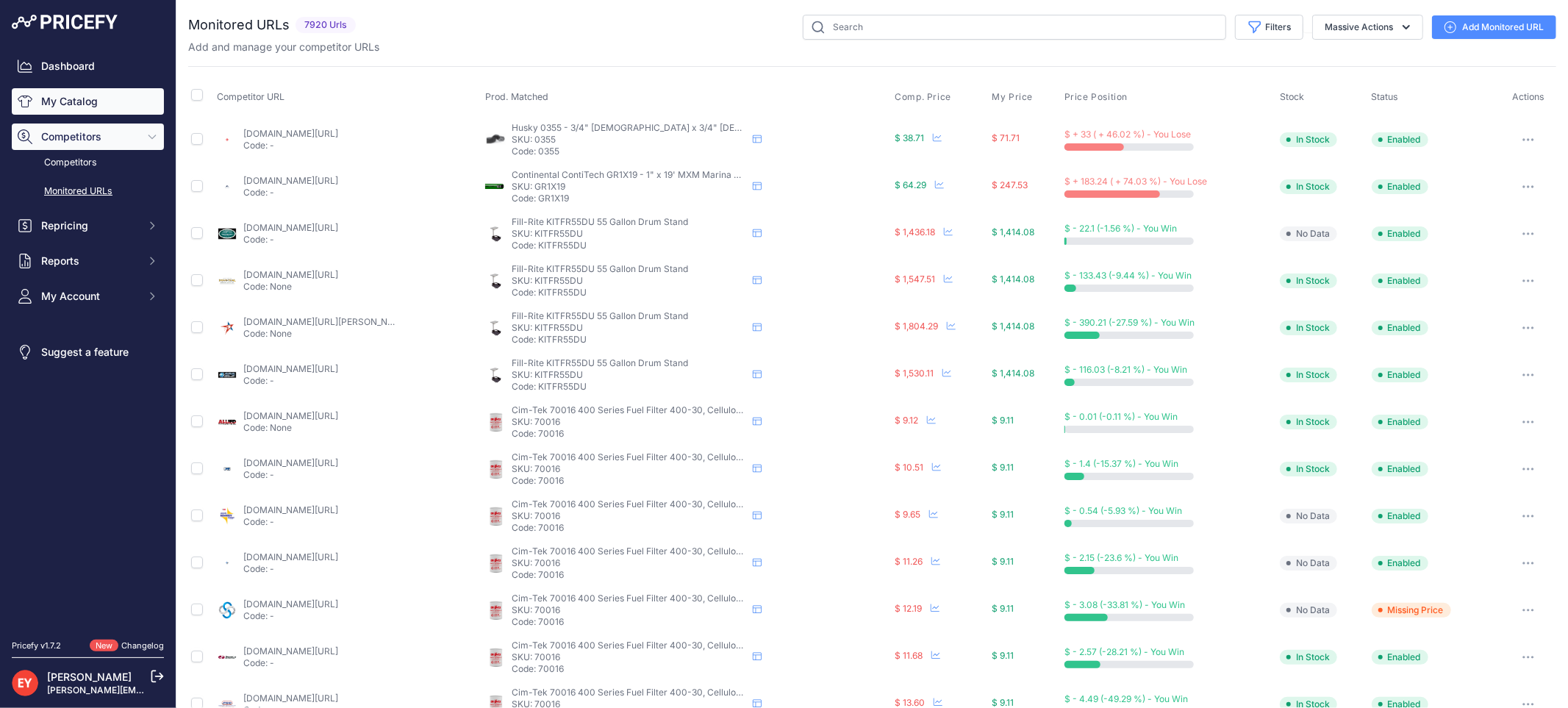
click at [76, 105] on link "My Catalog" at bounding box center [87, 101] width 152 height 27
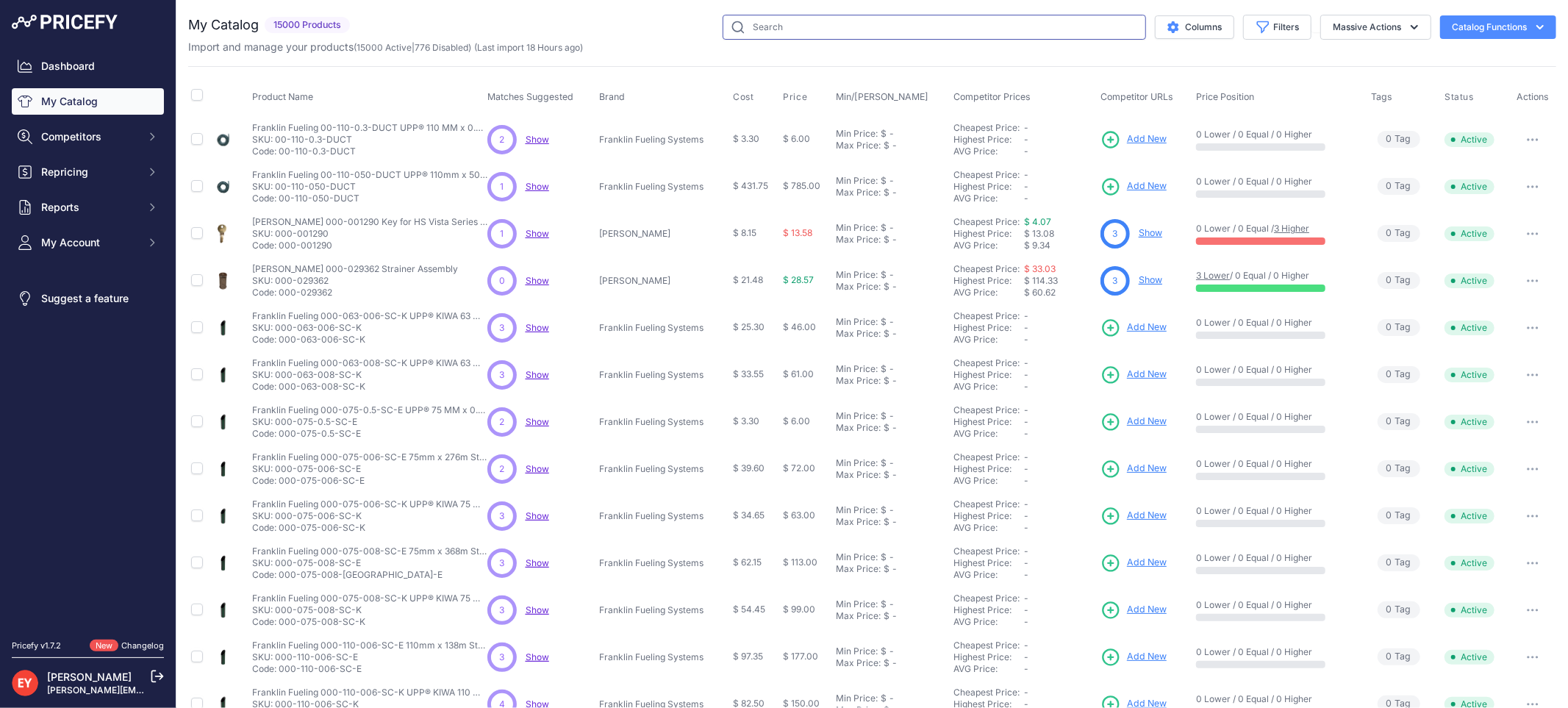
drag, startPoint x: 0, startPoint y: 0, endPoint x: 837, endPoint y: 26, distance: 837.4
click at [837, 26] on input "text" at bounding box center [934, 27] width 423 height 25
paste input "330020-464"
type input "330020-464"
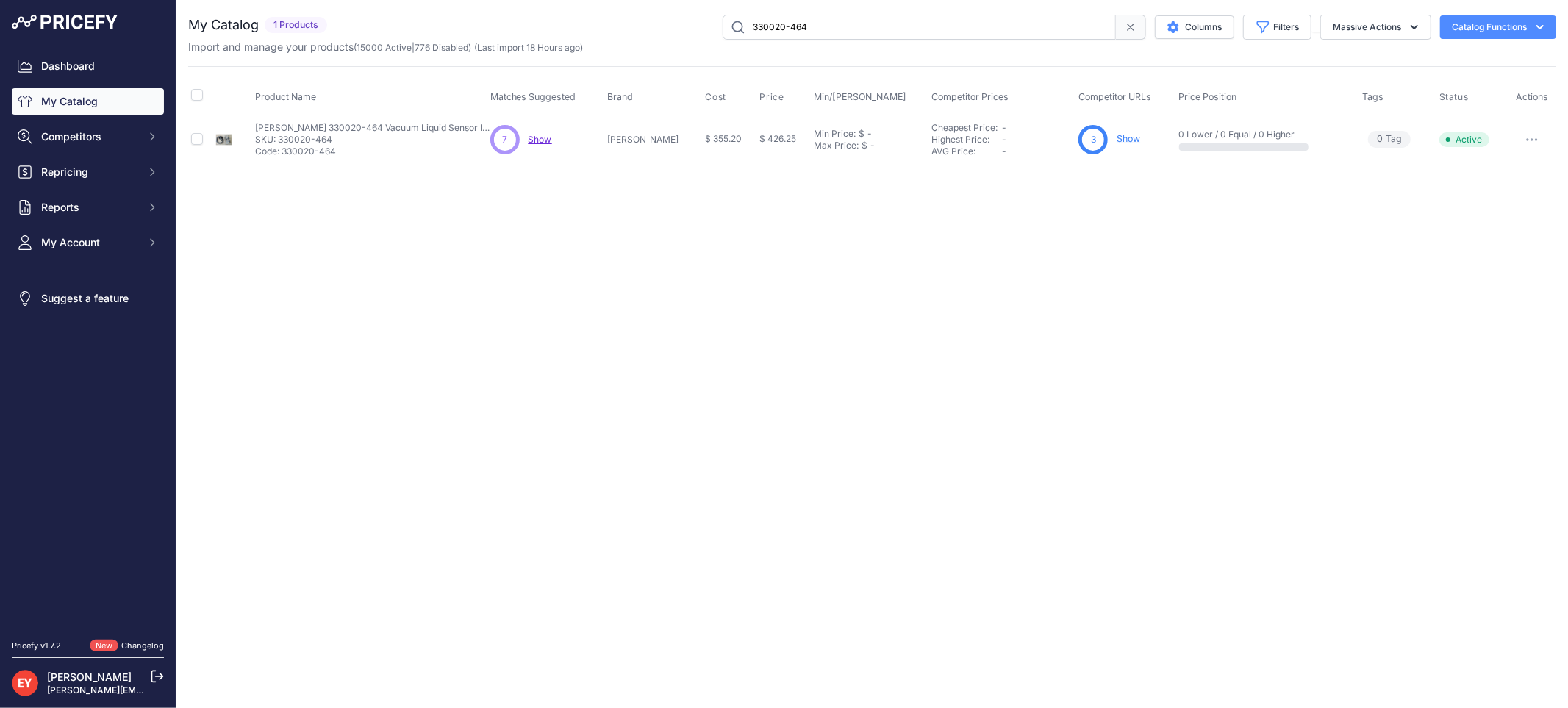
click at [1117, 138] on link "Show" at bounding box center [1128, 139] width 24 height 11
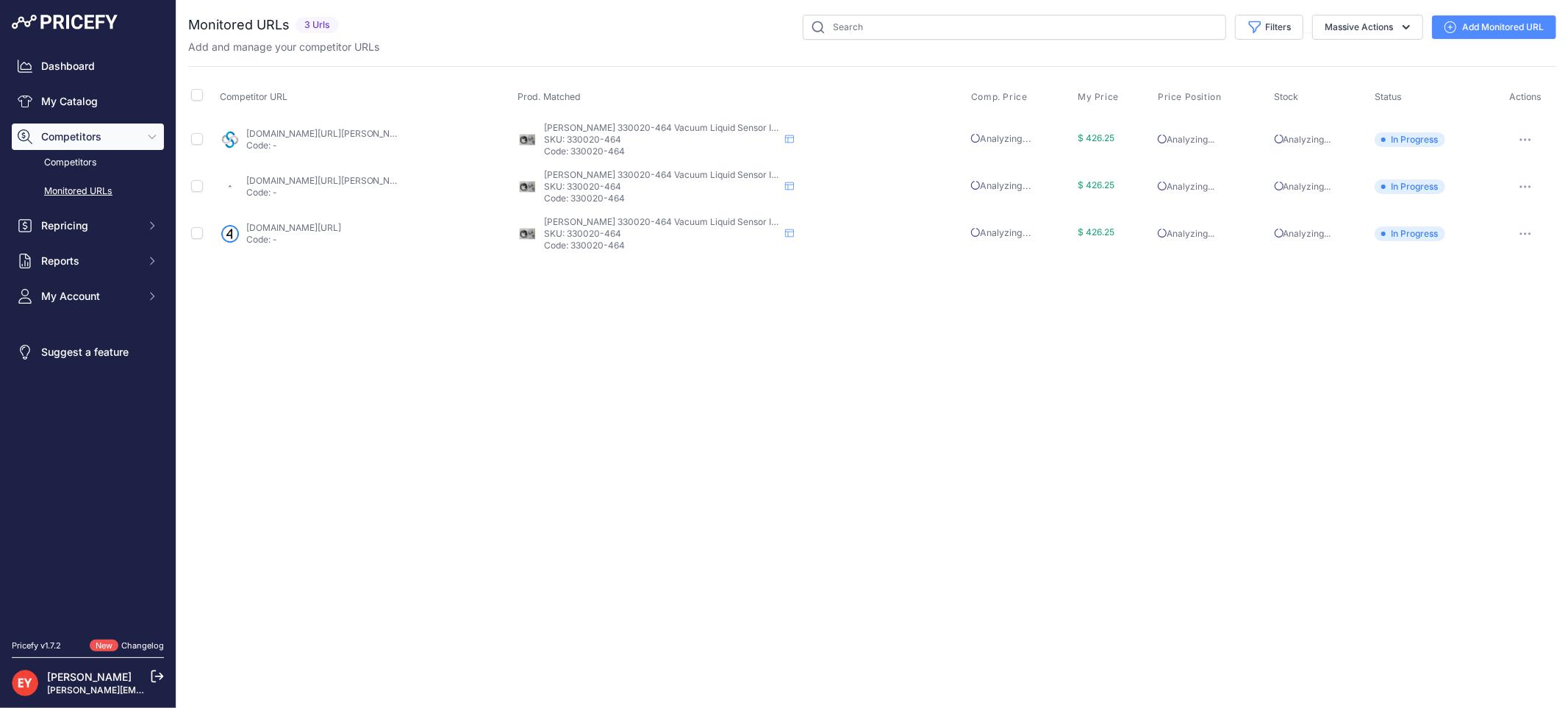
click at [1445, 21] on icon at bounding box center [1450, 27] width 12 height 12
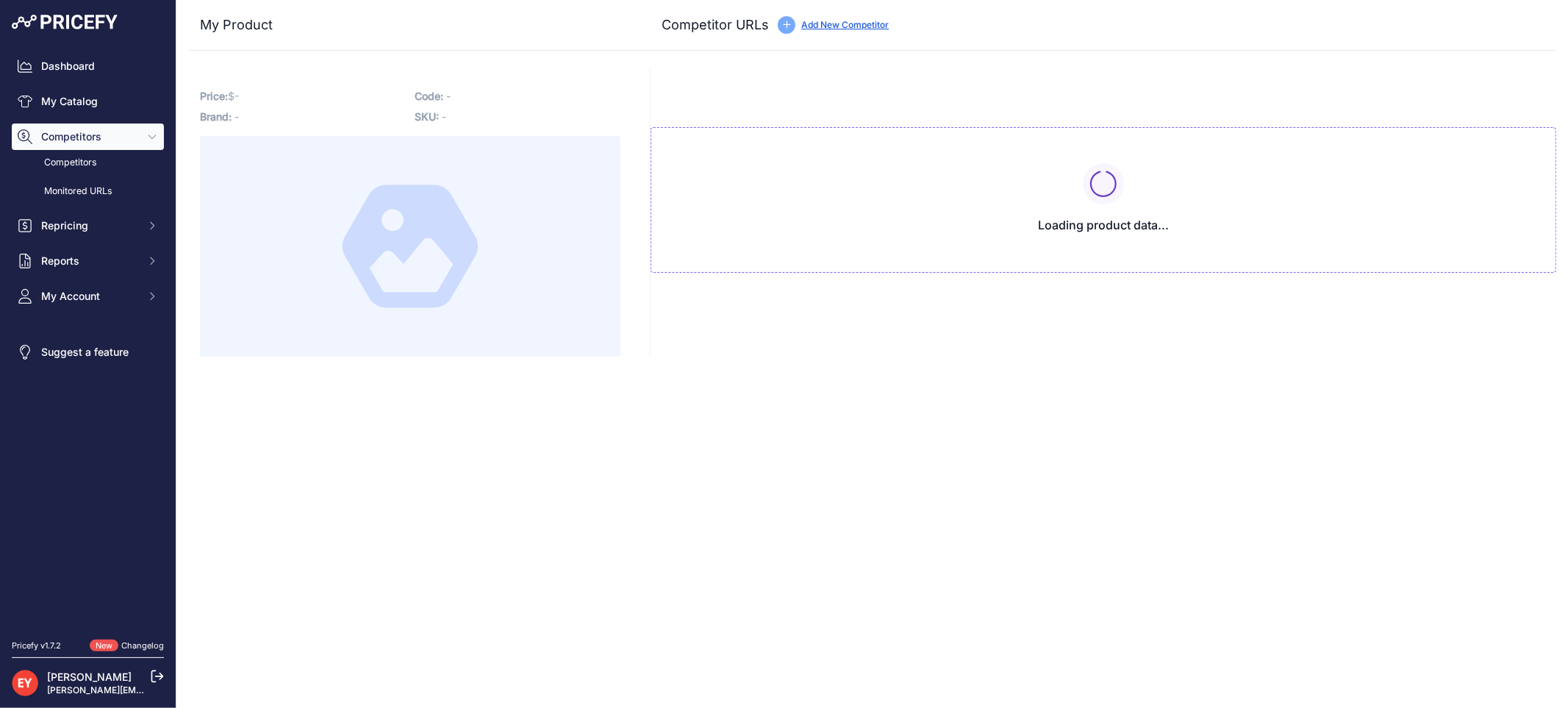
type input "[DOMAIN_NAME][URL][PERSON_NAME]"
type input "[DOMAIN_NAME][URL]"
type input "[DOMAIN_NAME][URL][PERSON_NAME][PERSON_NAME]"
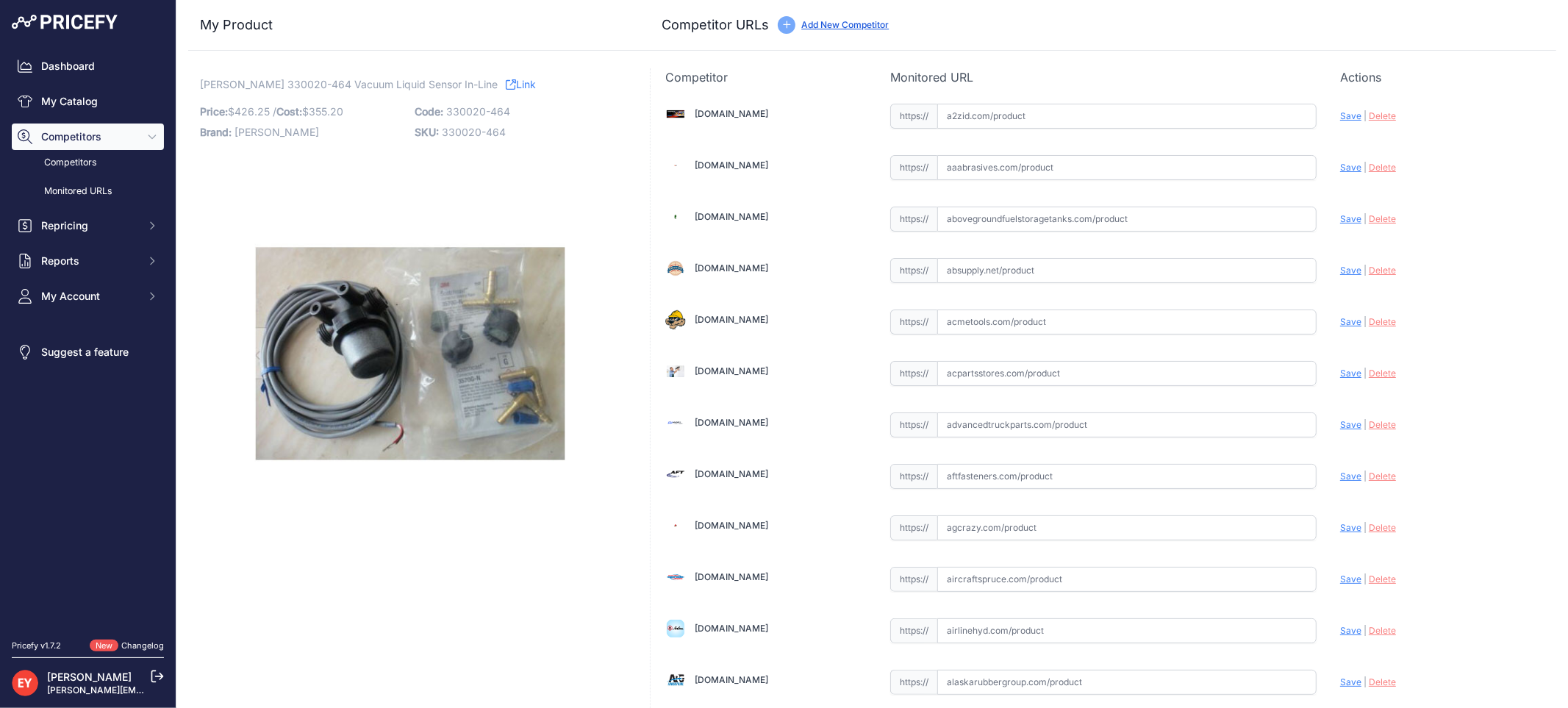
scroll to position [8467, 0]
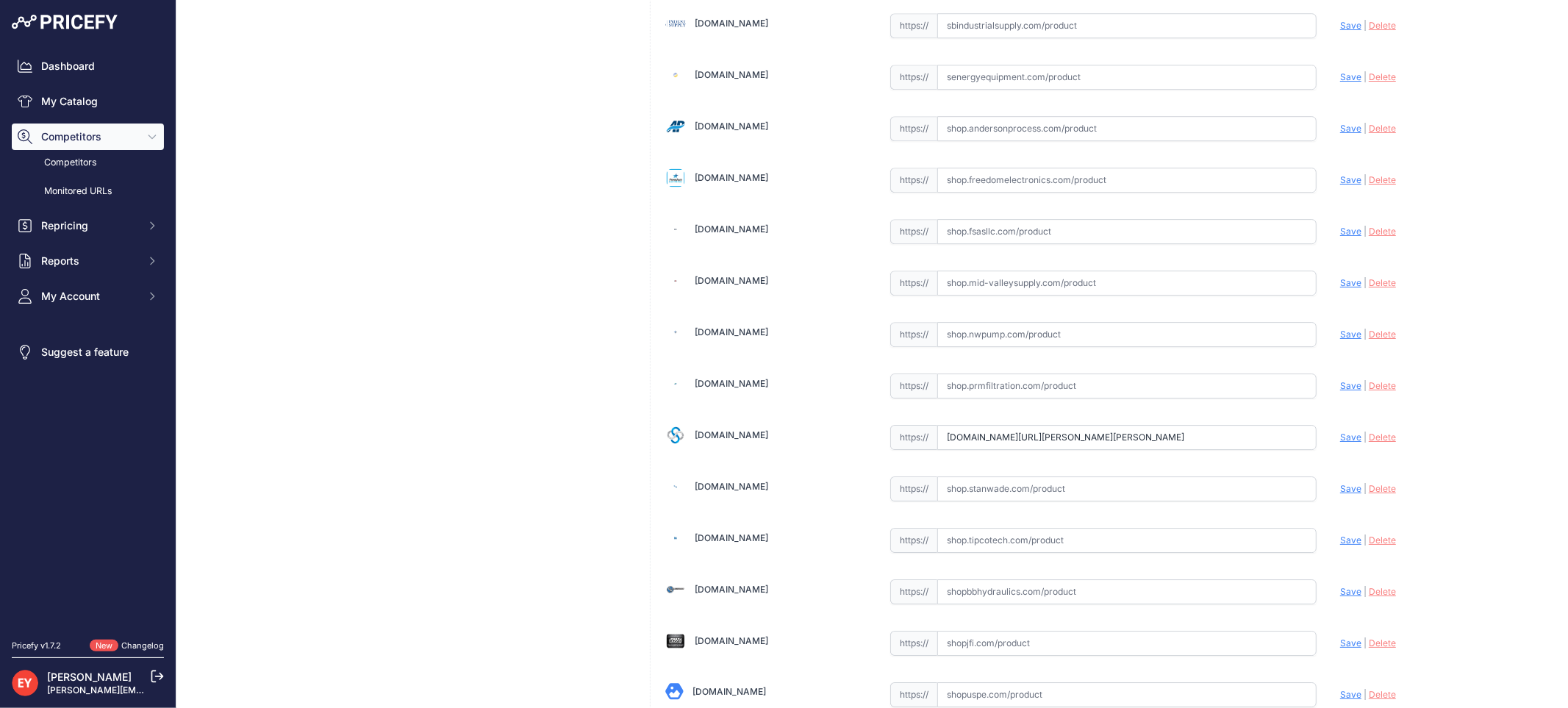
click at [1119, 347] on input "text" at bounding box center [1127, 334] width 379 height 25
paste input "https://shop.nwpump.com/advancedwebpage.aspx?linkpartnumber=330020-464&srsltid=…"
click at [1340, 339] on span "Save" at bounding box center [1350, 334] width 21 height 11
type input "https://shop.nwpump.com/advancedwebpage.aspx?linkpartnumber=330020-464&prirule_…"
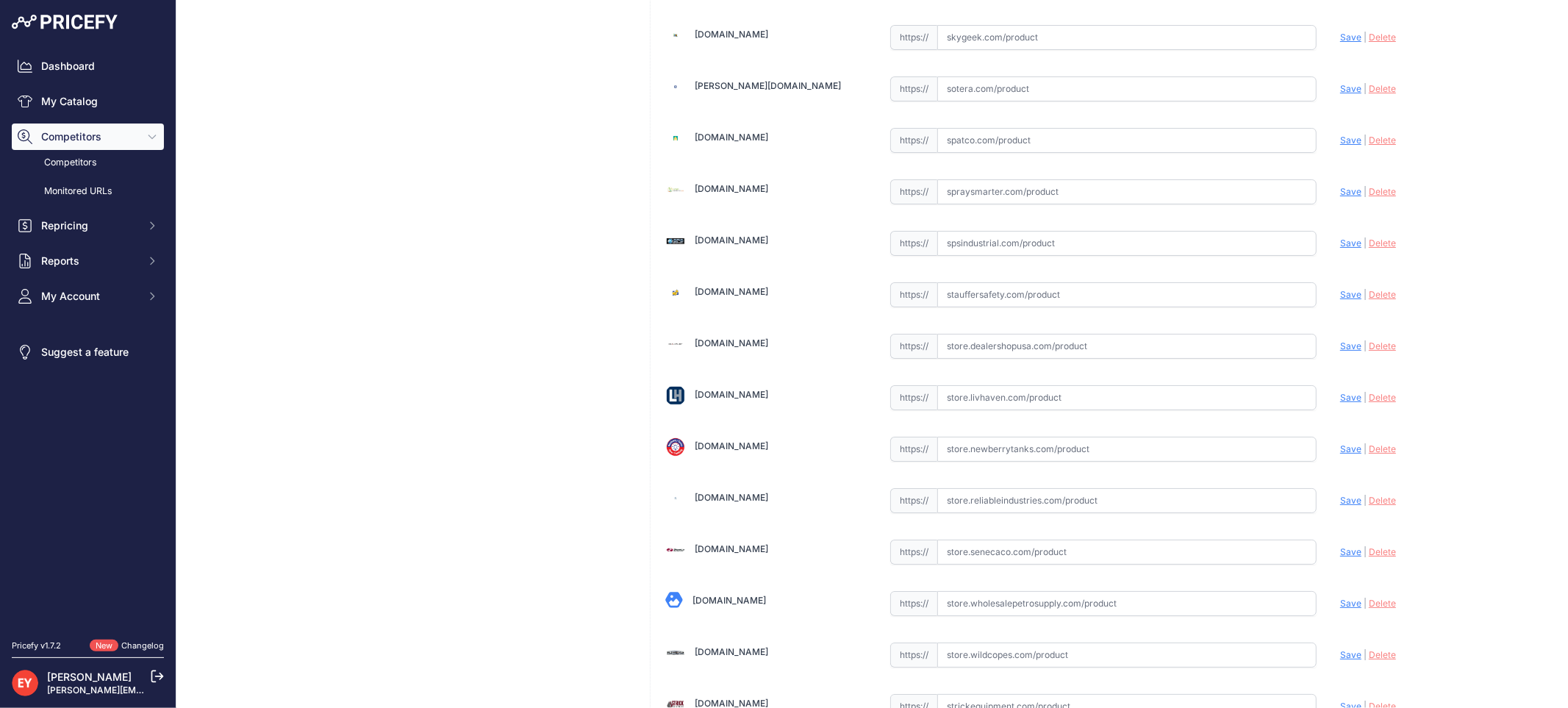
scroll to position [11108, 0]
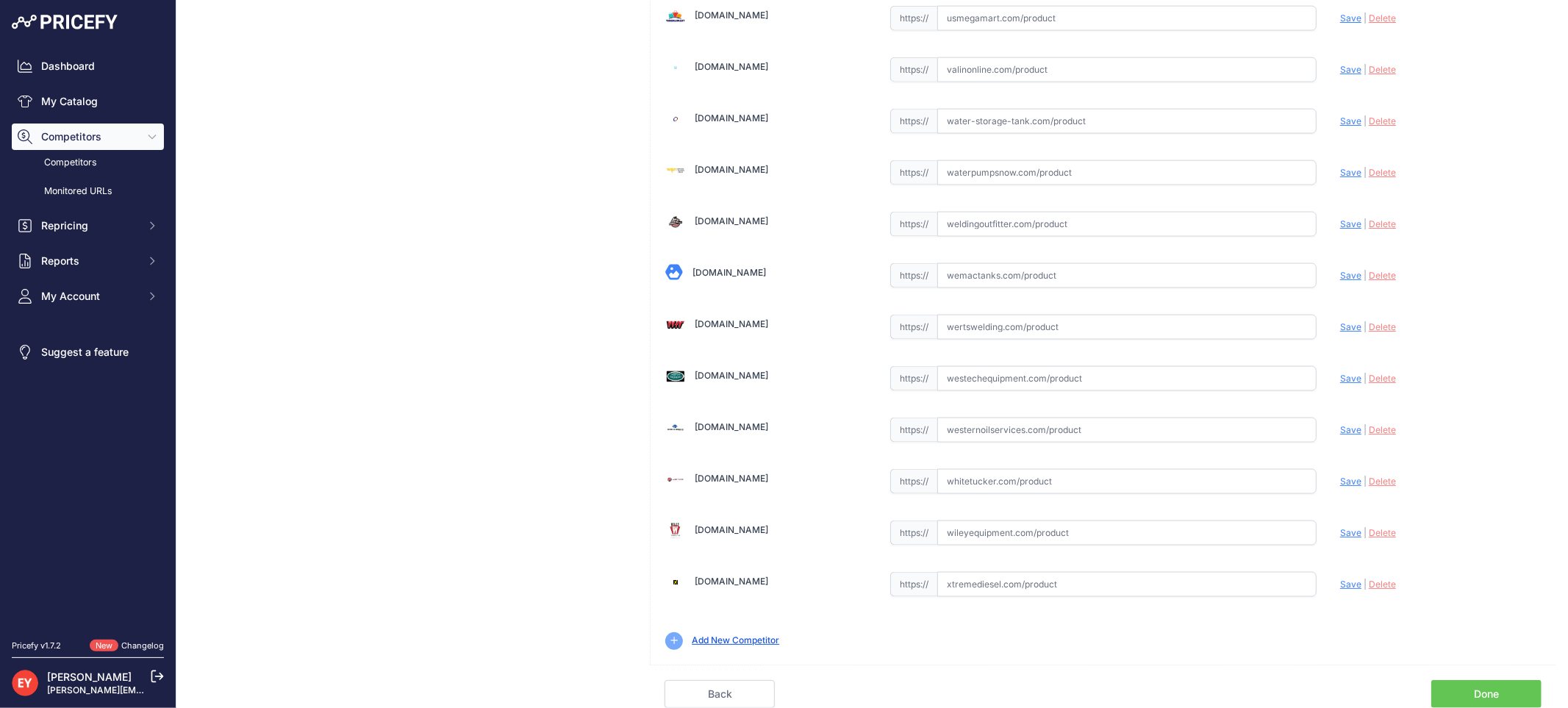
click at [1494, 692] on link "Done" at bounding box center [1486, 693] width 110 height 28
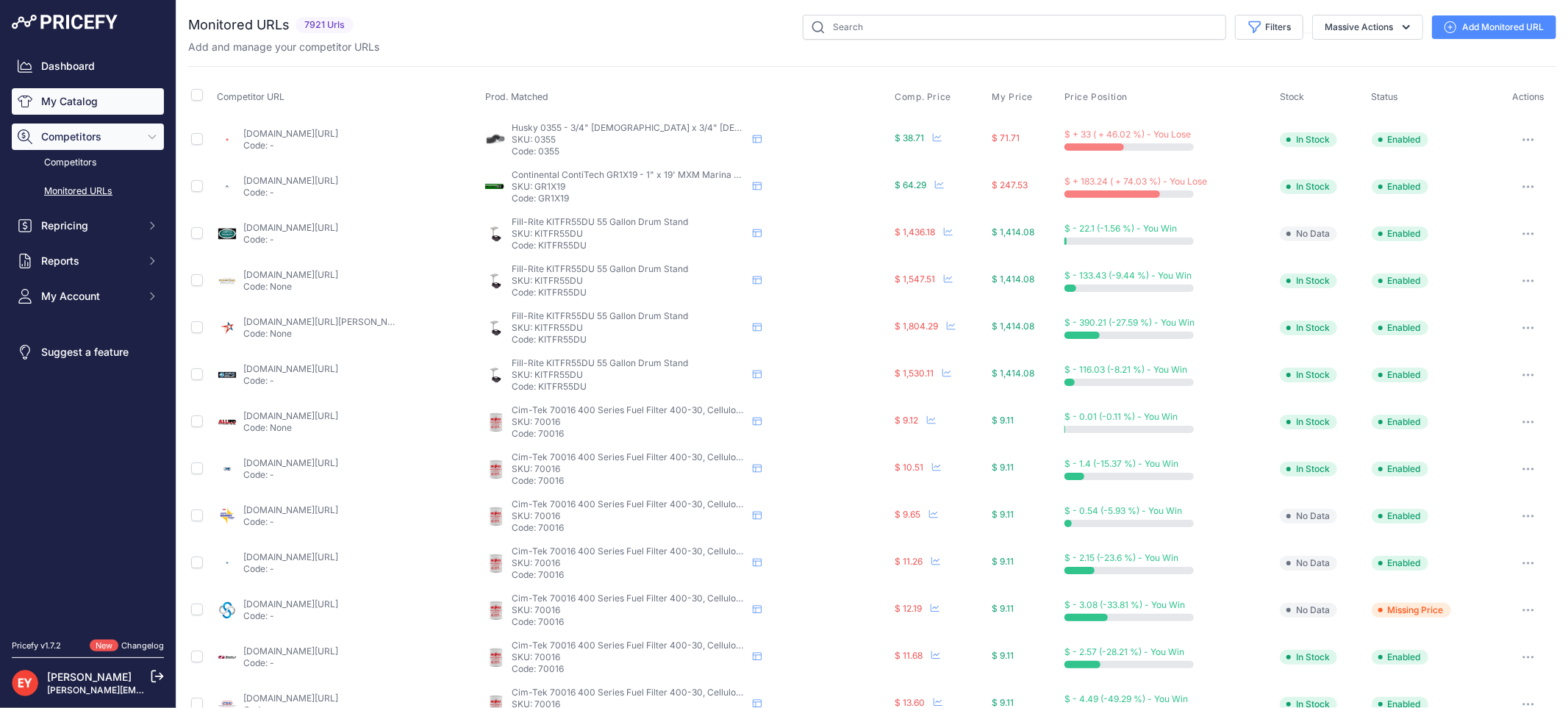
click at [77, 98] on link "My Catalog" at bounding box center [87, 101] width 152 height 27
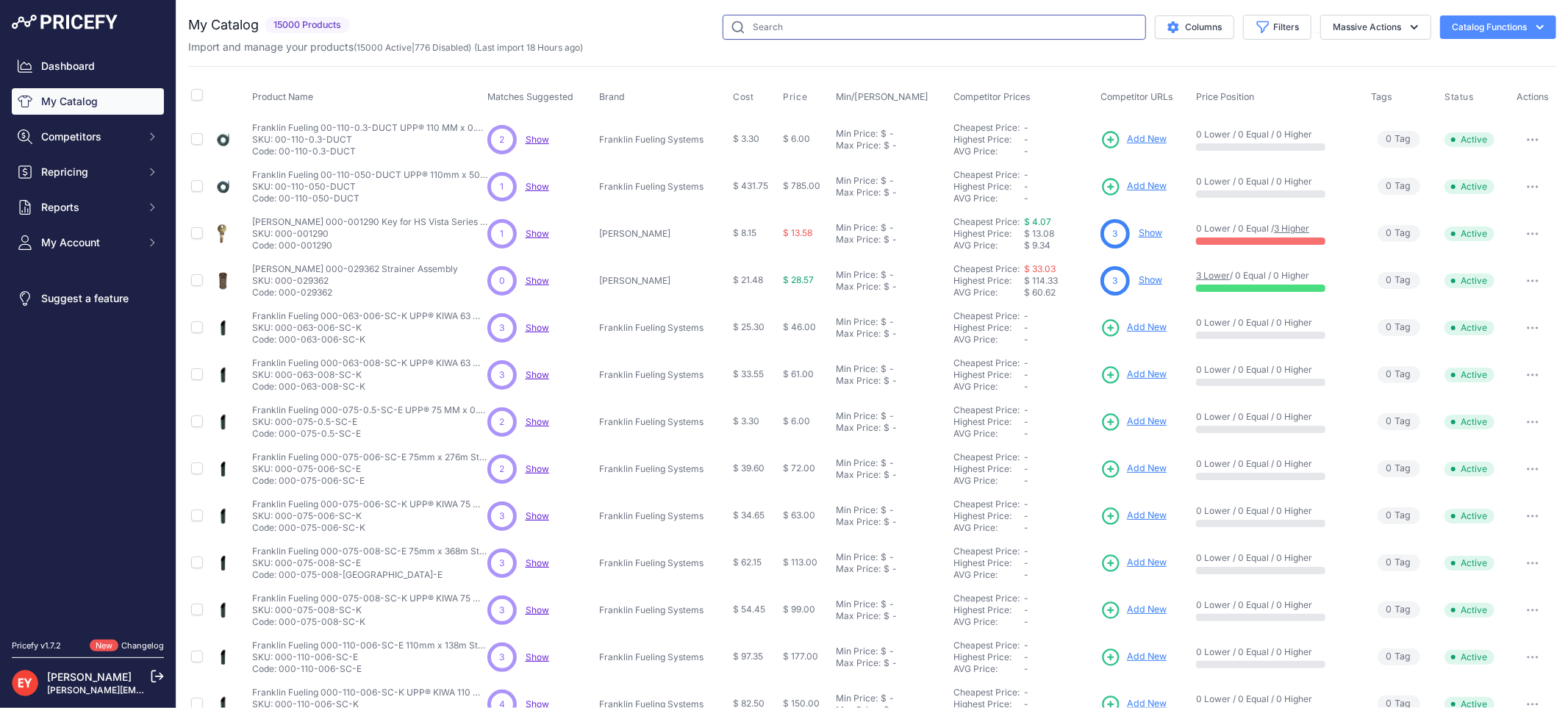
click at [771, 29] on input "text" at bounding box center [934, 27] width 423 height 25
click at [757, 26] on input "text" at bounding box center [934, 27] width 423 height 25
paste input "330020-465"
type input "330020-465"
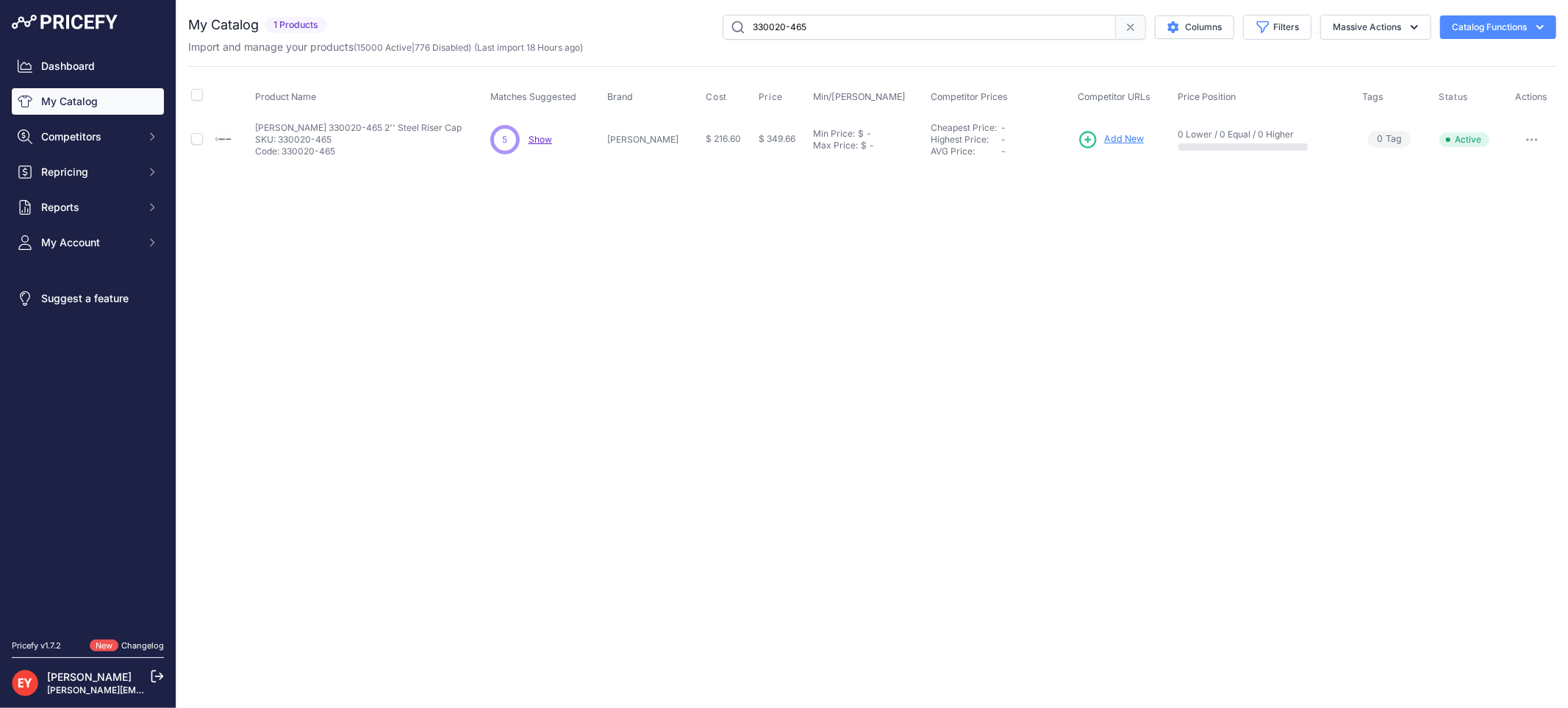
click at [1110, 133] on span "Add New" at bounding box center [1124, 139] width 40 height 14
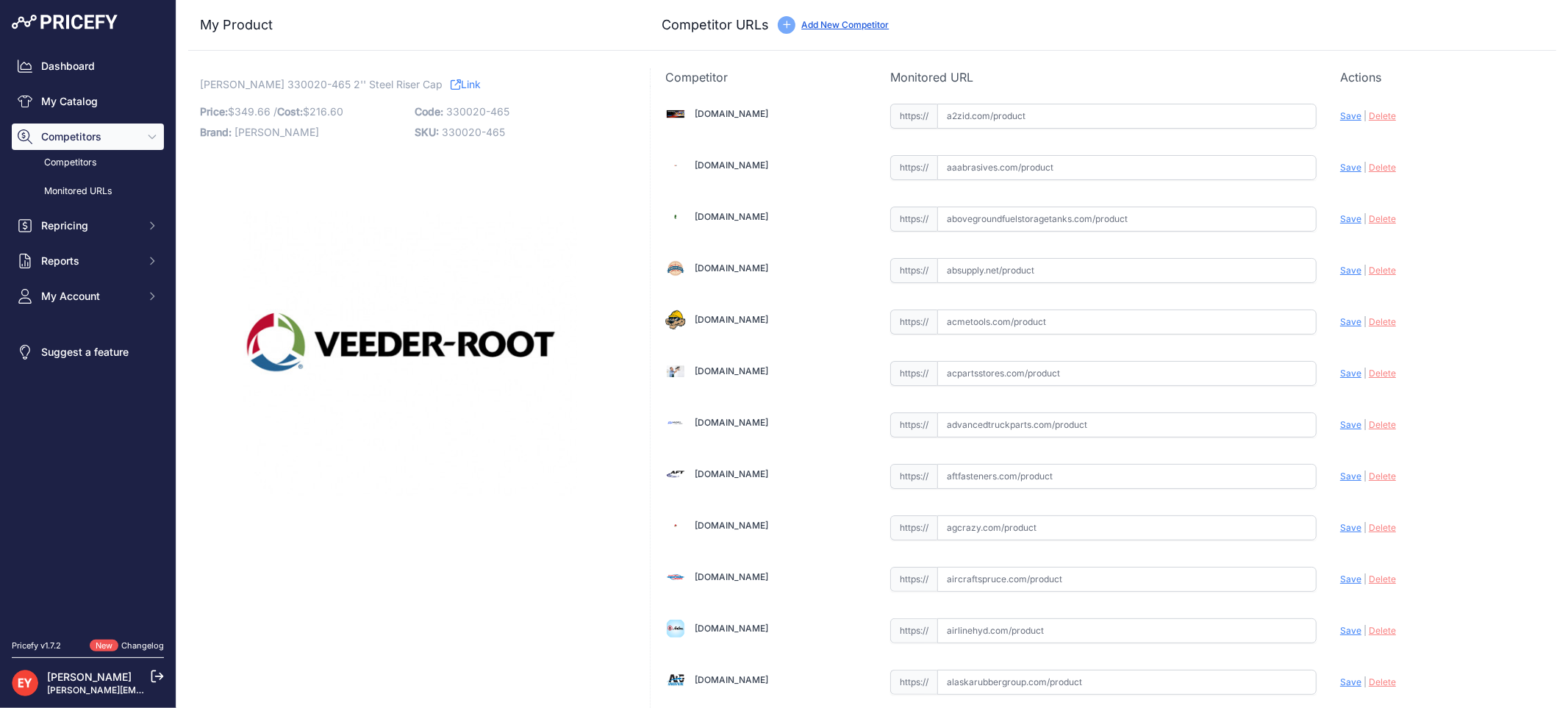
scroll to position [4661, 0]
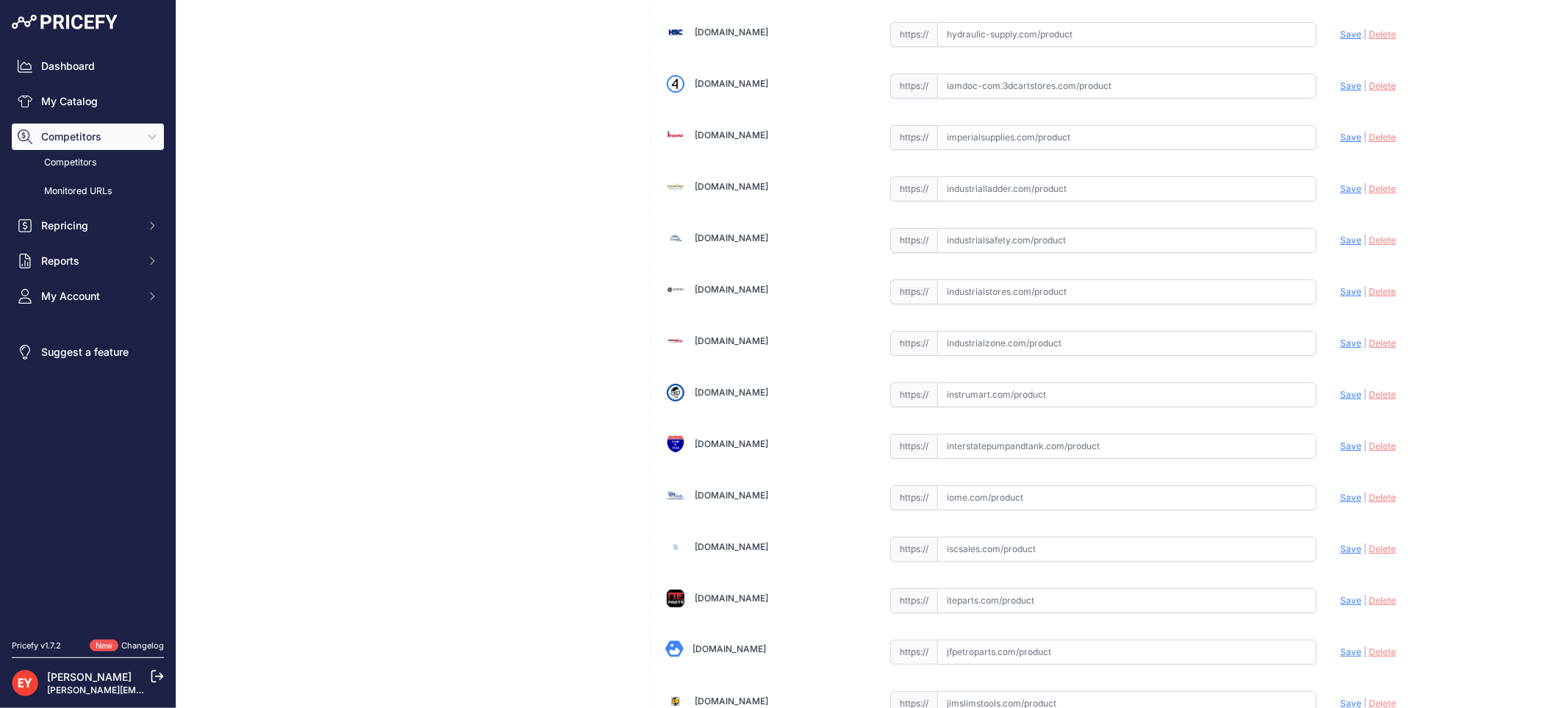
click at [1001, 356] on input "text" at bounding box center [1127, 343] width 379 height 25
paste input "https://www.industrialzone.com/390807-veeder-root-330020-465.html?srsltid=AfmBO…"
click at [1344, 348] on span "Save" at bounding box center [1350, 343] width 21 height 11
type input "https://www.industrialzone.com/390807-veeder-root-330020-465.html?prirule_jdsni…"
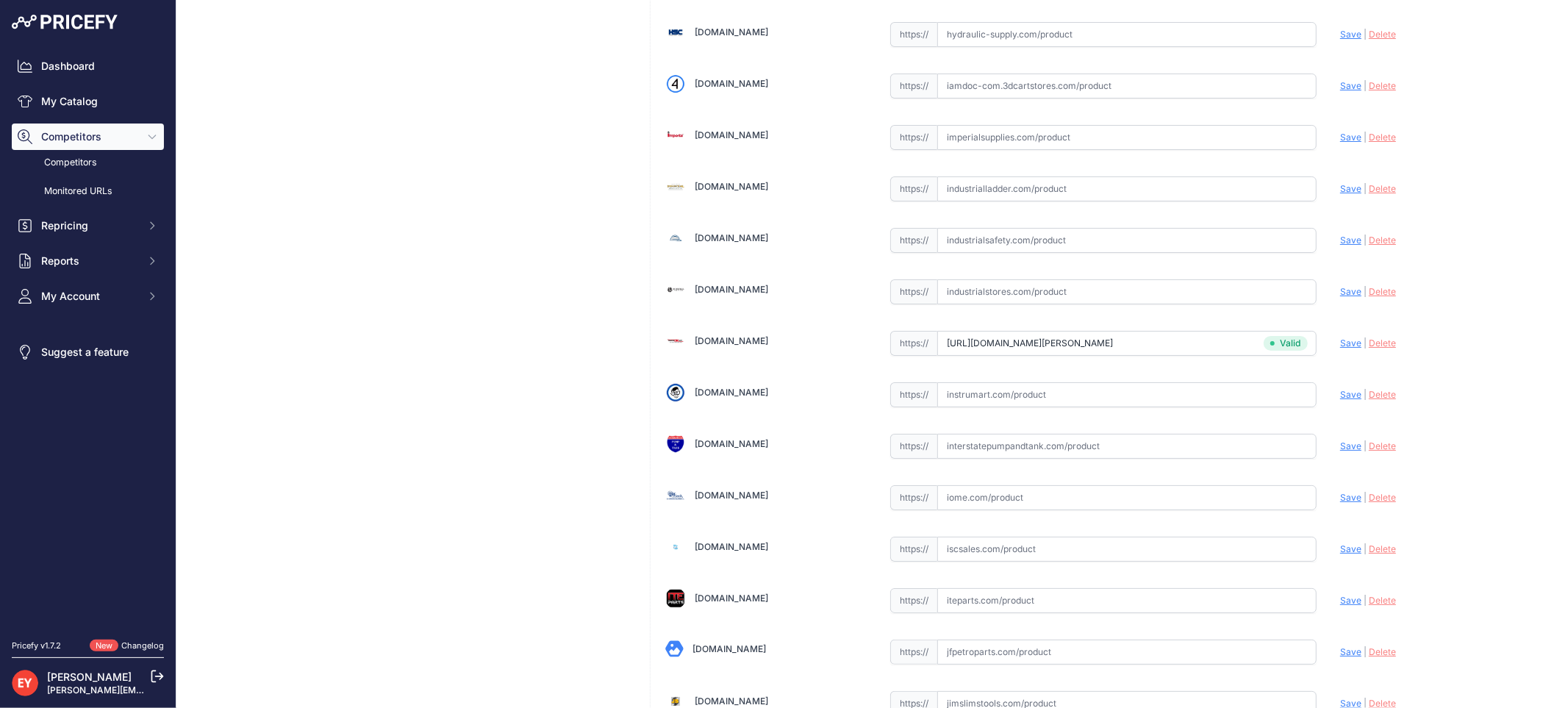
scroll to position [1360, 0]
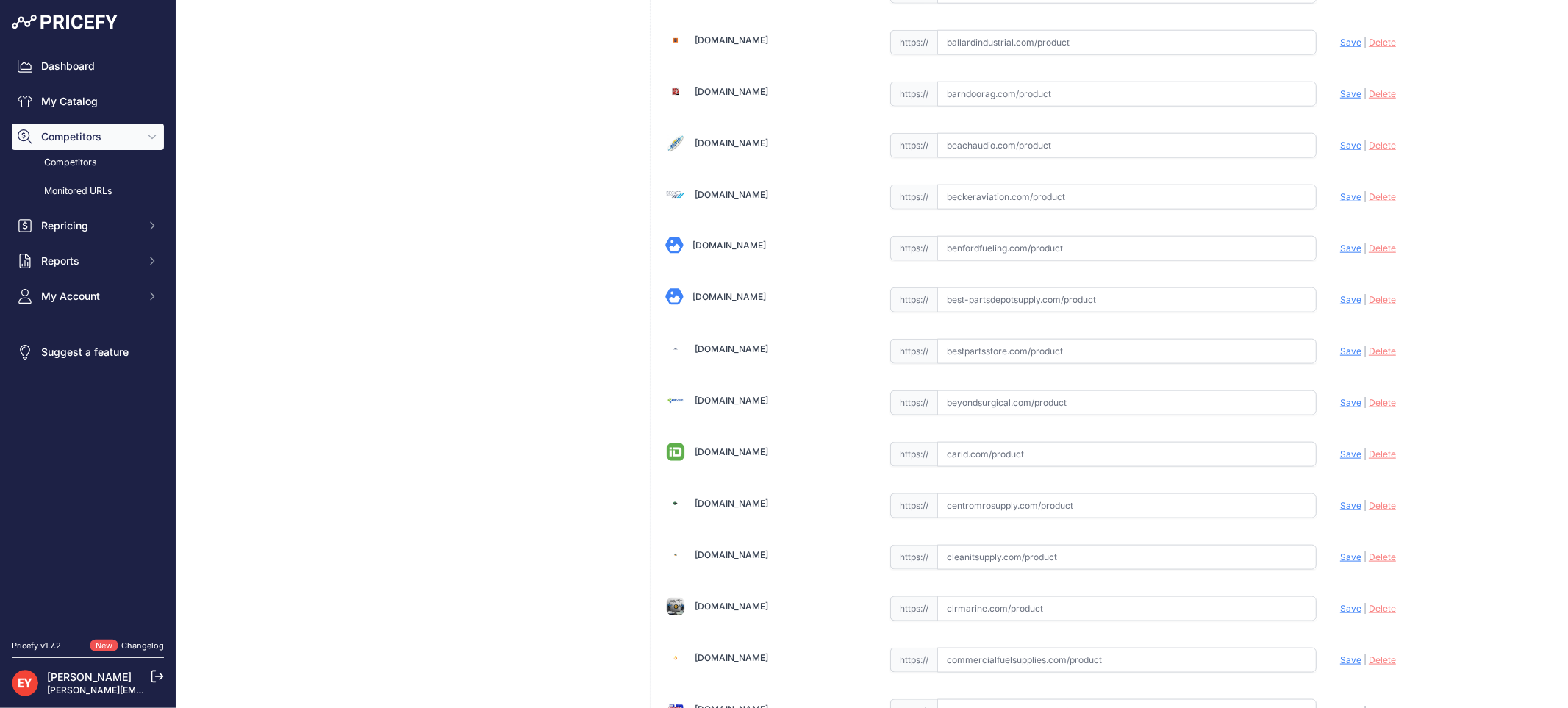
click at [978, 360] on input "text" at bounding box center [1127, 350] width 379 height 25
paste input "https://www.bestpartsstore.com/product/veeder-root-330020-465-2-steel-riser-cap/"
click at [1340, 357] on span "Save" at bounding box center [1350, 351] width 21 height 11
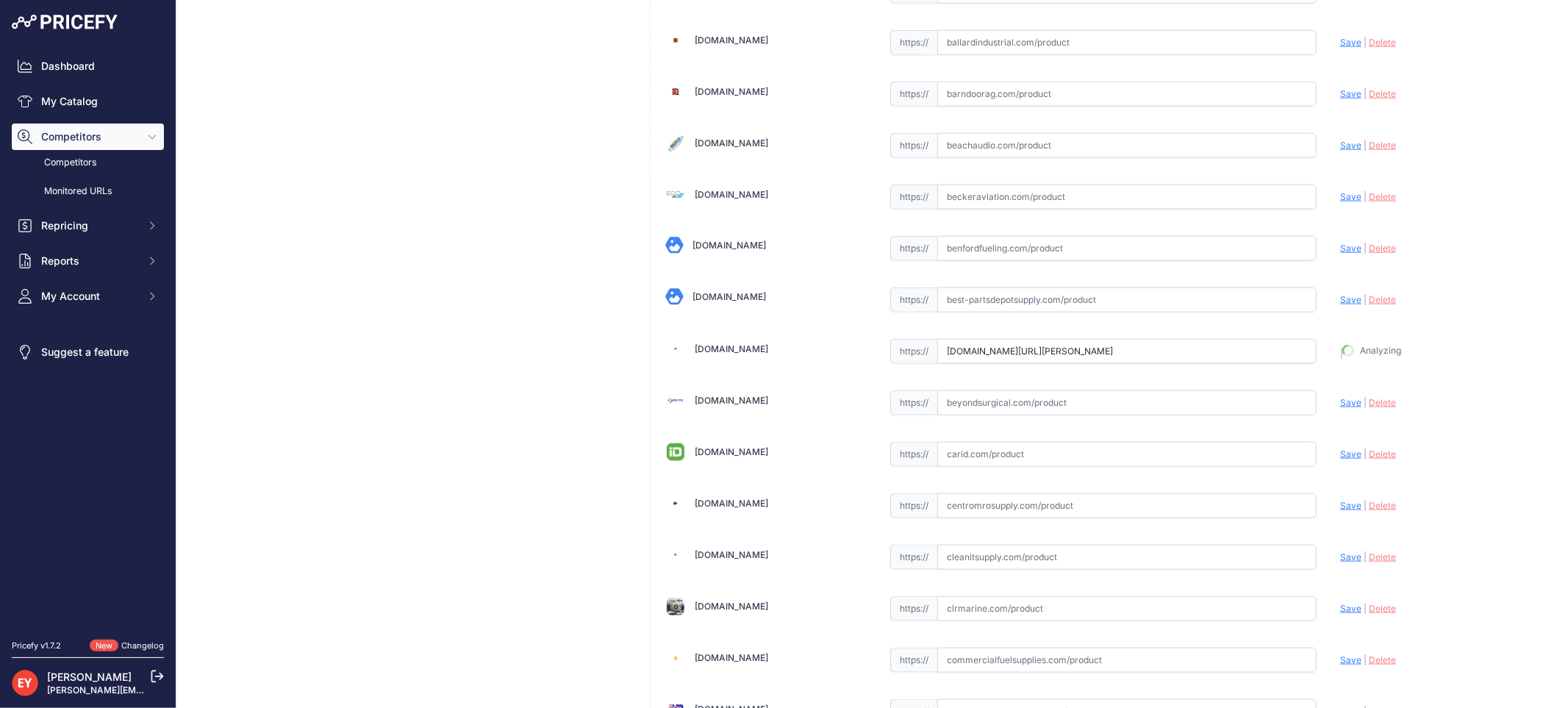
type input "https://www.bestpartsstore.com/product/veeder-root-330020-465-2-steel-riser-cap…"
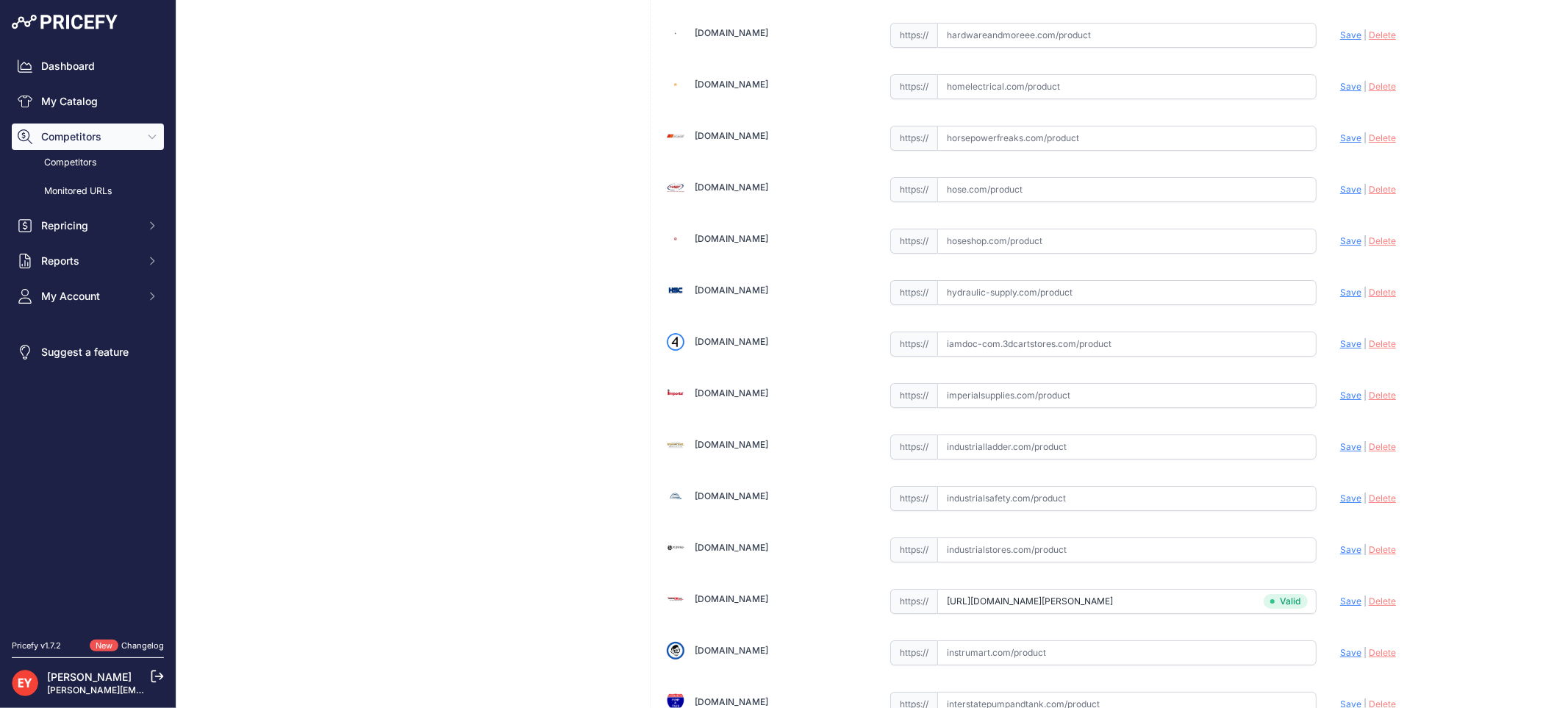
click at [1014, 342] on div "https:// Valid" at bounding box center [1104, 342] width 427 height 28
click at [1002, 350] on input "text" at bounding box center [1127, 343] width 379 height 25
paste input "https://iamdoc-com.3dcartstores.com/Riser-Cap-Steel-2-Inch_p_10576560.html"
click at [1342, 349] on span "Save" at bounding box center [1350, 344] width 21 height 11
type input "https://iamdoc-com.3dcartstores.com/Riser-Cap-Steel-2-Inch_p_10576560.html?prir…"
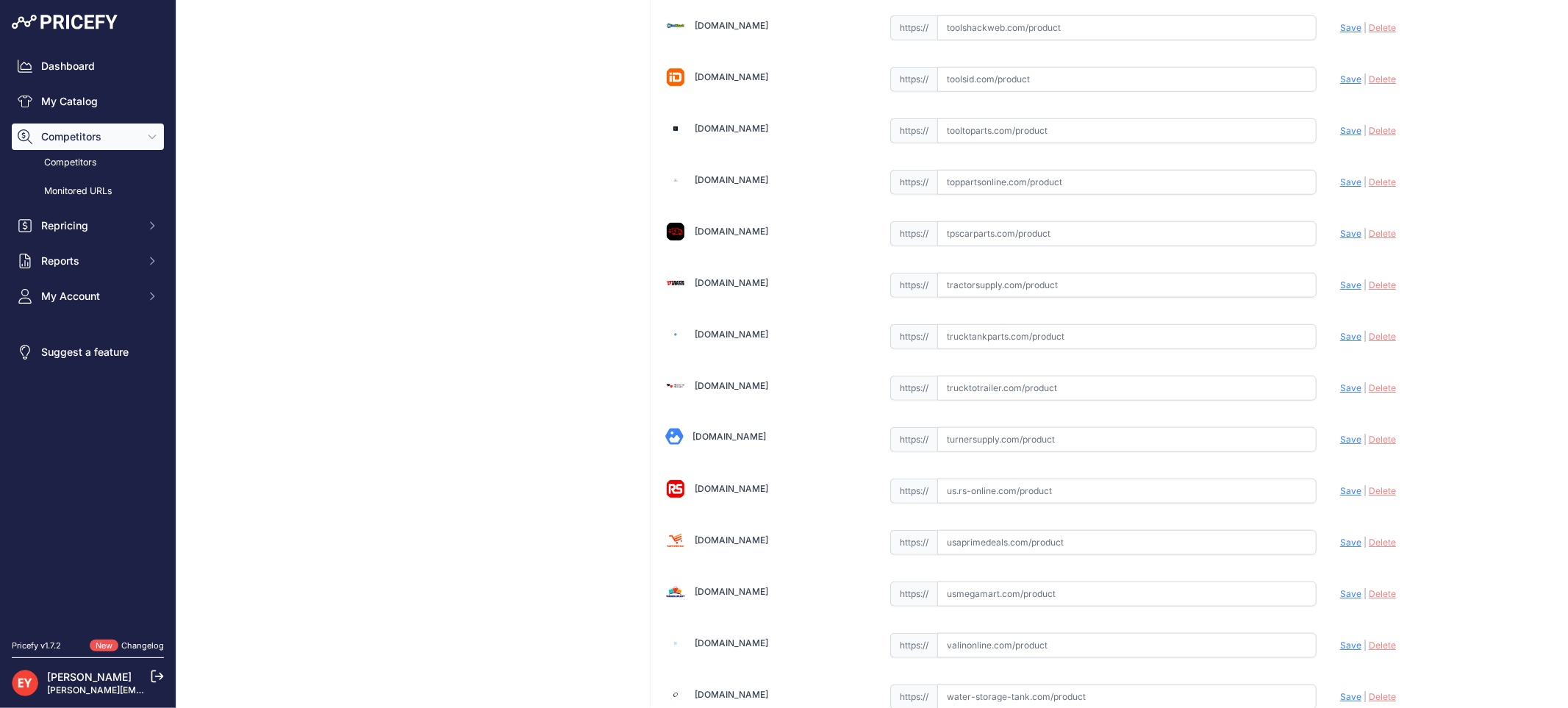
scroll to position [11076, 0]
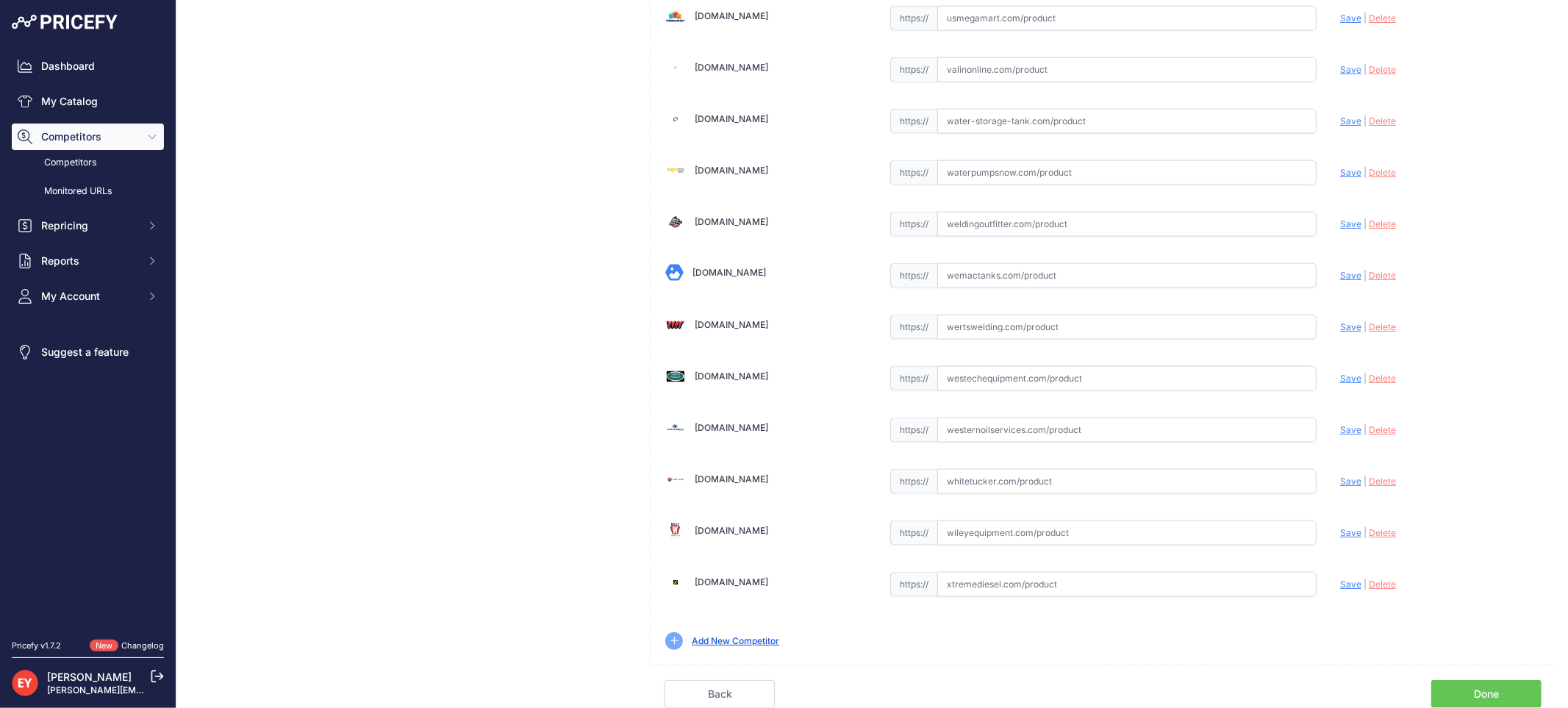
click at [1496, 691] on link "Done" at bounding box center [1486, 693] width 110 height 28
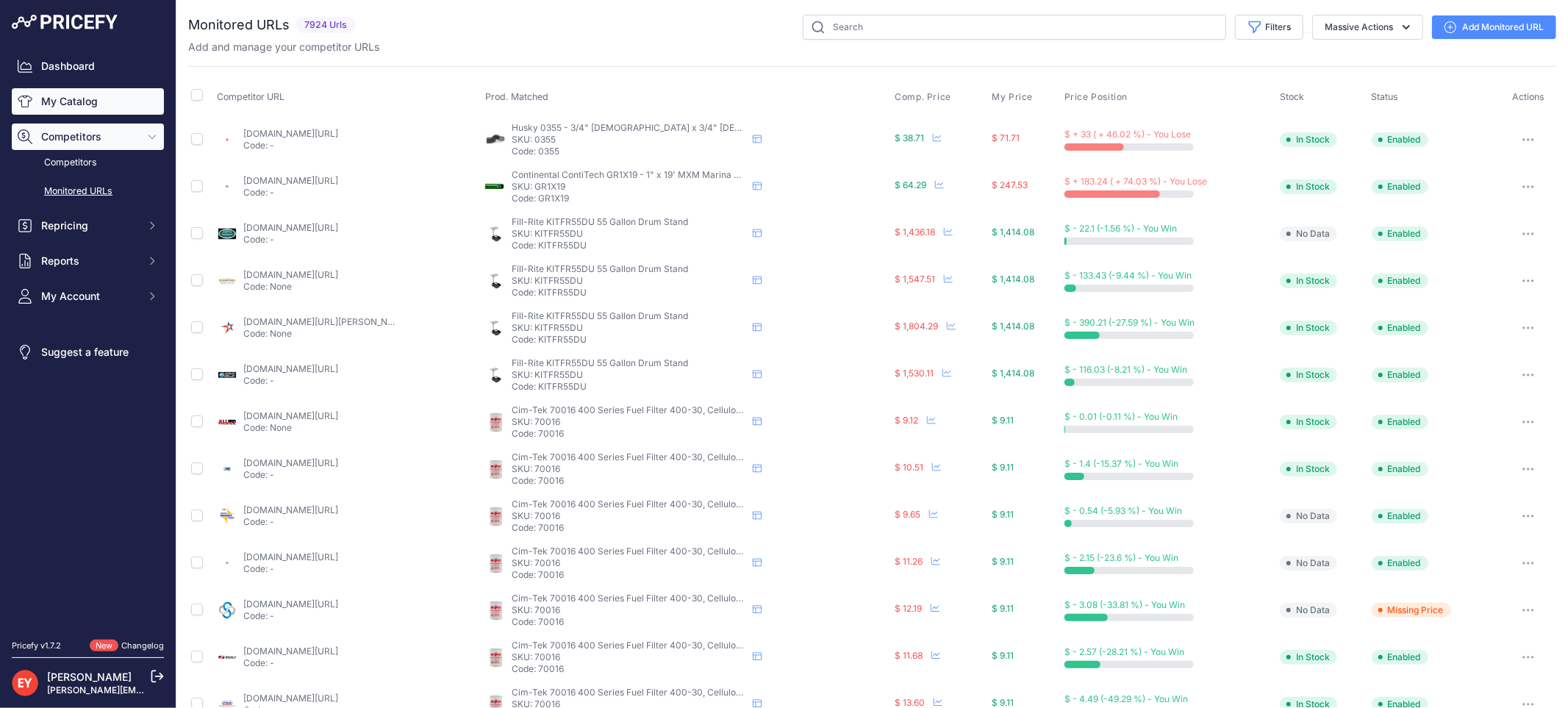
click at [55, 97] on link "My Catalog" at bounding box center [87, 101] width 152 height 27
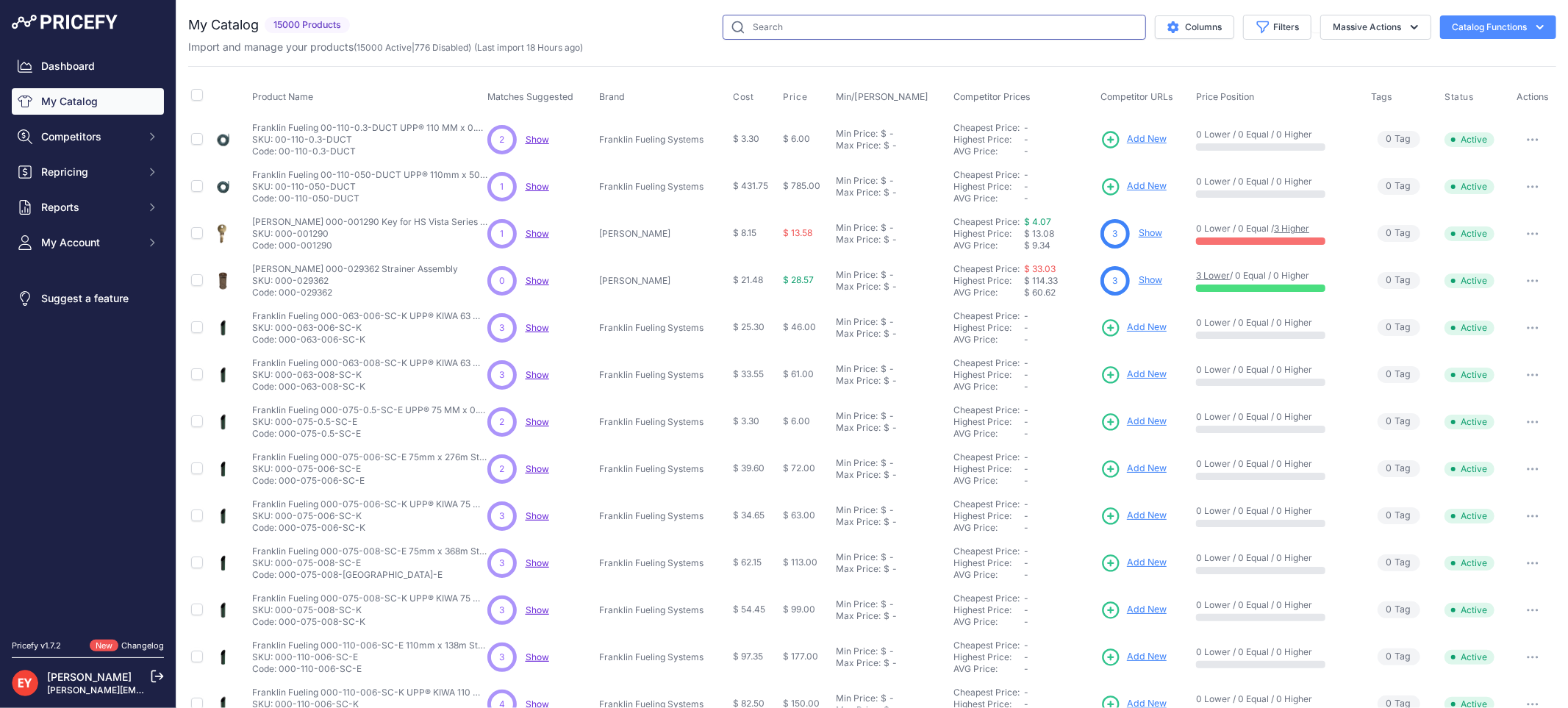
click at [820, 34] on input "text" at bounding box center [934, 27] width 423 height 25
paste input "330020-466"
type input "330020-466"
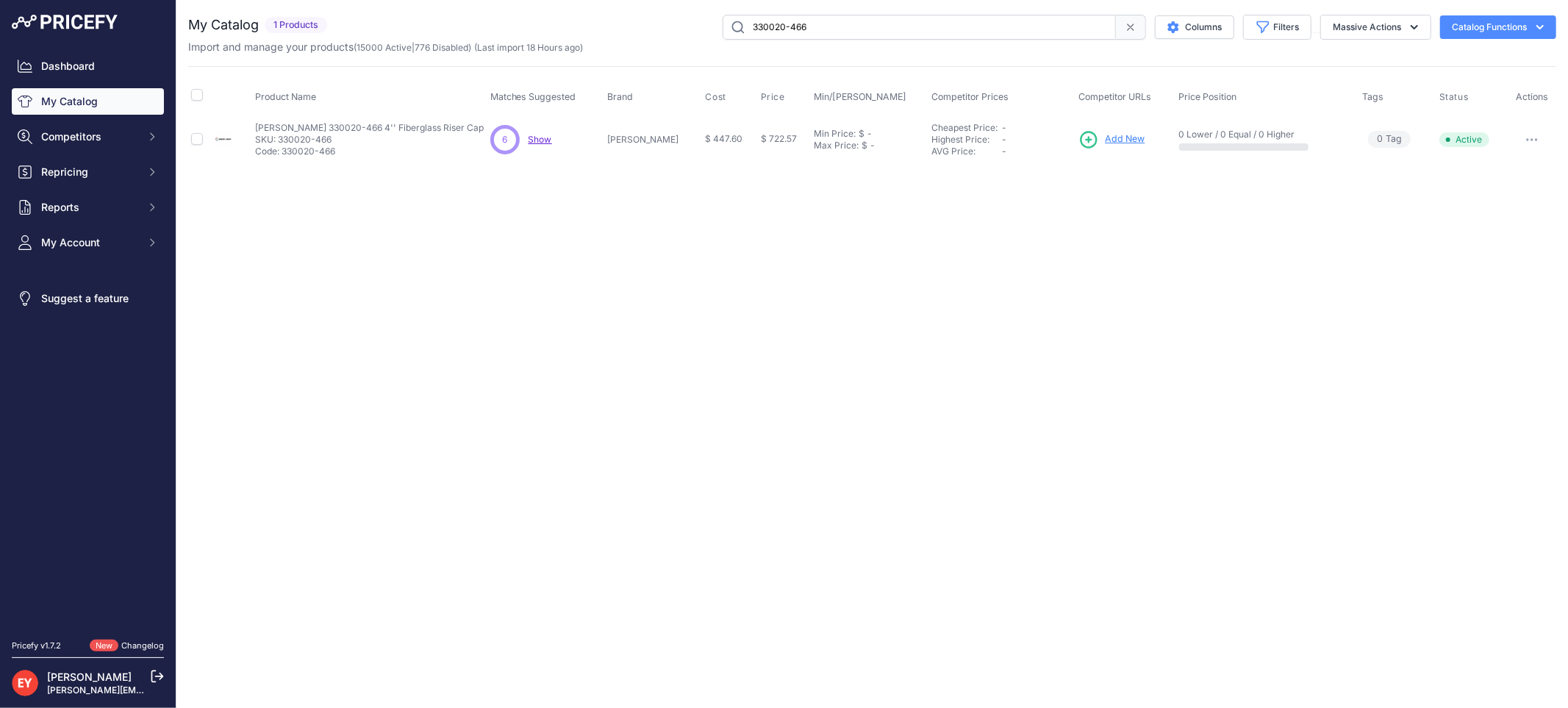
click at [1104, 137] on span "Add New" at bounding box center [1124, 139] width 40 height 14
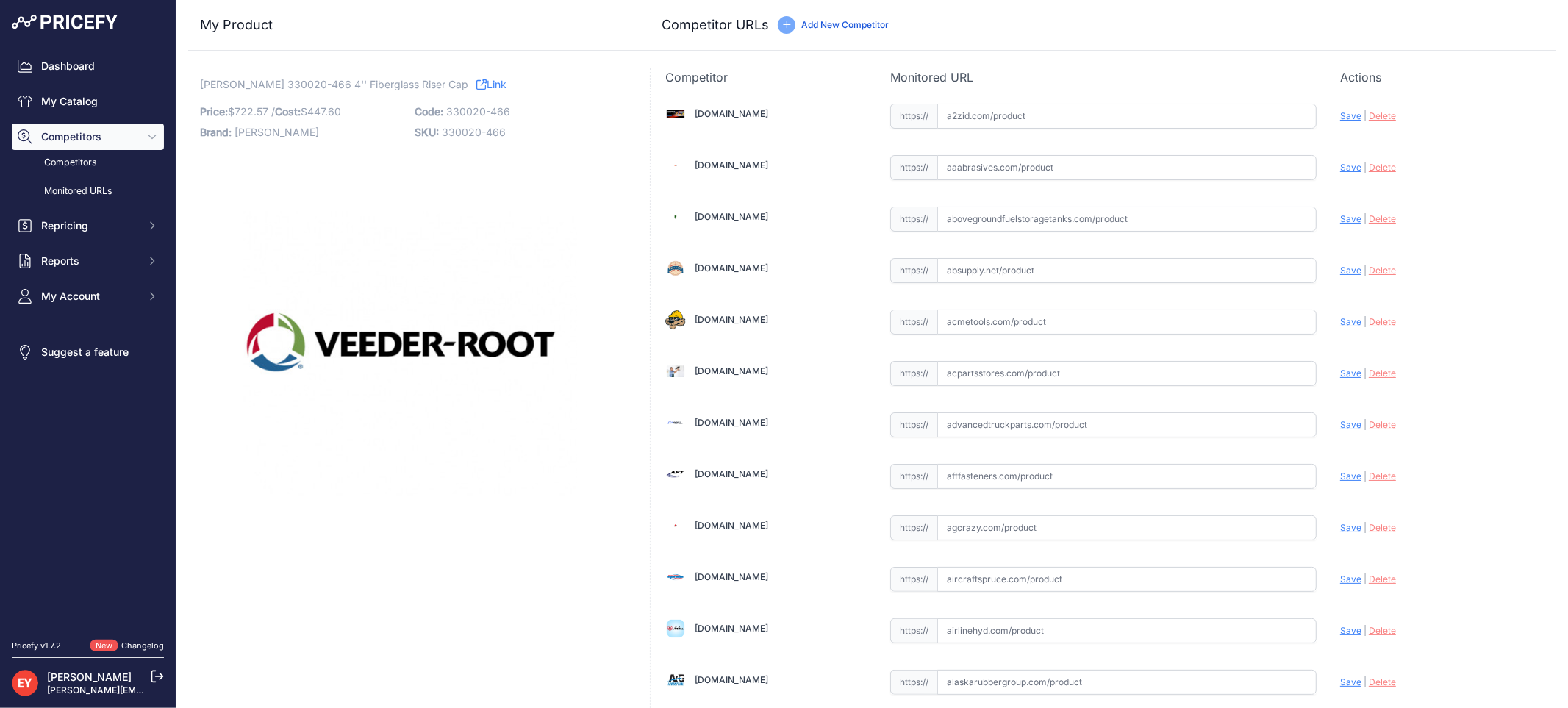
scroll to position [4402, 0]
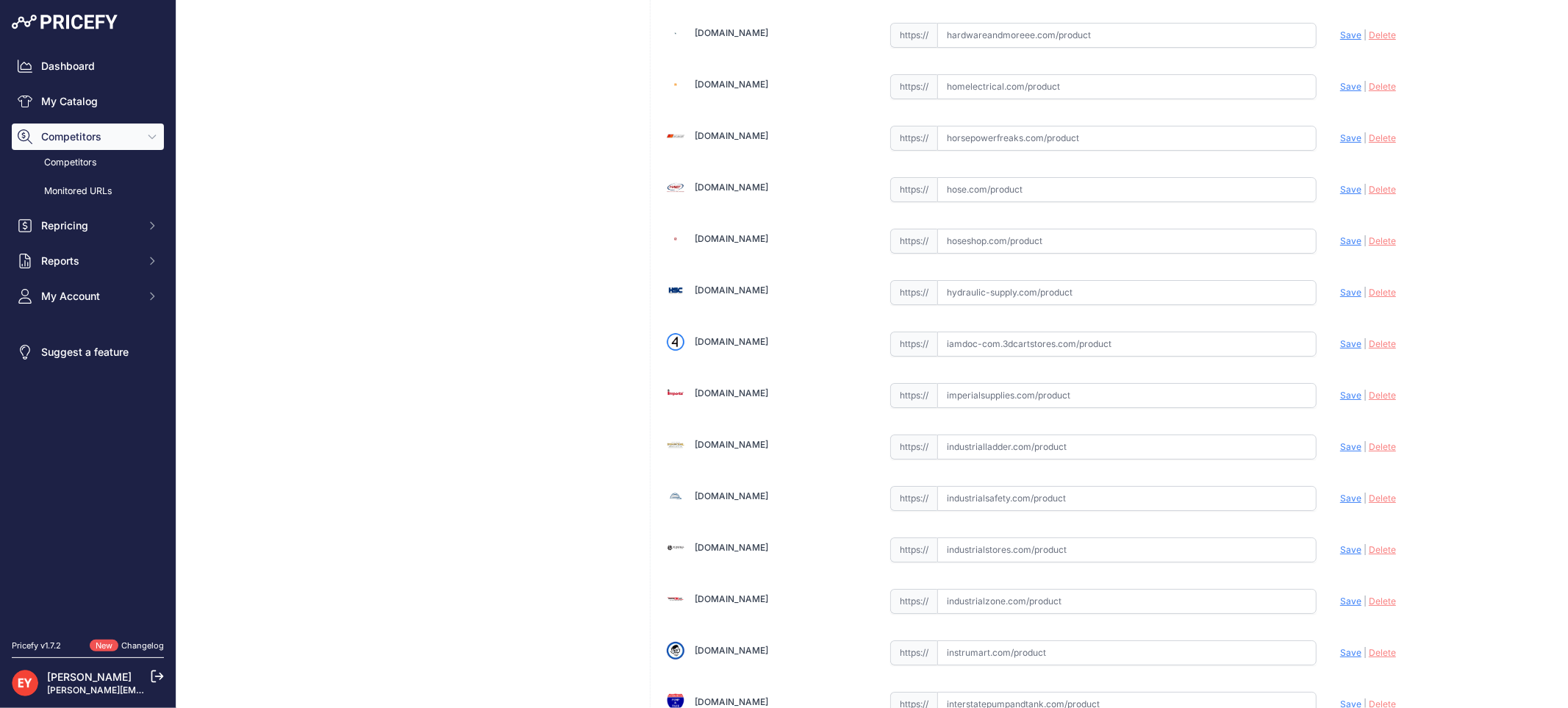
click at [1003, 357] on input "text" at bounding box center [1127, 343] width 379 height 25
paste input "https://iamdoc-com.3dcartstores.com/Riser-Cap-Fiberglass-4-Inch_p_10576561.html"
click at [1340, 349] on span "Save" at bounding box center [1350, 344] width 21 height 11
type input "https://iamdoc-com.3dcartstores.com/Riser-Cap-Fiberglass-4-Inch_p_10576561.html…"
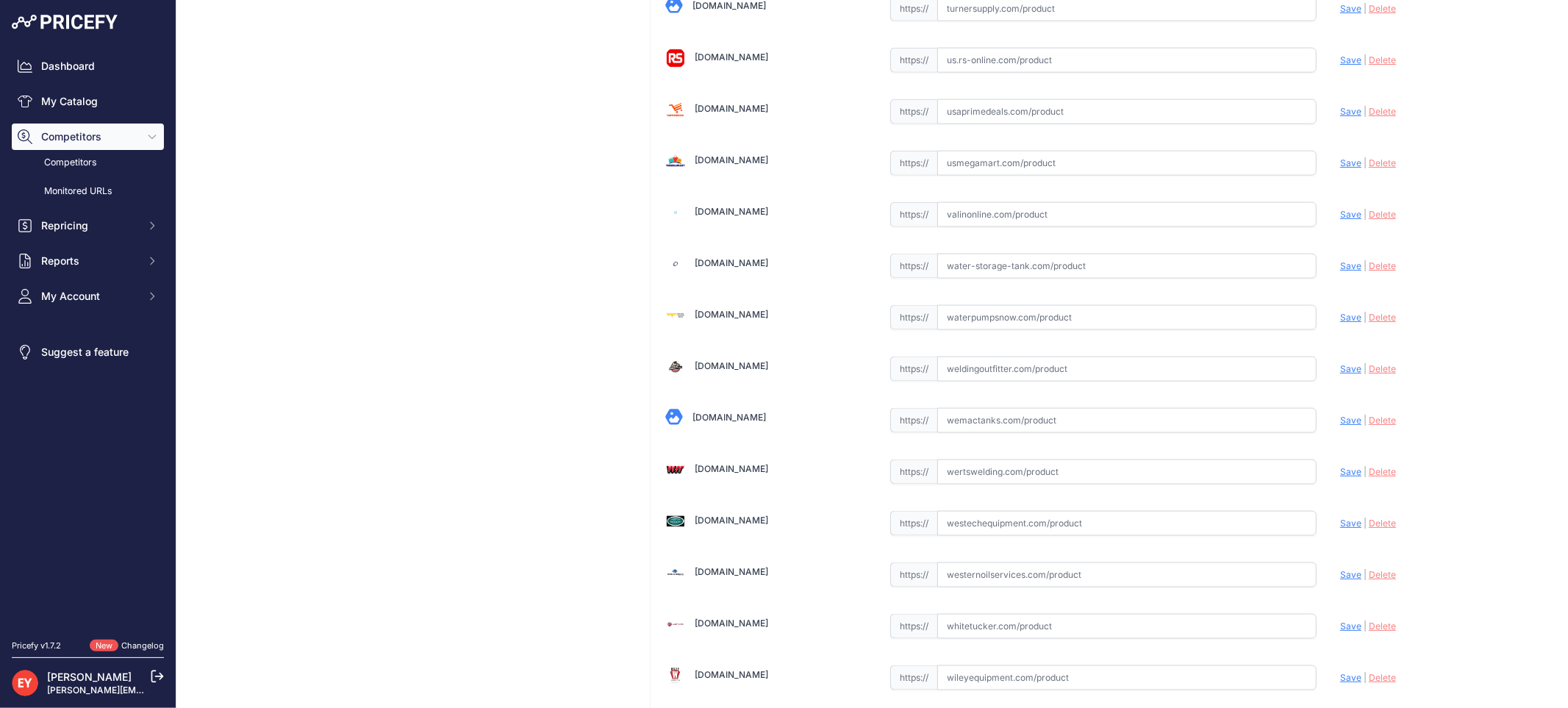
scroll to position [11108, 0]
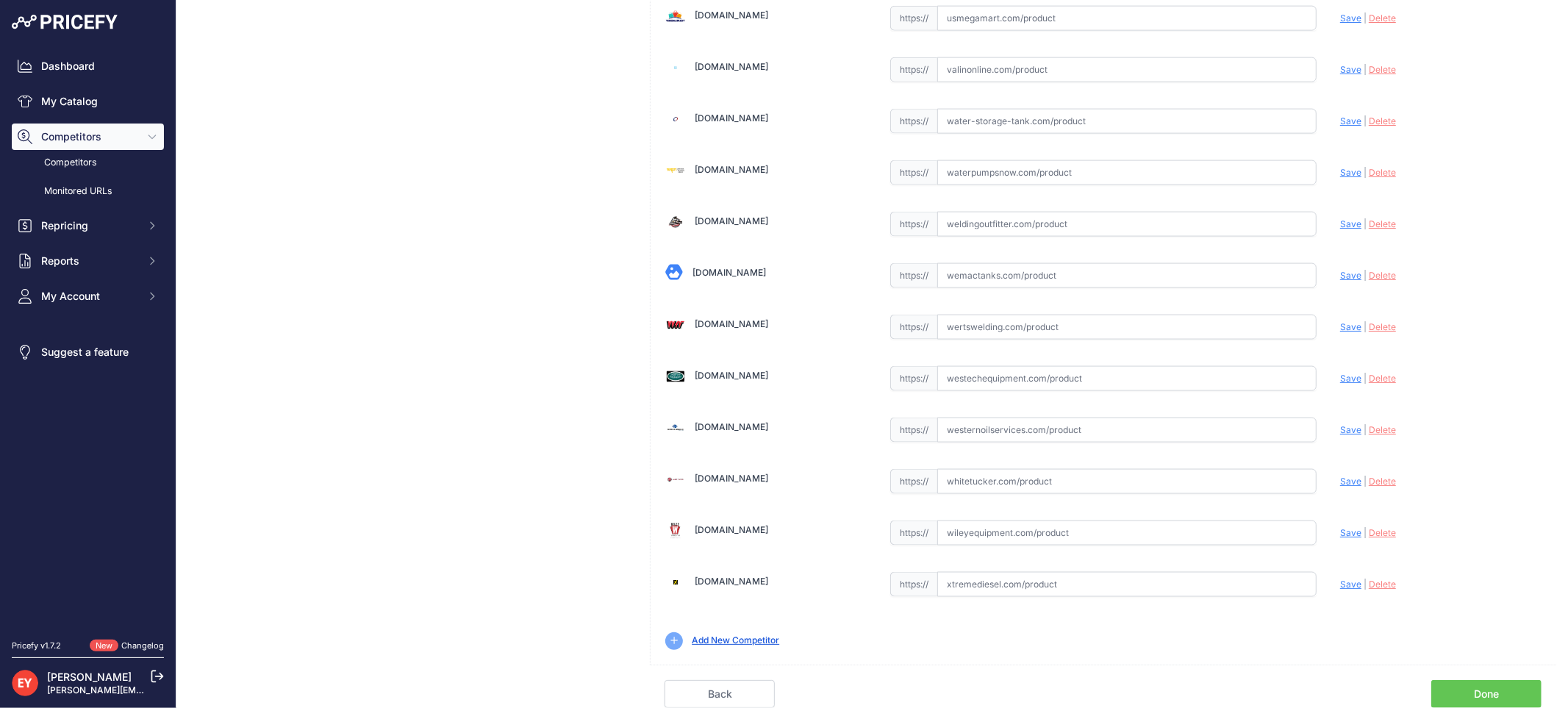
click at [1482, 693] on link "Done" at bounding box center [1486, 693] width 110 height 28
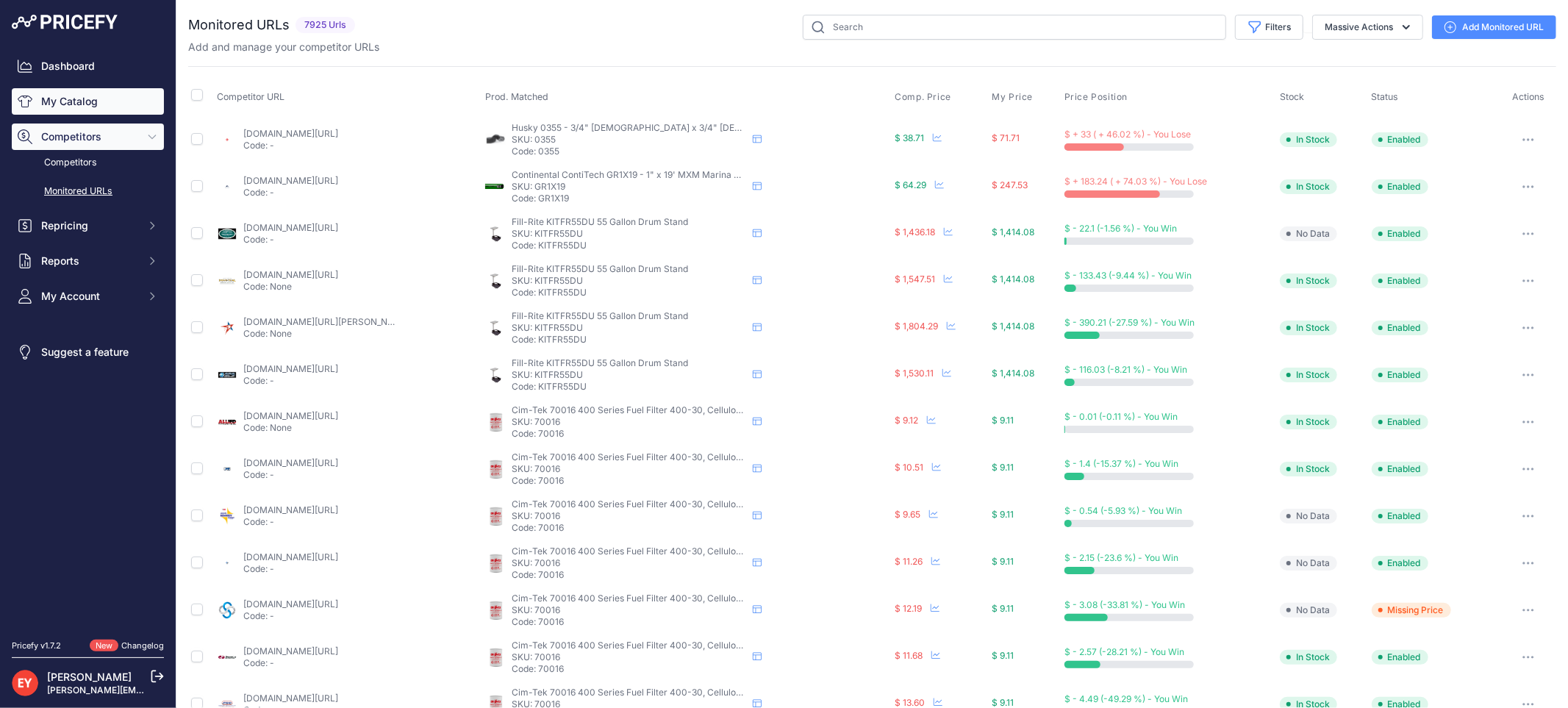
click at [72, 106] on link "My Catalog" at bounding box center [87, 101] width 152 height 27
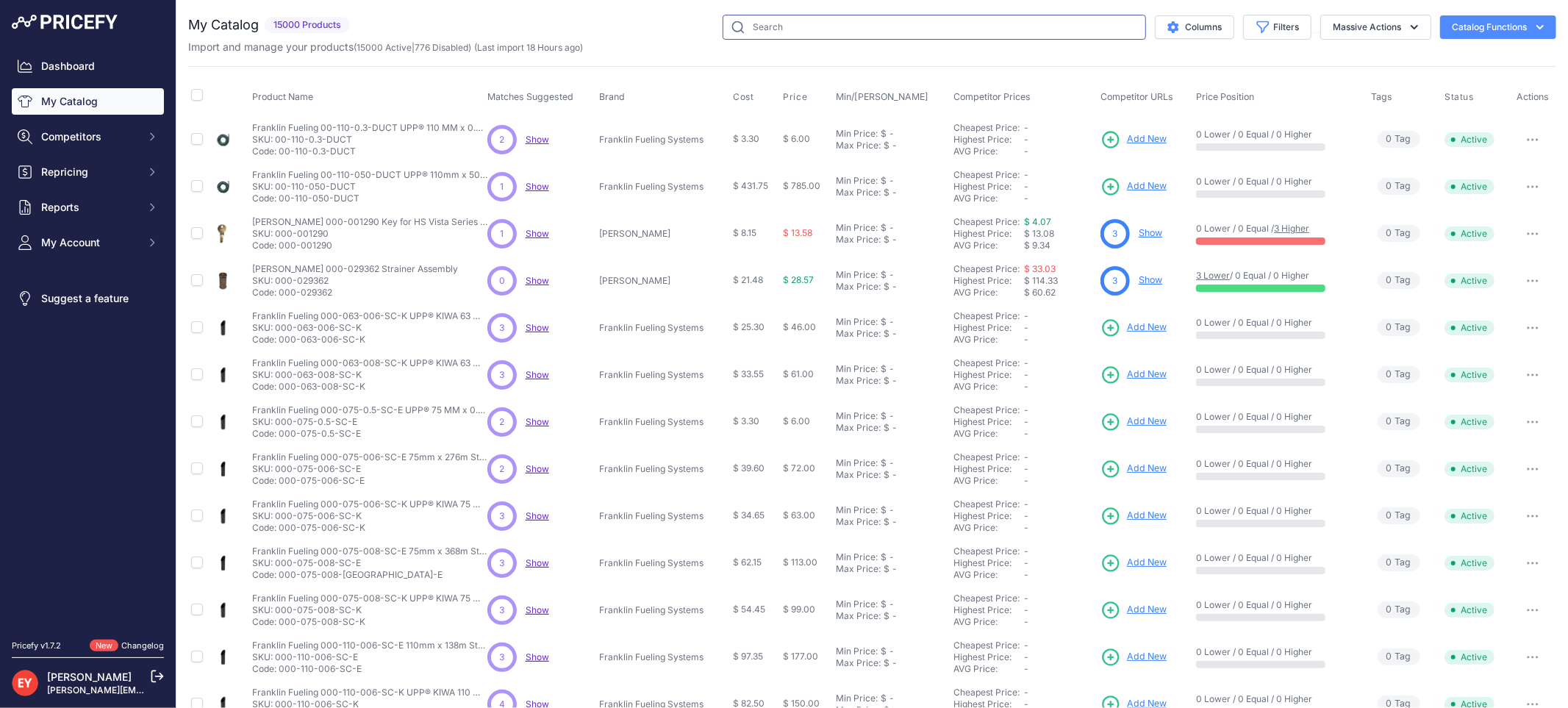
click at [750, 20] on input "text" at bounding box center [934, 27] width 423 height 25
paste input "330020-471"
type input "330020-471"
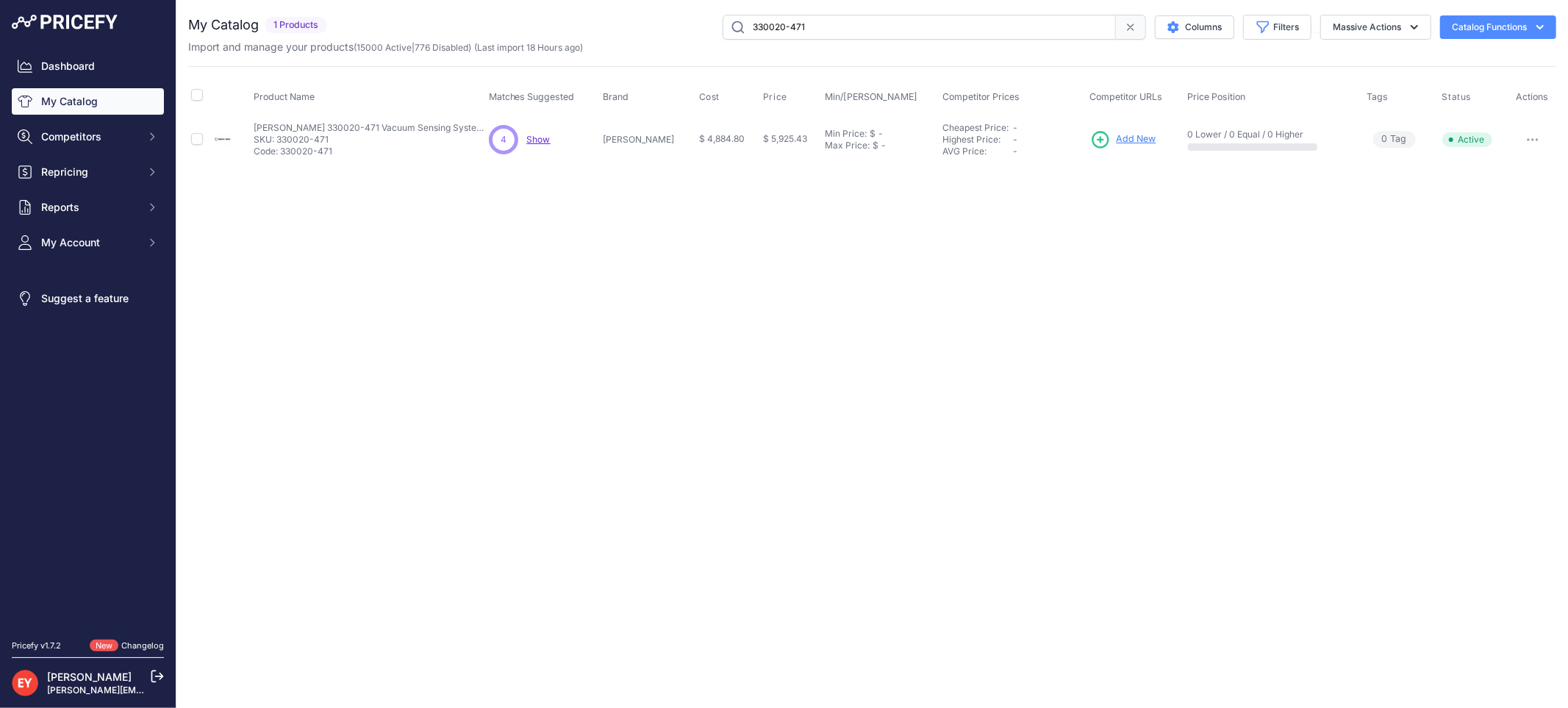
click at [1138, 135] on span "Add New" at bounding box center [1136, 139] width 40 height 14
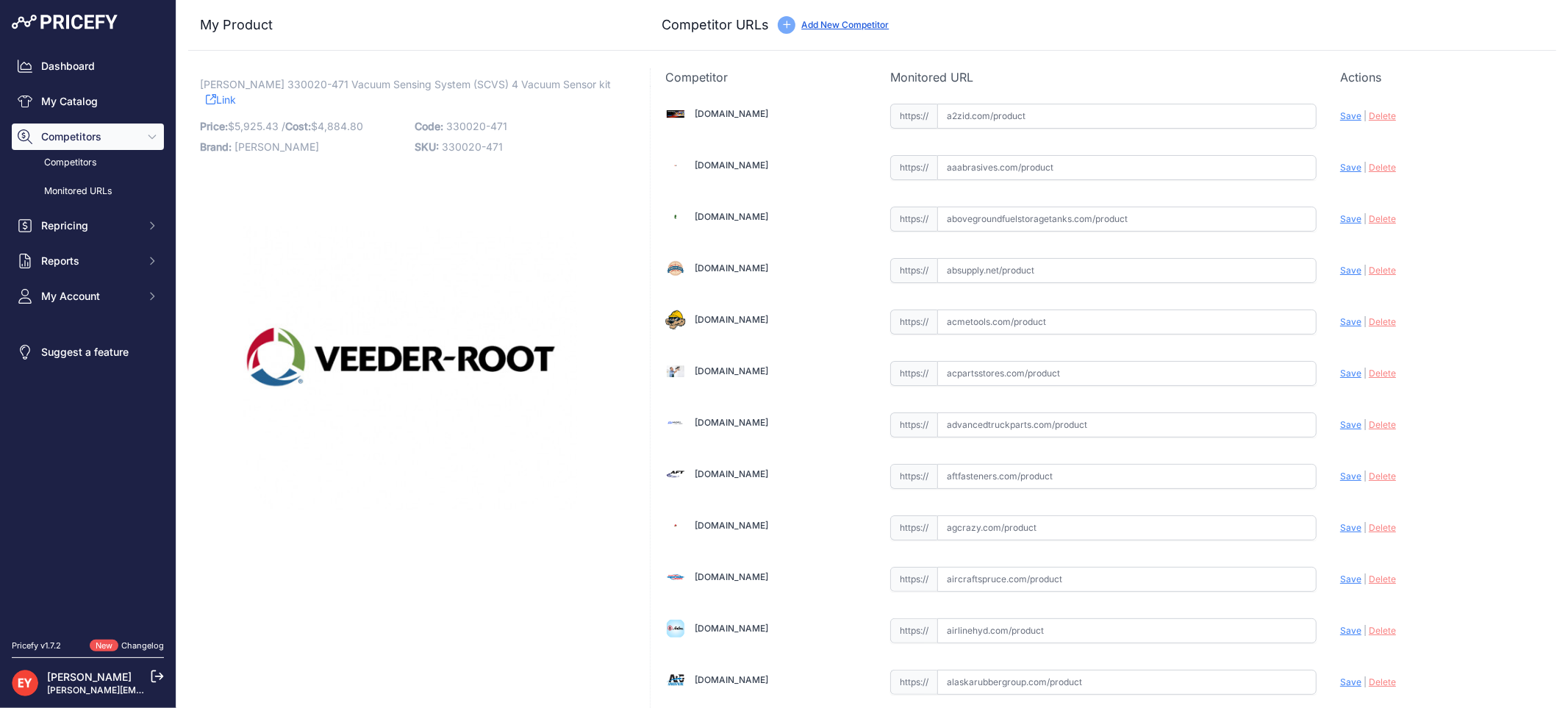
scroll to position [1360, 0]
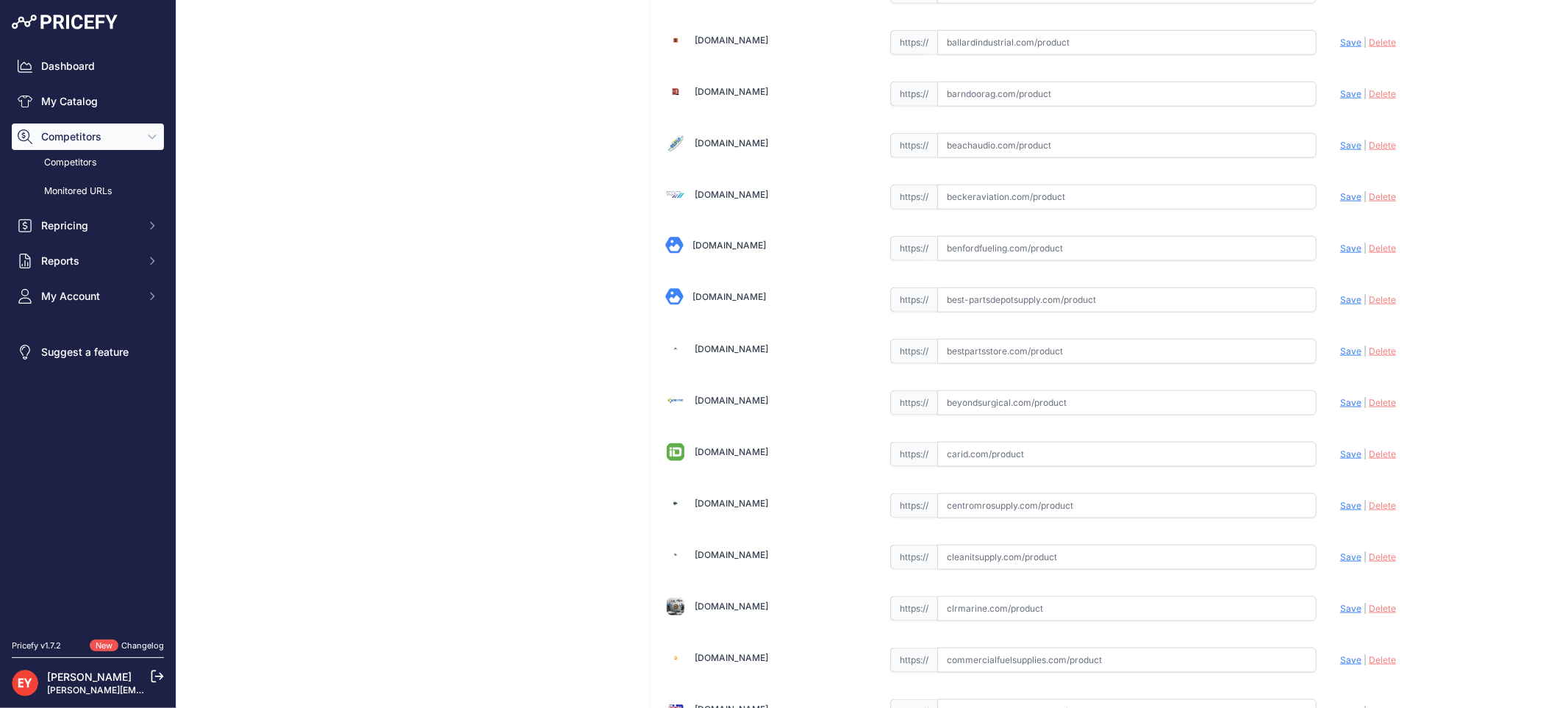
click at [968, 361] on input "text" at bounding box center [1127, 350] width 379 height 25
paste input "[URL][DOMAIN_NAME][PERSON_NAME]"
click at [1340, 357] on span "Save" at bounding box center [1350, 351] width 21 height 11
type input "[URL][DOMAIN_NAME][PERSON_NAME]"
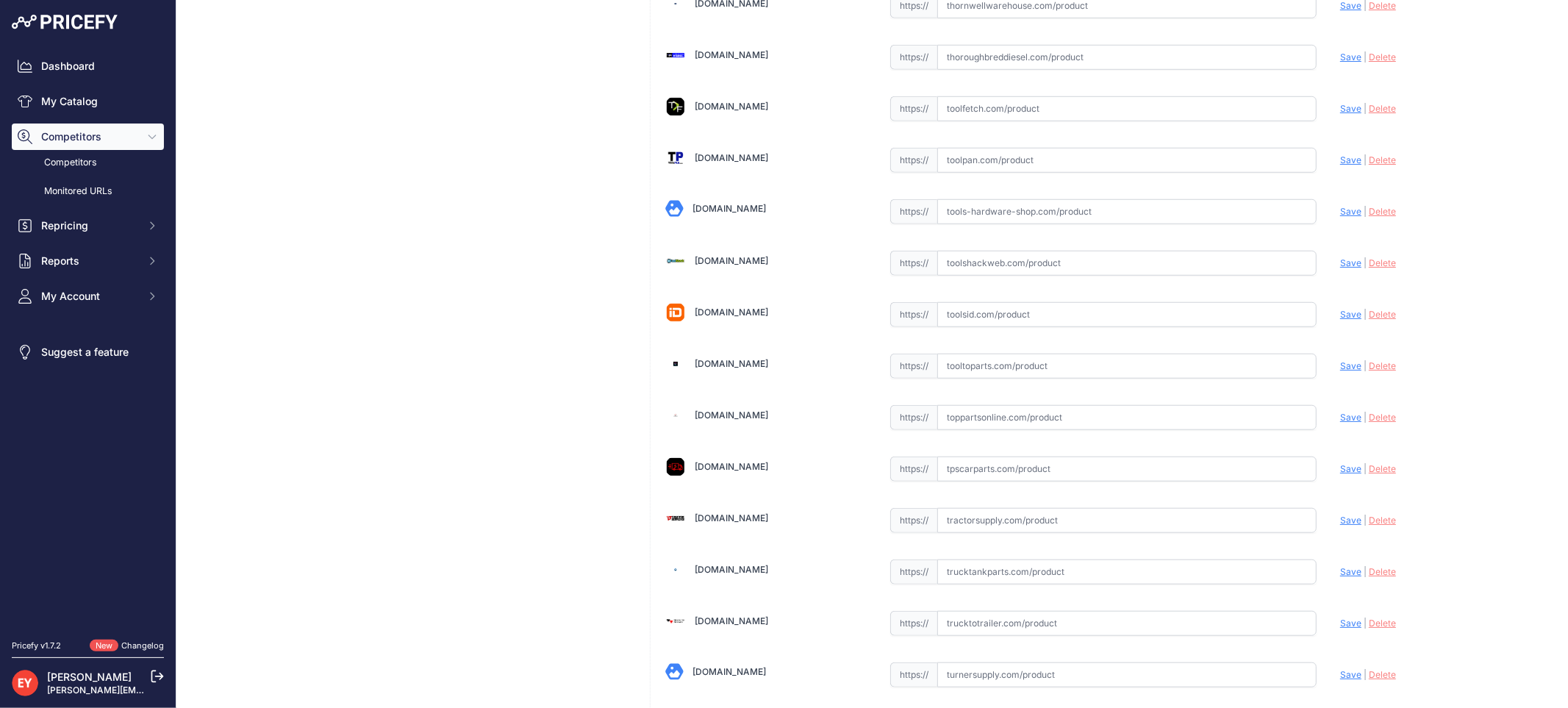
scroll to position [11076, 0]
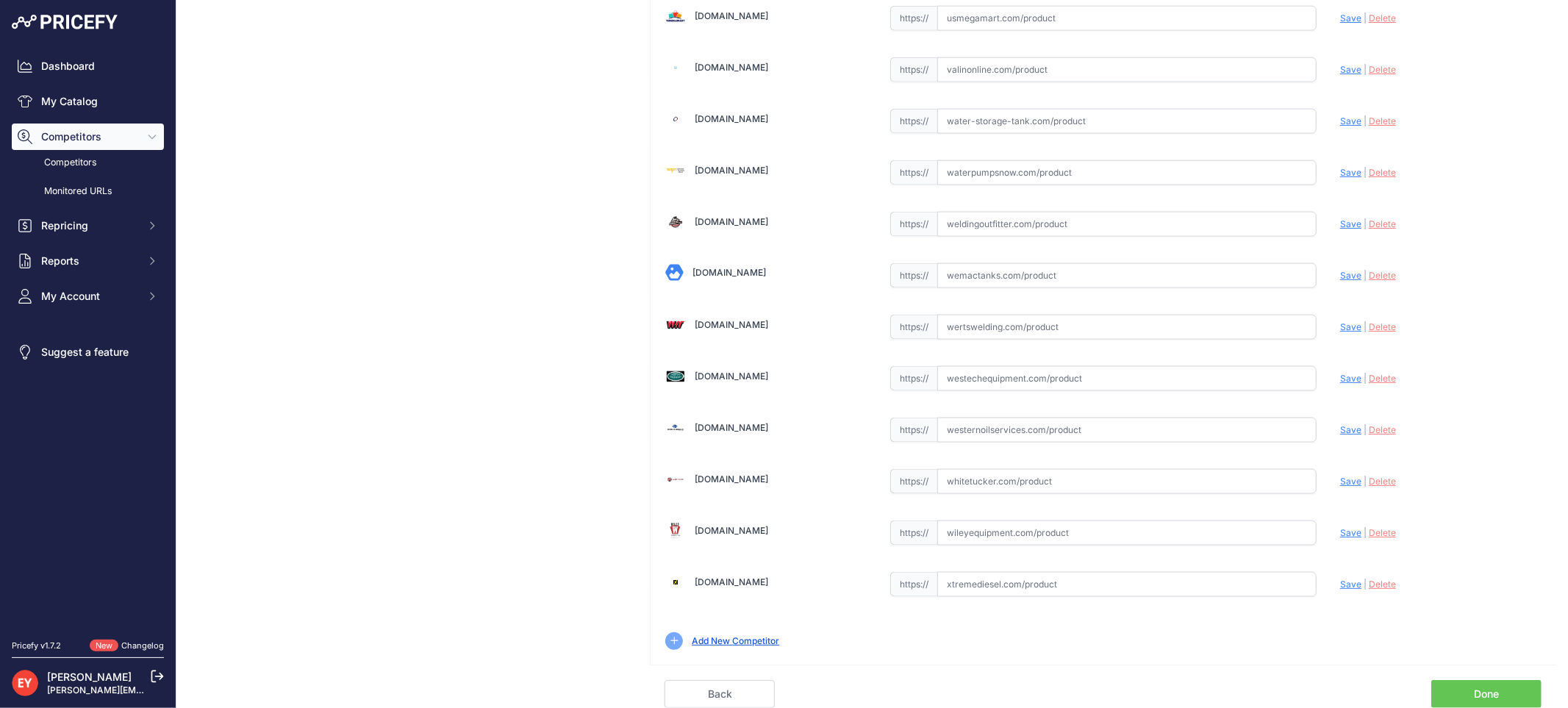
click at [1463, 690] on link "Done" at bounding box center [1486, 693] width 110 height 28
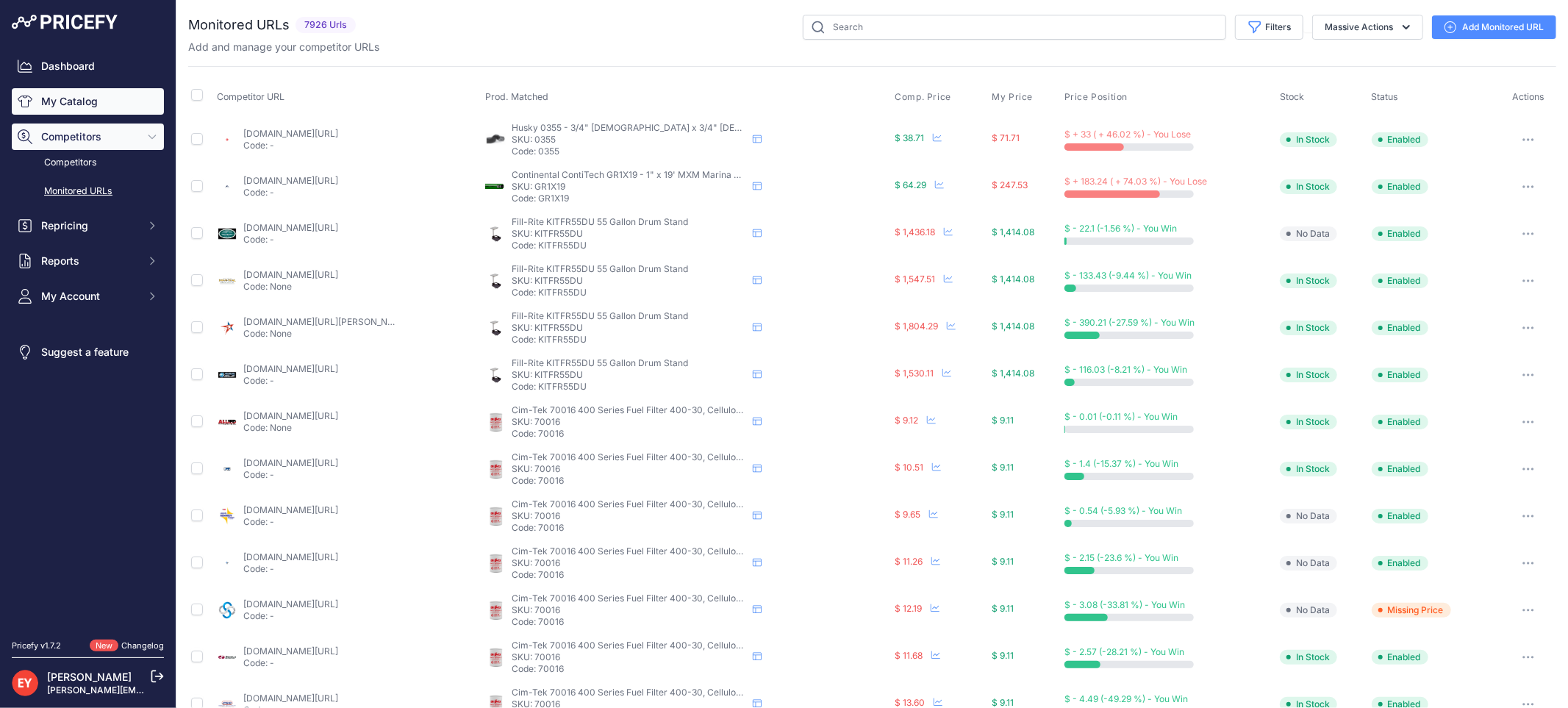
click at [97, 107] on link "My Catalog" at bounding box center [87, 101] width 152 height 27
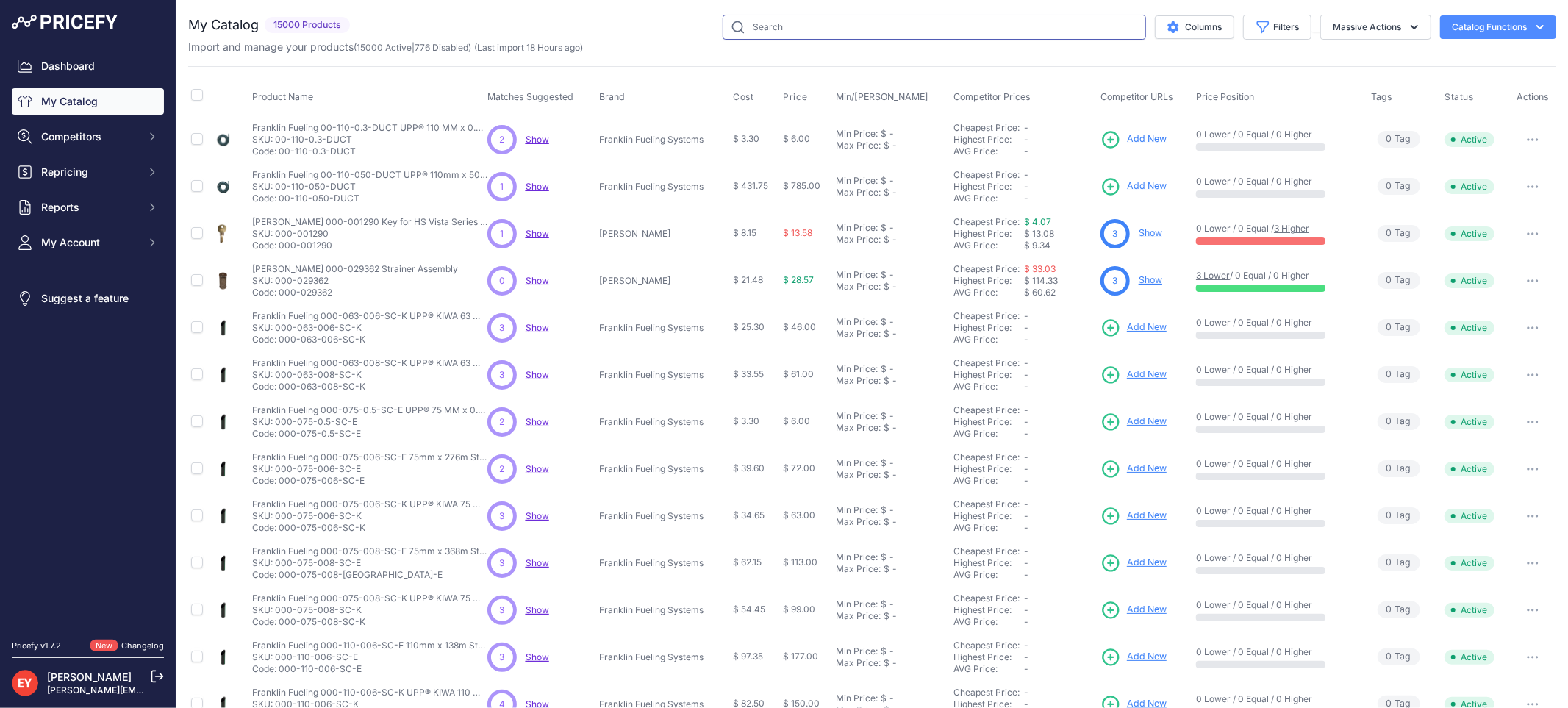
click at [750, 19] on input "text" at bounding box center [934, 27] width 423 height 25
paste input "330020-472"
type input "330020-472"
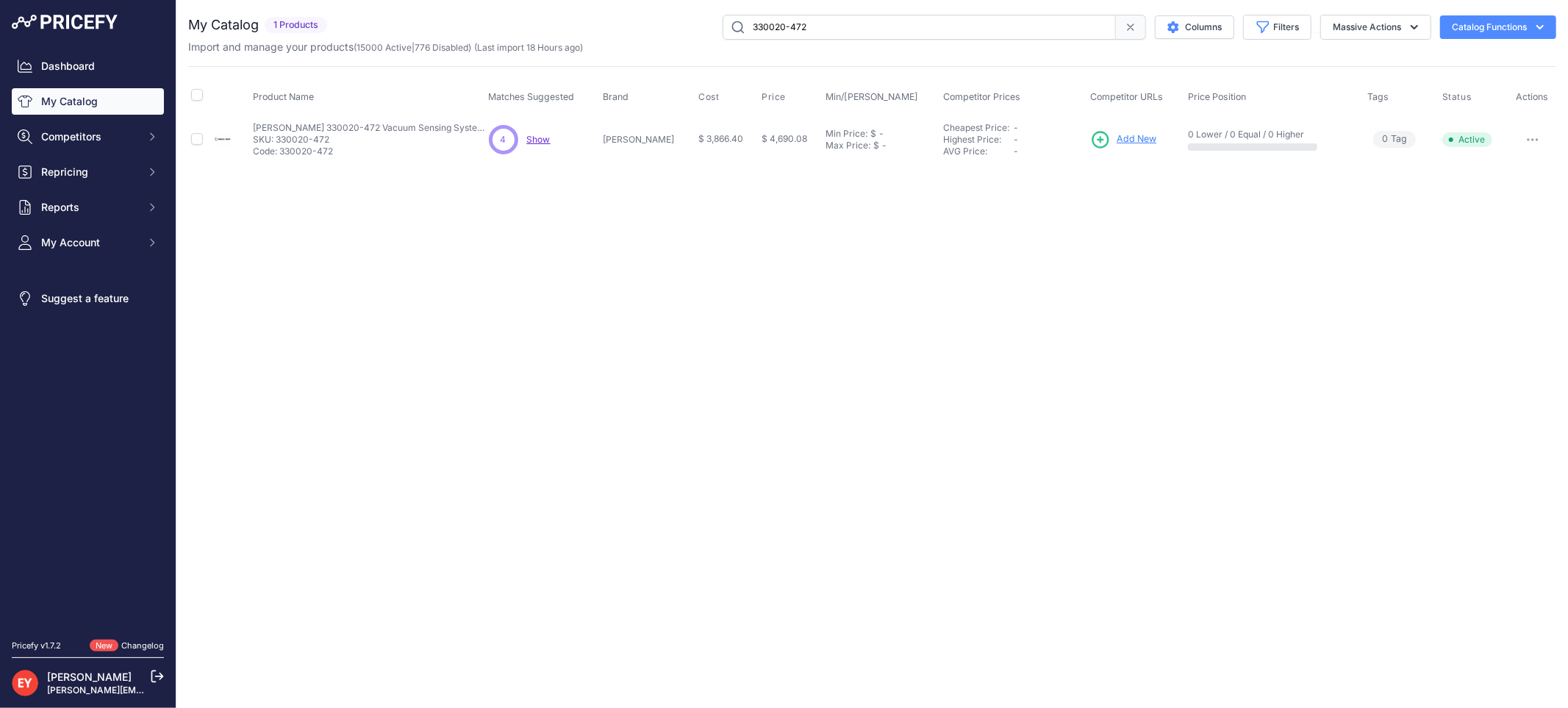
click at [1116, 142] on span "Add New" at bounding box center [1136, 139] width 40 height 14
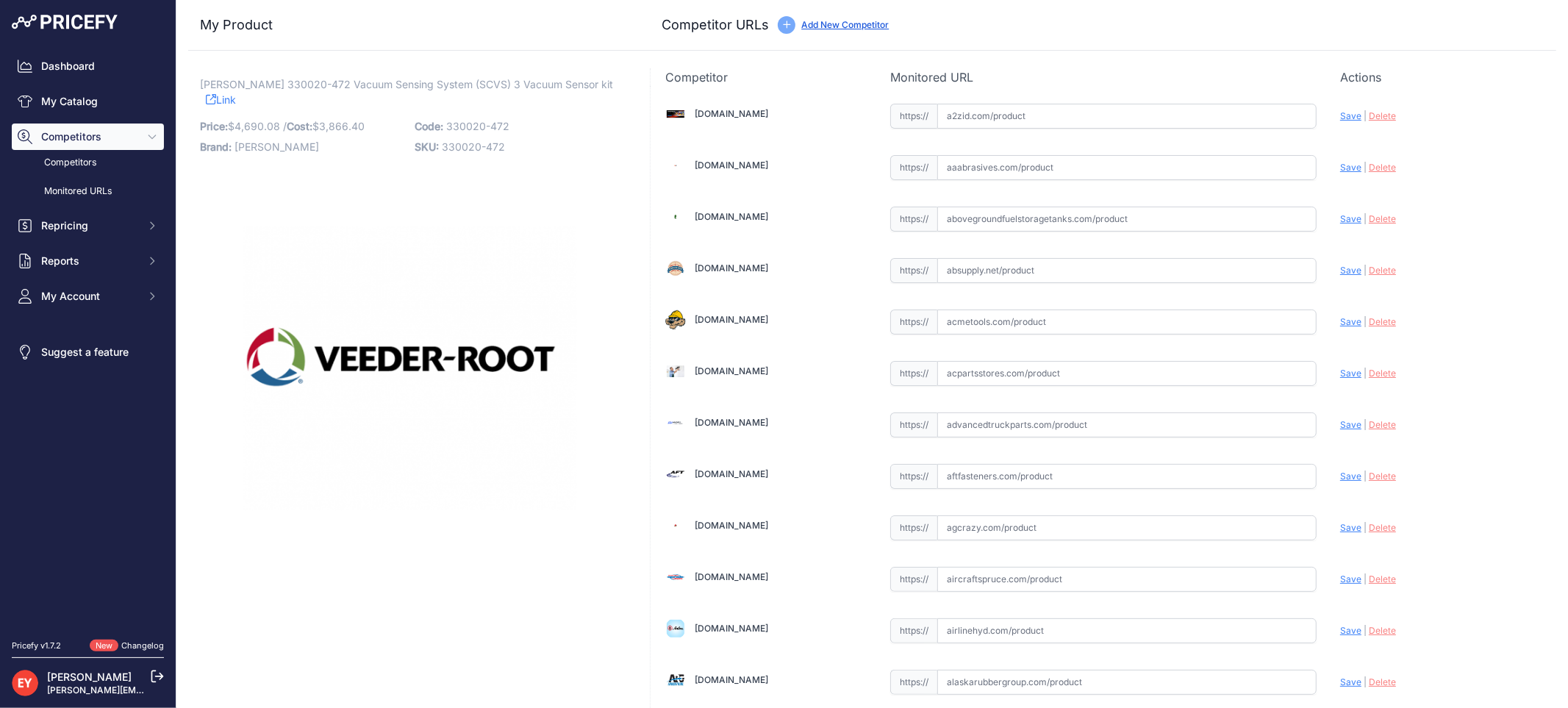
scroll to position [8467, 0]
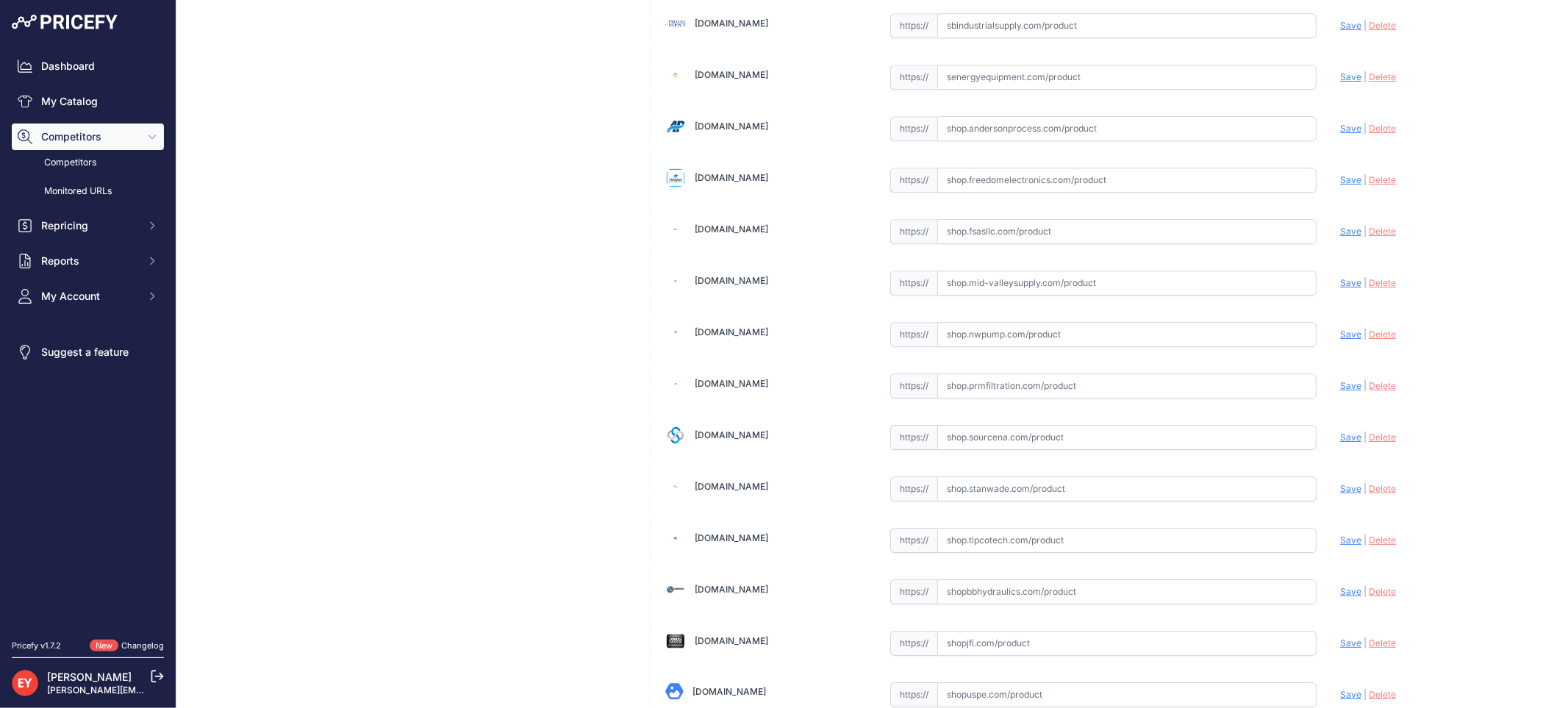
click at [1027, 346] on input "text" at bounding box center [1127, 334] width 379 height 25
paste input "https://shop.nwpump.com/advancedwebpage.aspx?linkpartnumber=330020-472&srsltid=…"
click at [1340, 339] on span "Save" at bounding box center [1350, 334] width 21 height 11
type input "https://shop.nwpump.com/advancedwebpage.aspx?linkpartnumber=330020-472&prirule_…"
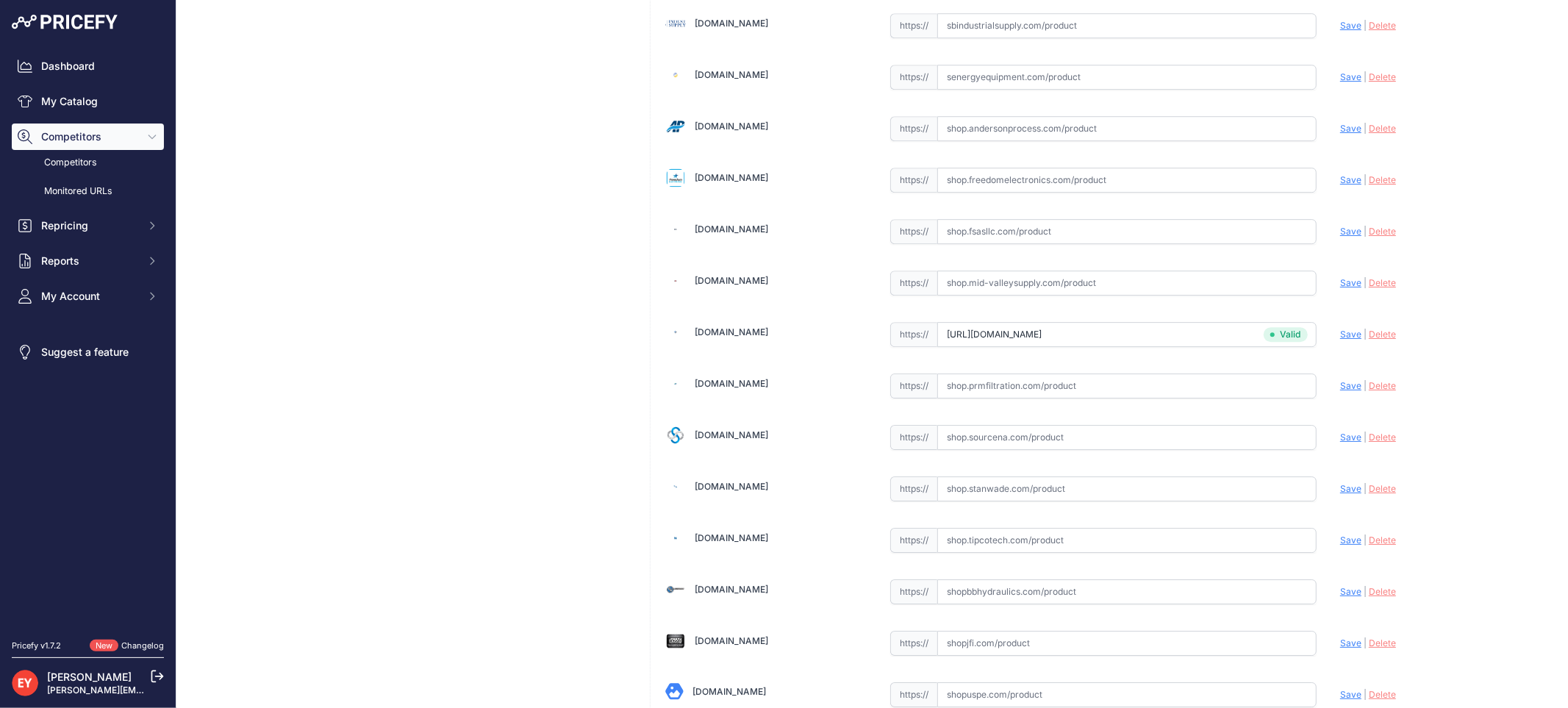
scroll to position [4402, 0]
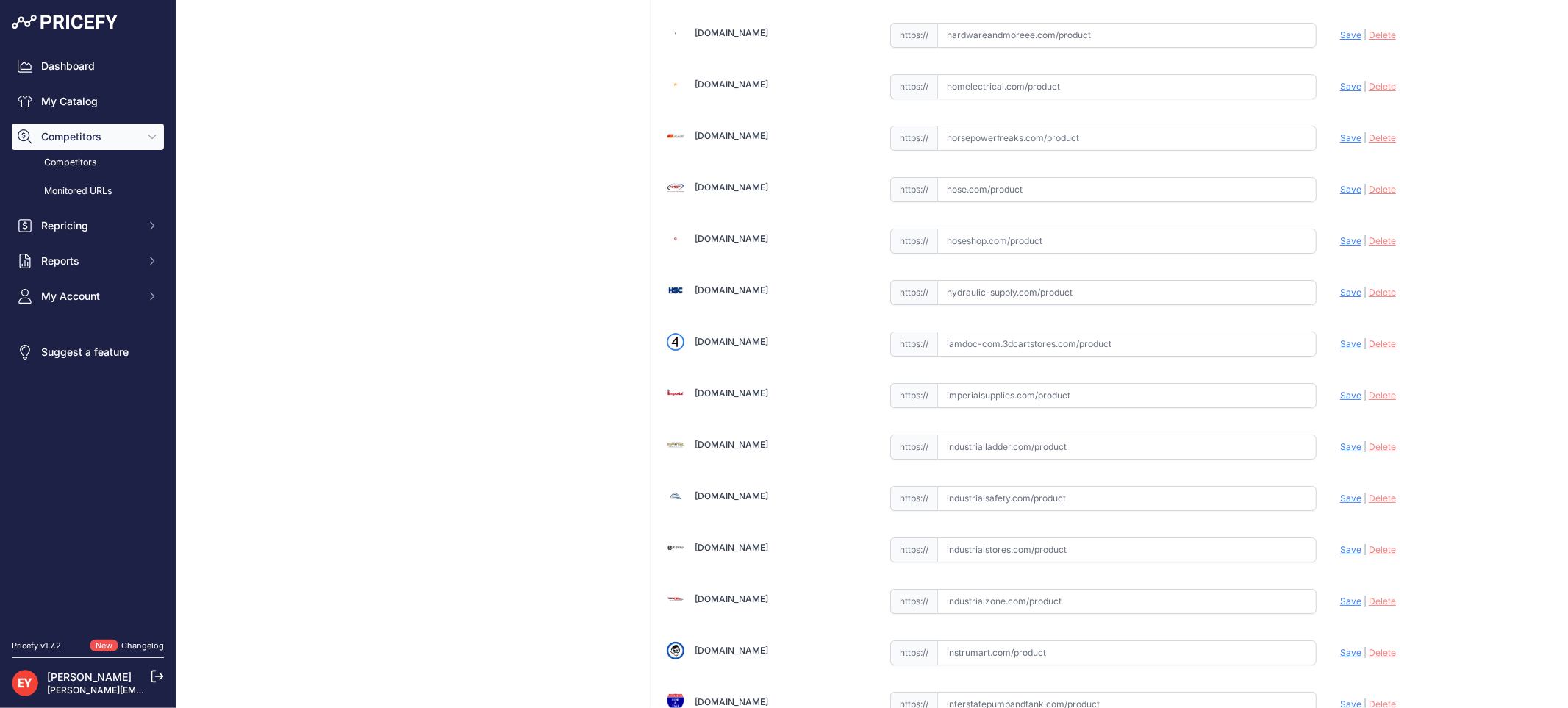
click at [1001, 357] on input "text" at bounding box center [1127, 343] width 379 height 25
paste input "https://iamdoc-com.3dcartstores.com/Vacuum-Sensing-System-Scvs-3-Vacuum-Sensor-…"
click at [1340, 349] on span "Save" at bounding box center [1350, 344] width 21 height 11
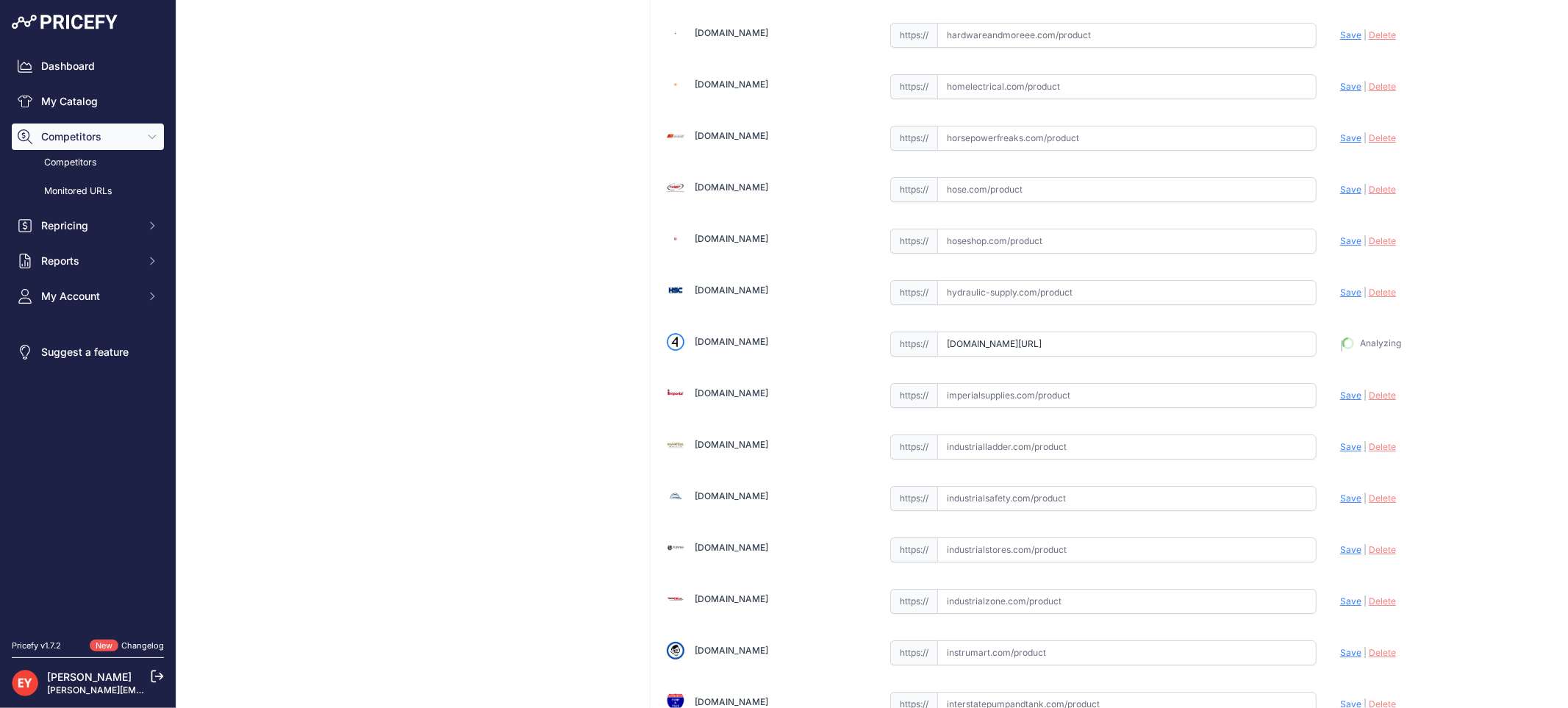
type input "https://iamdoc-com.3dcartstores.com/Vacuum-Sensing-System-Scvs-3-Vacuum-Sensor-…"
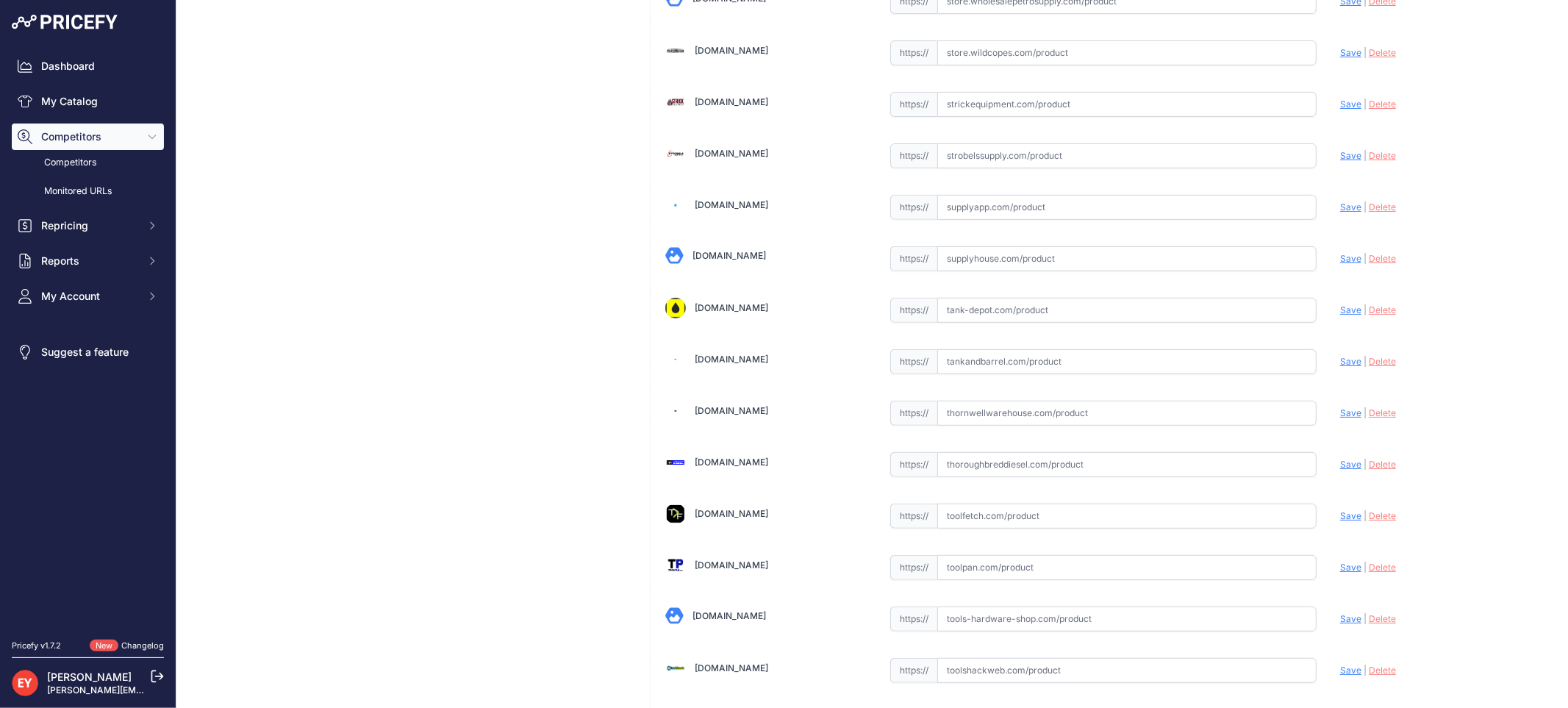
scroll to position [11076, 0]
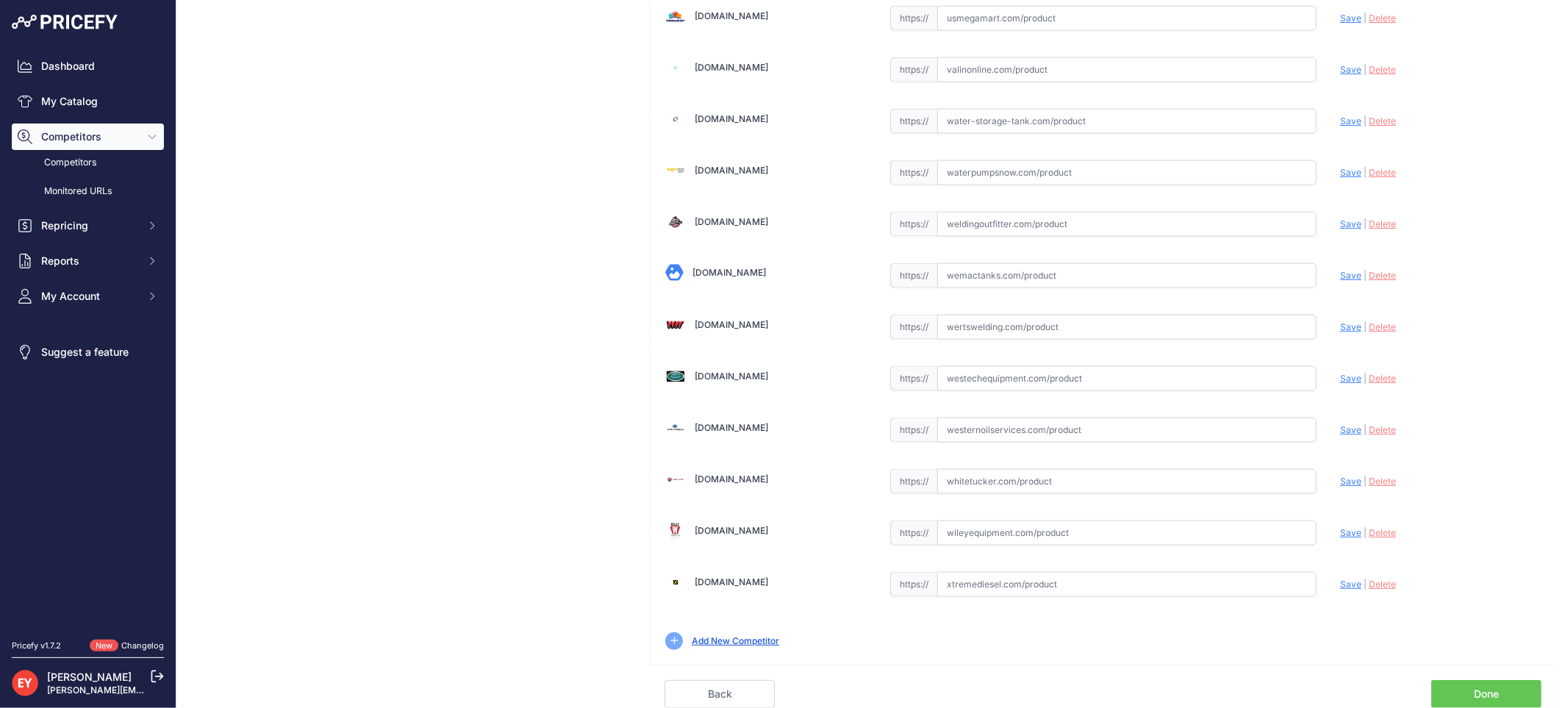
click at [1493, 693] on link "Done" at bounding box center [1486, 693] width 110 height 28
drag, startPoint x: 1493, startPoint y: 693, endPoint x: 1357, endPoint y: 596, distance: 167.0
click at [1493, 693] on link "Done" at bounding box center [1486, 693] width 110 height 28
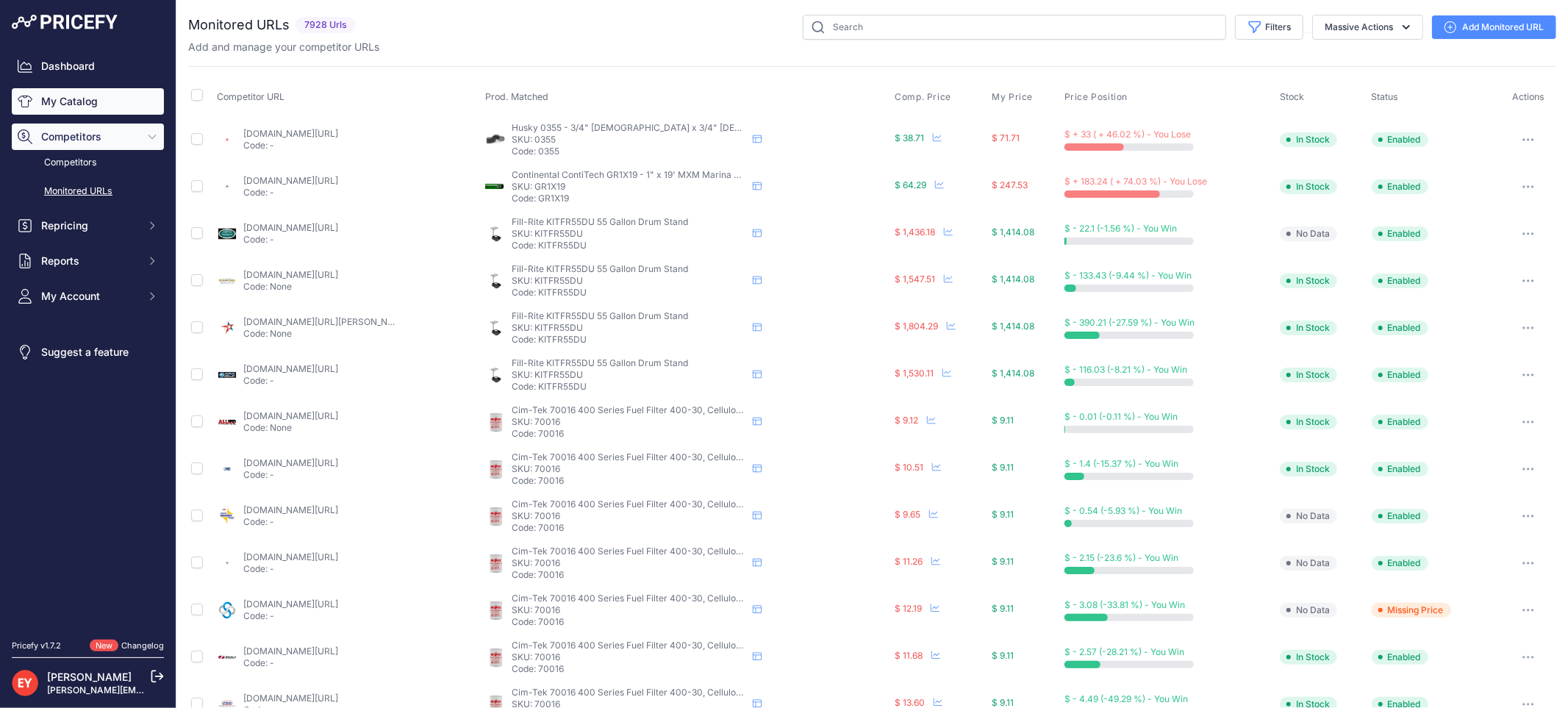
click at [86, 93] on link "My Catalog" at bounding box center [87, 101] width 152 height 27
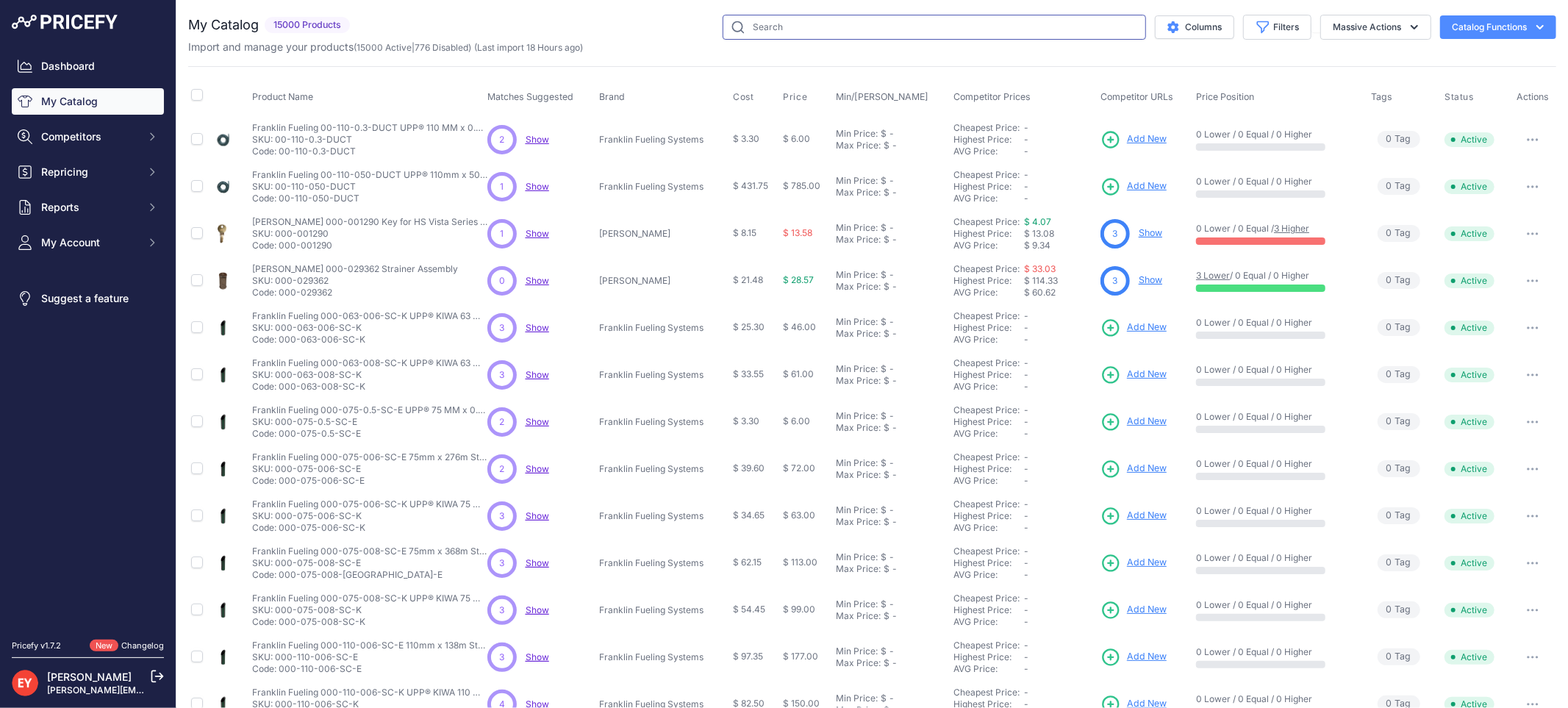
click at [761, 24] on input "text" at bounding box center [934, 27] width 423 height 25
paste input "330020-486"
type input "330020-486"
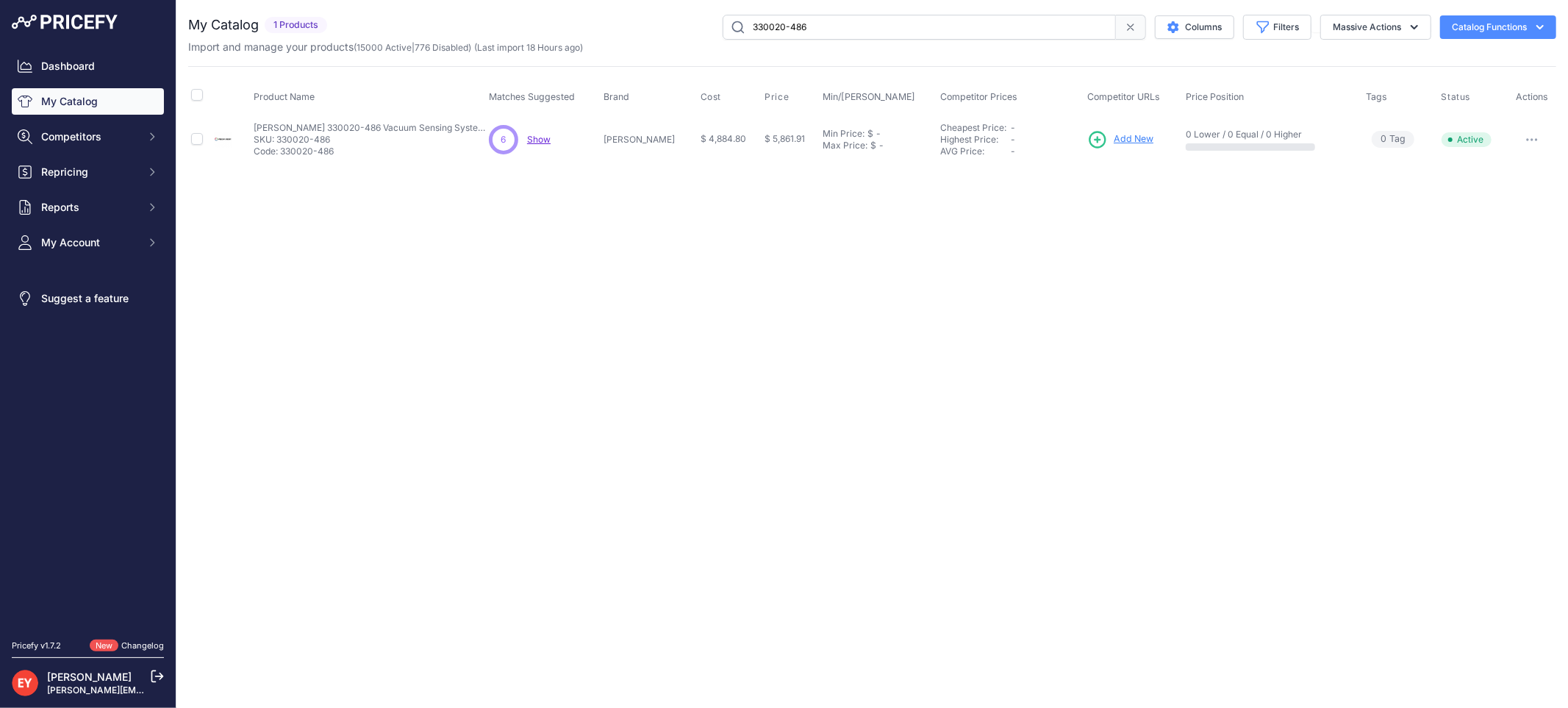
click at [1097, 133] on link "Add New" at bounding box center [1120, 140] width 66 height 20
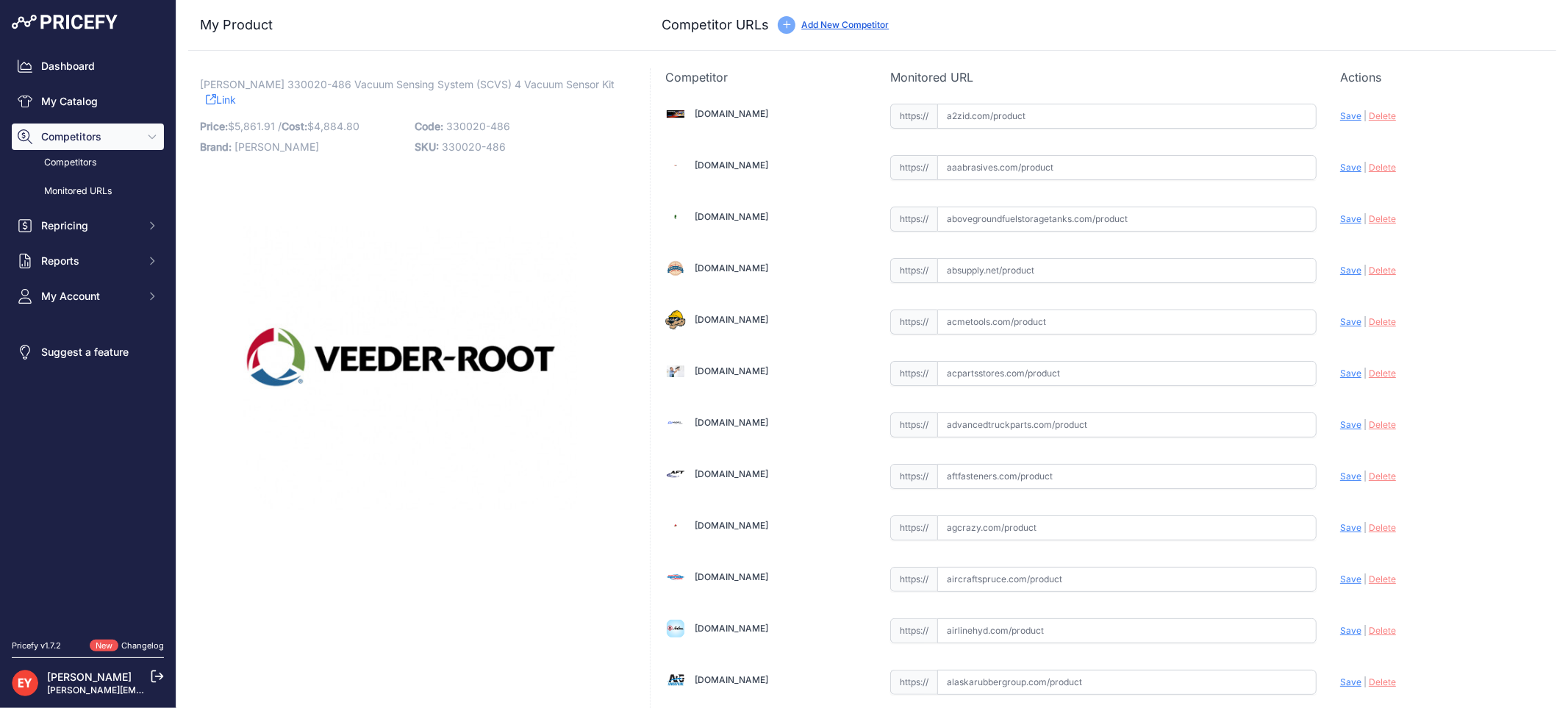
scroll to position [4969, 0]
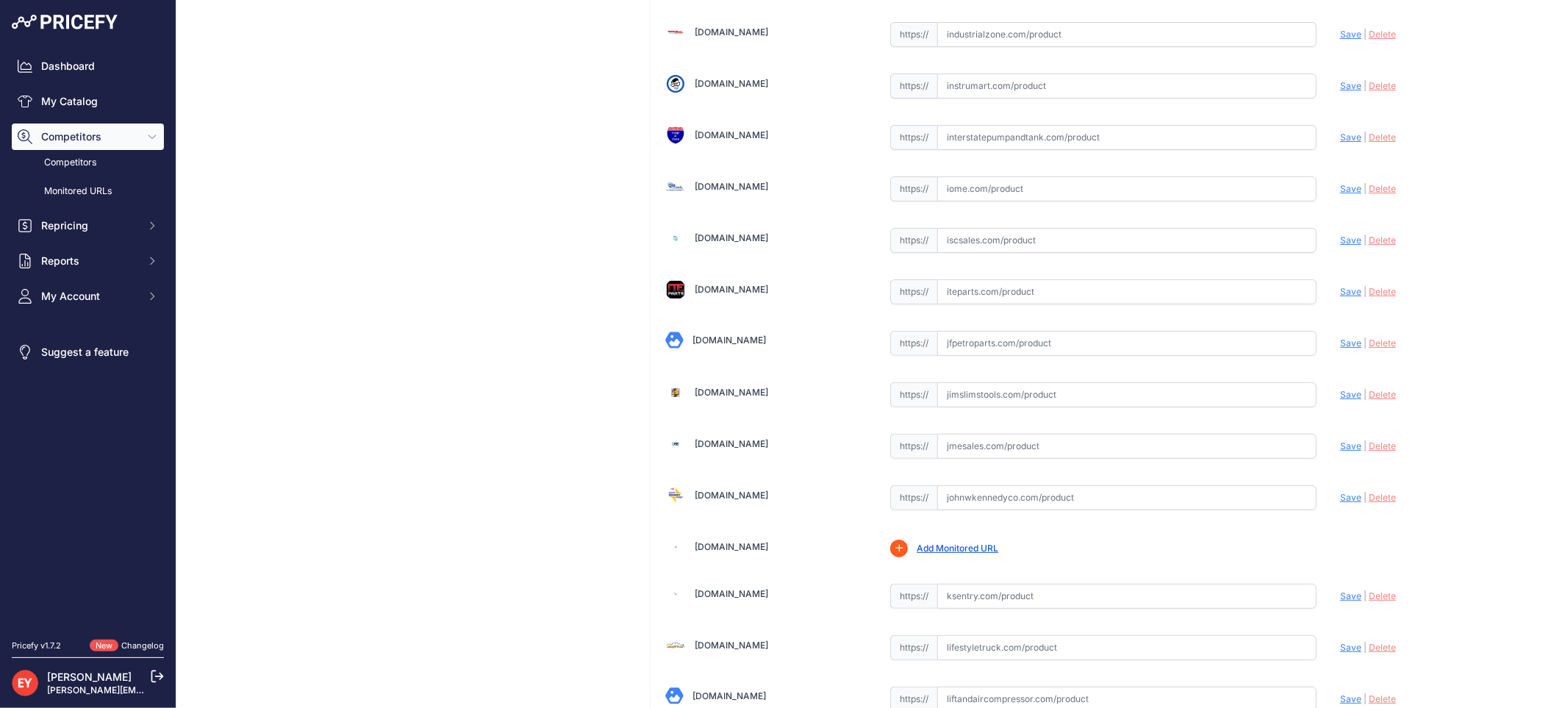
click at [978, 353] on input "text" at bounding box center [1127, 343] width 379 height 25
paste input "https://www.jfpetroparts.com/products/monitoring-systems/sensors/veeder-root-33…"
click at [1340, 348] on span "Save" at bounding box center [1350, 343] width 21 height 11
type input "https://www.jfpetroparts.com/products/monitoring-systems/sensors/veeder-root-33…"
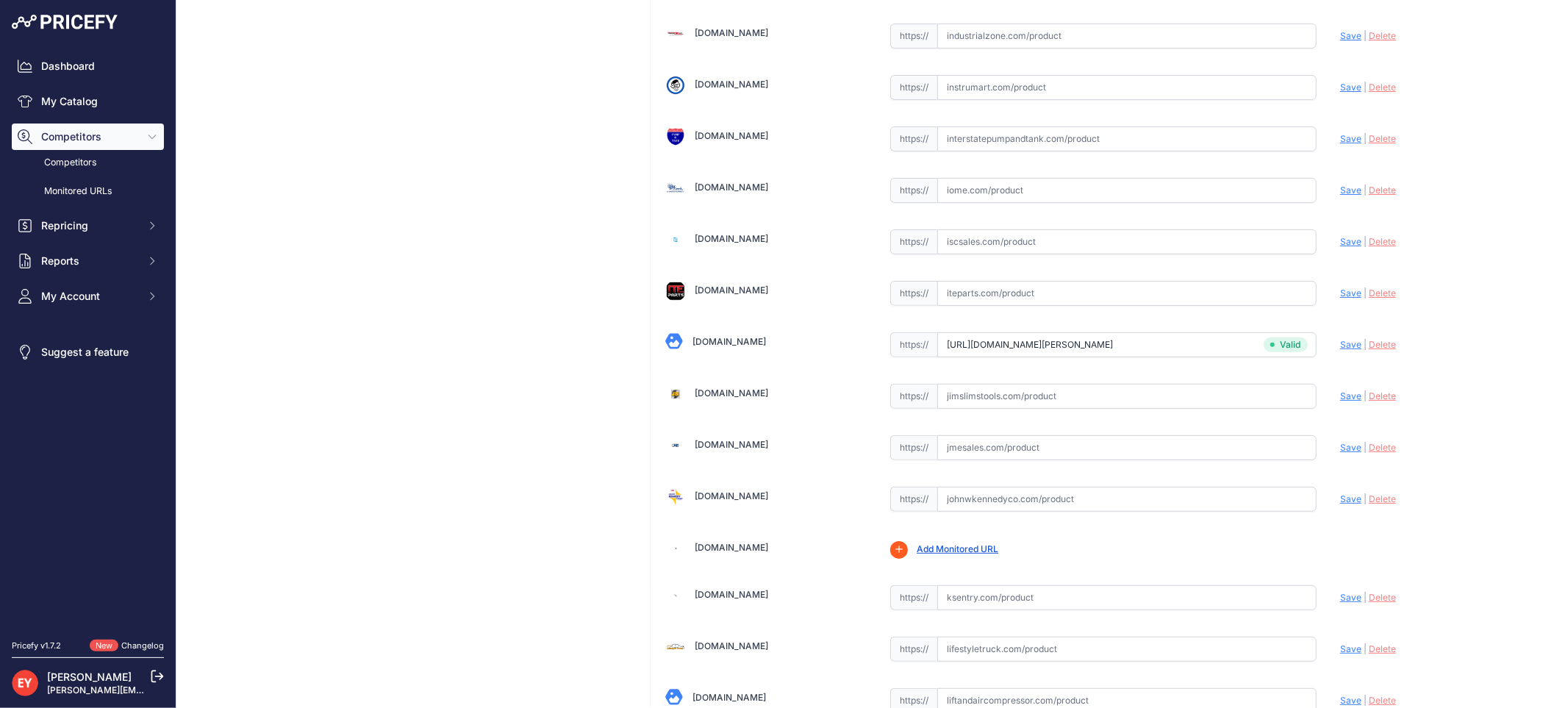
scroll to position [4968, 0]
click at [982, 511] on input "text" at bounding box center [1127, 497] width 379 height 25
paste input "https://www.johnwkennedyco.com/buy/product/330020-486-veeder/57921"
click at [1340, 504] on span "Save" at bounding box center [1350, 498] width 21 height 11
type input "https://www.johnwkennedyco.com/buy/product/330020-486-veeder/57921?prirule_jdsn…"
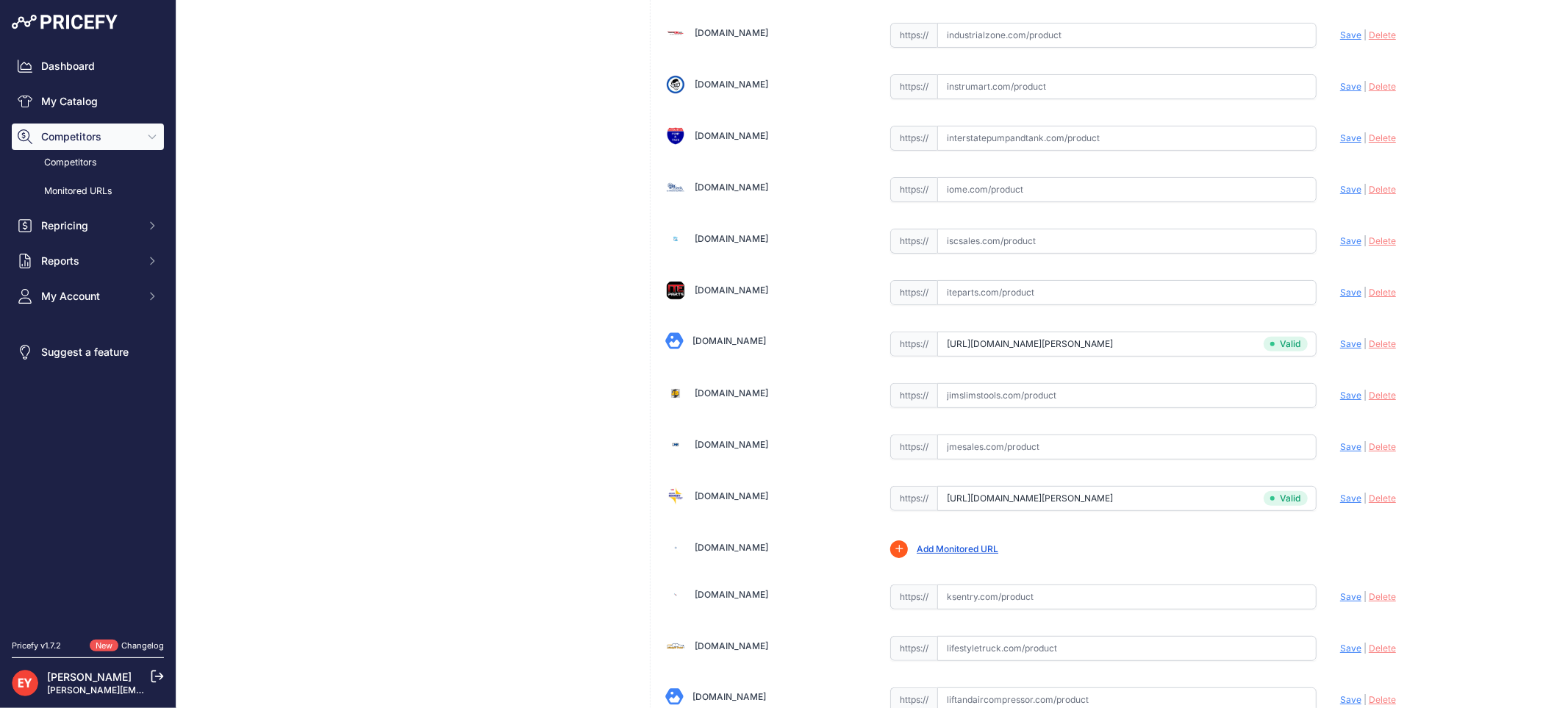
scroll to position [8570, 0]
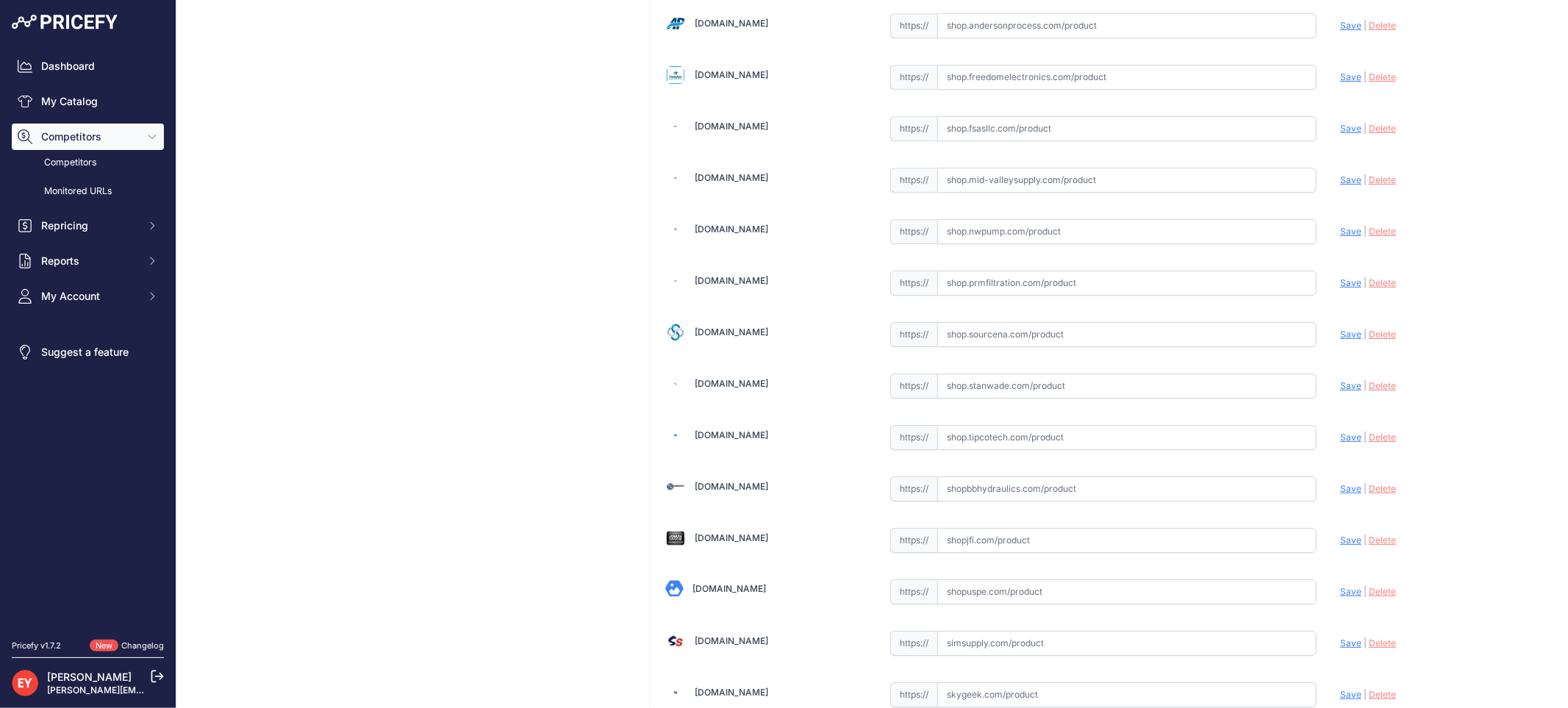
click at [1044, 347] on input "text" at bounding box center [1127, 334] width 379 height 25
paste input "https://shop.sourcena.com/Veeder-Root/No-Tank-Sensor-Kit/330020-486/Veeder-Root…"
click at [1340, 339] on span "Save" at bounding box center [1350, 334] width 21 height 11
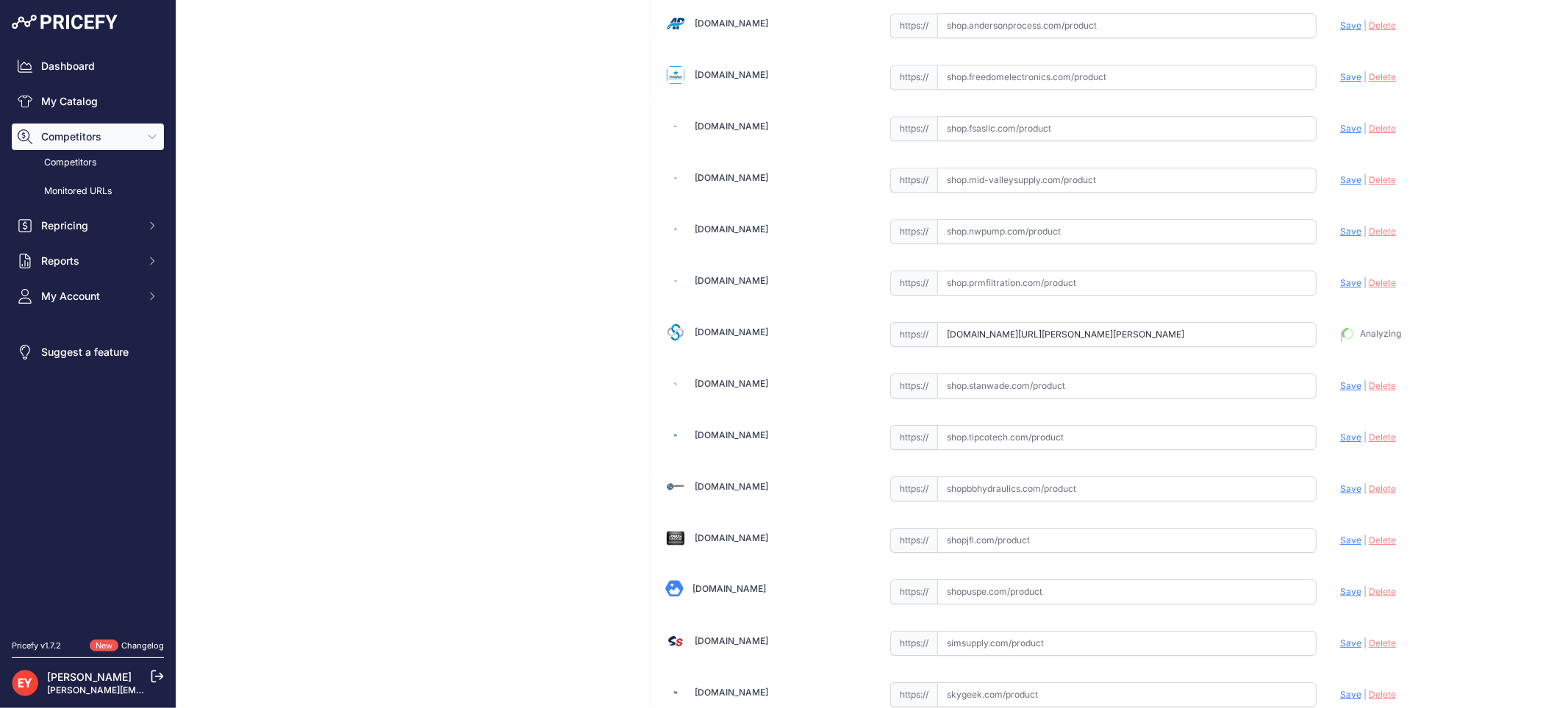
type input "https://shop.sourcena.com/Veeder-Root/No-Tank-Sensor-Kit/330020-486/Veeder-Root…"
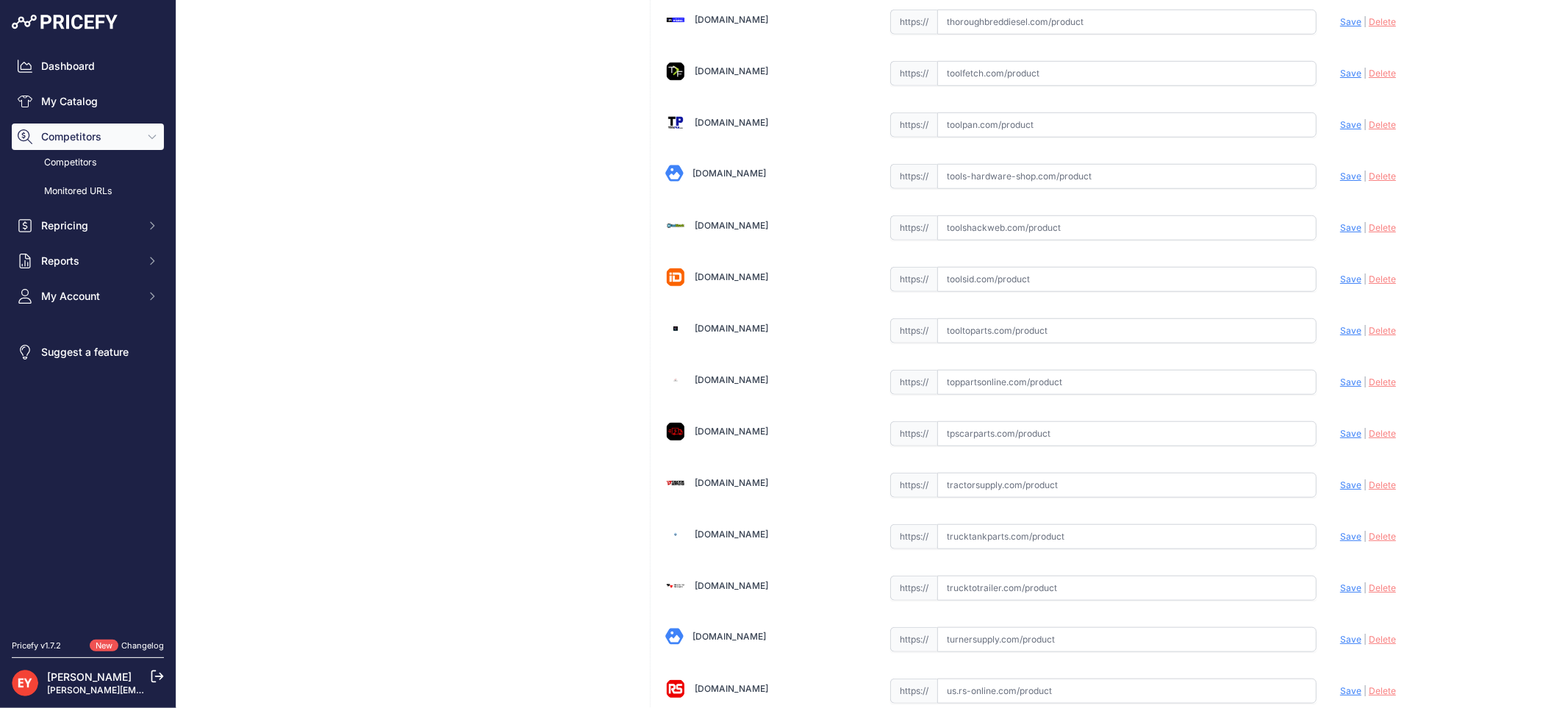
click at [1002, 343] on input "text" at bounding box center [1127, 330] width 379 height 25
paste input "https://www.tooltoparts.com/product/veeder-root-330020-486-vacuum-sensing-syste…"
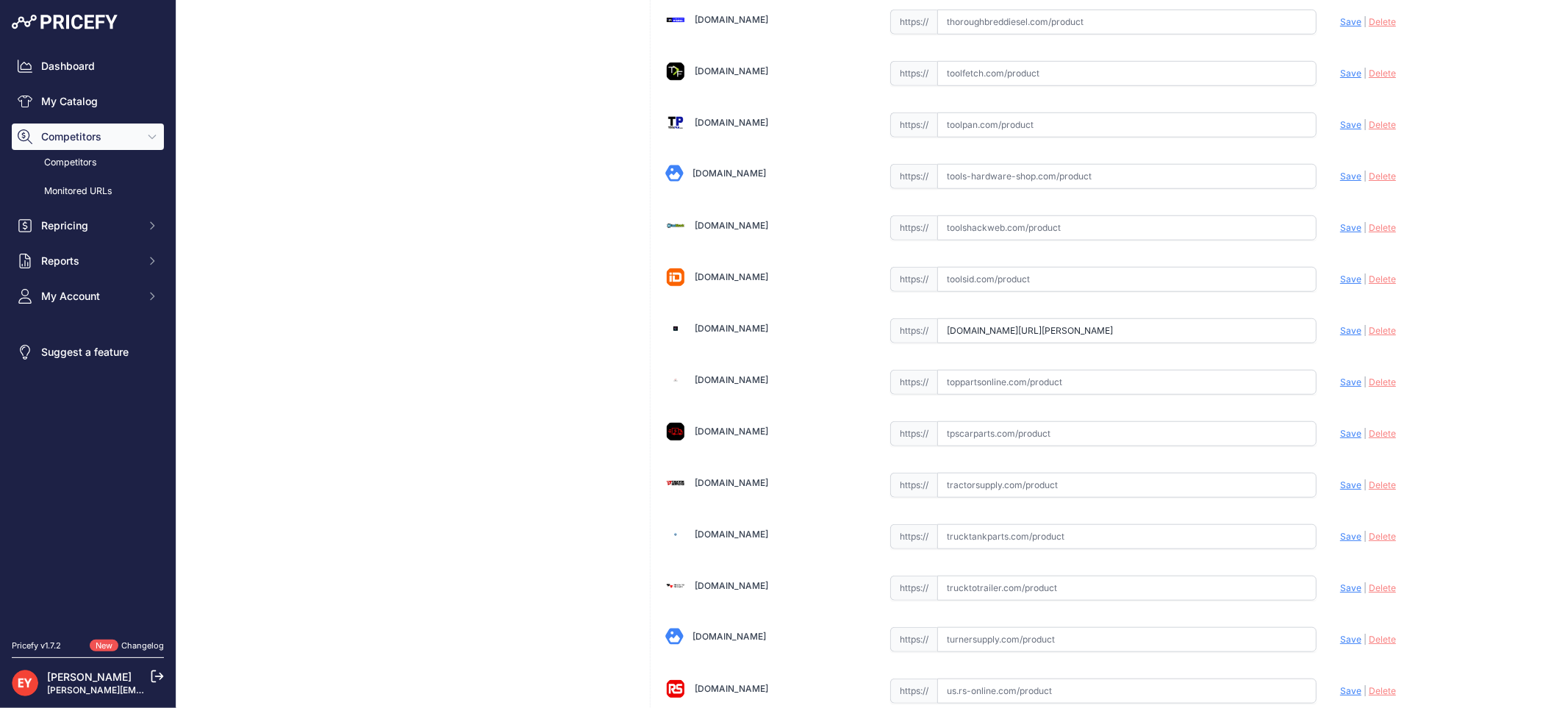
click at [1340, 336] on span "Save" at bounding box center [1350, 330] width 21 height 11
type input "https://www.tooltoparts.com/product/veeder-root-330020-486-vacuum-sensing-syste…"
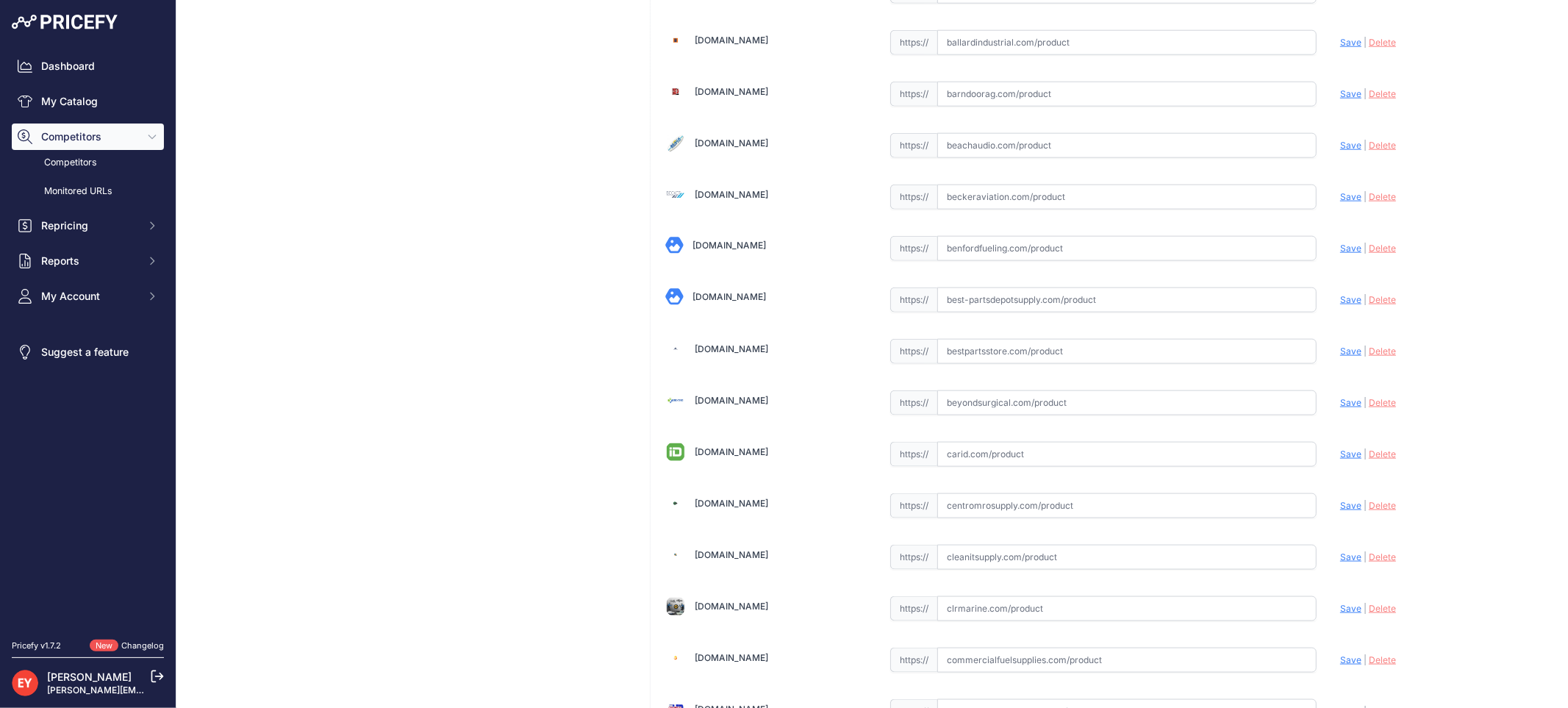
click at [959, 354] on input "text" at bounding box center [1127, 350] width 379 height 25
paste input "https://www.bestpartsstore.com/product/veeder-root-330020-486-vacuum-sensing-sy…"
click at [1340, 357] on span "Save" at bounding box center [1350, 351] width 21 height 11
type input "https://www.bestpartsstore.com/product/veeder-root-330020-486-vacuum-sensing-sy…"
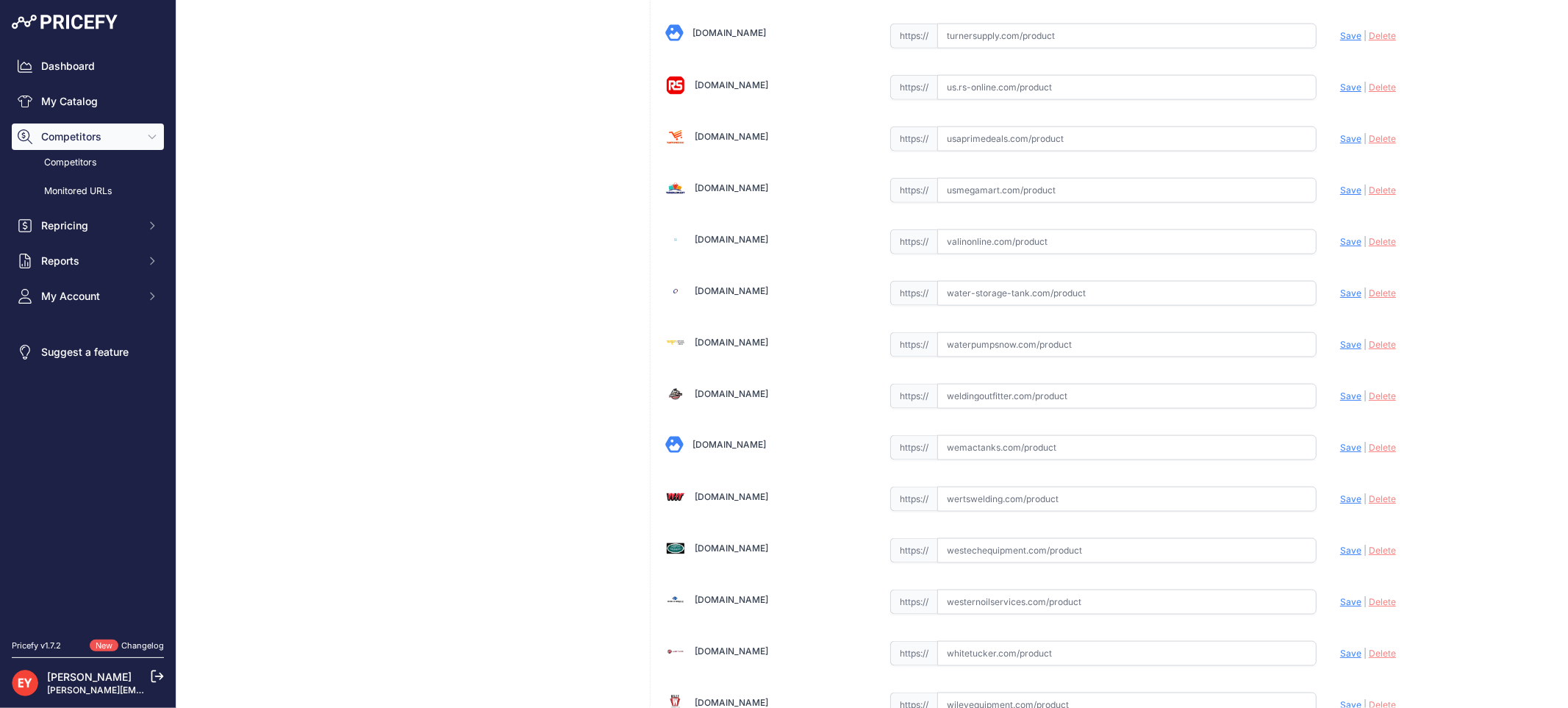
scroll to position [11076, 0]
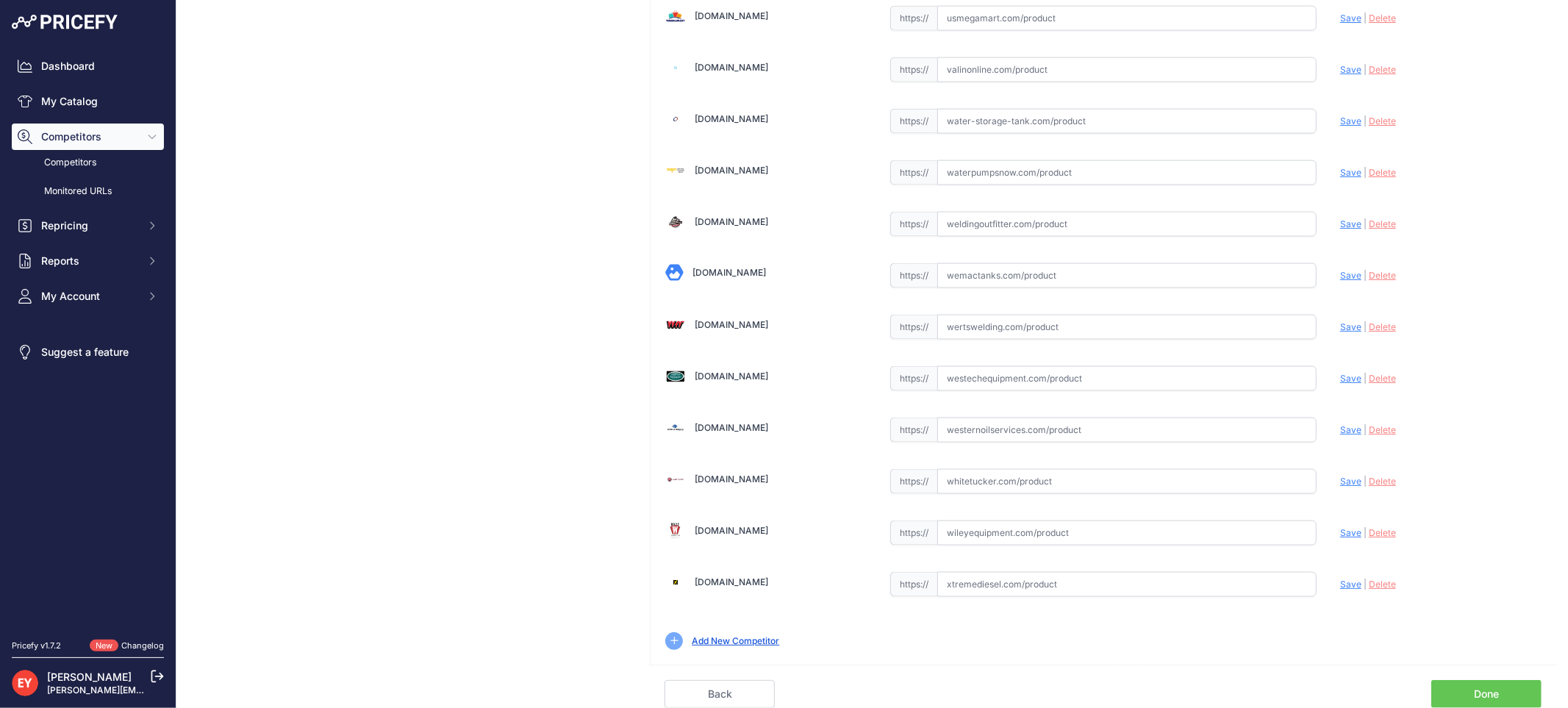
click at [1497, 687] on link "Done" at bounding box center [1486, 693] width 110 height 28
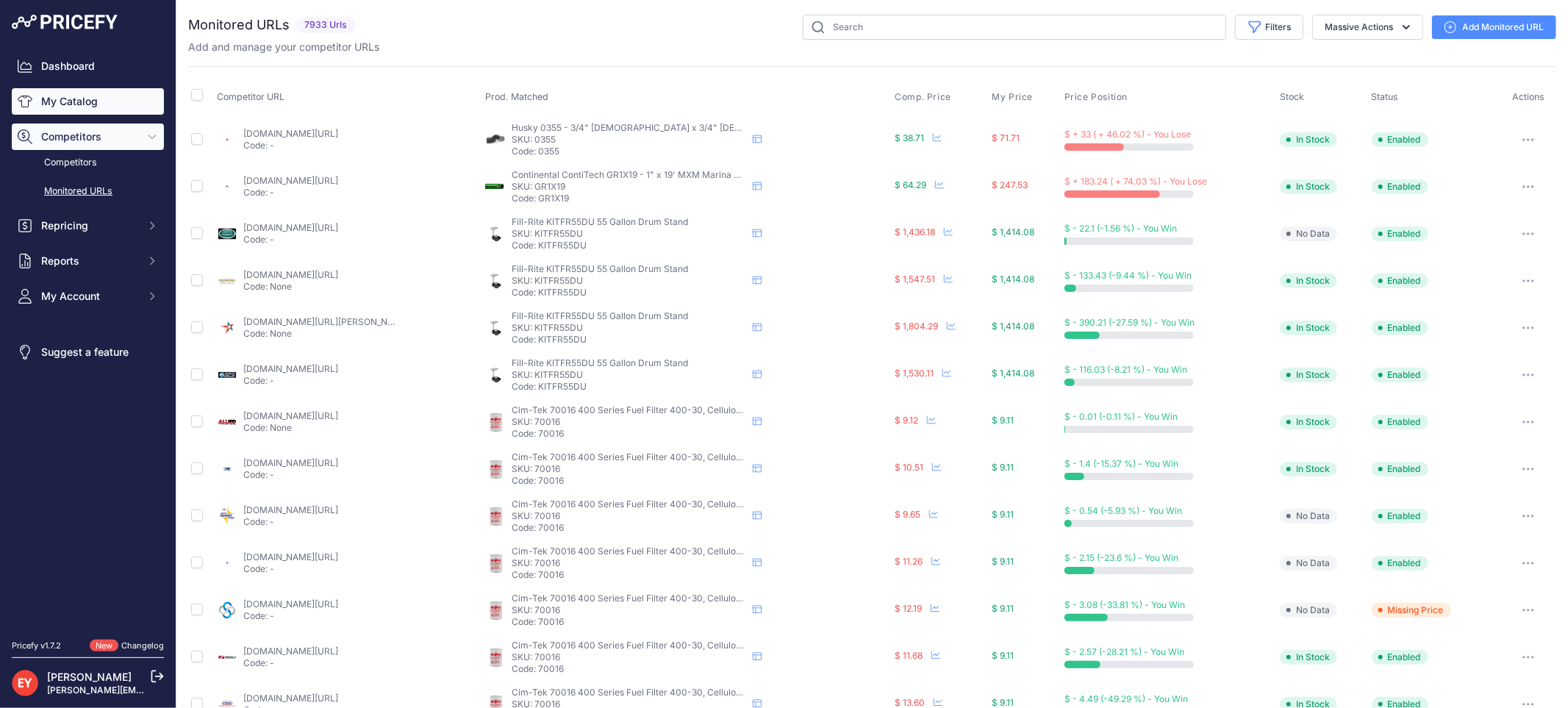
click at [86, 94] on link "My Catalog" at bounding box center [87, 101] width 152 height 27
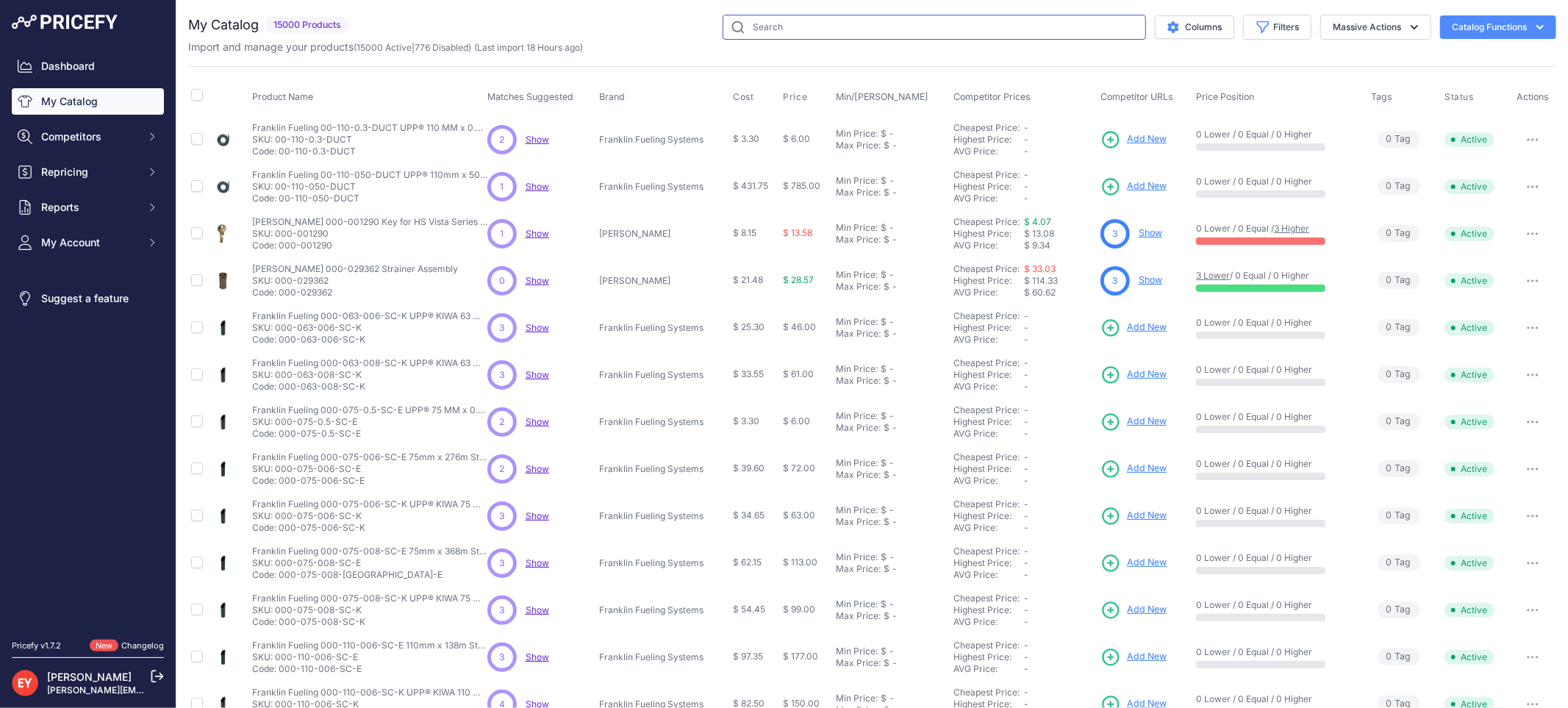
click at [771, 28] on input "text" at bounding box center [934, 27] width 423 height 25
paste input "330020-487"
type input "330020-487"
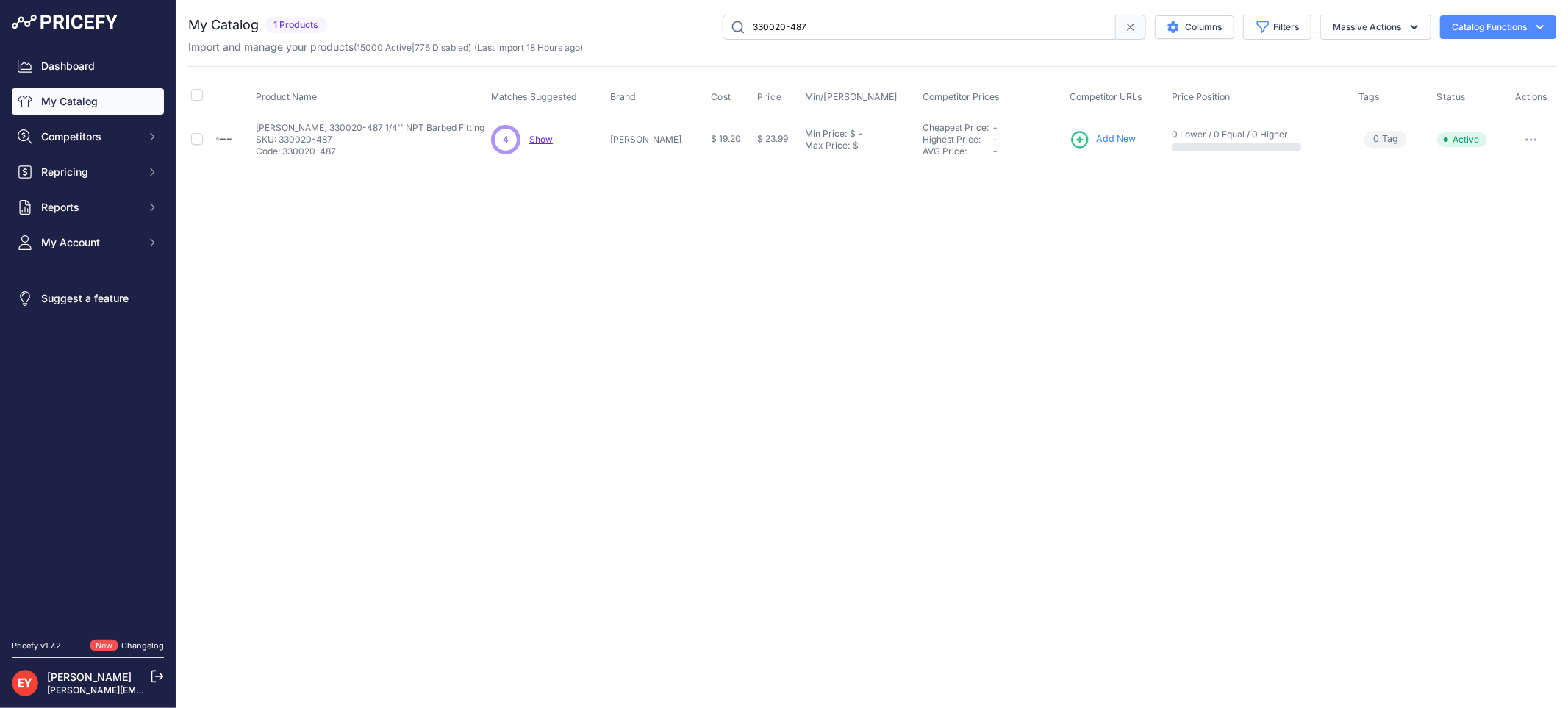
click at [1114, 144] on span "Add New" at bounding box center [1116, 139] width 40 height 14
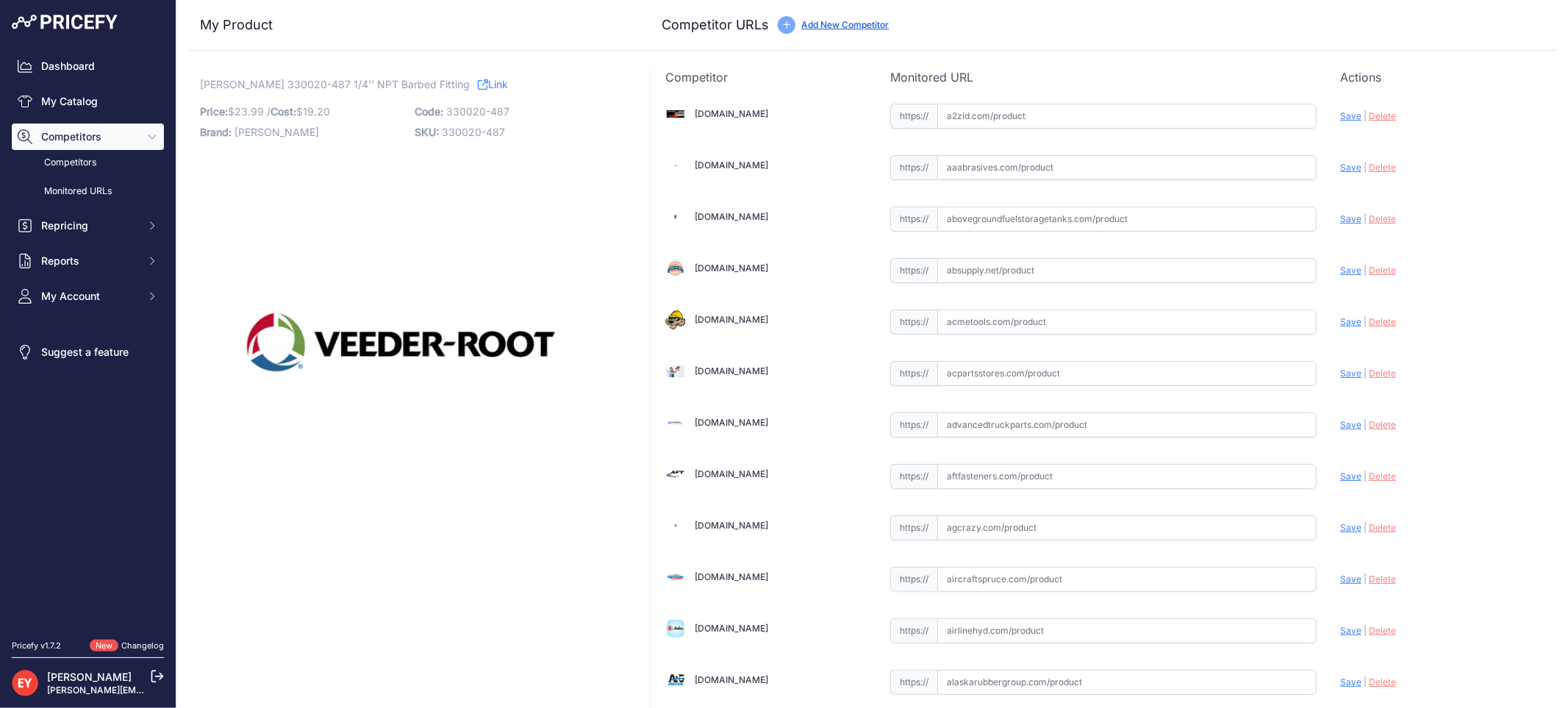
scroll to position [10324, 0]
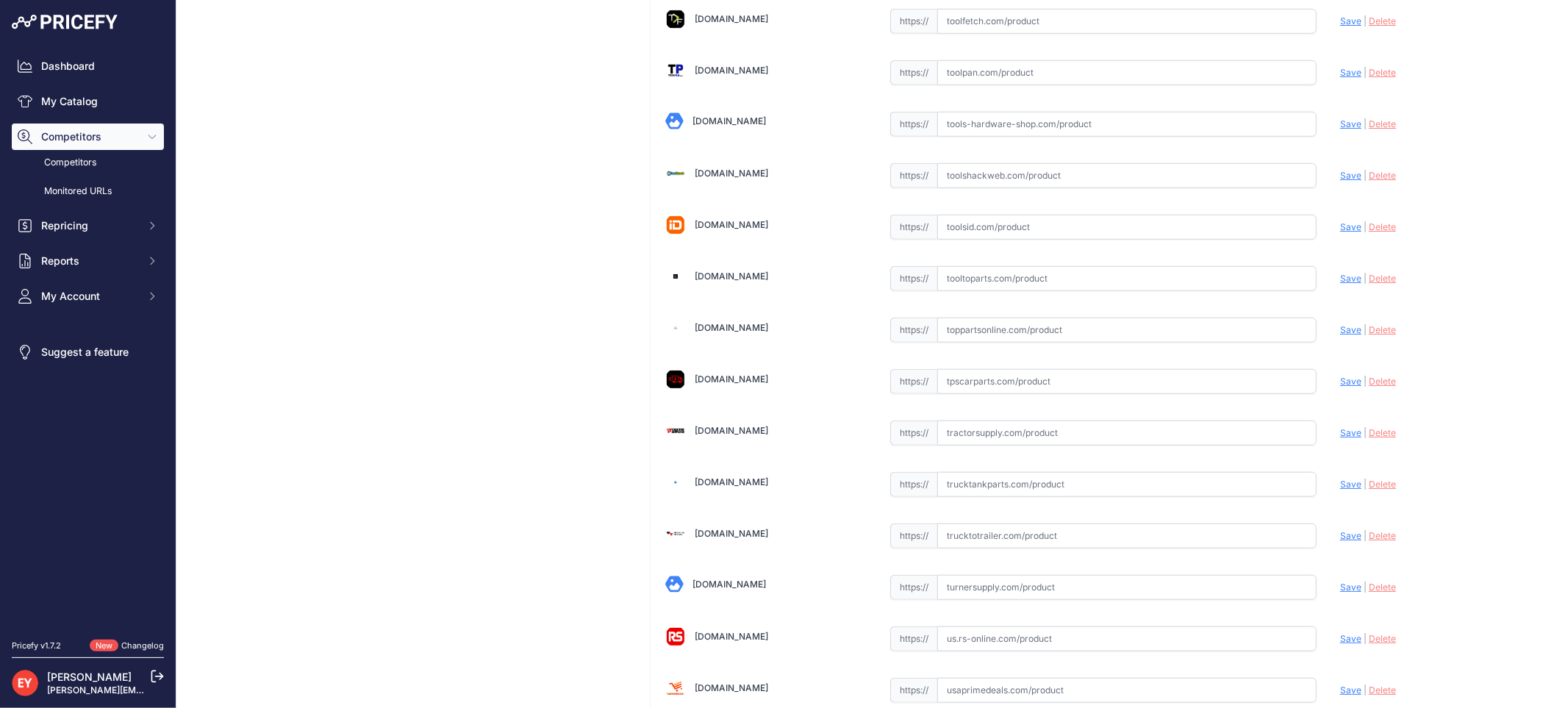
drag, startPoint x: 979, startPoint y: 357, endPoint x: 738, endPoint y: 150, distance: 317.7
click at [979, 342] on input "text" at bounding box center [1127, 329] width 379 height 25
paste input "https://www.toppartsonline.com/product/veeder-root-330020-487-1-4-npt-barbed-fi…"
click at [1340, 335] on span "Save" at bounding box center [1350, 330] width 21 height 11
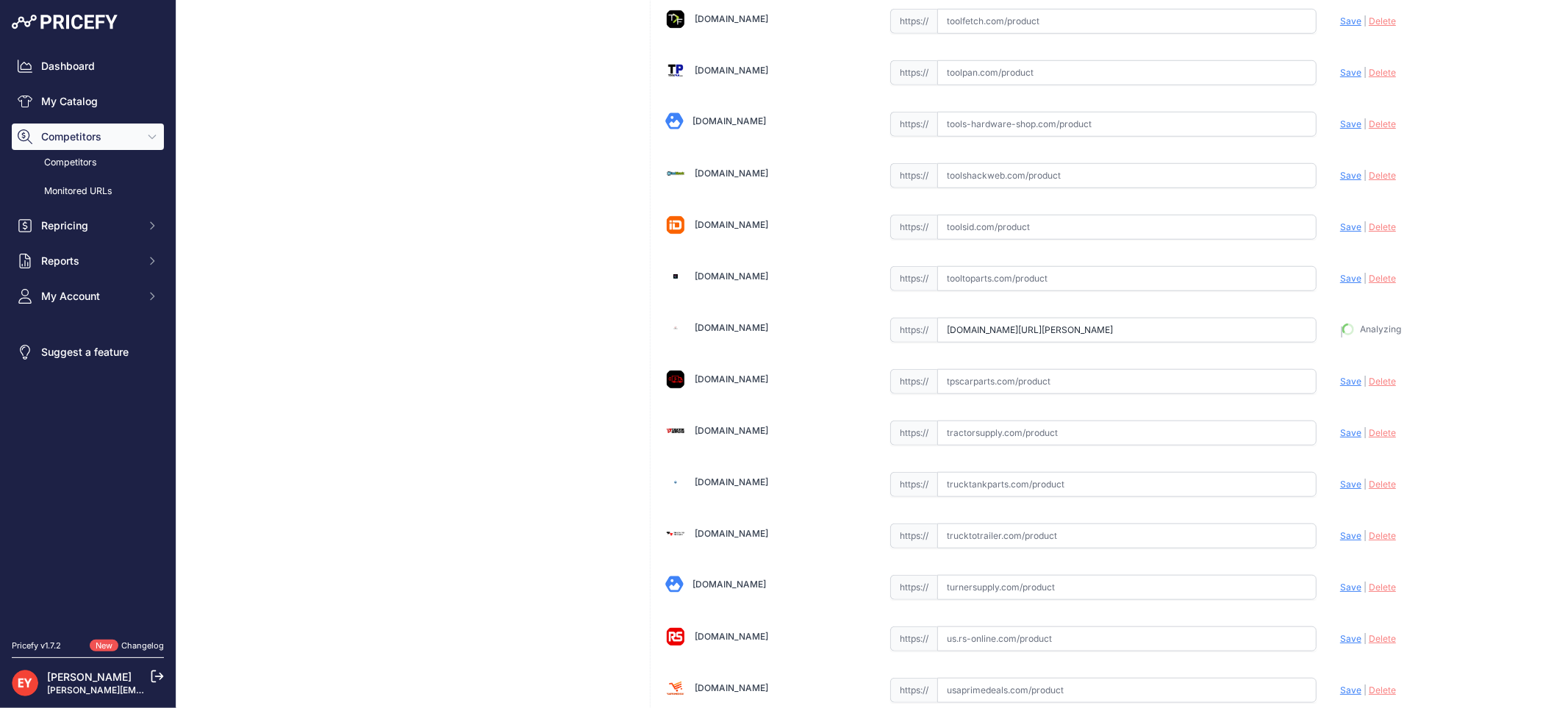
type input "https://www.toppartsonline.com/product/veeder-root-330020-487-1-4-npt-barbed-fi…"
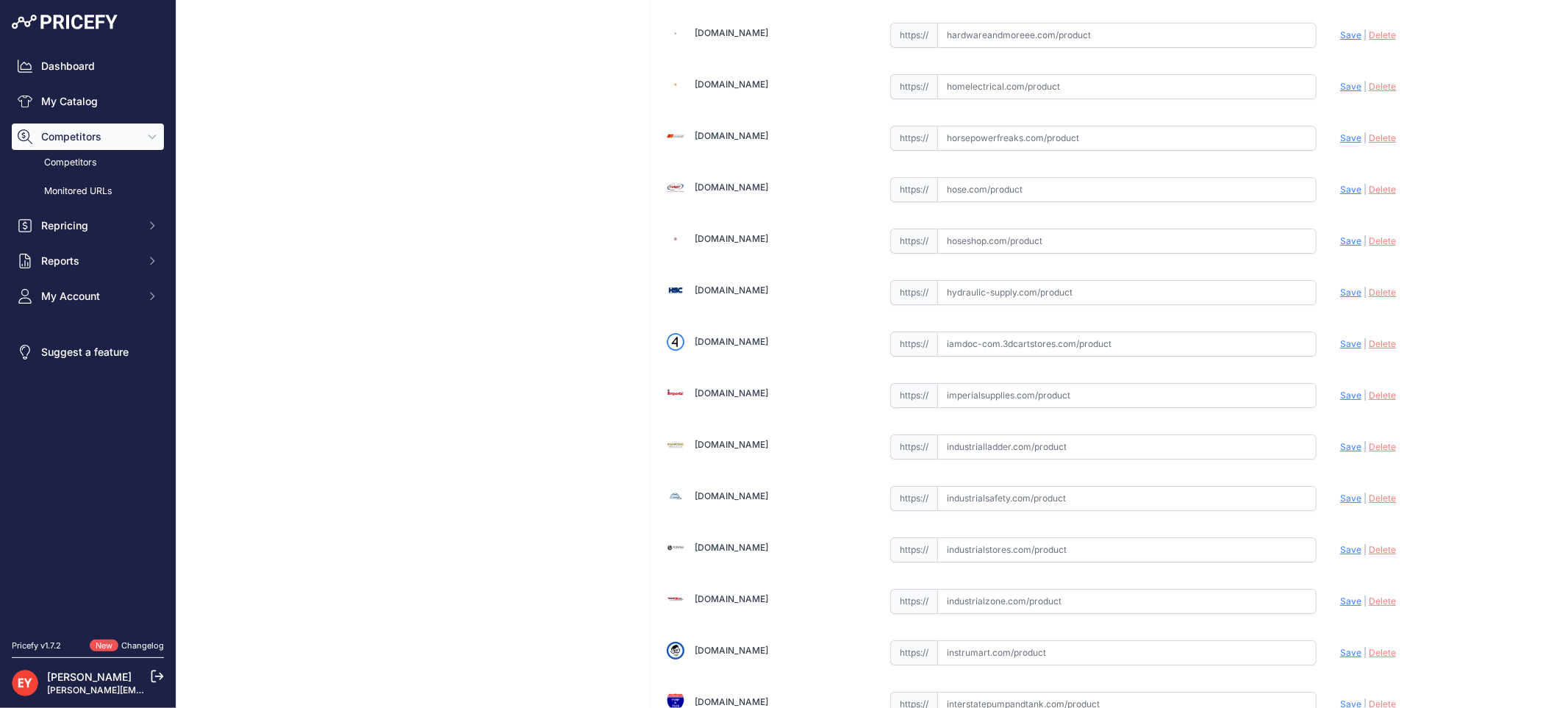
click at [980, 357] on input "text" at bounding box center [1127, 343] width 379 height 25
paste input "https://iamdoc-com.3dcartstores.com/Fittings-NPT-Barbed-14-Qty-3-Vac-Sensor-Acc…"
click at [1340, 349] on span "Save" at bounding box center [1350, 344] width 21 height 11
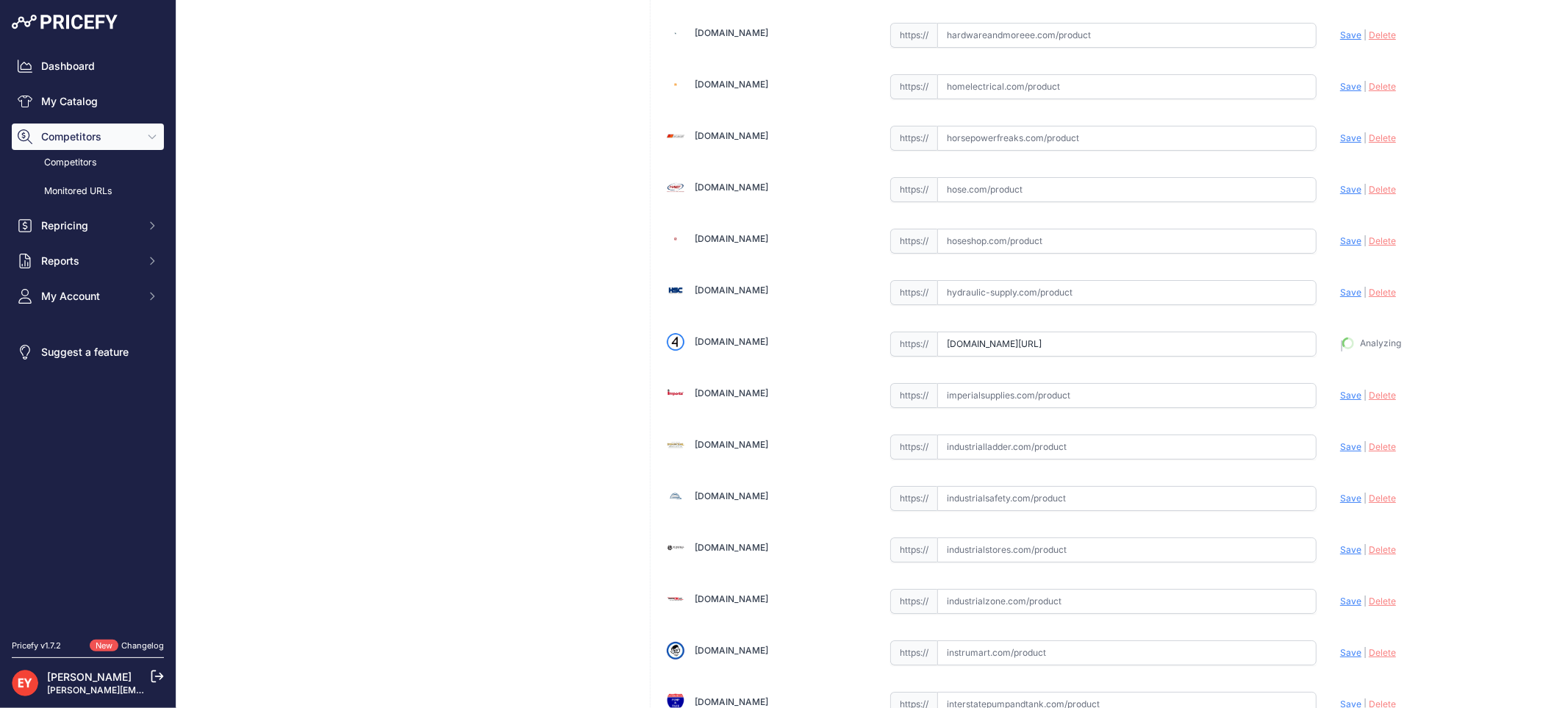
type input "https://iamdoc-com.3dcartstores.com/Fittings-NPT-Barbed-14-Qty-3-Vac-Sensor-Acc…"
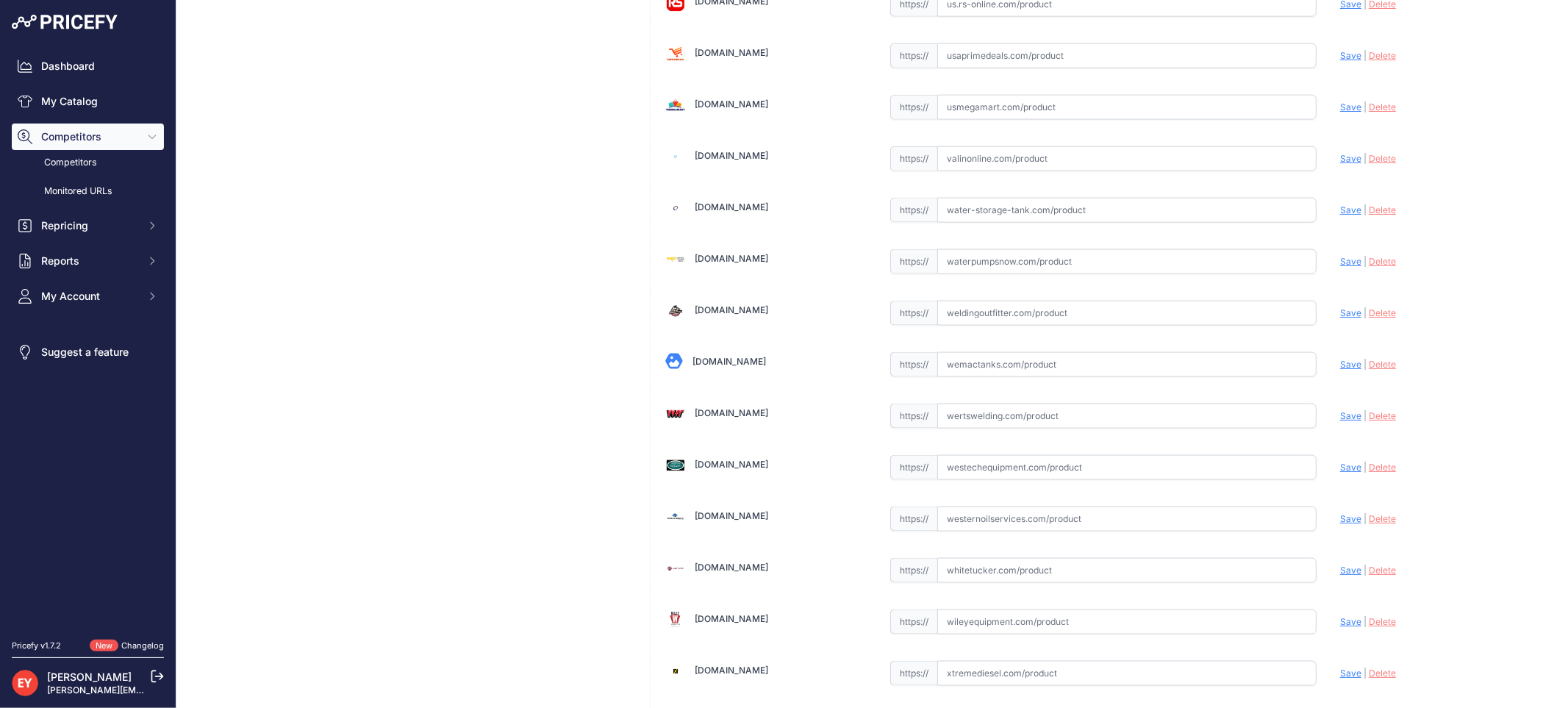
scroll to position [11108, 0]
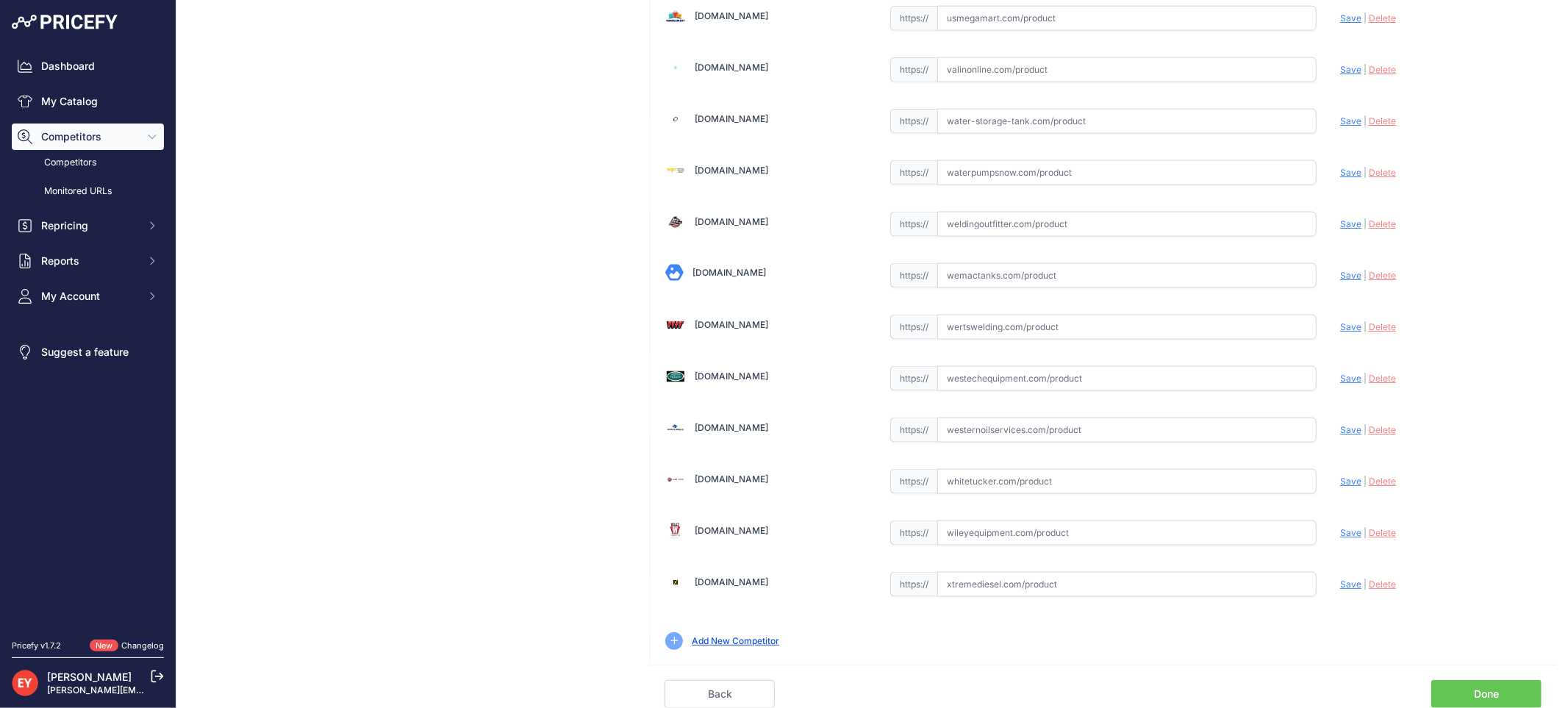
click at [1490, 680] on link "Done" at bounding box center [1486, 693] width 110 height 28
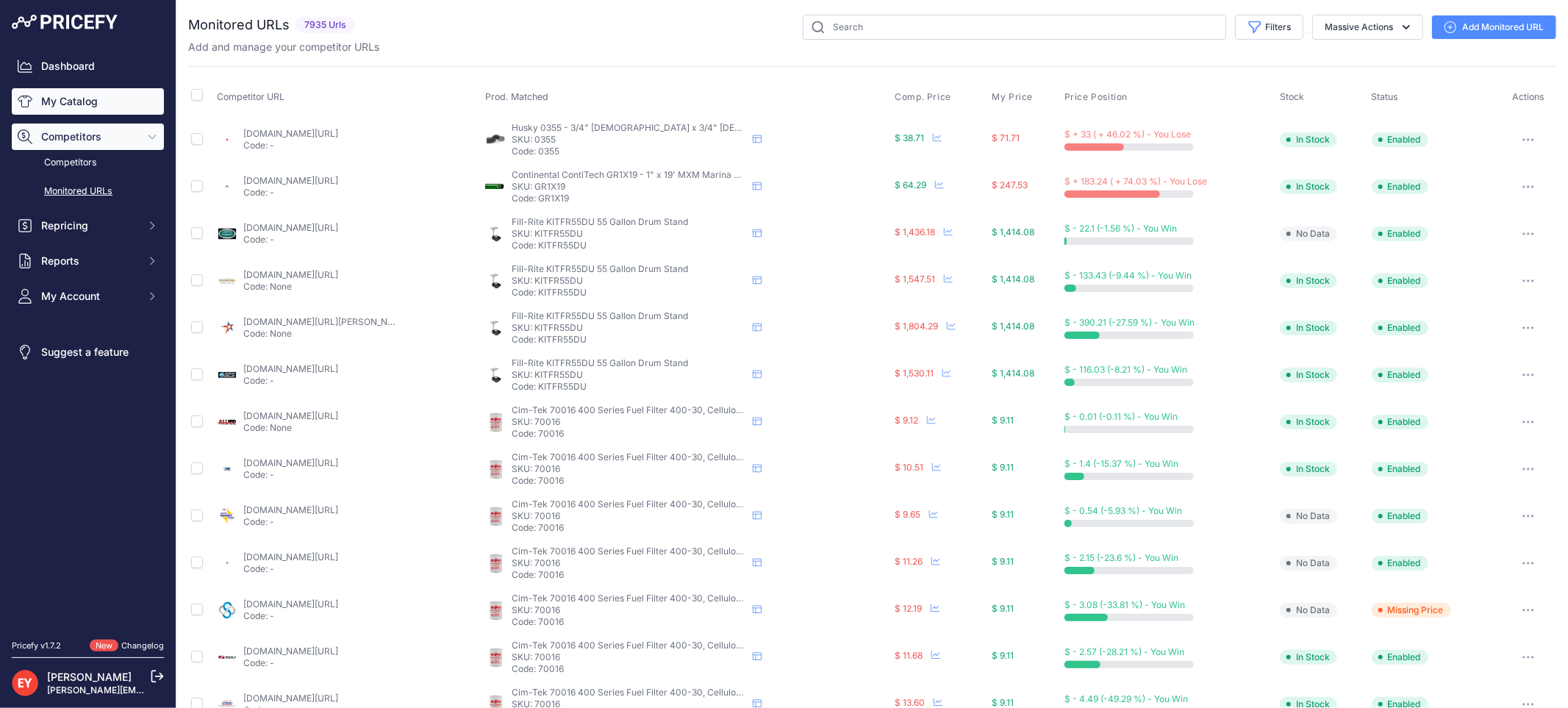
click at [67, 105] on link "My Catalog" at bounding box center [87, 101] width 152 height 27
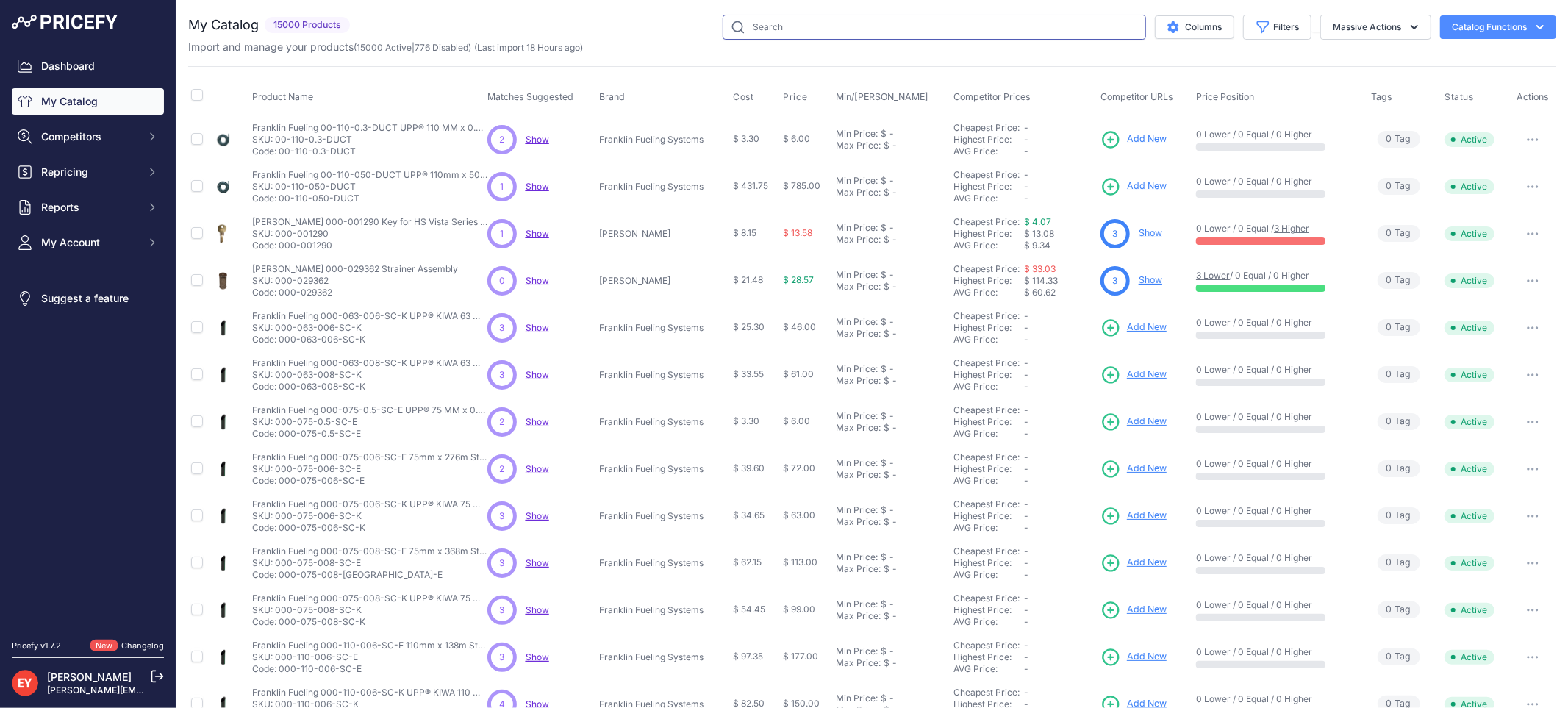
click at [735, 30] on input "text" at bounding box center [934, 27] width 423 height 25
paste input "330020-488"
type input "330020-488"
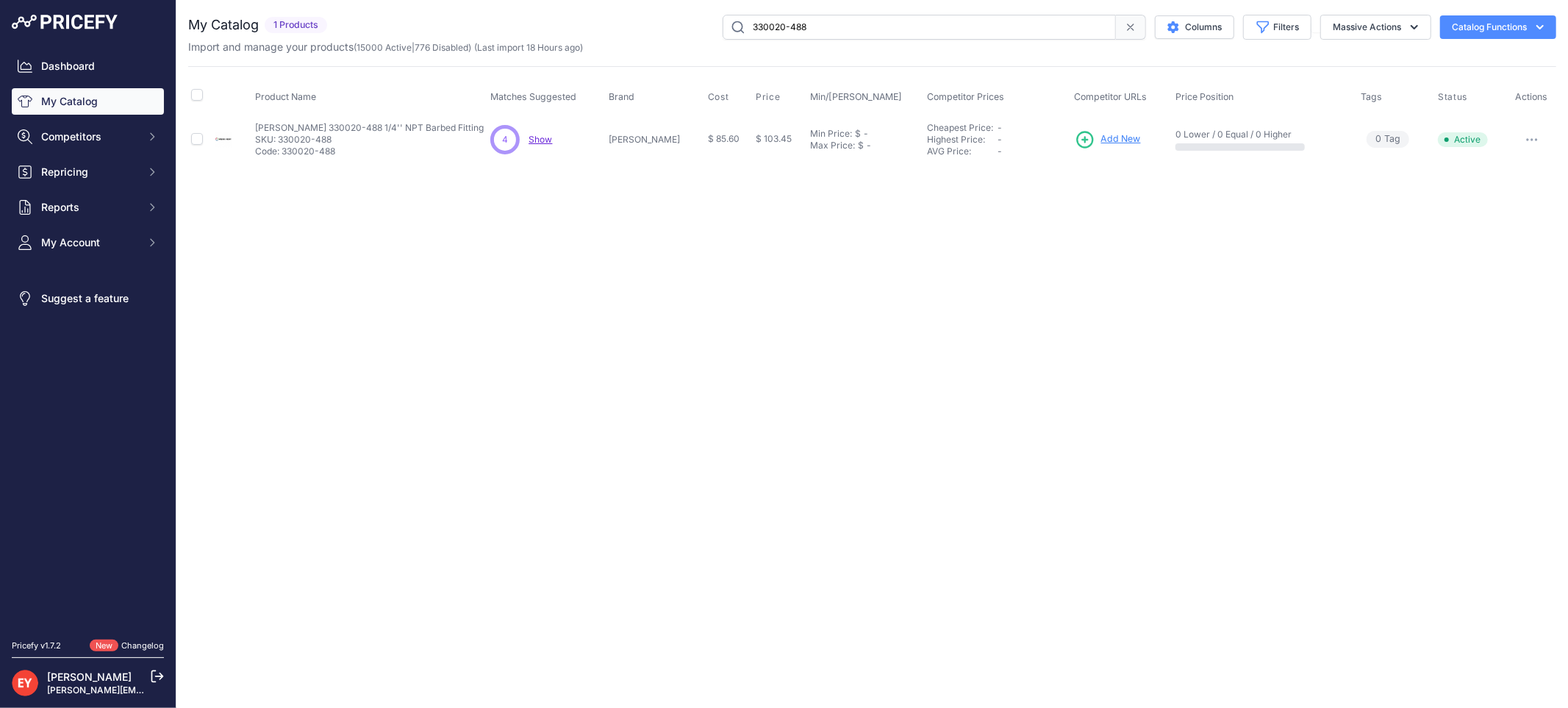
click at [1118, 137] on span "Add New" at bounding box center [1120, 139] width 40 height 14
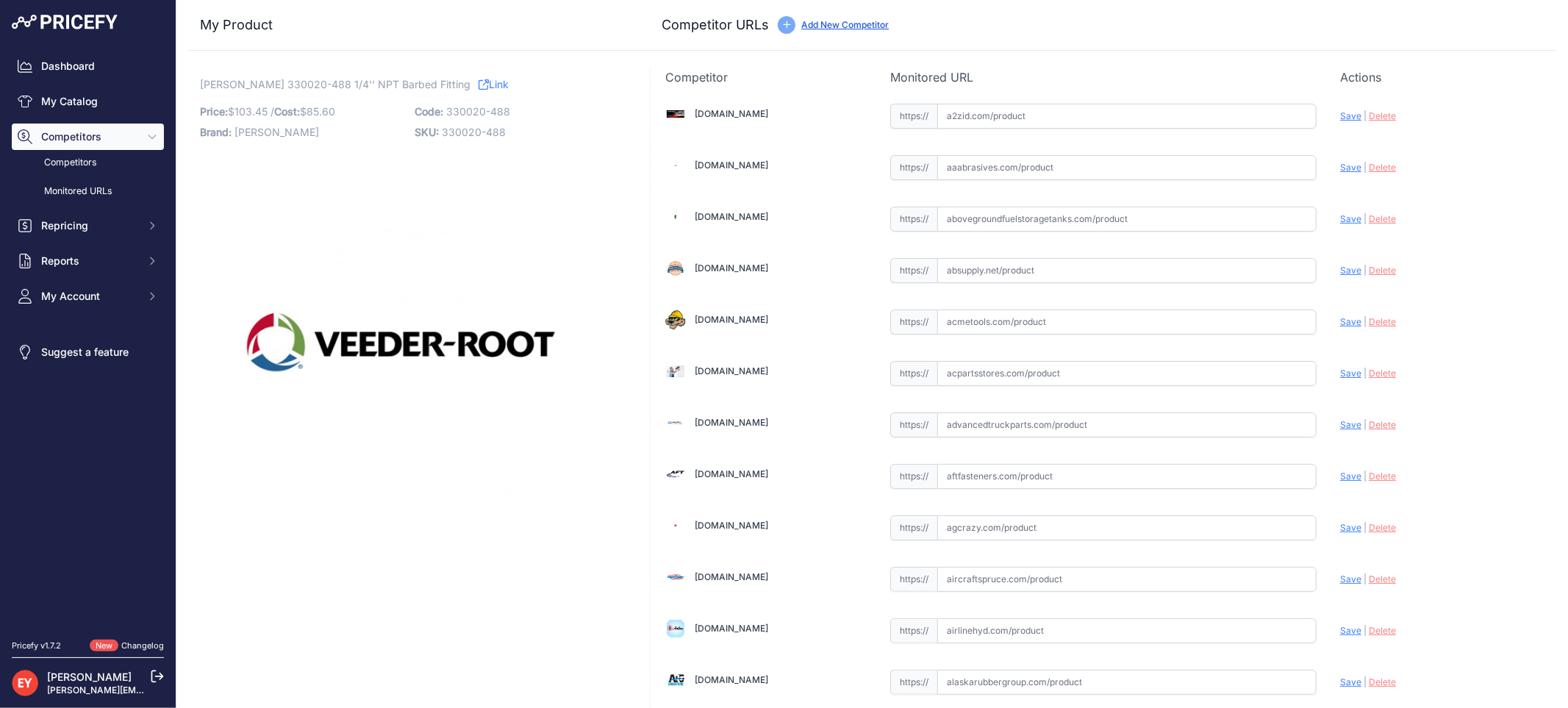
scroll to position [4402, 0]
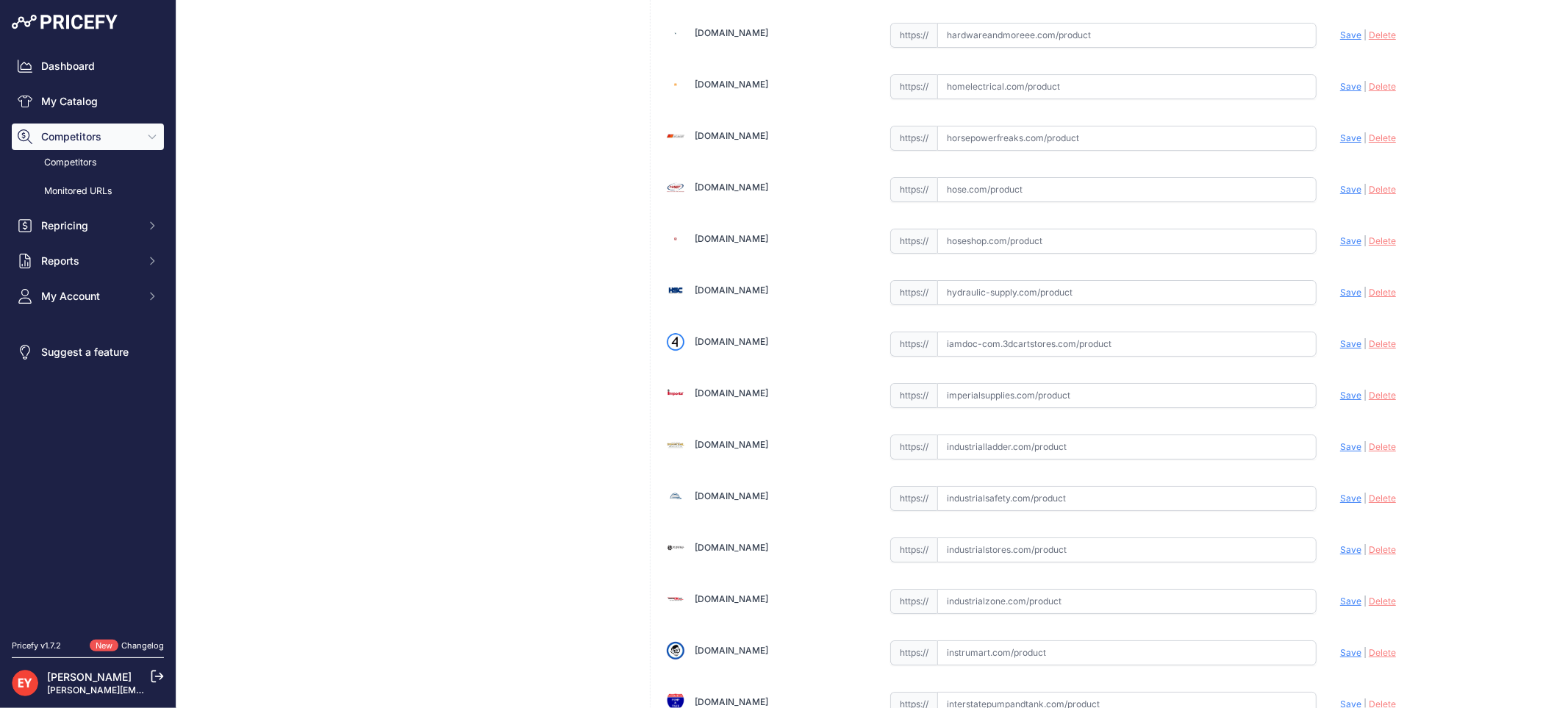
click at [987, 357] on input "text" at bounding box center [1127, 343] width 379 height 25
paste input "[URL][DOMAIN_NAME]"
click at [1344, 349] on span "Save" at bounding box center [1350, 344] width 21 height 11
type input "[URL][DOMAIN_NAME]"
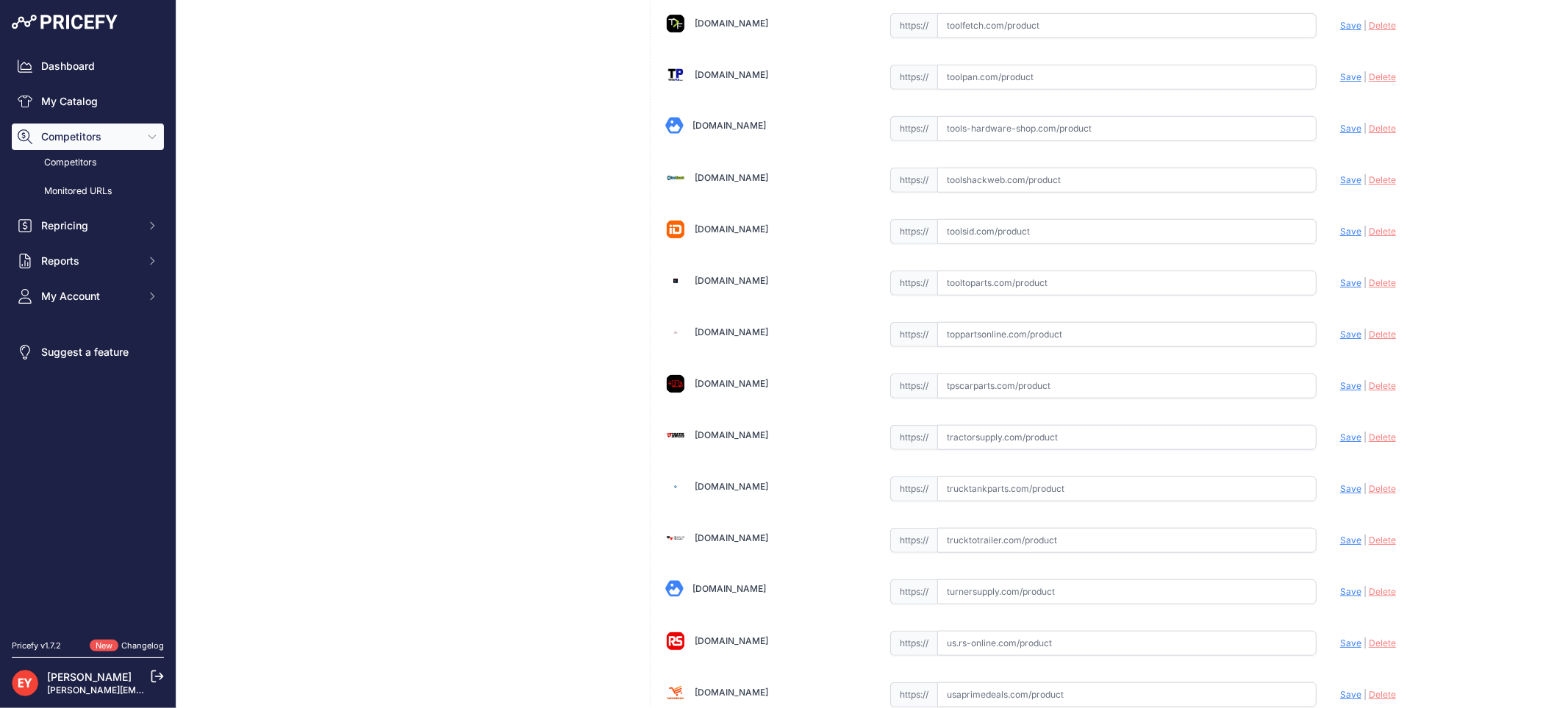
scroll to position [11076, 0]
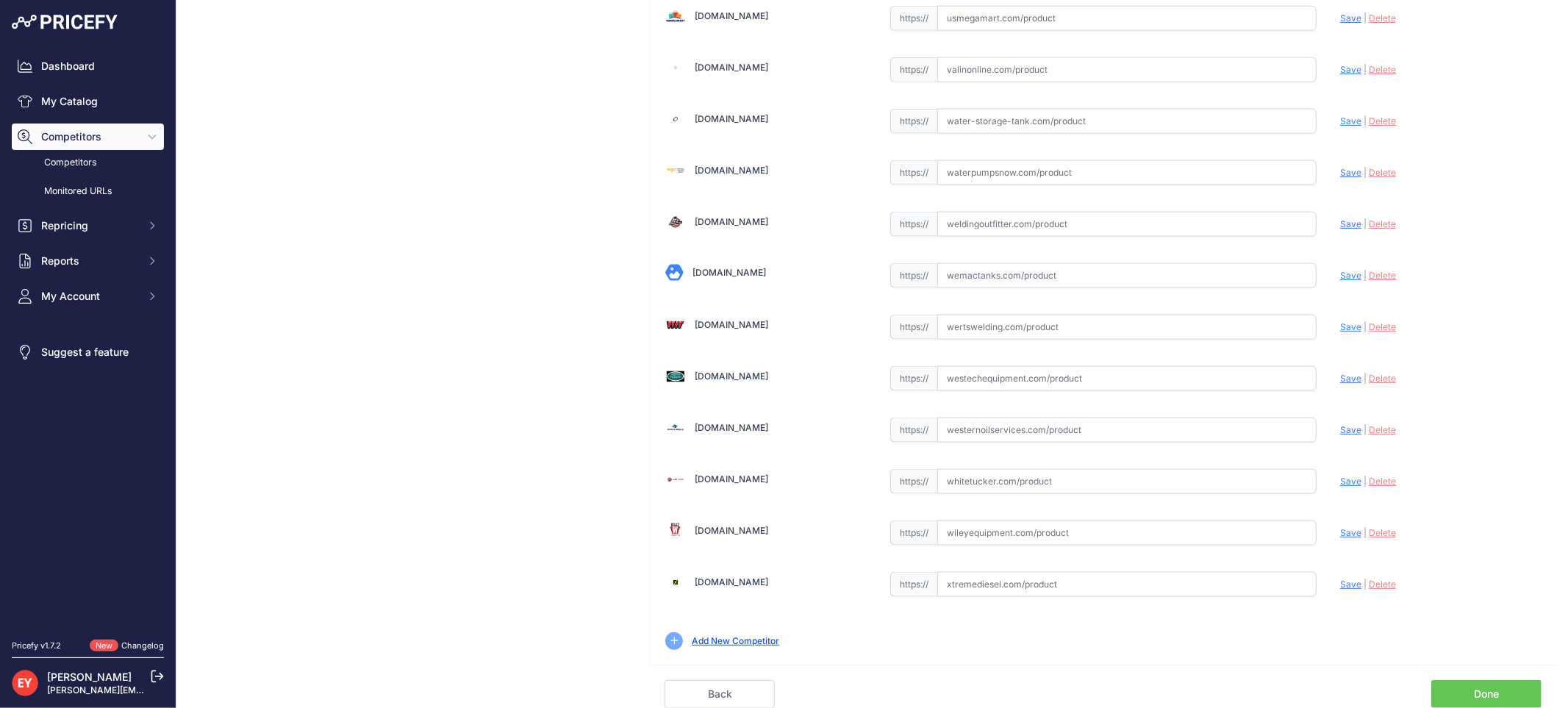
drag, startPoint x: 1496, startPoint y: 689, endPoint x: 1354, endPoint y: 573, distance: 183.4
click at [1495, 689] on link "Done" at bounding box center [1486, 693] width 110 height 28
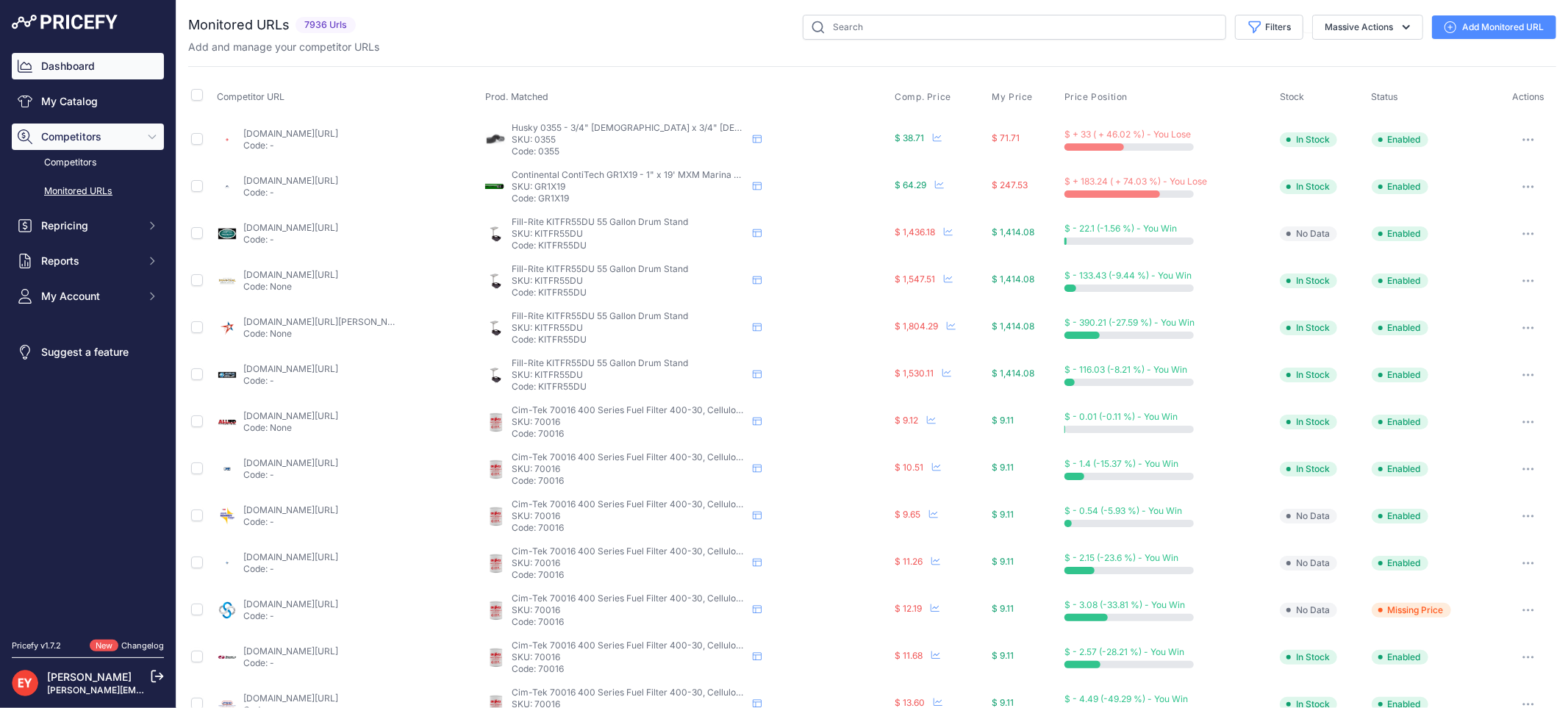
click at [100, 78] on link "Dashboard" at bounding box center [87, 66] width 152 height 27
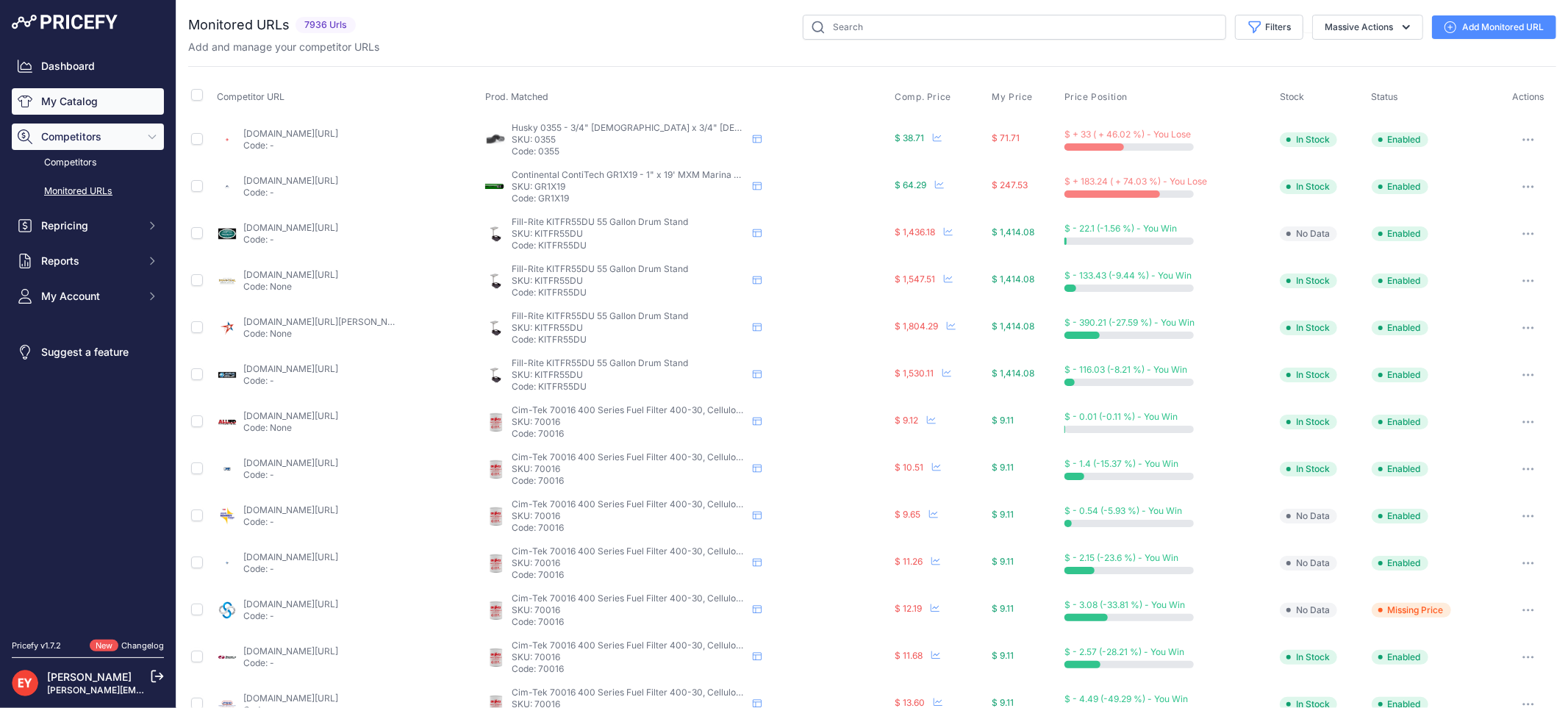
click at [90, 107] on link "My Catalog" at bounding box center [87, 101] width 152 height 27
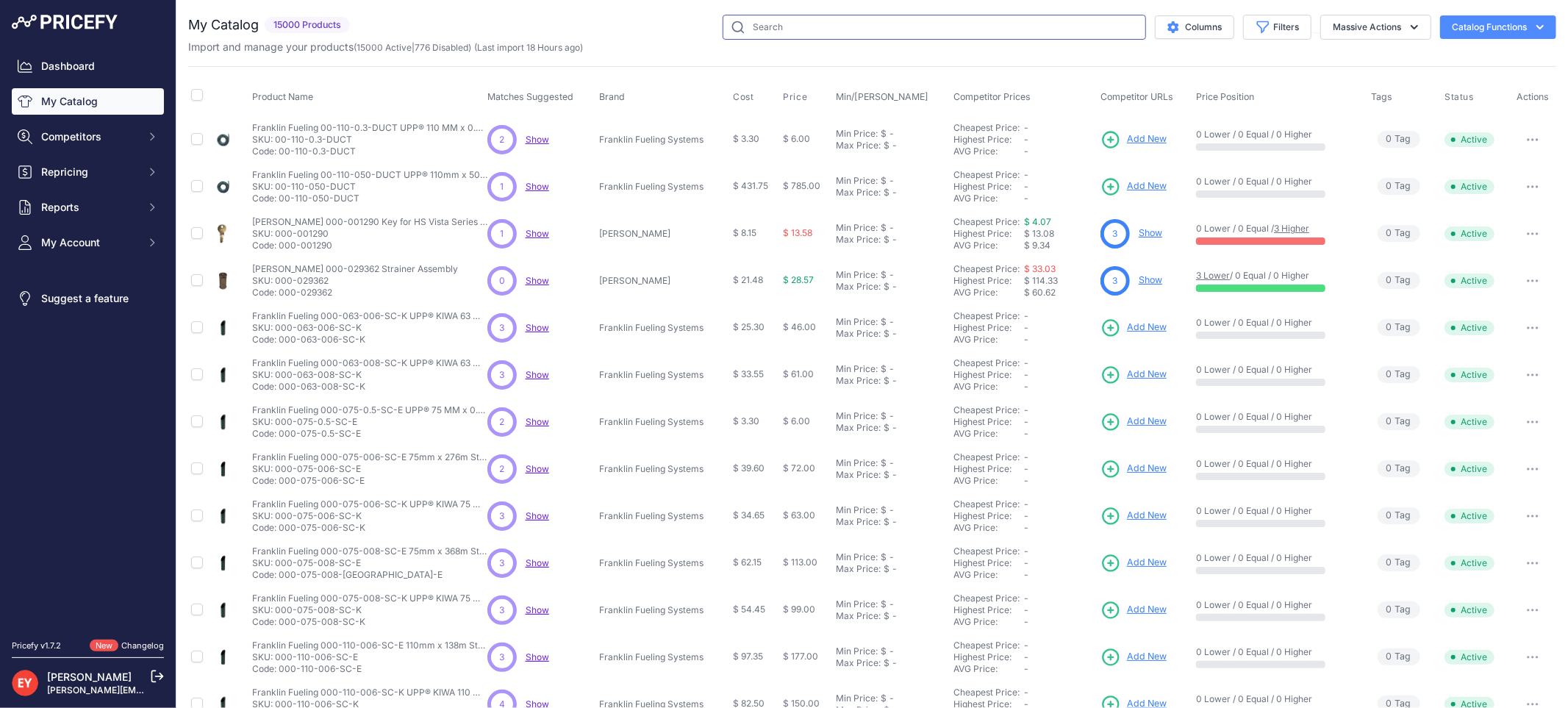
click at [772, 26] on input "text" at bounding box center [934, 27] width 423 height 25
paste input "330020-489"
type input "330020-489"
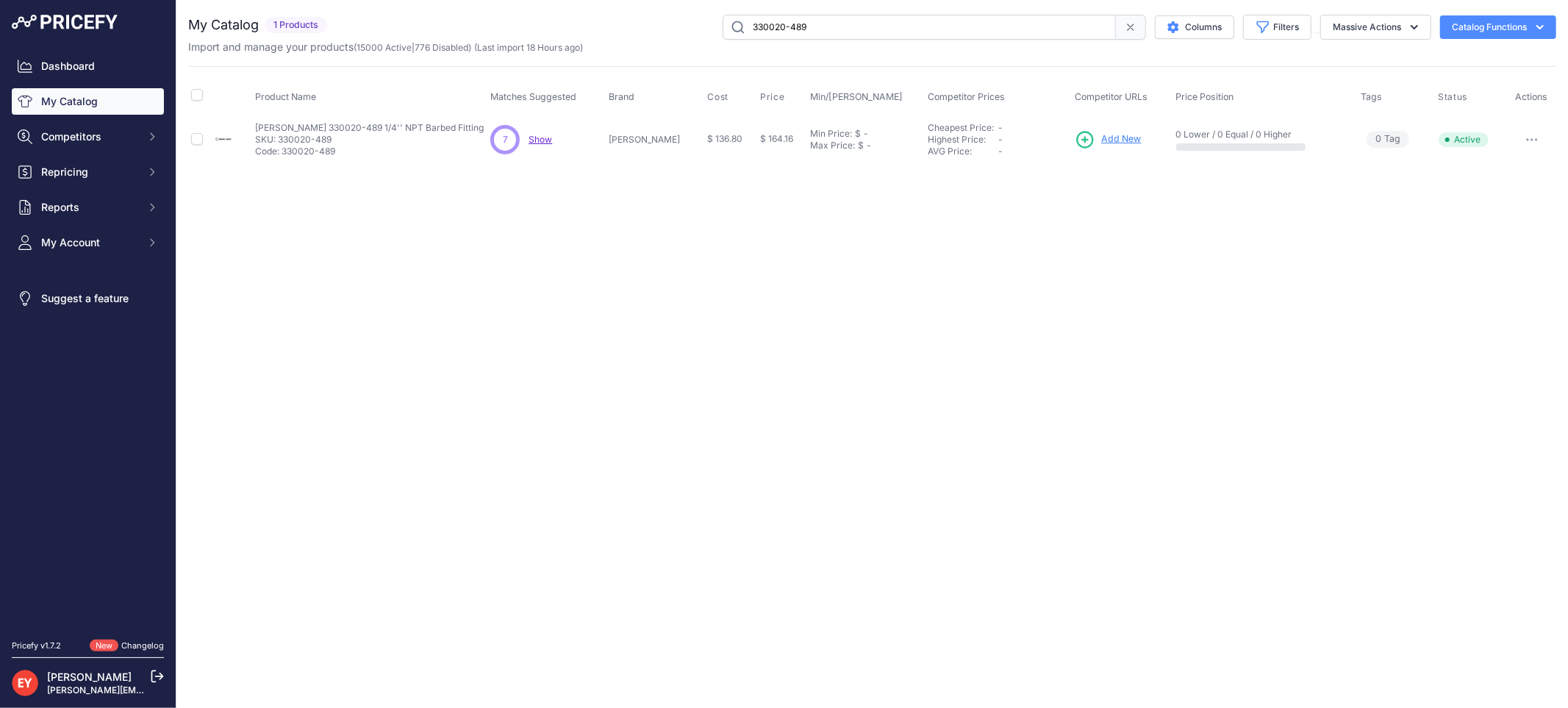
click at [1117, 141] on span "Add New" at bounding box center [1120, 139] width 40 height 14
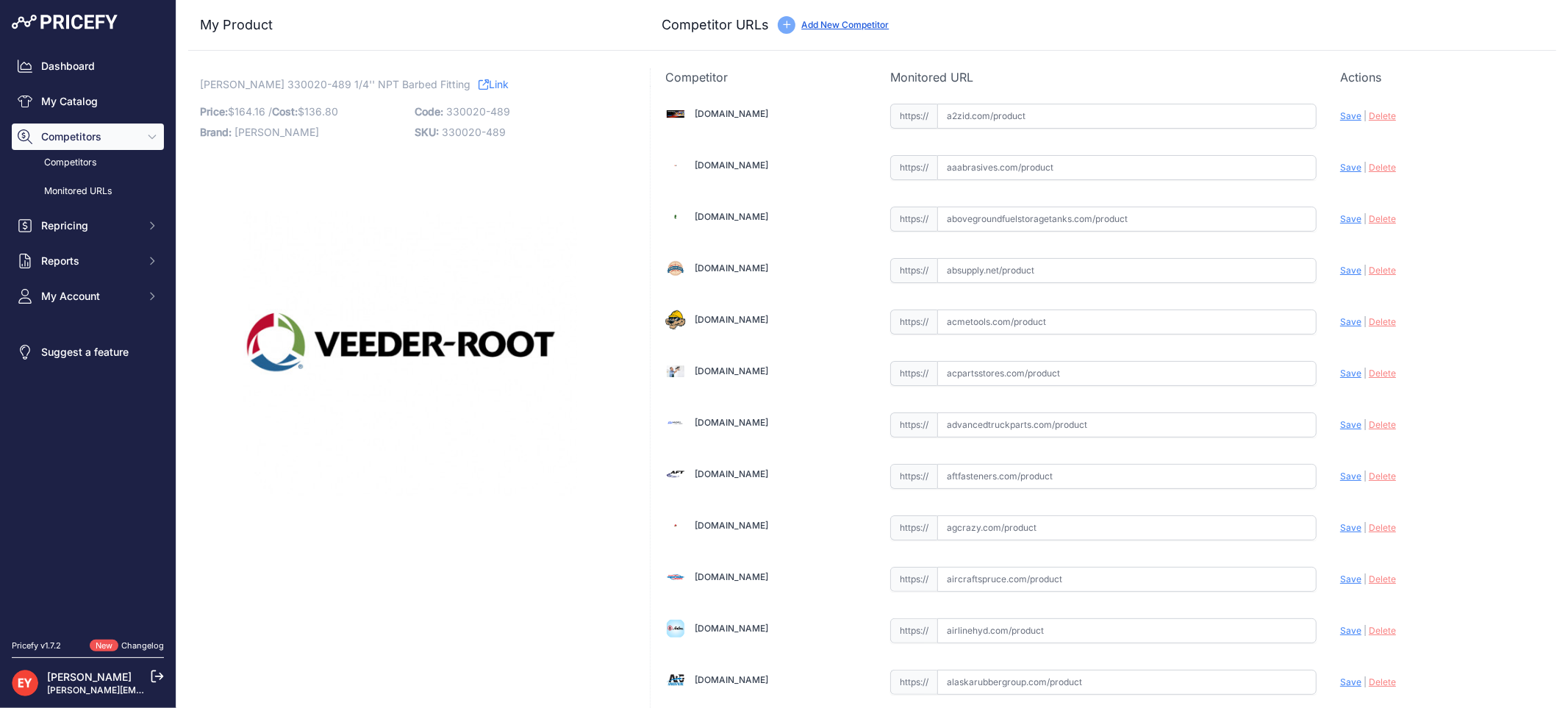
scroll to position [5124, 0]
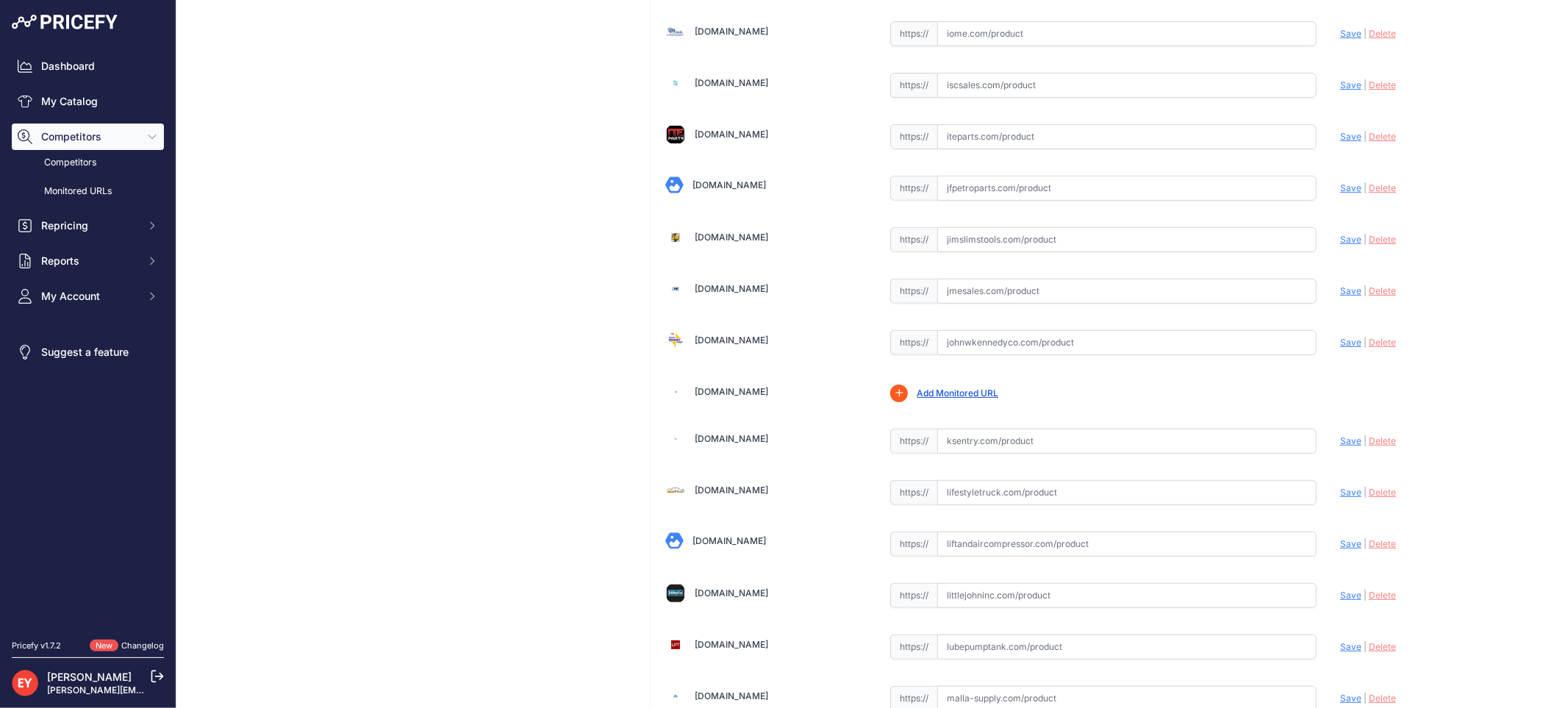
drag, startPoint x: 992, startPoint y: 364, endPoint x: 1018, endPoint y: 338, distance: 36.8
click at [994, 355] on input "text" at bounding box center [1127, 342] width 379 height 25
paste input "https://www.johnwkennedyco.com/buy/product/330020-489-Veeder/57924"
click at [1340, 348] on span "Save" at bounding box center [1350, 342] width 21 height 11
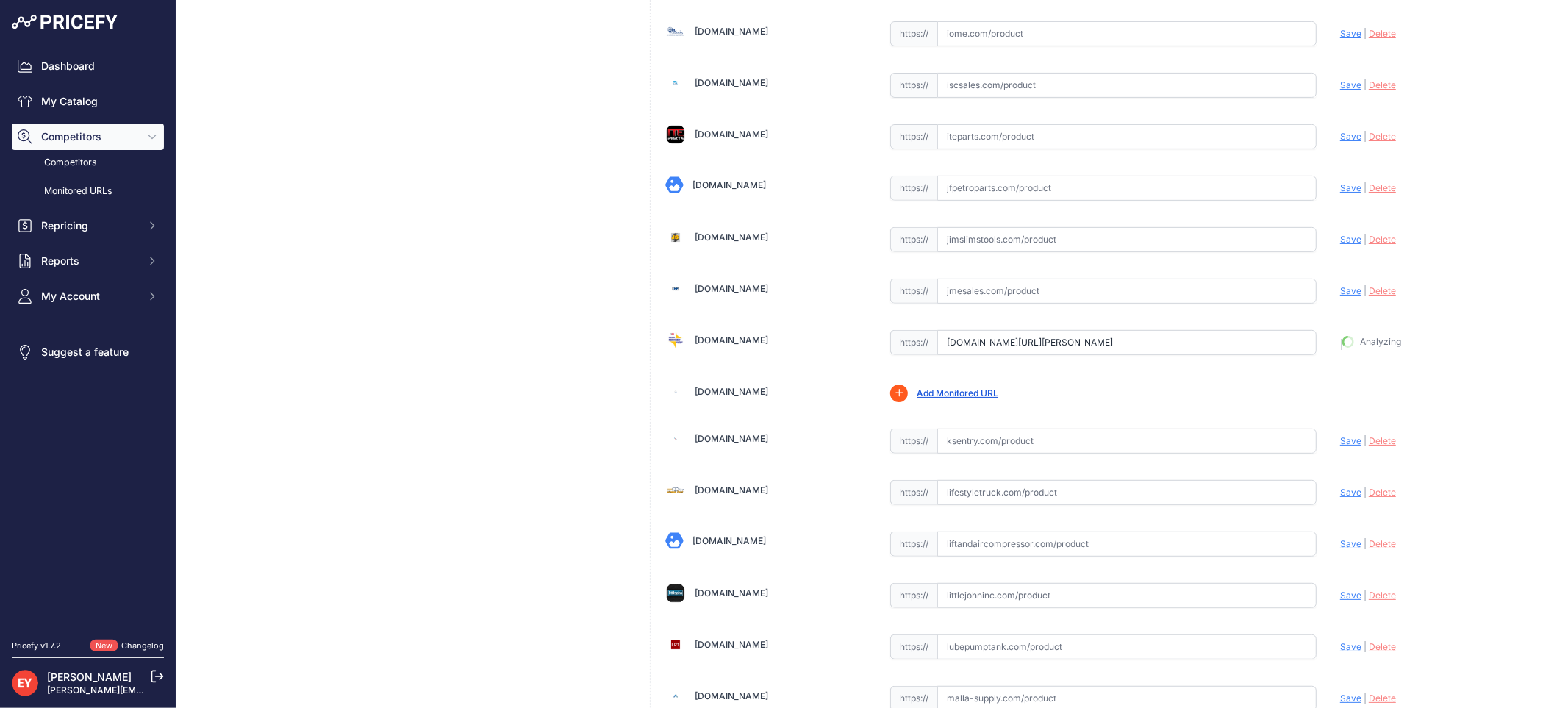
type input "https://www.johnwkennedyco.com/buy/product/330020-489-Veeder/57924?prirule_jdsn…"
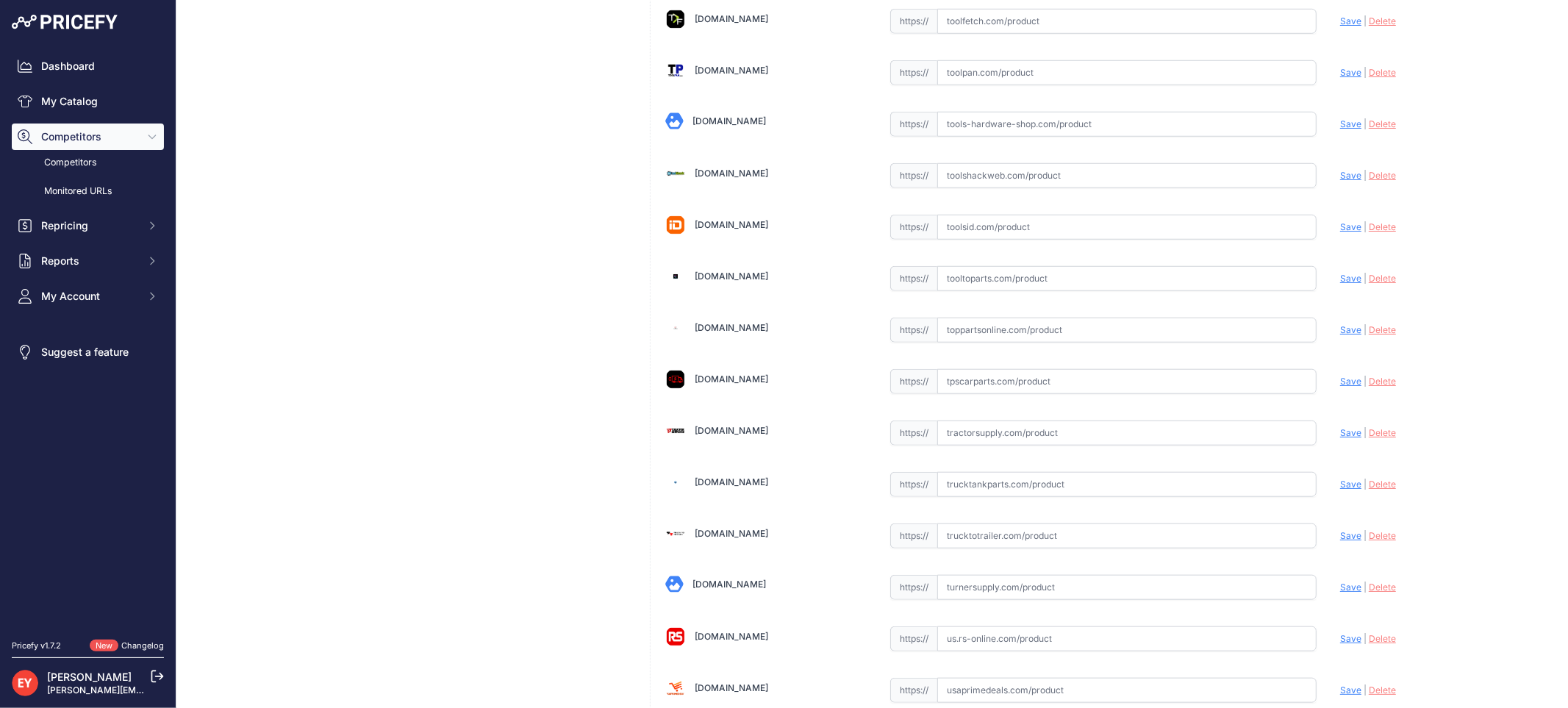
click at [993, 342] on input "text" at bounding box center [1127, 329] width 379 height 25
paste input "https://www.toppartsonline.com/product/veeder-root-330020-489-1-4-npt-barbed-fi…"
click at [1340, 335] on span "Save" at bounding box center [1350, 330] width 21 height 11
type input "https://www.toppartsonline.com/product/veeder-root-330020-489-1-4-npt-barbed-fi…"
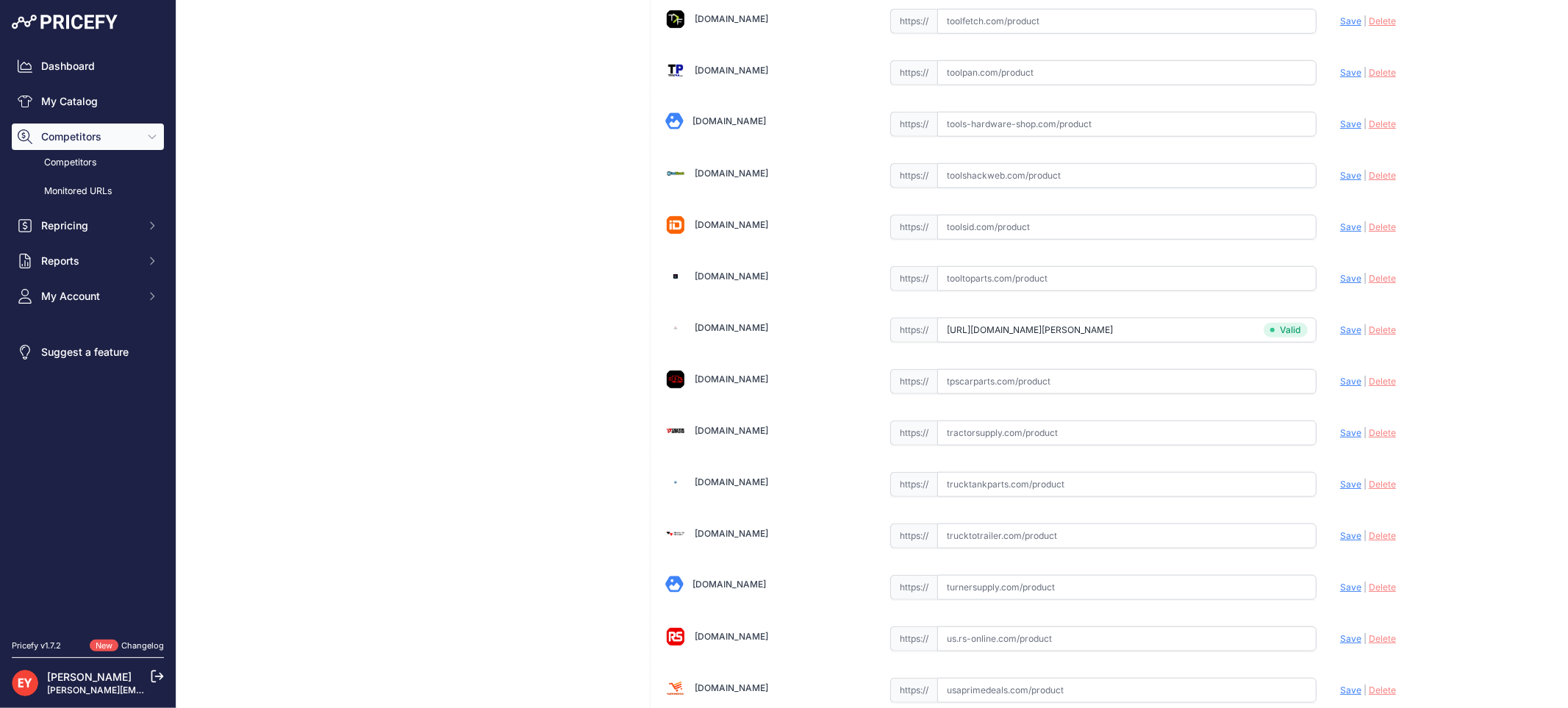
scroll to position [4402, 0]
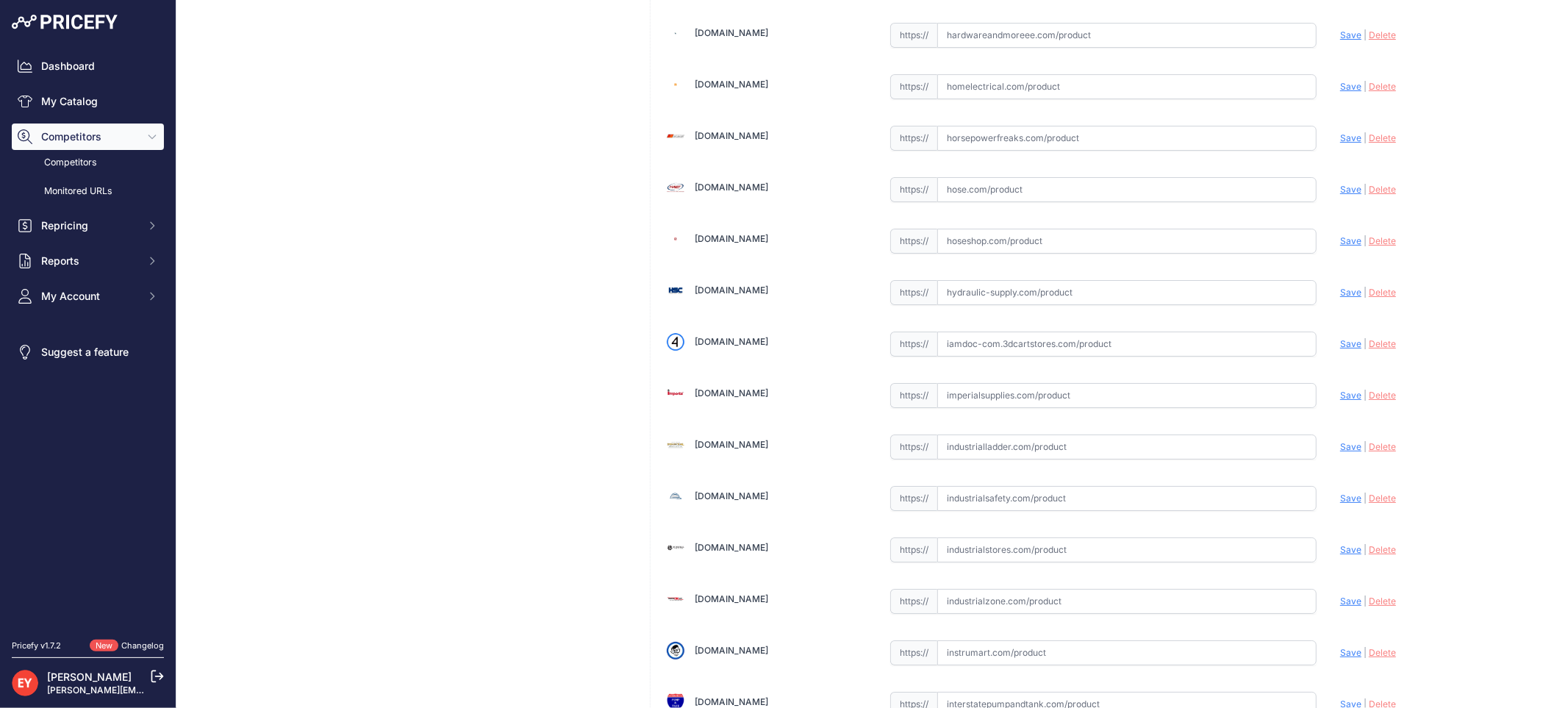
click at [1084, 357] on input "text" at bounding box center [1127, 343] width 379 height 25
paste input "https://iamdoc-com.3dcartstores.com/Fittings-NPT-Barbed-14-Qty-25-Vac-Sensor-Ac…"
click at [1346, 349] on span "Save" at bounding box center [1350, 344] width 21 height 11
type input "https://iamdoc-com.3dcartstores.com/Fittings-NPT-Barbed-14-Qty-25-Vac-Sensor-Ac…"
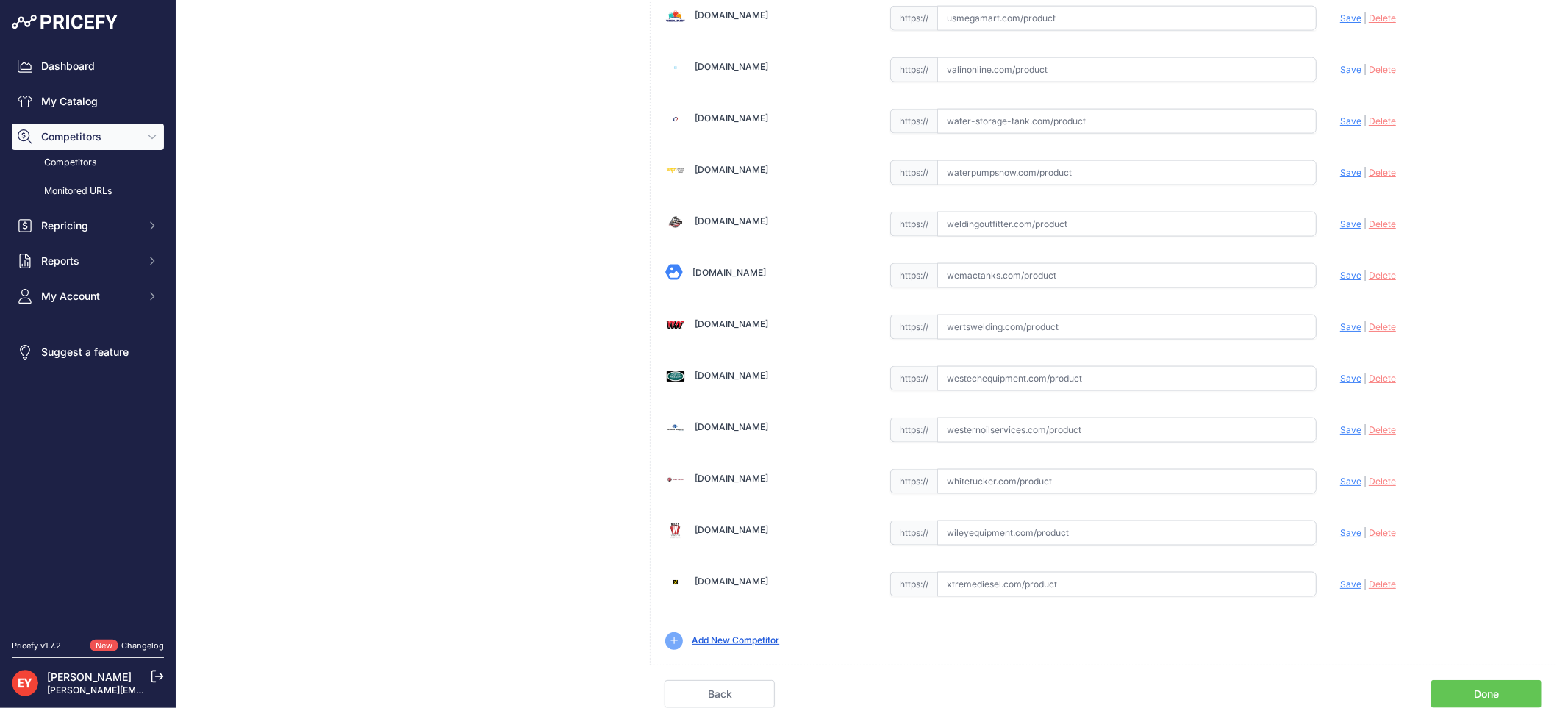
scroll to position [11074, 0]
click at [1474, 691] on link "Done" at bounding box center [1486, 693] width 110 height 28
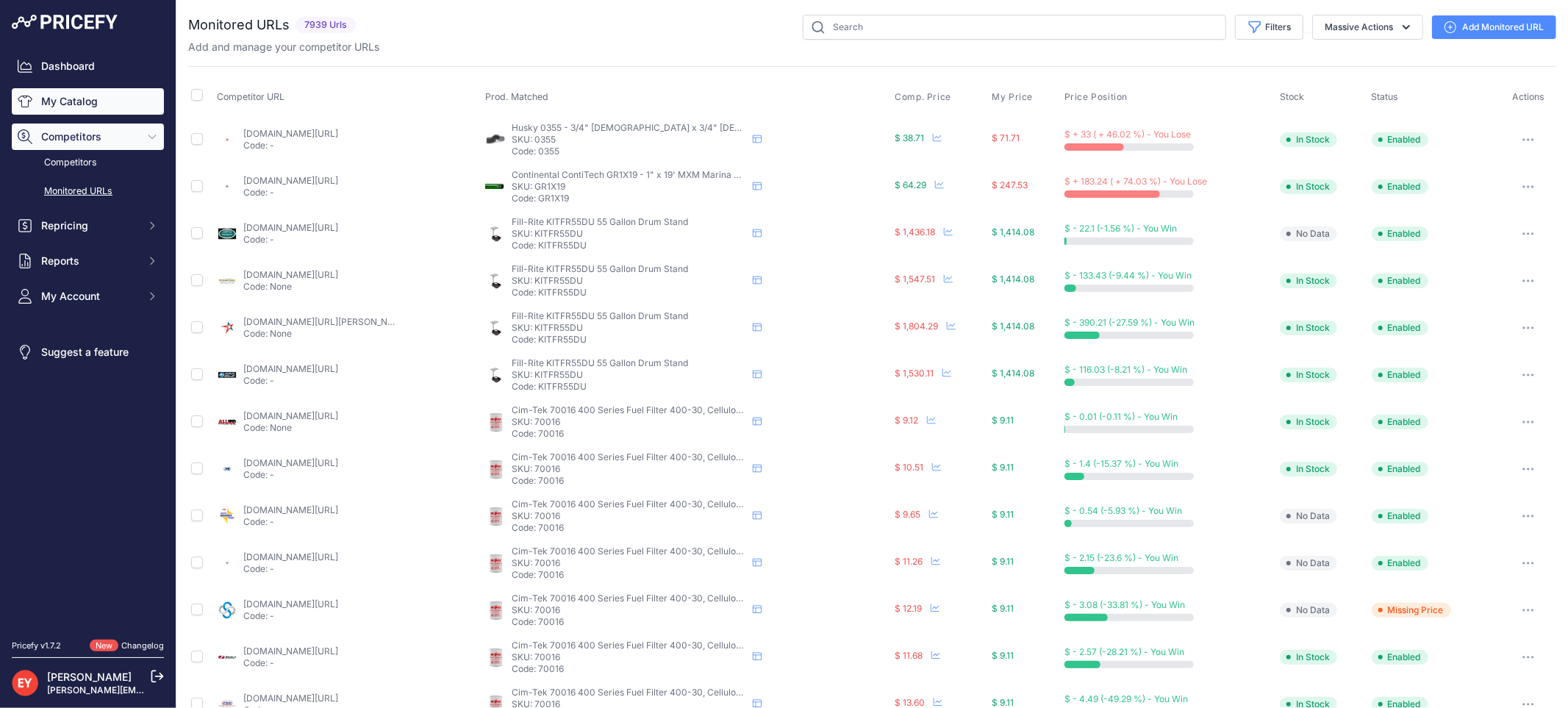
click at [90, 108] on link "My Catalog" at bounding box center [87, 101] width 152 height 27
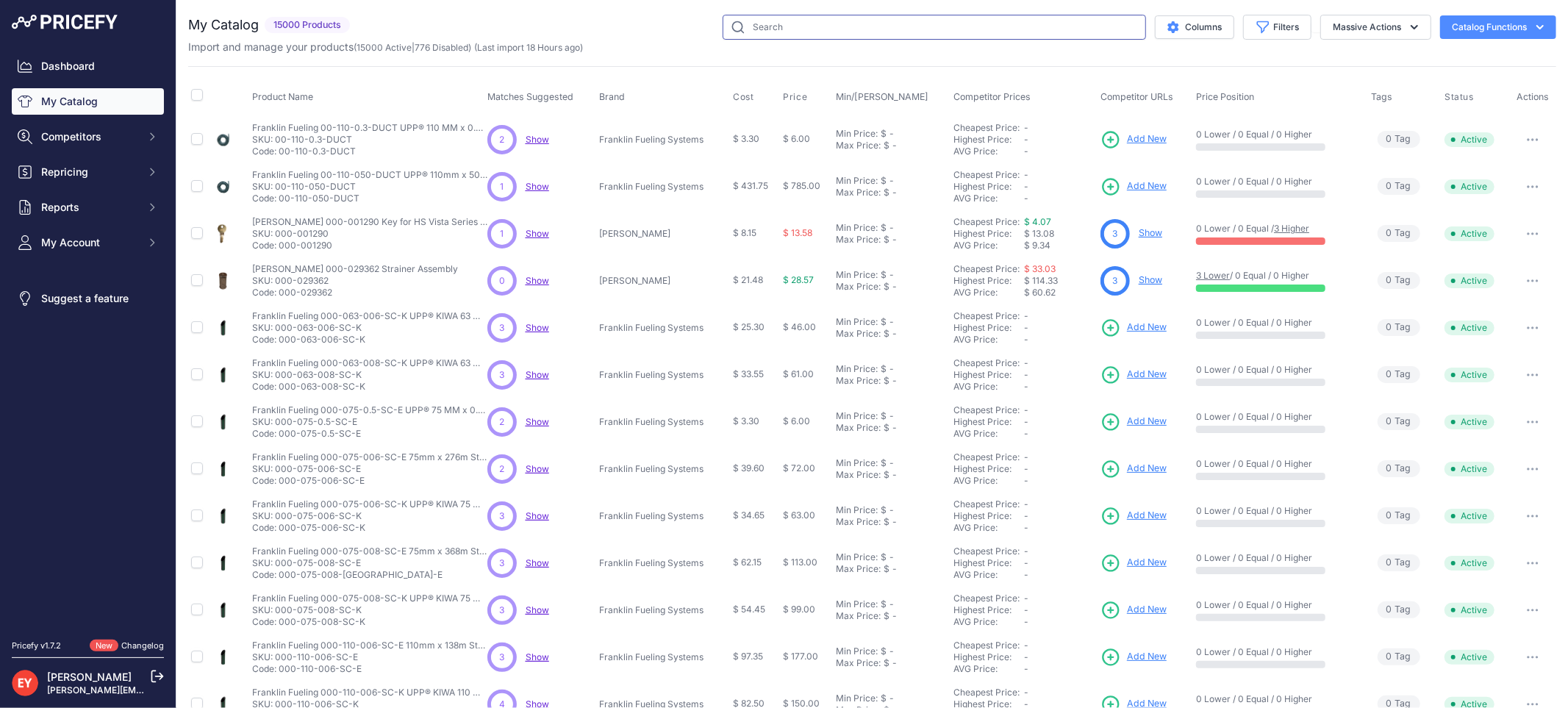
click at [756, 38] on input "text" at bounding box center [934, 27] width 423 height 25
paste input "330020-496"
type input "330020-496"
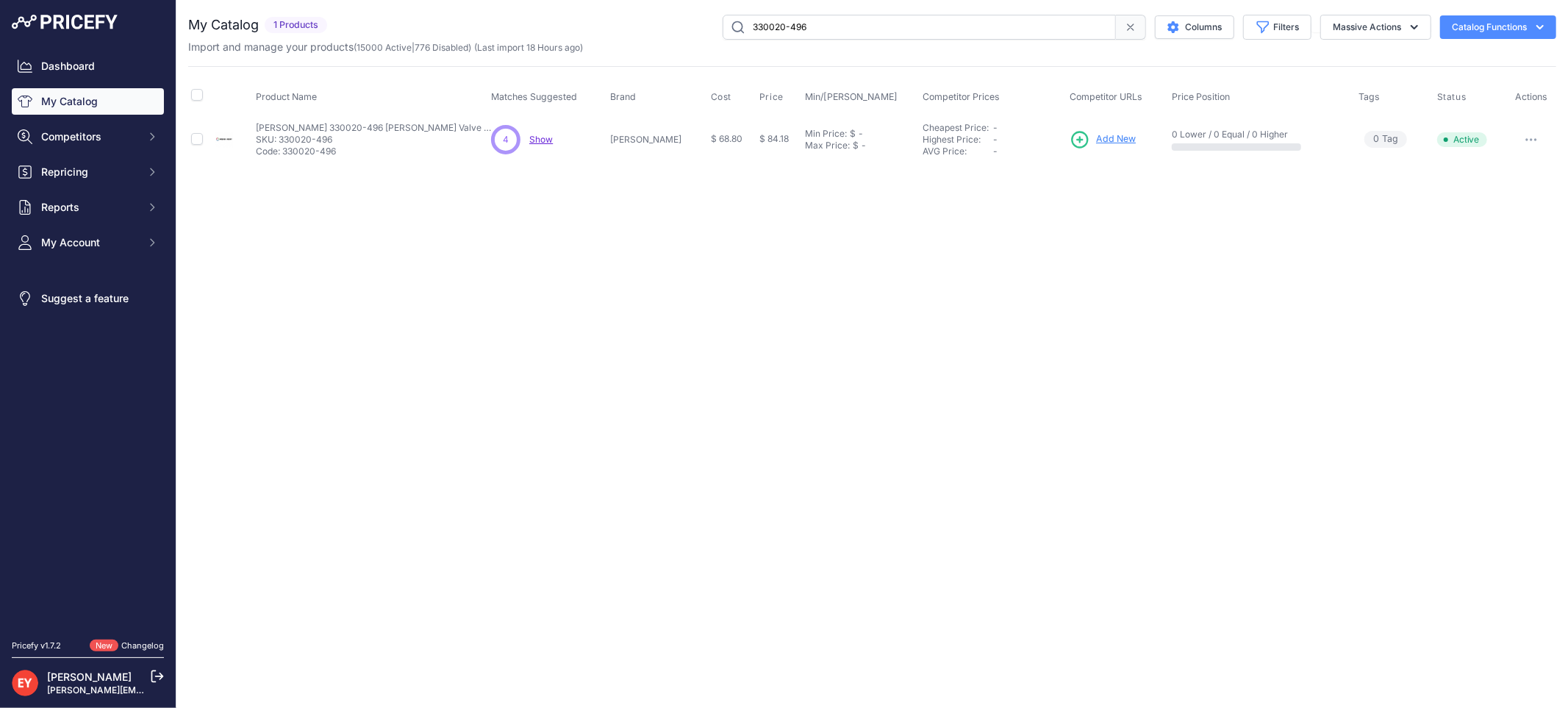
click at [1096, 140] on span "Add New" at bounding box center [1116, 139] width 40 height 14
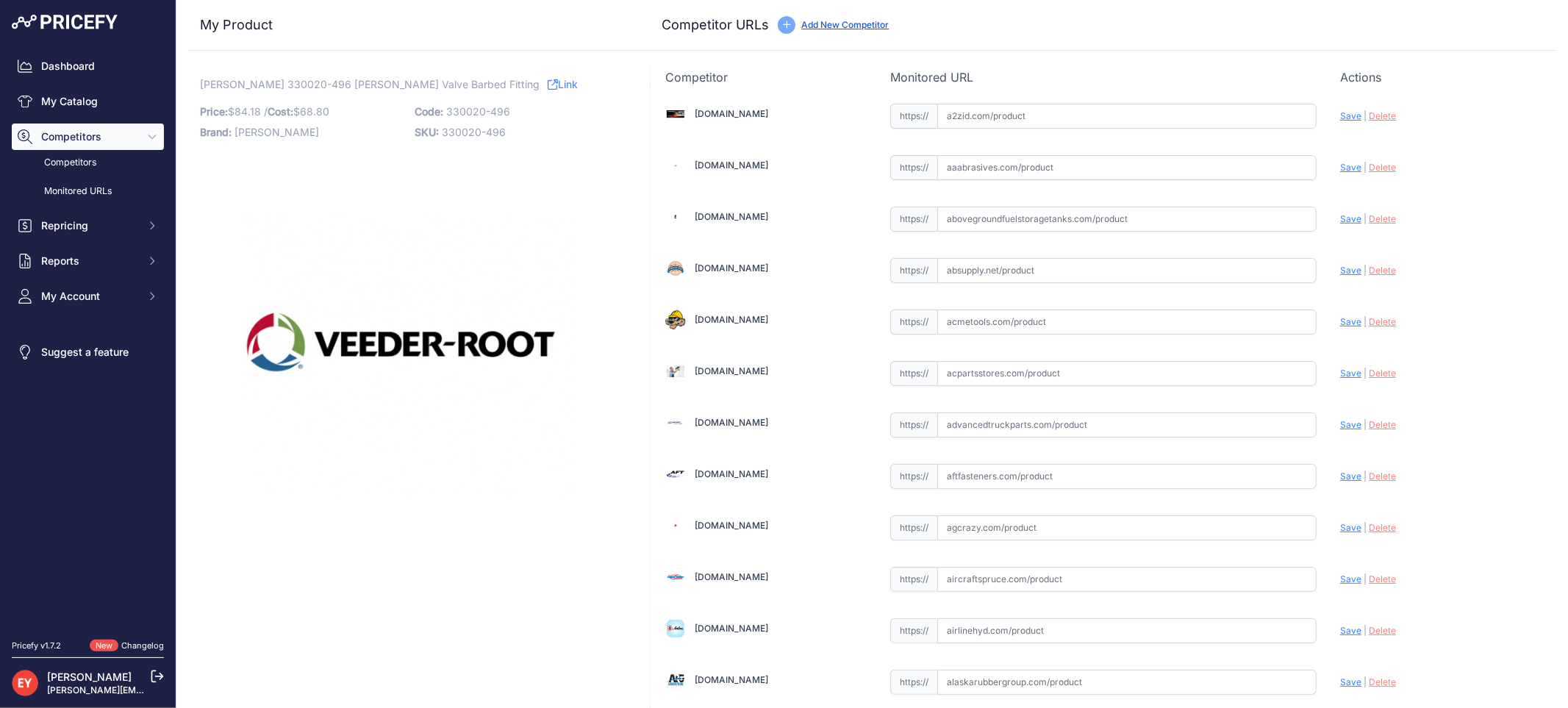
scroll to position [4402, 0]
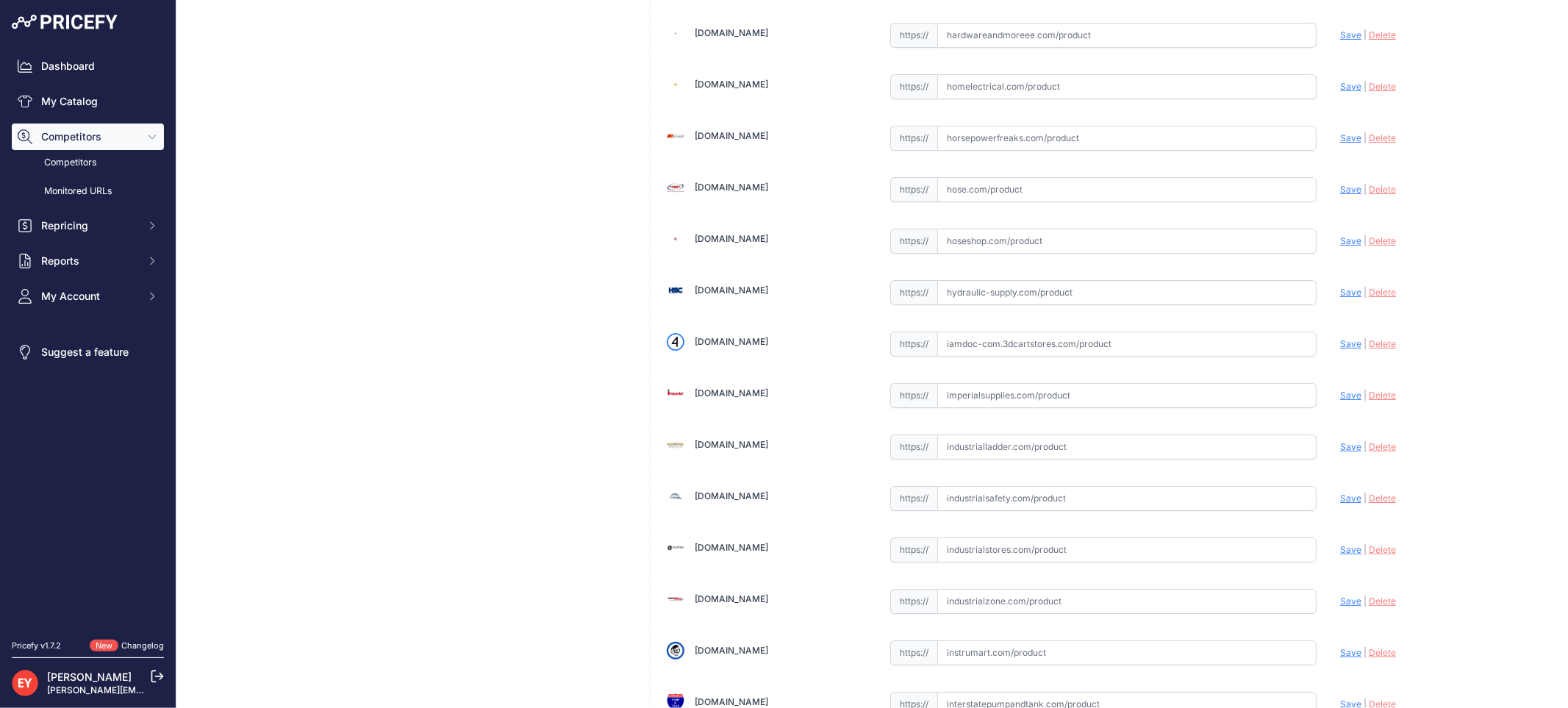
click at [990, 347] on input "text" at bounding box center [1127, 343] width 379 height 25
paste input "[URL][DOMAIN_NAME][PERSON_NAME]"
click at [1340, 349] on span "Save" at bounding box center [1350, 344] width 21 height 11
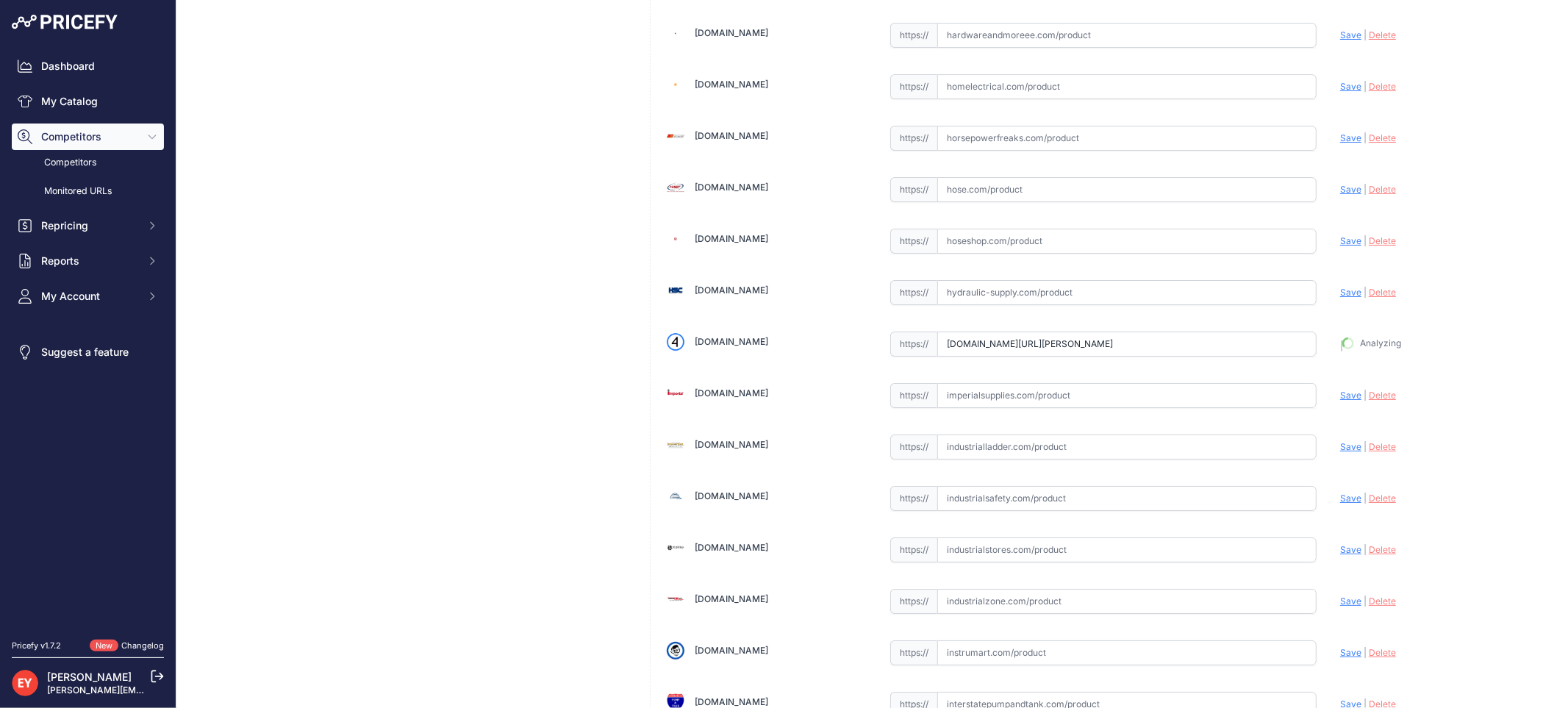
type input "[URL][DOMAIN_NAME][PERSON_NAME]"
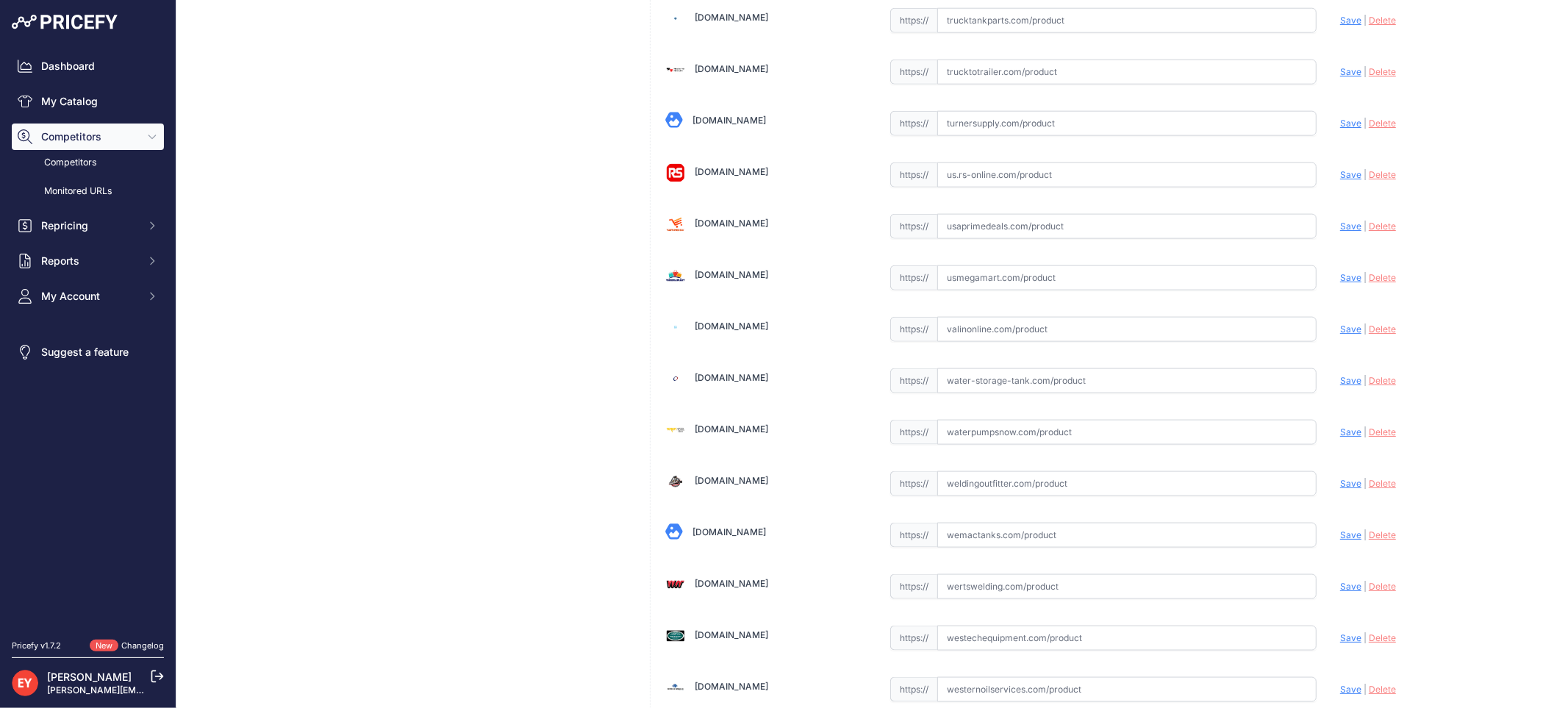
scroll to position [11108, 0]
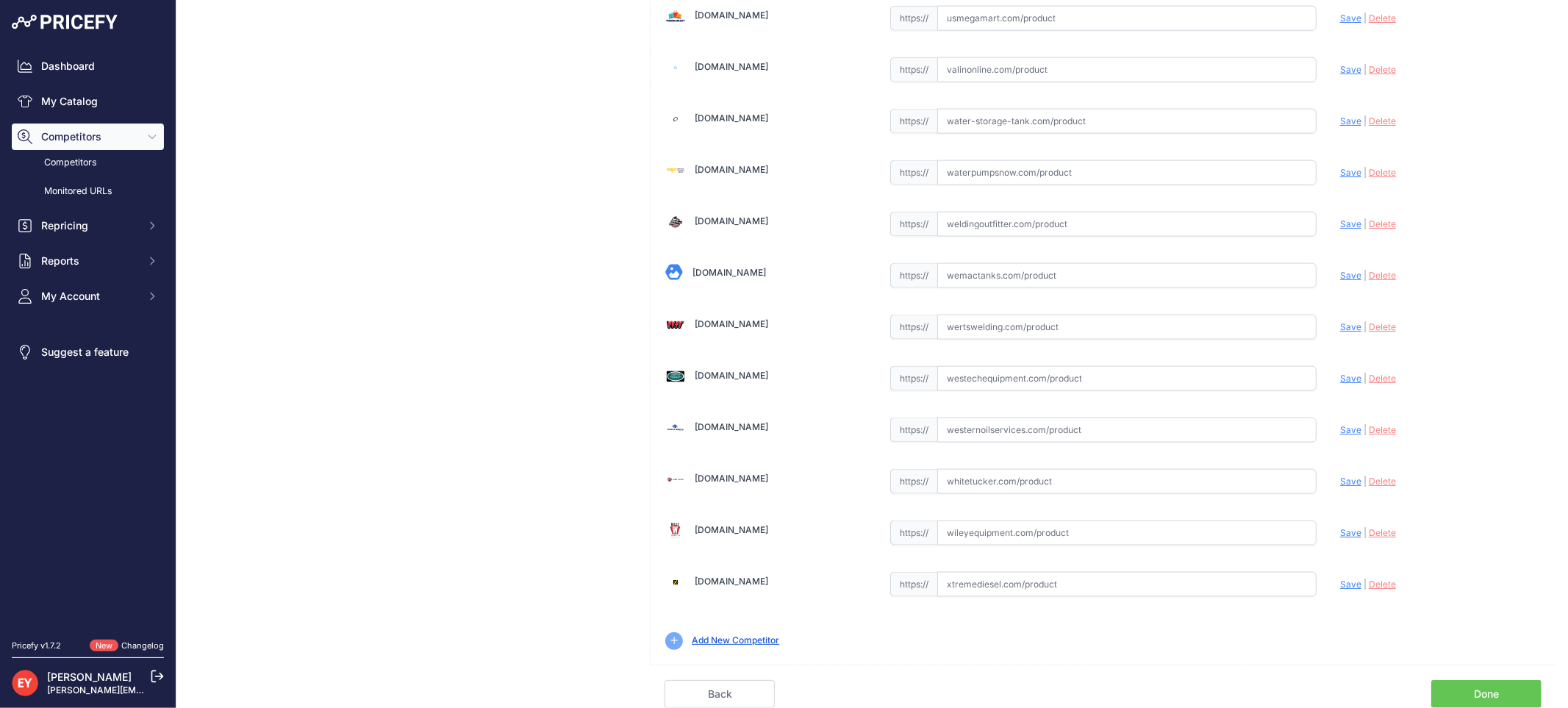
click at [1471, 685] on link "Done" at bounding box center [1486, 693] width 110 height 28
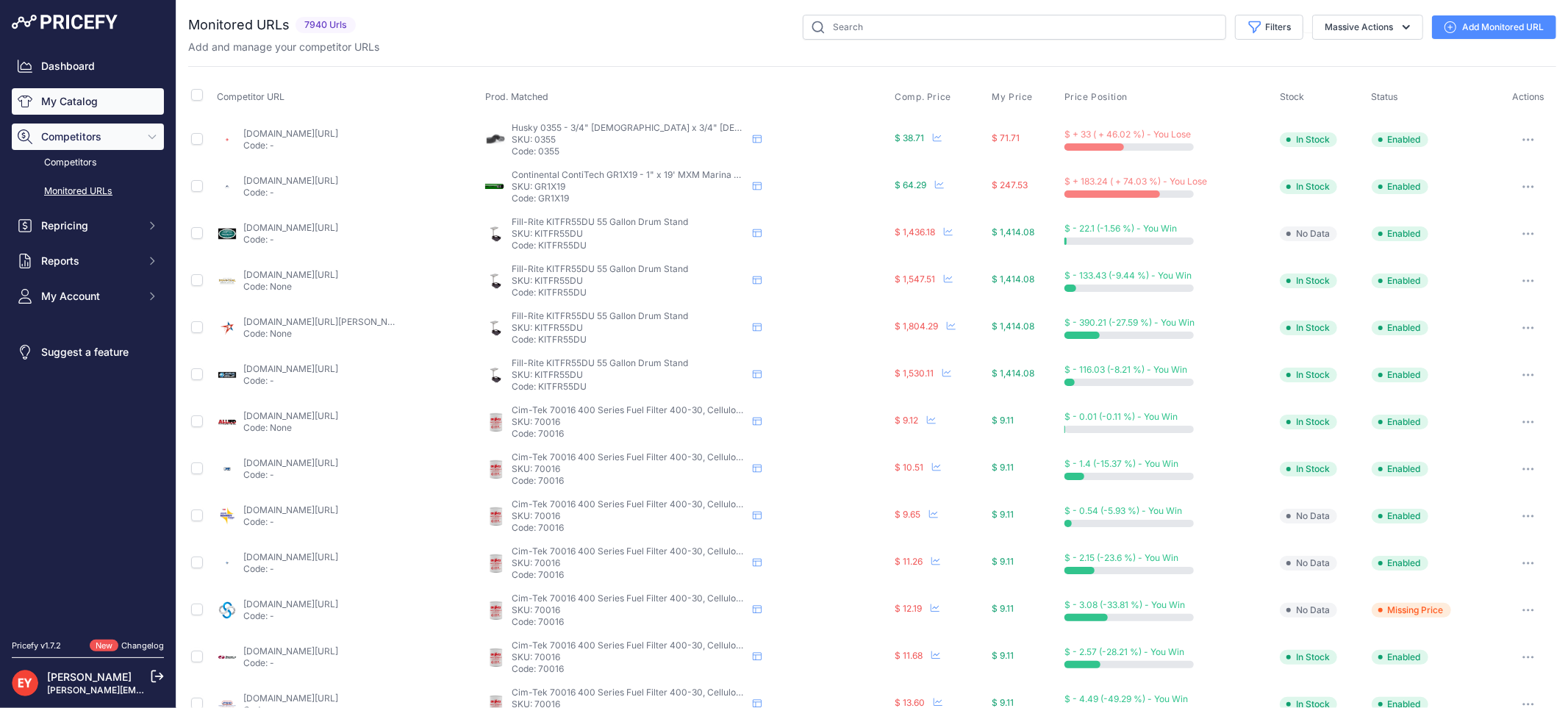
click at [75, 105] on link "My Catalog" at bounding box center [87, 101] width 152 height 27
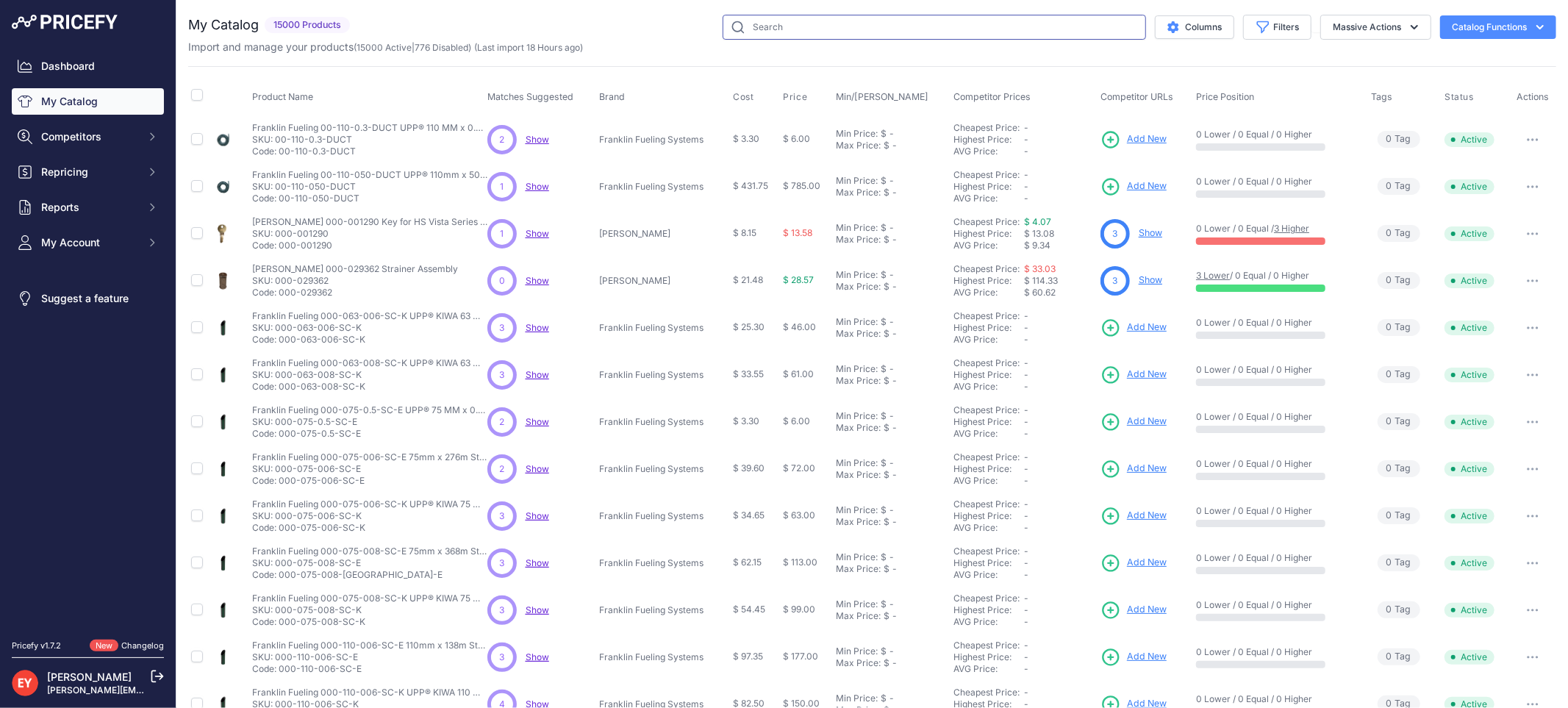
click at [789, 27] on input "text" at bounding box center [934, 27] width 423 height 25
paste input "846397-399"
type input "846397-399"
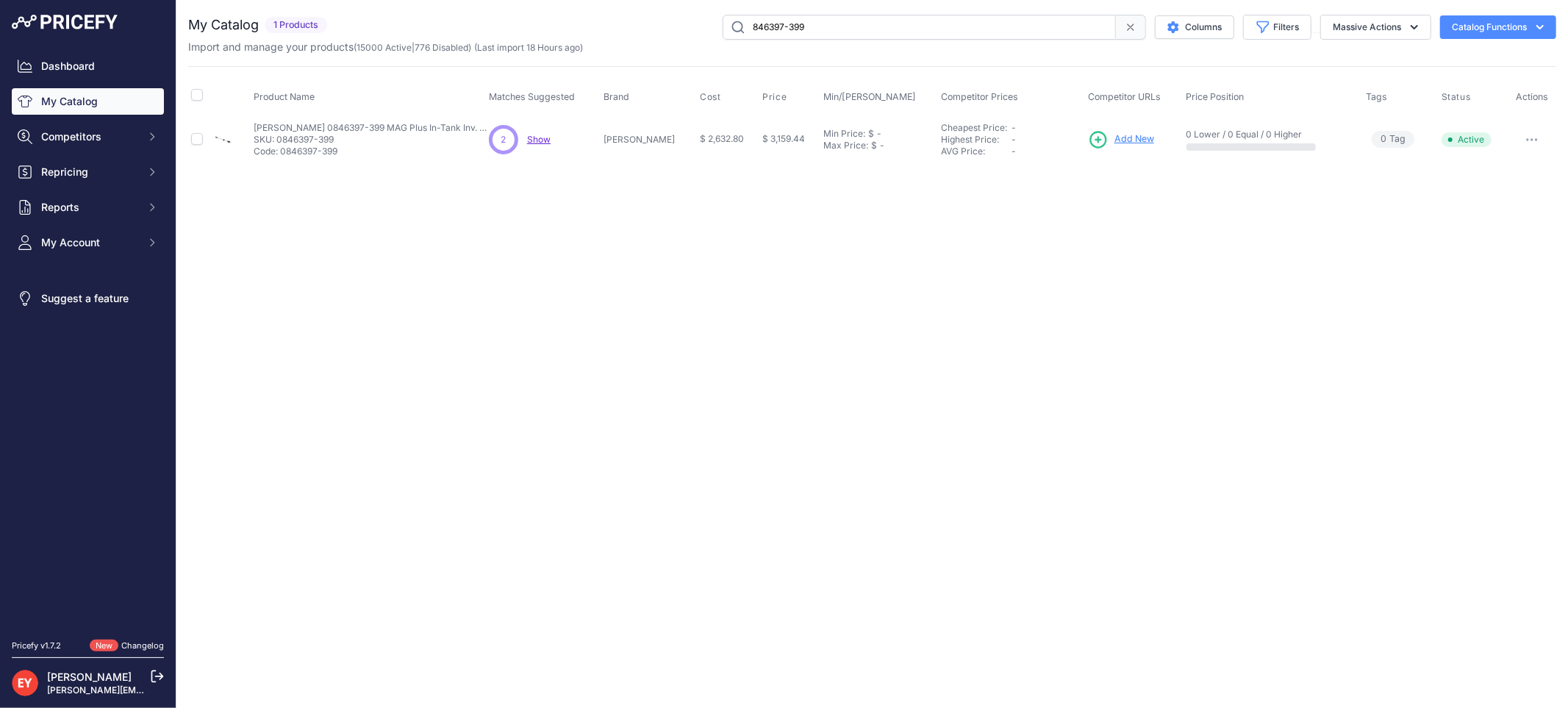
click at [1117, 134] on span "Add New" at bounding box center [1134, 139] width 40 height 14
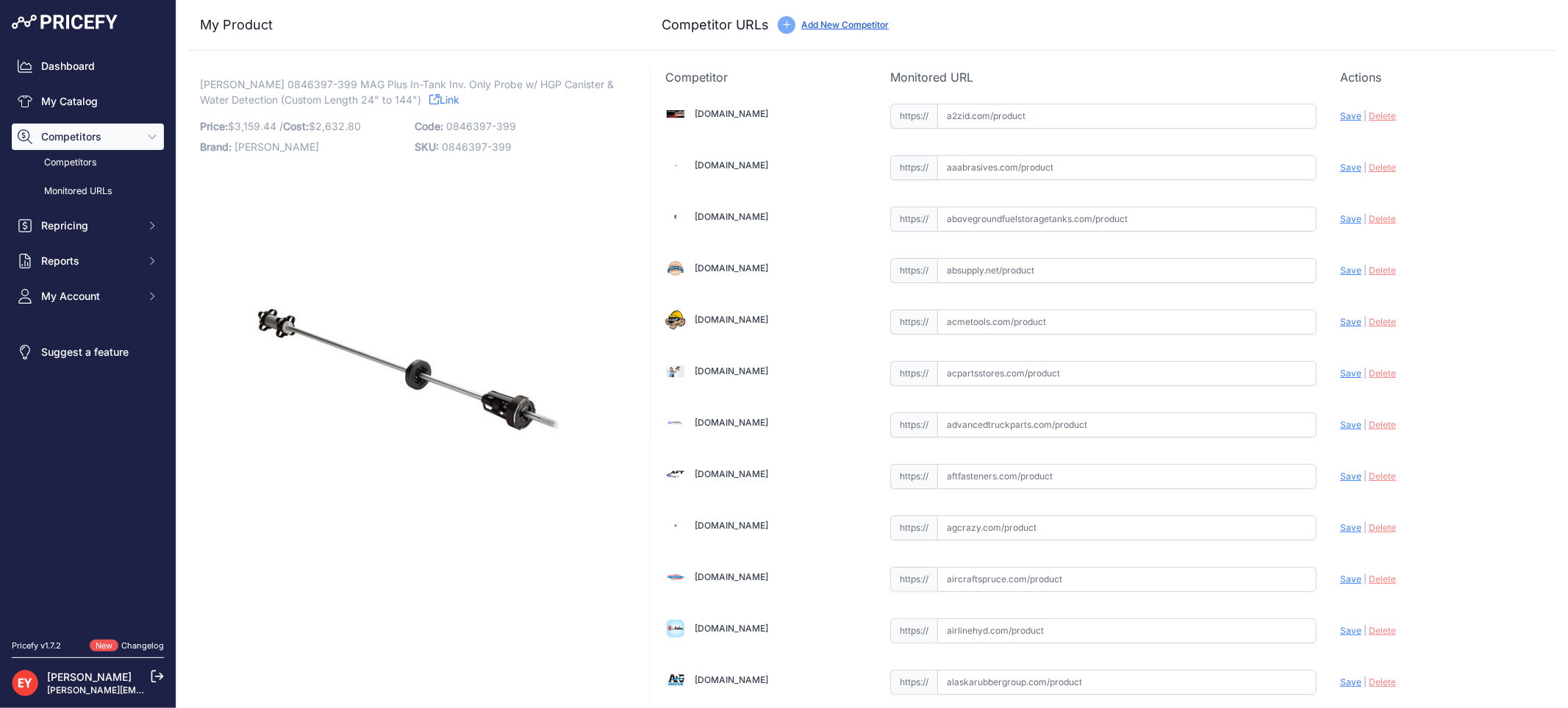
scroll to position [5124, 0]
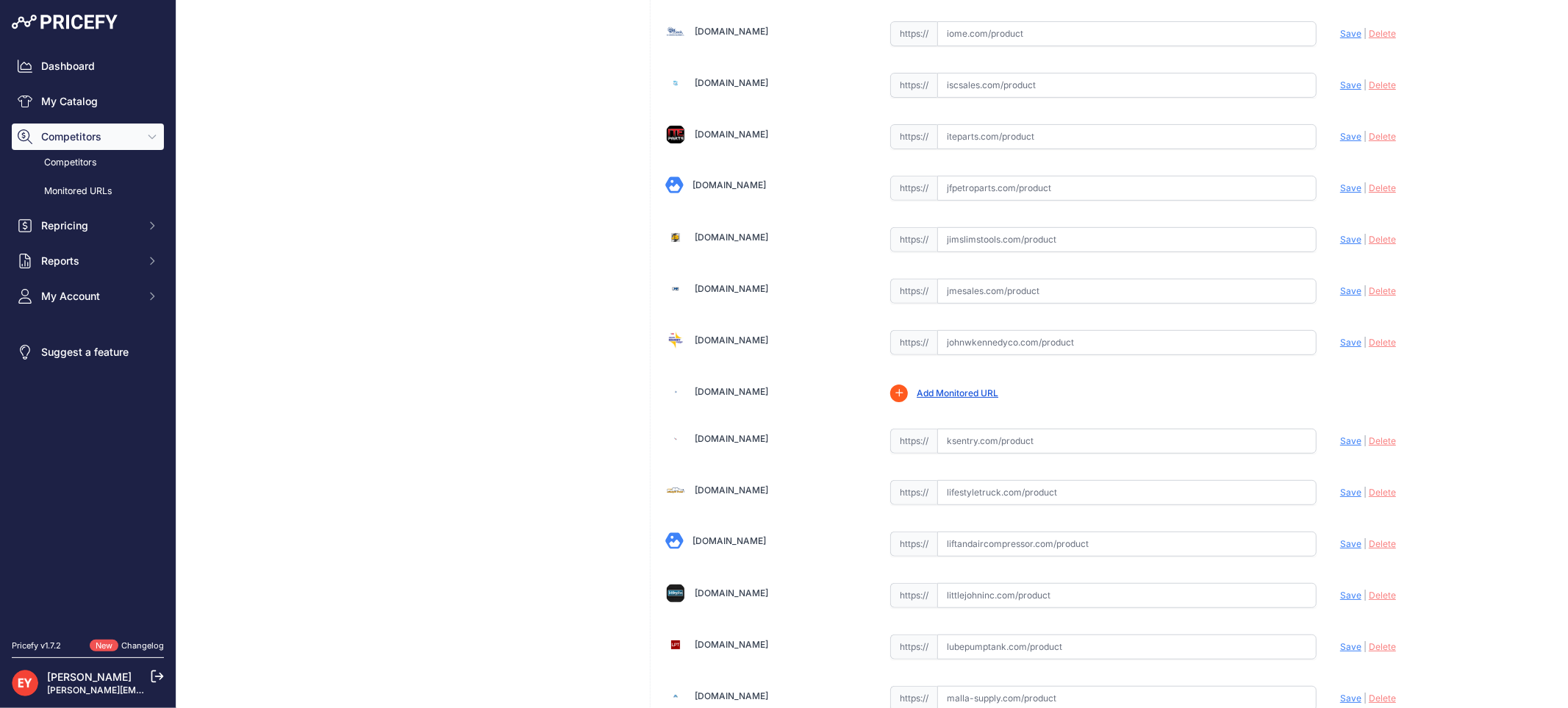
click at [990, 355] on input "text" at bounding box center [1127, 342] width 379 height 25
paste input "[URL][DOMAIN_NAME][PERSON_NAME]"
click at [1343, 348] on span "Save" at bounding box center [1350, 342] width 21 height 11
type input "[URL][DOMAIN_NAME][PERSON_NAME]"
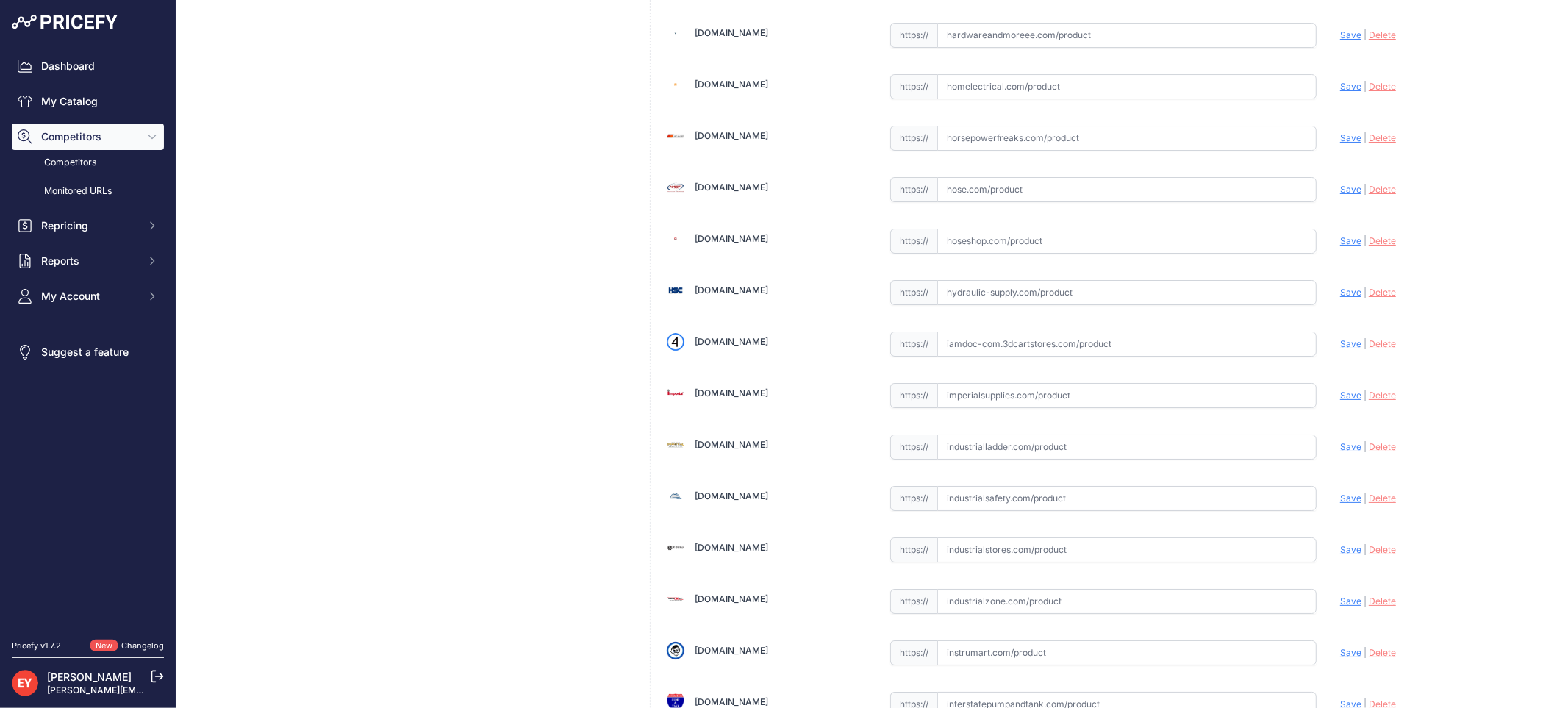
click at [966, 348] on input "text" at bounding box center [1127, 343] width 379 height 25
paste input "[URL][DOMAIN_NAME]"
click at [1340, 349] on span "Save" at bounding box center [1350, 344] width 21 height 11
type input "[URL][DOMAIN_NAME]"
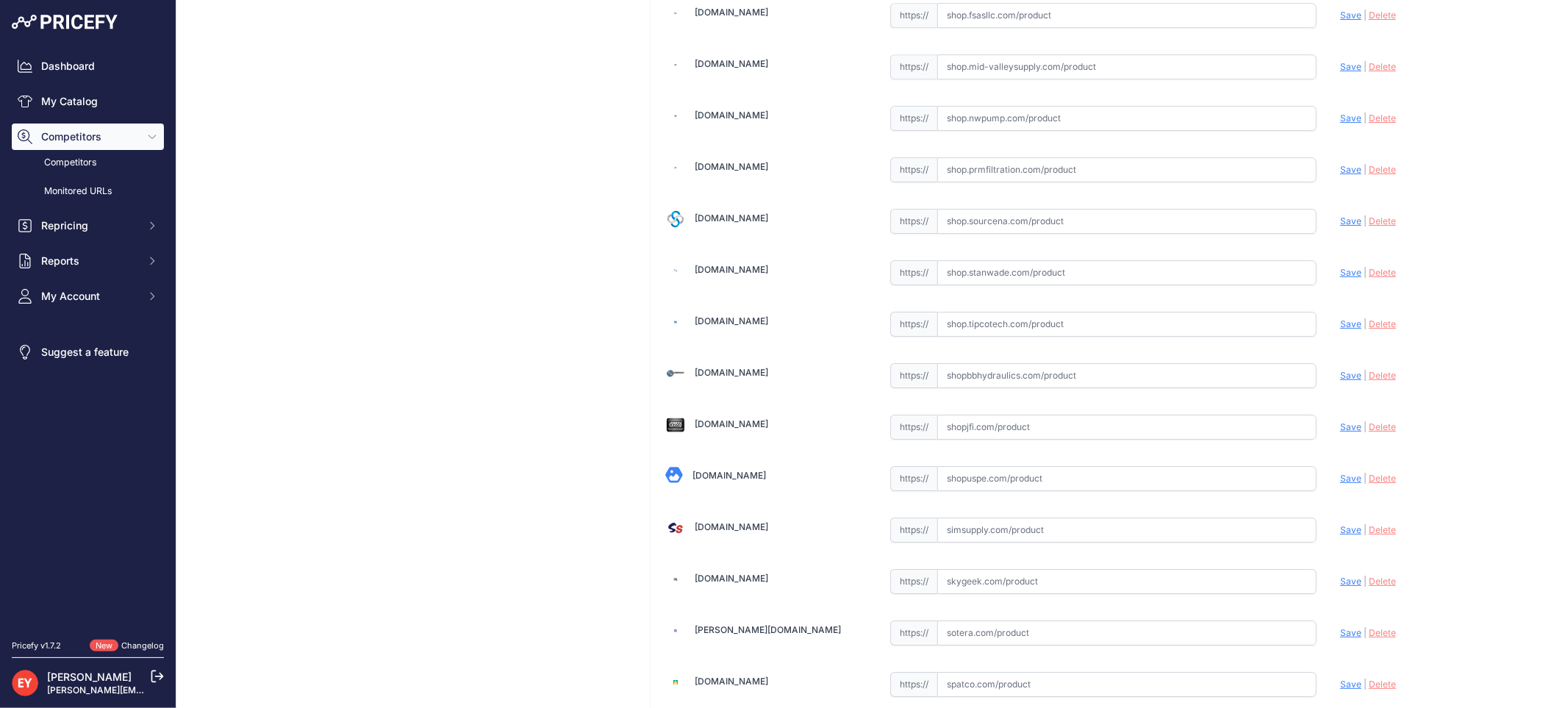
scroll to position [11108, 0]
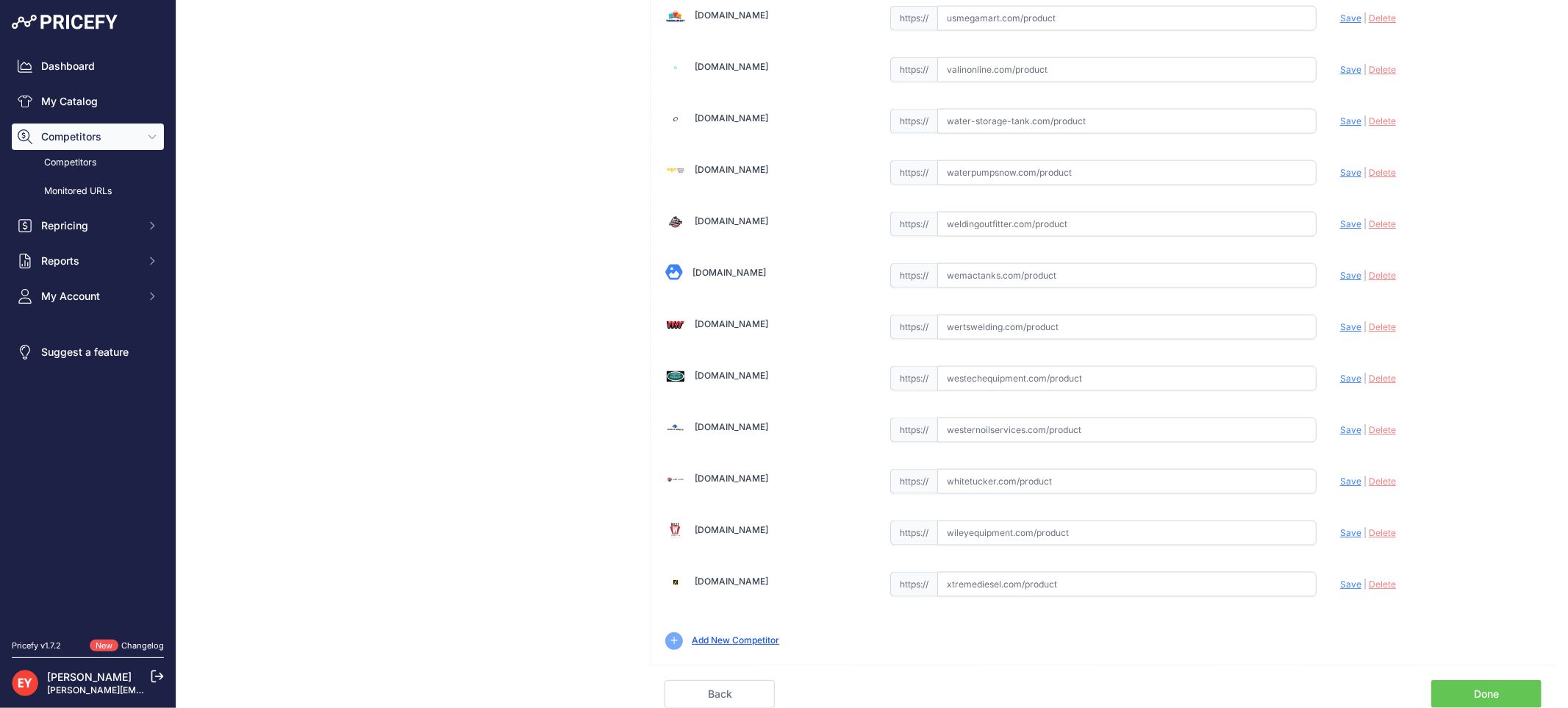
click at [1500, 694] on link "Done" at bounding box center [1486, 693] width 110 height 28
drag, startPoint x: 1500, startPoint y: 694, endPoint x: 1493, endPoint y: 689, distance: 8.6
click at [1500, 693] on link "Done" at bounding box center [1486, 693] width 110 height 28
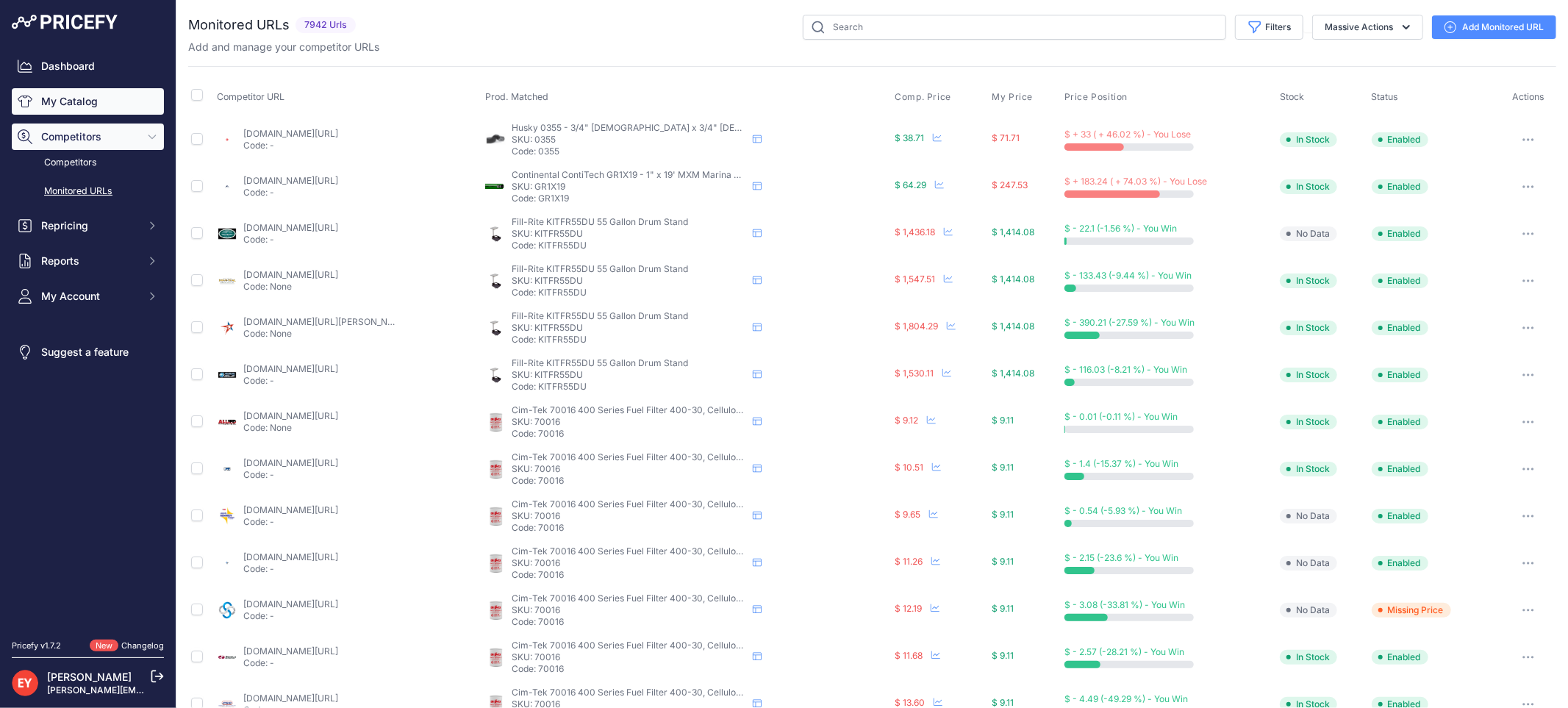
click at [72, 97] on link "My Catalog" at bounding box center [87, 101] width 152 height 27
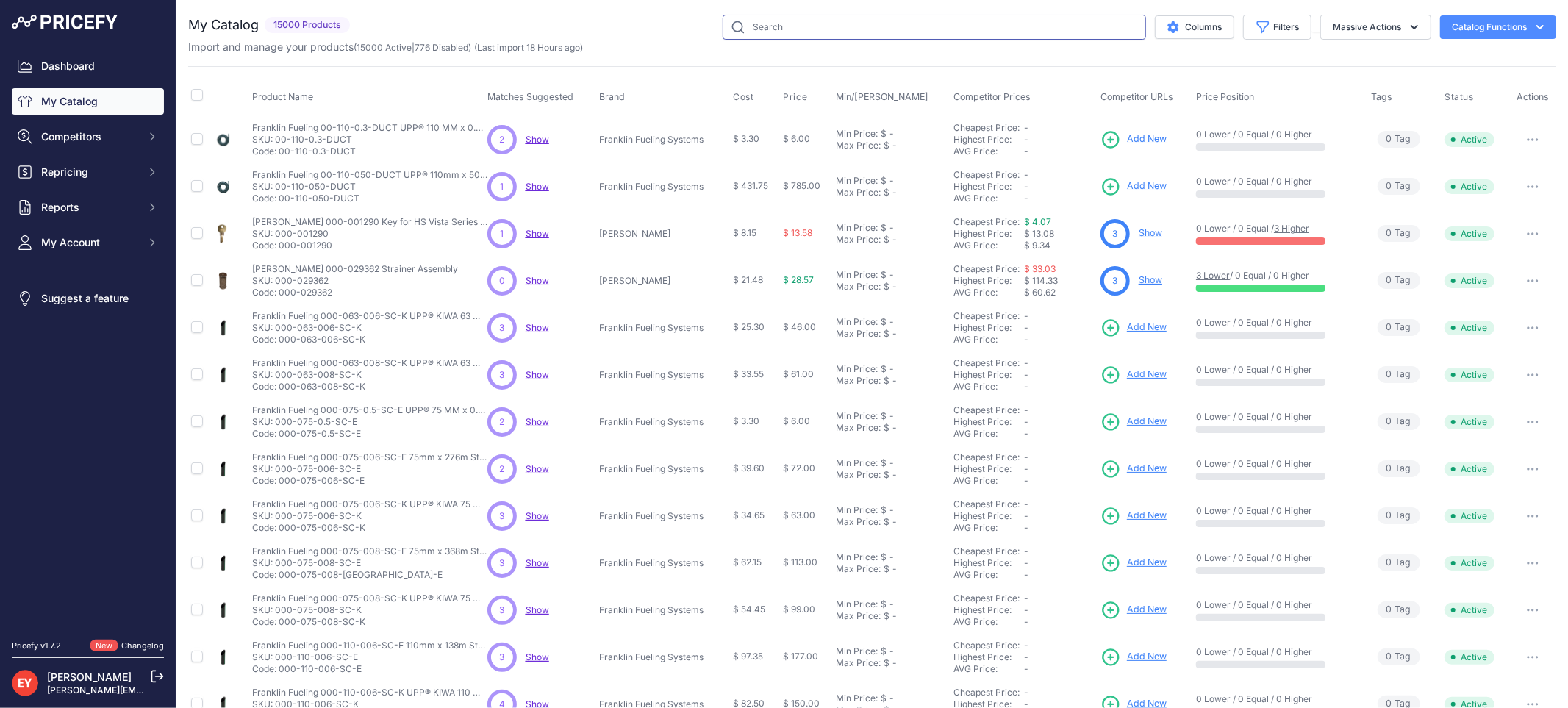
click at [727, 31] on input "text" at bounding box center [934, 27] width 423 height 25
paste input "329363-001"
type input "329363-001"
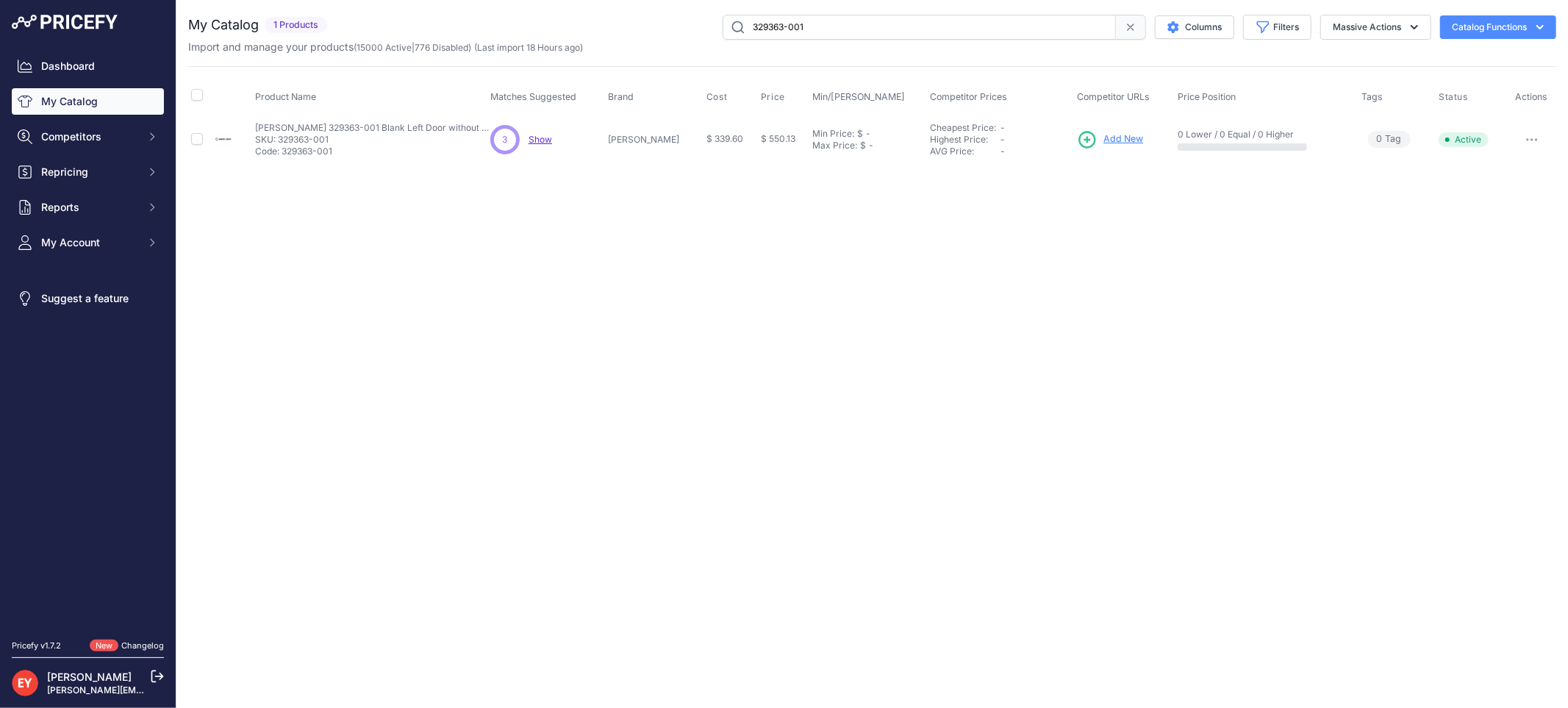
click at [1113, 135] on span "Add New" at bounding box center [1123, 139] width 40 height 14
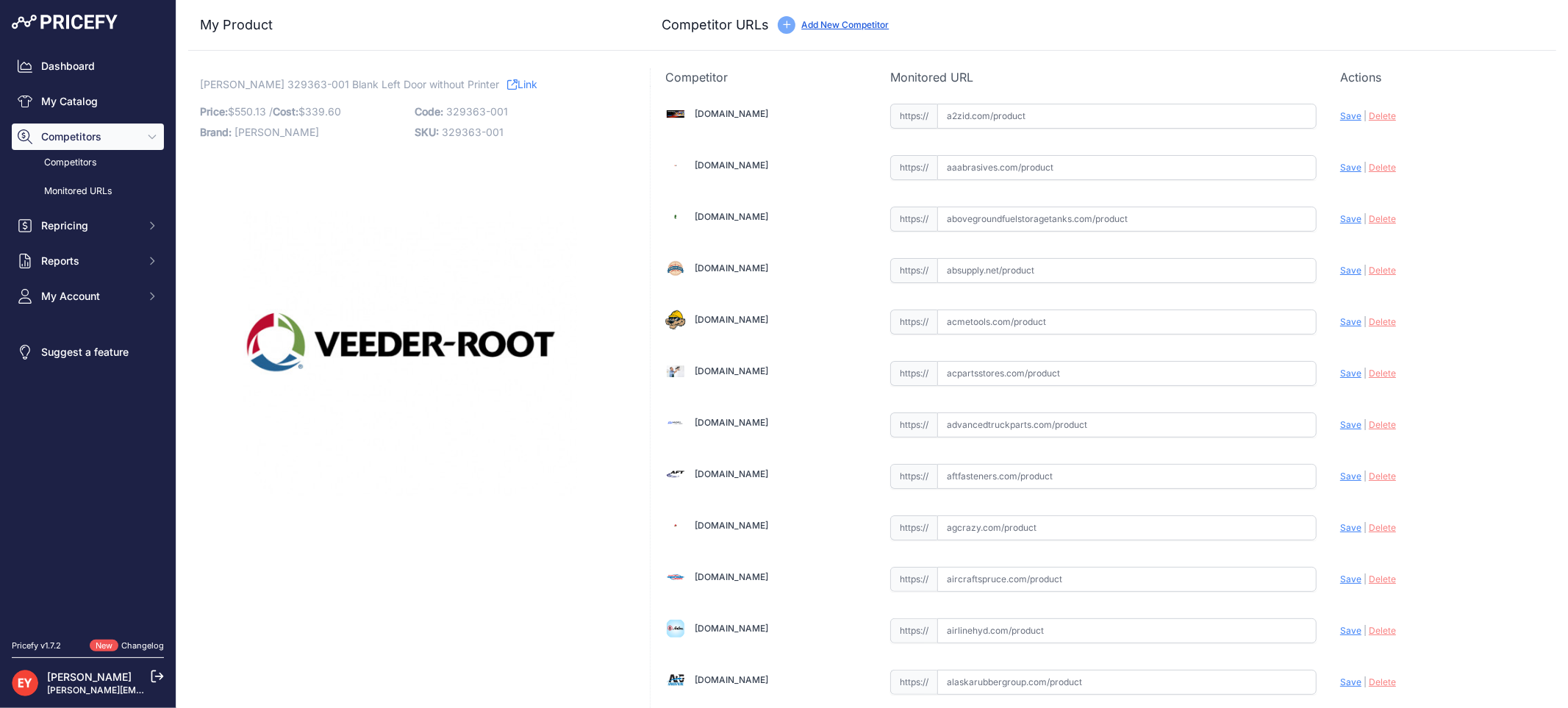
scroll to position [4402, 0]
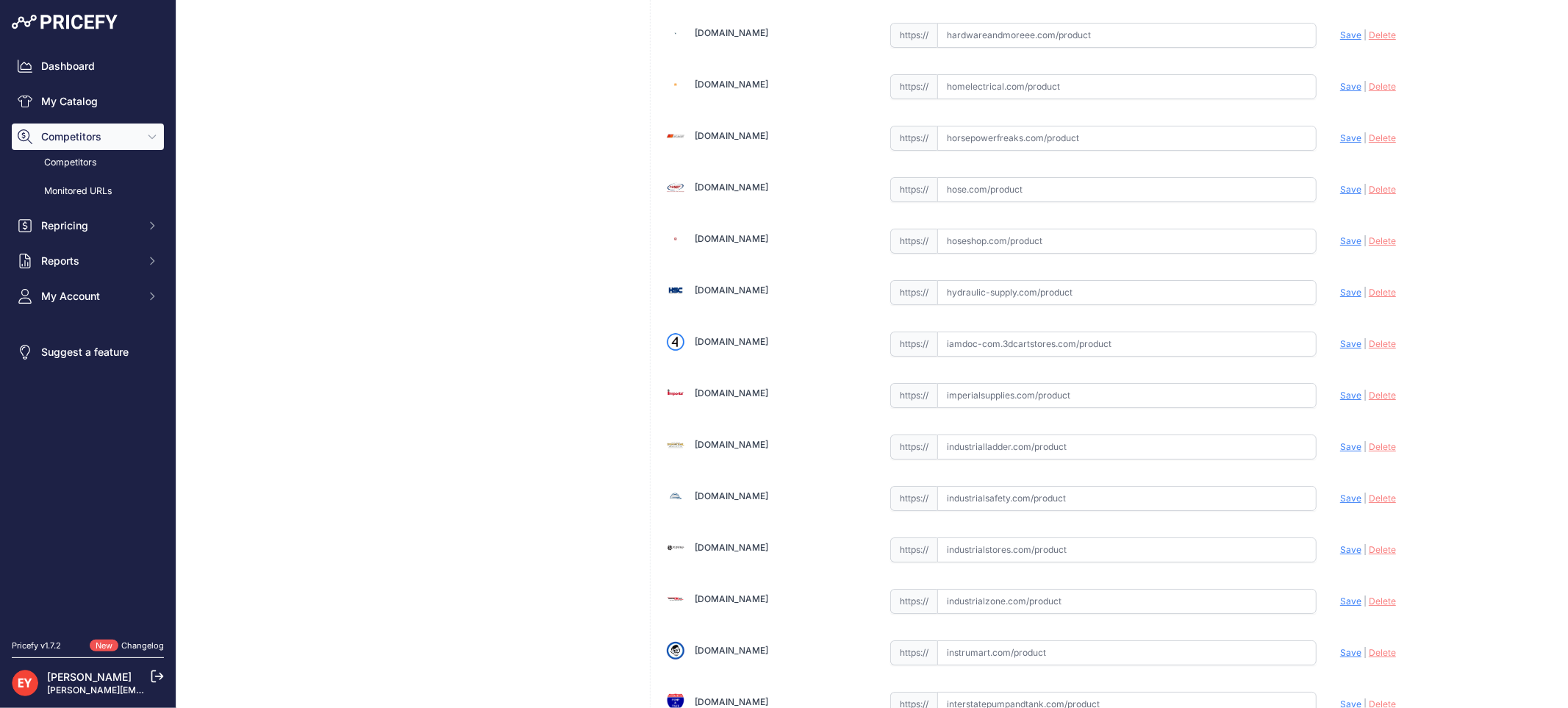
drag, startPoint x: 969, startPoint y: 357, endPoint x: 886, endPoint y: 288, distance: 107.9
click at [969, 357] on input "text" at bounding box center [1127, 343] width 379 height 25
paste input "https://iamdoc-com.3dcartstores.com/Blank-Left-Hand-Door-Without-Printer_p_1057…"
click at [1340, 349] on span "Save" at bounding box center [1350, 344] width 21 height 11
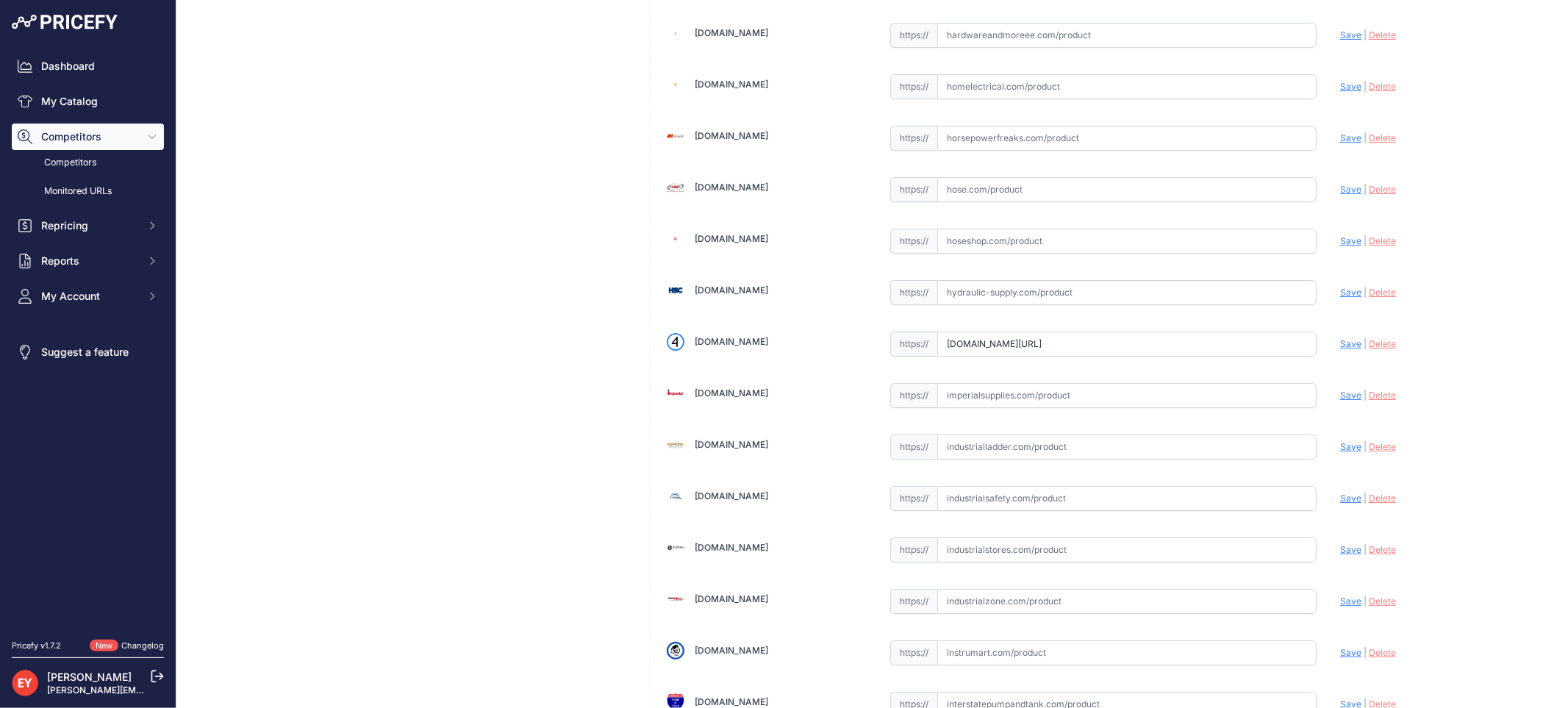
scroll to position [0, 0]
type input "https://iamdoc-com.3dcartstores.com/Blank-Left-Hand-Door-Without-Printer_p_1057…"
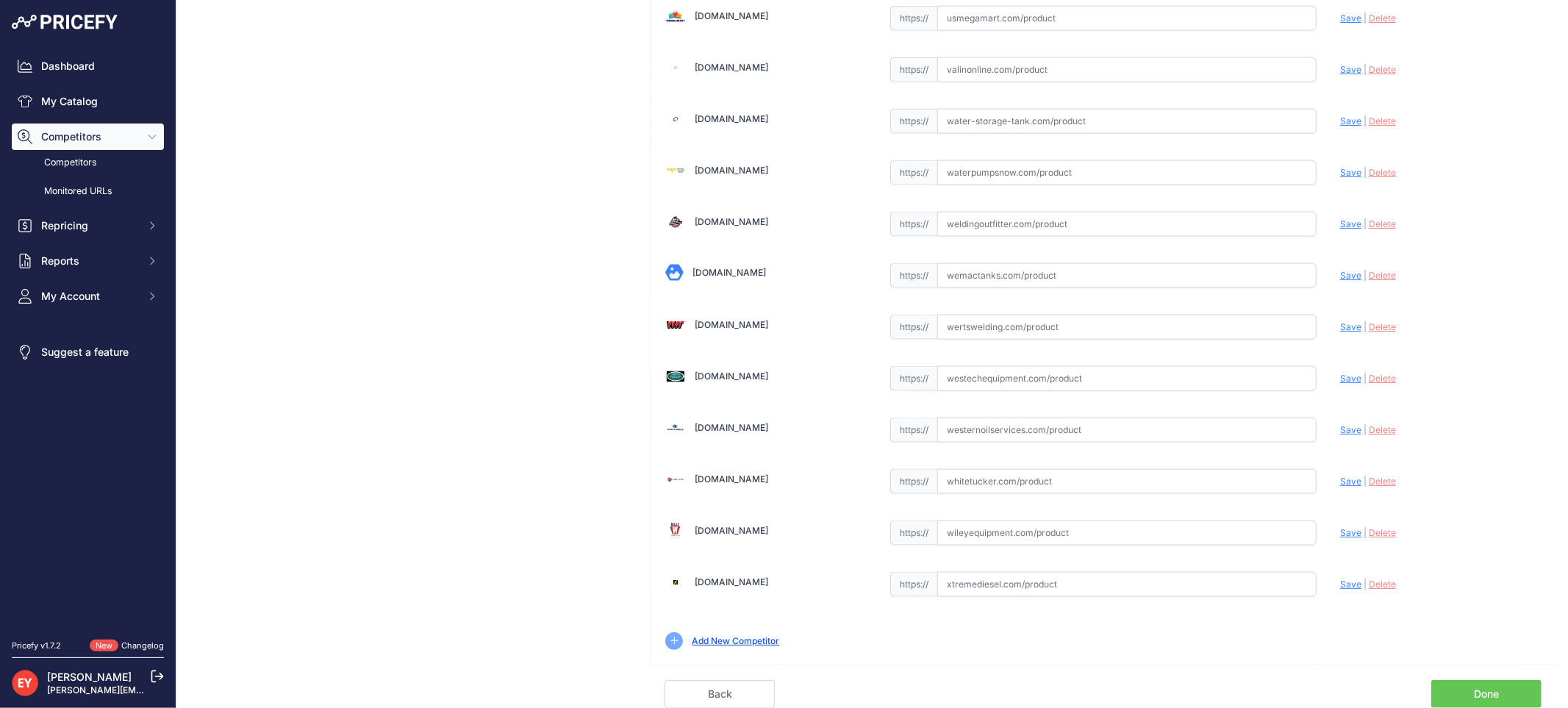
click at [1461, 695] on link "Done" at bounding box center [1486, 693] width 110 height 28
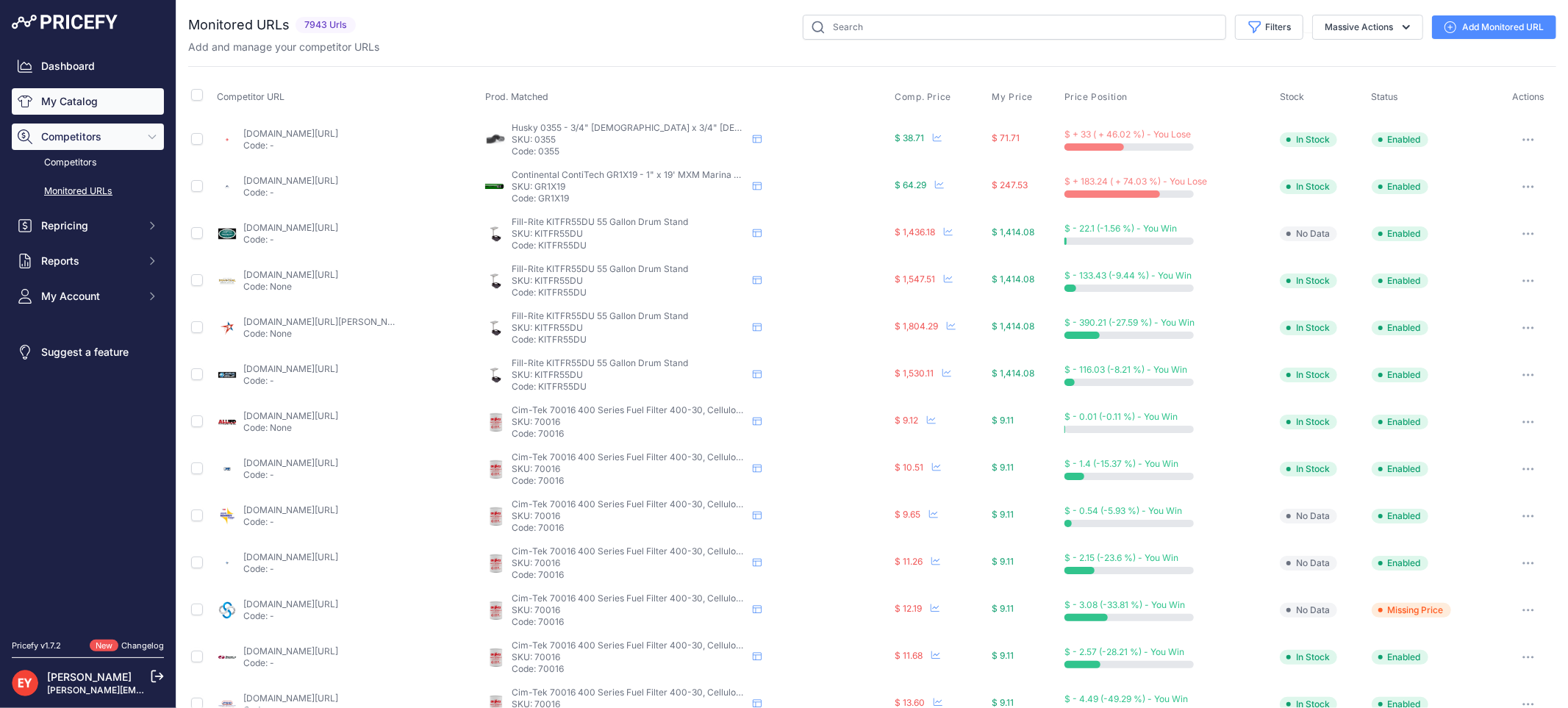
click at [54, 107] on link "My Catalog" at bounding box center [87, 101] width 152 height 27
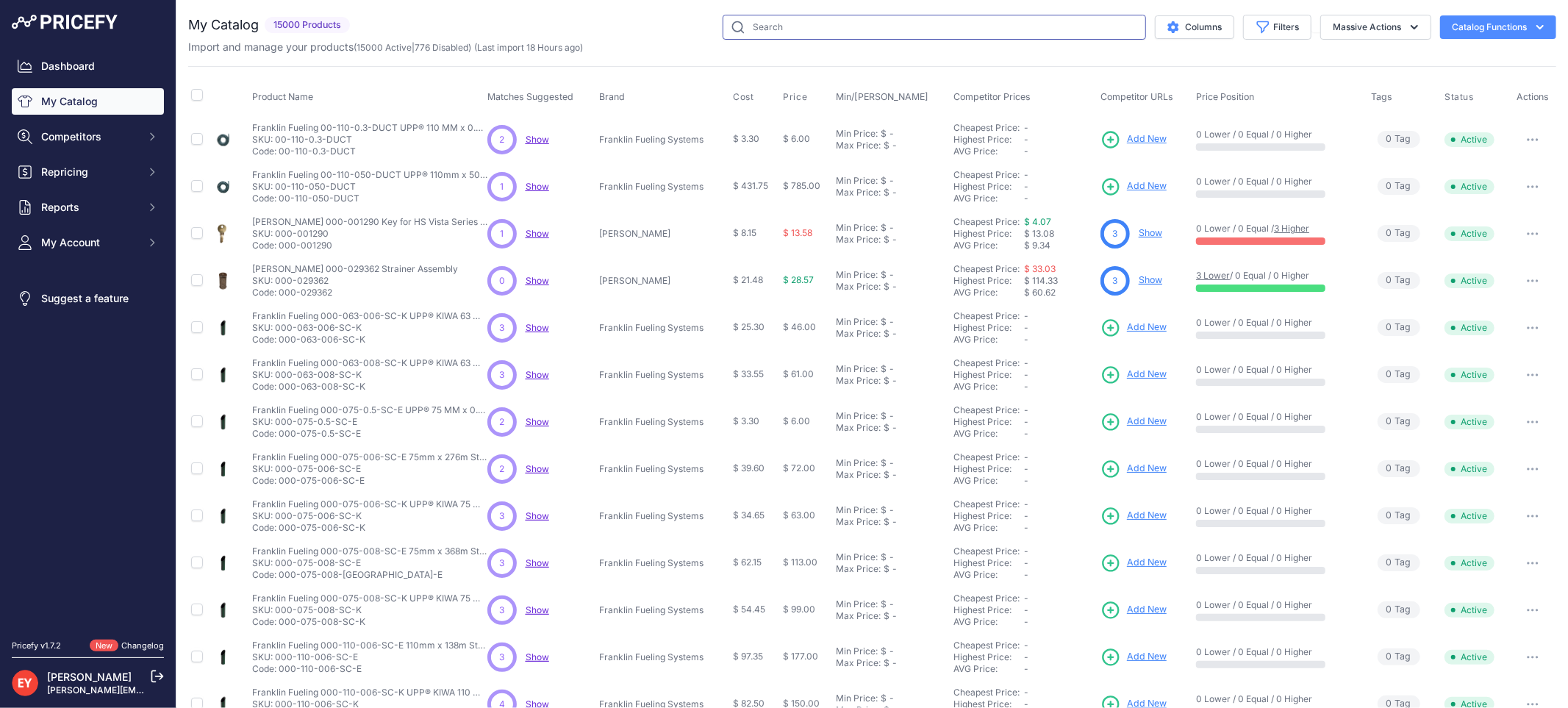
drag, startPoint x: 0, startPoint y: 0, endPoint x: 894, endPoint y: 26, distance: 894.4
click at [894, 26] on input "text" at bounding box center [934, 27] width 423 height 25
paste input "329372-001"
type input "329372-001"
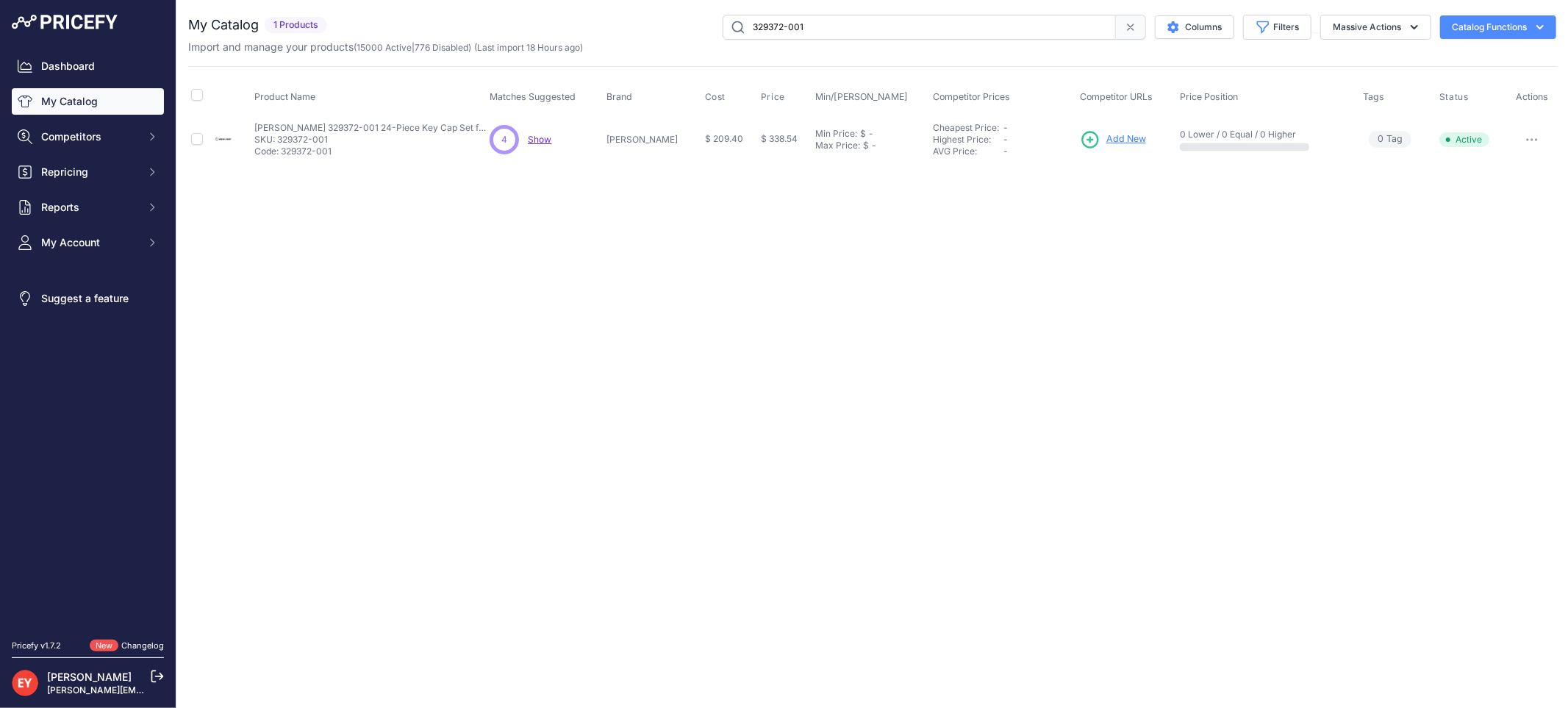
click at [1106, 141] on span "Add New" at bounding box center [1126, 139] width 40 height 14
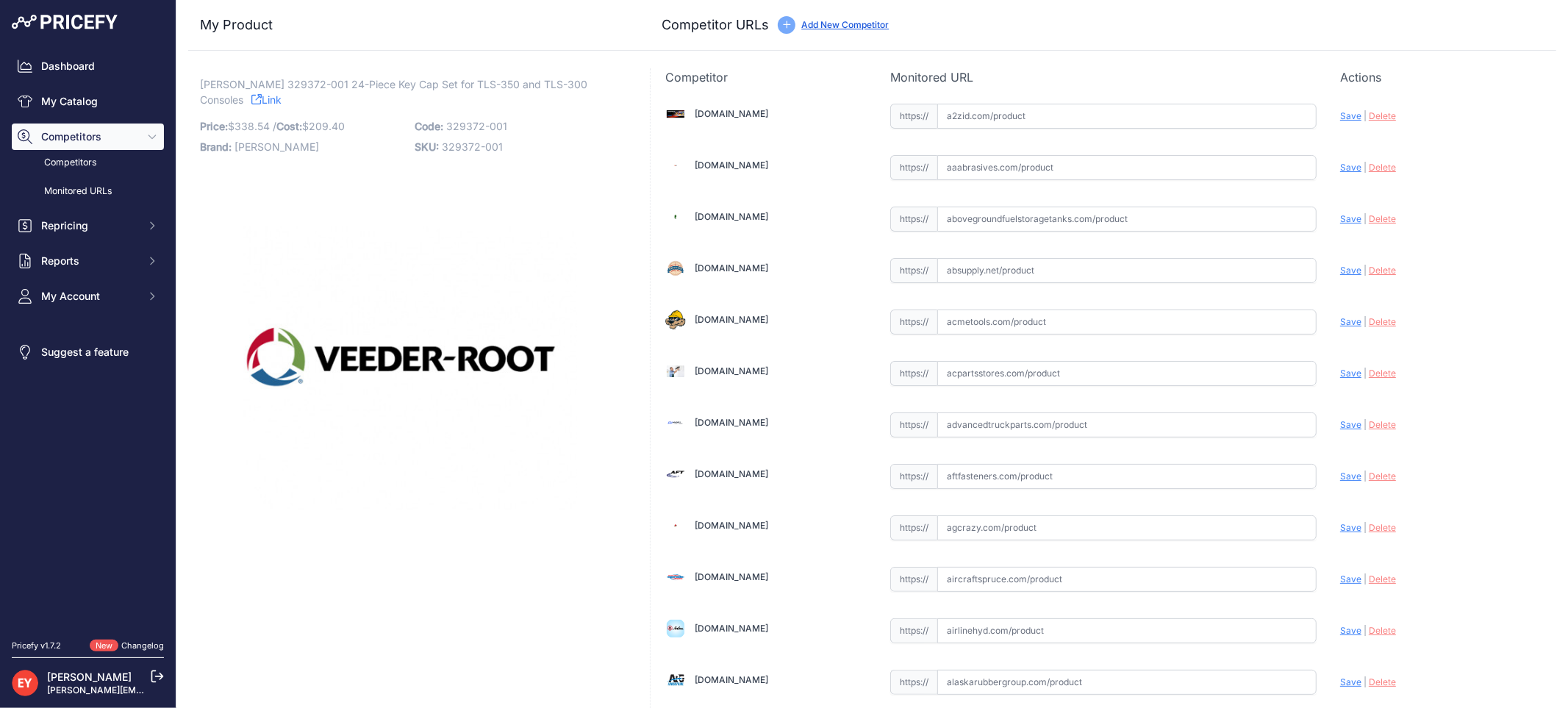
scroll to position [1360, 0]
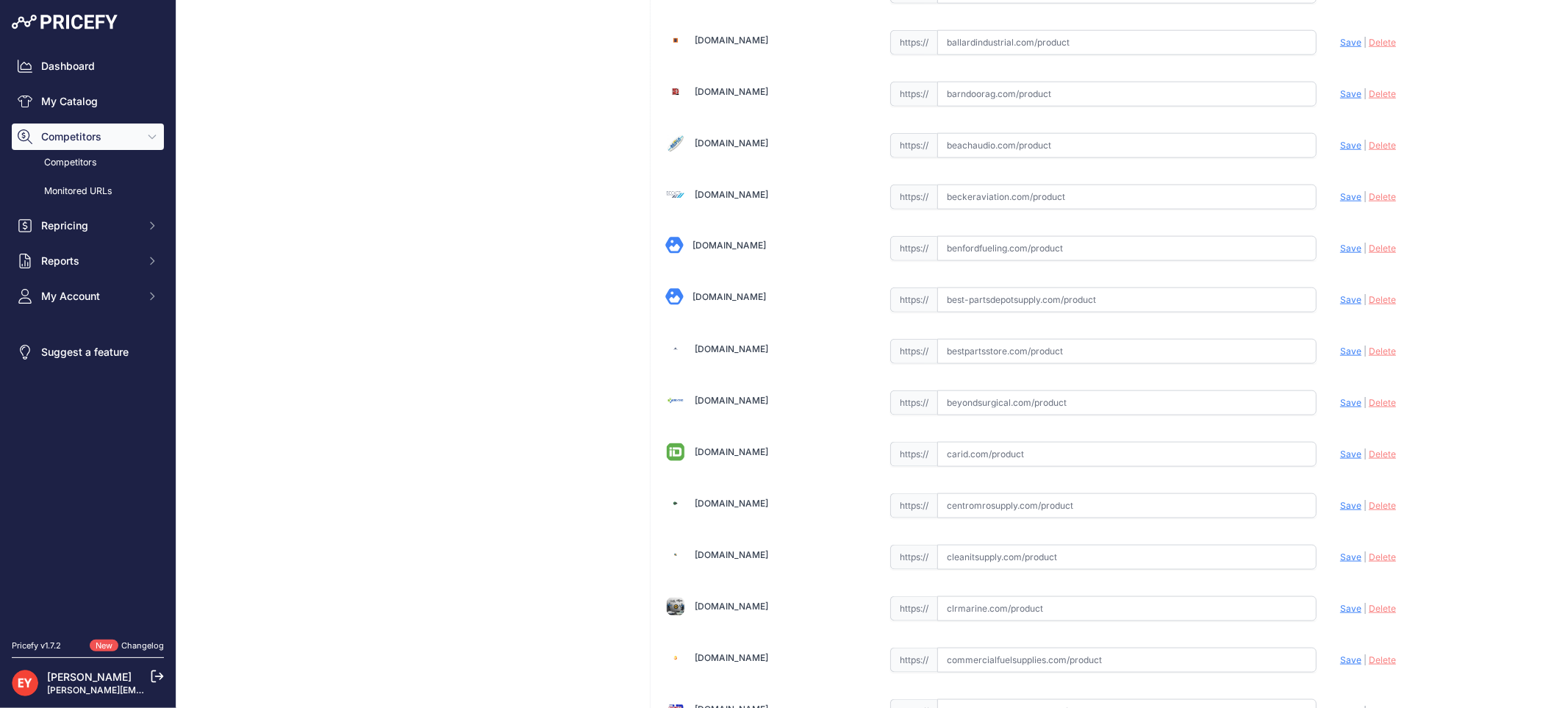
click at [967, 349] on input "text" at bounding box center [1127, 350] width 379 height 25
paste input "https://www.bestpartsstore.com/product/veeder-root-329372-001-24-piece-key-cap-…"
click at [1340, 353] on span "Save" at bounding box center [1350, 351] width 21 height 11
type input "https://www.bestpartsstore.com/product/veeder-root-329372-001-24-piece-key-cap-…"
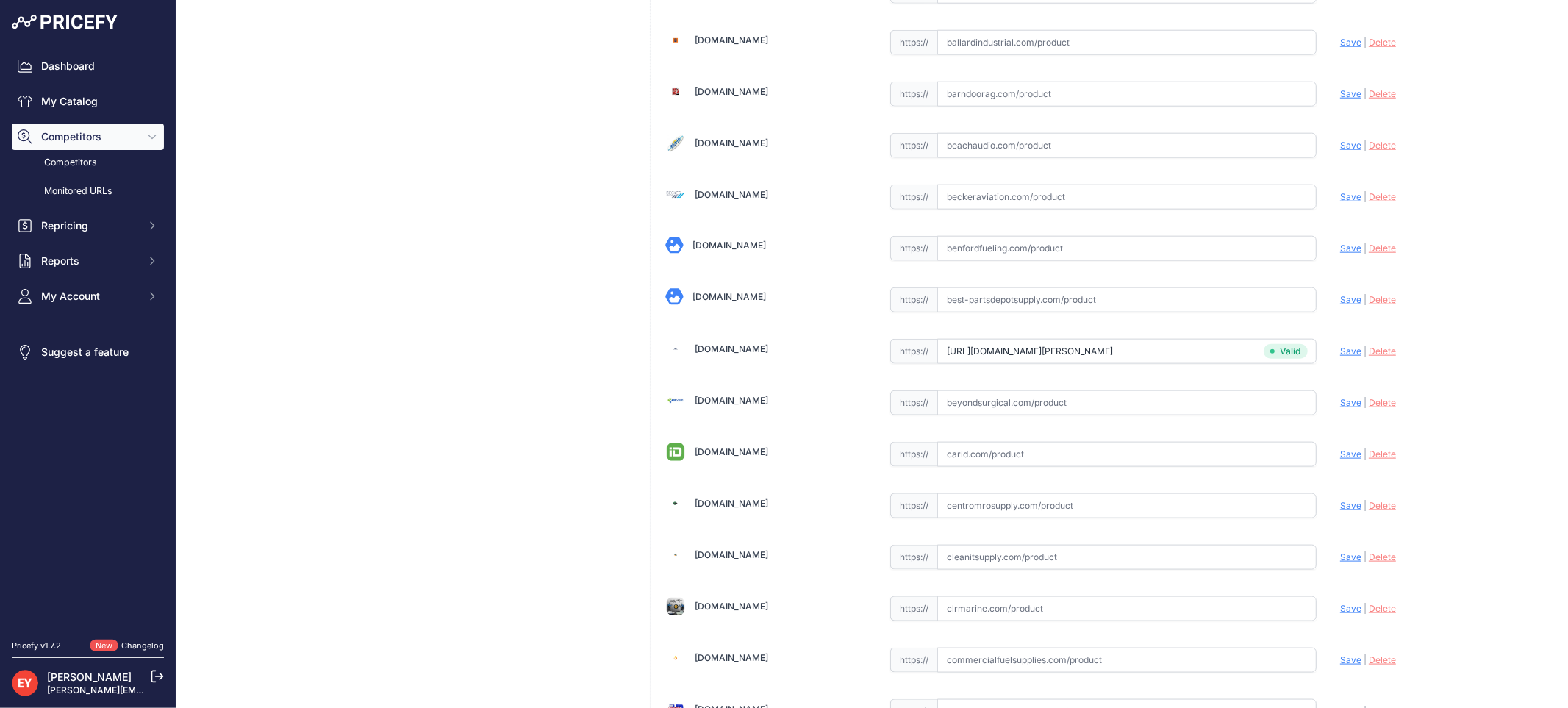
scroll to position [4402, 0]
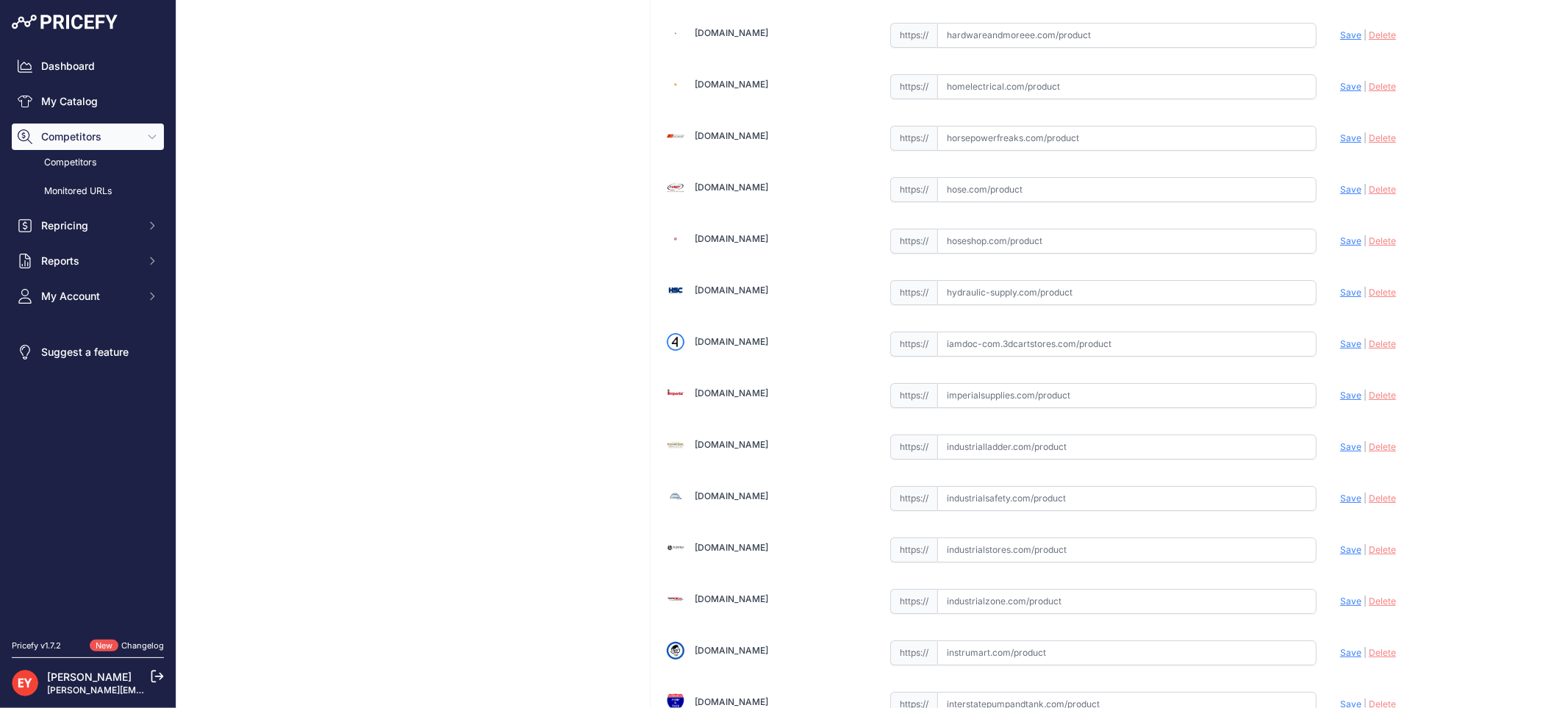
click at [998, 357] on input "text" at bounding box center [1127, 343] width 379 height 25
paste input "https://iamdoc-com.3dcartstores.com/Button-Set-24-Piece-Key-Cap-Set_p_10576513.…"
click at [1340, 349] on span "Save" at bounding box center [1350, 344] width 21 height 11
type input "https://iamdoc-com.3dcartstores.com/Button-Set-24-Piece-Key-Cap-Set_p_10576513.…"
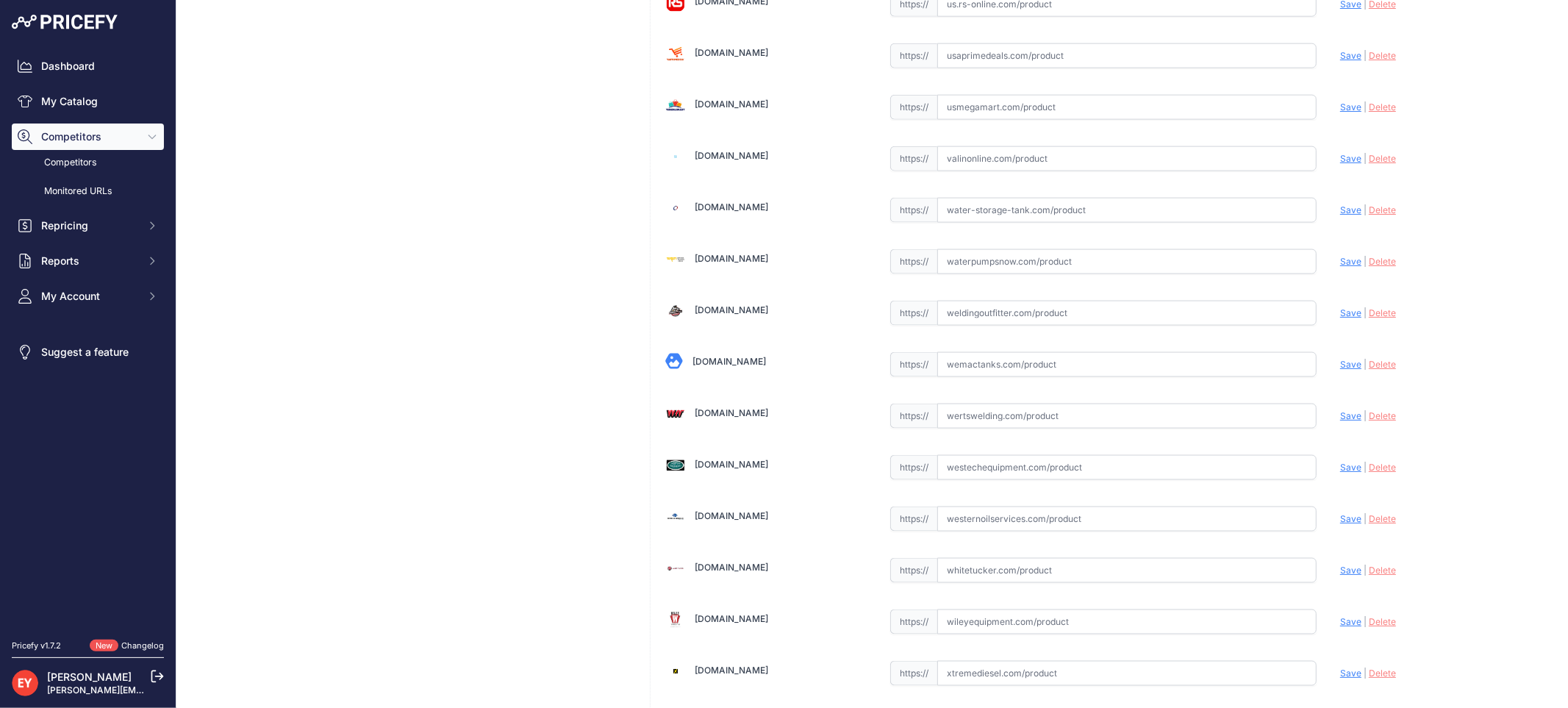
scroll to position [11108, 0]
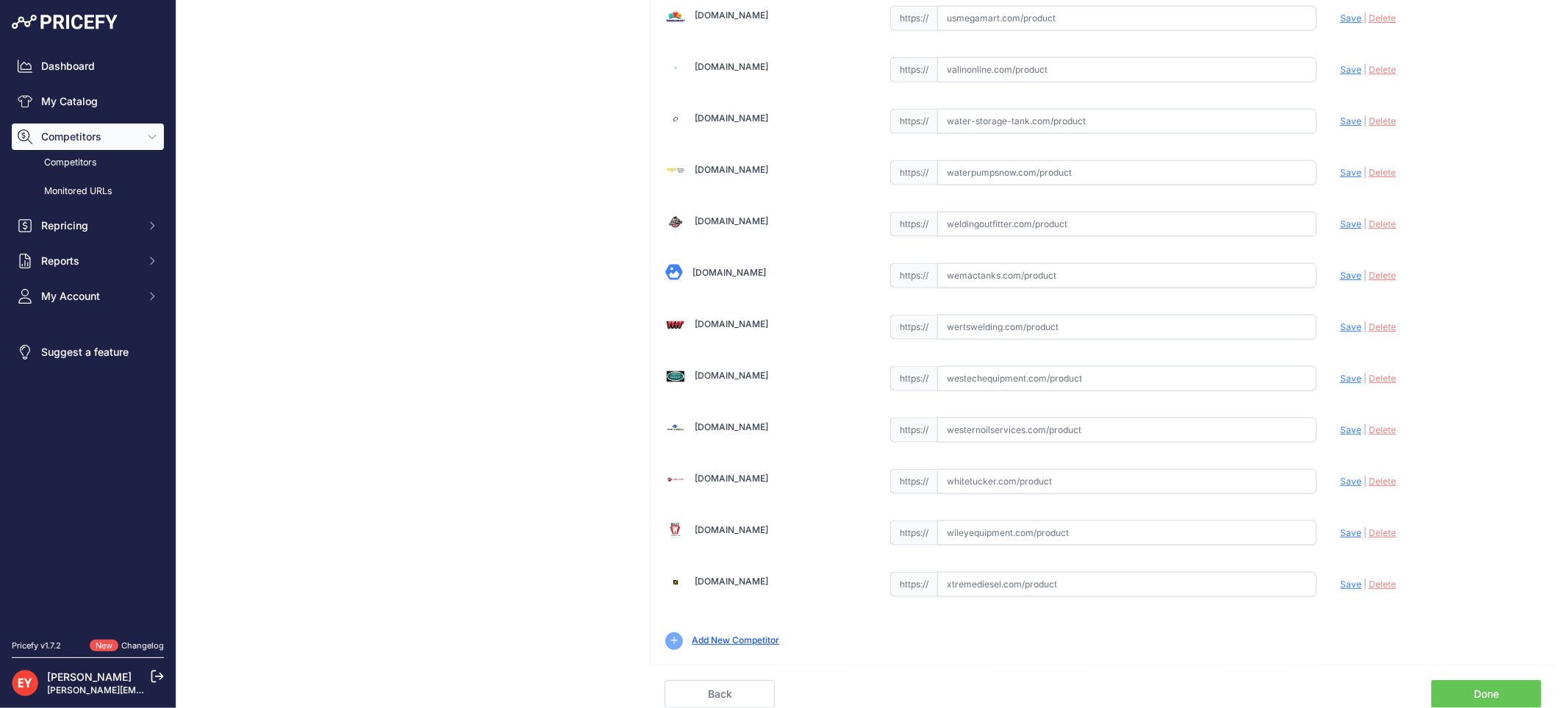
drag, startPoint x: 1500, startPoint y: 694, endPoint x: 1113, endPoint y: 423, distance: 472.5
click at [1498, 693] on link "Done" at bounding box center [1486, 693] width 110 height 28
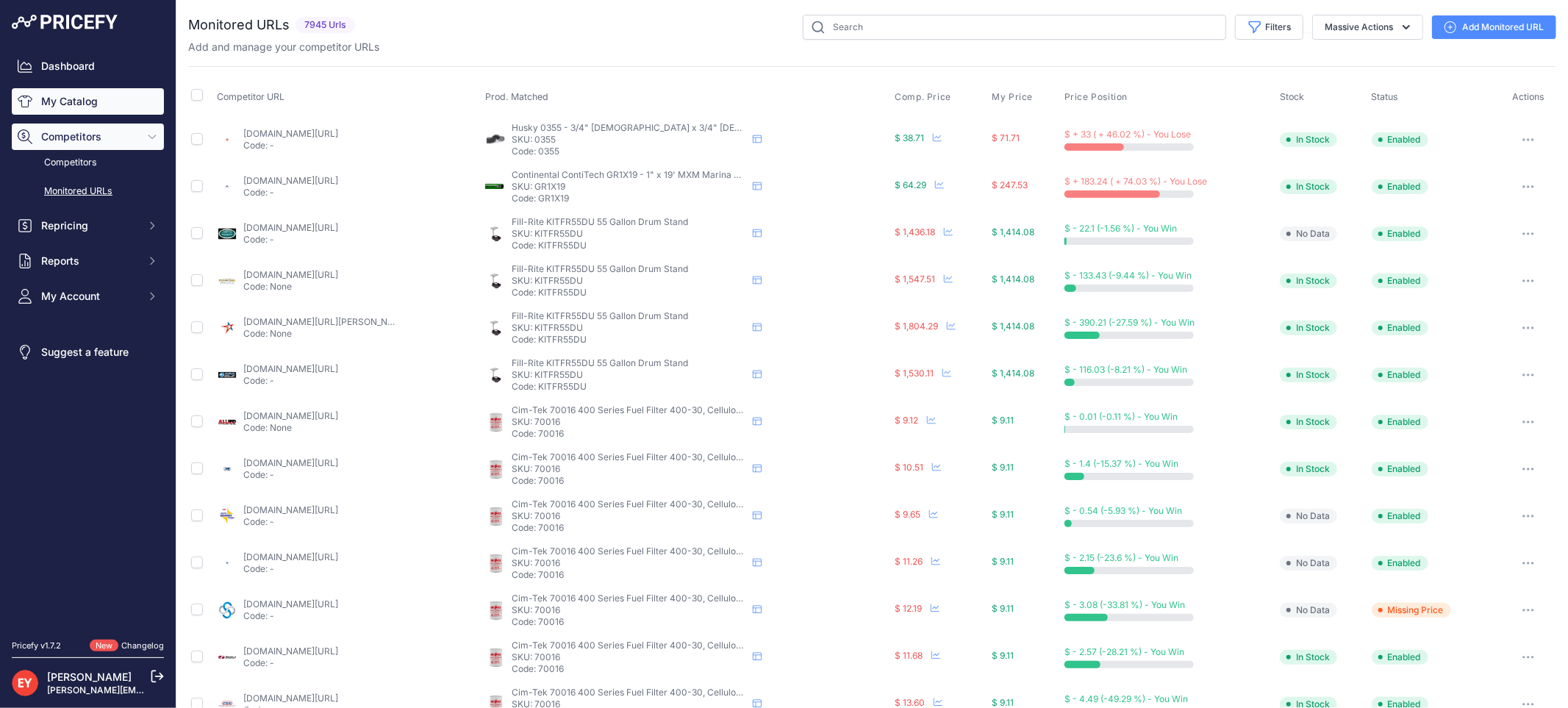
click at [86, 105] on link "My Catalog" at bounding box center [87, 101] width 152 height 27
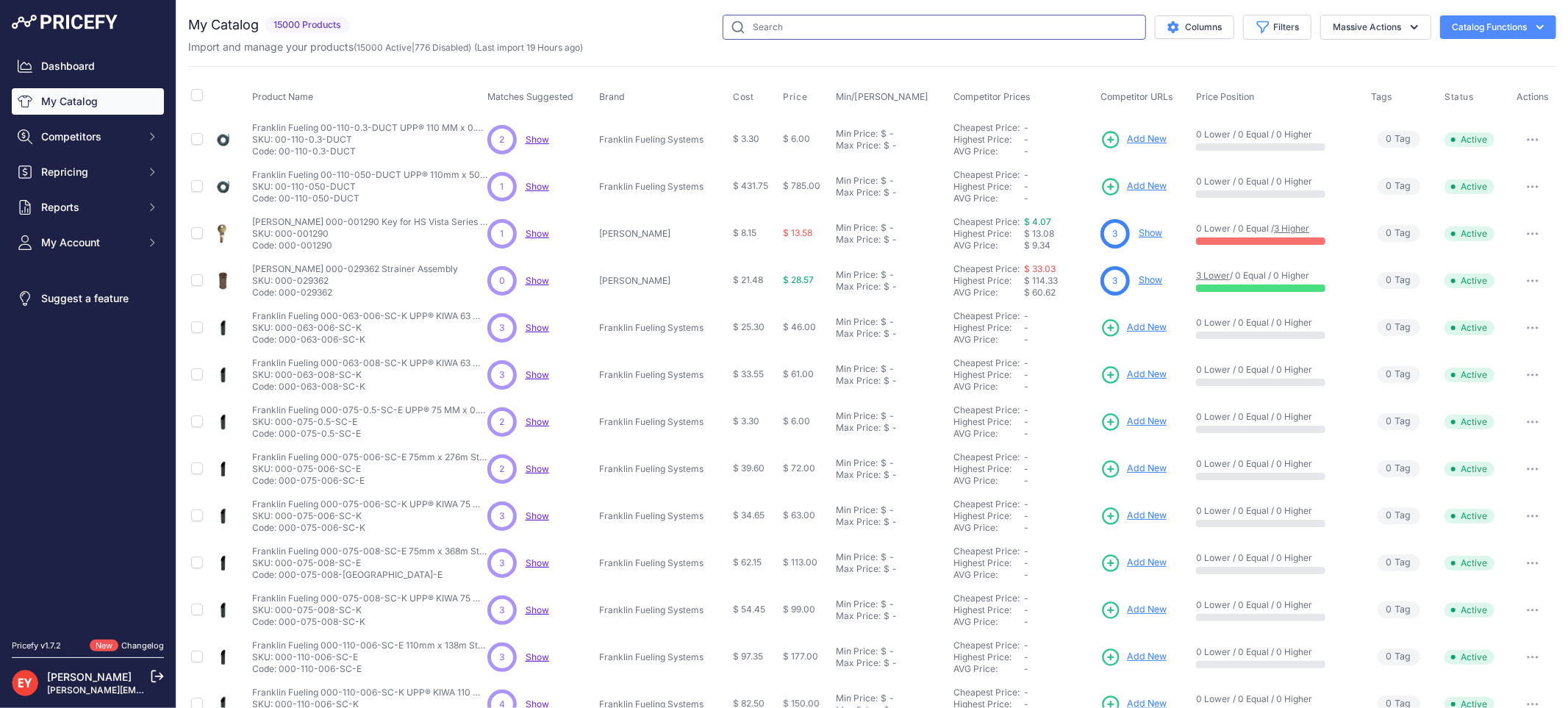
drag, startPoint x: 0, startPoint y: 0, endPoint x: 801, endPoint y: 24, distance: 801.4
click at [801, 24] on input "text" at bounding box center [934, 27] width 423 height 25
paste input "329523-001"
type input "329523-001"
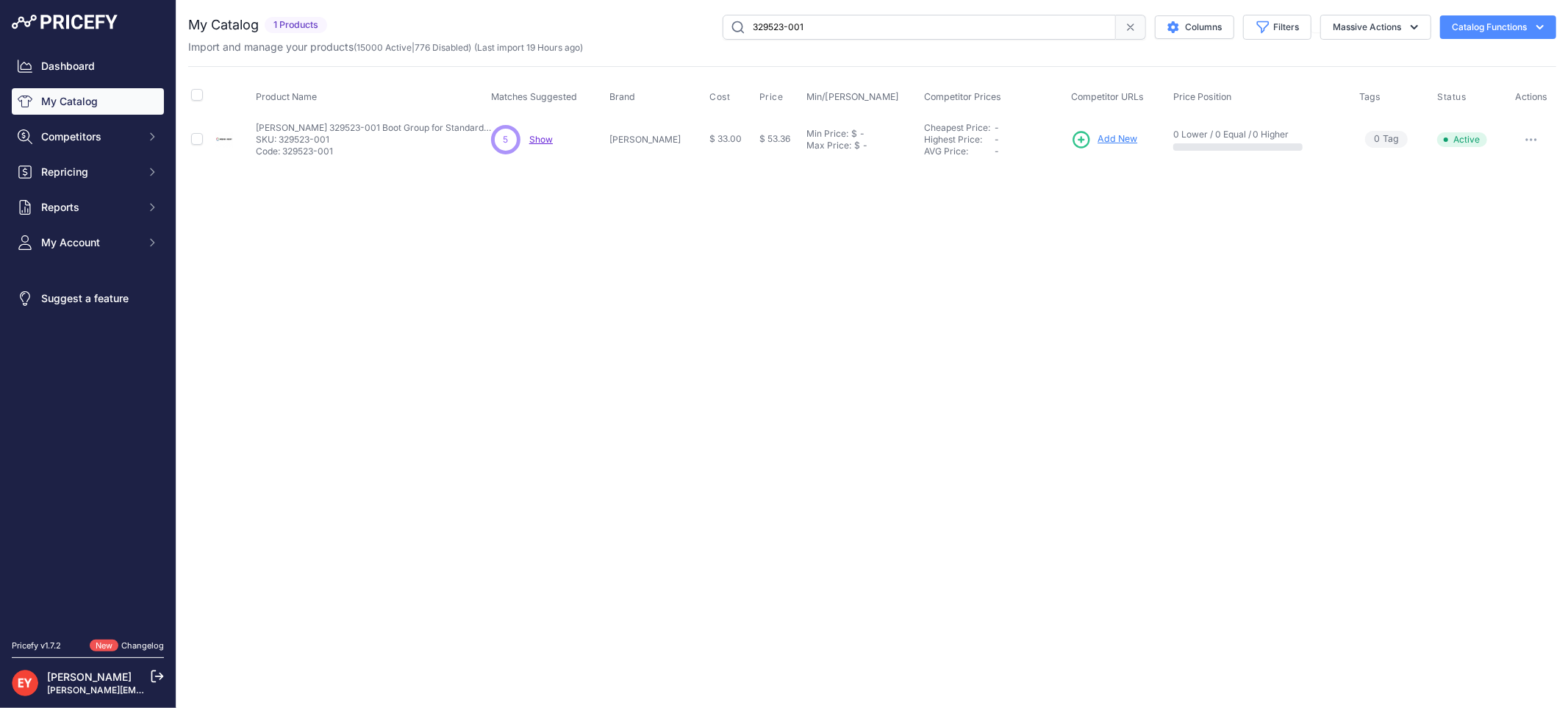
click at [1106, 135] on span "Add New" at bounding box center [1116, 139] width 40 height 14
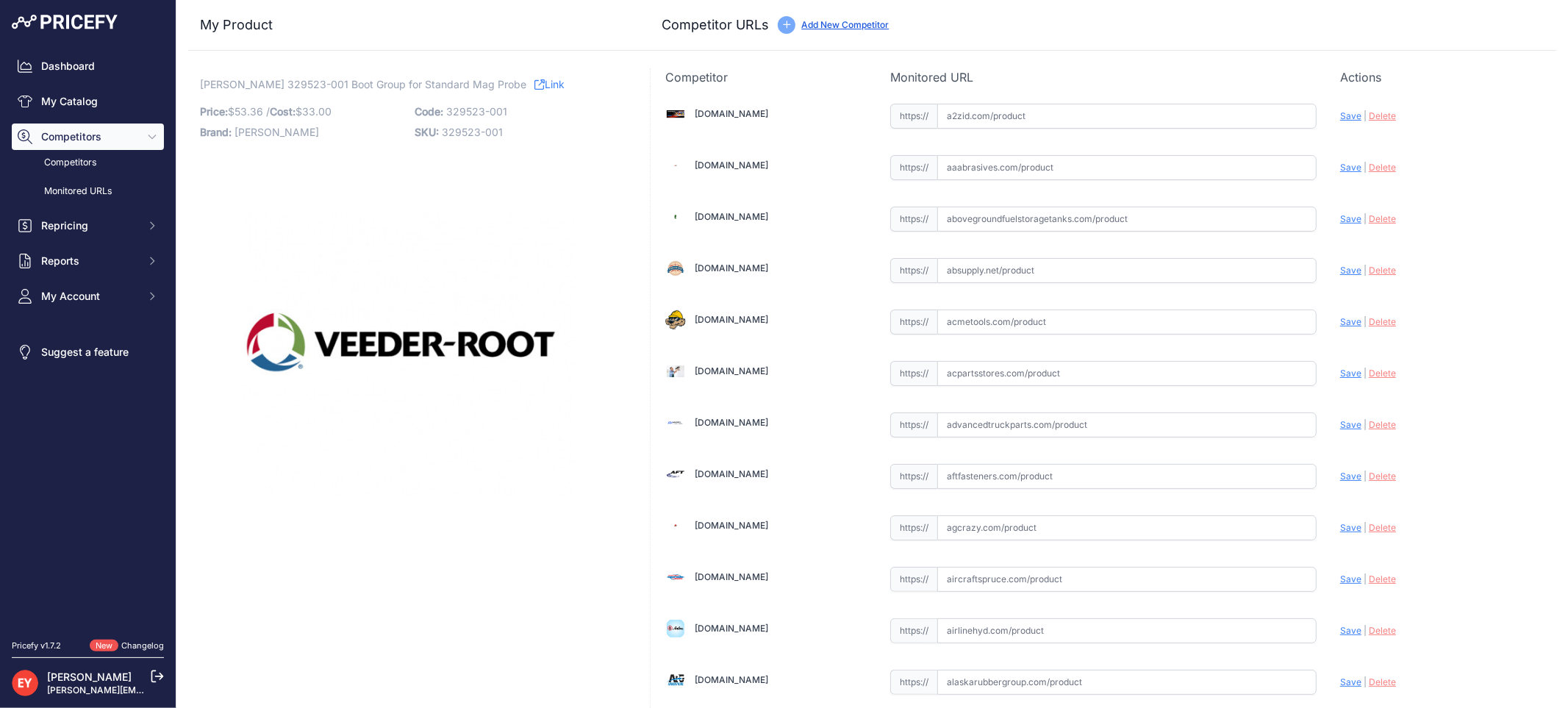
scroll to position [4661, 0]
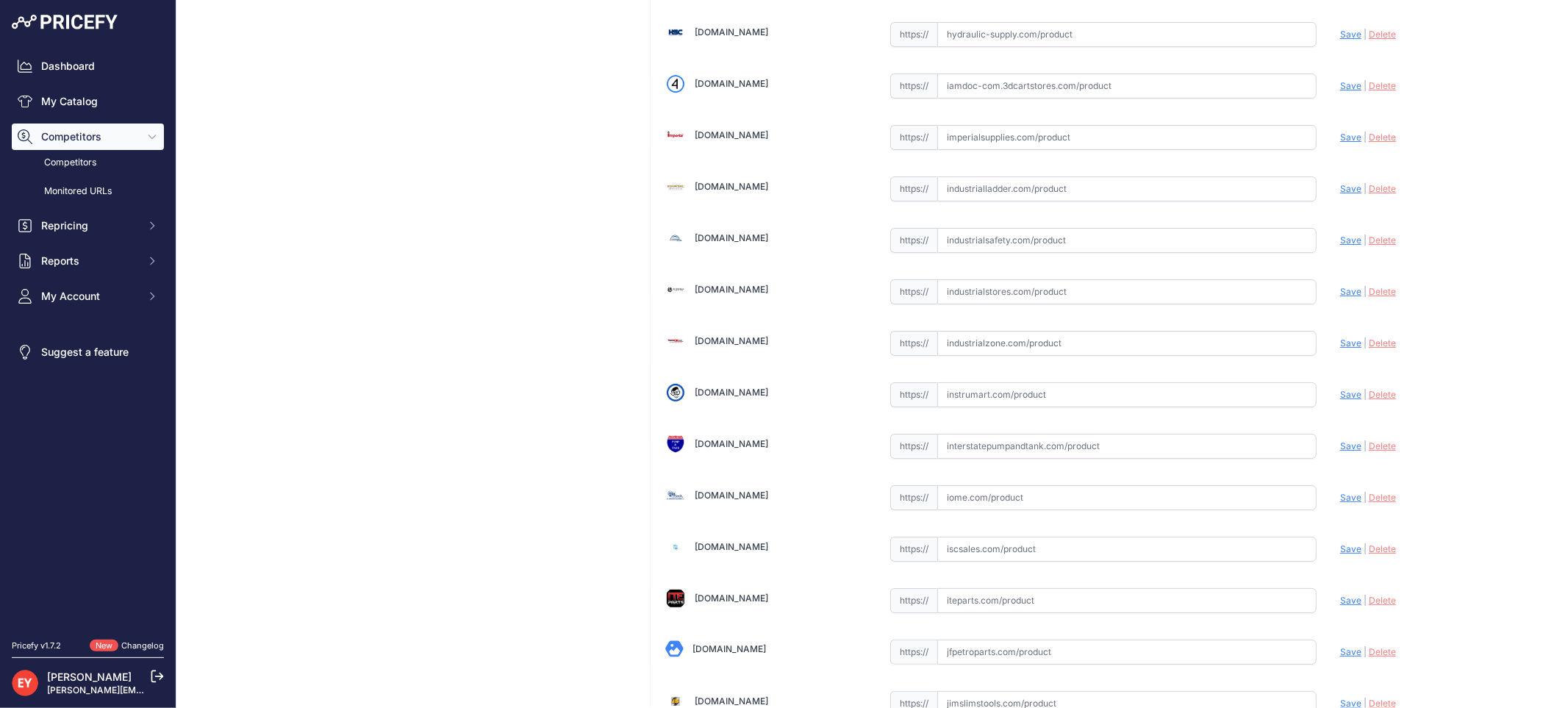
click at [1001, 356] on input "text" at bounding box center [1127, 343] width 379 height 25
paste input "[URL][DOMAIN_NAME][PERSON_NAME]"
click at [1343, 348] on span "Save" at bounding box center [1350, 343] width 21 height 11
type input "https://www.industrialzone.com/390785-veeder-root-329523-001.html?search_query=…"
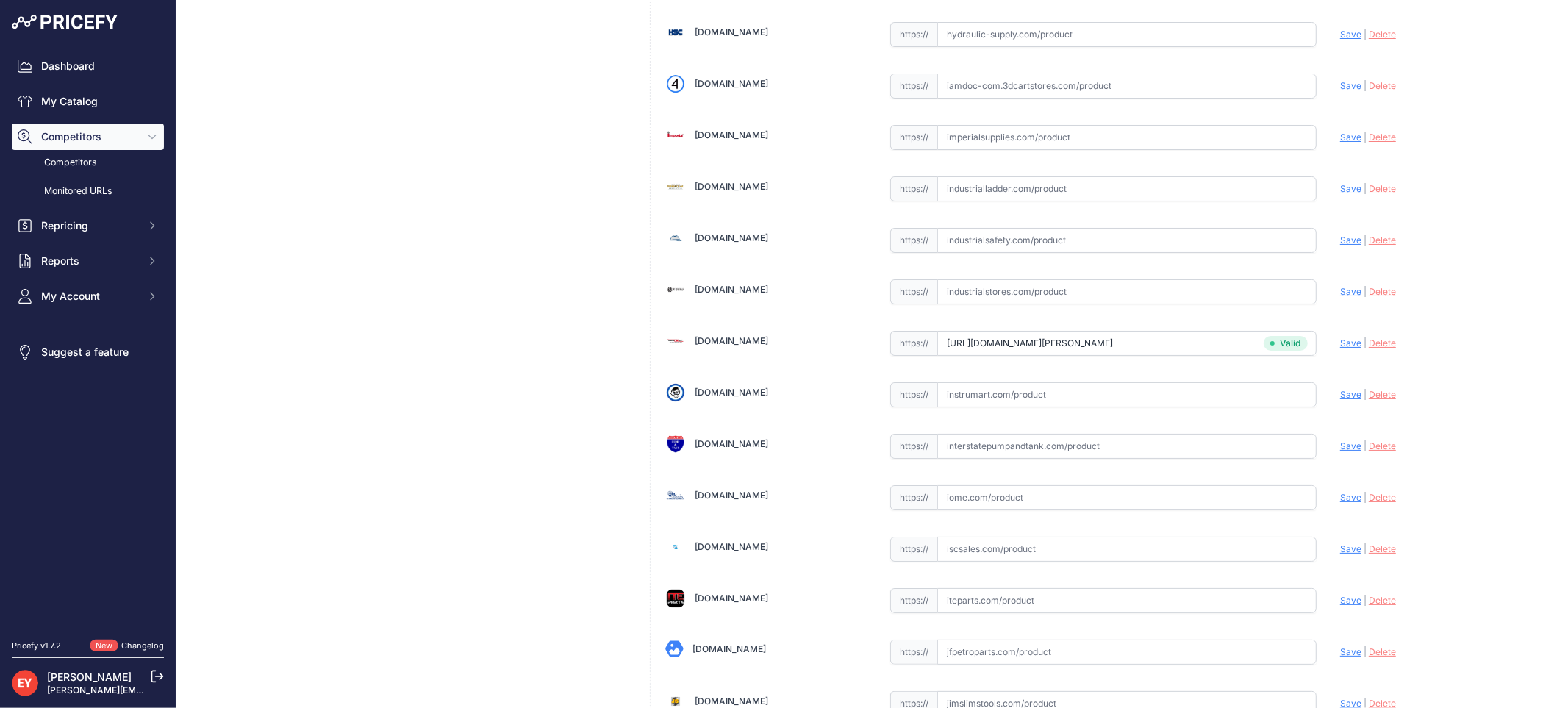
scroll to position [10324, 0]
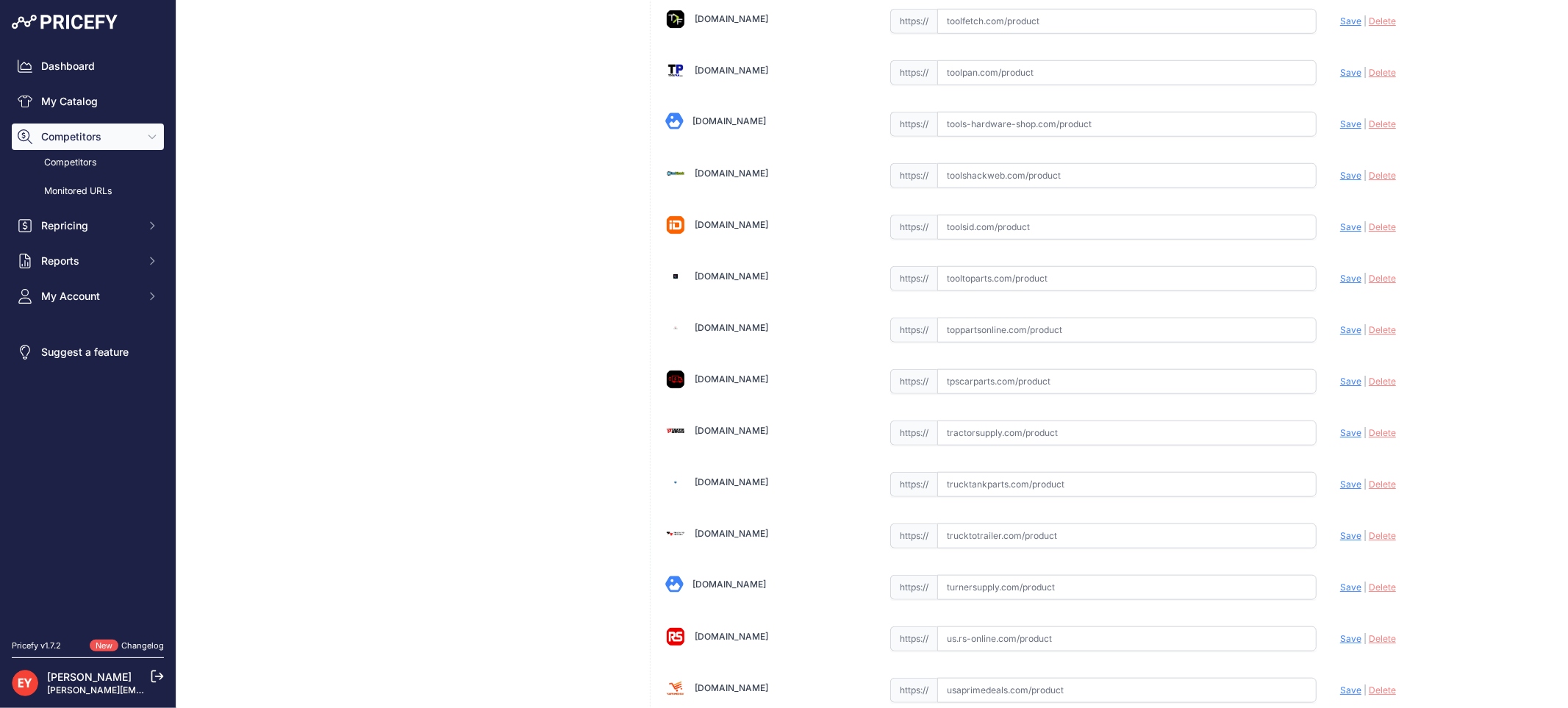
click at [961, 342] on input "text" at bounding box center [1127, 329] width 379 height 25
paste input "https://www.toppartsonline.com/product/veeder-root-329523-001-boot-group-for-st…"
click at [1340, 335] on span "Save" at bounding box center [1350, 330] width 21 height 11
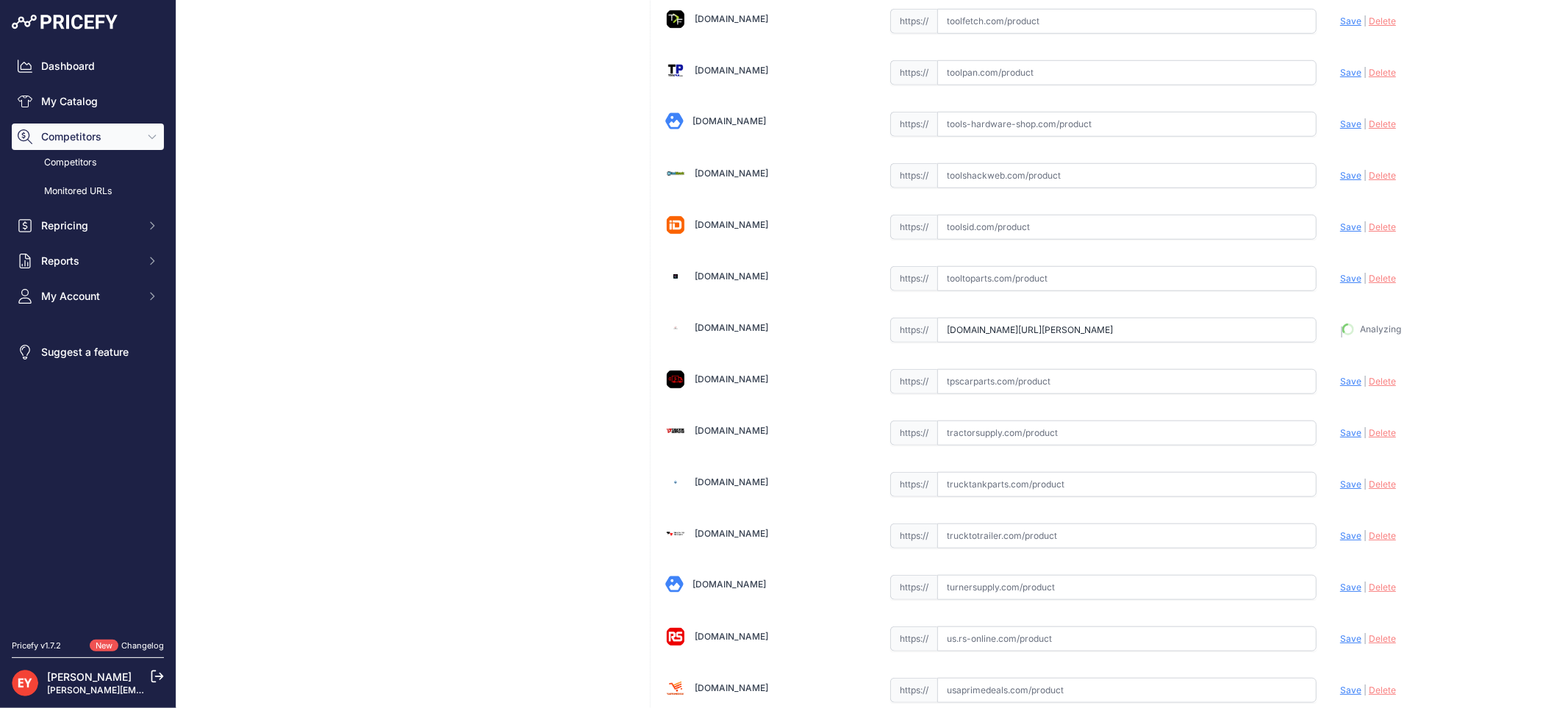
type input "https://www.toppartsonline.com/product/veeder-root-329523-001-boot-group-for-st…"
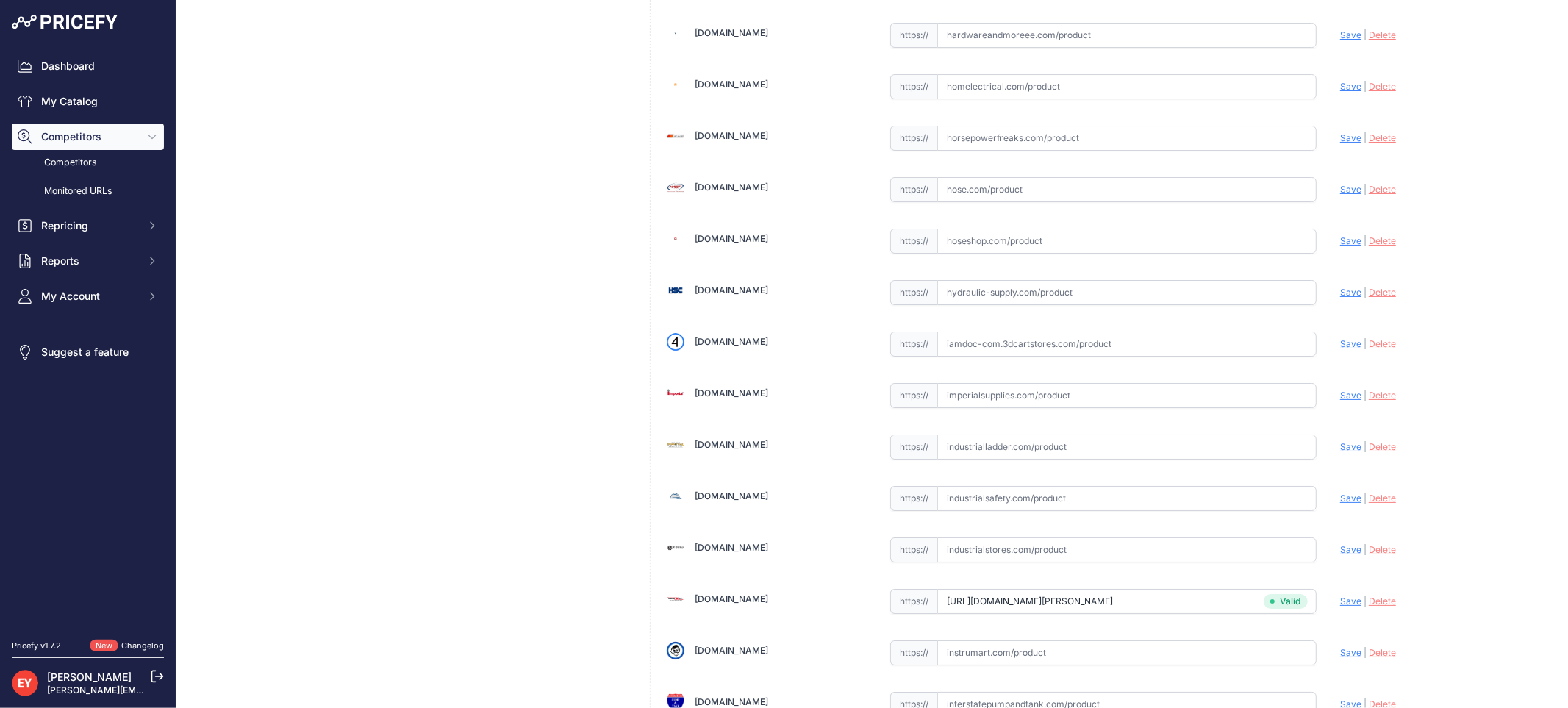
click at [1042, 341] on div "https:// Valid" at bounding box center [1104, 342] width 427 height 28
click at [1024, 353] on input "text" at bounding box center [1127, 343] width 379 height 25
paste input "https://iamdoc-com.3dcartstores.com/Probe-Boot-Group_p_10576517.html"
click at [1340, 349] on span "Save" at bounding box center [1350, 344] width 21 height 11
type input "https://iamdoc-com.3dcartstores.com/Probe-Boot-Group_p_10576517.html?prirule_jd…"
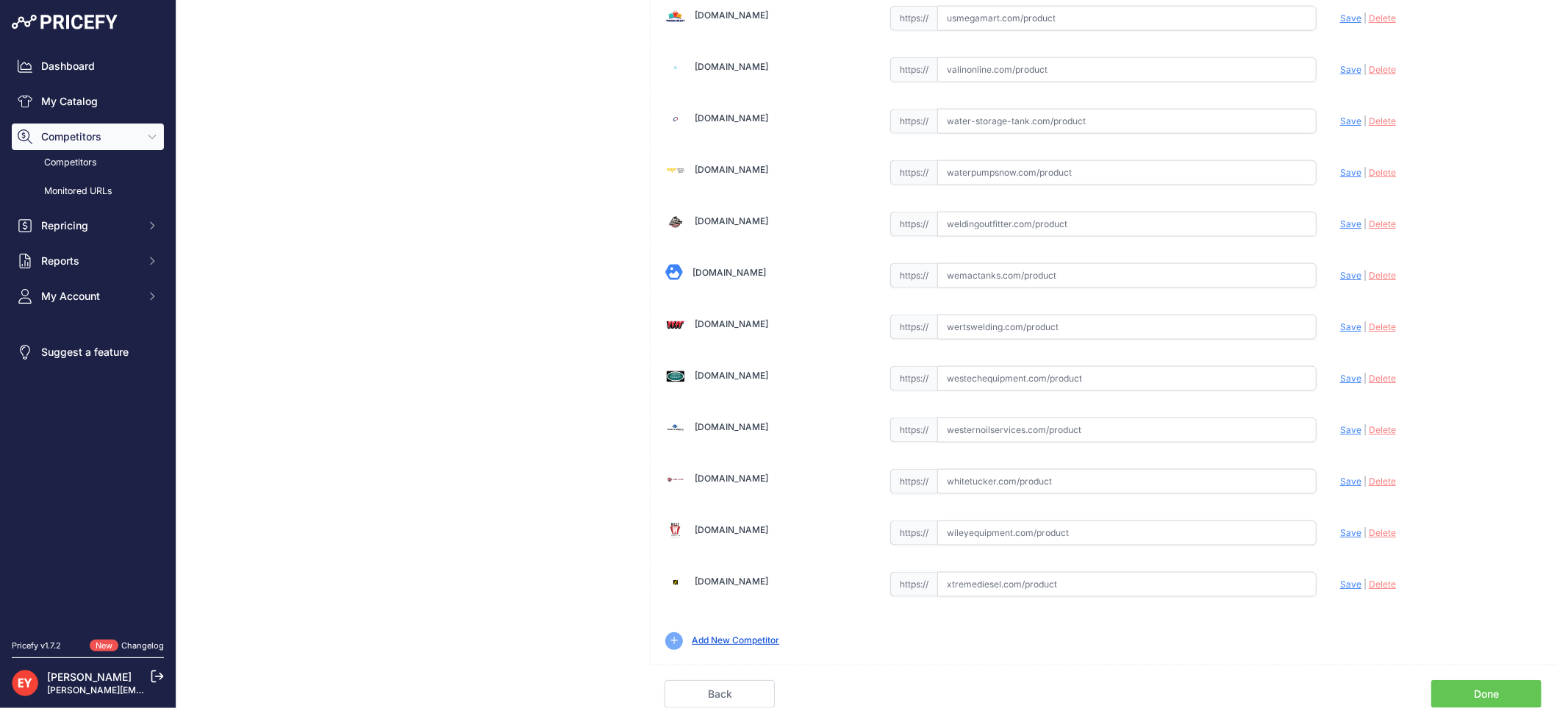
scroll to position [11108, 0]
click at [1497, 682] on link "Done" at bounding box center [1486, 693] width 110 height 28
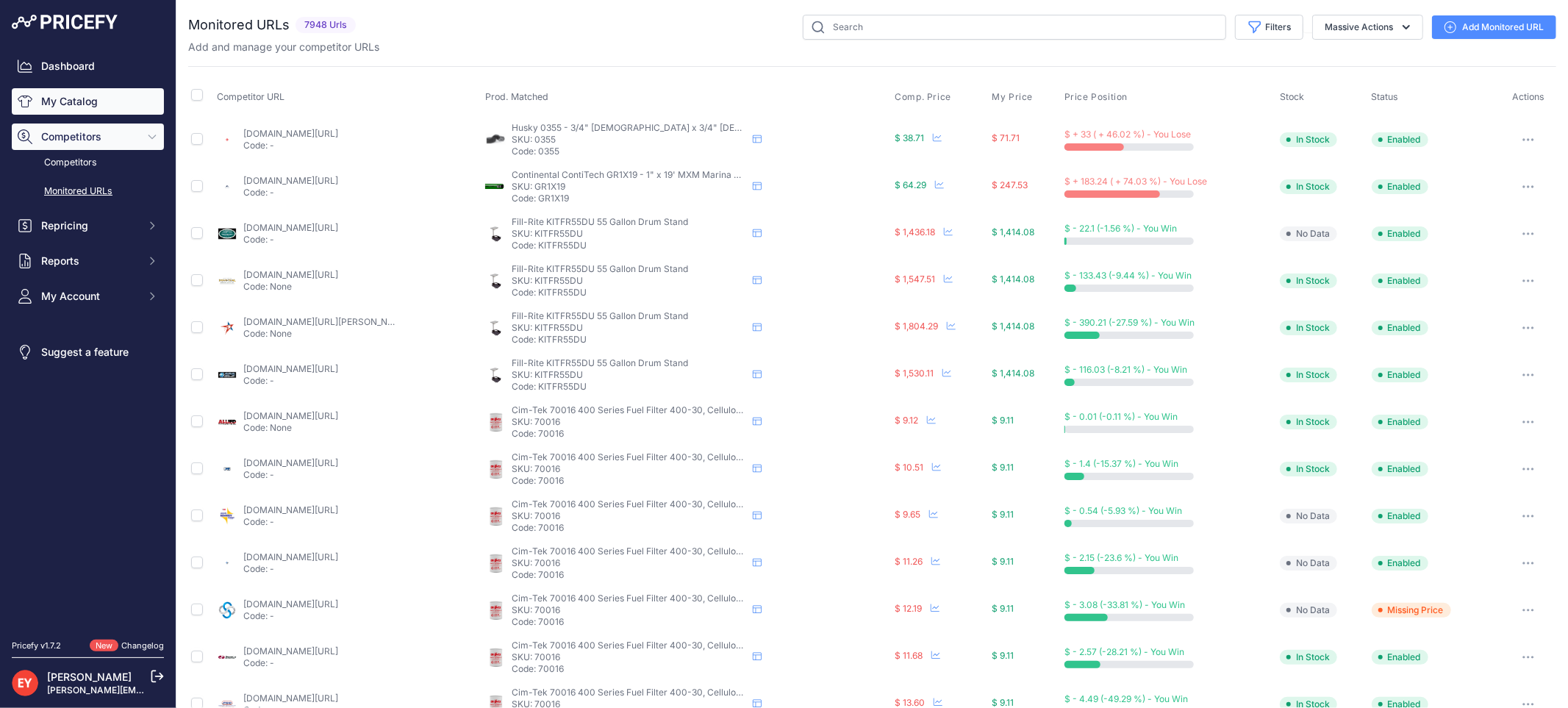
click at [13, 104] on link "My Catalog" at bounding box center [87, 101] width 152 height 27
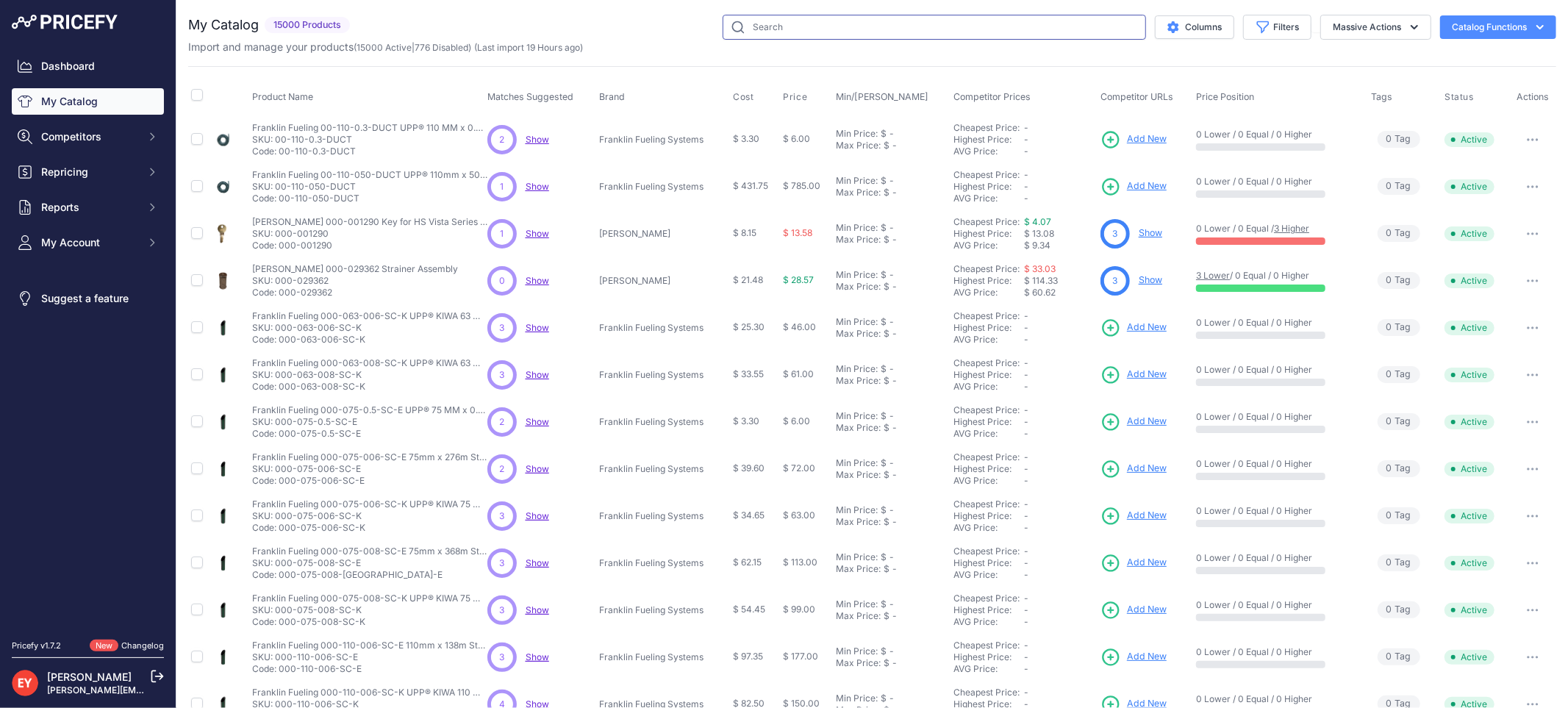
click at [793, 22] on input "text" at bounding box center [934, 27] width 423 height 25
paste input "329541-001"
type input "329541-001"
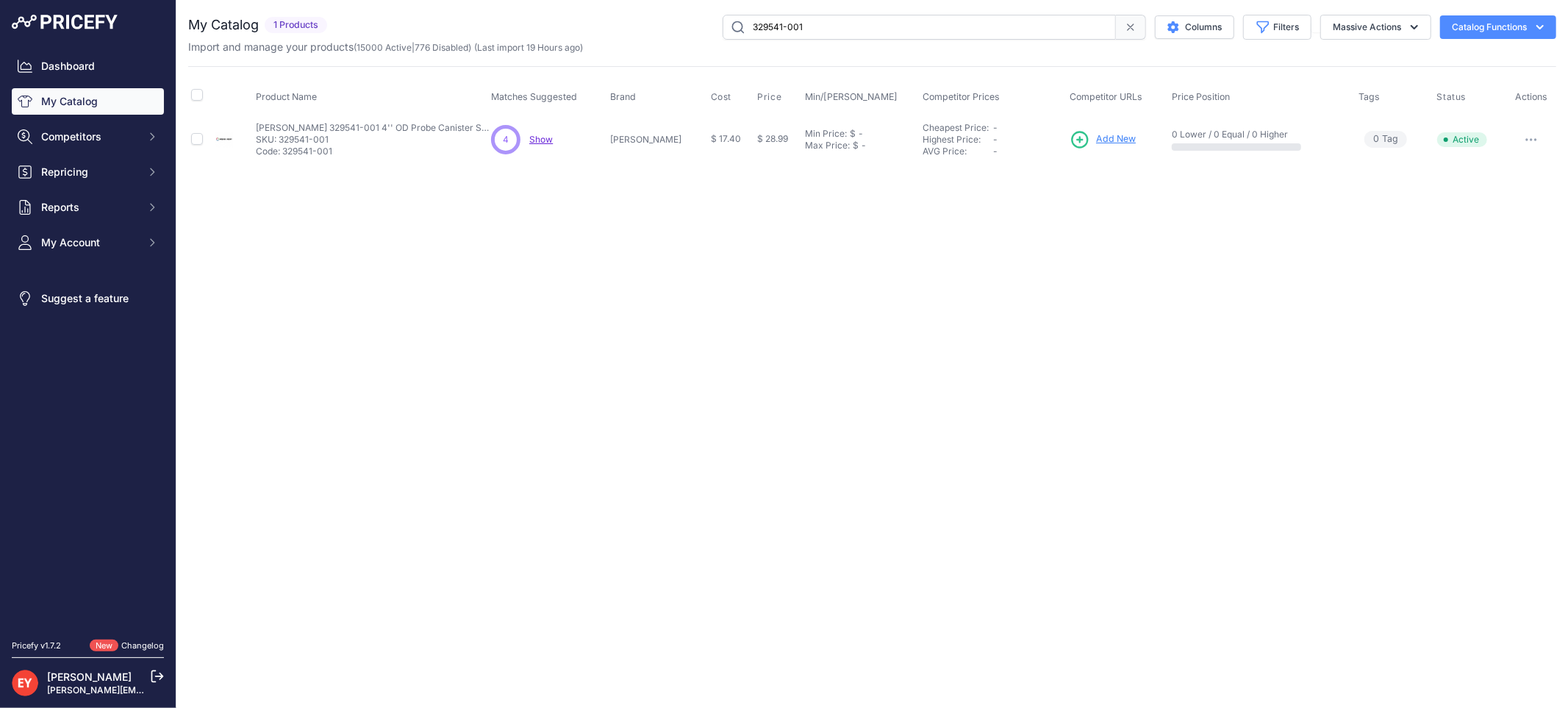
click at [1096, 133] on span "Add New" at bounding box center [1116, 139] width 40 height 14
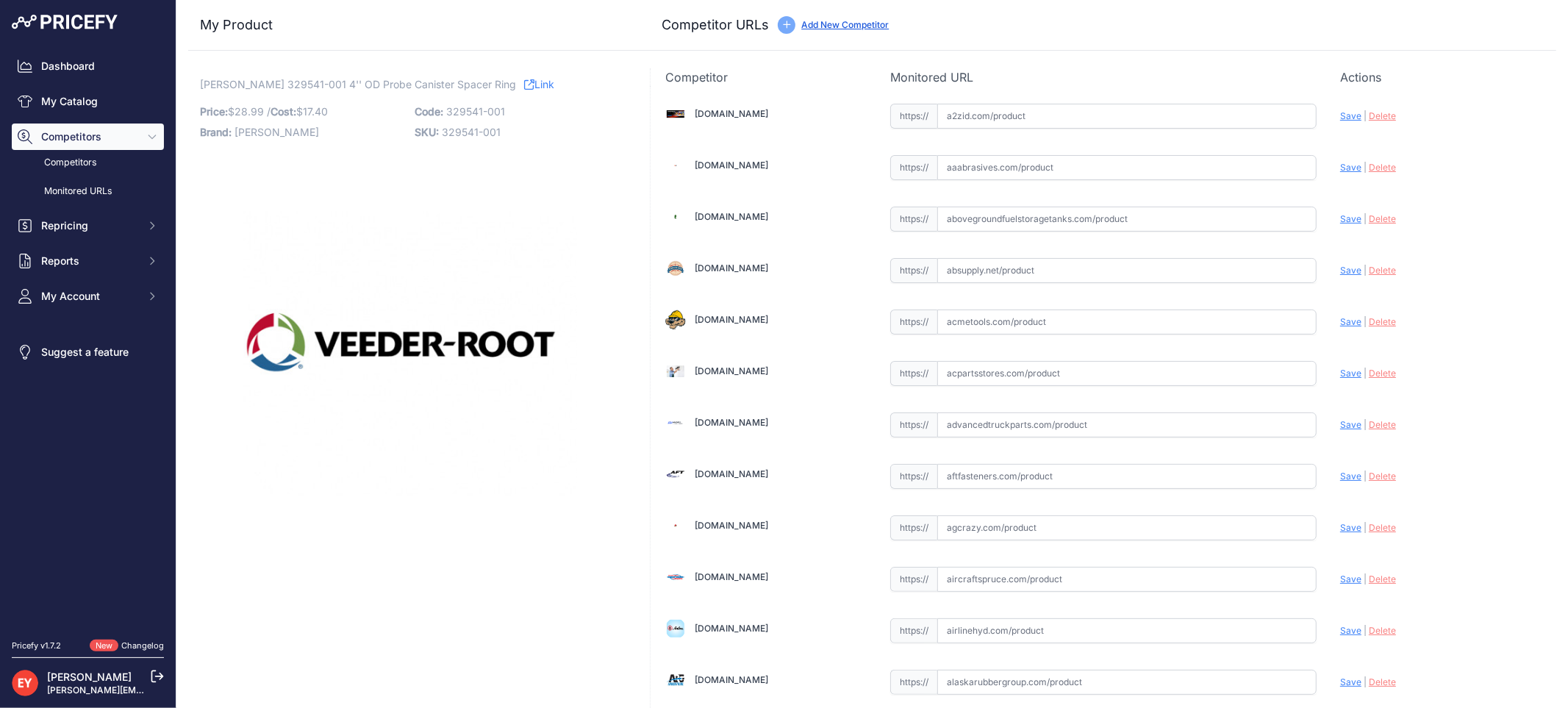
scroll to position [4661, 0]
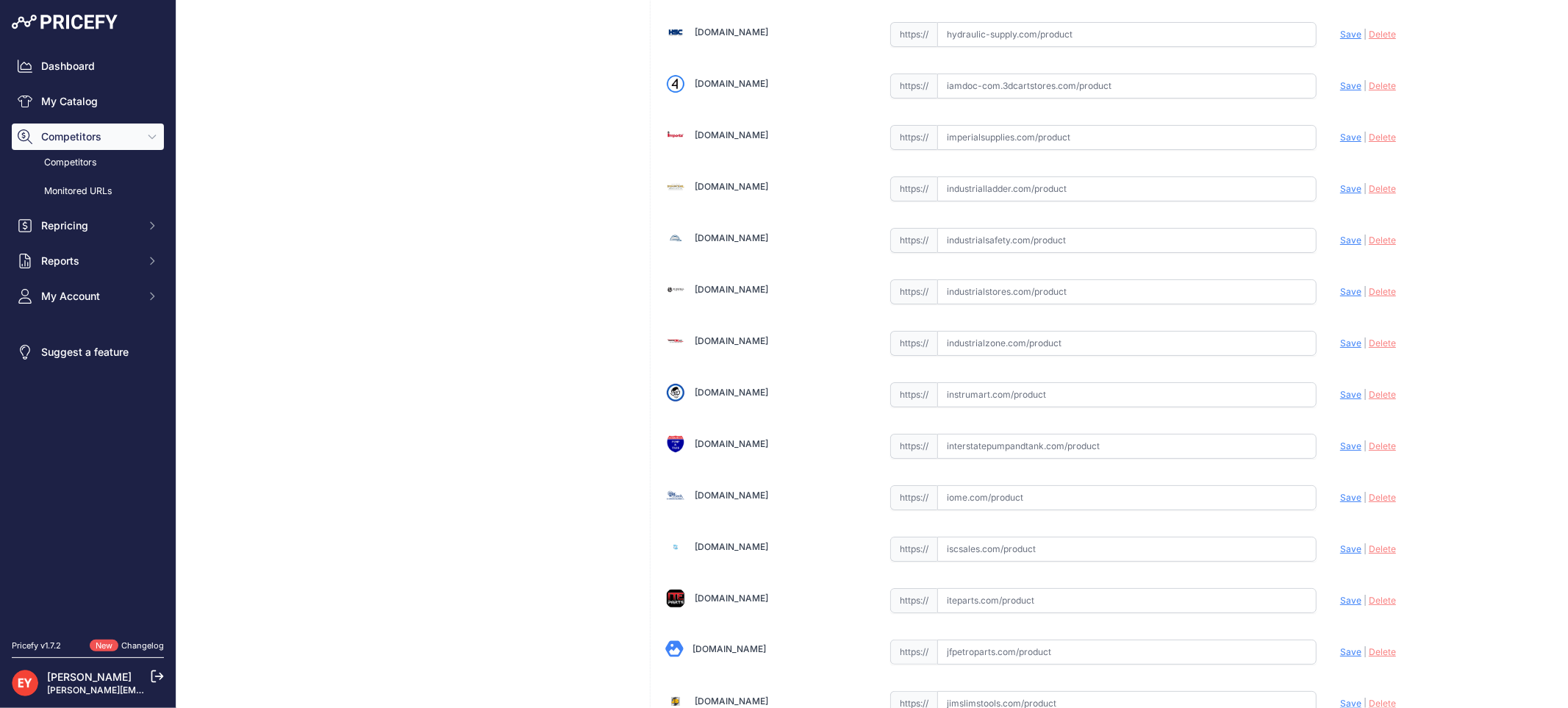
drag, startPoint x: 998, startPoint y: 359, endPoint x: 1057, endPoint y: 280, distance: 98.6
click at [998, 356] on input "text" at bounding box center [1127, 343] width 379 height 25
paste input "[URL][DOMAIN_NAME][PERSON_NAME]"
click at [1343, 348] on span "Save" at bounding box center [1350, 343] width 21 height 11
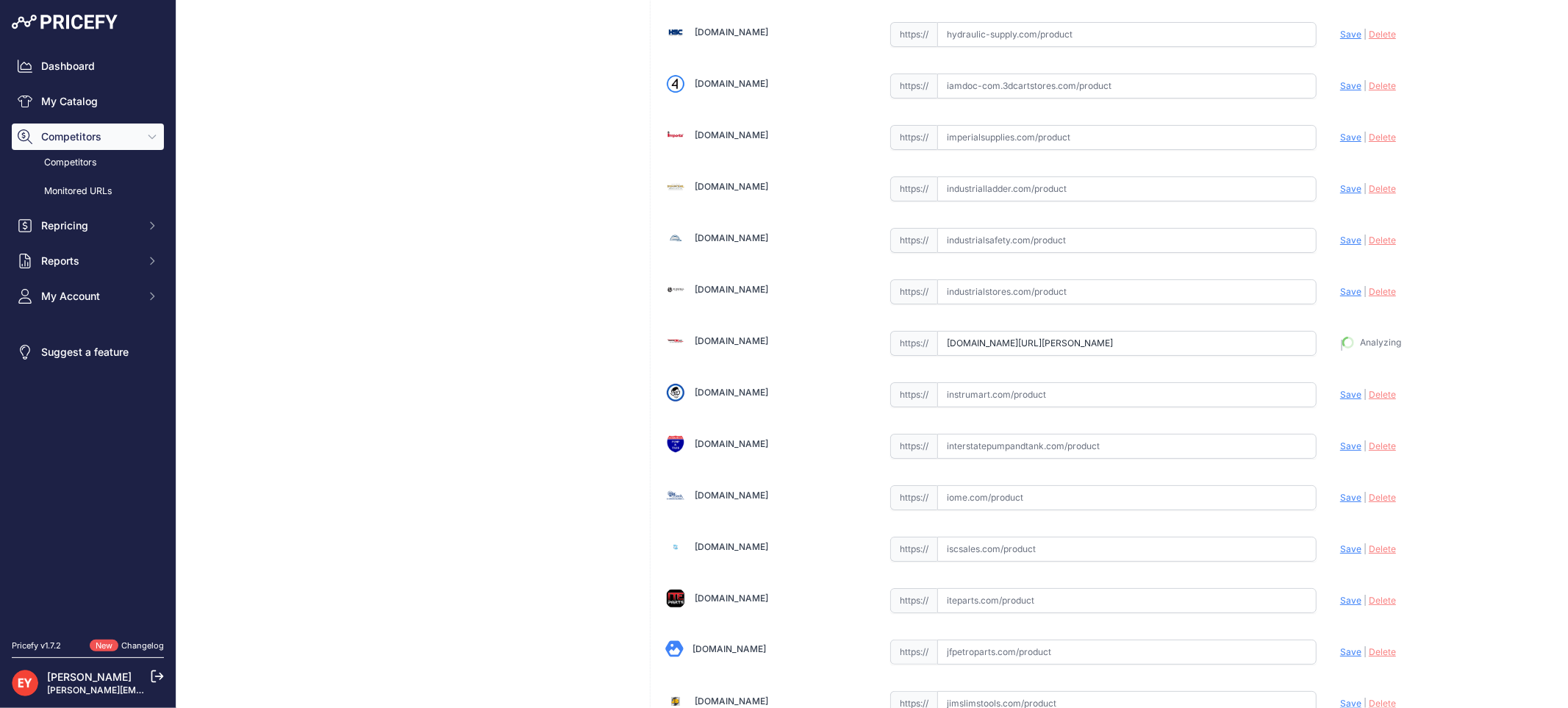
type input "[URL][DOMAIN_NAME][PERSON_NAME]"
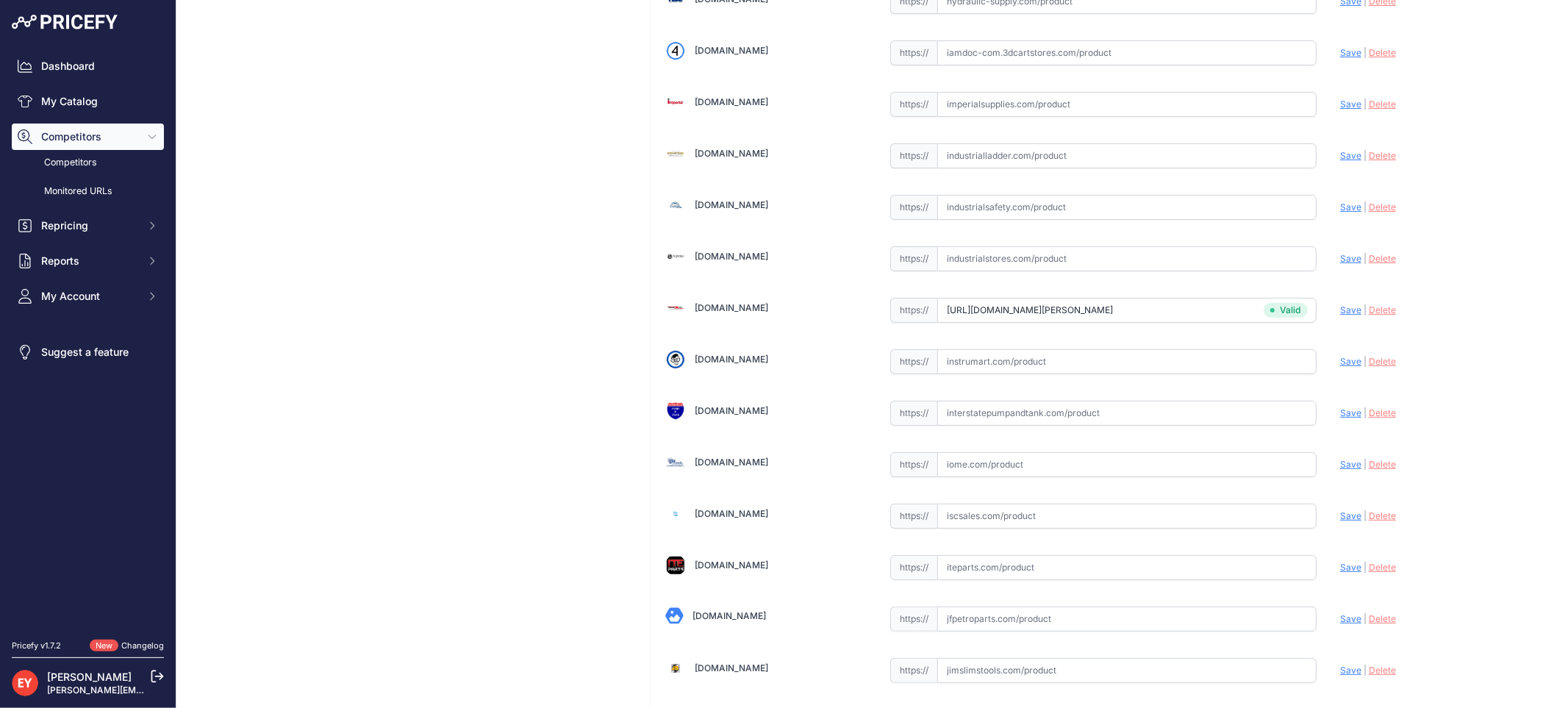
scroll to position [4661, 0]
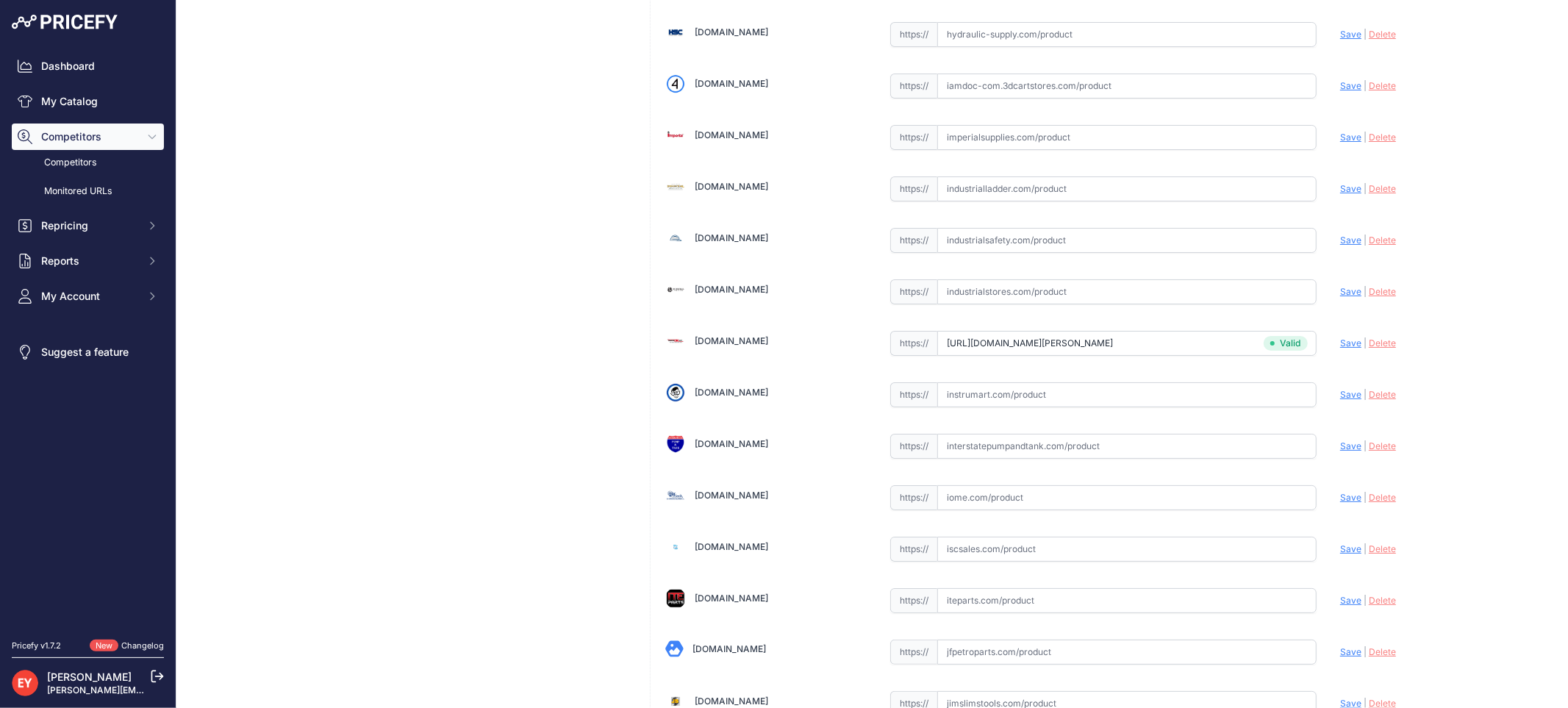
click at [1053, 98] on input "text" at bounding box center [1127, 86] width 379 height 25
paste input "[URL][DOMAIN_NAME]"
click at [1340, 91] on span "Save" at bounding box center [1350, 86] width 21 height 11
type input "[URL][DOMAIN_NAME]"
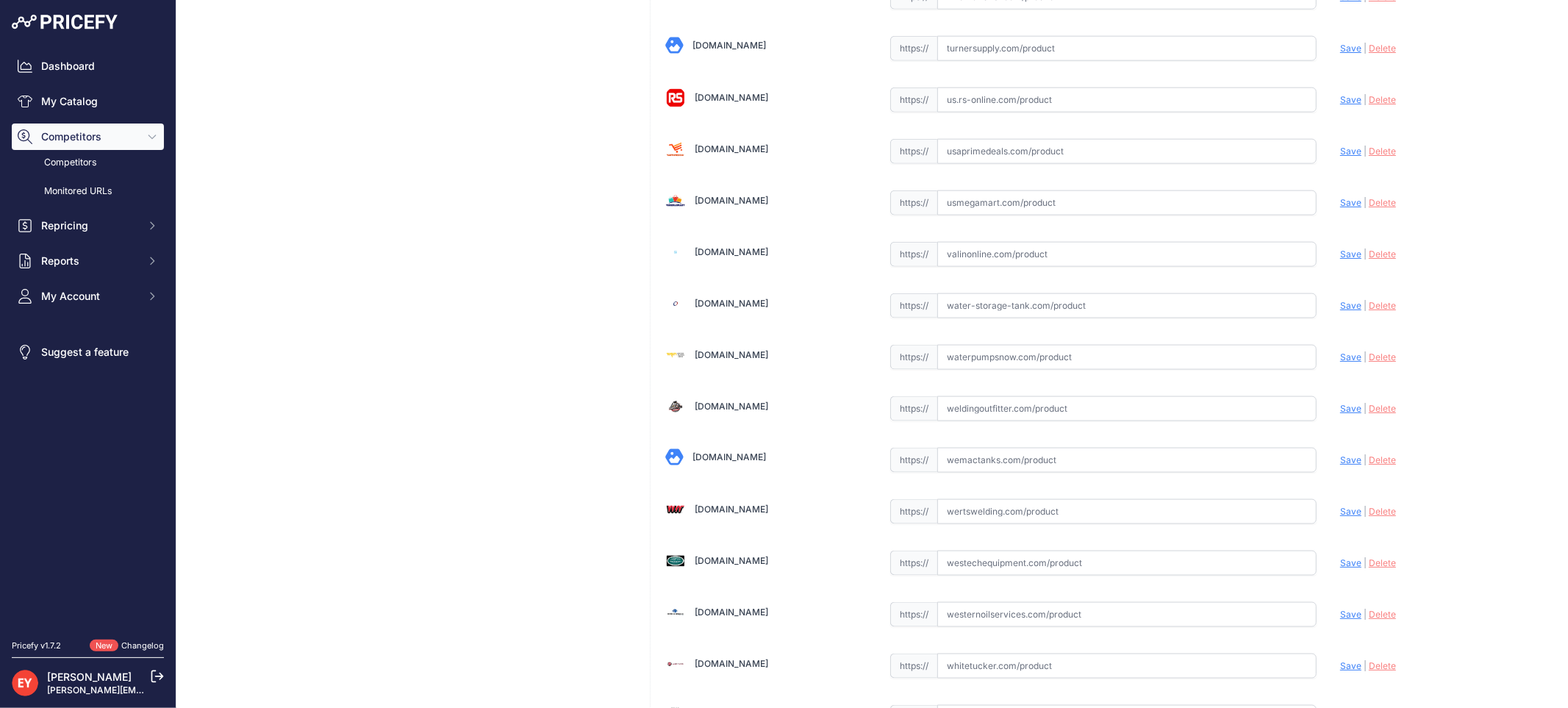
scroll to position [11076, 0]
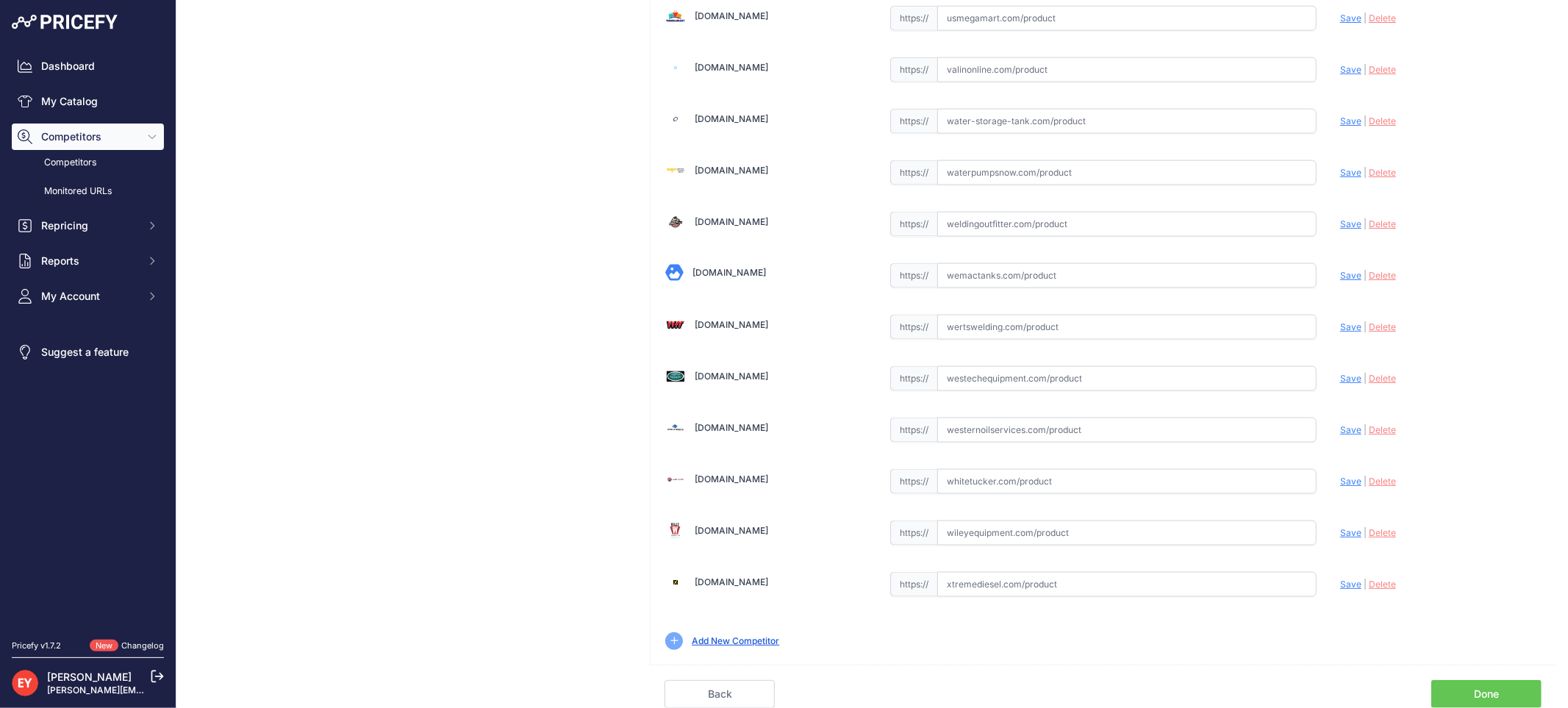
click at [1502, 690] on link "Done" at bounding box center [1486, 693] width 110 height 28
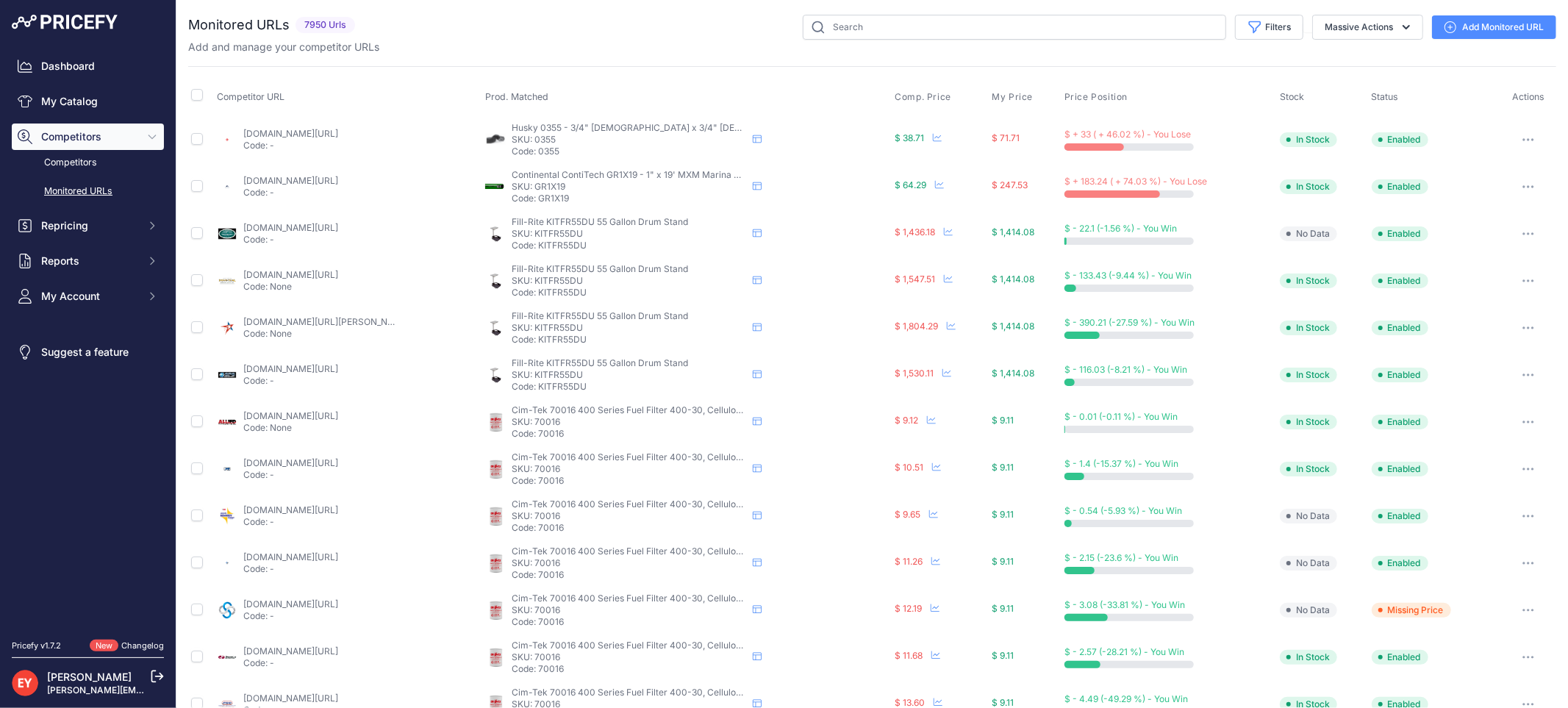
drag, startPoint x: 68, startPoint y: 105, endPoint x: 162, endPoint y: 79, distance: 97.5
click at [70, 105] on link "My Catalog" at bounding box center [87, 101] width 152 height 27
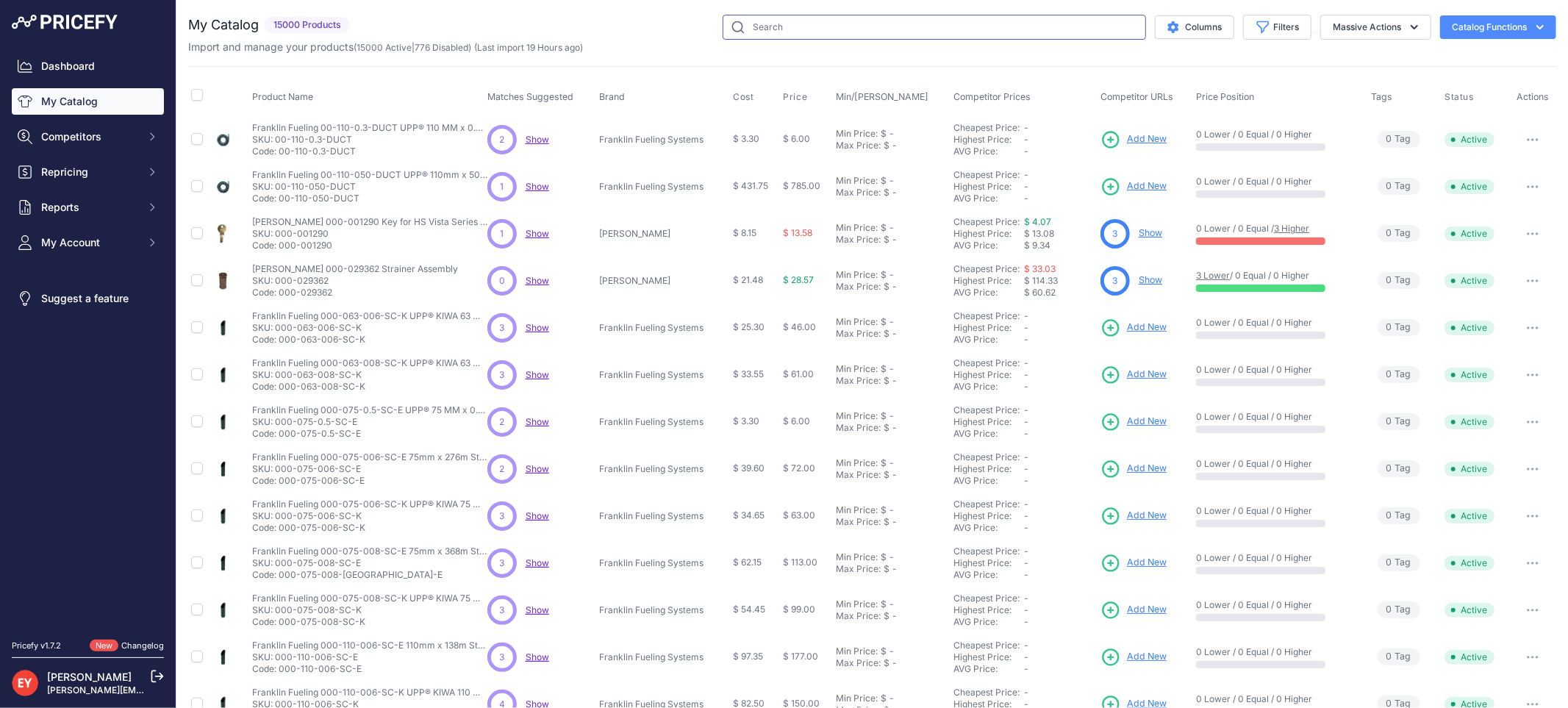
click at [818, 35] on input "text" at bounding box center [934, 27] width 423 height 25
paste input "329541-002"
type input "329541-002"
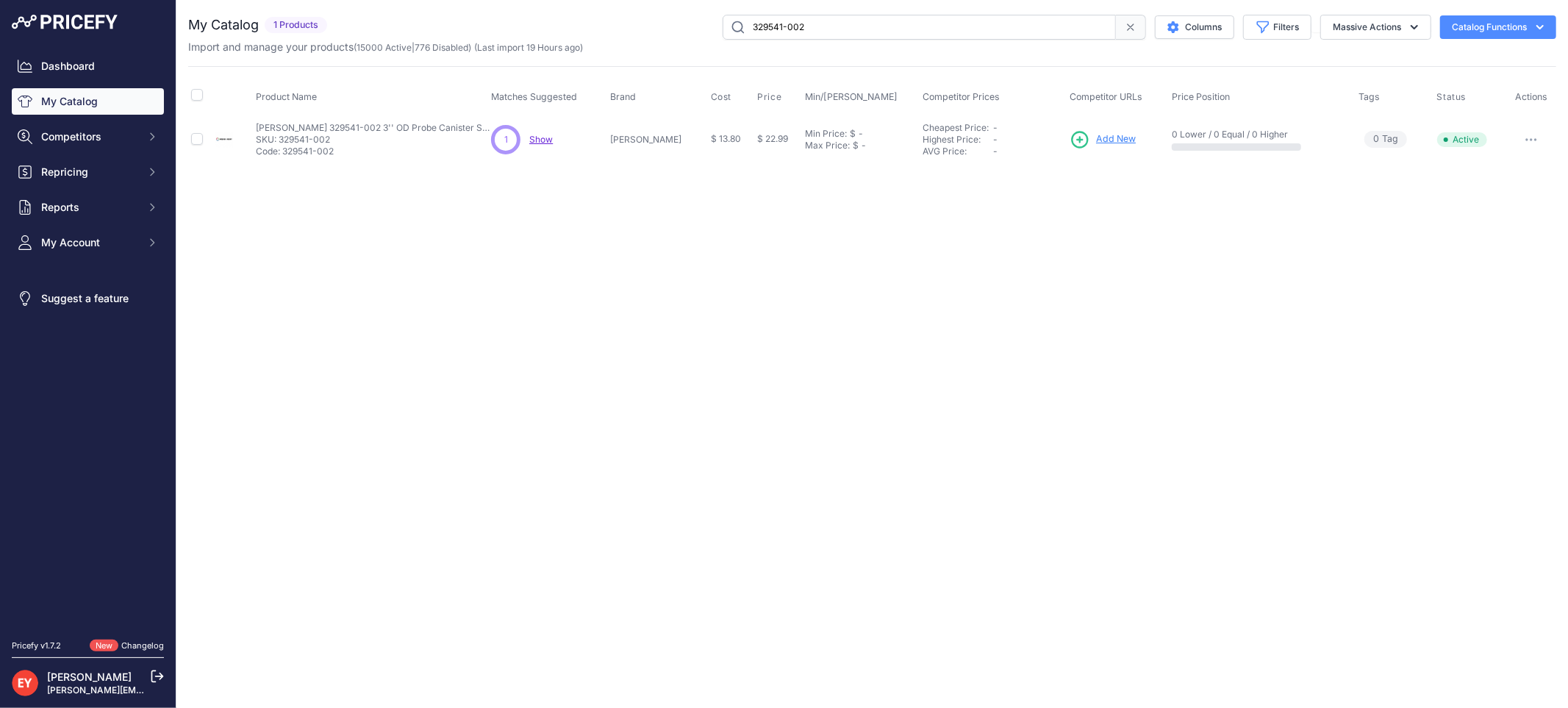
click at [1078, 137] on link "Add New" at bounding box center [1103, 140] width 66 height 20
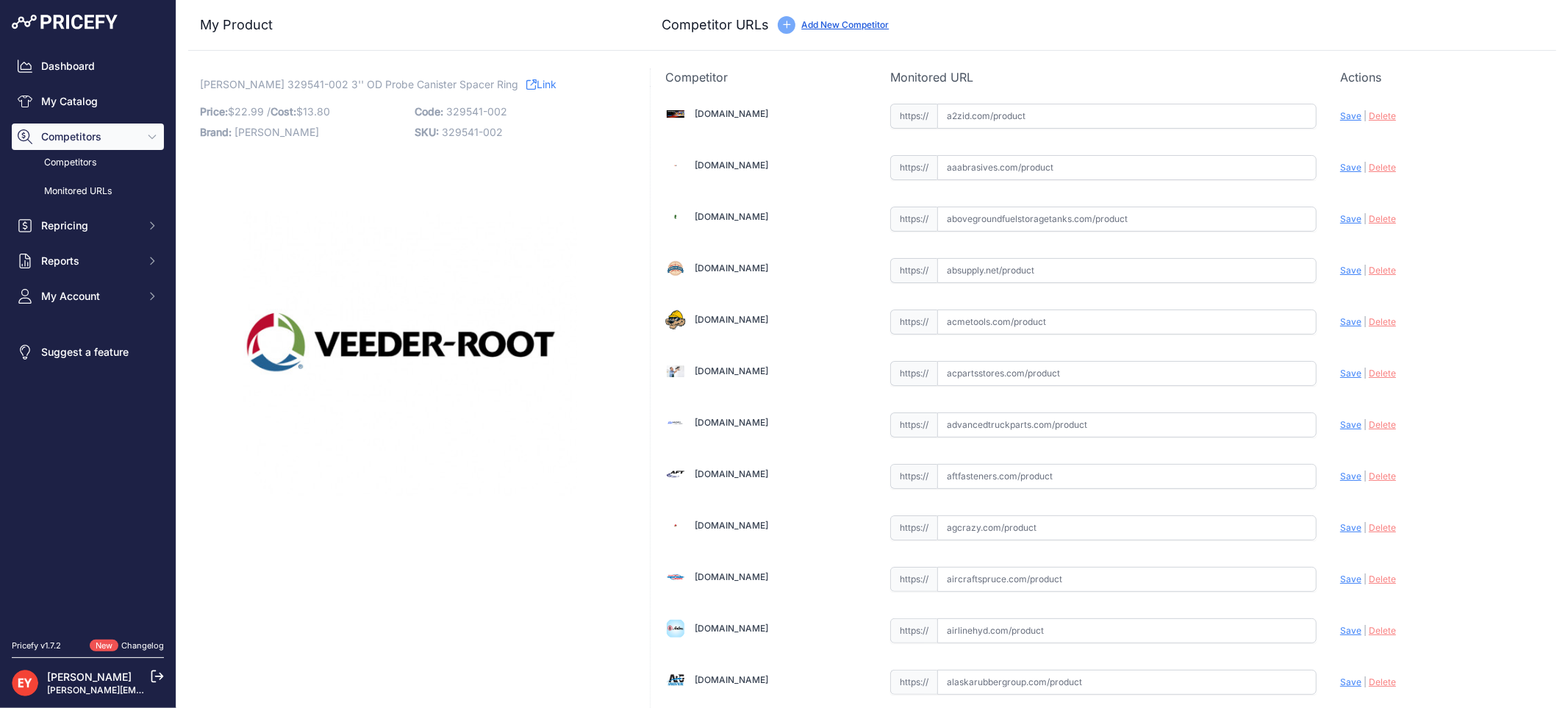
scroll to position [1360, 0]
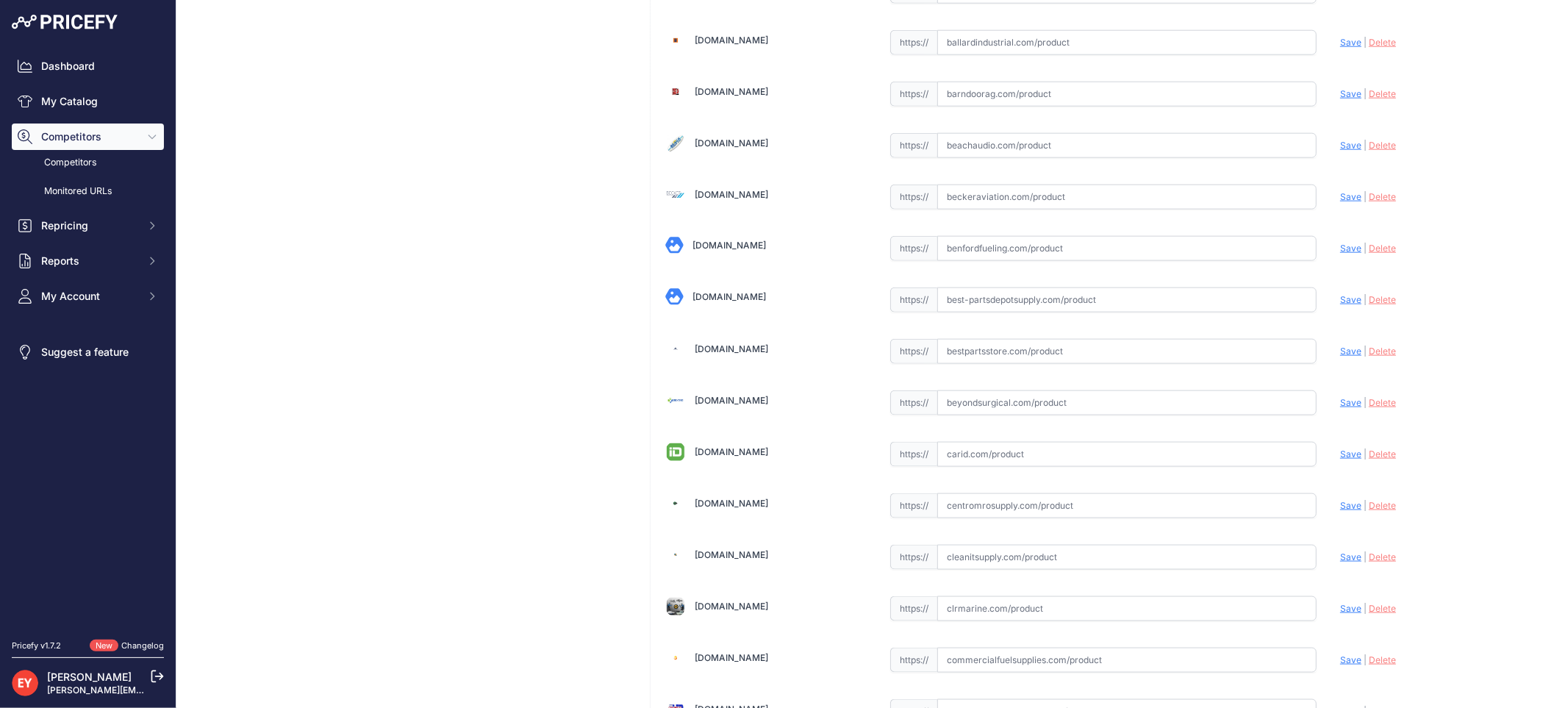
click at [958, 355] on input "text" at bounding box center [1127, 350] width 379 height 25
paste input "https://www.bestpartsstore.com/product/veeder-root-329541-002-3-od-probe-canist…"
click at [1340, 353] on span "Save" at bounding box center [1350, 351] width 21 height 11
type input "https://www.bestpartsstore.com/product/veeder-root-329541-002-3-od-probe-canist…"
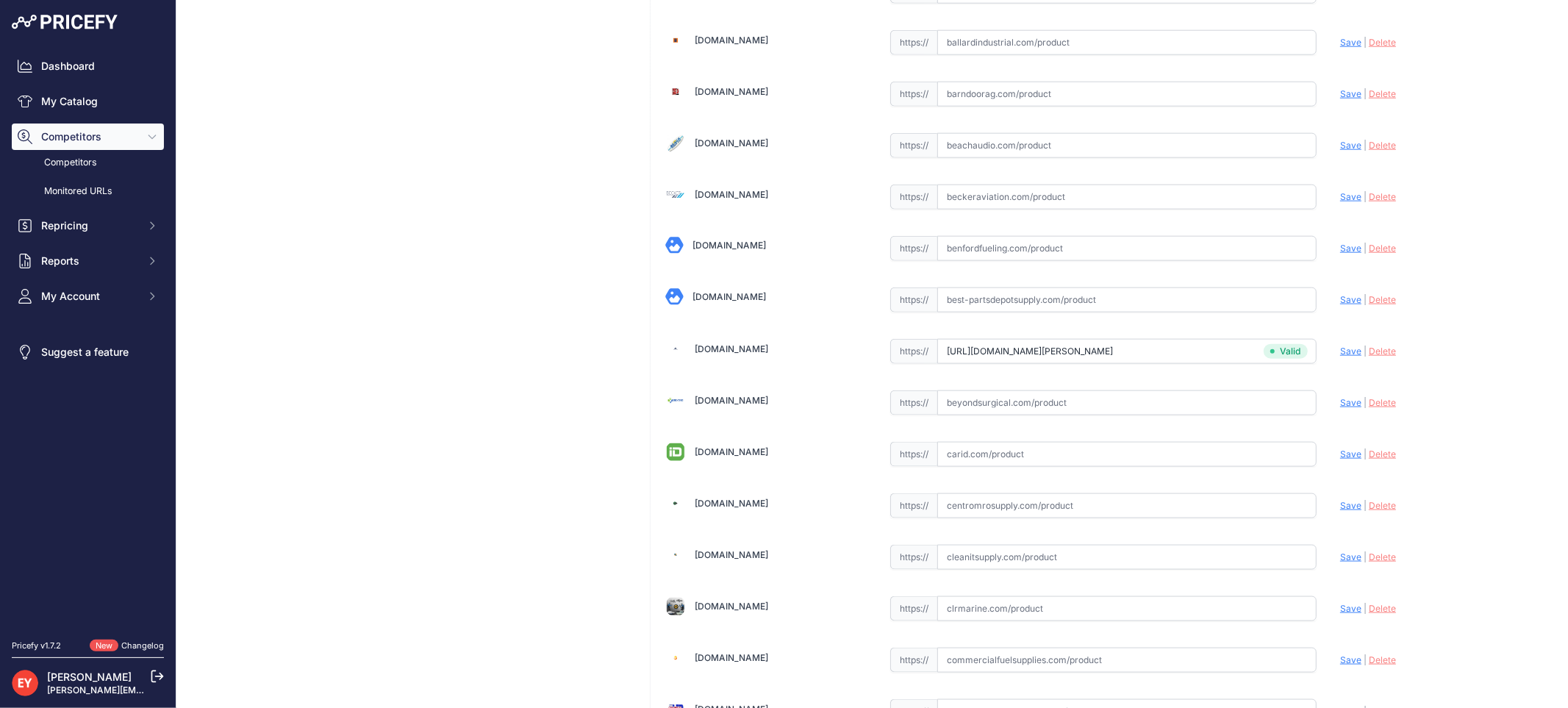
scroll to position [4402, 0]
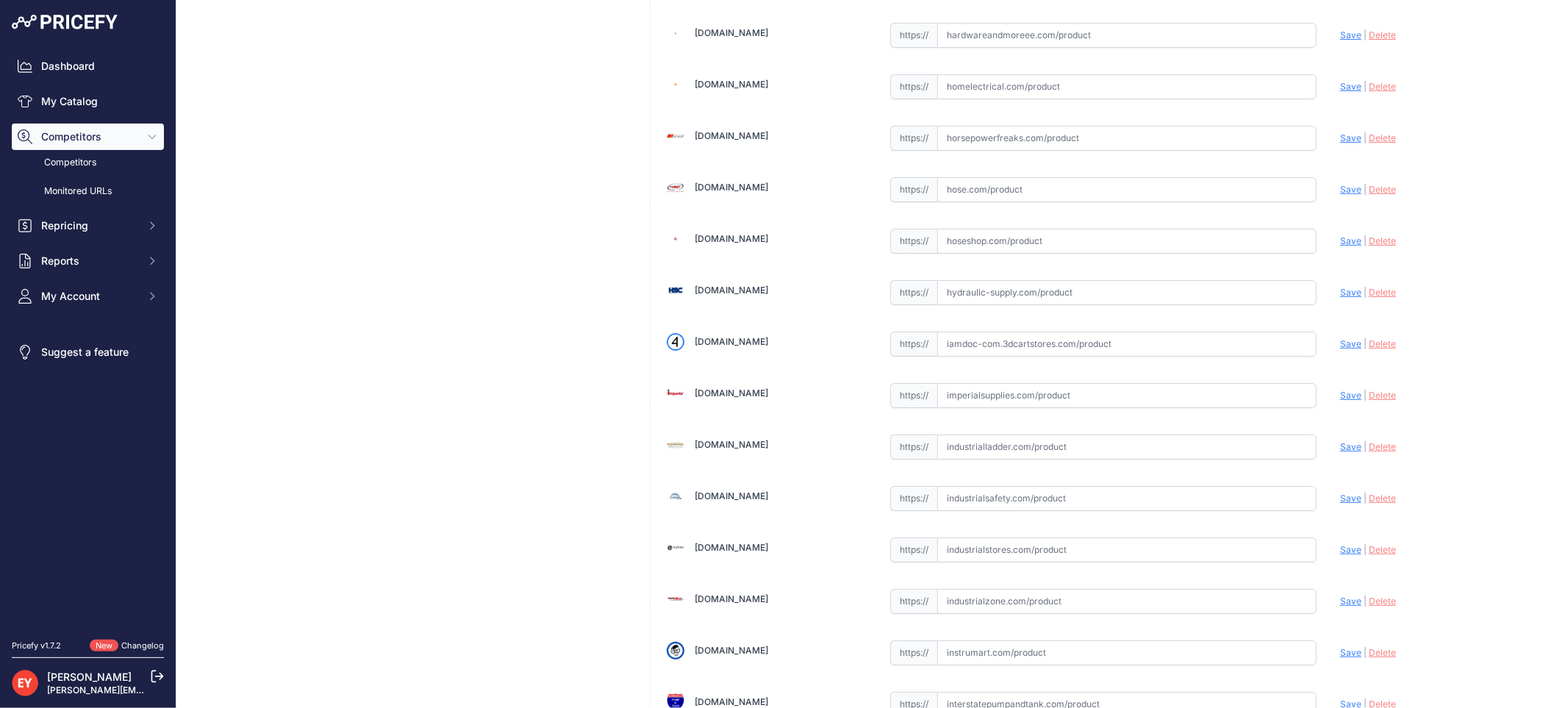
click at [1044, 348] on input "text" at bounding box center [1127, 343] width 379 height 25
paste input "https://iamdoc-com.3dcartstores.com/Probe-3%E2%80%9D-Adapter-Mag-Probe_p_105765…"
click at [1340, 349] on span "Save" at bounding box center [1350, 344] width 21 height 11
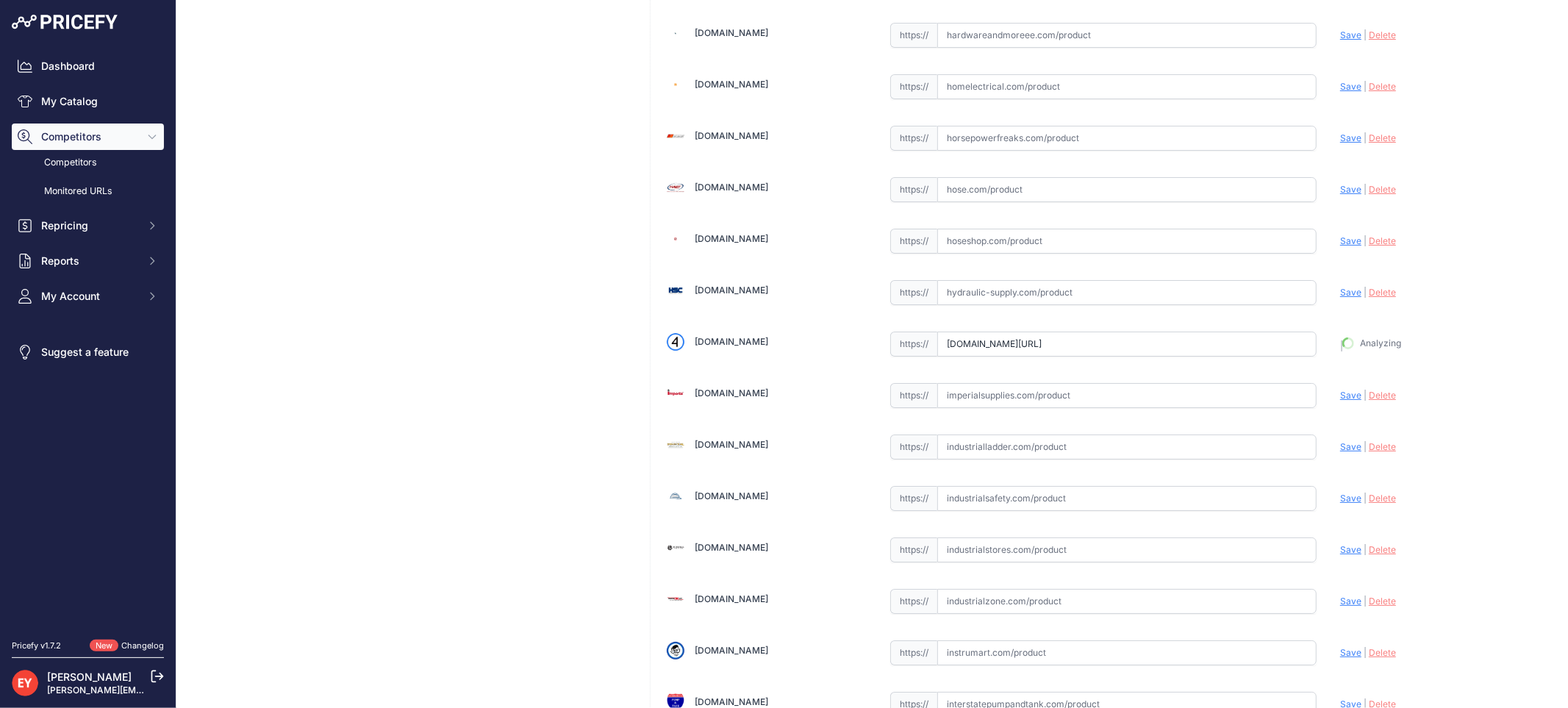
type input "https://iamdoc-com.3dcartstores.com/Probe-3%E2%80%9D-Adapter-Mag-Probe_p_105765…"
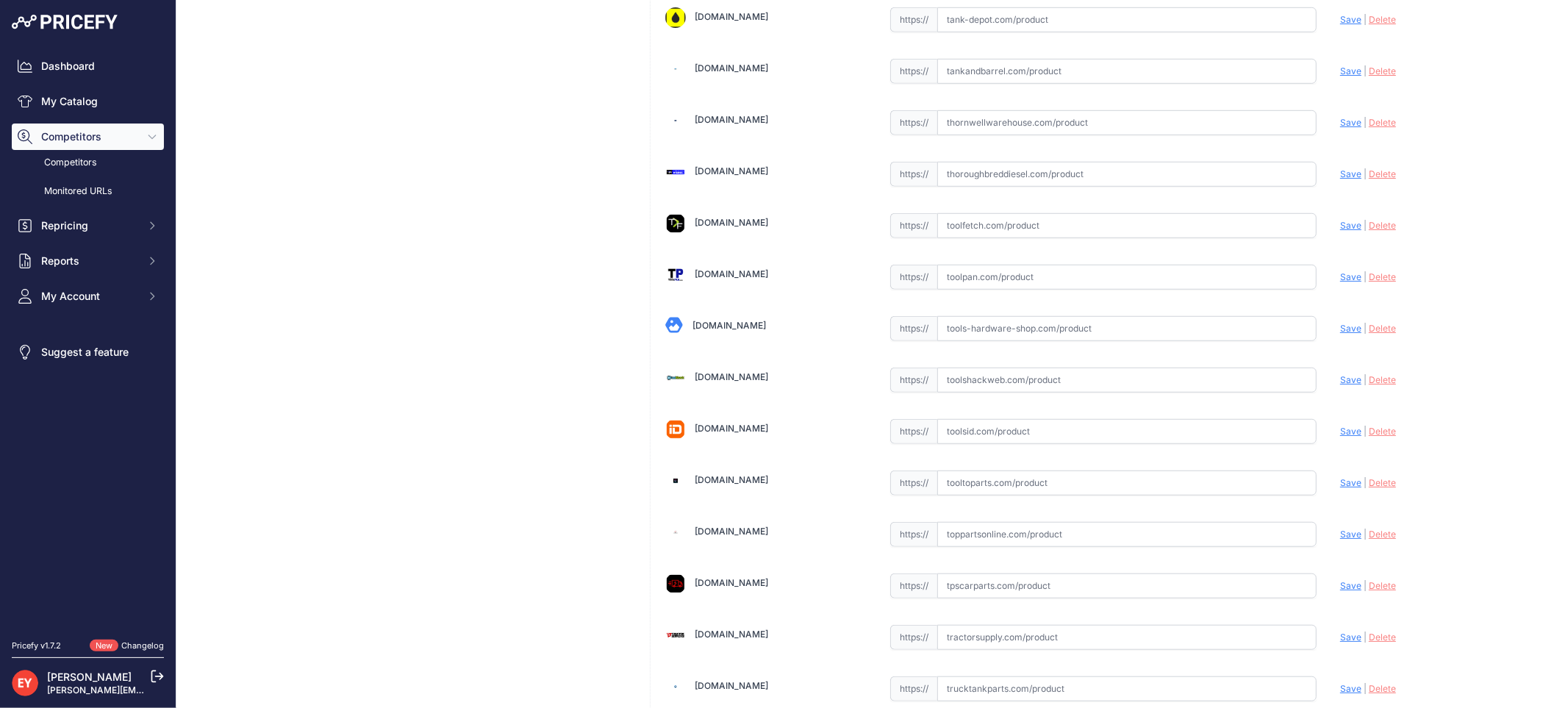
scroll to position [11108, 0]
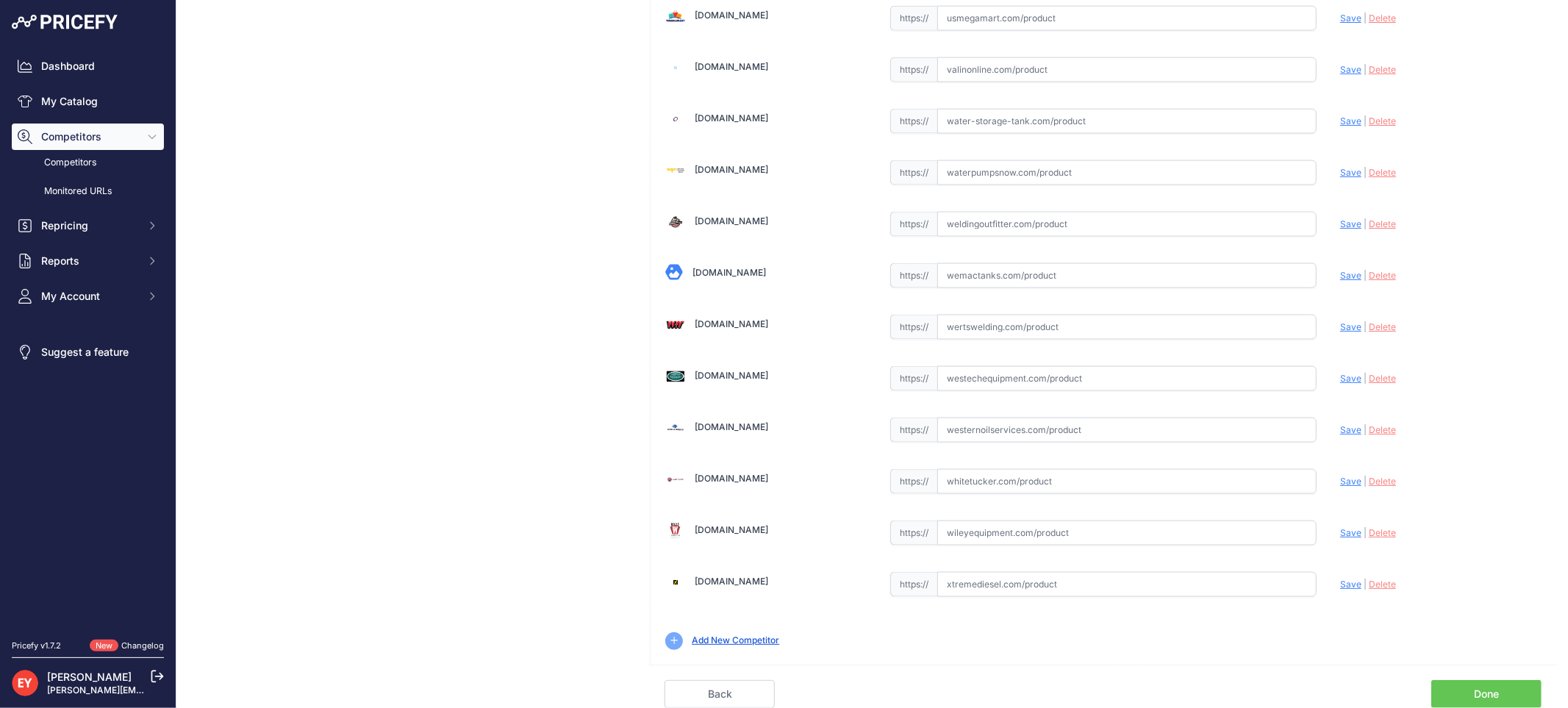
click at [1493, 687] on link "Done" at bounding box center [1486, 693] width 110 height 28
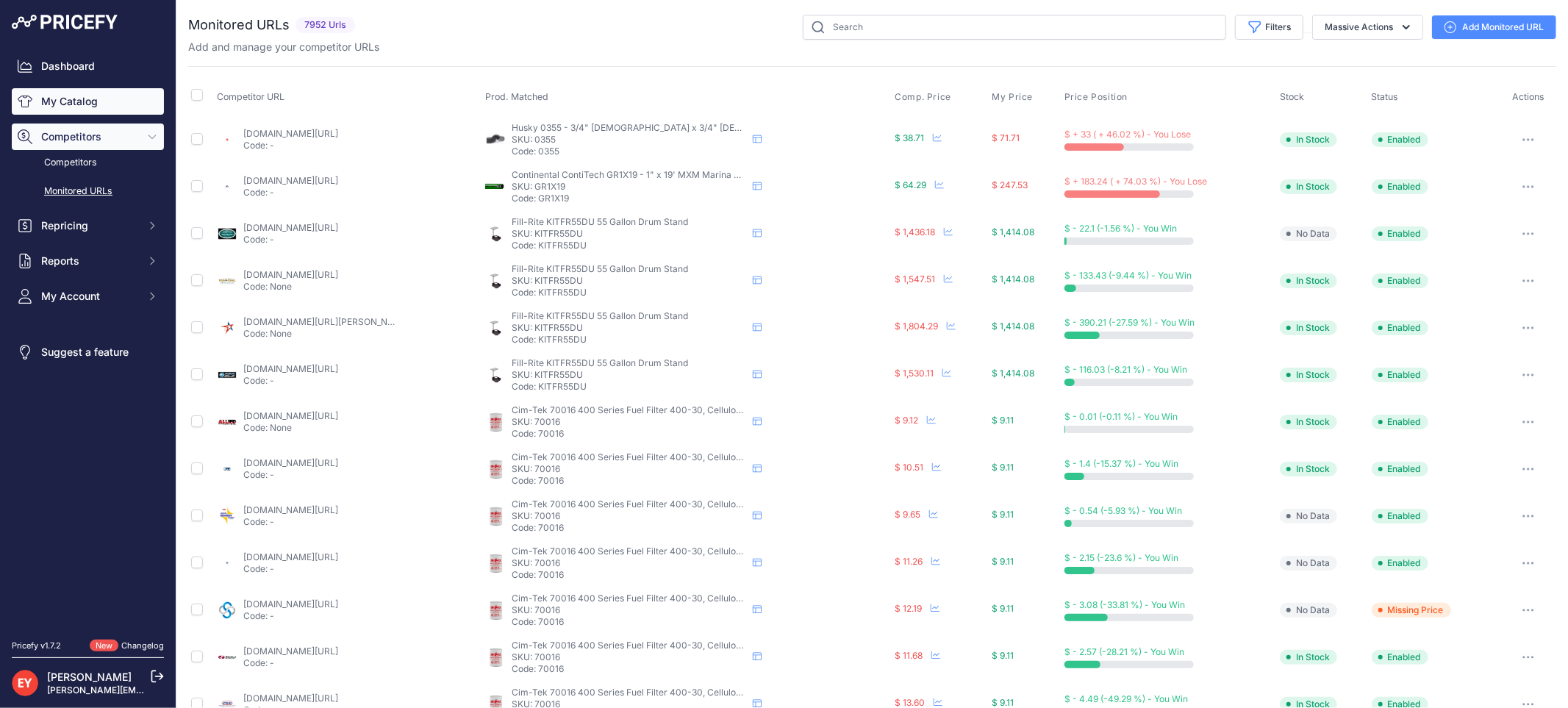
click at [104, 100] on link "My Catalog" at bounding box center [87, 101] width 152 height 27
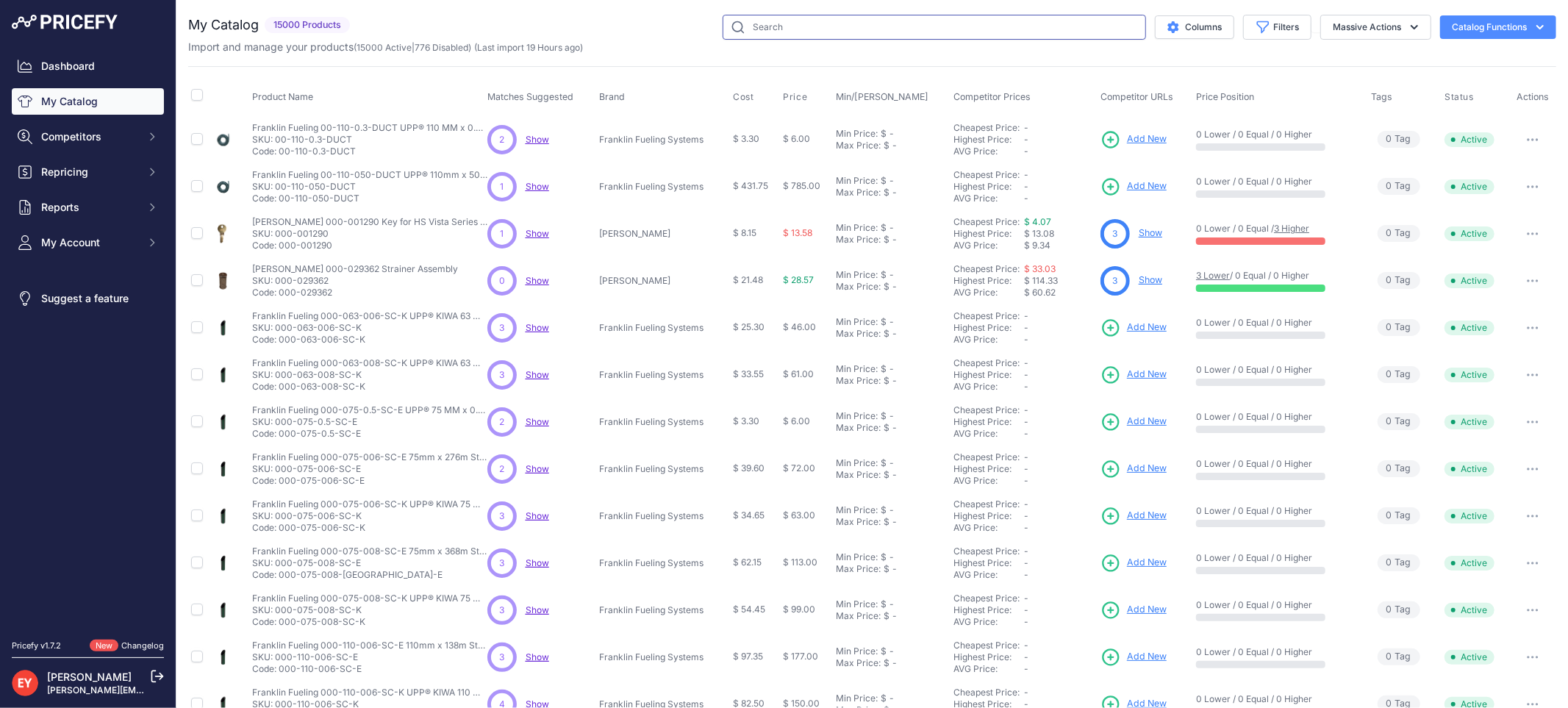
click at [740, 22] on input "text" at bounding box center [934, 27] width 423 height 25
paste input "329801-001"
type input "329801-001"
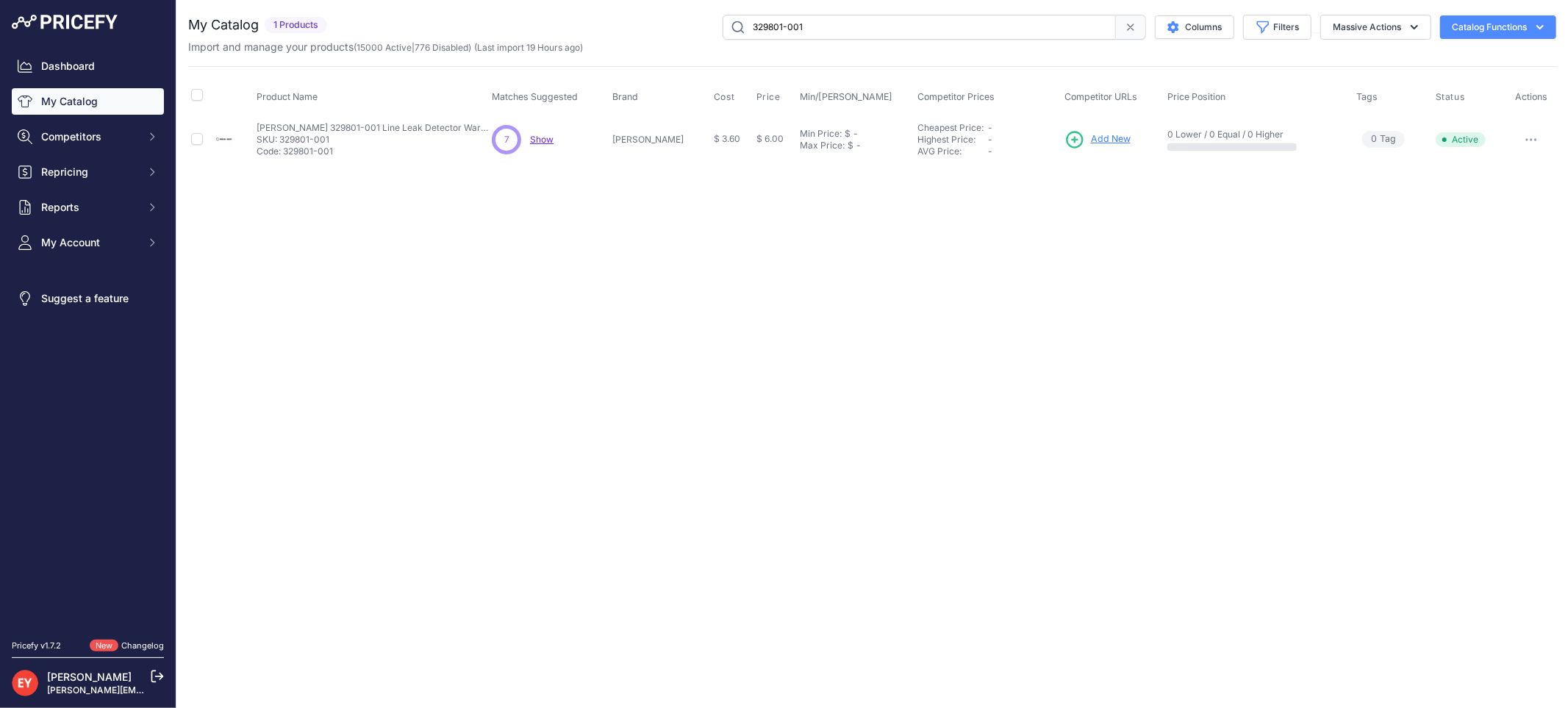
click at [1091, 141] on span "Add New" at bounding box center [1110, 139] width 40 height 14
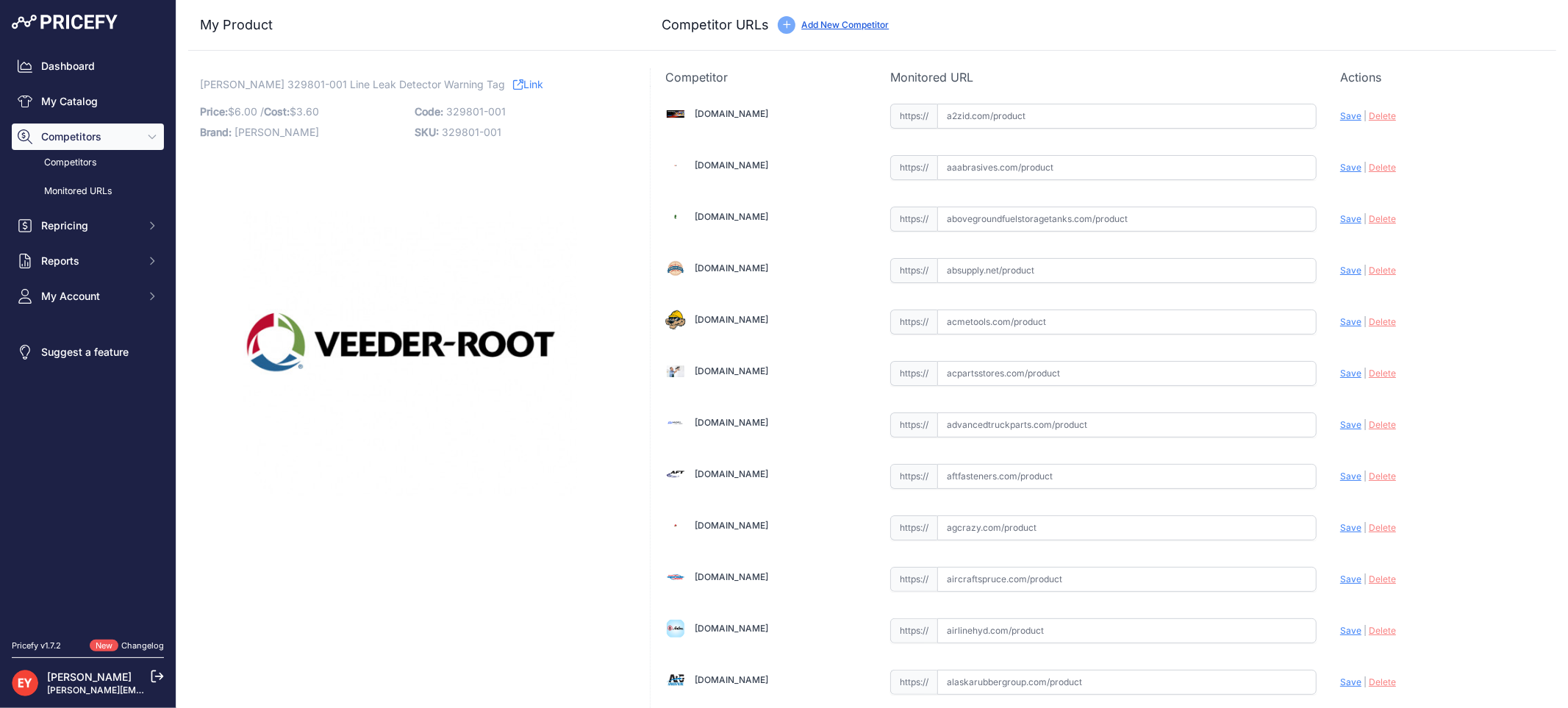
scroll to position [1360, 0]
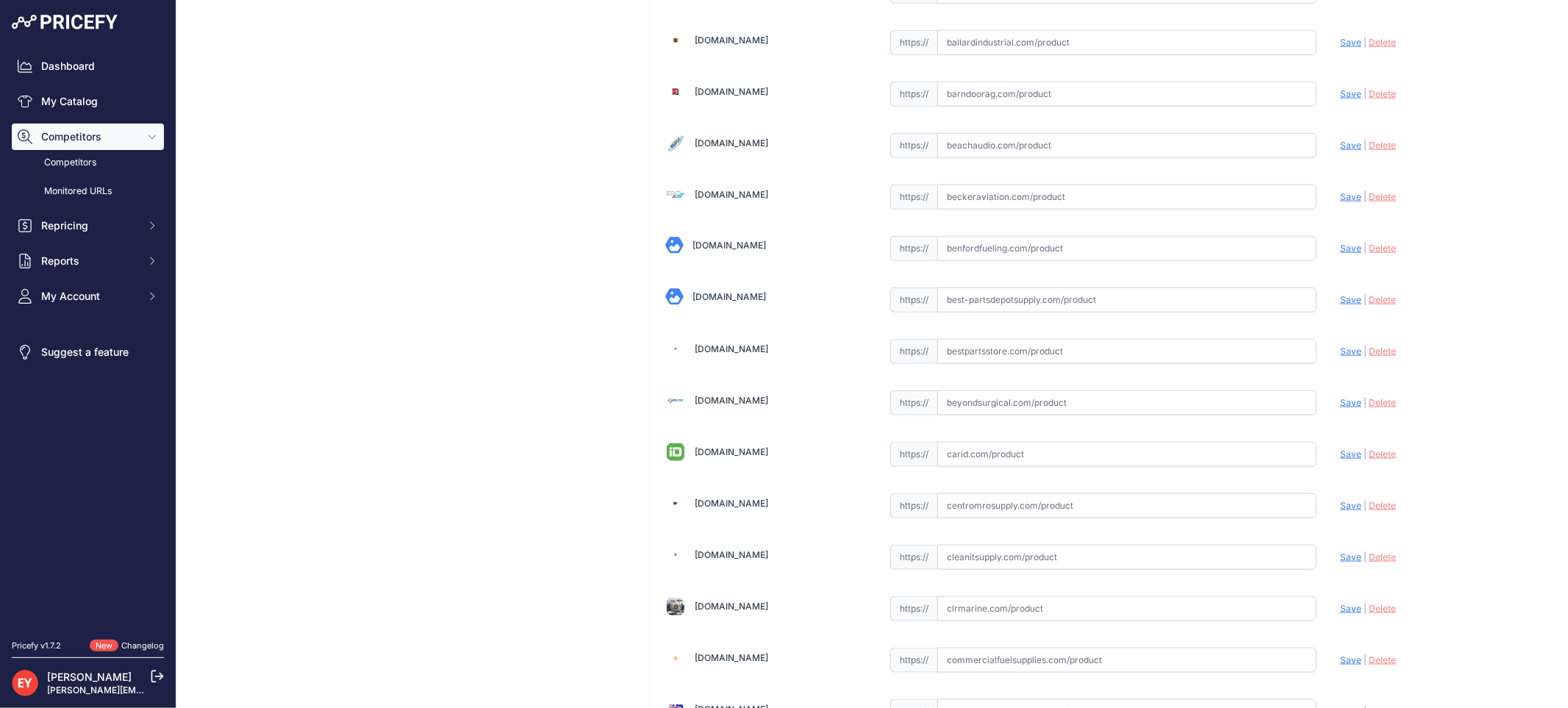
click at [979, 358] on input "text" at bounding box center [1127, 350] width 379 height 25
paste input "[URL][DOMAIN_NAME][PERSON_NAME]"
click at [1340, 357] on span "Save" at bounding box center [1350, 351] width 21 height 11
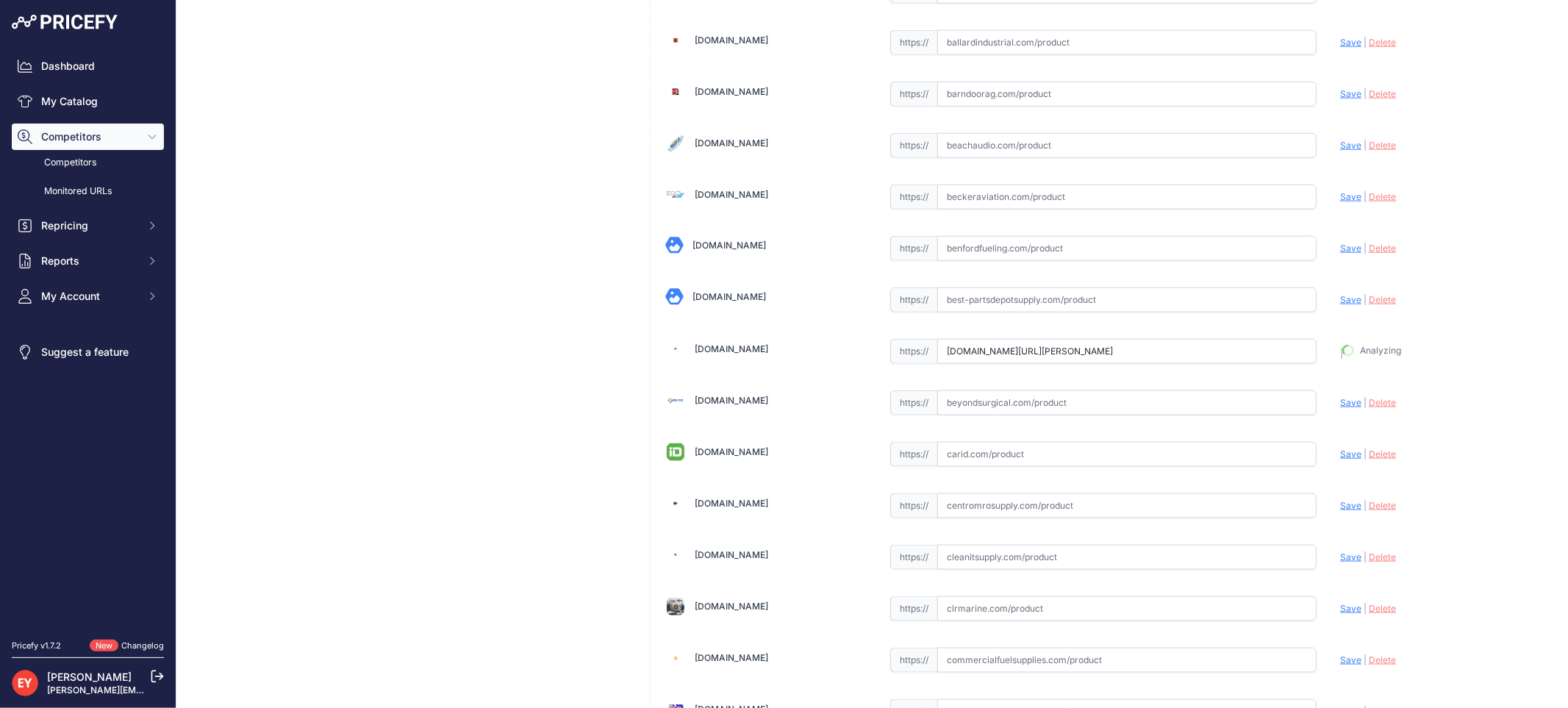
type input "[URL][DOMAIN_NAME][PERSON_NAME]"
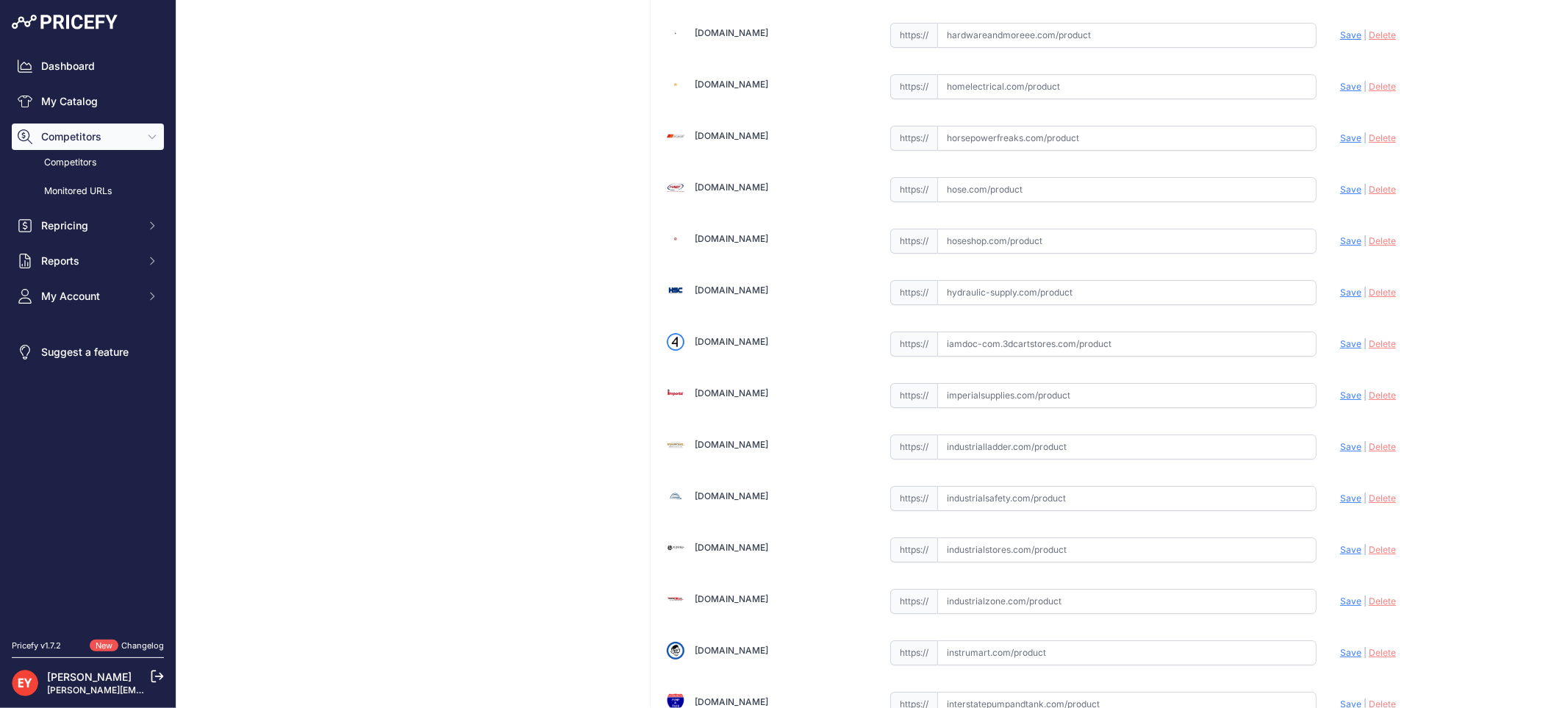
click at [995, 354] on input "text" at bounding box center [1127, 343] width 379 height 25
paste input "[URL][DOMAIN_NAME]"
click at [1340, 349] on span "Save" at bounding box center [1350, 344] width 21 height 11
type input "[URL][DOMAIN_NAME]"
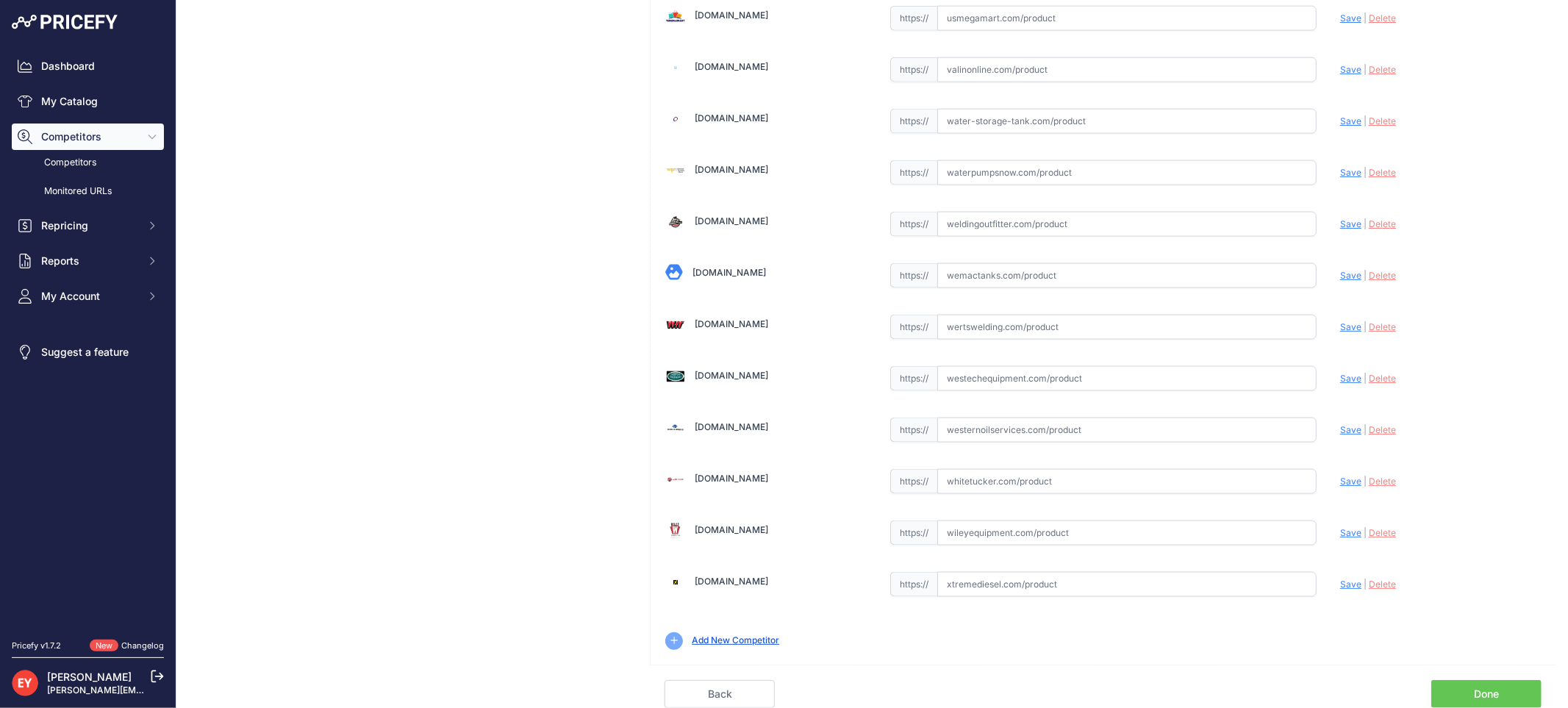
scroll to position [11074, 0]
click at [1443, 697] on link "Done" at bounding box center [1486, 693] width 110 height 28
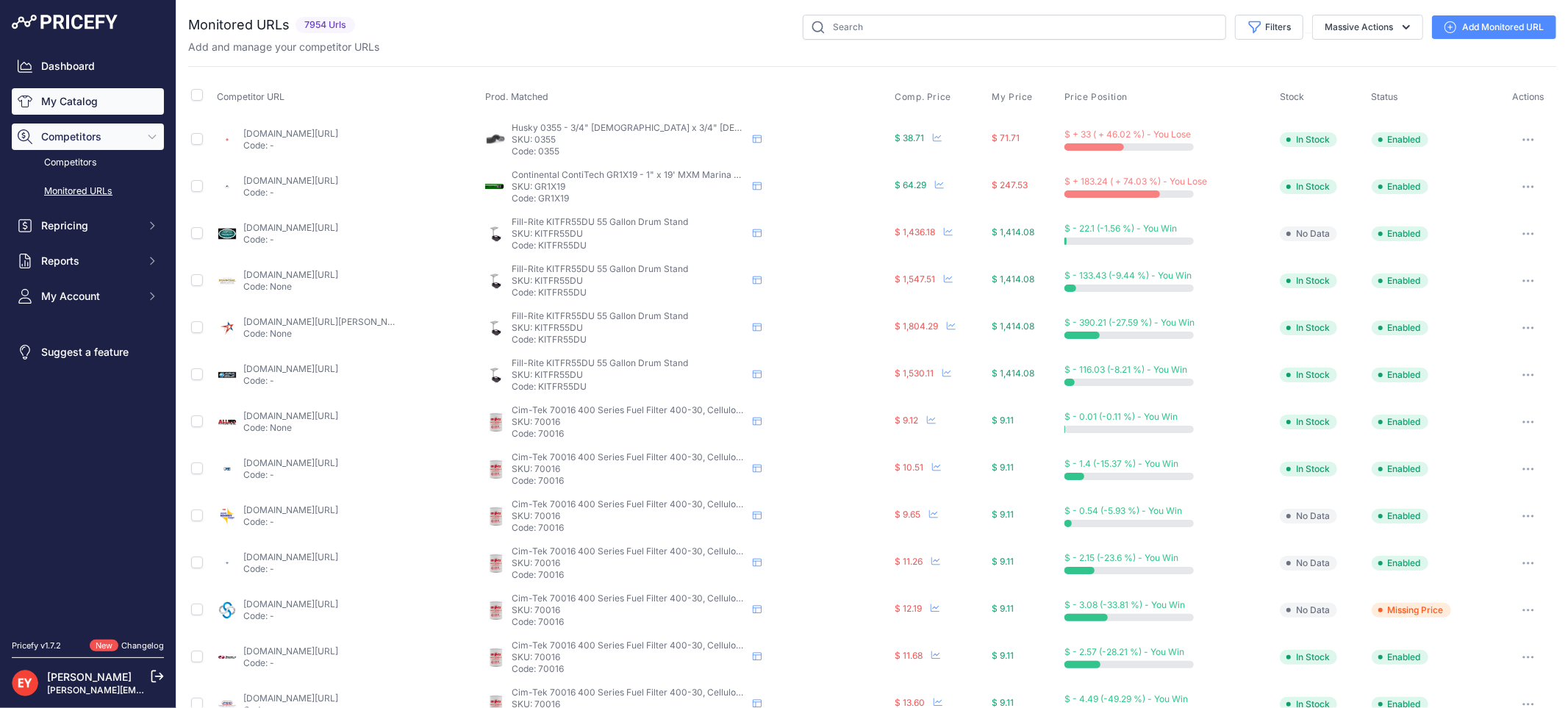
click at [97, 97] on link "My Catalog" at bounding box center [87, 101] width 152 height 27
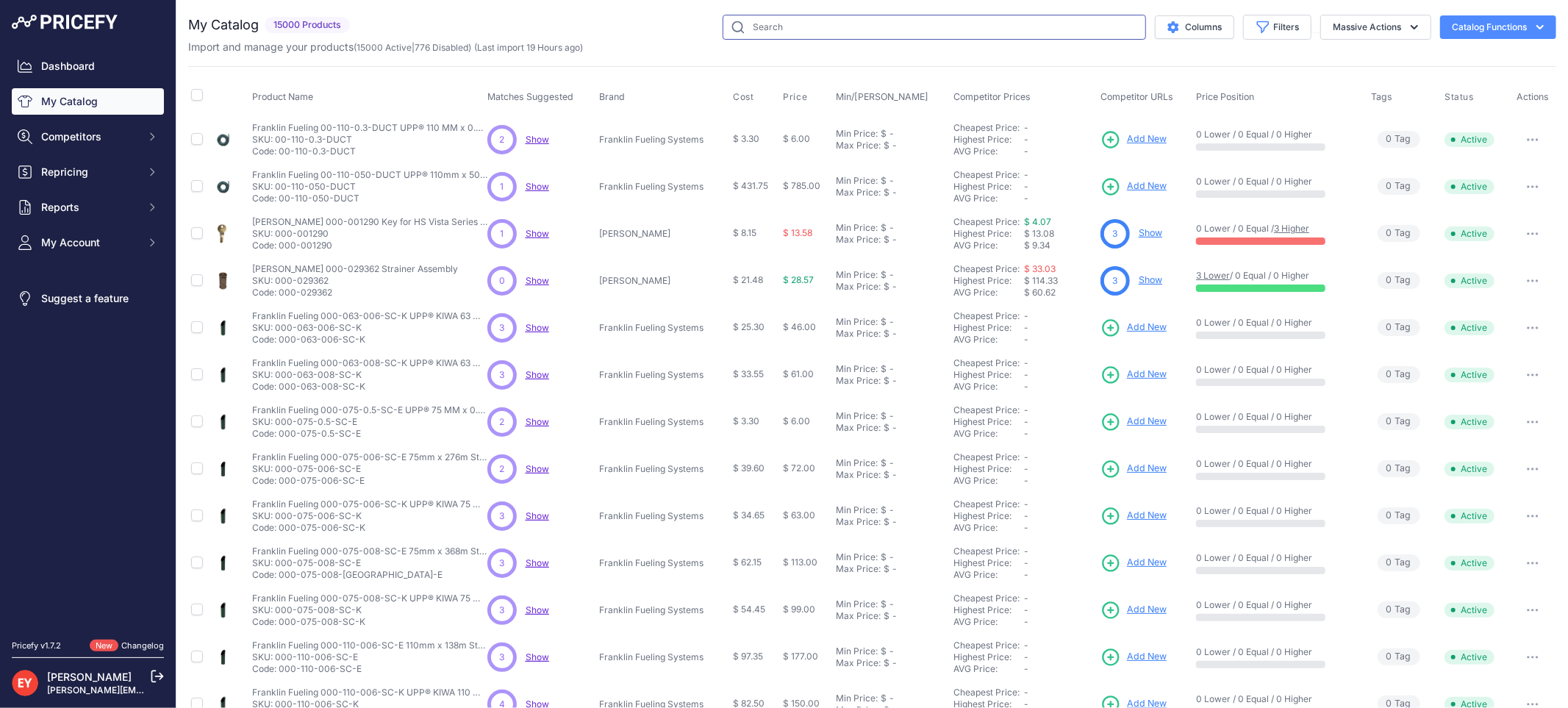
click at [740, 24] on input "text" at bounding box center [934, 27] width 423 height 25
paste input "329940-001"
type input "329940-001"
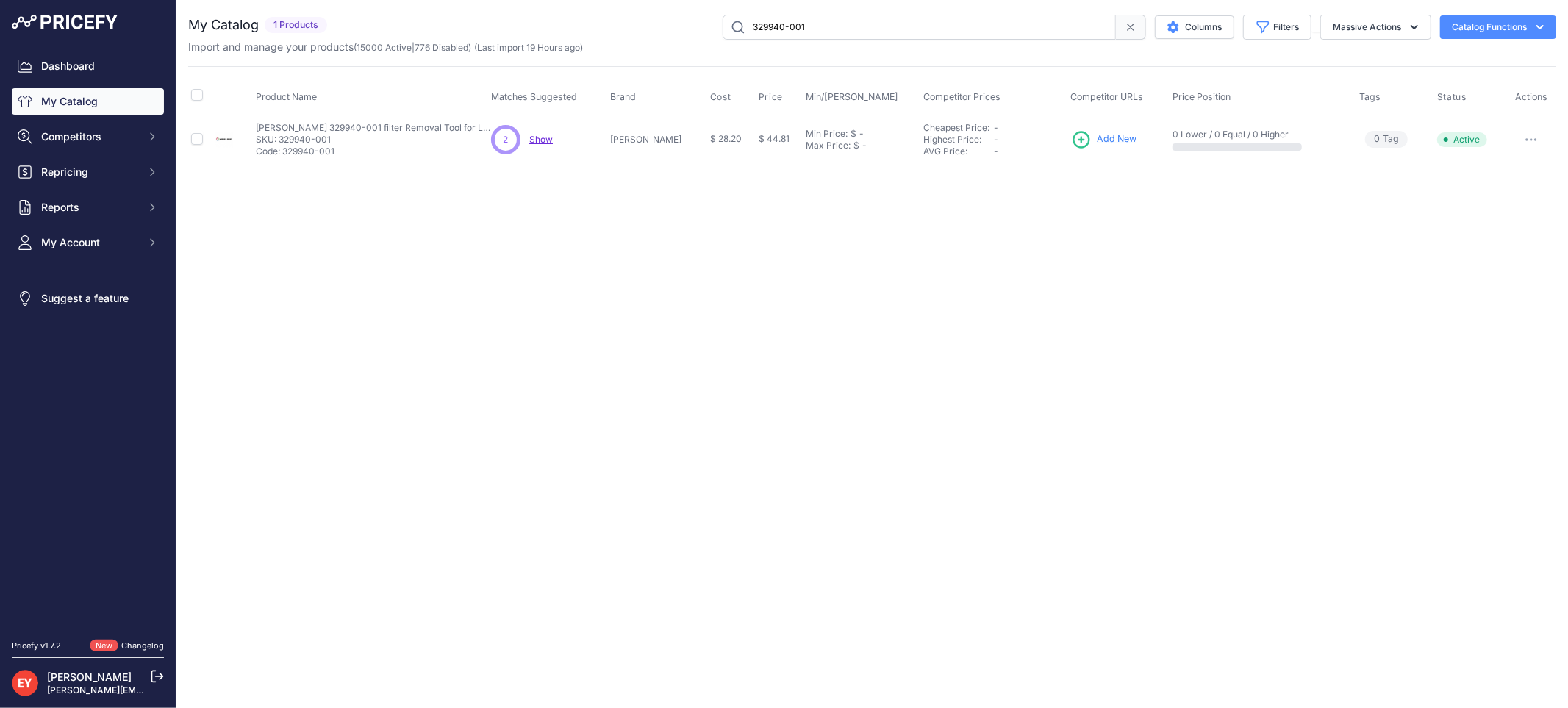
click at [1105, 144] on span "Add New" at bounding box center [1116, 139] width 40 height 14
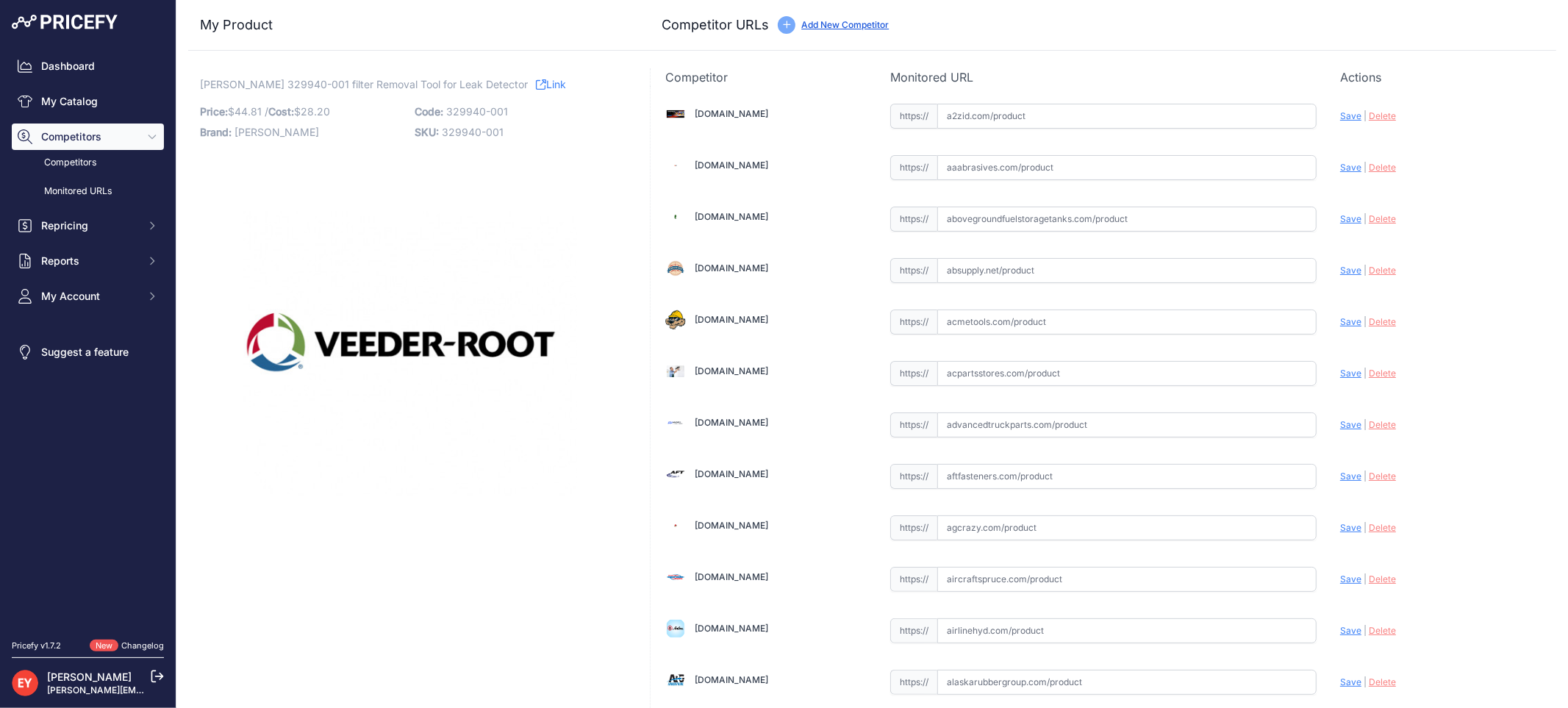
scroll to position [10272, 0]
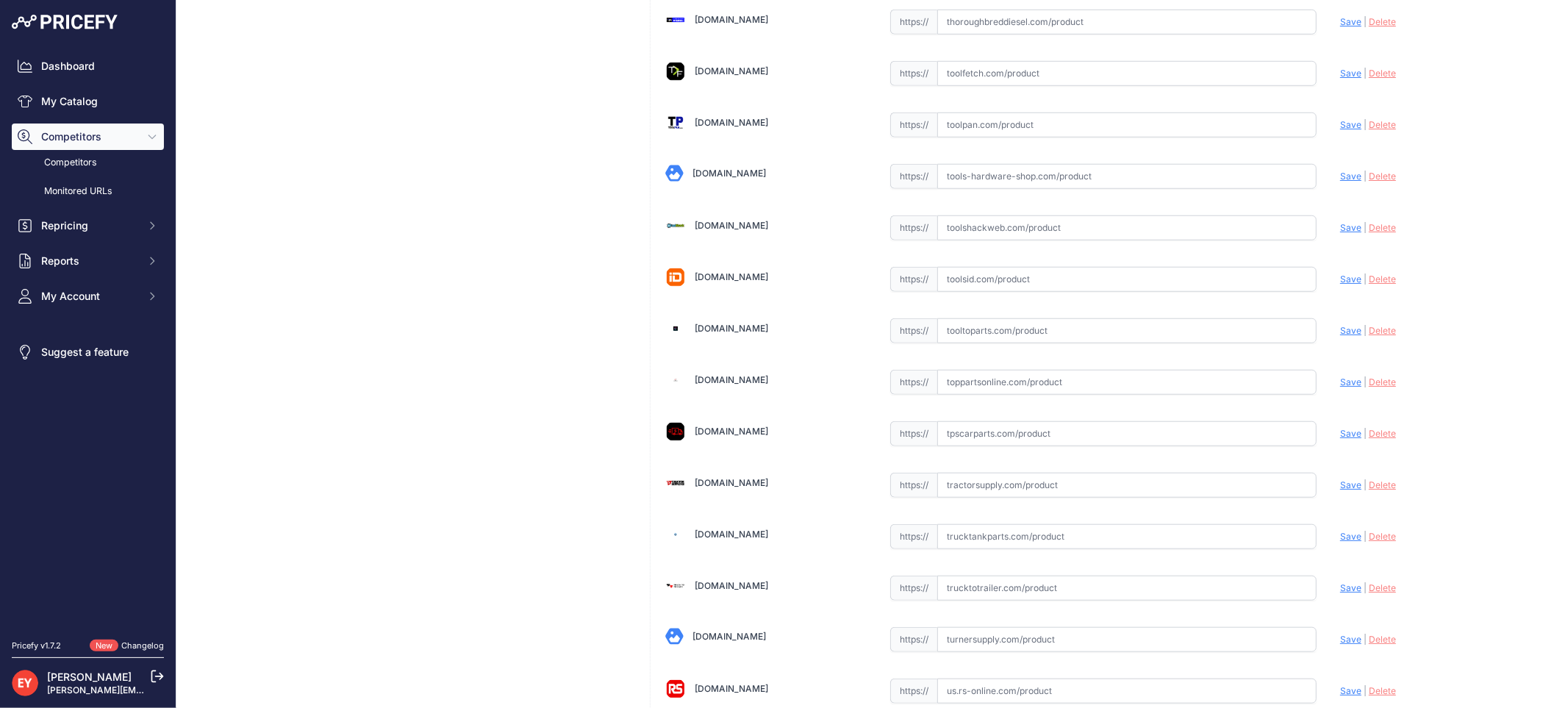
click at [949, 343] on input "text" at bounding box center [1127, 330] width 379 height 25
paste input "https://www.tooltoparts.com/product/veeder-root-329940-001-filter-removal-tool-…"
click at [1340, 336] on span "Save" at bounding box center [1350, 330] width 21 height 11
type input "https://www.tooltoparts.com/product/veeder-root-329940-001-filter-removal-tool-…"
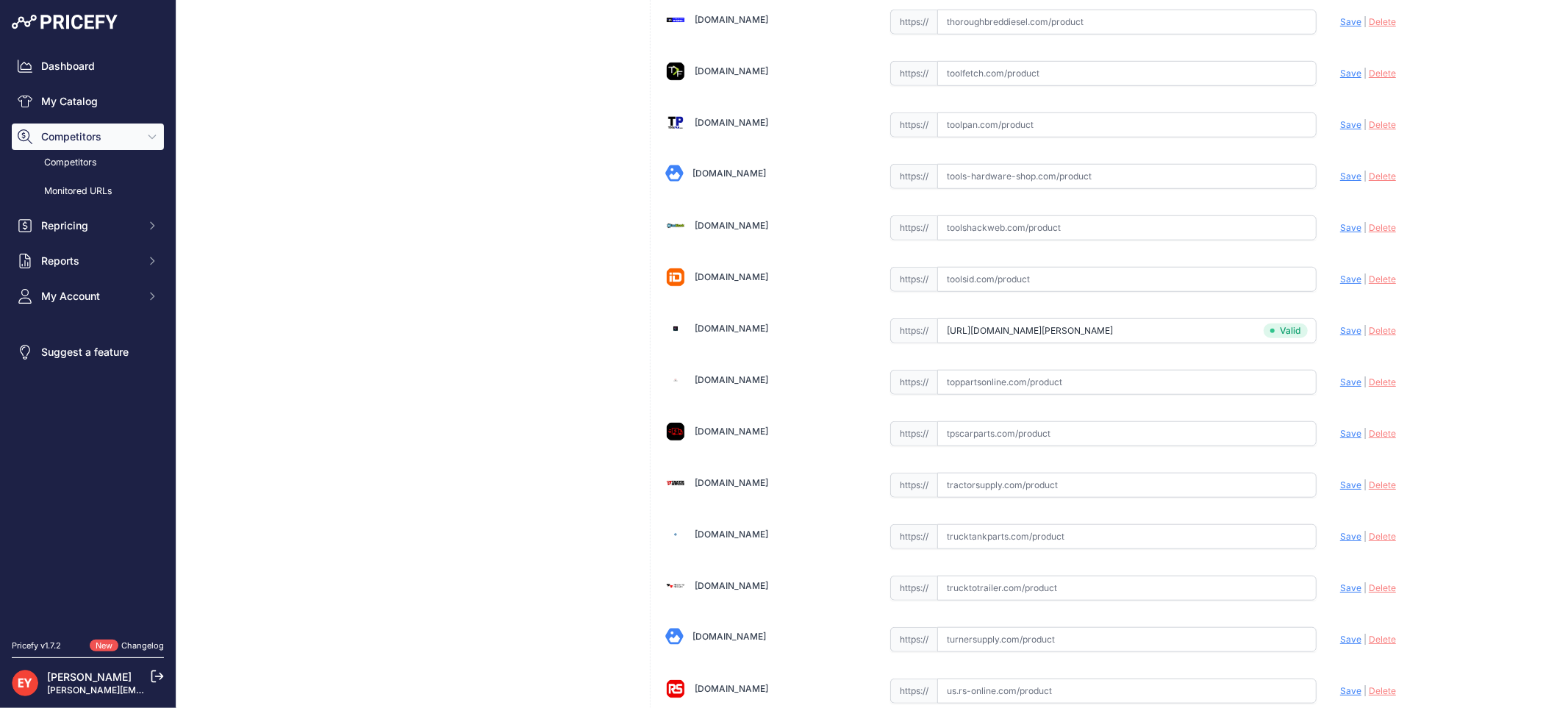
scroll to position [1360, 0]
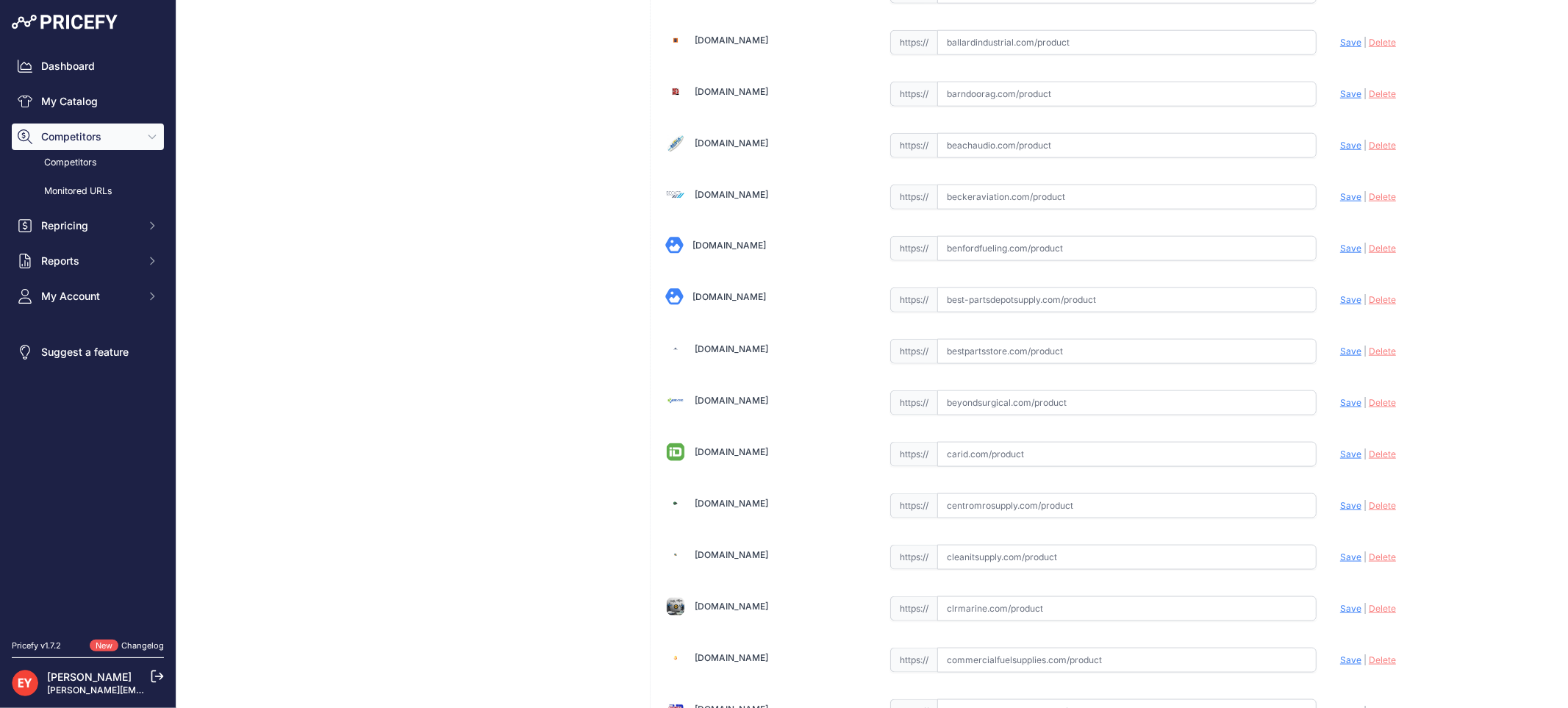
click at [937, 355] on input "text" at bounding box center [1127, 350] width 379 height 25
paste input "https://www.bestpartsstore.com/product/veeder-root-329940-001-filter-removal-to…"
click at [1346, 353] on span "Save" at bounding box center [1350, 351] width 21 height 11
type input "https://www.bestpartsstore.com/product/veeder-root-329940-001-filter-removal-to…"
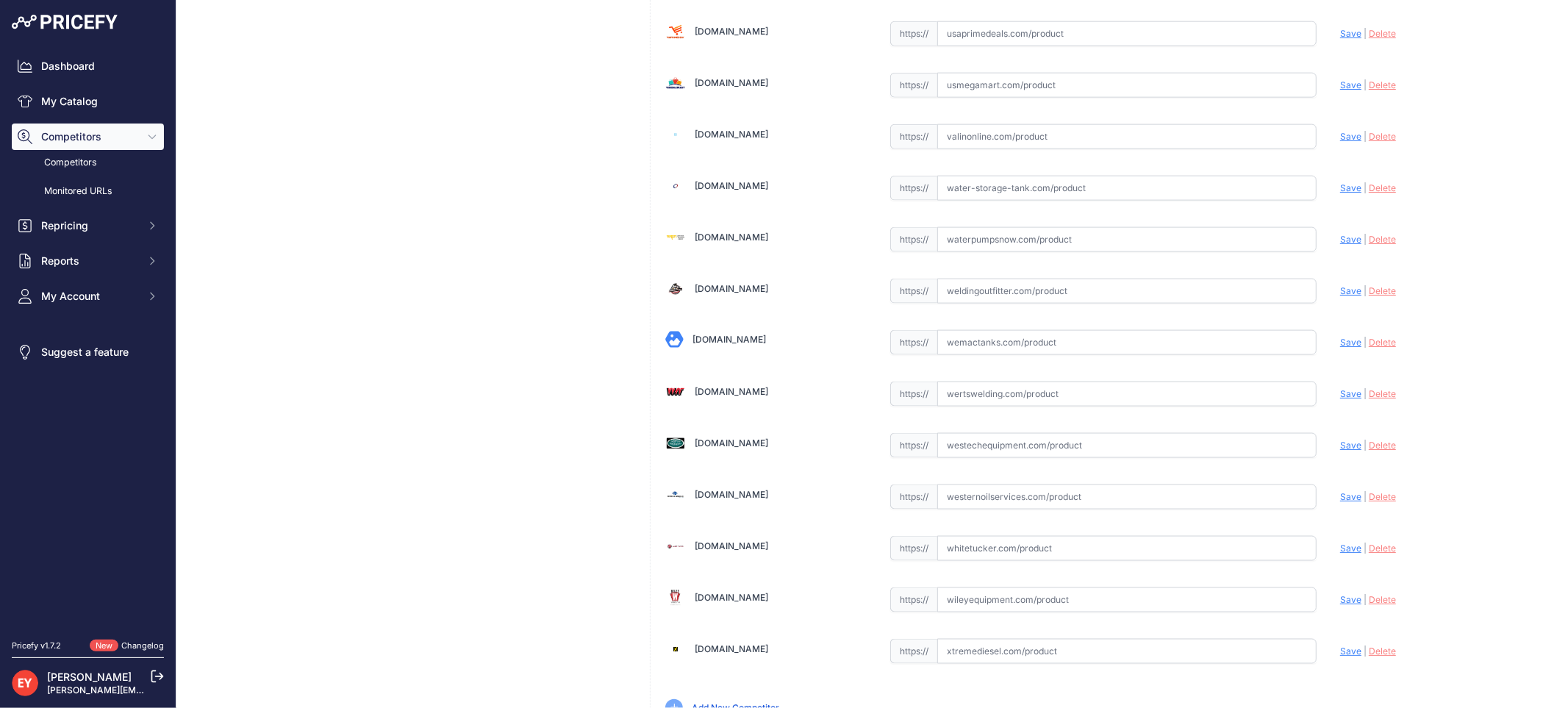
scroll to position [11076, 0]
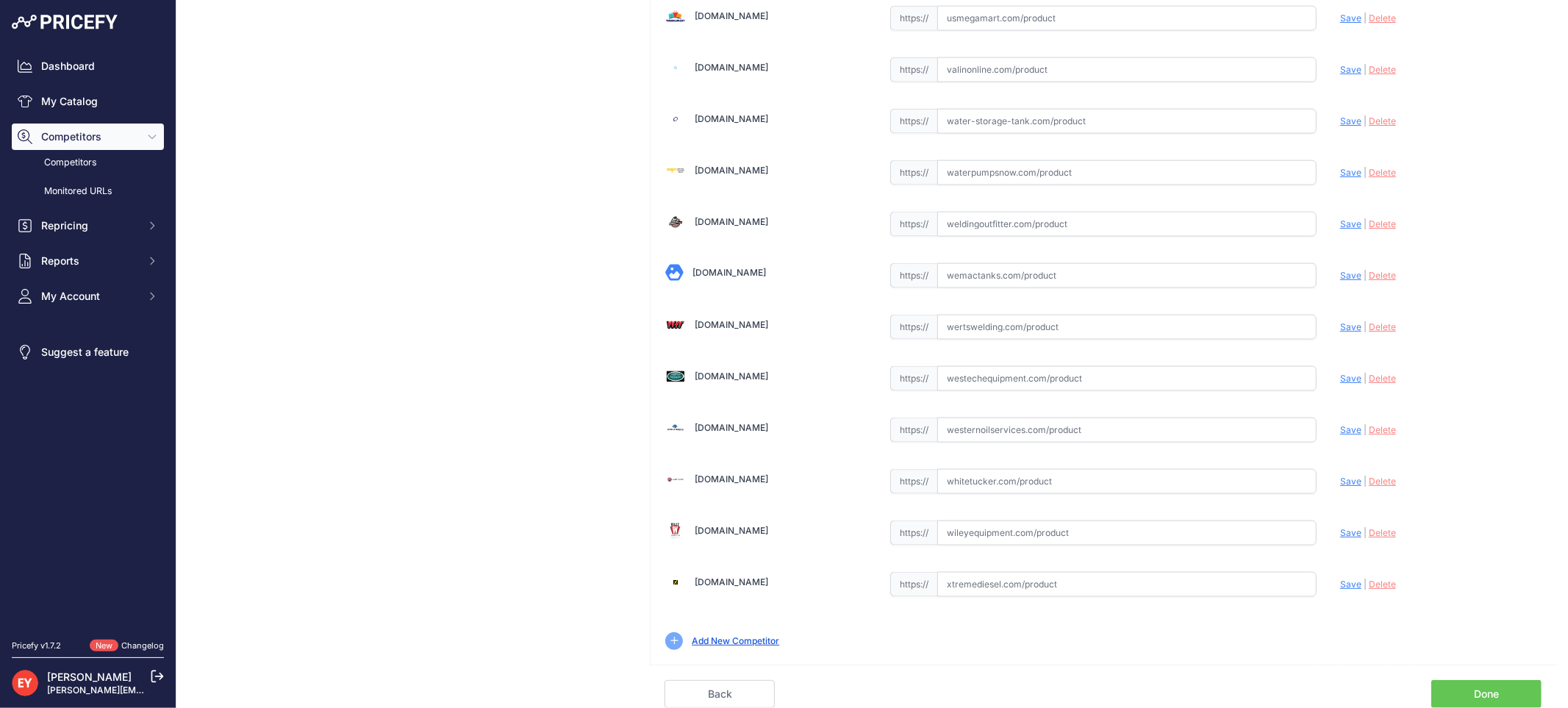
click at [1509, 685] on link "Done" at bounding box center [1486, 693] width 110 height 28
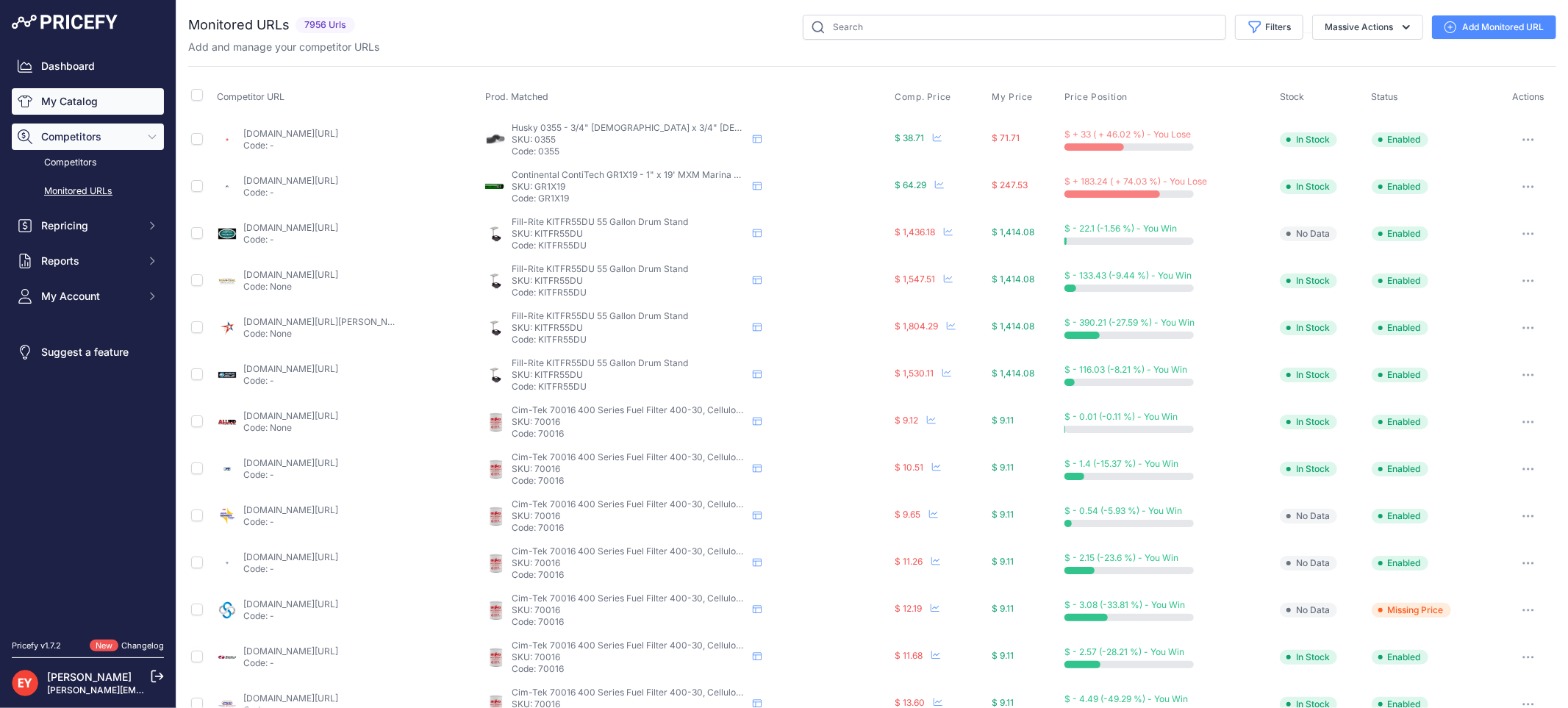
click at [85, 114] on link "My Catalog" at bounding box center [87, 101] width 152 height 27
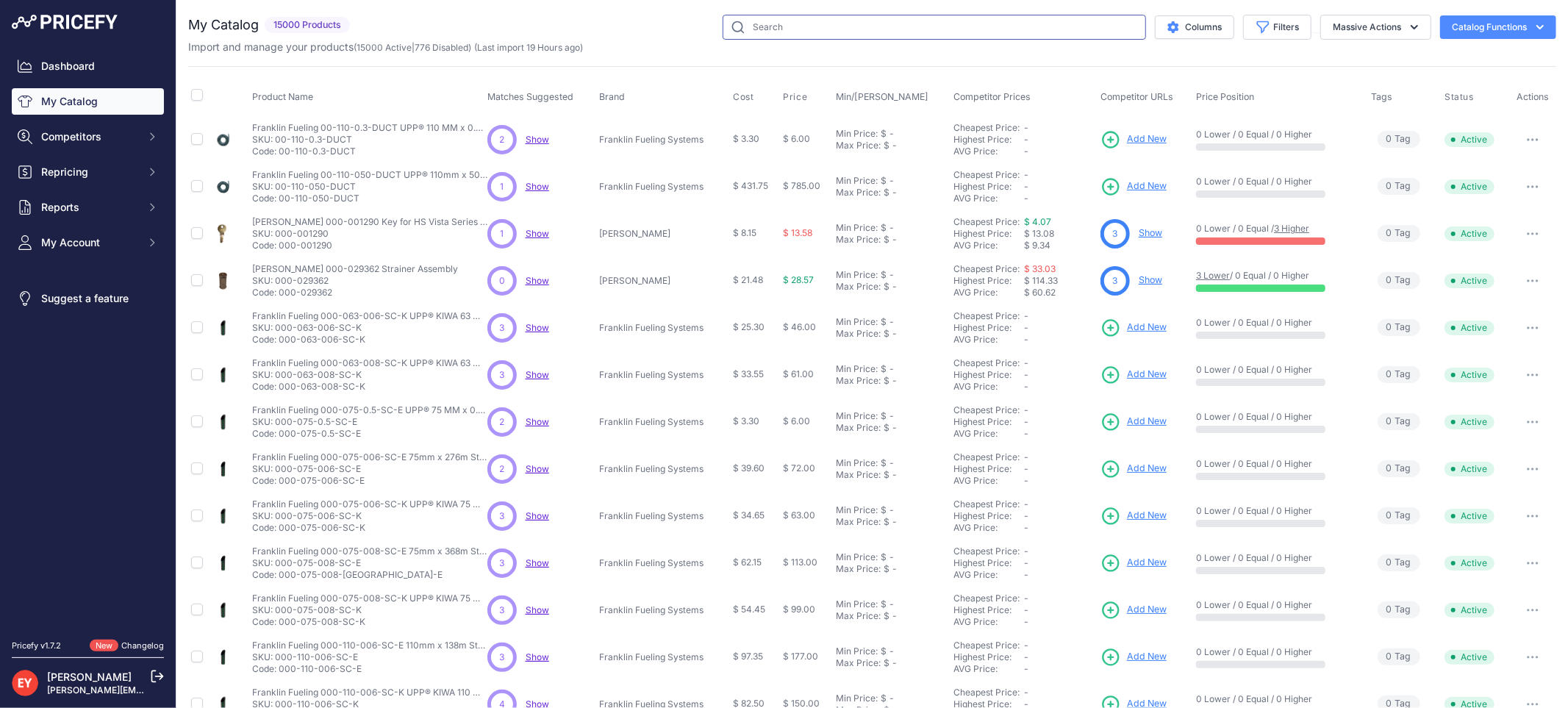
click at [780, 25] on input "text" at bounding box center [934, 27] width 423 height 25
paste input "330020-007"
type input "330020-007"
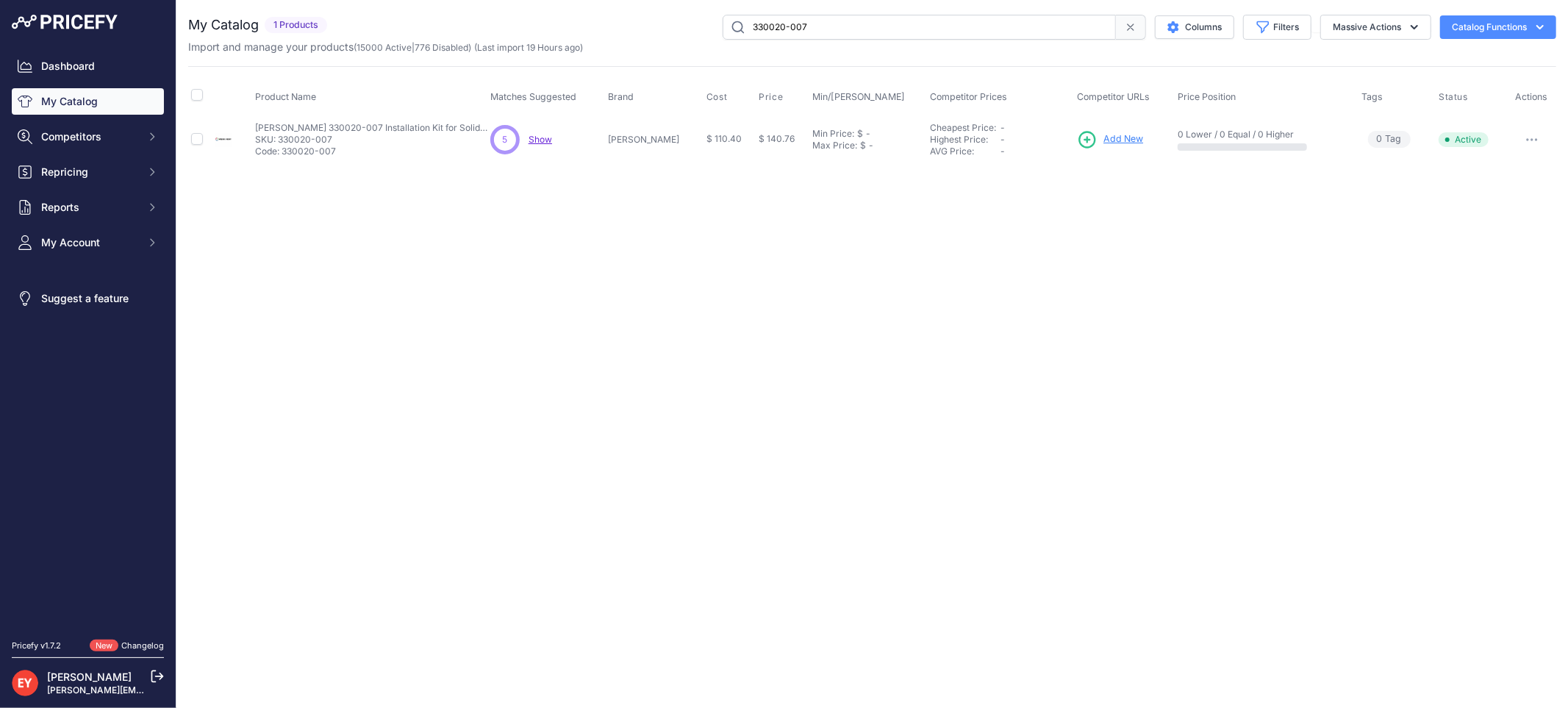
click at [1104, 137] on span "Add New" at bounding box center [1123, 139] width 40 height 14
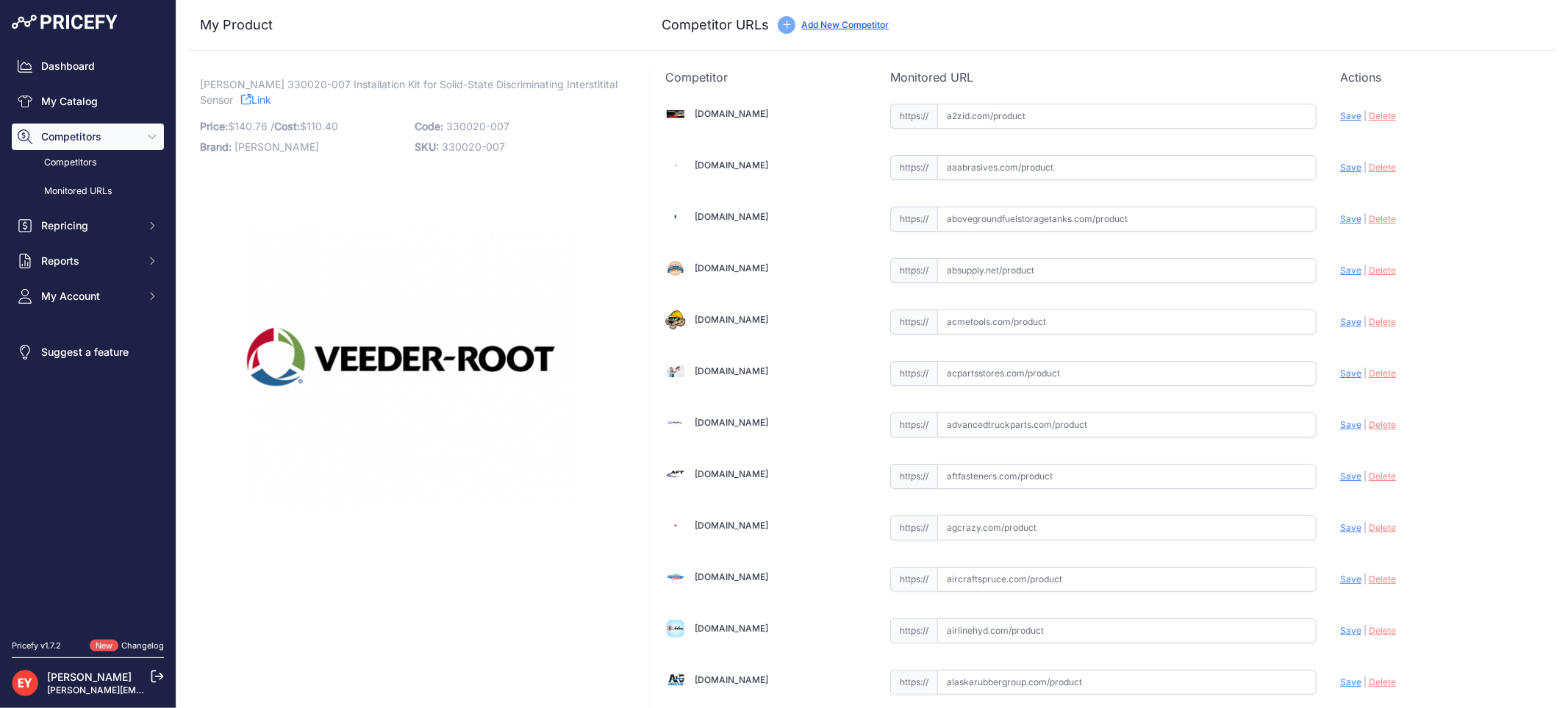
scroll to position [4402, 0]
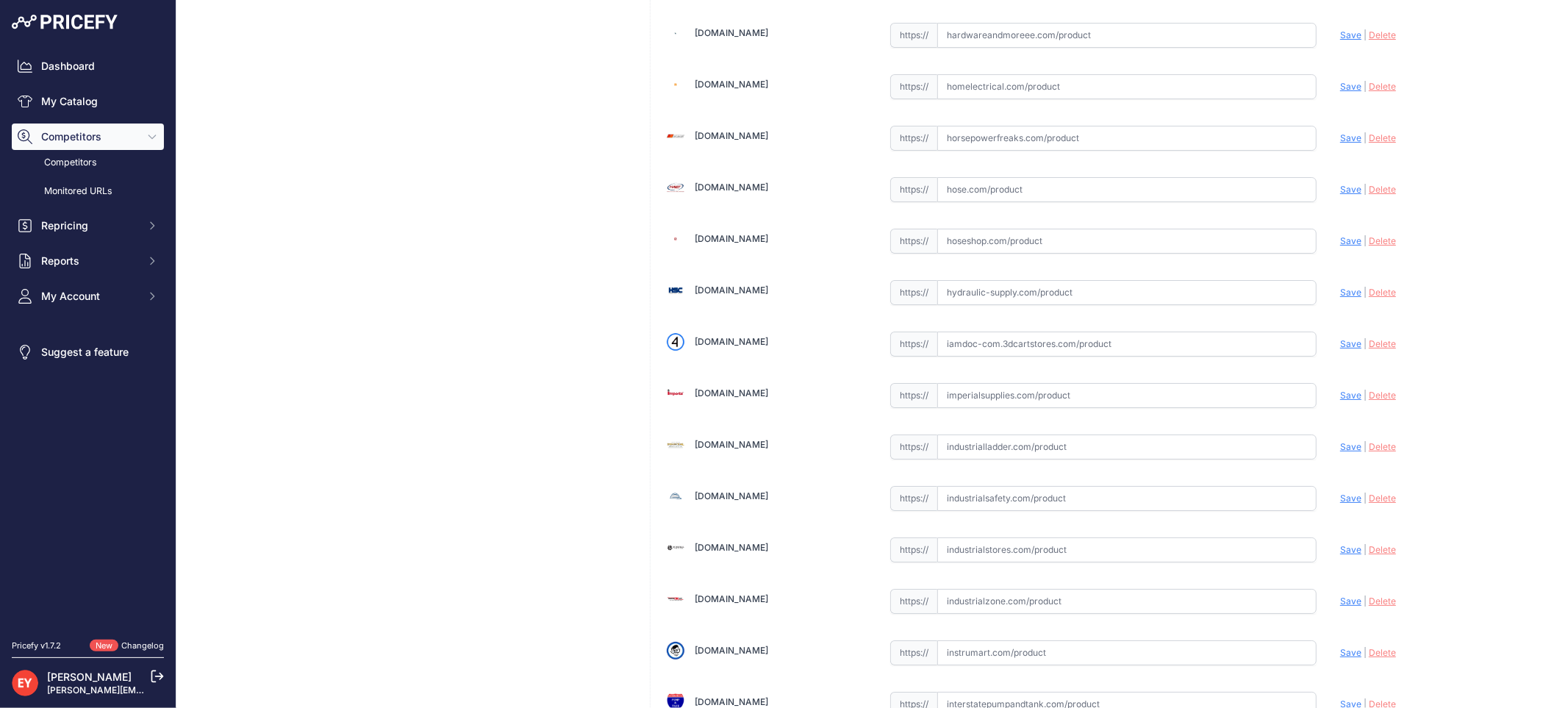
drag, startPoint x: 998, startPoint y: 361, endPoint x: 966, endPoint y: 325, distance: 48.2
click at [998, 357] on input "text" at bounding box center [1127, 343] width 379 height 25
paste input "[URL][DOMAIN_NAME]"
click at [1340, 349] on span "Save" at bounding box center [1350, 344] width 21 height 11
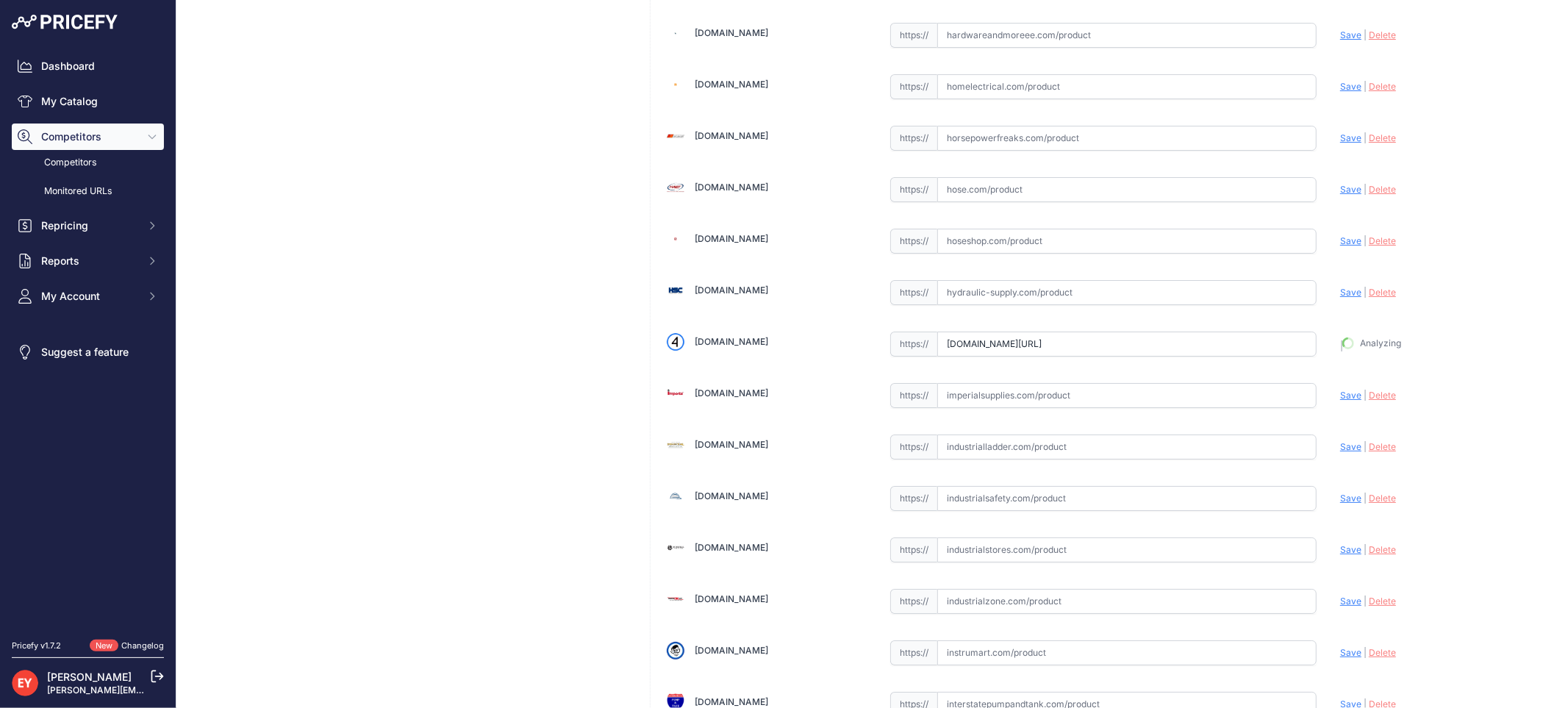
type input "[URL][DOMAIN_NAME]"
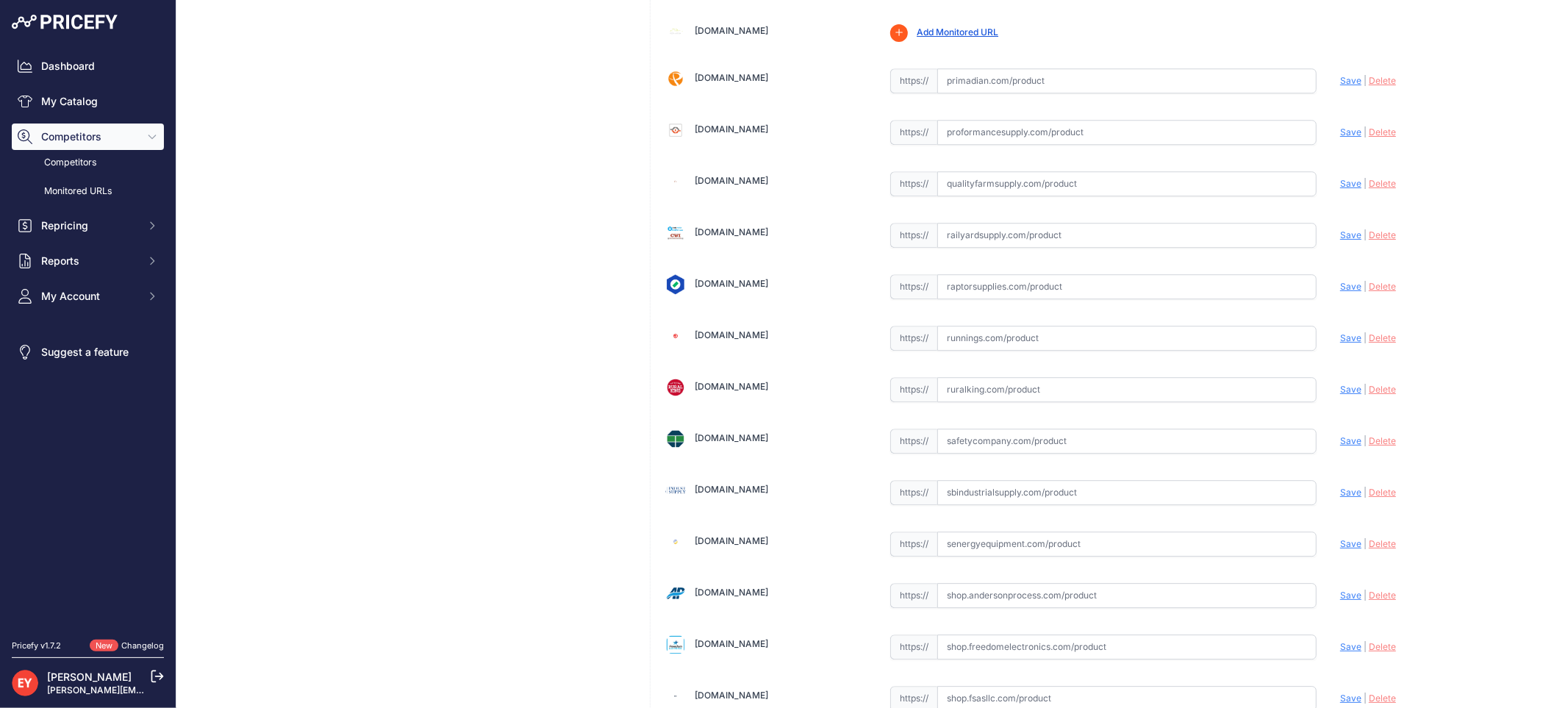
scroll to position [11108, 0]
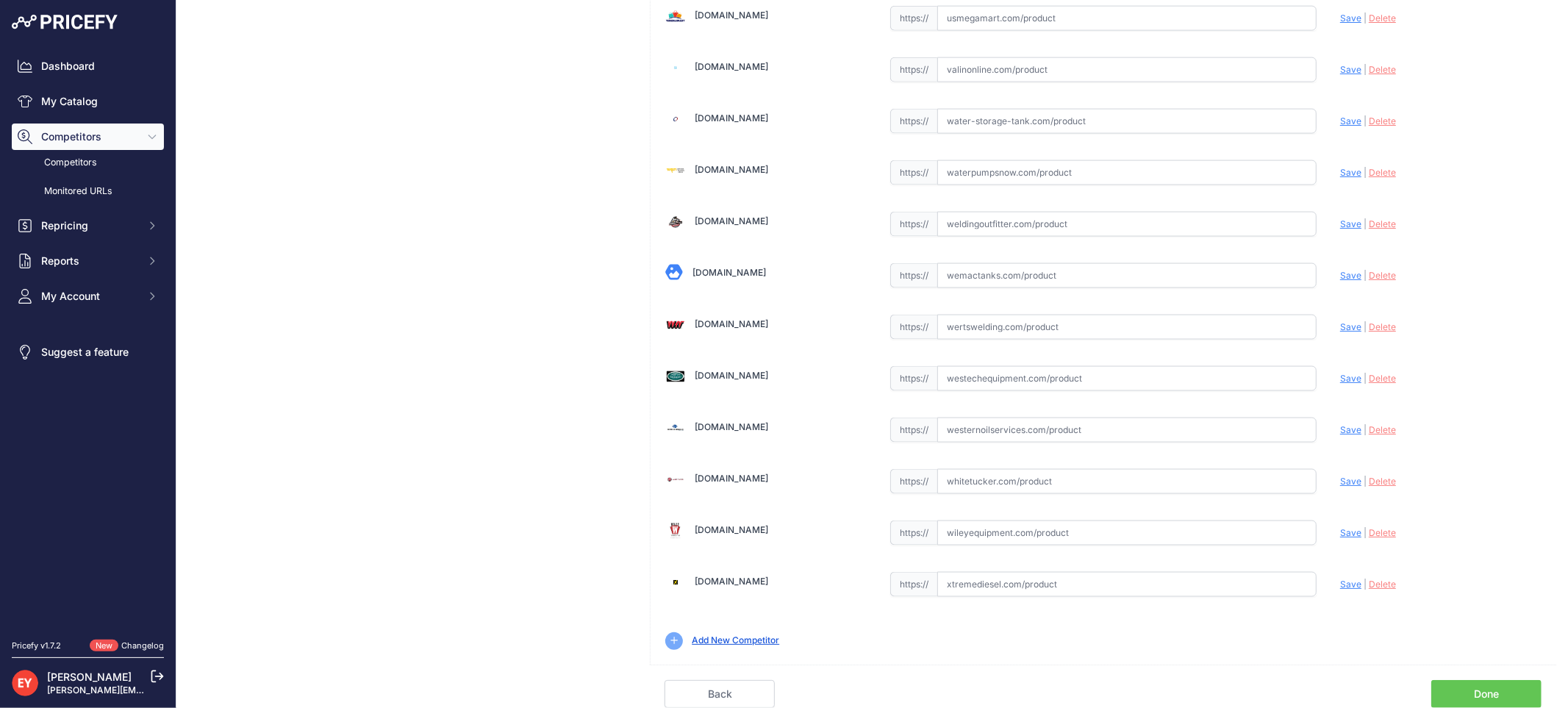
click at [1498, 694] on link "Done" at bounding box center [1486, 693] width 110 height 28
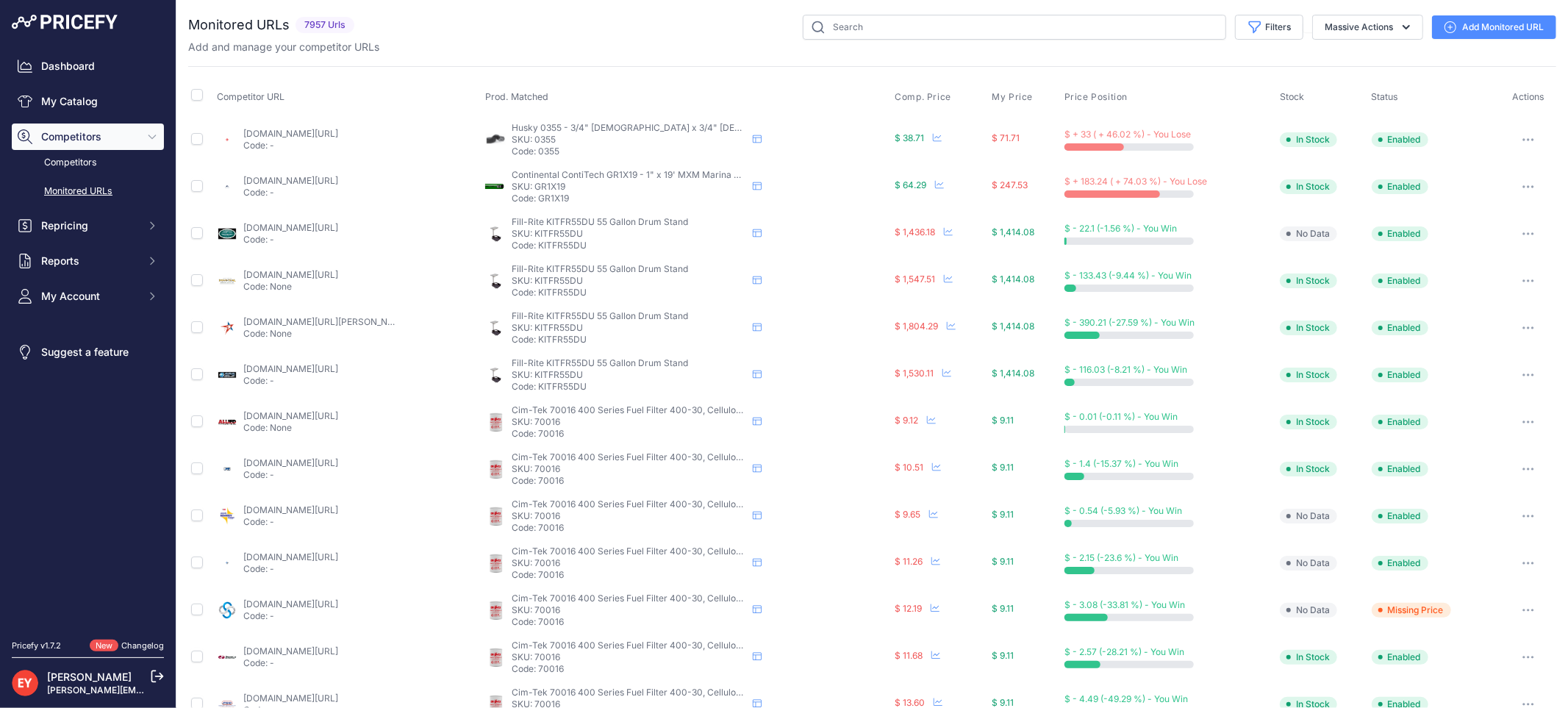
click at [40, 86] on div "Dashboard My Catalog Competitors Competitors Monitored URLs Repricing My Repric…" at bounding box center [87, 181] width 152 height 257
click at [45, 98] on link "My Catalog" at bounding box center [87, 101] width 152 height 27
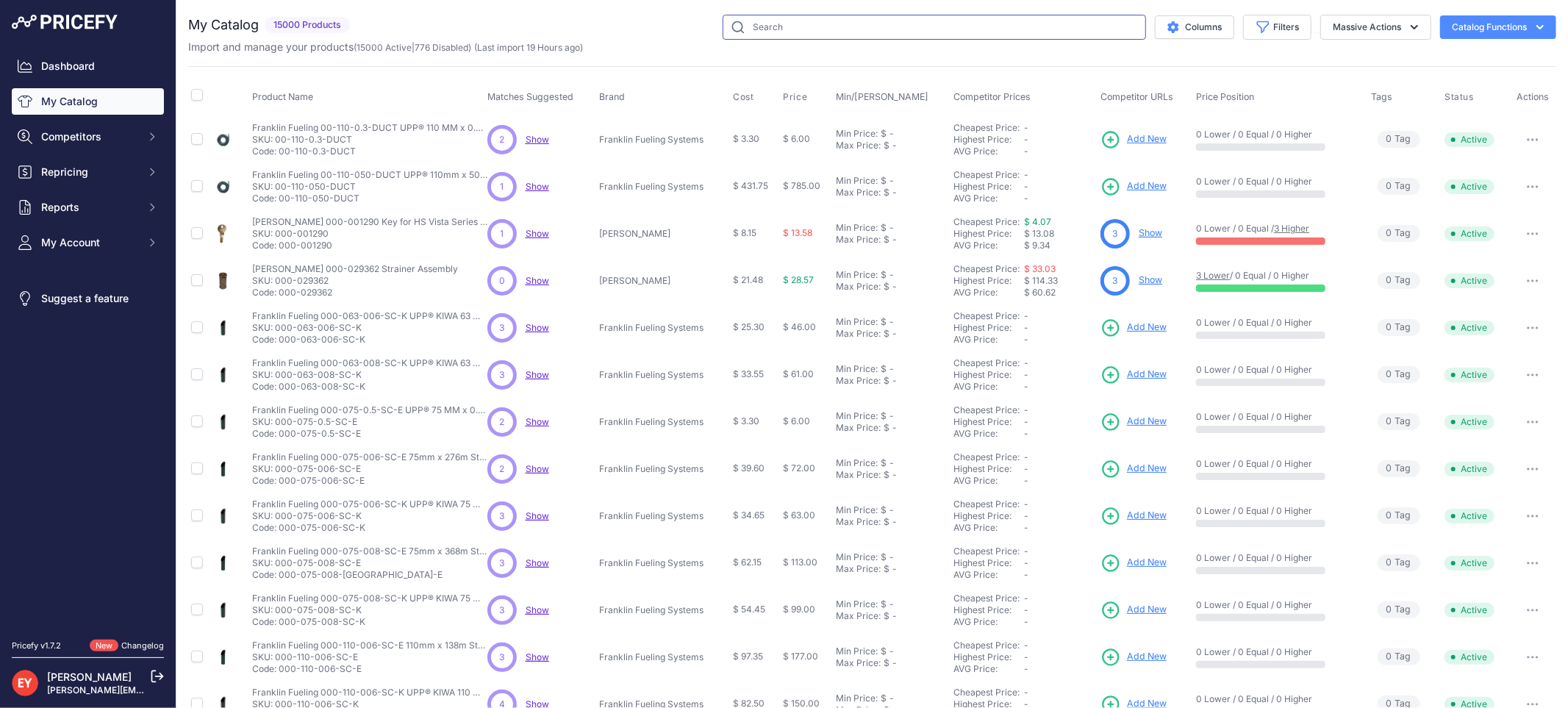
click at [784, 32] on input "text" at bounding box center [934, 27] width 423 height 25
paste input "330020-031"
type input "330020-031"
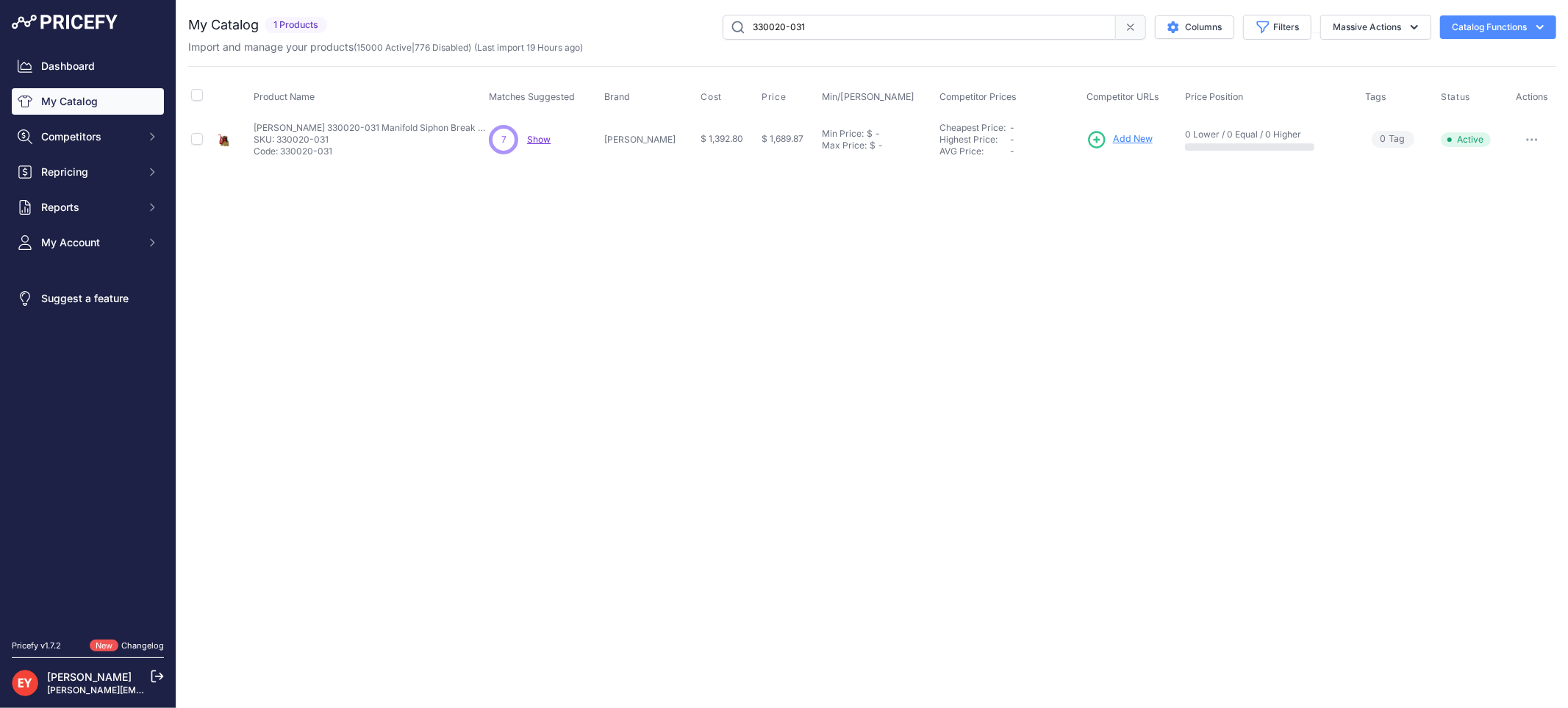
click at [1113, 135] on span "Add New" at bounding box center [1132, 139] width 40 height 14
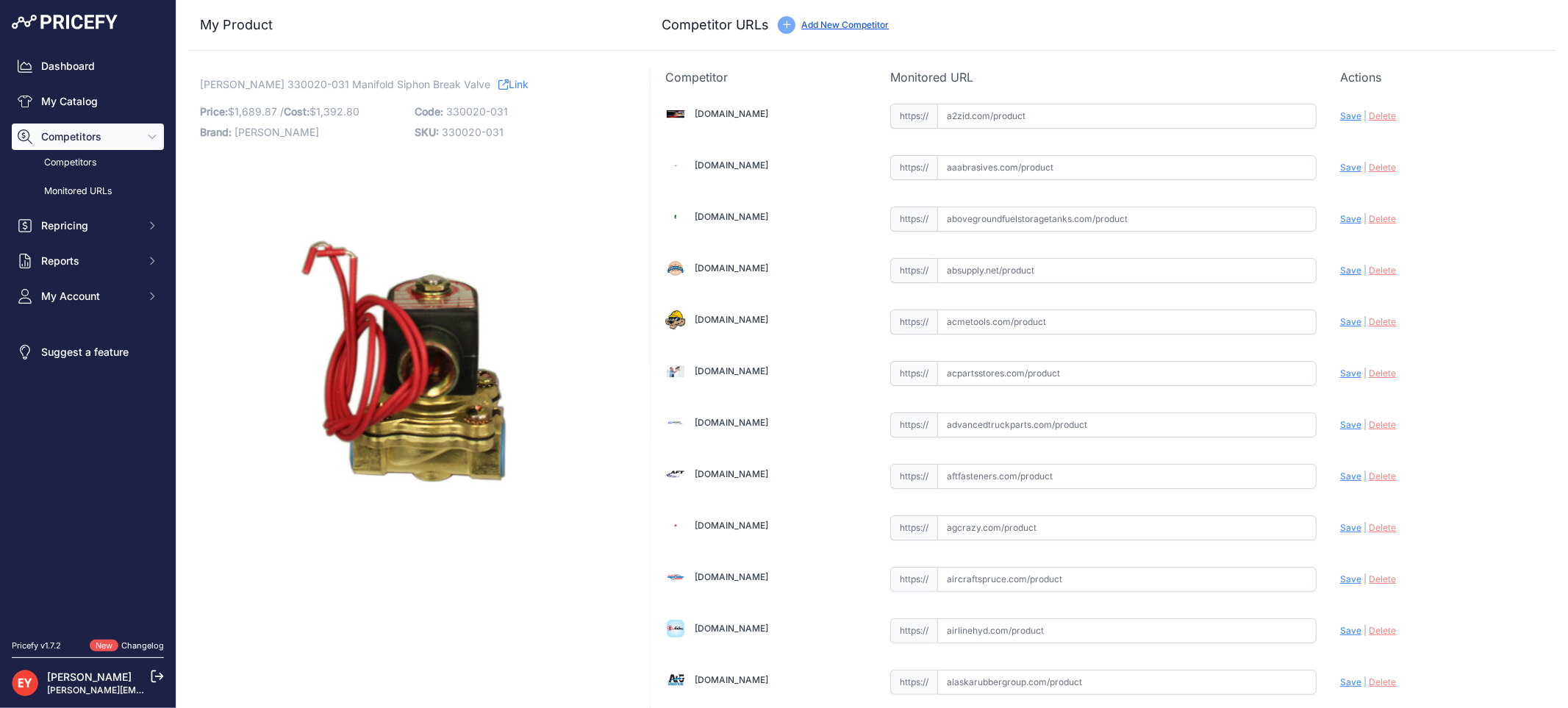
scroll to position [4402, 0]
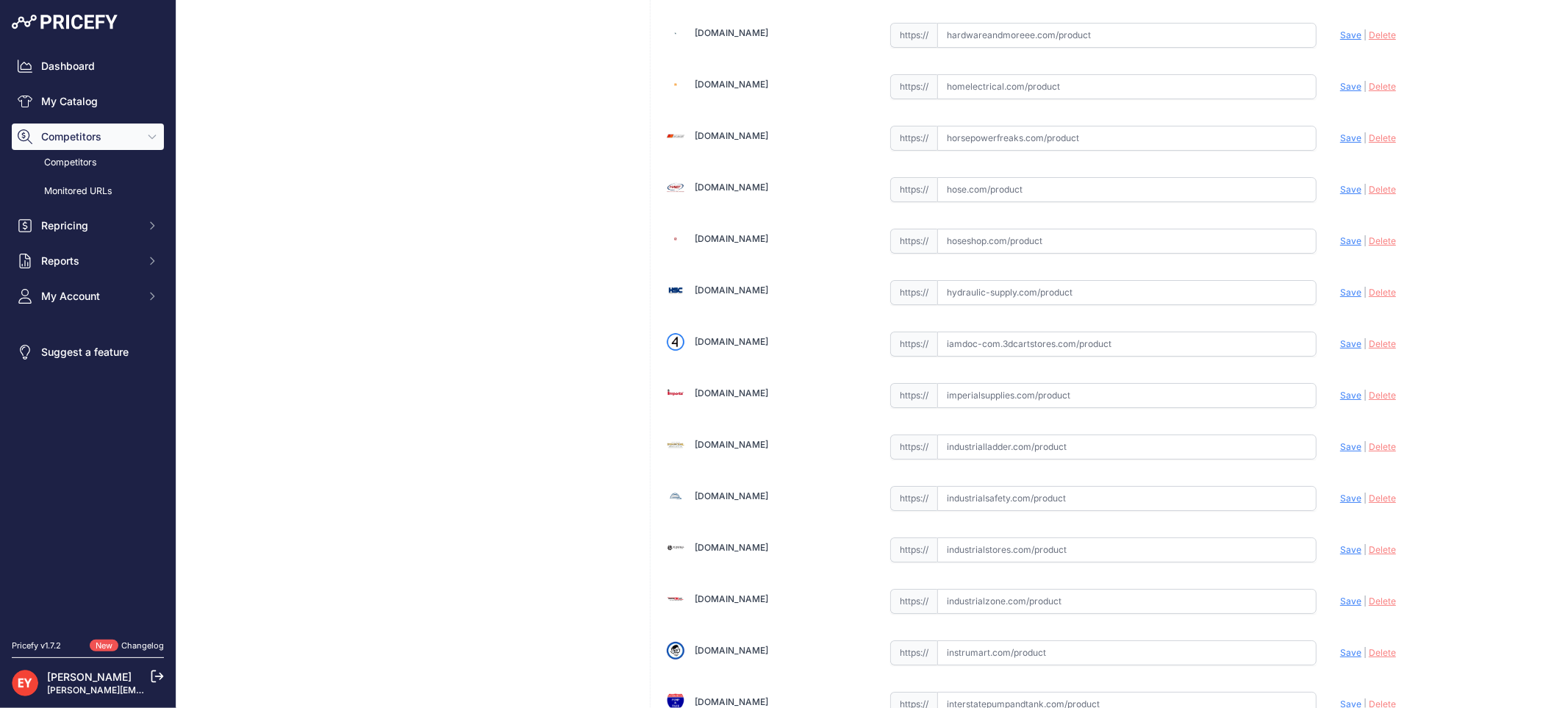
click at [990, 357] on input "text" at bounding box center [1127, 343] width 379 height 25
paste input "[URL][DOMAIN_NAME]"
click at [1340, 349] on span "Save" at bounding box center [1350, 344] width 21 height 11
type input "https://iamdoc-com.3dcartstores.com/Manifold-Siphon-Break-Valve_p_10576535.html…"
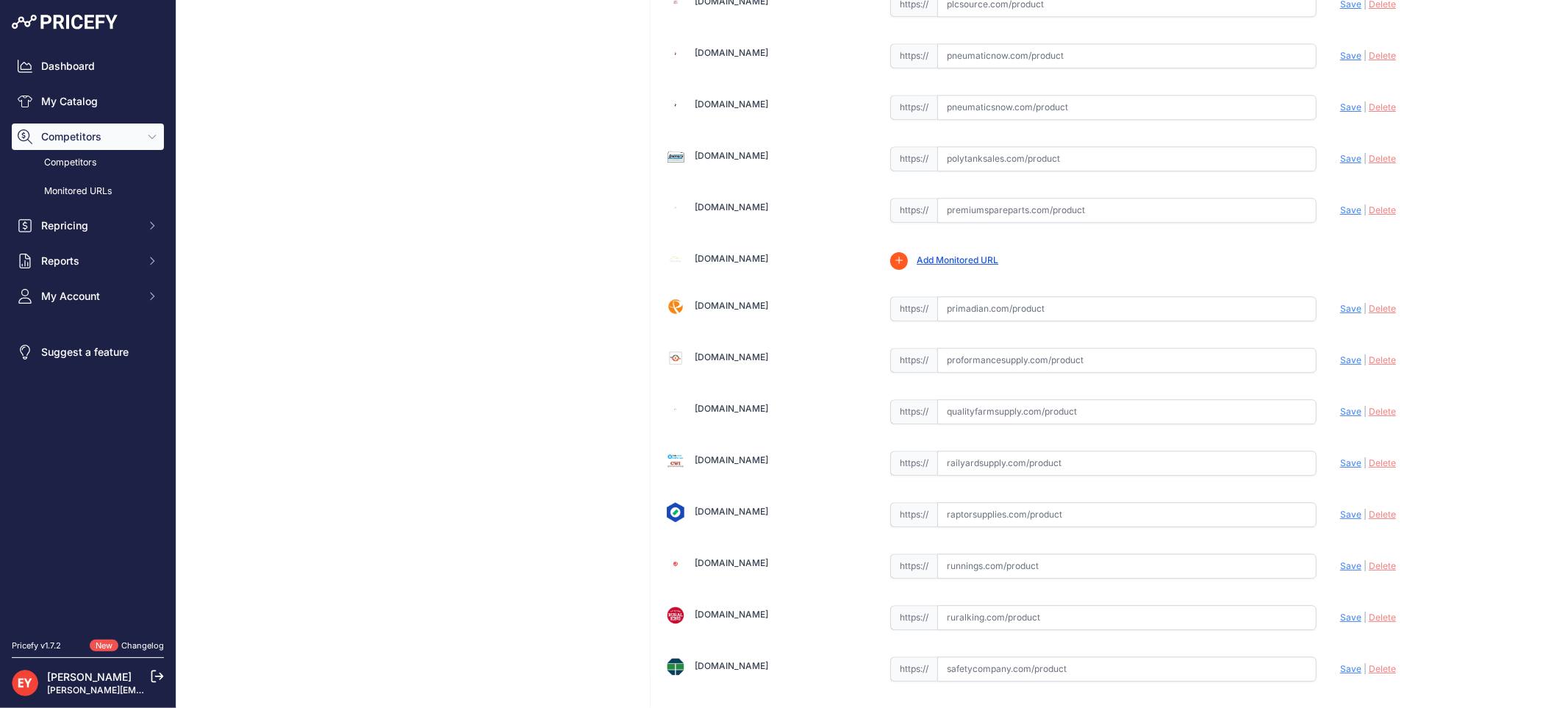
scroll to position [11108, 0]
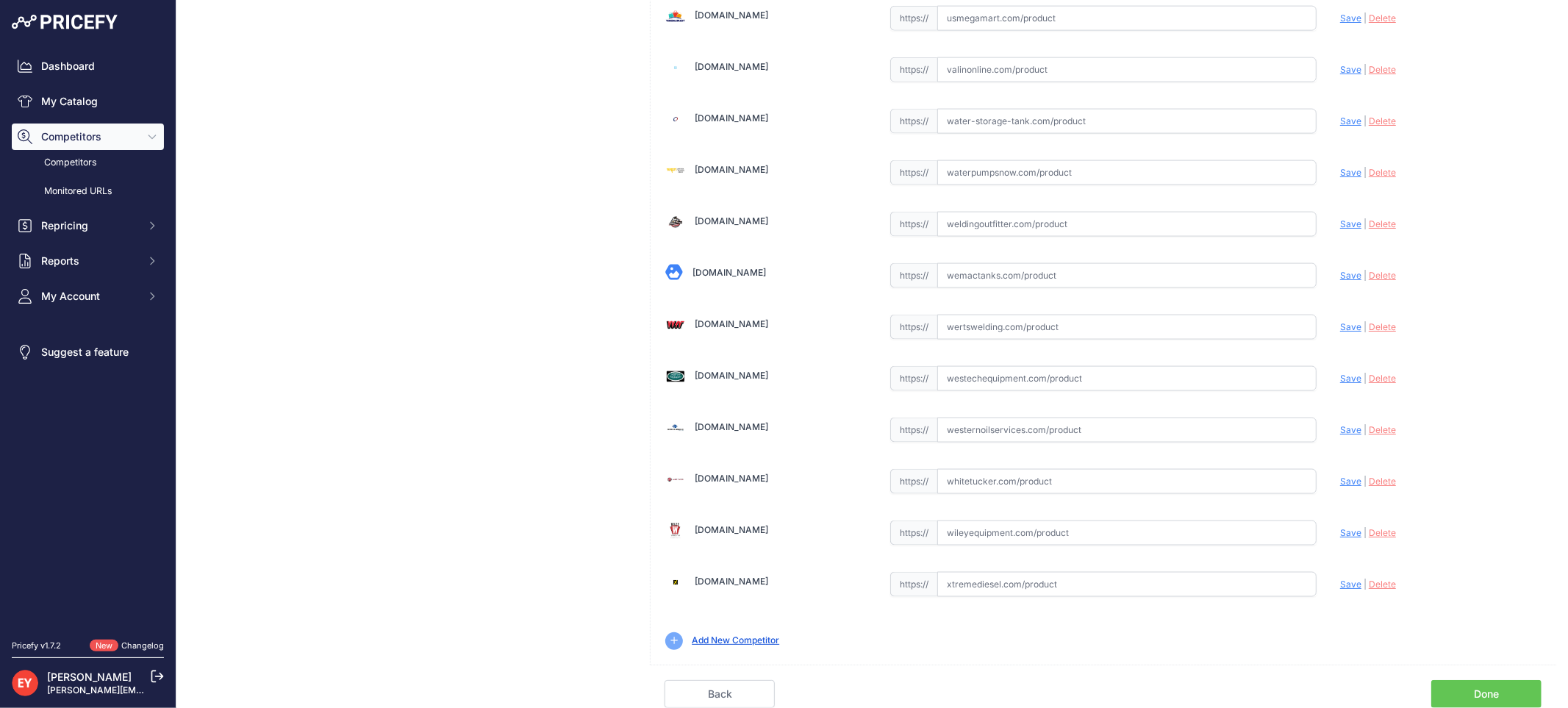
click at [1496, 684] on link "Done" at bounding box center [1486, 693] width 110 height 28
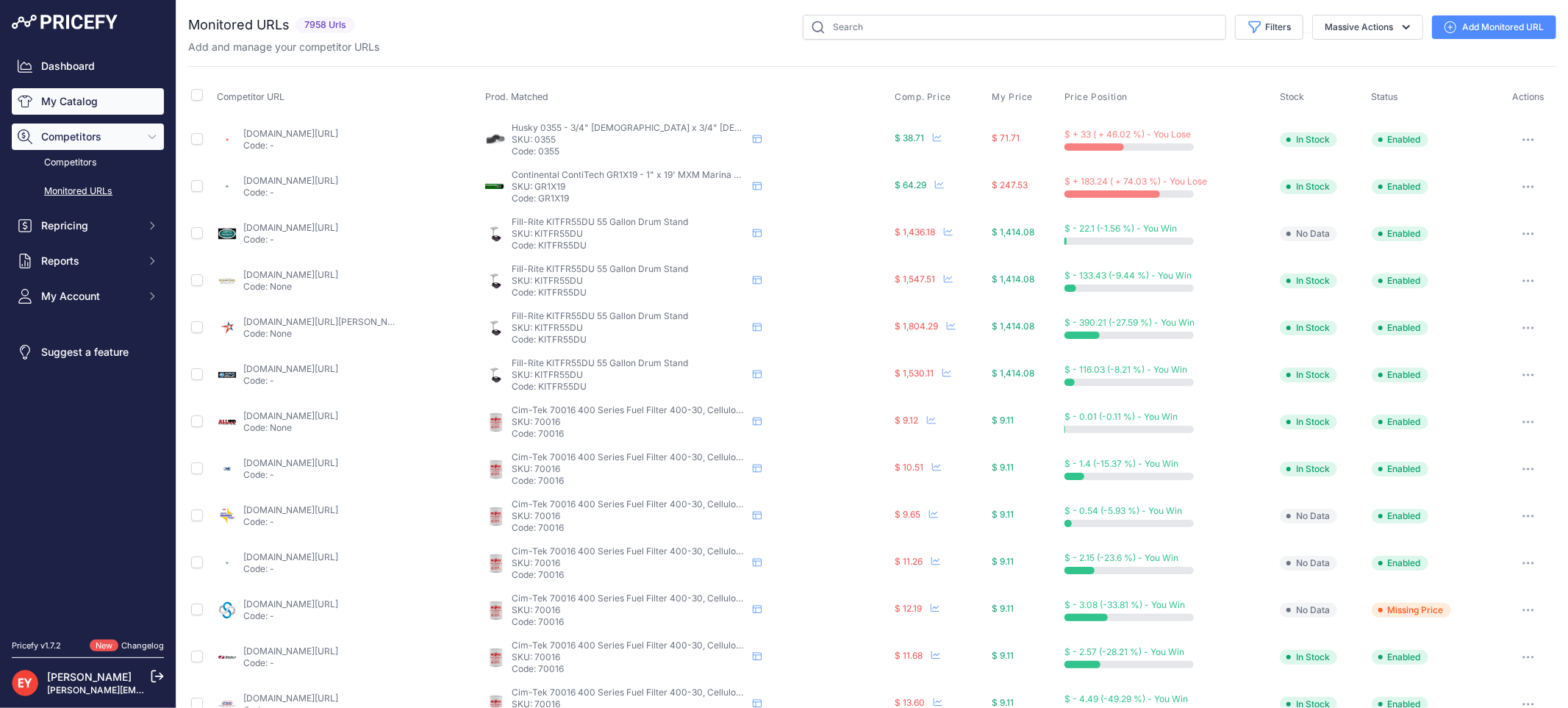
click at [67, 107] on link "My Catalog" at bounding box center [87, 101] width 152 height 27
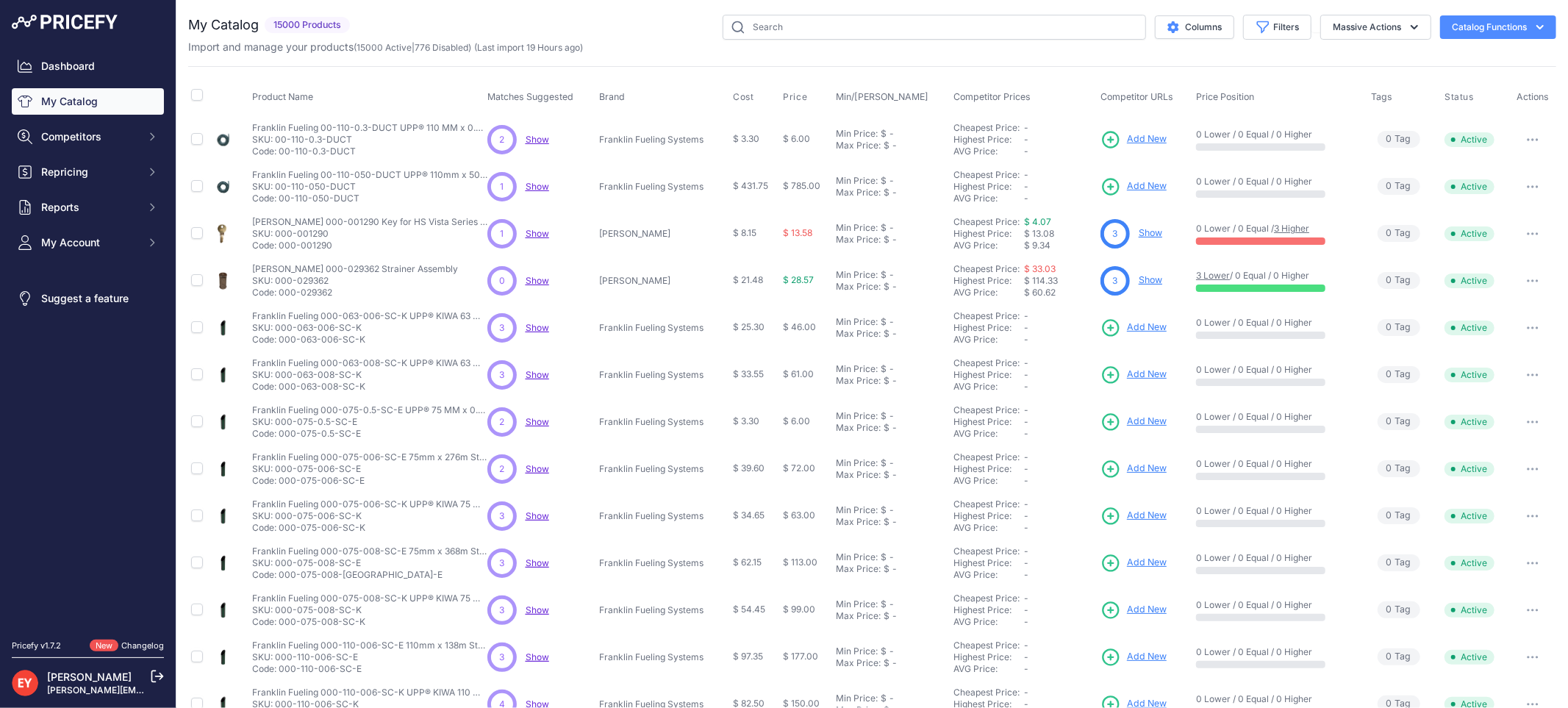
click at [765, 12] on div "You are not connected to the internet. My Catalog" at bounding box center [873, 441] width 1368 height 883
click at [765, 27] on input "text" at bounding box center [934, 27] width 423 height 25
paste input "This product has been discontinued."
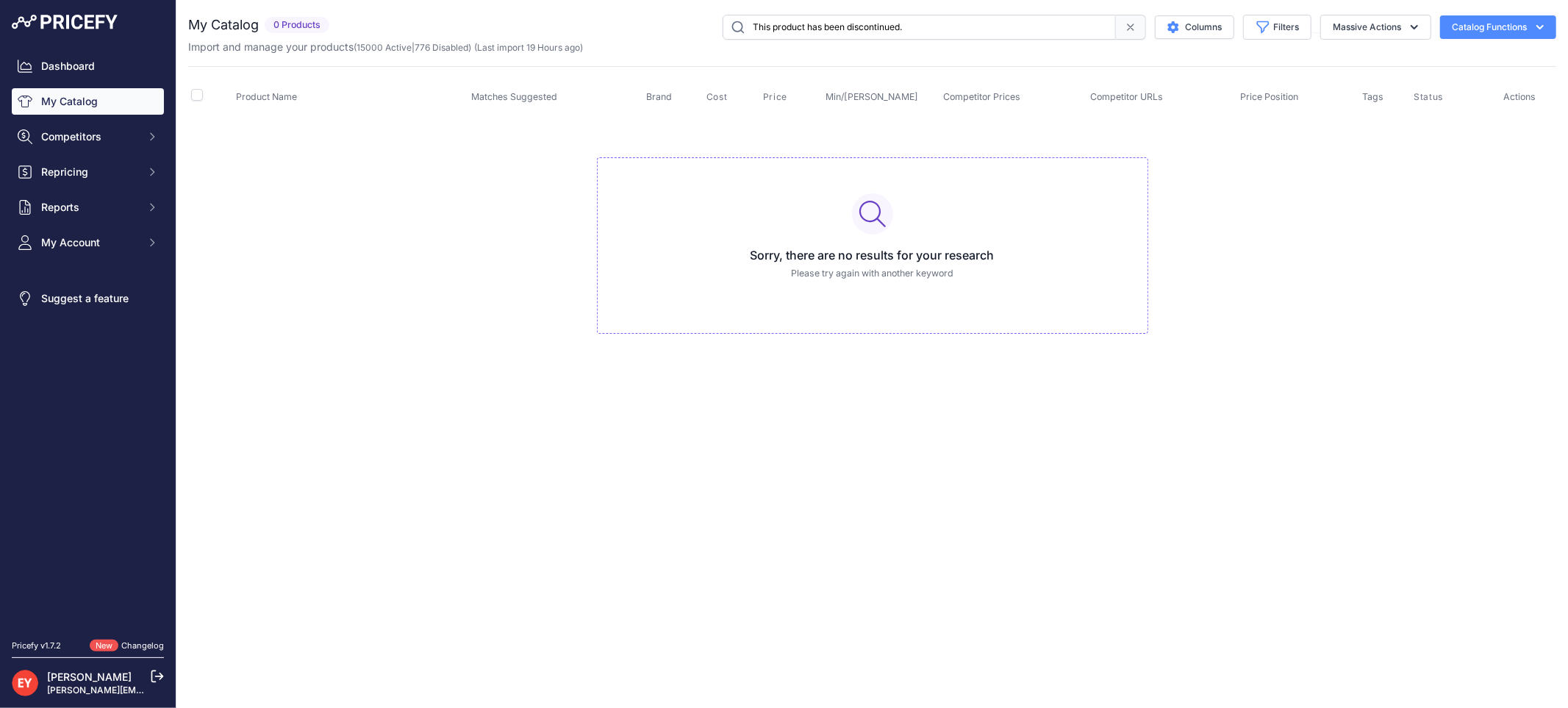
drag, startPoint x: 917, startPoint y: 31, endPoint x: 565, endPoint y: 38, distance: 352.1
click at [565, 38] on div "This product has been discontinued. Columns Filters Status All Status Only Enab…" at bounding box center [945, 27] width 1221 height 25
paste input "330020-546"
type input "330020-546"
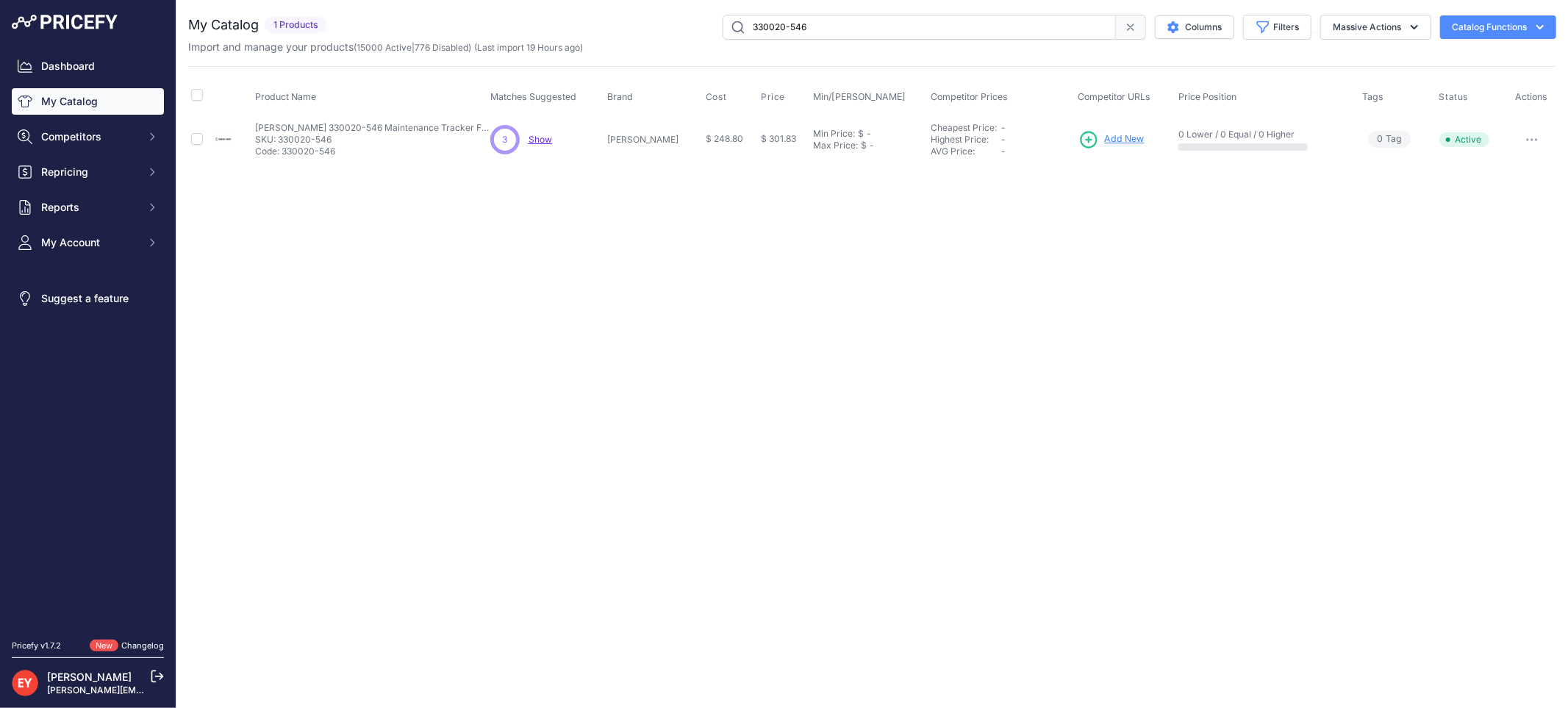
click at [1524, 138] on button "button" at bounding box center [1532, 140] width 29 height 20
click at [1515, 165] on button "Disable" at bounding box center [1506, 171] width 94 height 24
drag, startPoint x: 849, startPoint y: 31, endPoint x: 616, endPoint y: 31, distance: 233.0
click at [616, 31] on div "330020-546 Columns Filters Status All Status Only Enabled Only Disabled" at bounding box center [944, 27] width 1223 height 25
paste input "089"
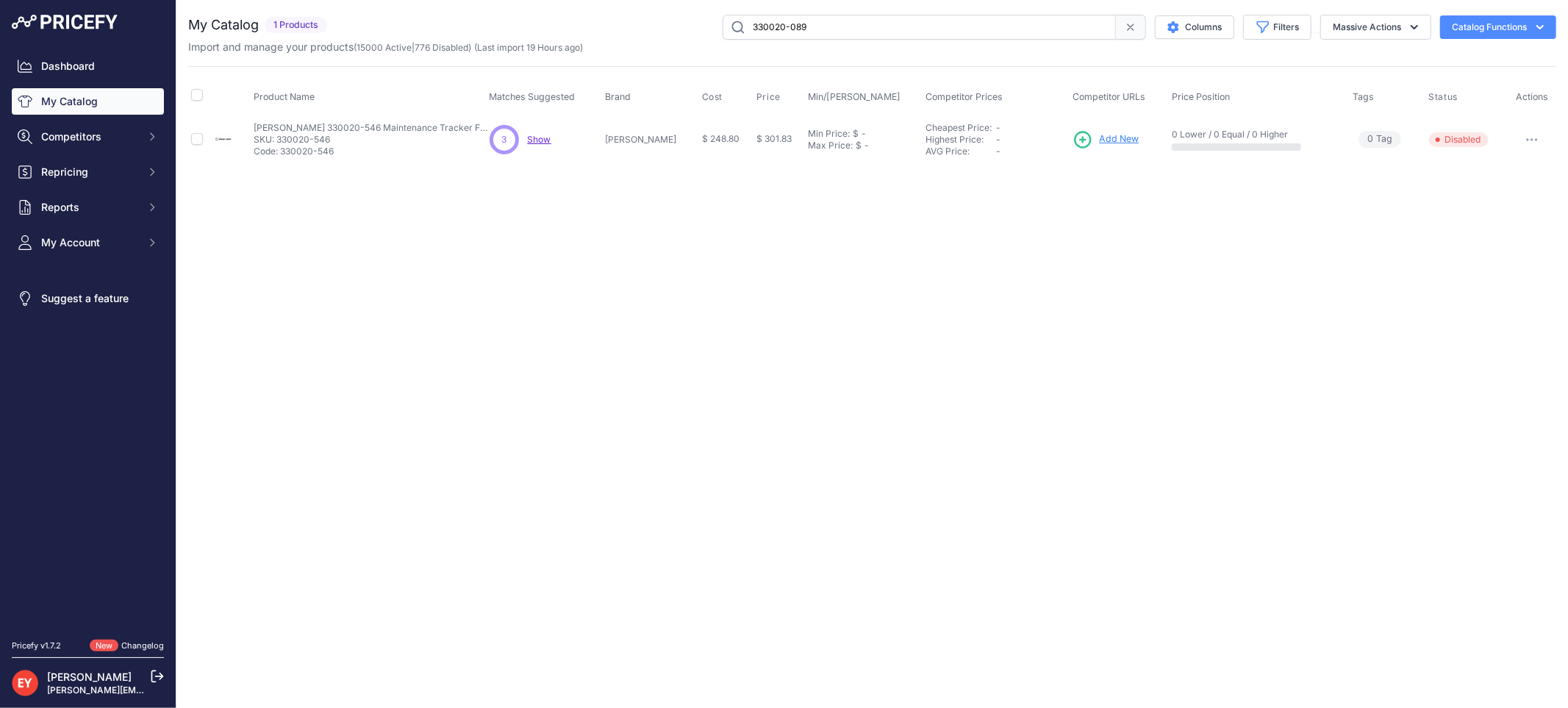
type input "330020-089"
click at [1111, 138] on span "Add New" at bounding box center [1126, 139] width 40 height 14
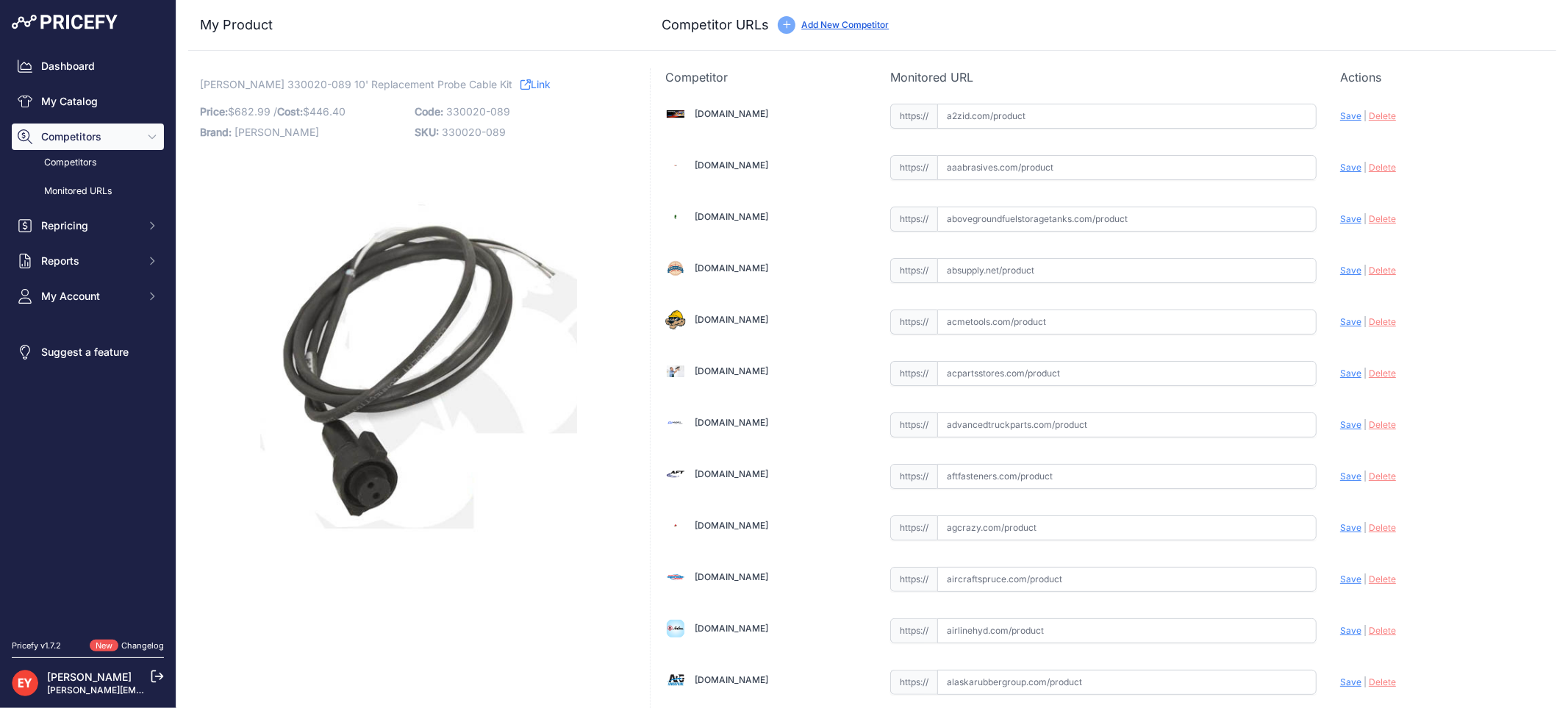
scroll to position [8570, 0]
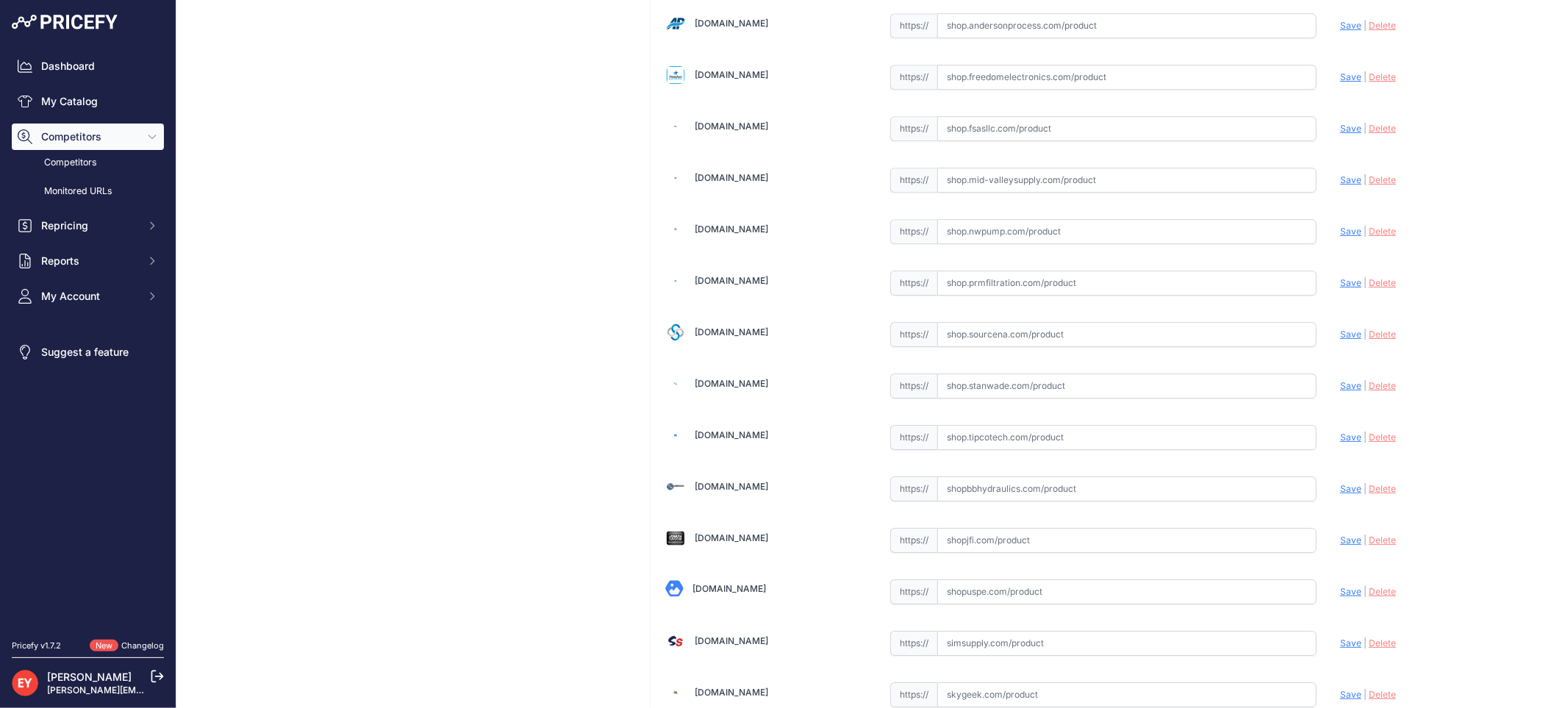
click at [1003, 347] on input "text" at bounding box center [1127, 334] width 379 height 25
paste input "[URL][DOMAIN_NAME][PERSON_NAME][PERSON_NAME]"
click at [1340, 339] on span "Save" at bounding box center [1350, 334] width 21 height 11
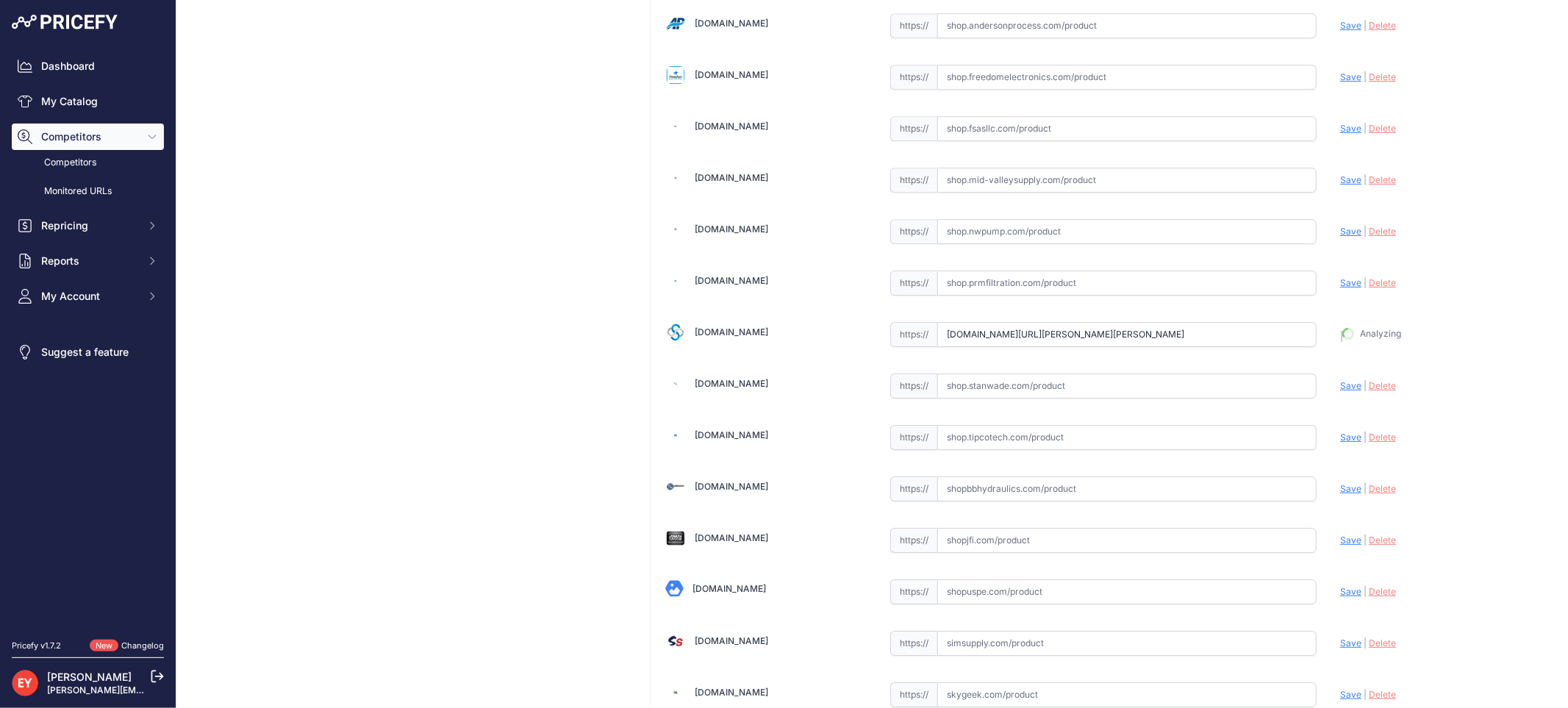
type input "[URL][DOMAIN_NAME][PERSON_NAME][PERSON_NAME]"
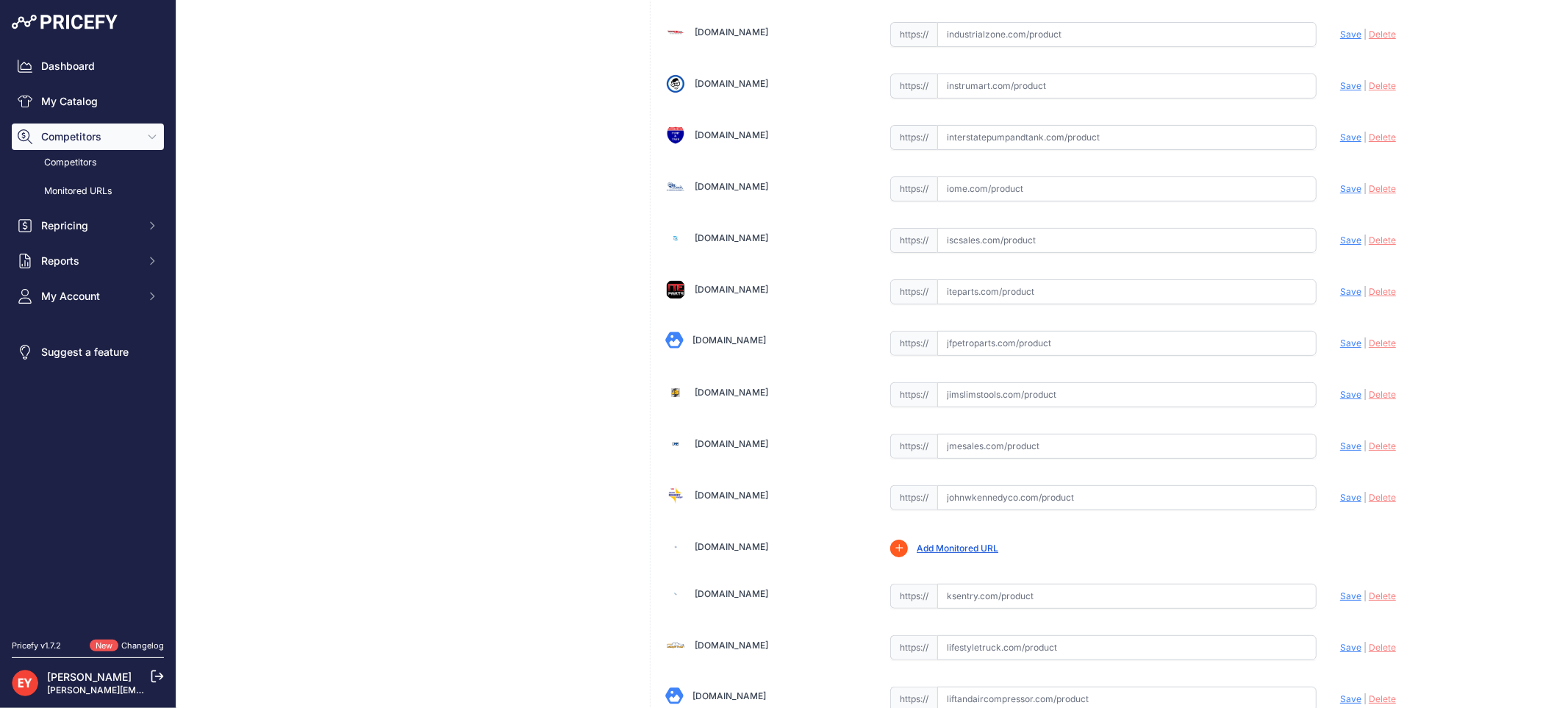
click at [963, 348] on input "text" at bounding box center [1127, 343] width 379 height 25
paste input "[URL][DOMAIN_NAME]"
click at [1340, 348] on span "Save" at bounding box center [1350, 343] width 21 height 11
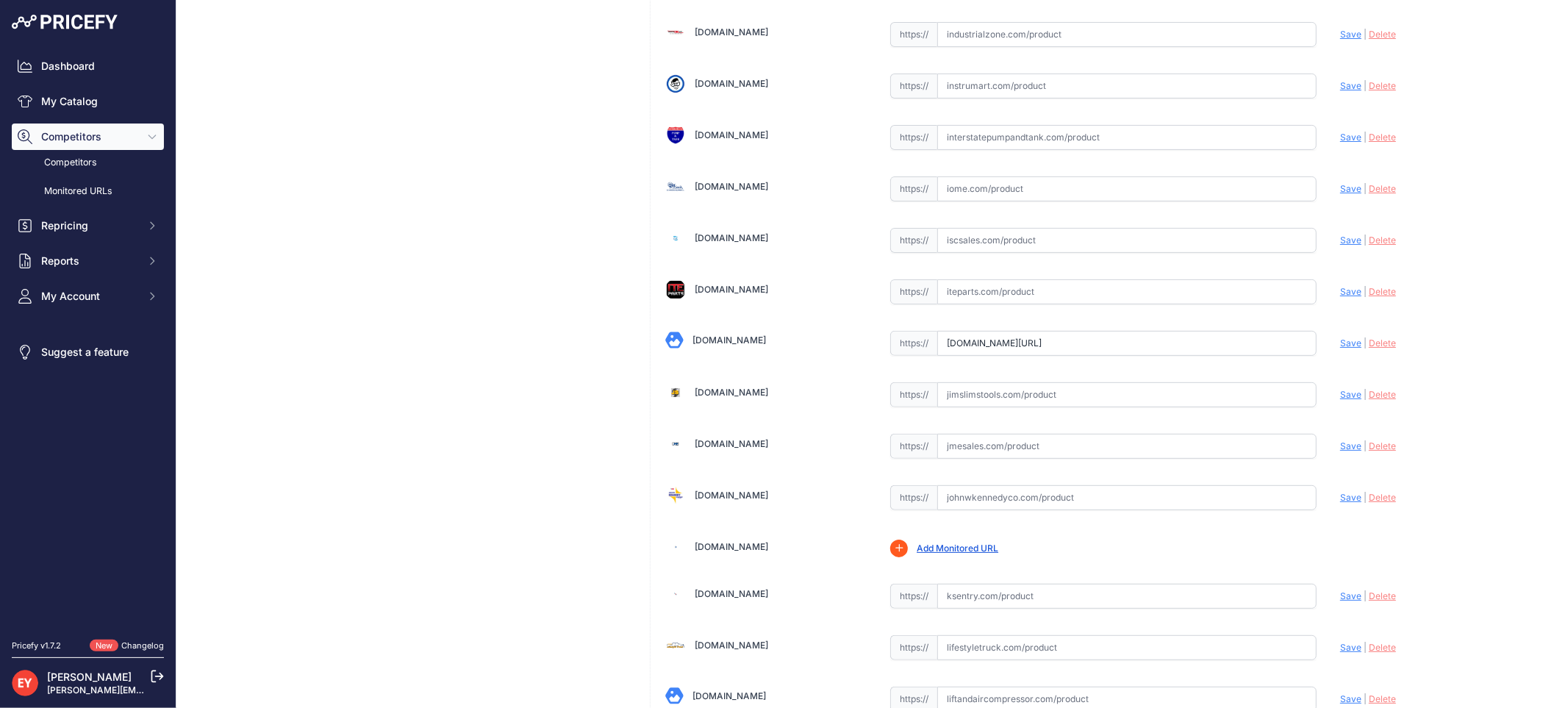
scroll to position [0, 0]
type input "[URL][DOMAIN_NAME]"
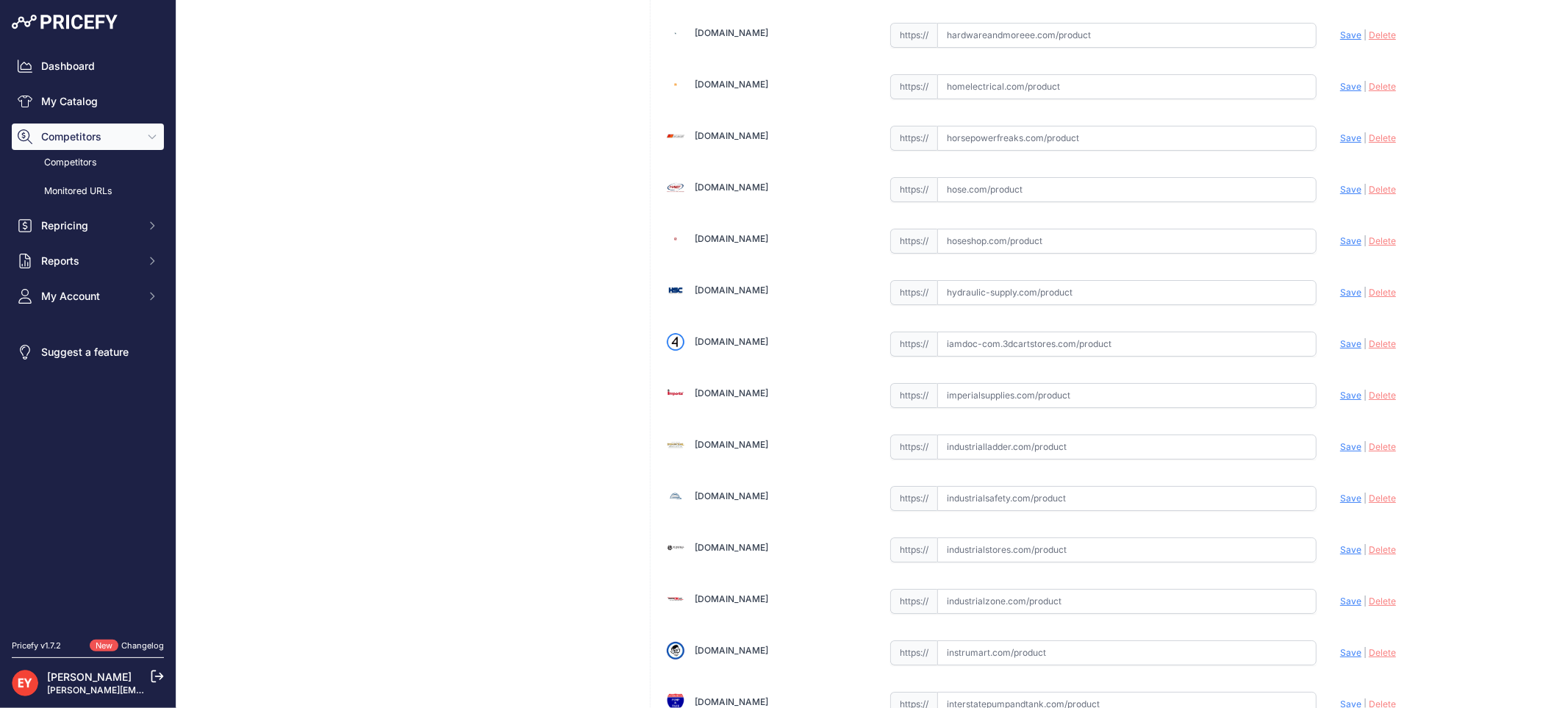
click at [1003, 357] on input "text" at bounding box center [1127, 343] width 379 height 25
paste input "https://iamdoc-com.3dcartstores.com/Probe-10%E2%80%99-Replacement-Cable-Kit_p_1…"
click at [1343, 349] on span "Save" at bounding box center [1350, 344] width 21 height 11
type input "https://iamdoc-com.3dcartstores.com/Probe-10%E2%80%99-Replacement-Cable-Kit_p_1…"
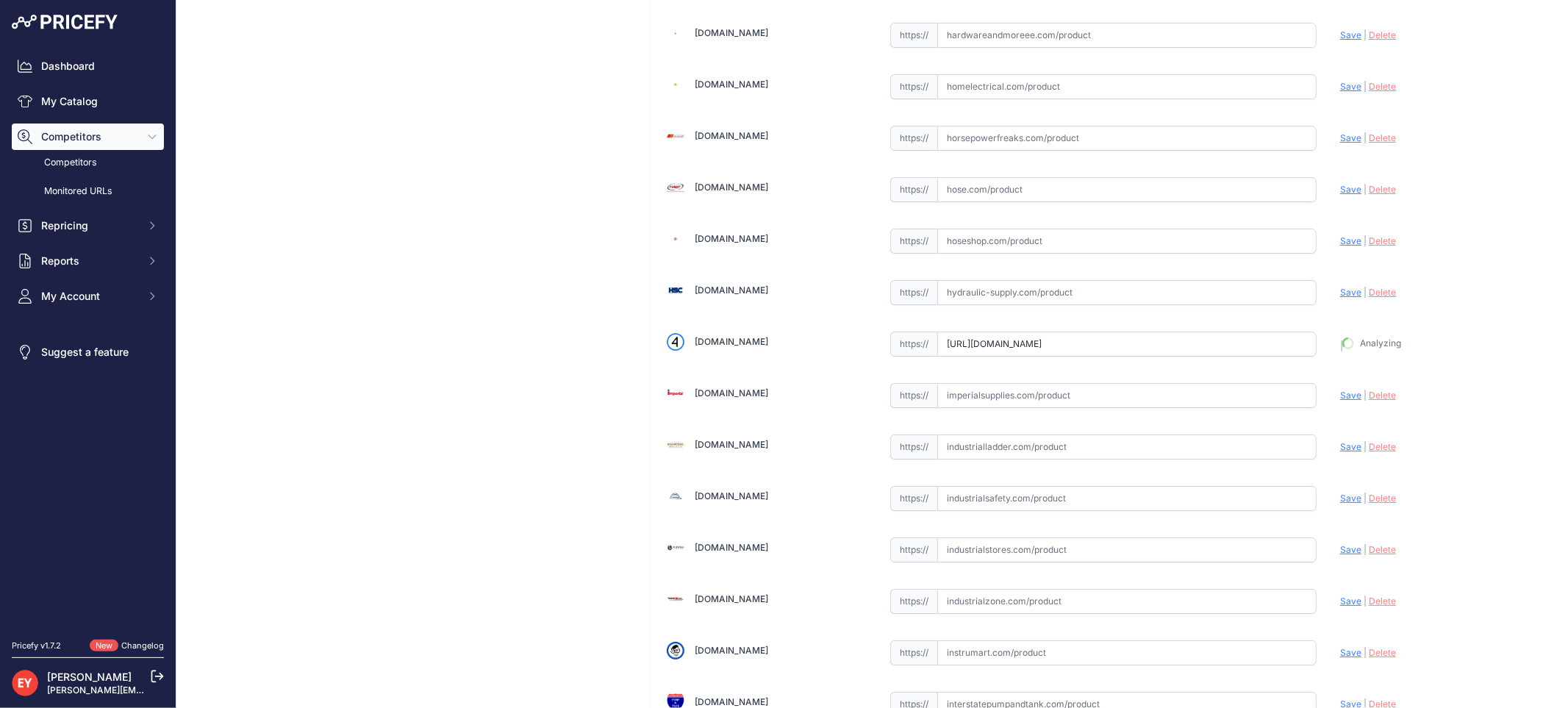
scroll to position [4436, 0]
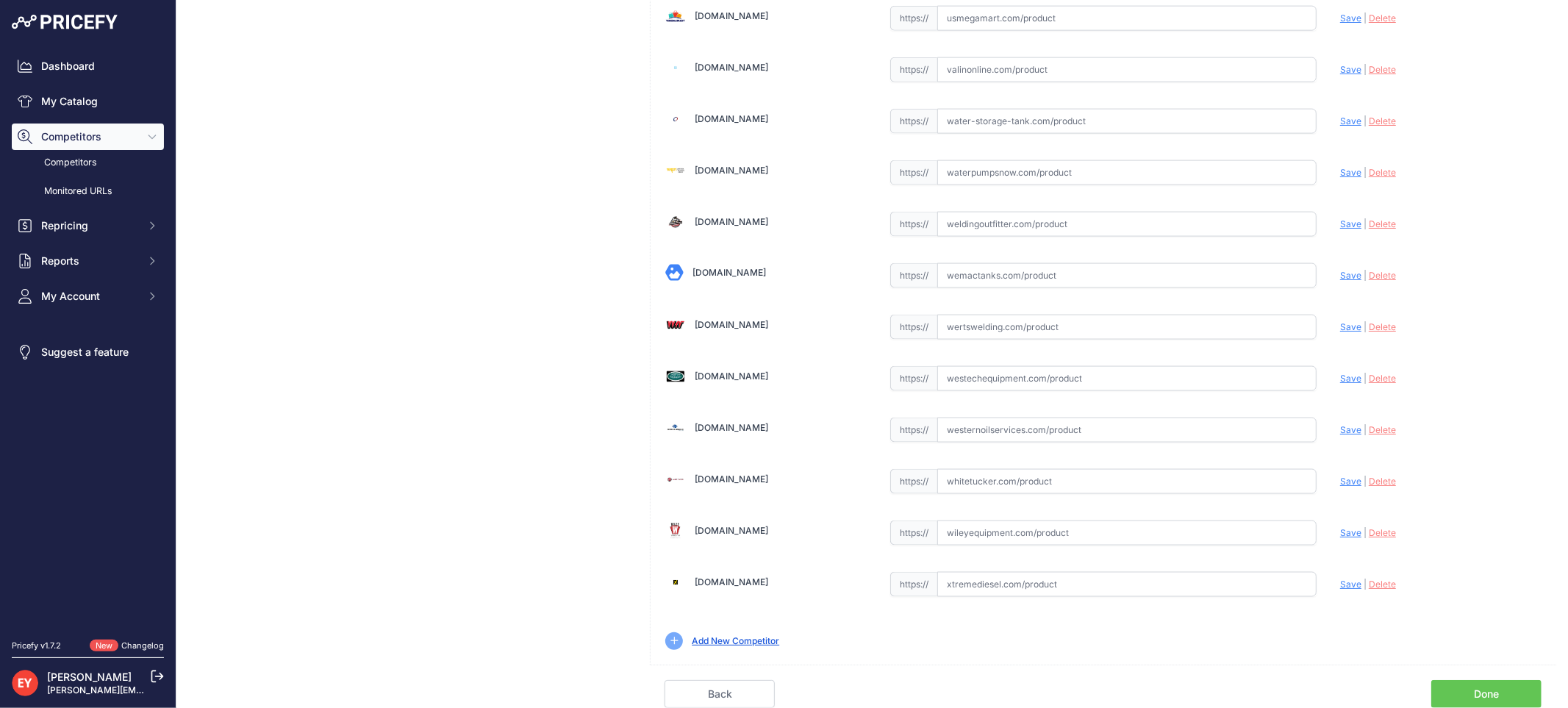
scroll to position [11074, 0]
click at [1488, 689] on link "Done" at bounding box center [1486, 693] width 110 height 28
drag, startPoint x: 1488, startPoint y: 689, endPoint x: 1378, endPoint y: 486, distance: 230.9
click at [1488, 689] on link "Done" at bounding box center [1486, 693] width 110 height 28
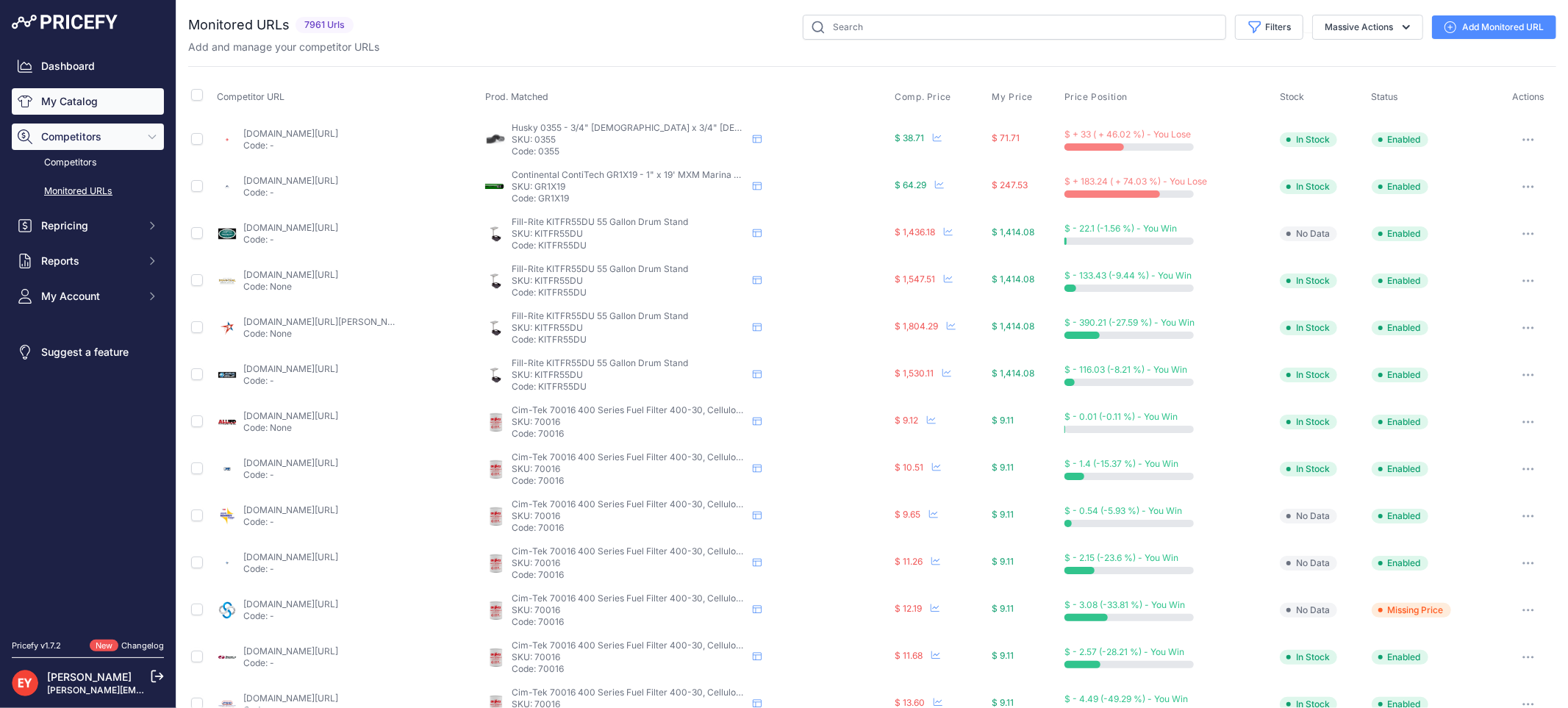
click at [122, 97] on link "My Catalog" at bounding box center [87, 101] width 152 height 27
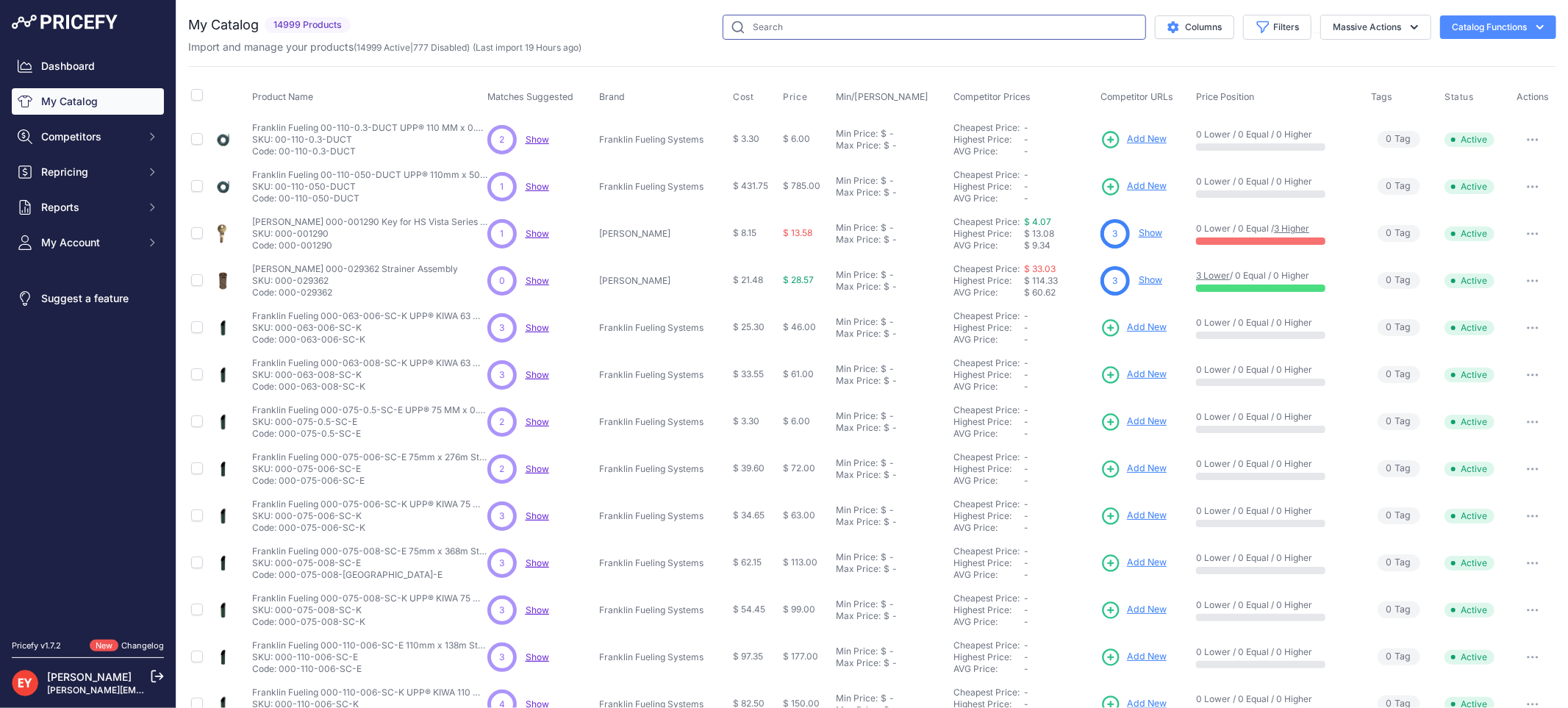
click at [782, 30] on input "text" at bounding box center [934, 27] width 423 height 25
paste input "330020-096"
type input "330020-096"
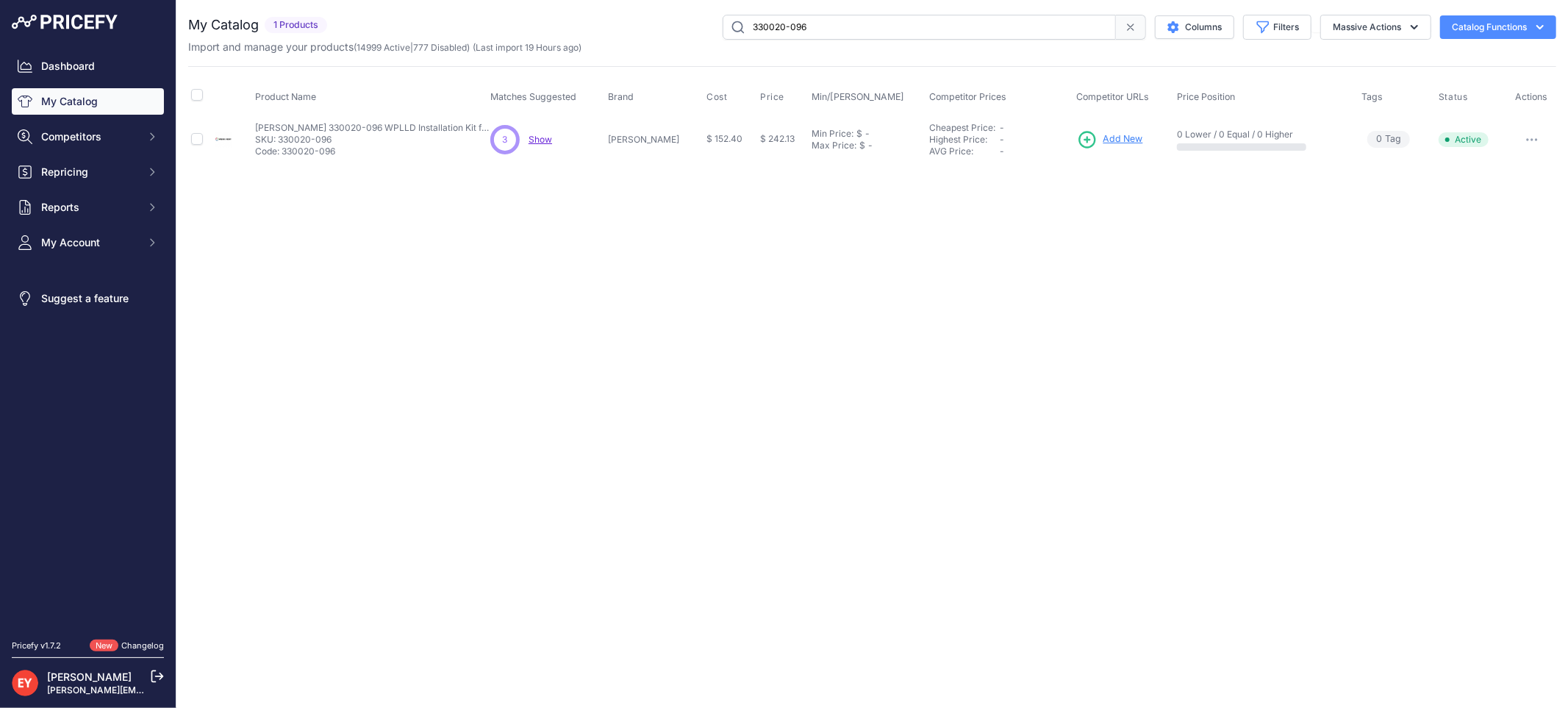
click at [1108, 143] on span "Add New" at bounding box center [1123, 139] width 40 height 14
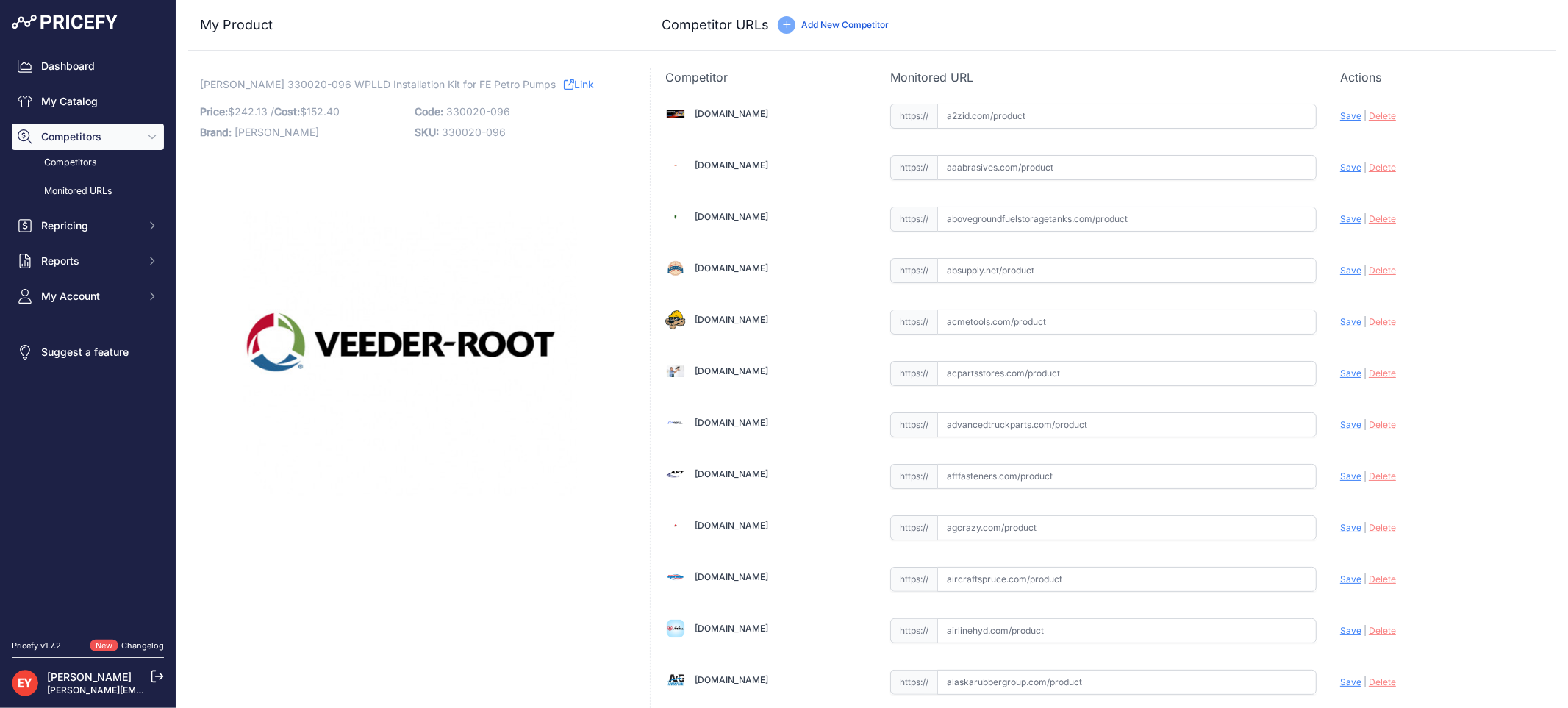
scroll to position [10324, 0]
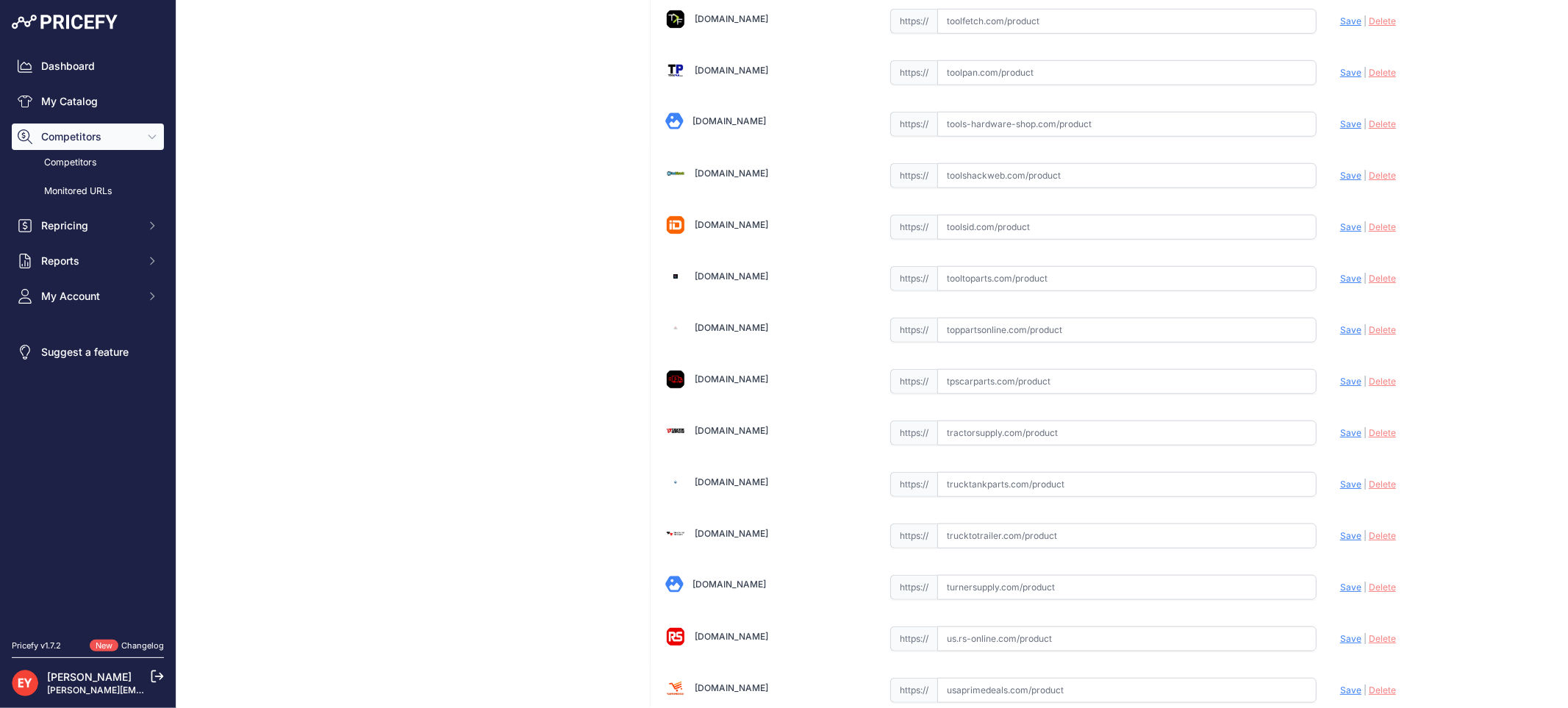
click at [971, 342] on input "text" at bounding box center [1127, 329] width 379 height 25
paste input "https://www.toppartsonline.com/product/veeder-root-330020-096-wplld-installatio…"
click at [1343, 335] on span "Save" at bounding box center [1350, 330] width 21 height 11
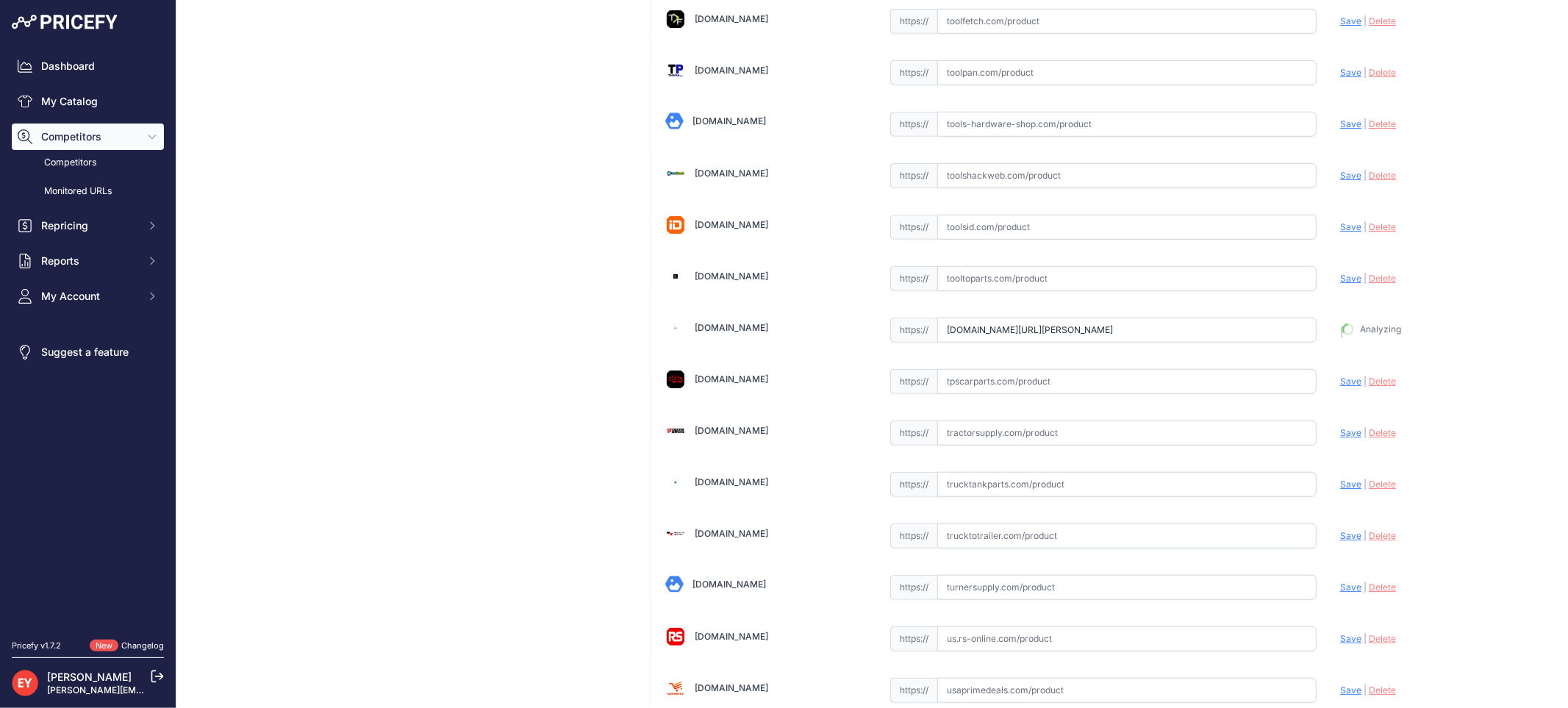
type input "https://www.toppartsonline.com/product/veeder-root-330020-096-wplld-installatio…"
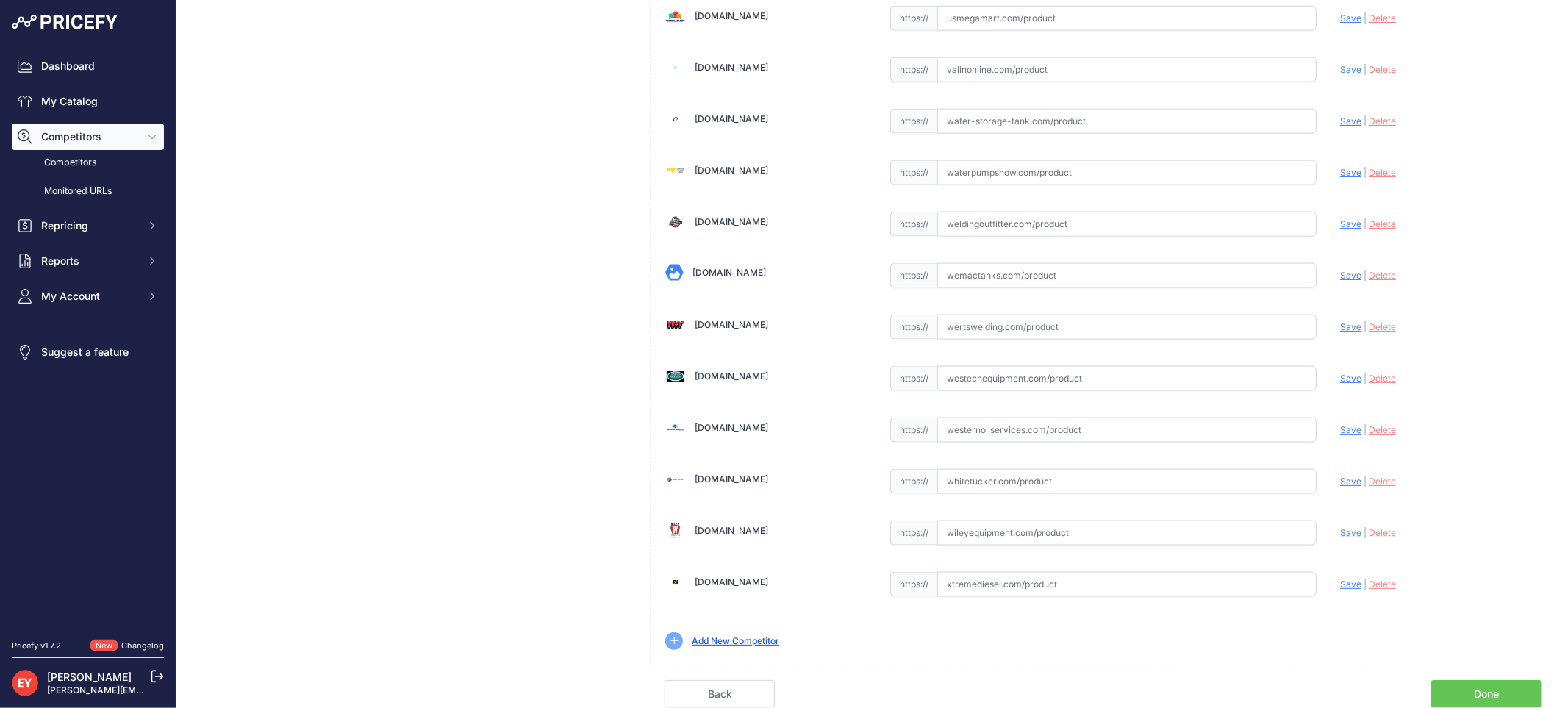
click at [1491, 698] on link "Done" at bounding box center [1486, 693] width 110 height 28
drag, startPoint x: 1491, startPoint y: 698, endPoint x: 1482, endPoint y: 684, distance: 16.6
click at [1491, 698] on link "Done" at bounding box center [1486, 693] width 110 height 28
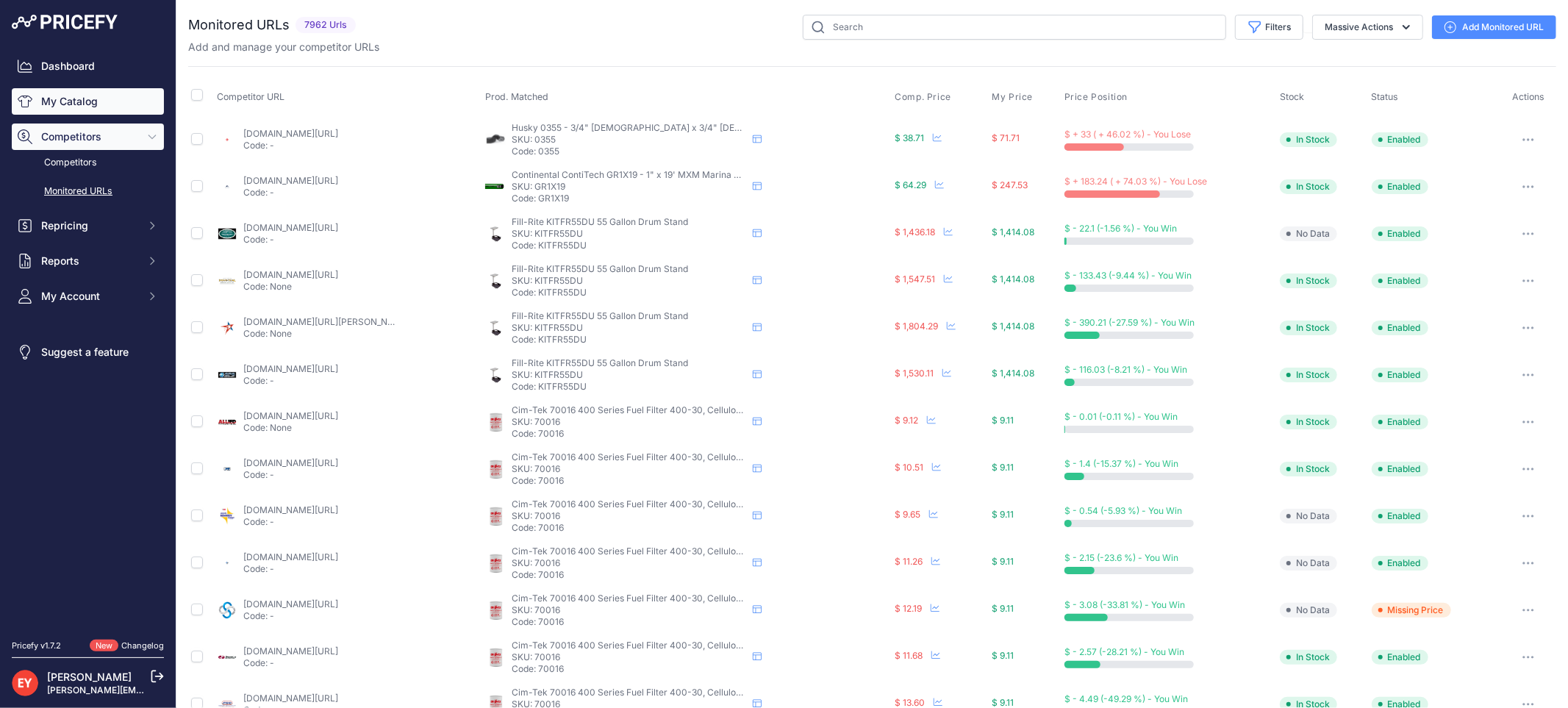
click at [101, 111] on link "My Catalog" at bounding box center [87, 101] width 152 height 27
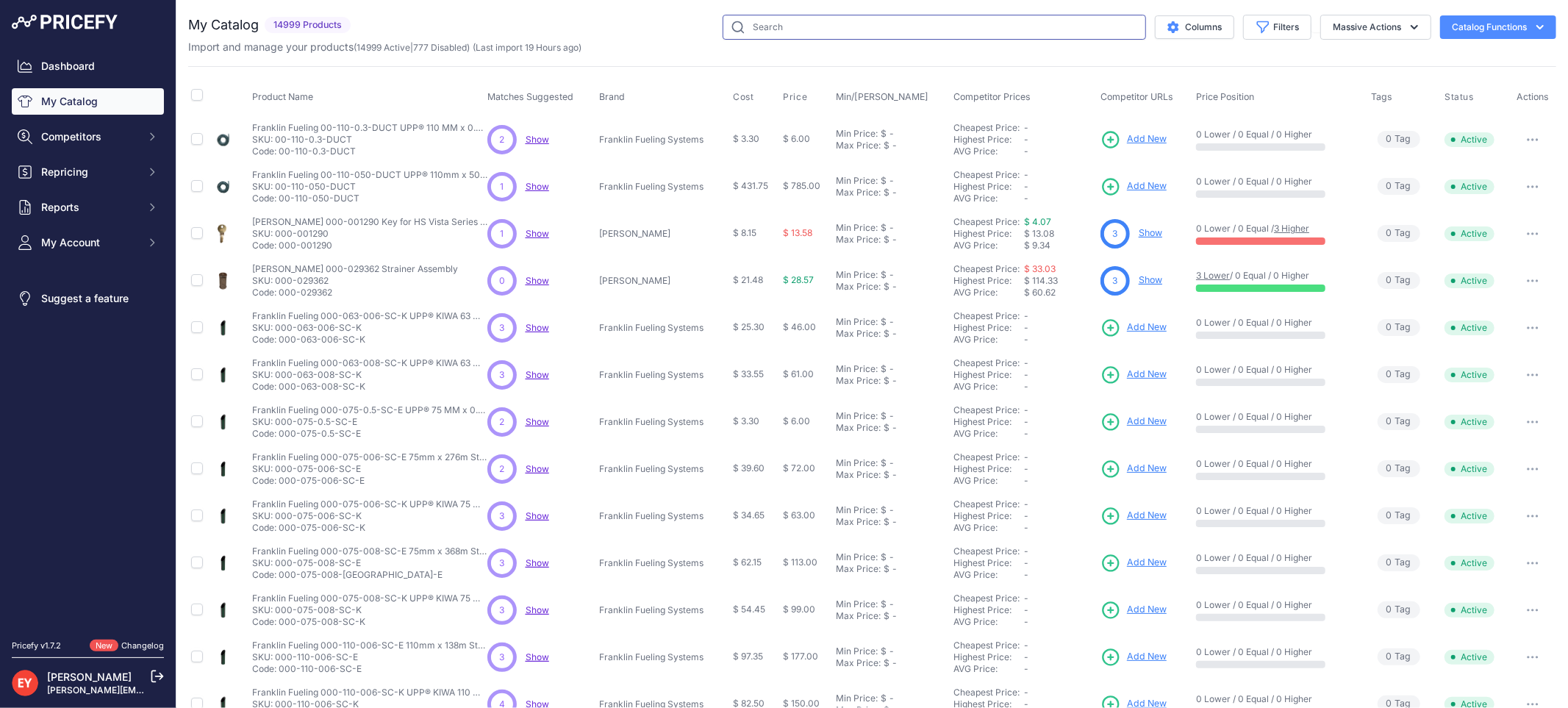
click at [730, 29] on input "text" at bounding box center [934, 27] width 423 height 25
paste input "330020-280"
type input "330020-280"
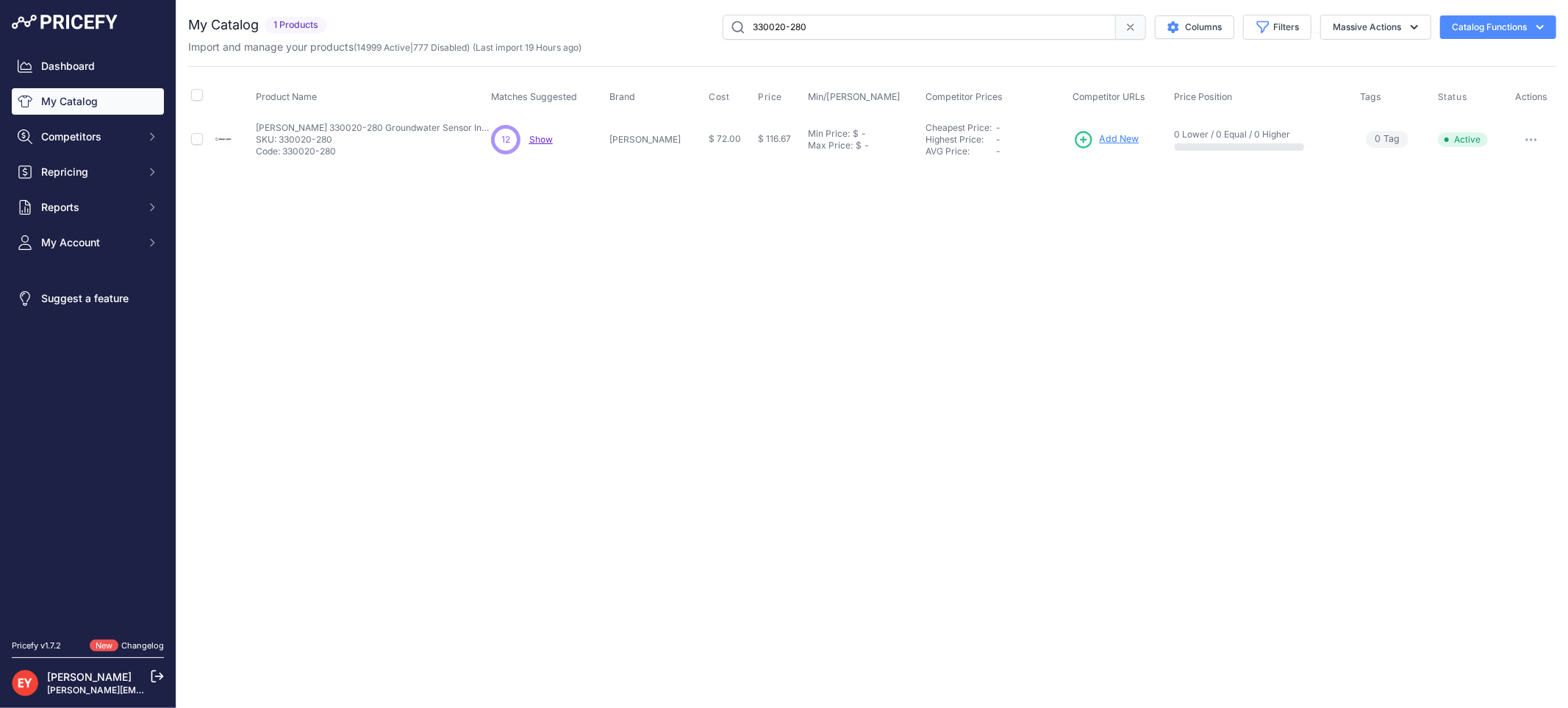
click at [1078, 134] on icon at bounding box center [1083, 140] width 20 height 20
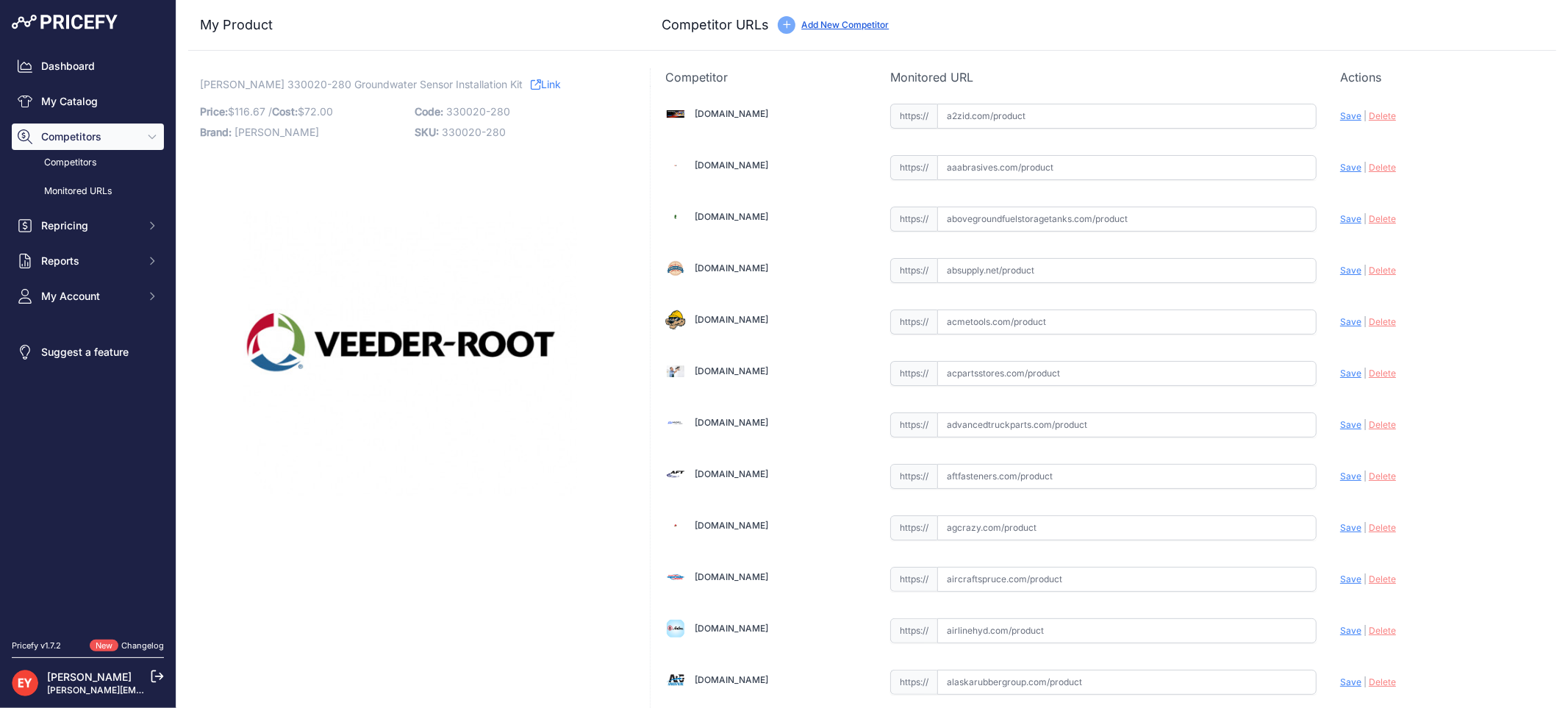
scroll to position [4402, 0]
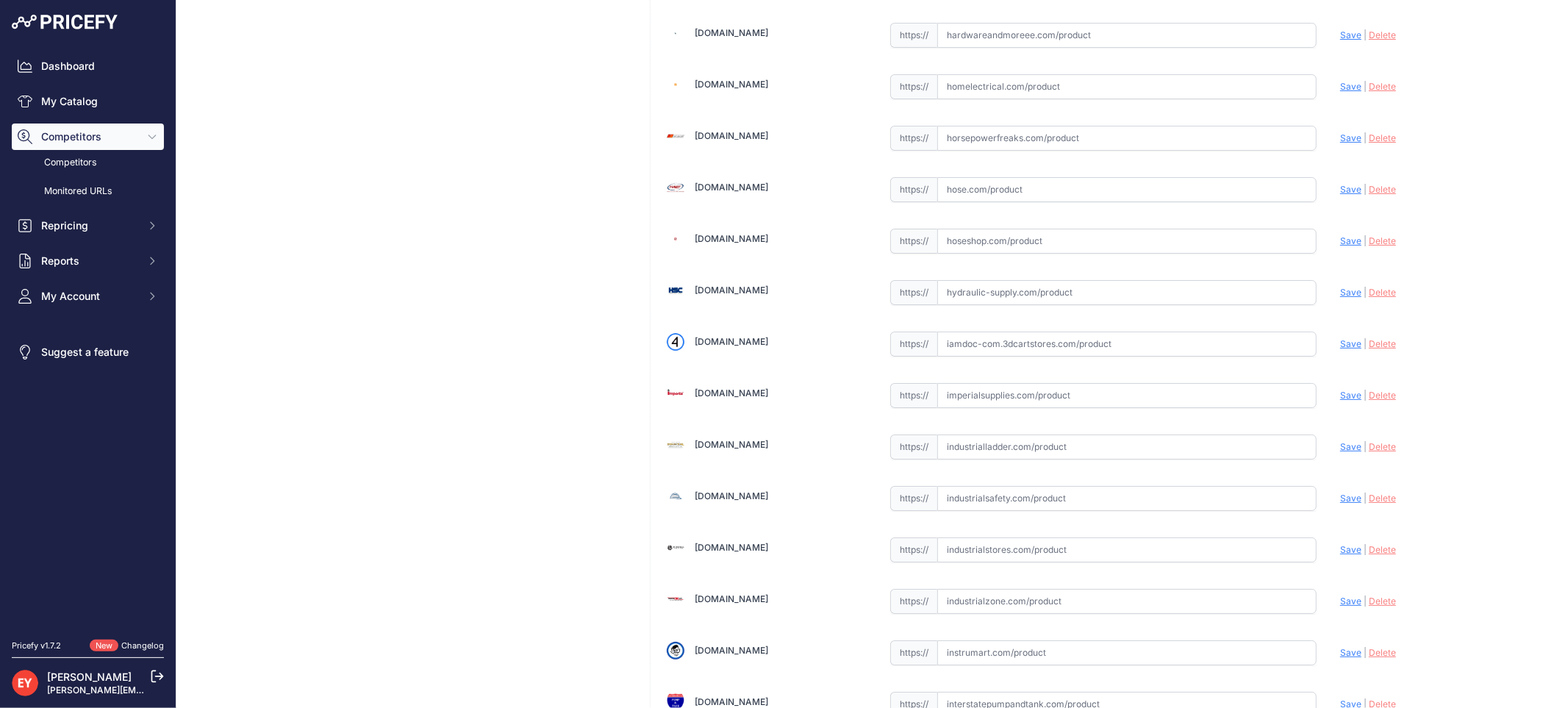
click at [994, 344] on input "text" at bounding box center [1127, 343] width 379 height 25
paste input "[URL][DOMAIN_NAME]"
click at [1340, 349] on span "Save" at bounding box center [1350, 344] width 21 height 11
type input "[URL][DOMAIN_NAME]"
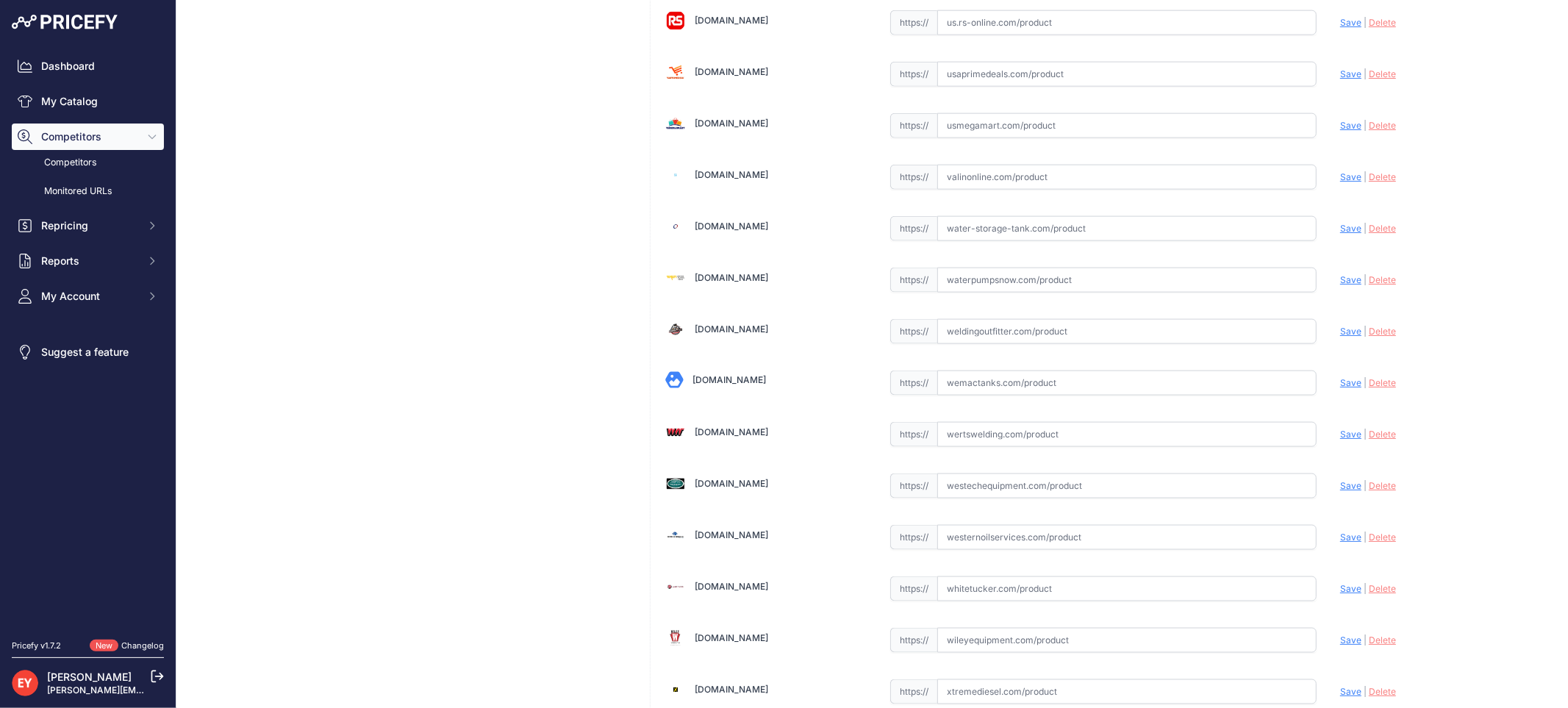
scroll to position [11076, 0]
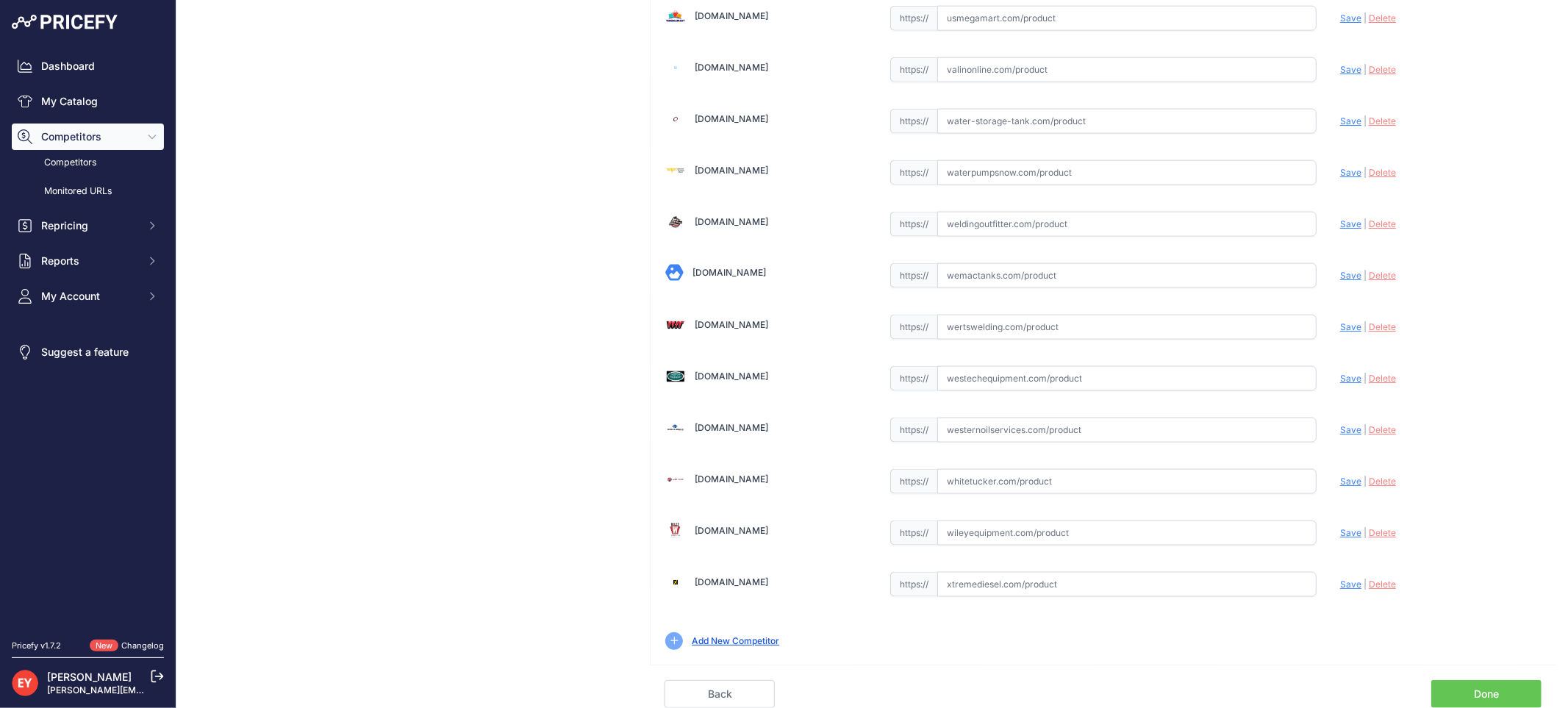
click at [1493, 694] on link "Done" at bounding box center [1486, 693] width 110 height 28
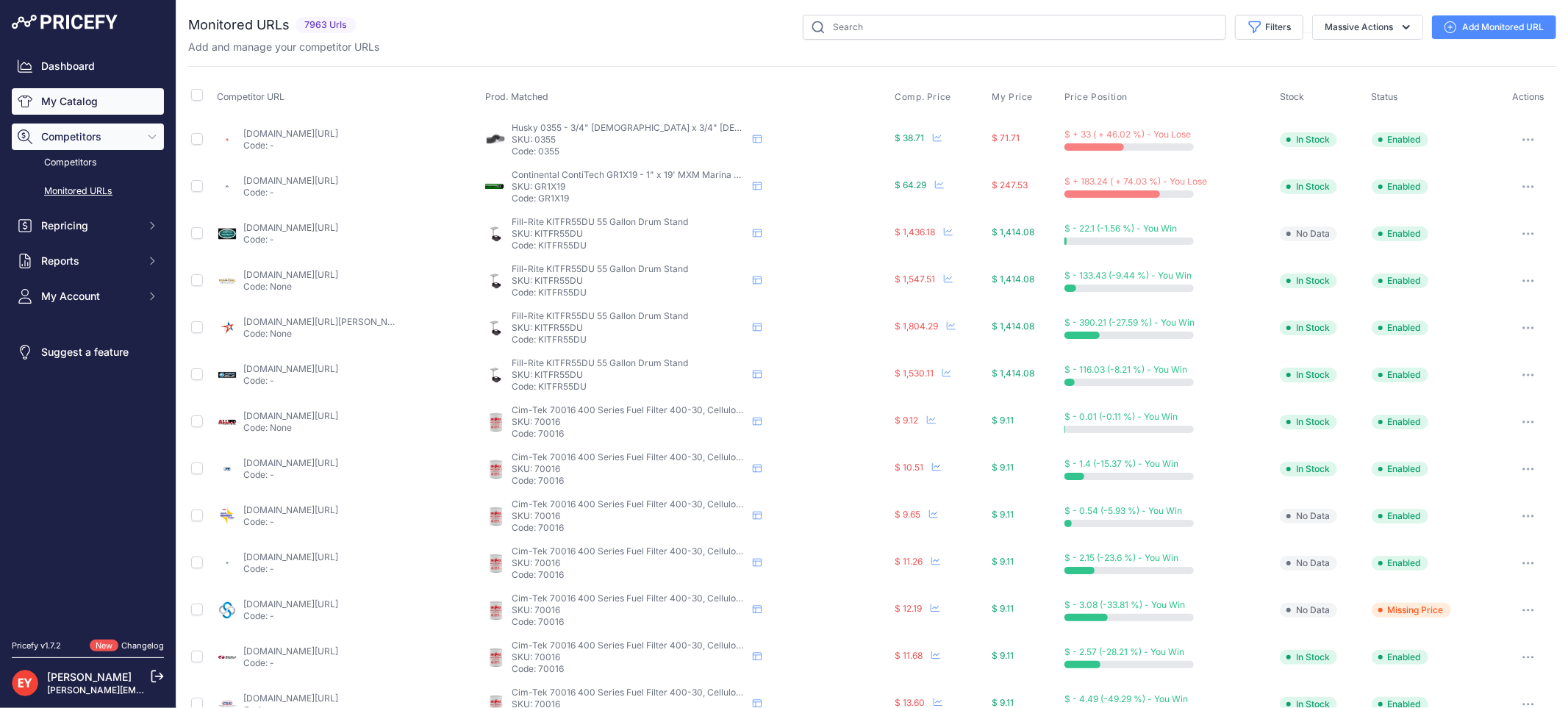
click at [50, 105] on link "My Catalog" at bounding box center [87, 101] width 152 height 27
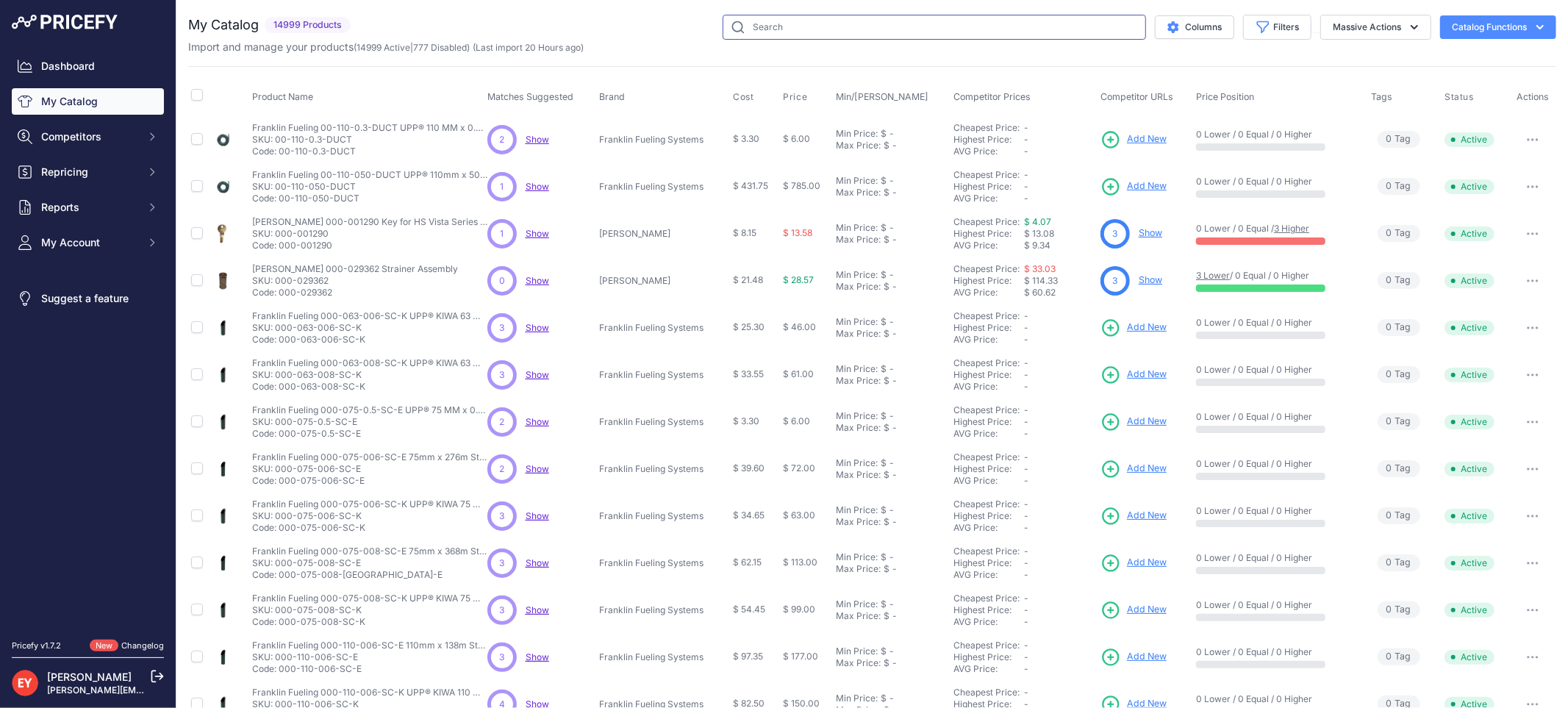
click at [737, 27] on input "text" at bounding box center [934, 27] width 423 height 25
paste input "889590-300"
type input "889590-300"
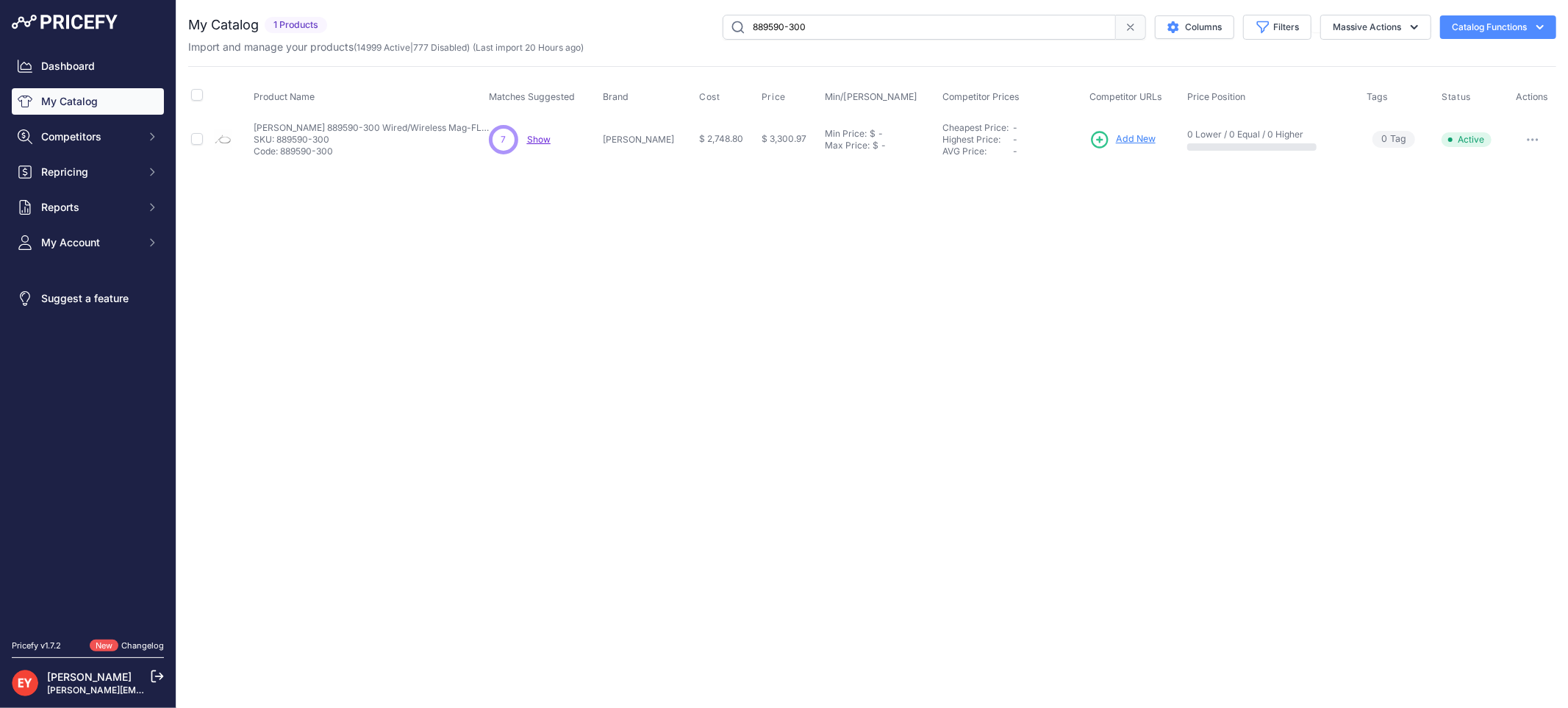
click at [1130, 135] on span "Add New" at bounding box center [1135, 139] width 40 height 14
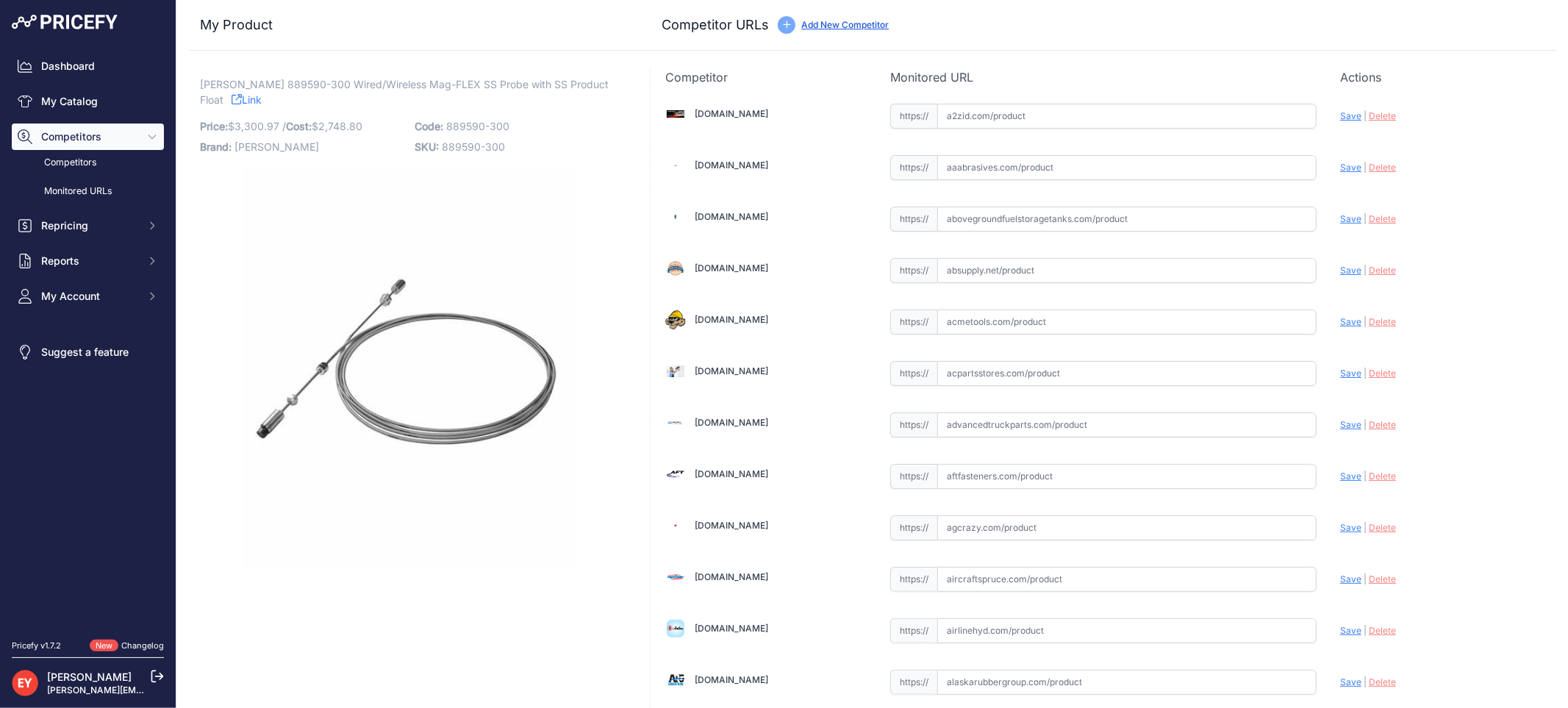
scroll to position [4402, 0]
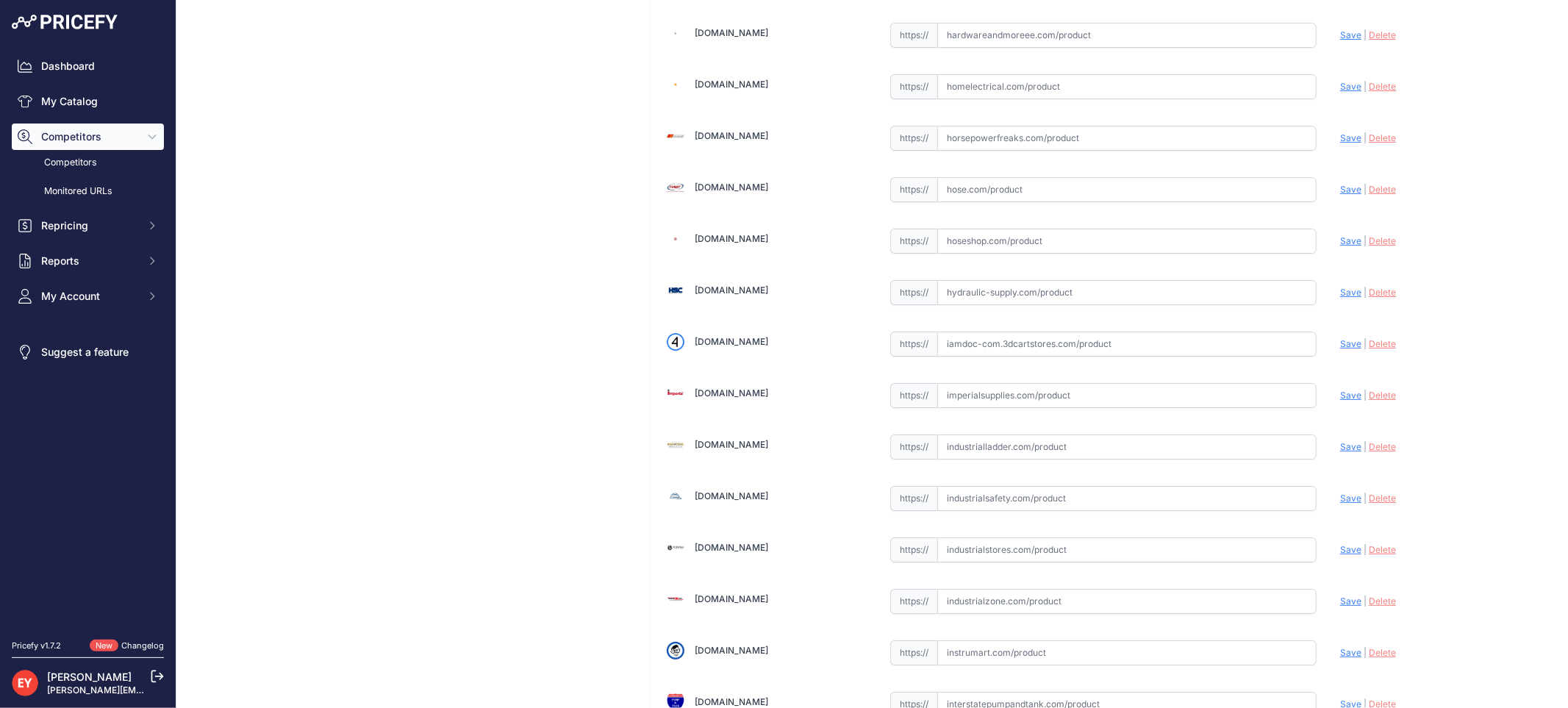
click at [1015, 357] on input "text" at bounding box center [1127, 343] width 379 height 25
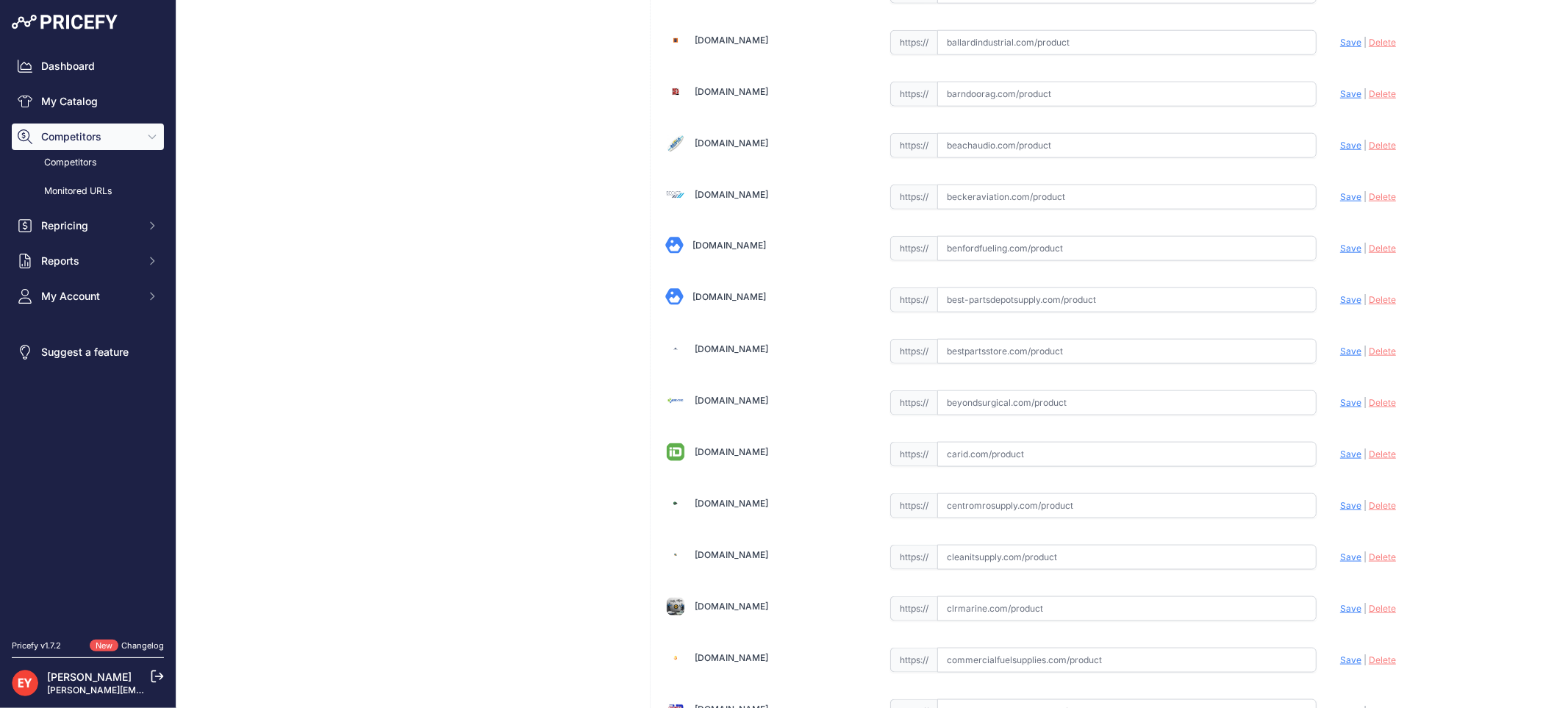
click at [986, 353] on input "text" at bounding box center [1127, 350] width 379 height 25
paste input "https://www.bestpartsstore.com/product/veeder-root-889590-300-wired-wireless-ma…"
click at [1340, 357] on span "Save" at bounding box center [1350, 351] width 21 height 11
type input "https://www.bestpartsstore.com/product/veeder-root-889590-300-wired-wireless-ma…"
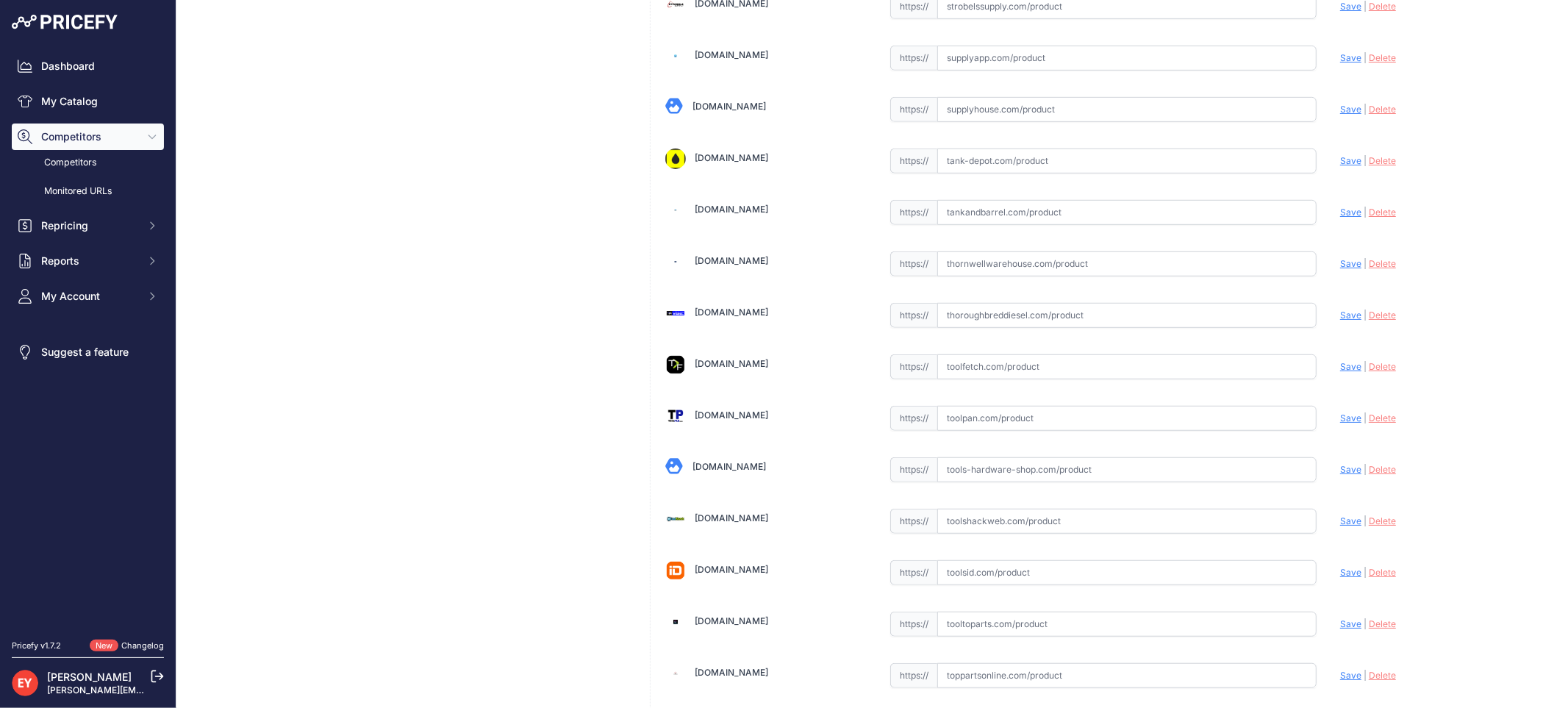
scroll to position [11108, 0]
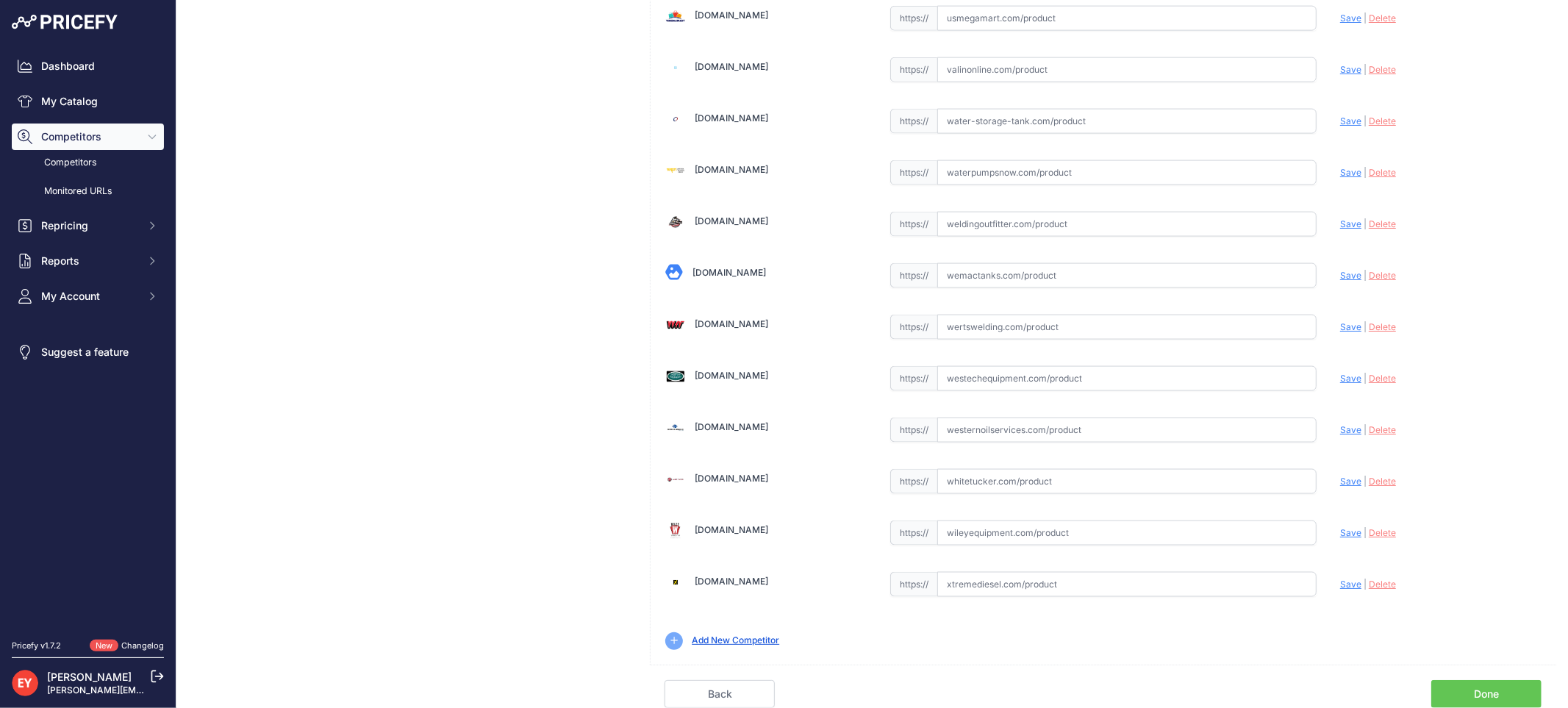
click at [1493, 687] on link "Done" at bounding box center [1486, 693] width 110 height 28
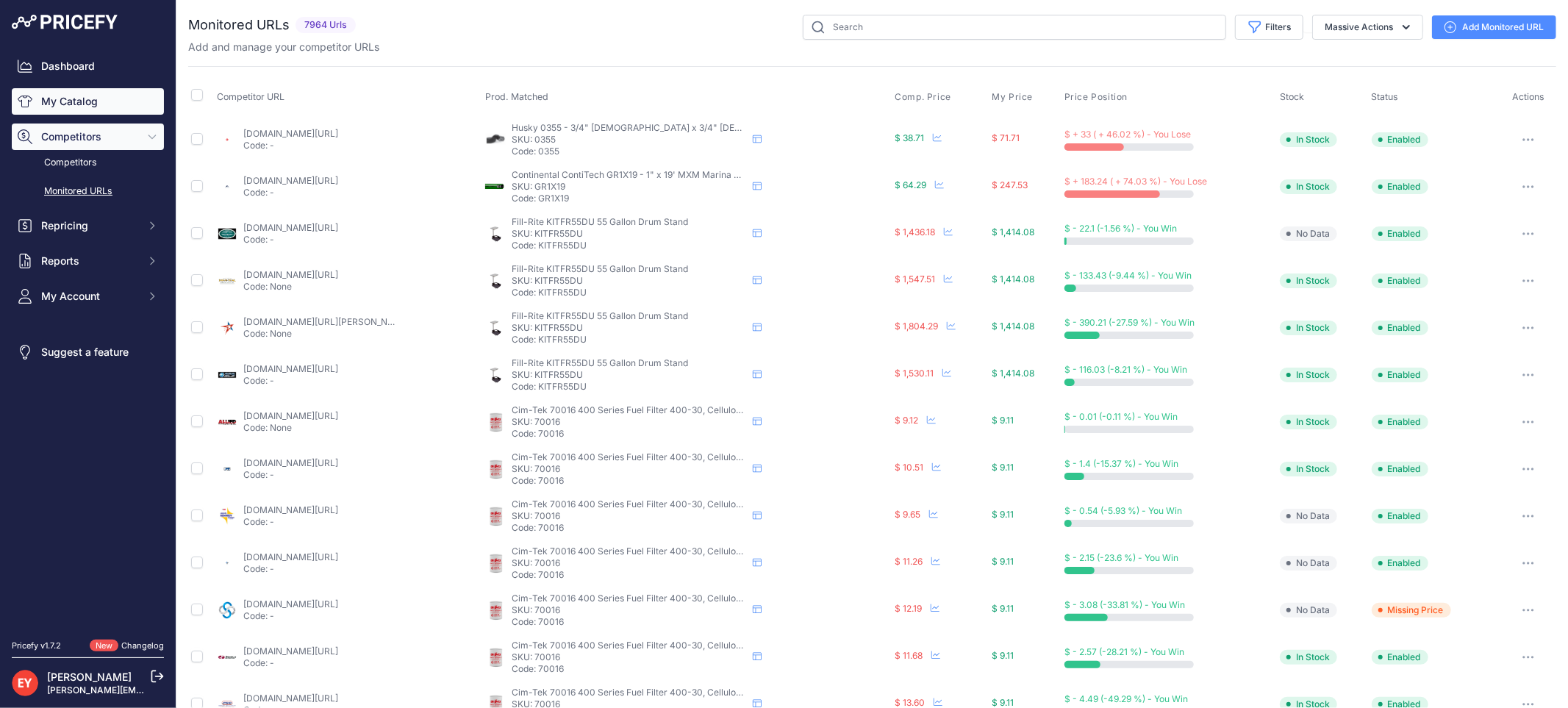
click at [83, 108] on link "My Catalog" at bounding box center [87, 101] width 152 height 27
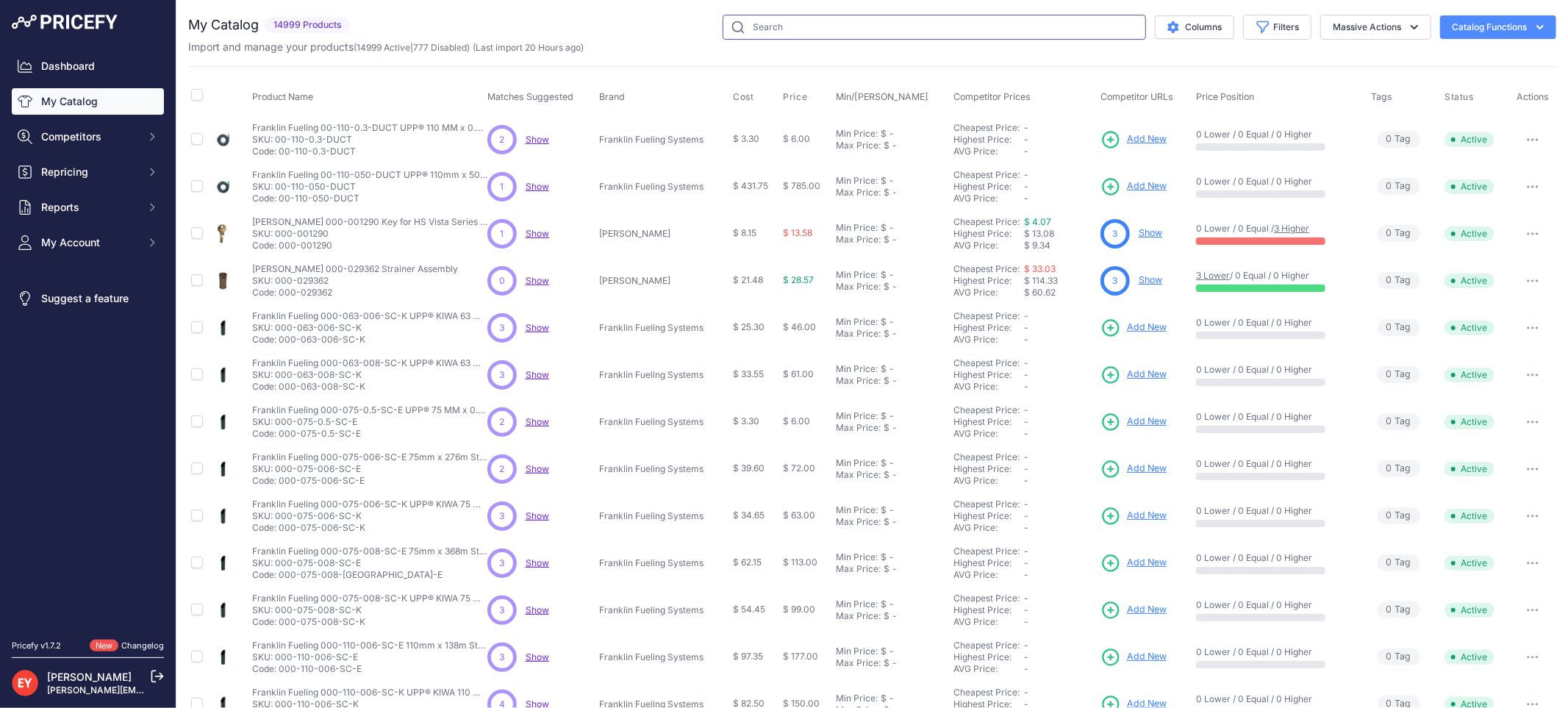
click at [763, 24] on input "text" at bounding box center [934, 27] width 423 height 25
paste input "889590-301"
type input "889590-301"
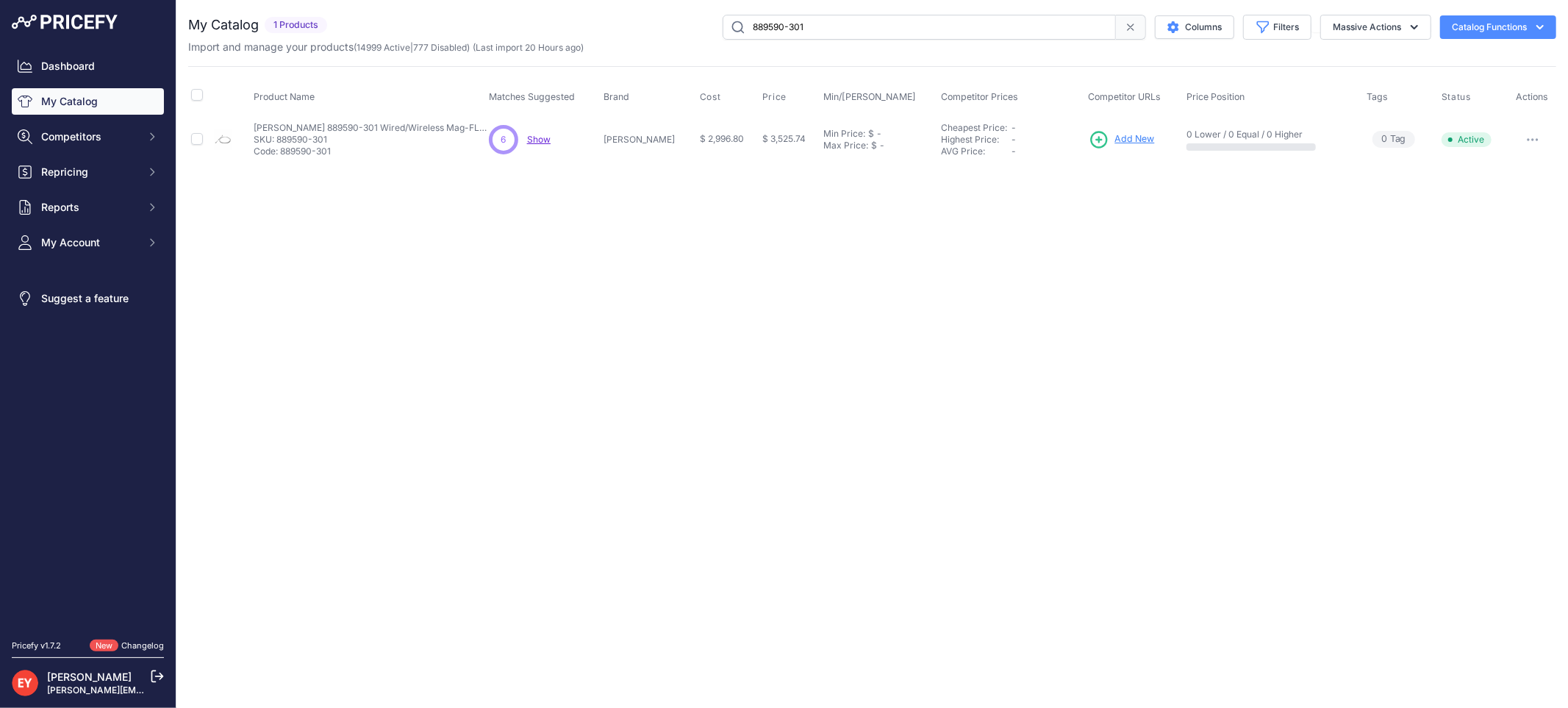
click at [1132, 136] on span "Add New" at bounding box center [1135, 139] width 40 height 14
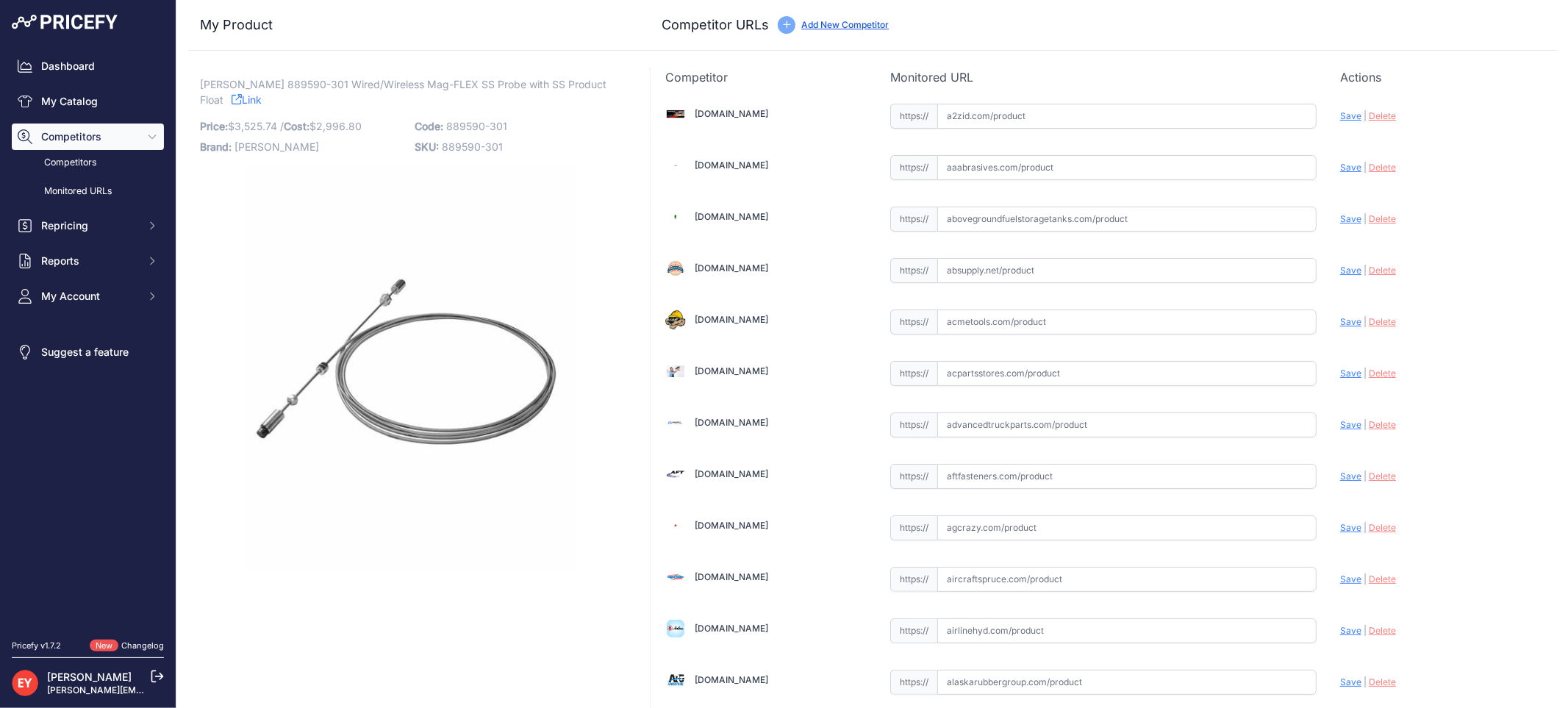
scroll to position [10324, 0]
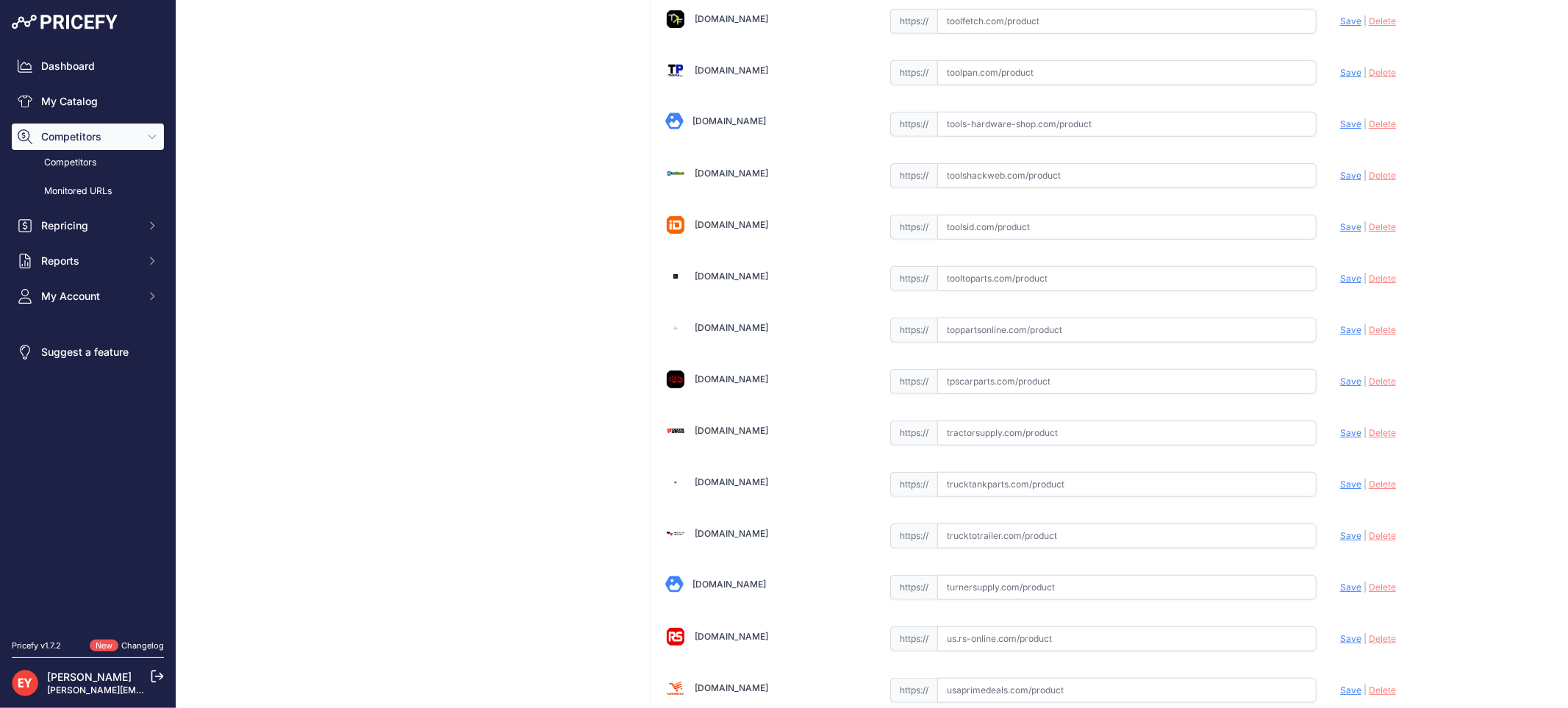
click at [968, 342] on input "text" at bounding box center [1127, 329] width 379 height 25
paste input "https://www.toppartsonline.com/product/veeder-root-889590-301-wired-wireless-ma…"
click at [1340, 335] on span "Save" at bounding box center [1350, 330] width 21 height 11
type input "https://www.toppartsonline.com/product/veeder-root-889590-301-wired-wireless-ma…"
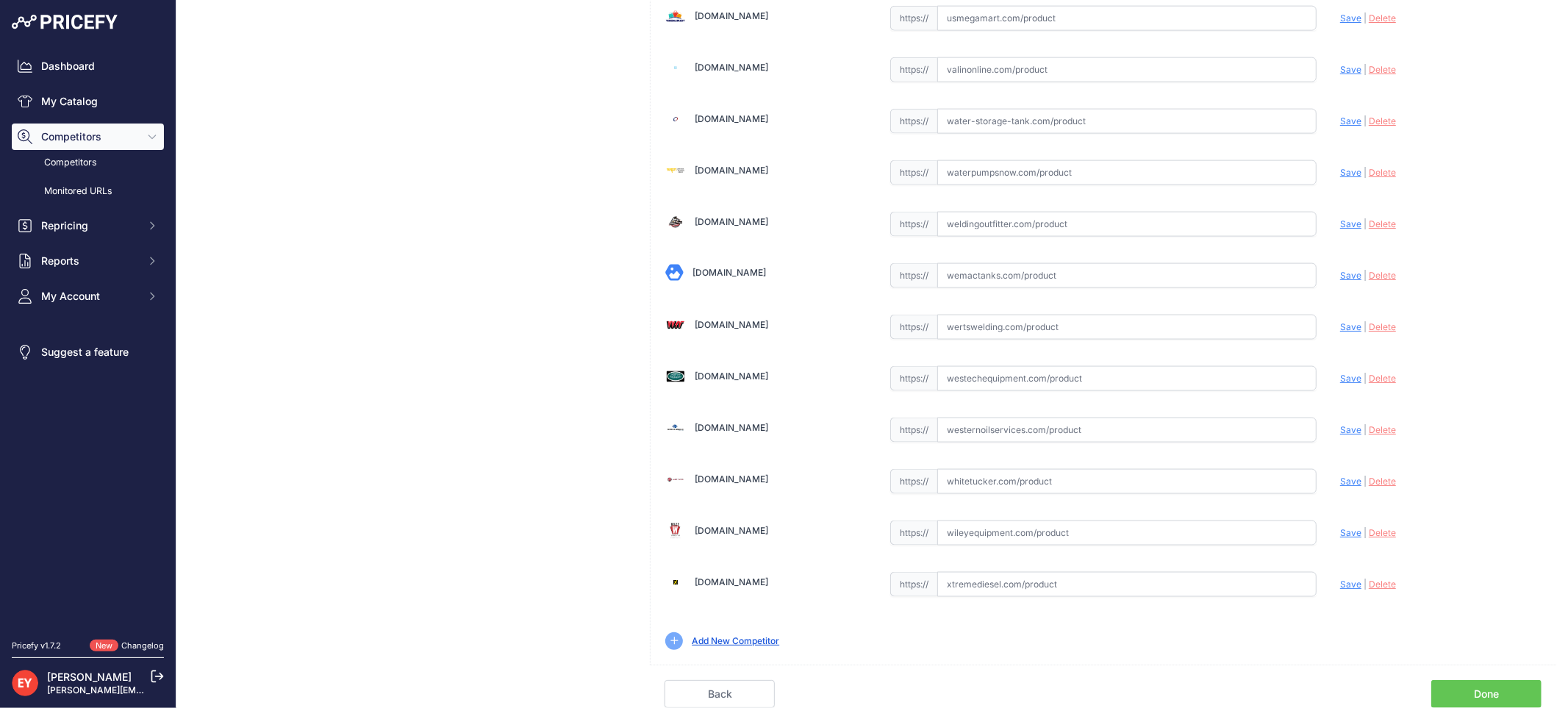
scroll to position [11074, 0]
click at [1502, 687] on link "Done" at bounding box center [1486, 693] width 110 height 28
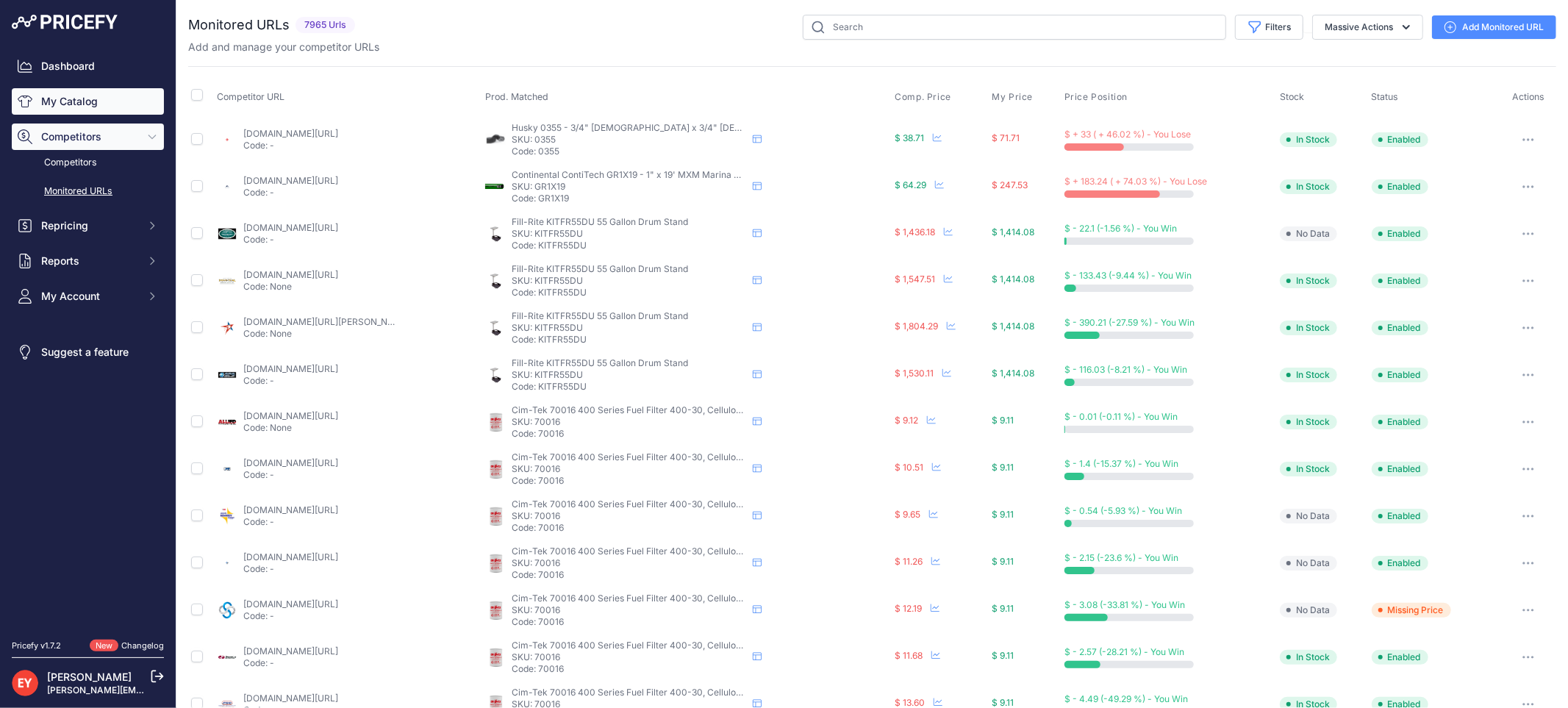
click at [101, 99] on link "My Catalog" at bounding box center [87, 101] width 152 height 27
